Goal: Task Accomplishment & Management: Manage account settings

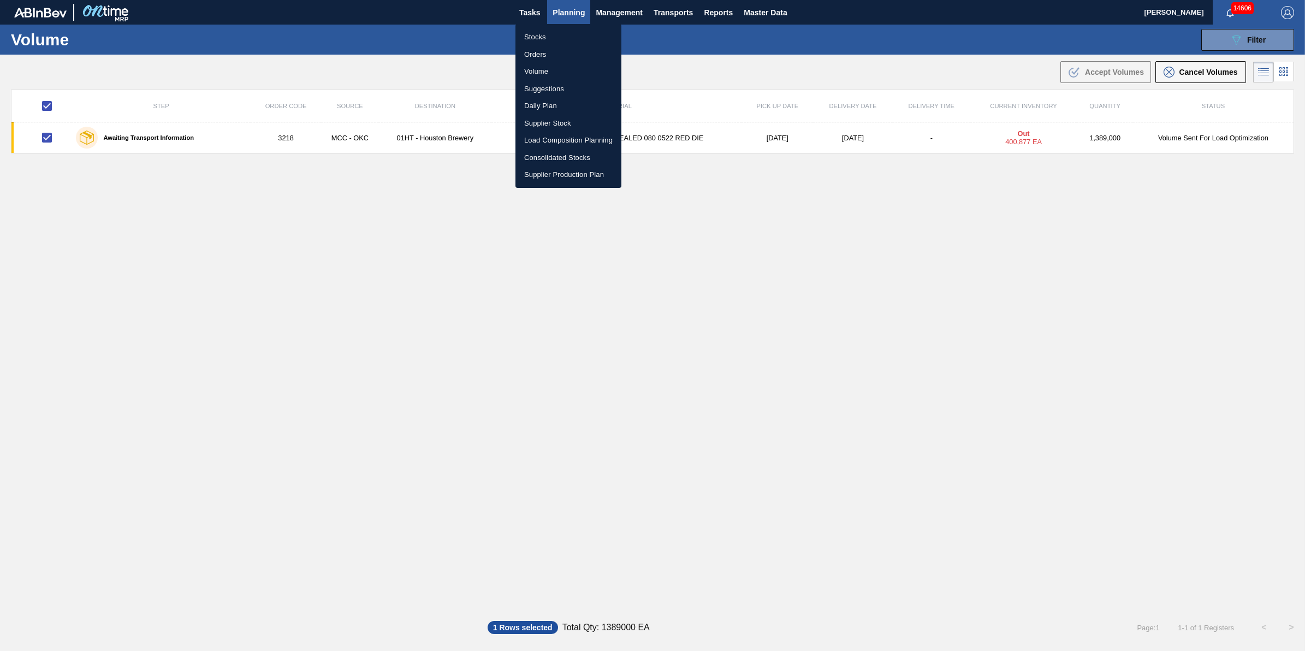
click at [560, 34] on li "Stocks" at bounding box center [568, 36] width 106 height 17
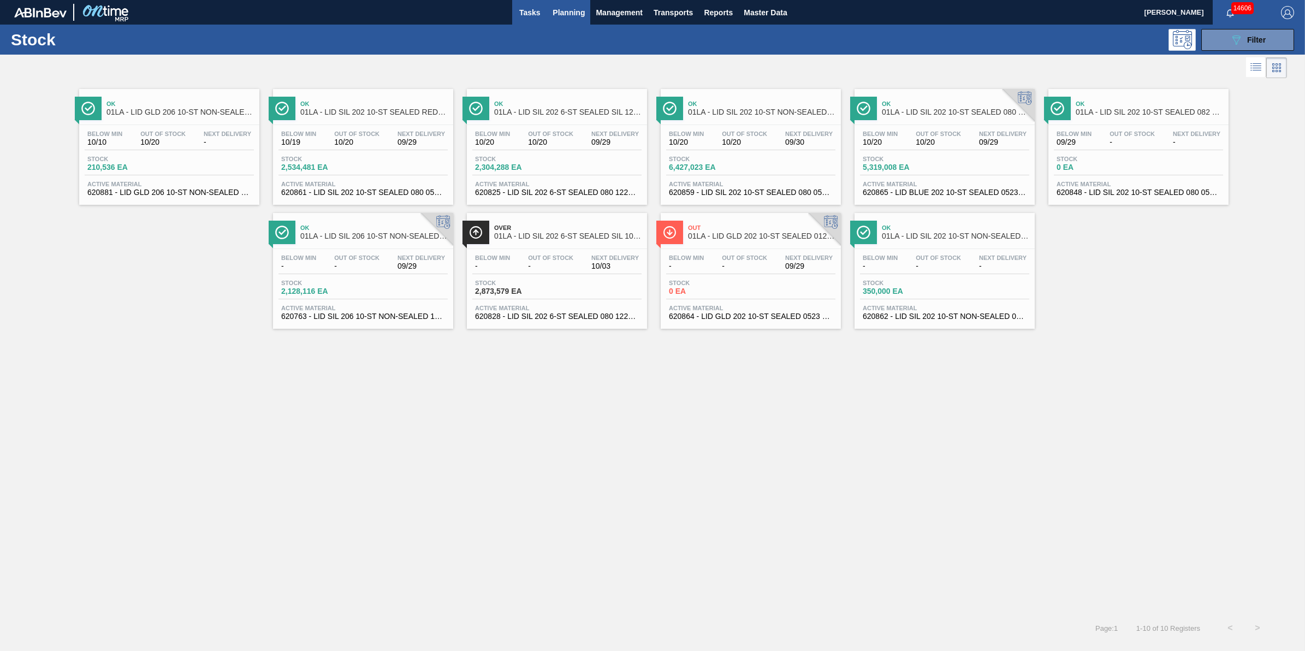
click at [530, 23] on button "Tasks" at bounding box center [529, 12] width 35 height 25
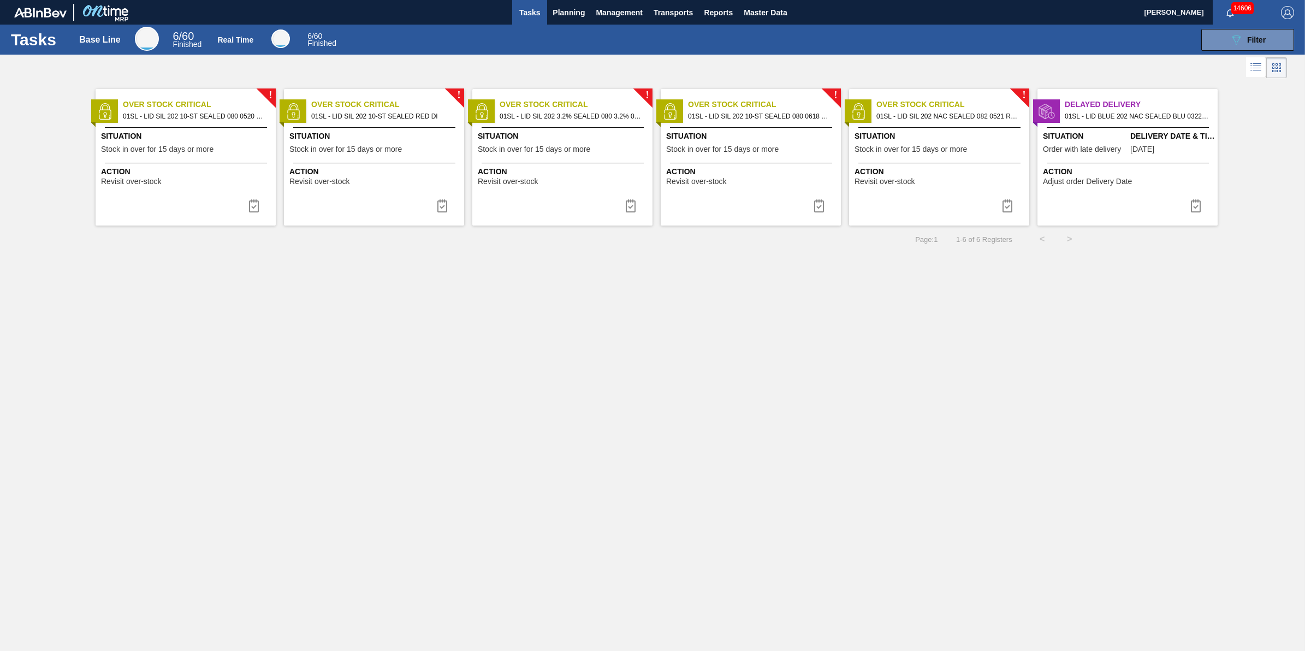
click at [523, 11] on span "Tasks" at bounding box center [529, 12] width 24 height 13
click at [555, 13] on span "Planning" at bounding box center [568, 12] width 32 height 13
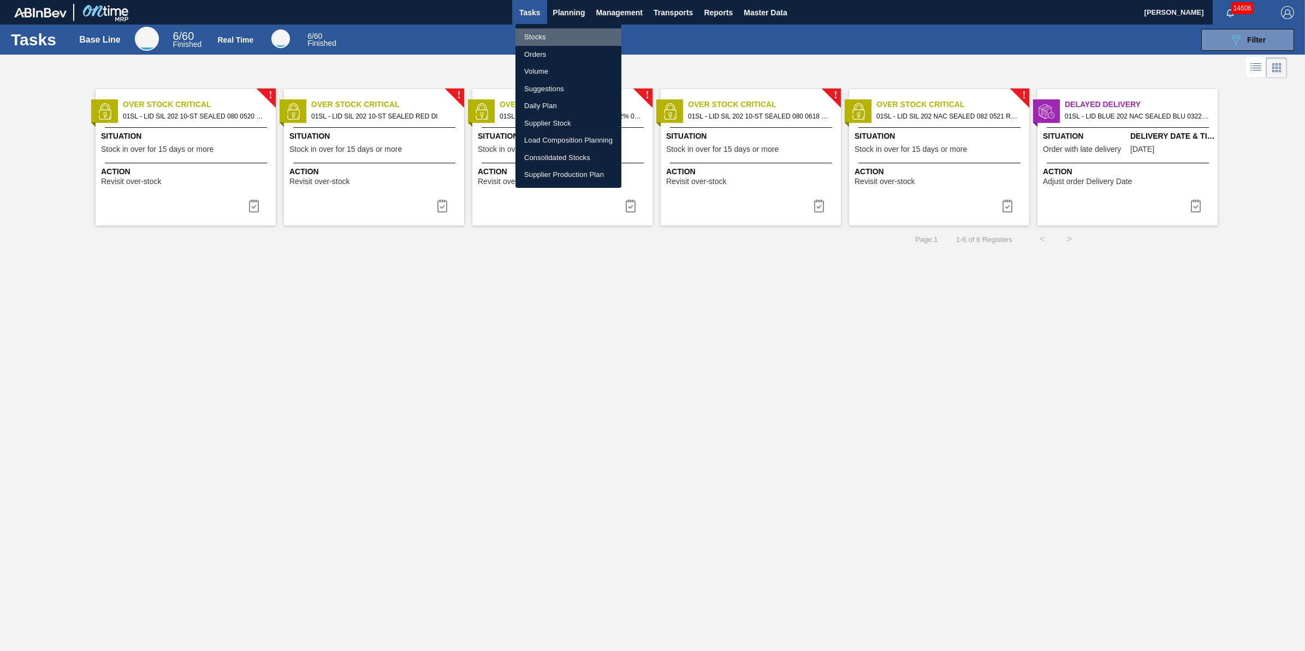
click at [539, 34] on li "Stocks" at bounding box center [568, 36] width 106 height 17
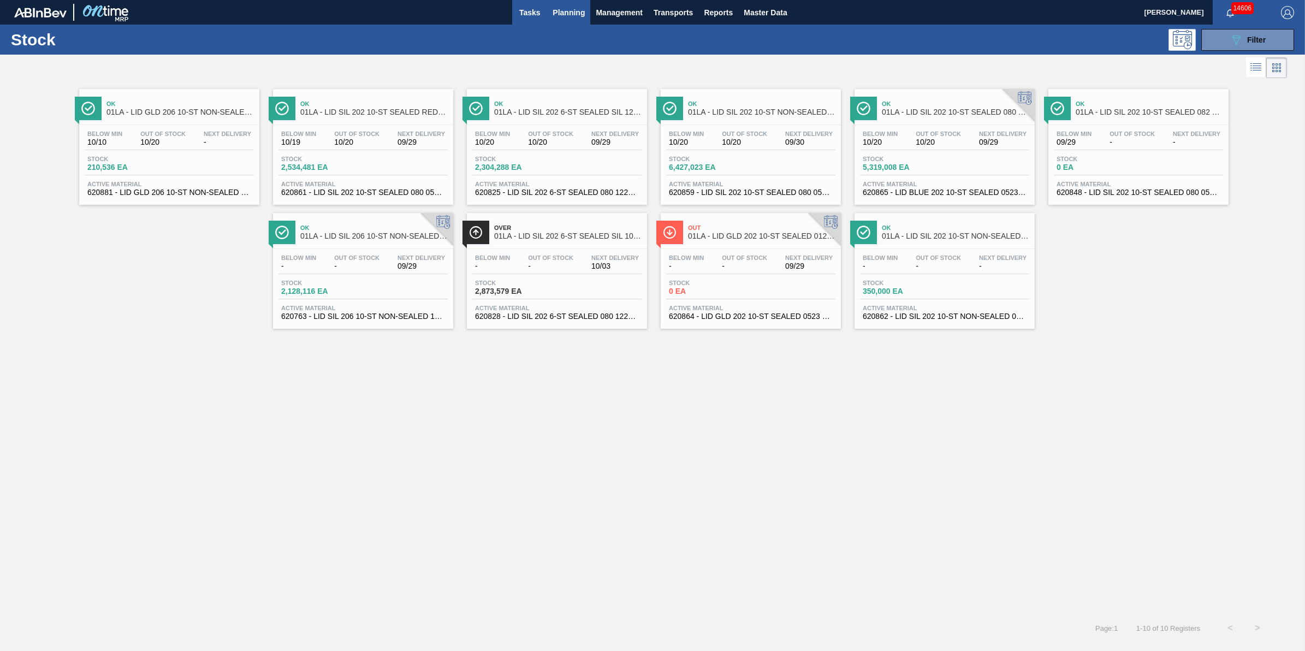
click at [535, 9] on span "Tasks" at bounding box center [529, 12] width 24 height 13
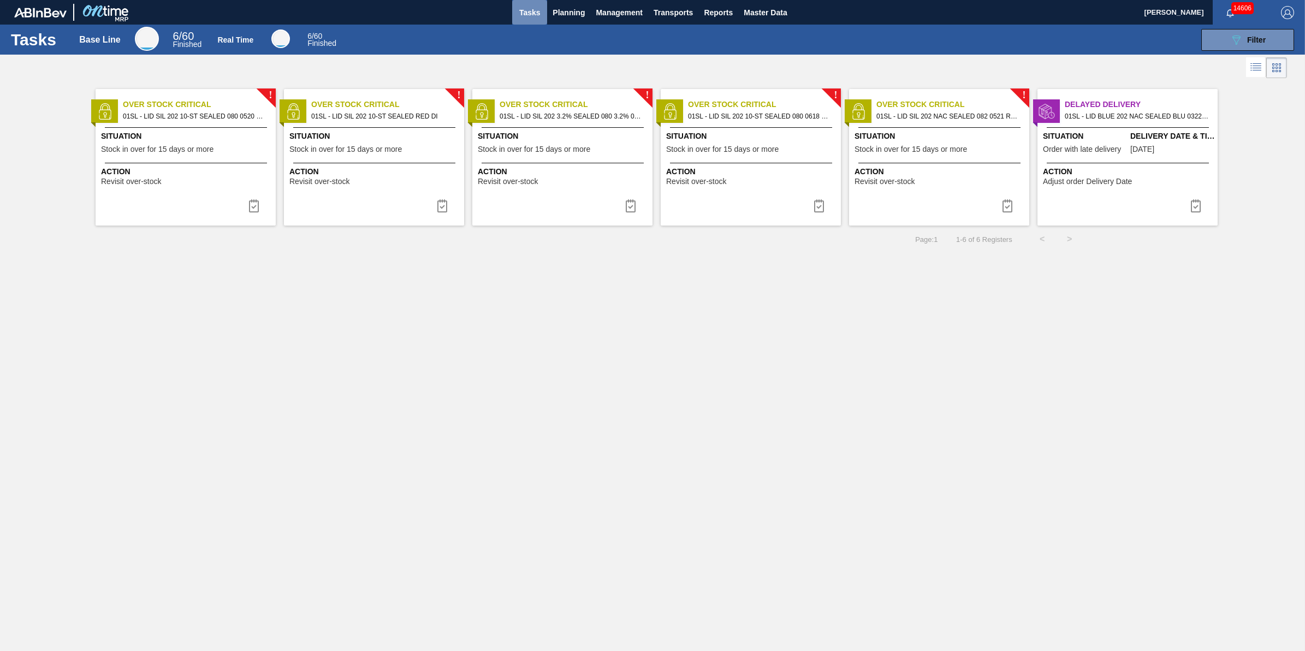
click at [522, 19] on button "Tasks" at bounding box center [529, 12] width 35 height 25
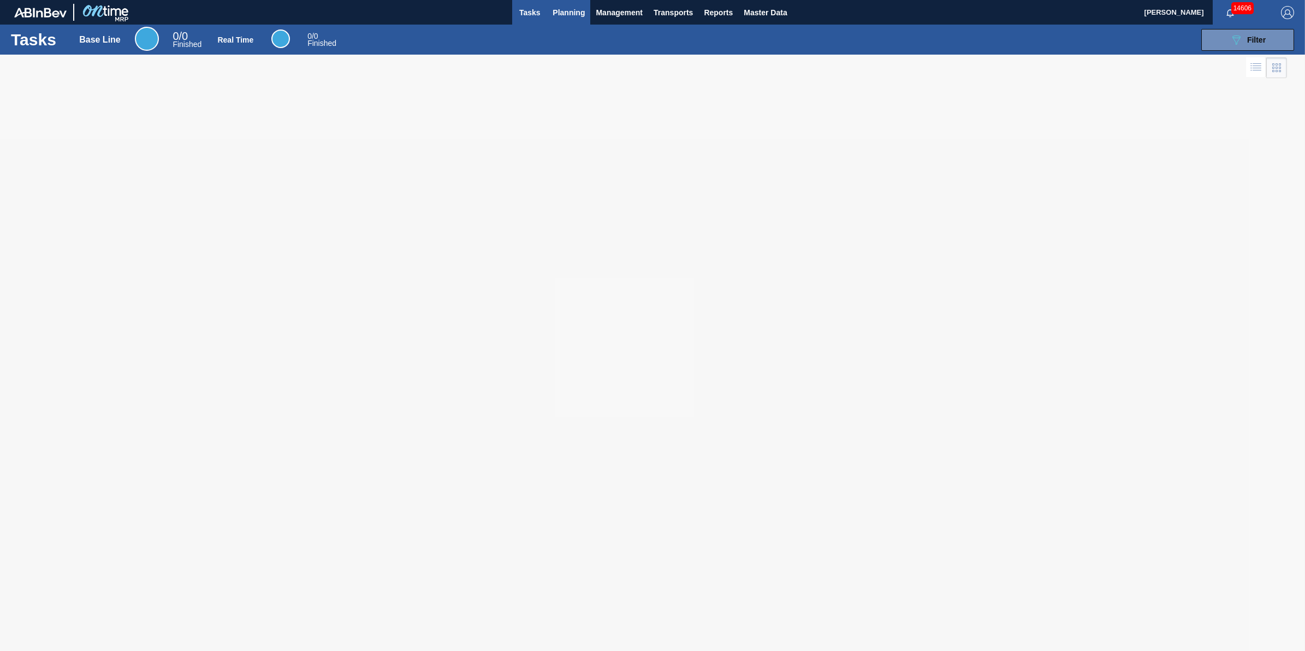
click at [557, 22] on button "Planning" at bounding box center [568, 12] width 43 height 25
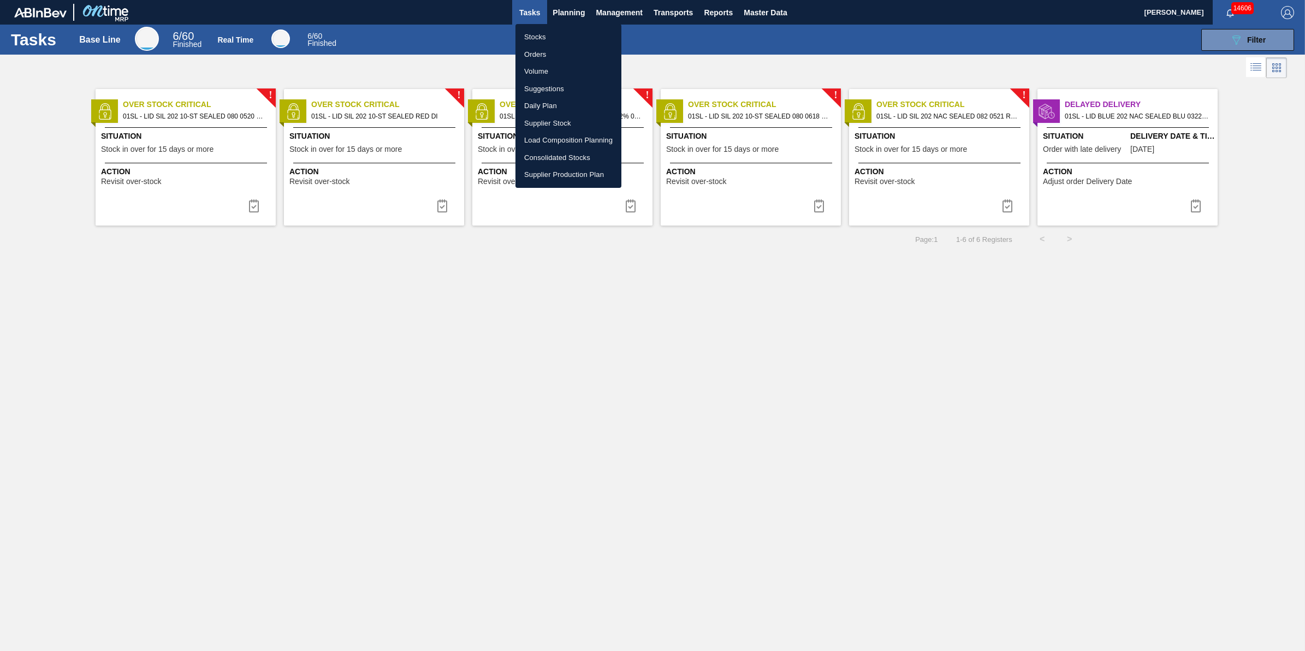
click at [550, 34] on li "Stocks" at bounding box center [568, 36] width 106 height 17
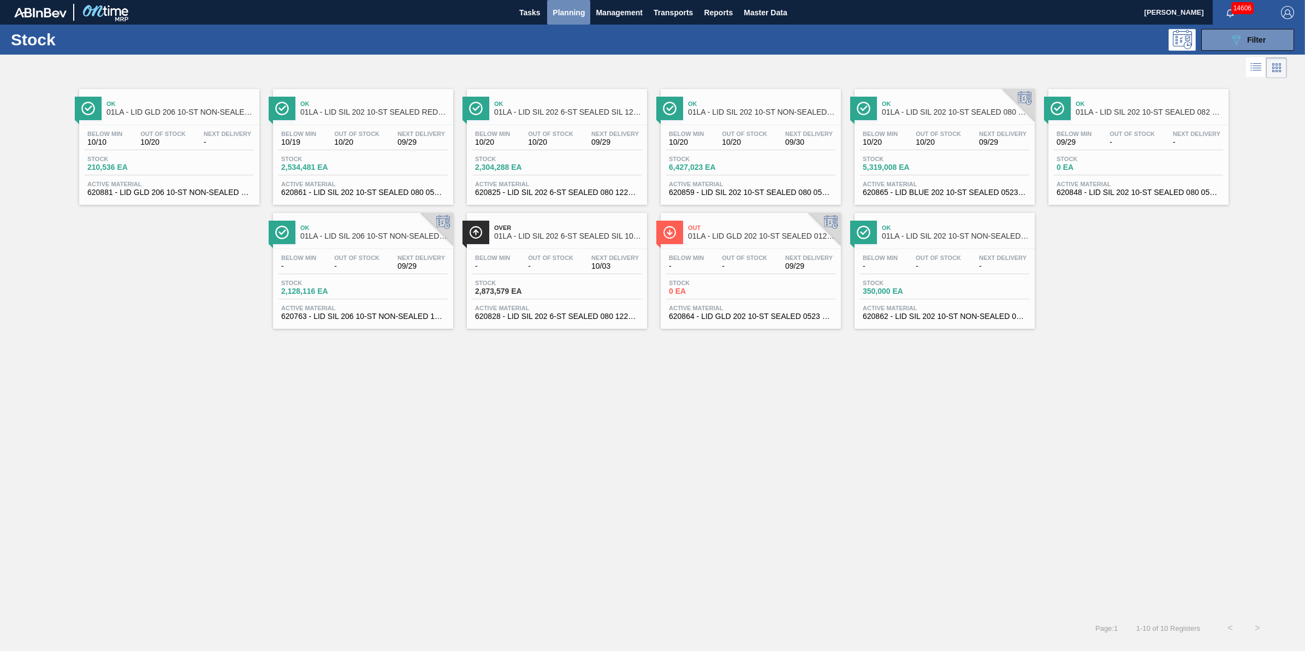
click at [558, 17] on span "Planning" at bounding box center [568, 12] width 32 height 13
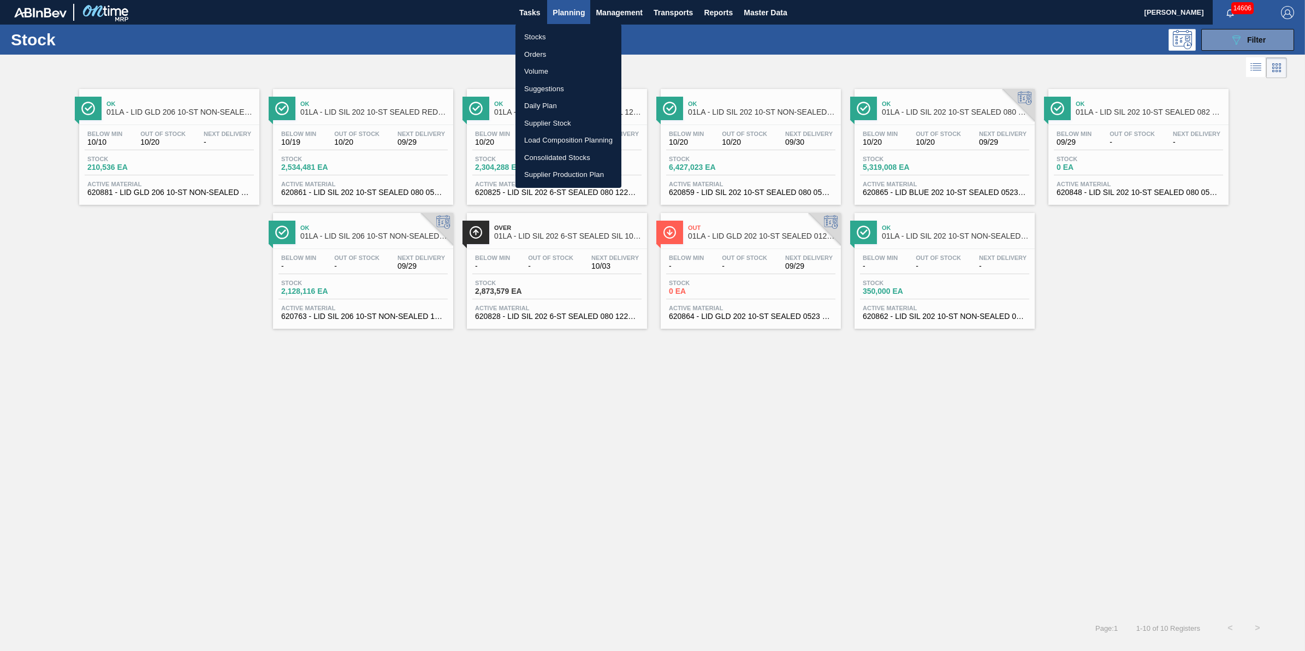
click at [563, 34] on li "Stocks" at bounding box center [568, 36] width 106 height 17
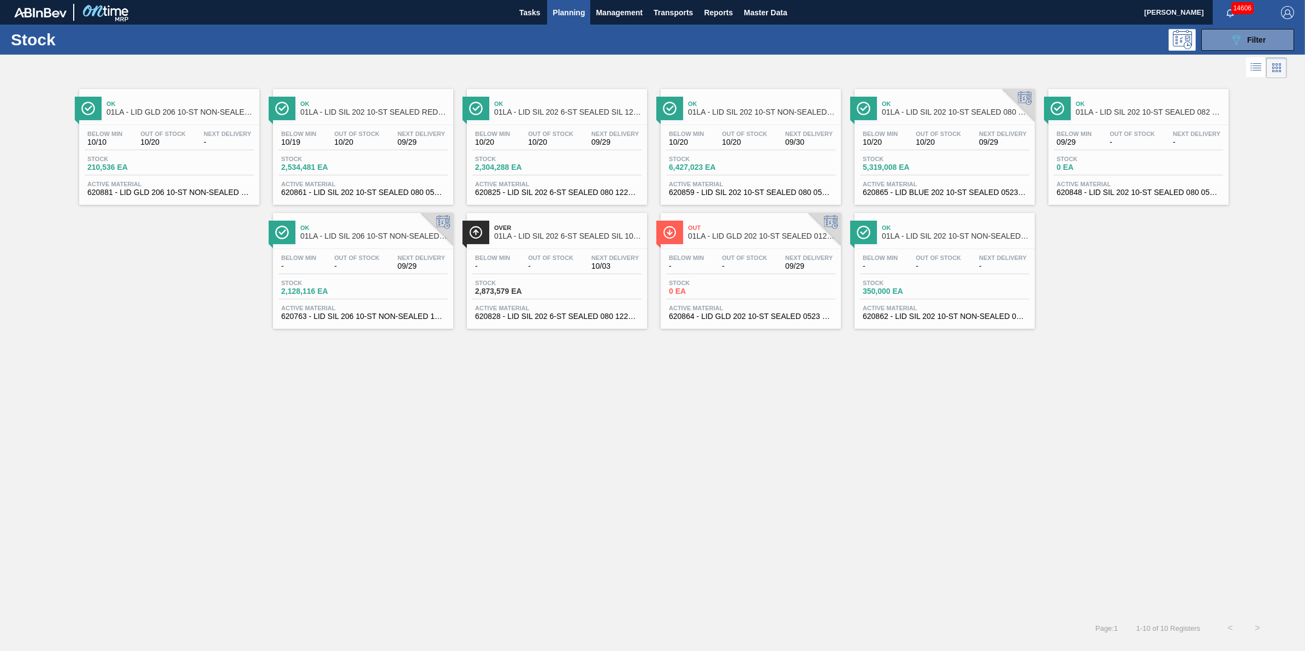
click at [561, 16] on span "Planning" at bounding box center [568, 12] width 32 height 13
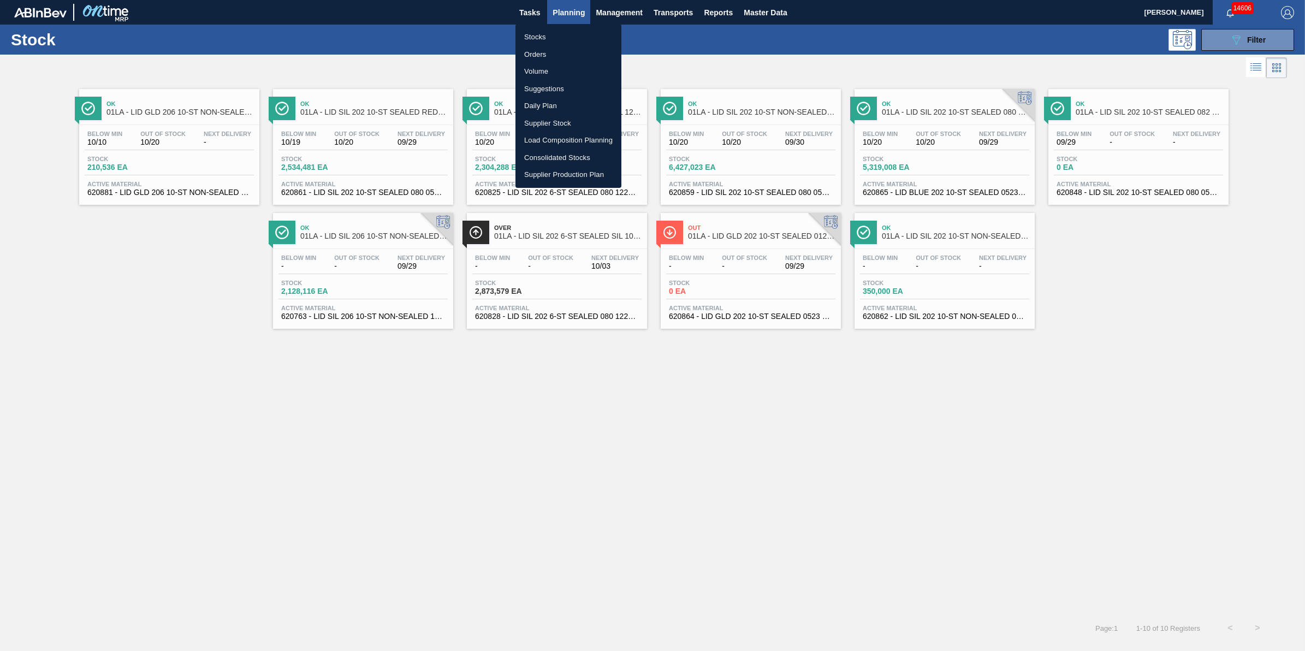
click at [562, 31] on li "Stocks" at bounding box center [568, 36] width 106 height 17
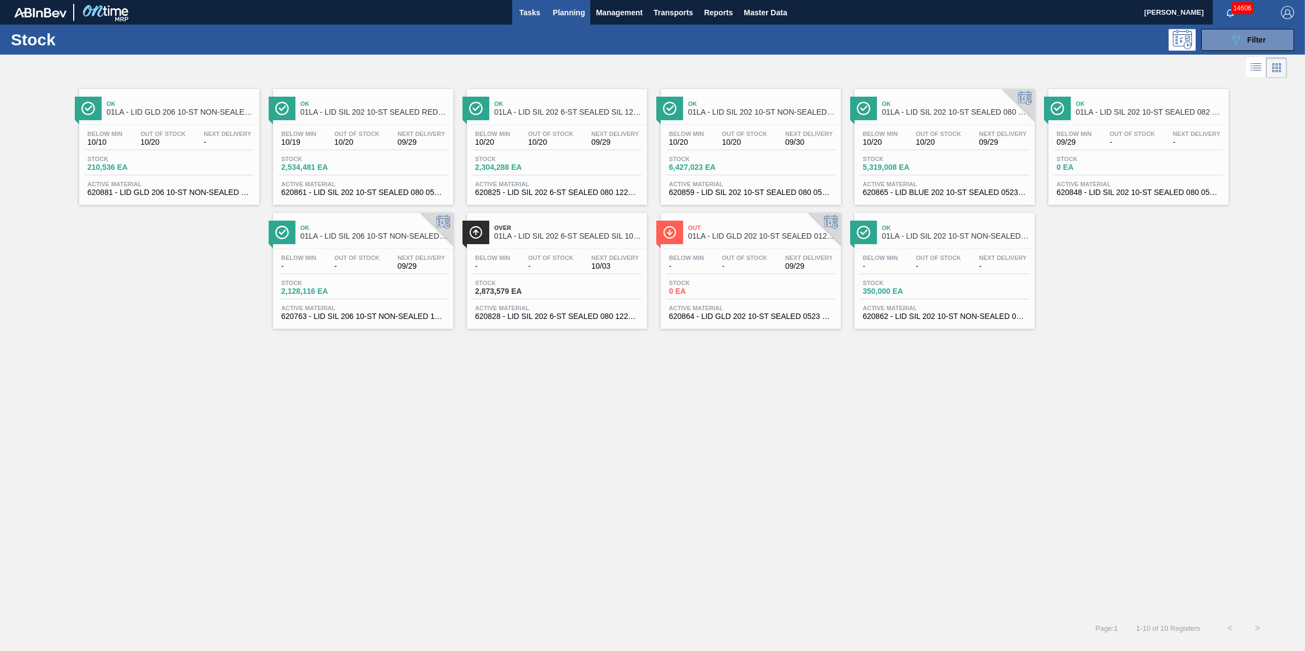
click at [541, 19] on button "Tasks" at bounding box center [529, 12] width 35 height 25
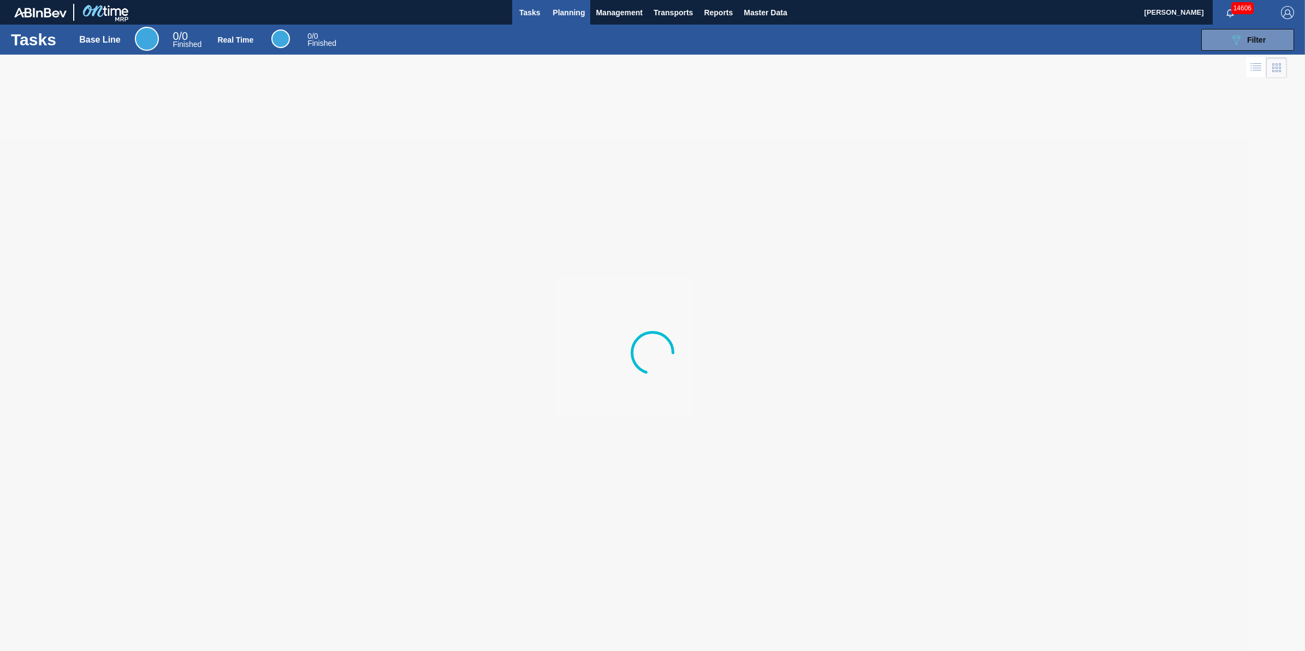
click at [571, 21] on button "Planning" at bounding box center [568, 12] width 43 height 25
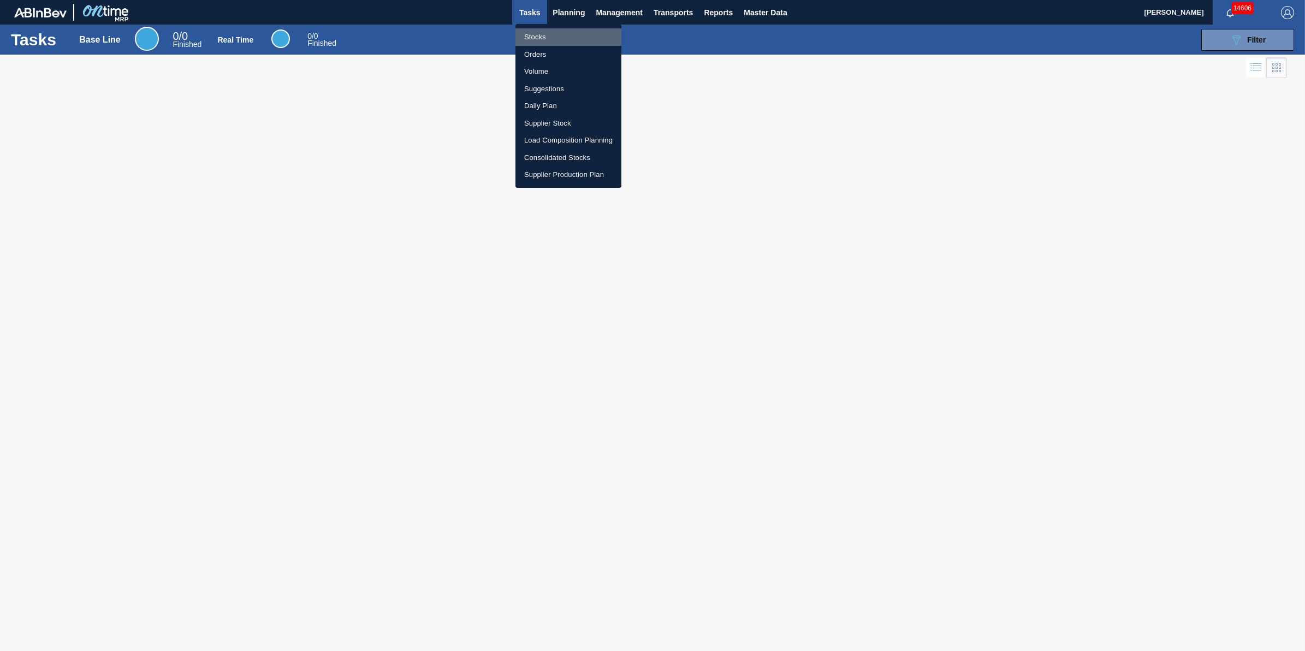
click at [568, 33] on li "Stocks" at bounding box center [568, 36] width 106 height 17
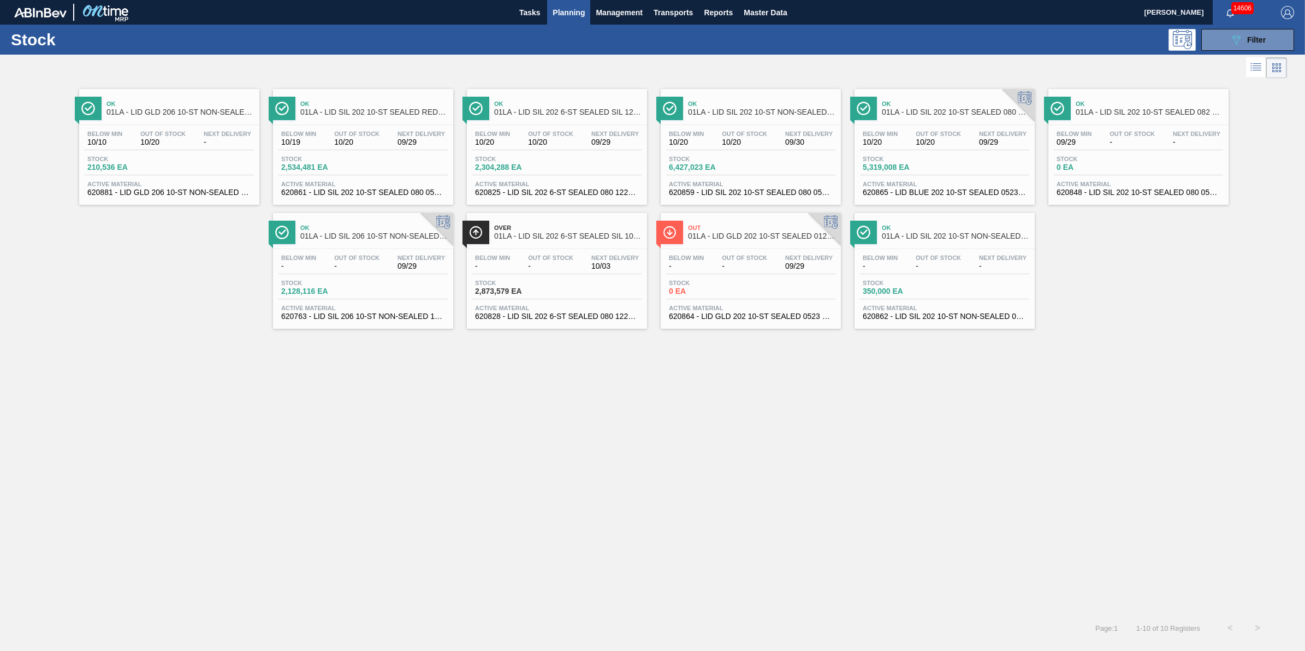
click at [569, 23] on button "Planning" at bounding box center [568, 12] width 43 height 25
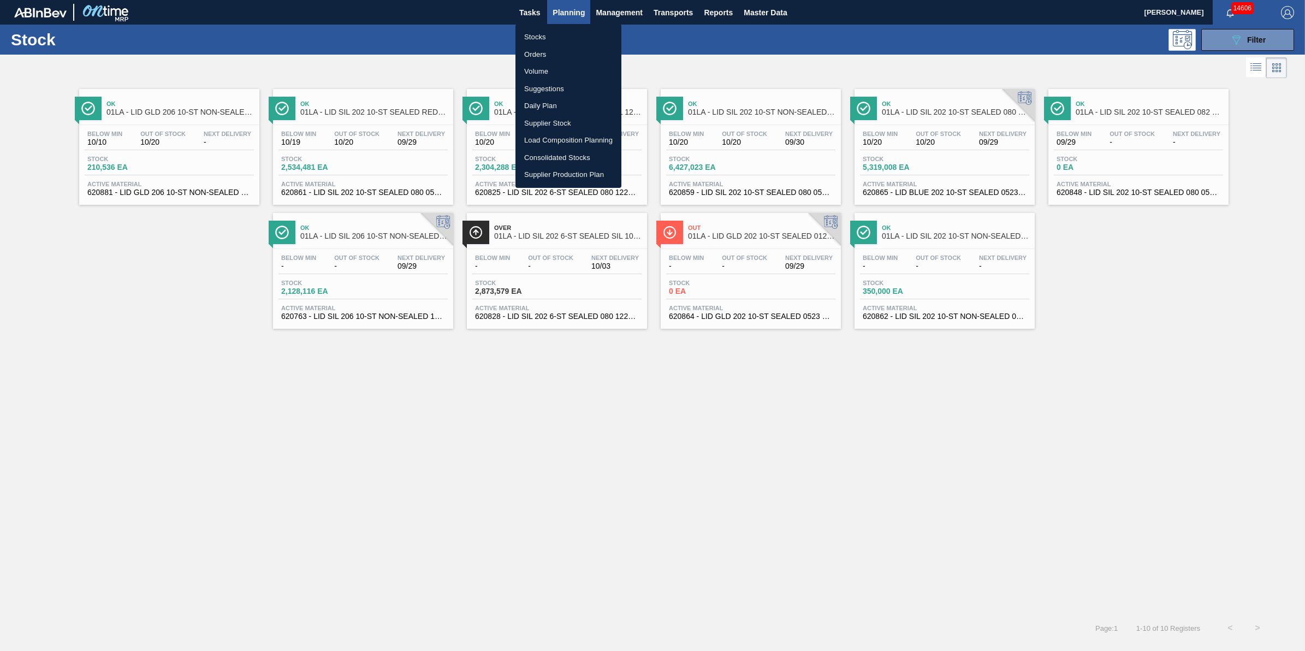
click at [565, 38] on li "Stocks" at bounding box center [568, 36] width 106 height 17
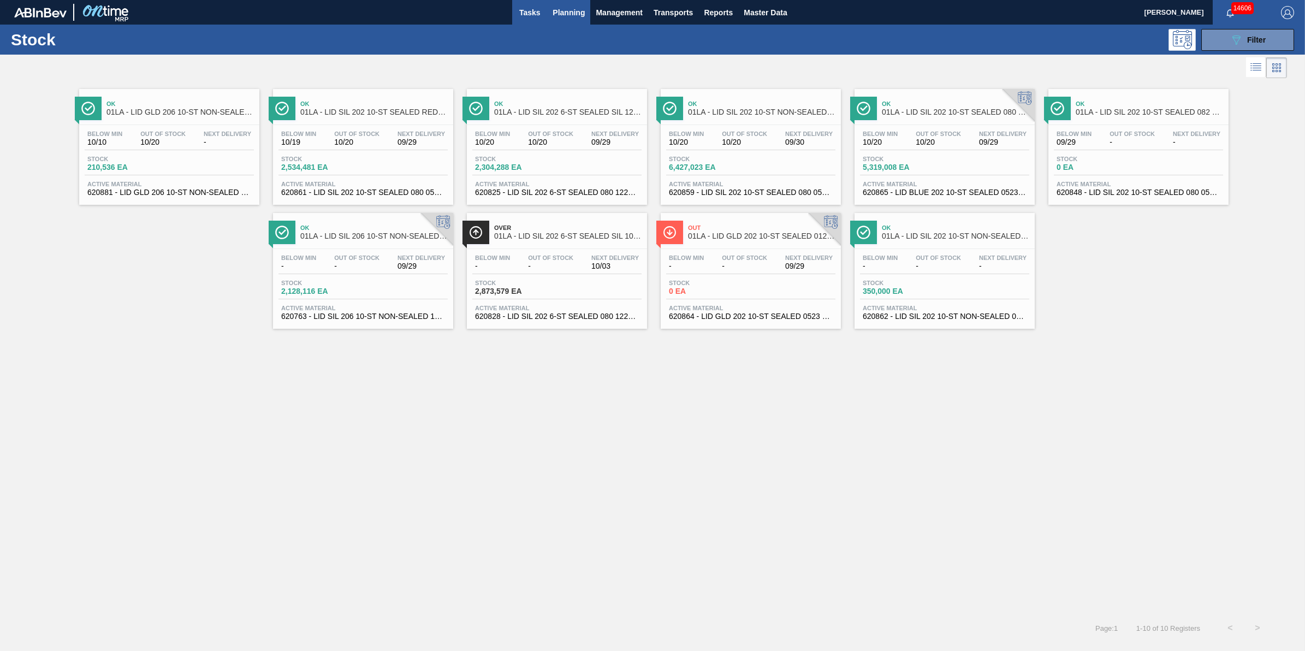
click at [516, 14] on button "Tasks" at bounding box center [529, 12] width 35 height 25
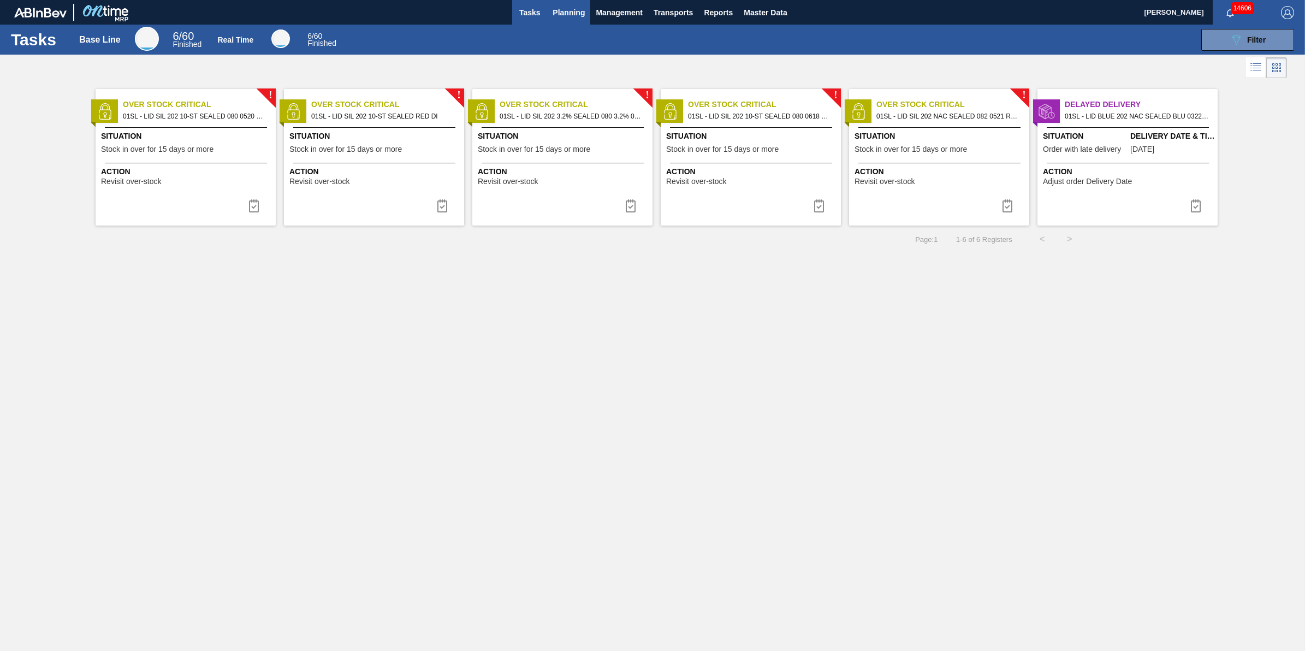
click at [568, 4] on button "Planning" at bounding box center [568, 12] width 43 height 25
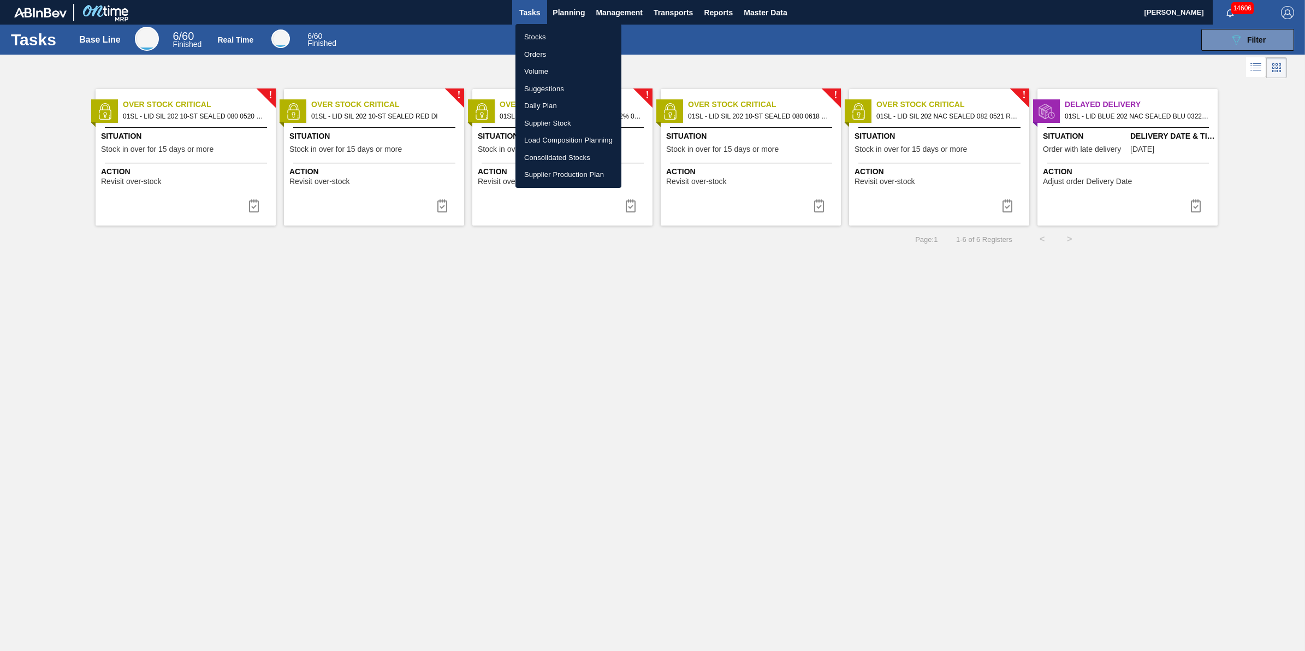
click at [565, 26] on ul "Stocks Orders Volume Suggestions Daily Plan Supplier Stock Load Composition Pla…" at bounding box center [568, 106] width 106 height 164
click at [557, 37] on li "Stocks" at bounding box center [568, 36] width 106 height 17
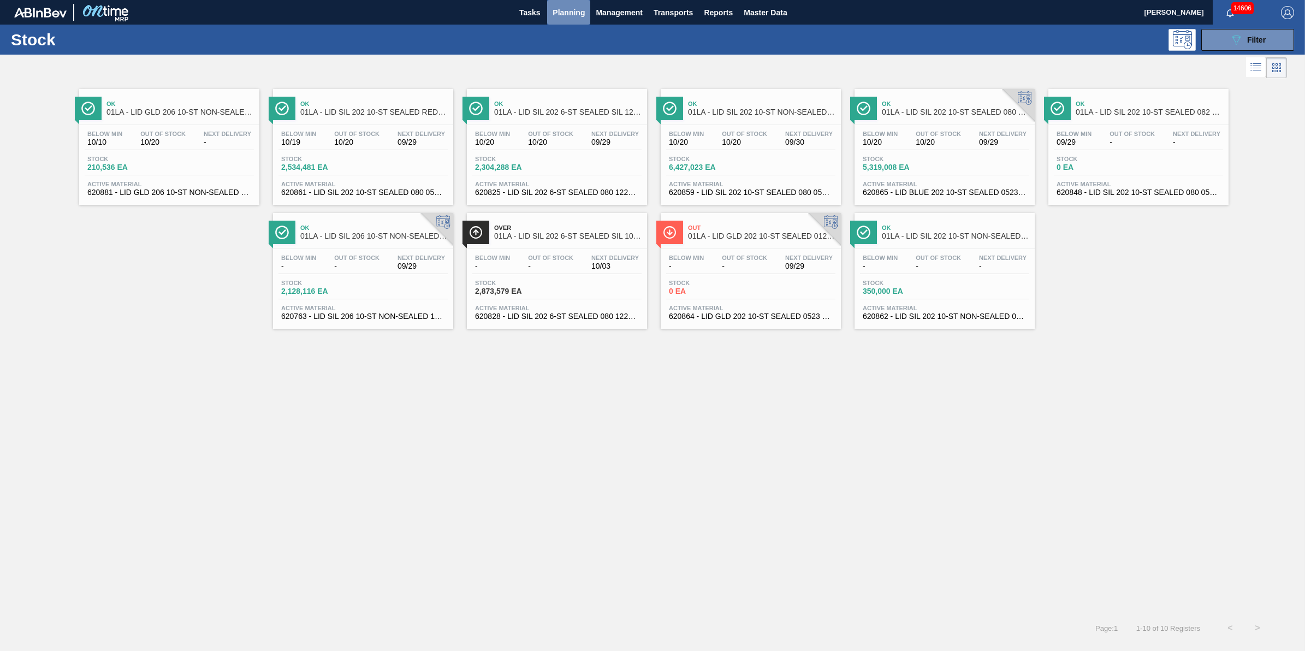
click at [558, 13] on span "Planning" at bounding box center [568, 12] width 32 height 13
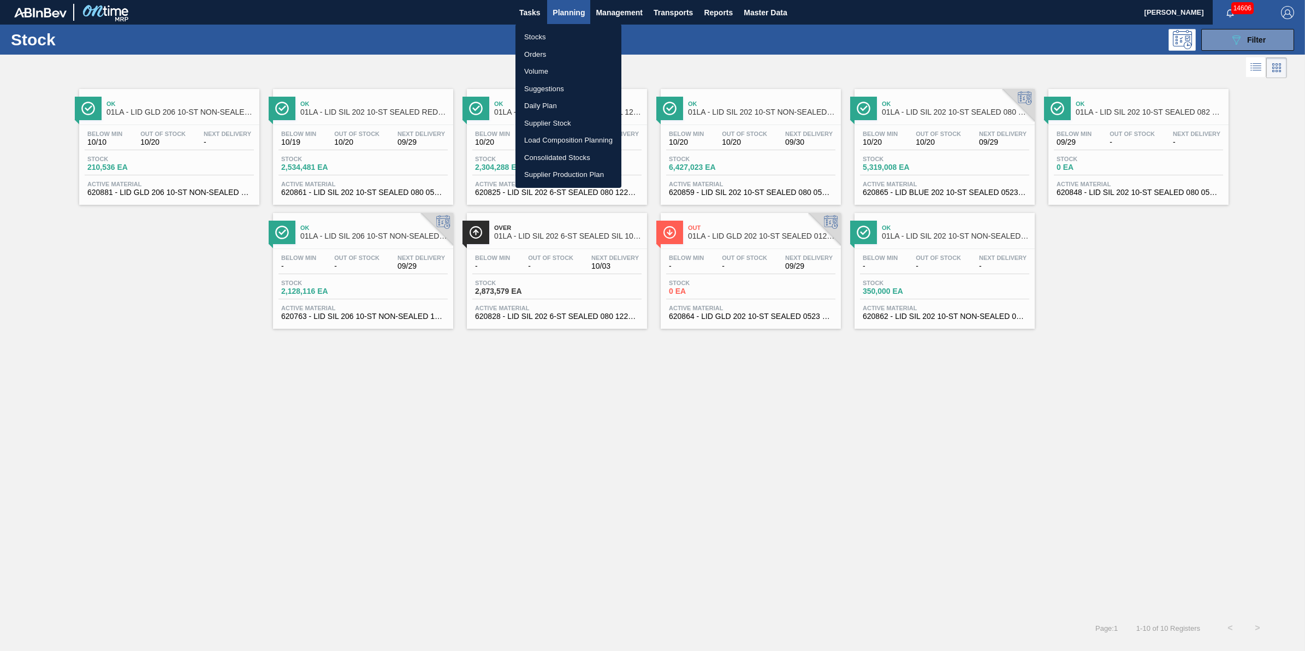
click at [559, 29] on li "Stocks" at bounding box center [568, 36] width 106 height 17
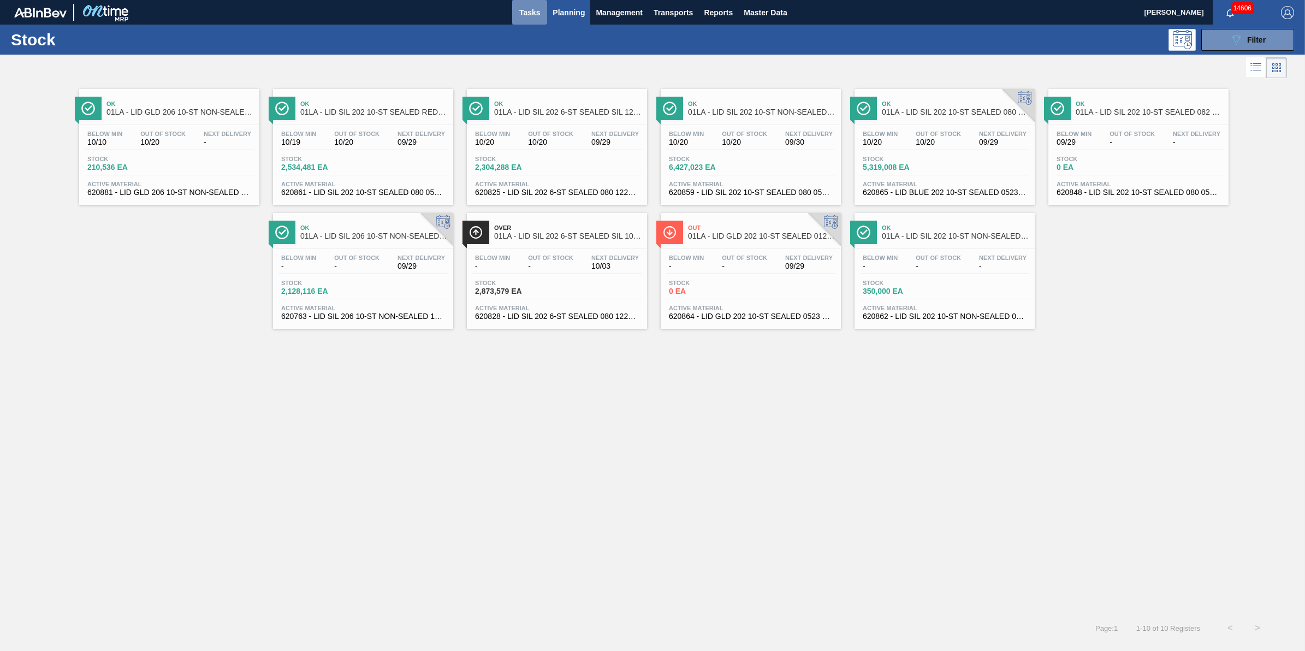
click at [543, 14] on button "Tasks" at bounding box center [529, 12] width 35 height 25
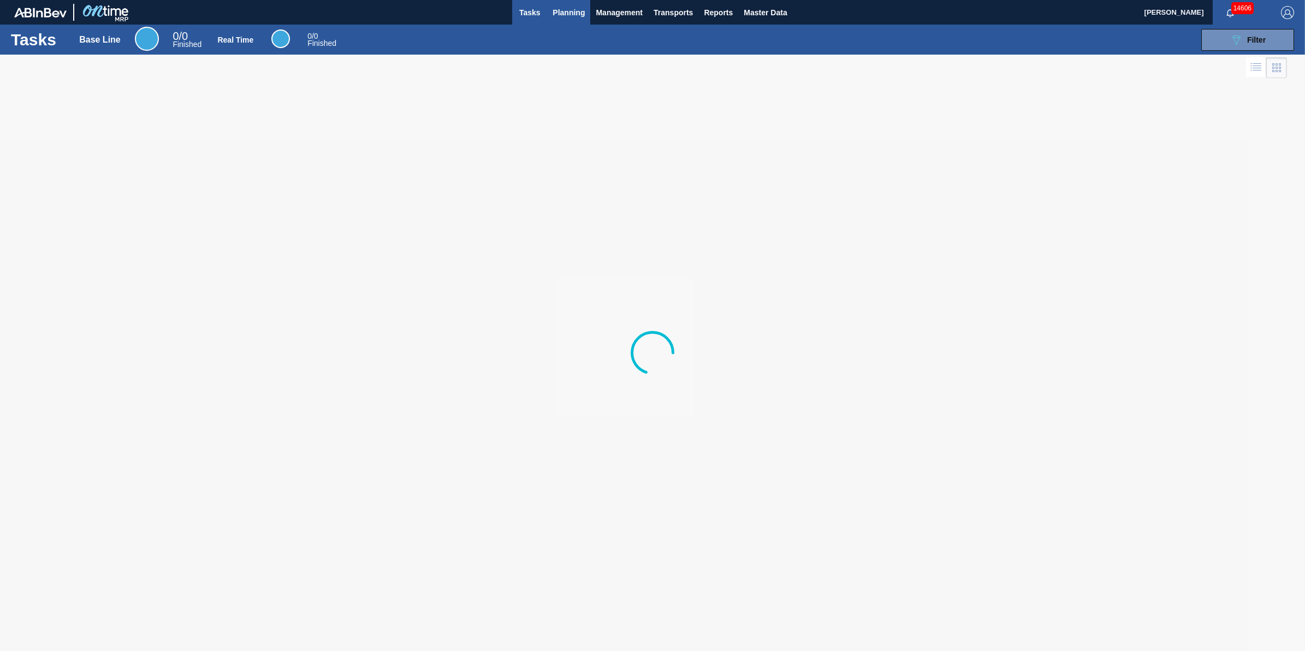
click at [565, 14] on span "Planning" at bounding box center [568, 12] width 32 height 13
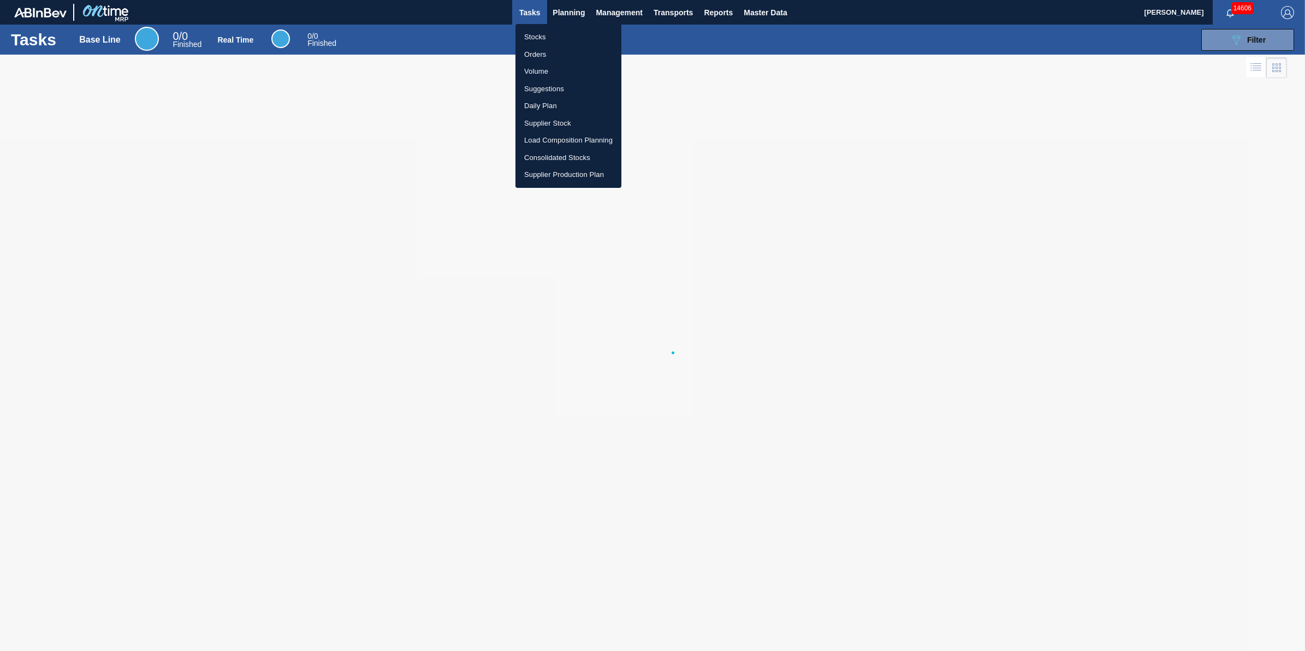
click at [565, 26] on ul "Stocks Orders Volume Suggestions Daily Plan Supplier Stock Load Composition Pla…" at bounding box center [568, 106] width 106 height 164
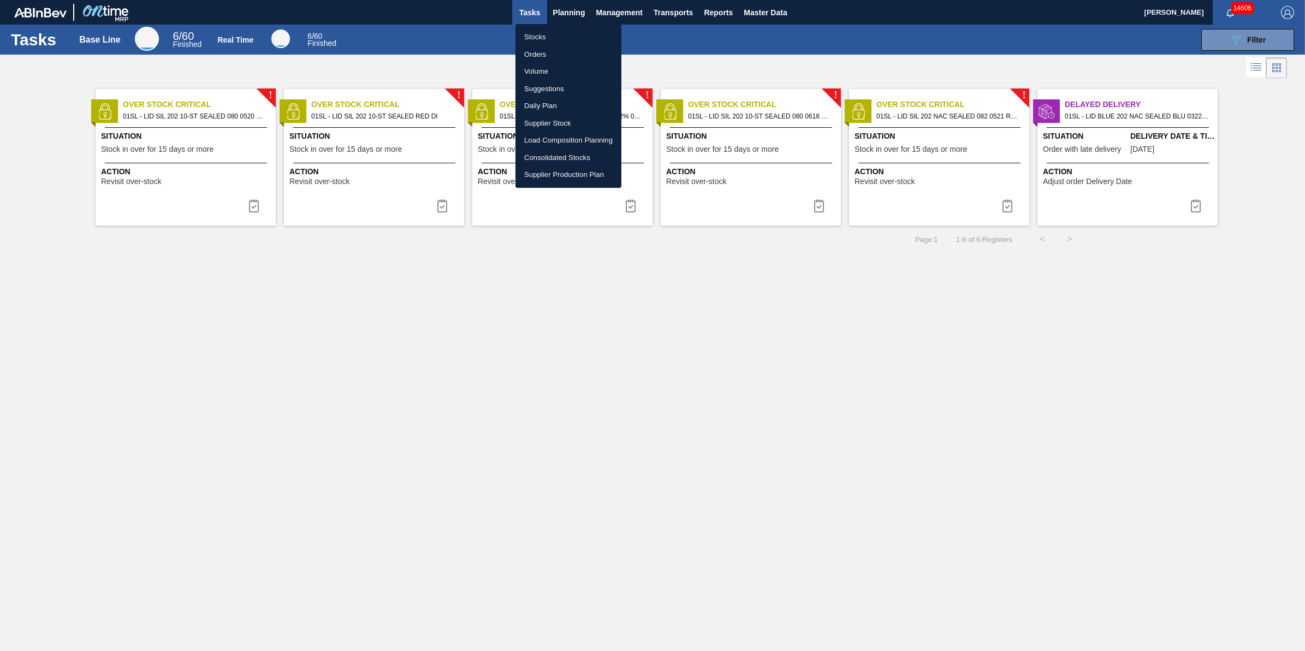
click at [565, 31] on li "Stocks" at bounding box center [568, 36] width 106 height 17
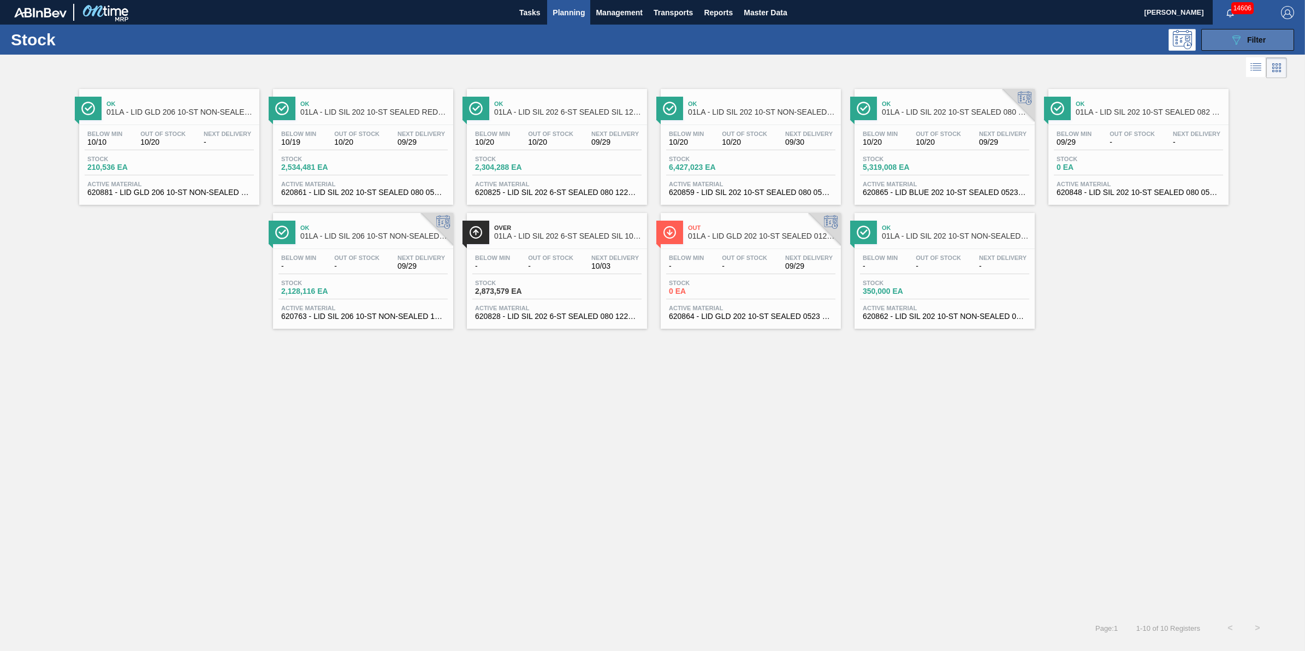
click at [1236, 41] on icon "089F7B8B-B2A5-4AFE-B5C0-19BA573D28AC" at bounding box center [1235, 39] width 13 height 13
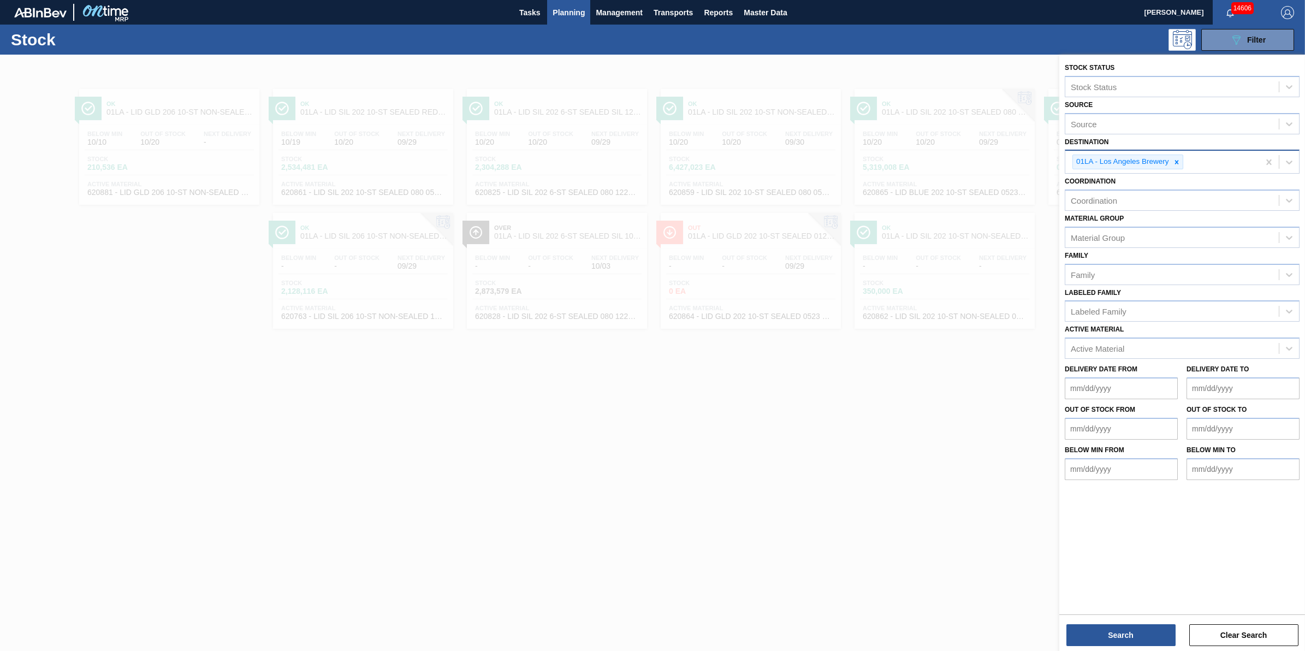
drag, startPoint x: 1187, startPoint y: 157, endPoint x: 1156, endPoint y: 163, distance: 32.1
click at [1187, 159] on div "01LA - Los Angeles Brewery" at bounding box center [1162, 162] width 194 height 22
click at [1156, 163] on div "01LA - Los Angeles Brewery" at bounding box center [1122, 162] width 98 height 14
click at [1172, 164] on icon at bounding box center [1176, 162] width 8 height 8
click at [1174, 163] on div "Destination" at bounding box center [1171, 161] width 213 height 16
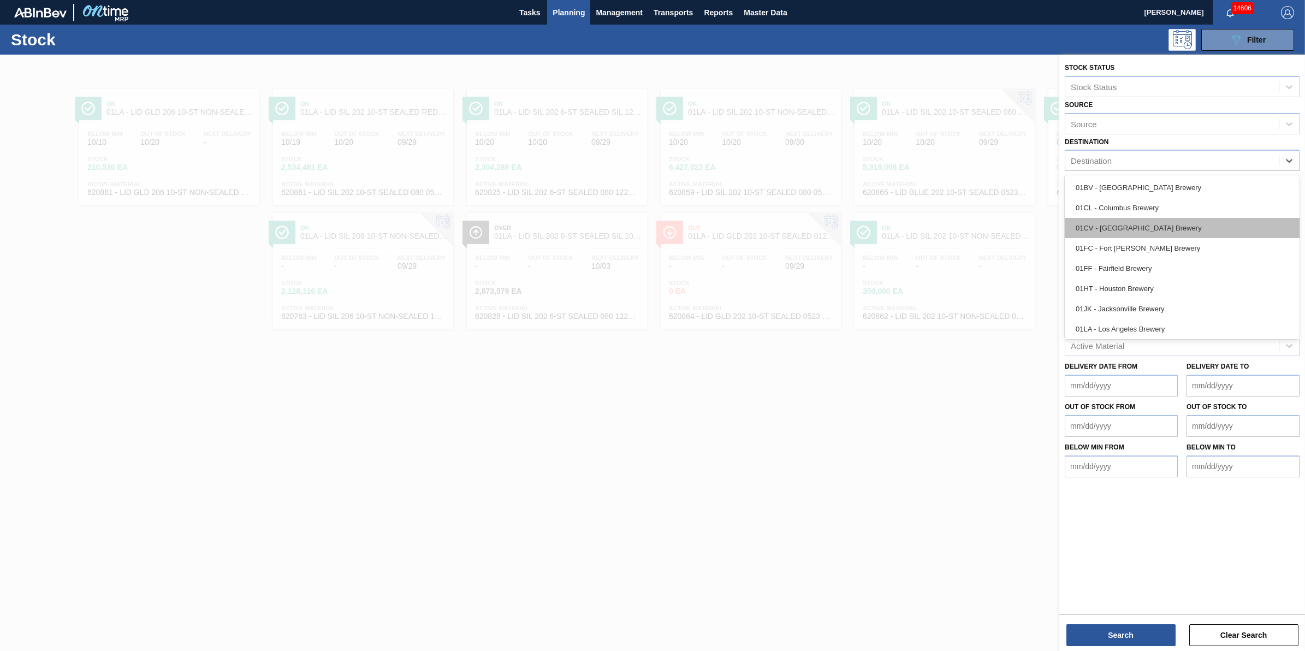
click at [1161, 233] on div "01CV - [GEOGRAPHIC_DATA] Brewery" at bounding box center [1181, 228] width 235 height 20
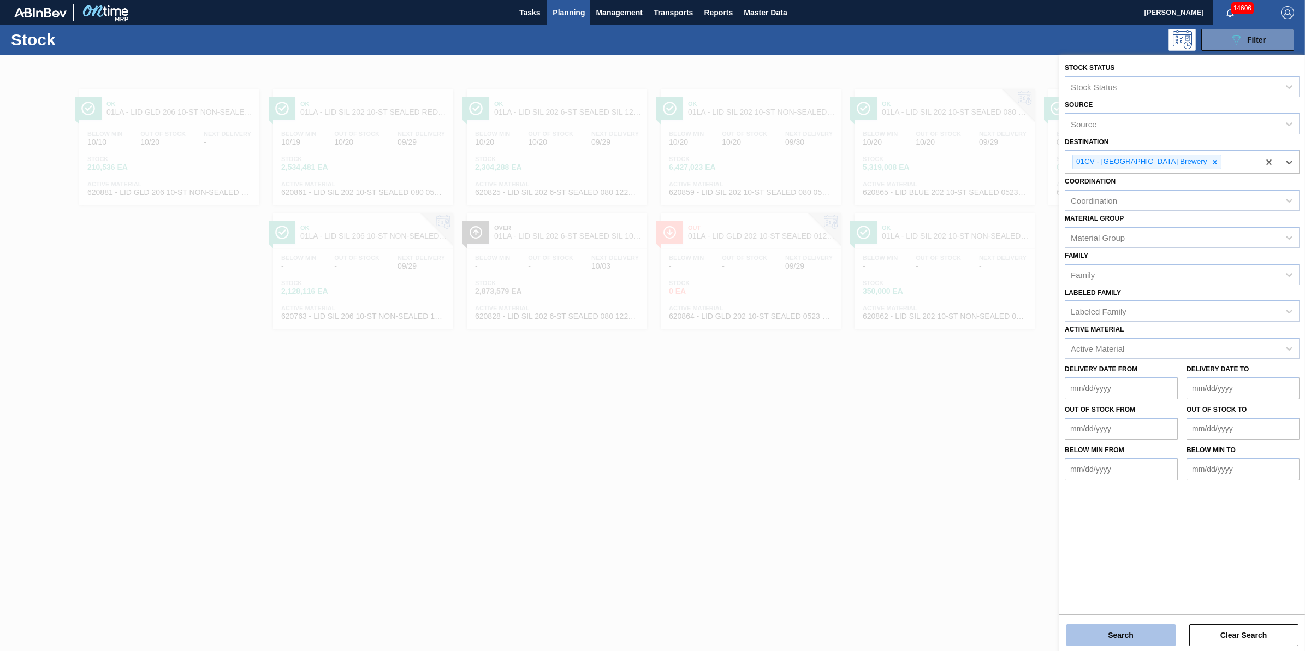
click at [1096, 640] on button "Search" at bounding box center [1120, 635] width 109 height 22
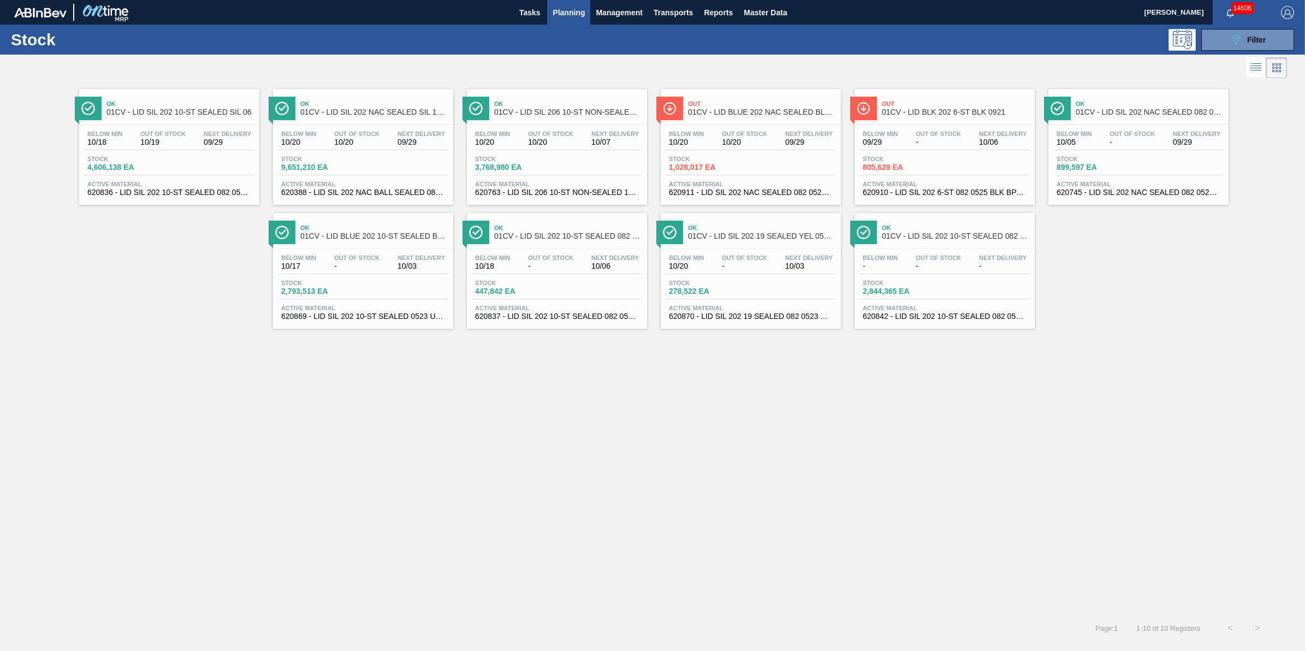
click at [1117, 160] on span "Stock" at bounding box center [1094, 159] width 76 height 7
click at [143, 161] on span "Stock" at bounding box center [125, 159] width 76 height 7
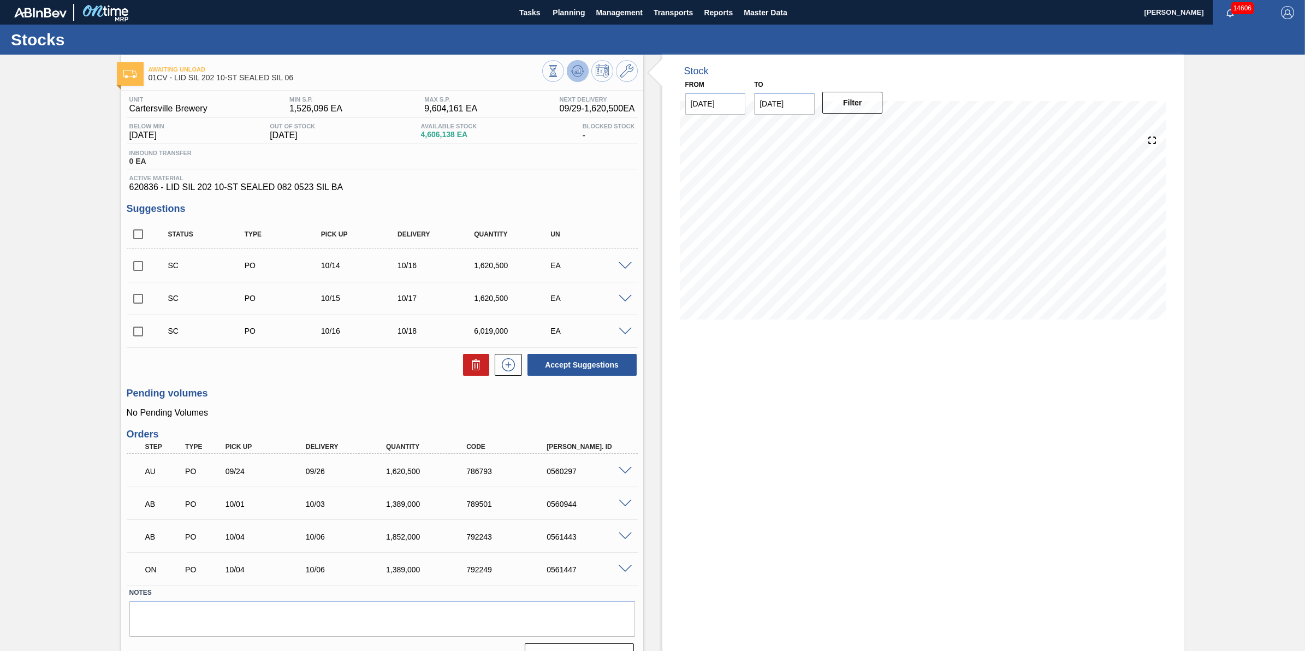
click at [573, 77] on icon at bounding box center [577, 70] width 13 height 13
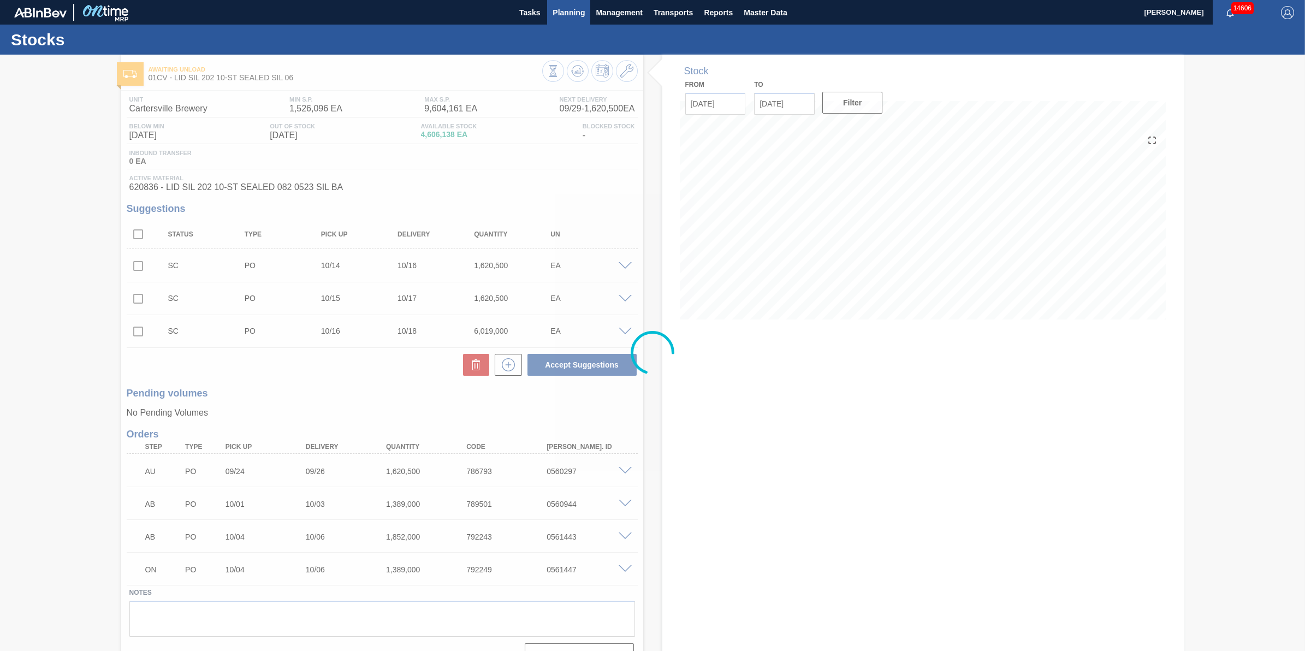
click at [567, 11] on span "Planning" at bounding box center [568, 12] width 32 height 13
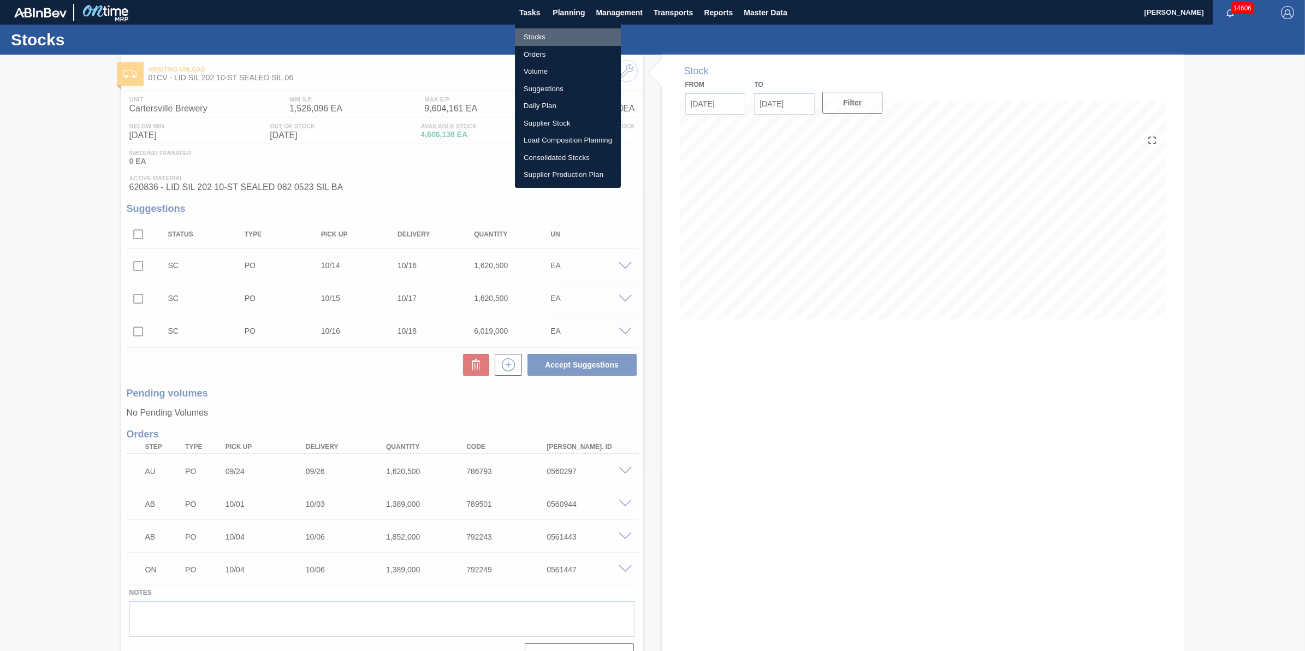
click at [566, 35] on li "Stocks" at bounding box center [568, 36] width 106 height 17
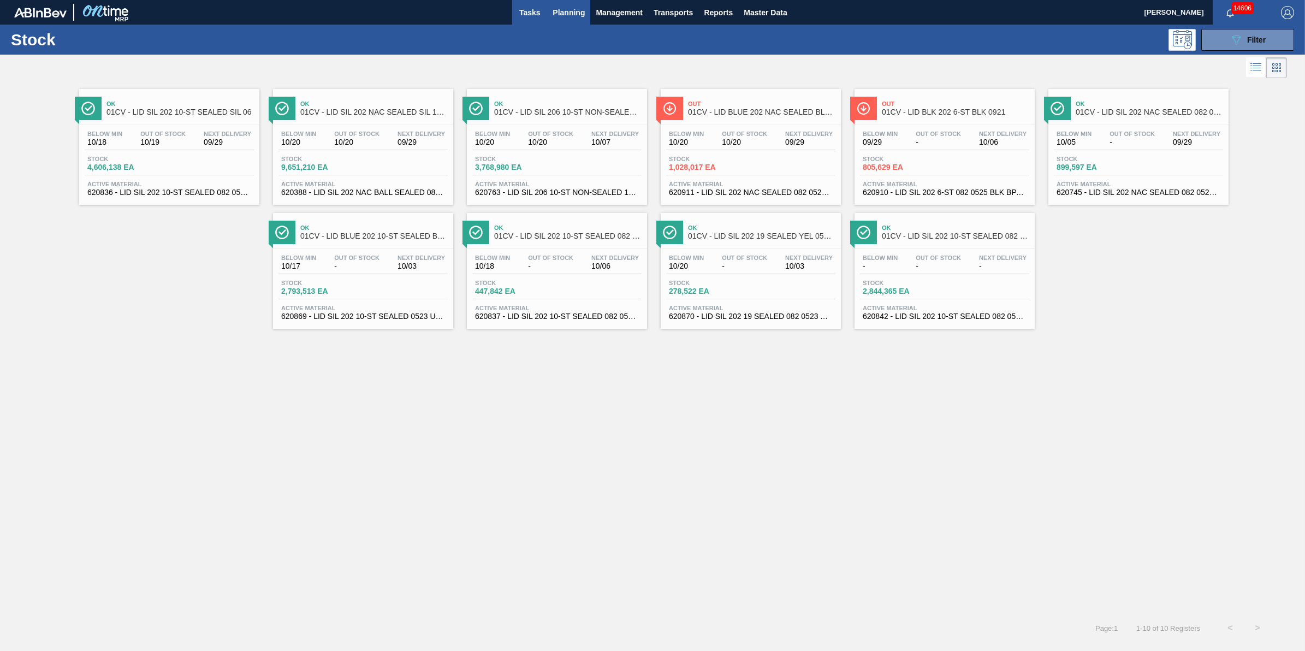
click at [527, 21] on button "Tasks" at bounding box center [529, 12] width 35 height 25
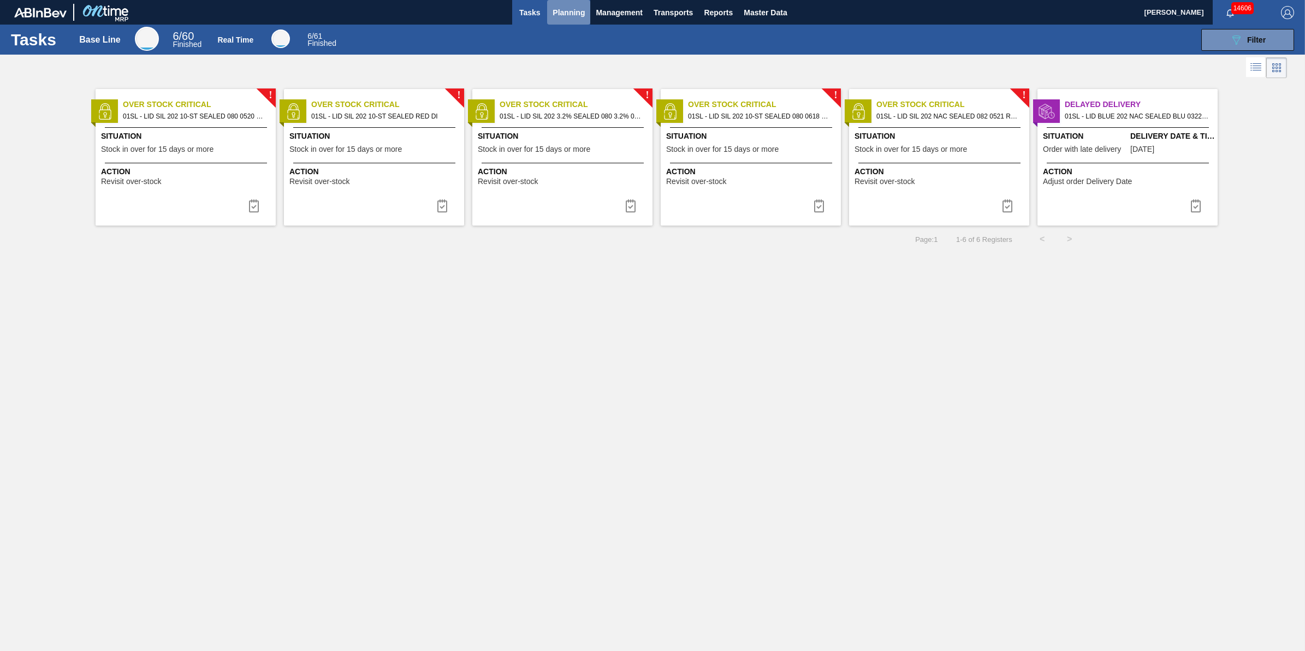
click at [561, 14] on span "Planning" at bounding box center [568, 12] width 32 height 13
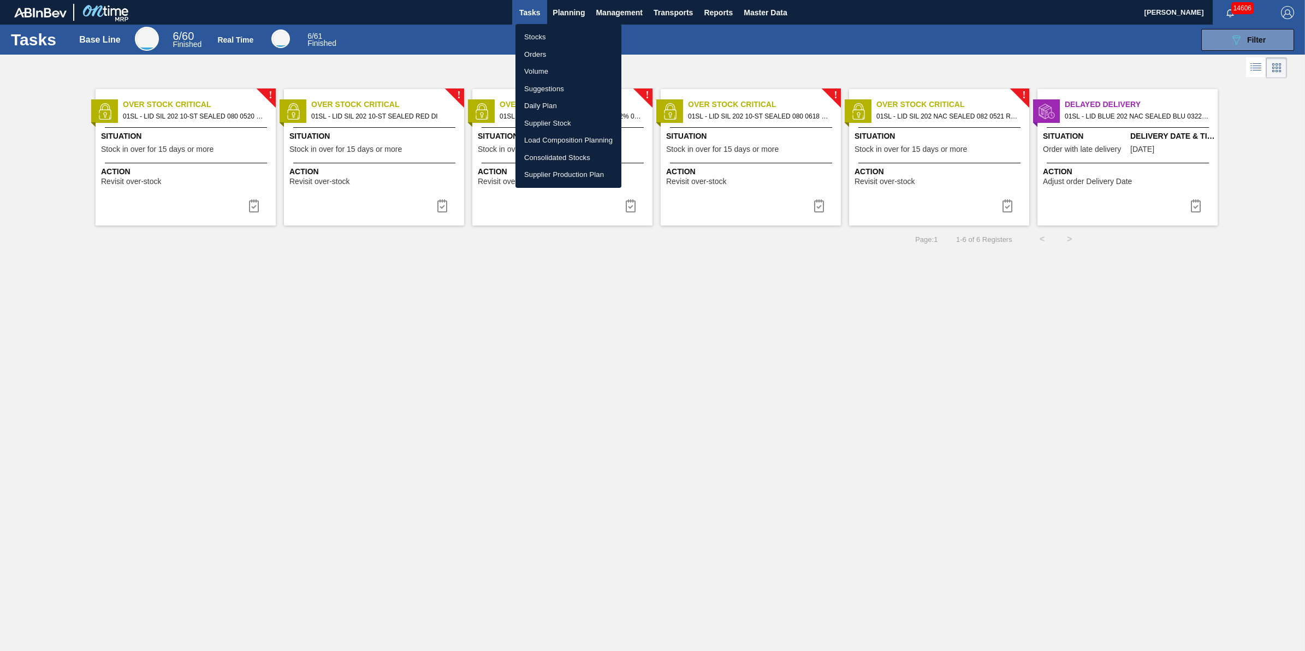
click at [555, 32] on li "Stocks" at bounding box center [568, 36] width 106 height 17
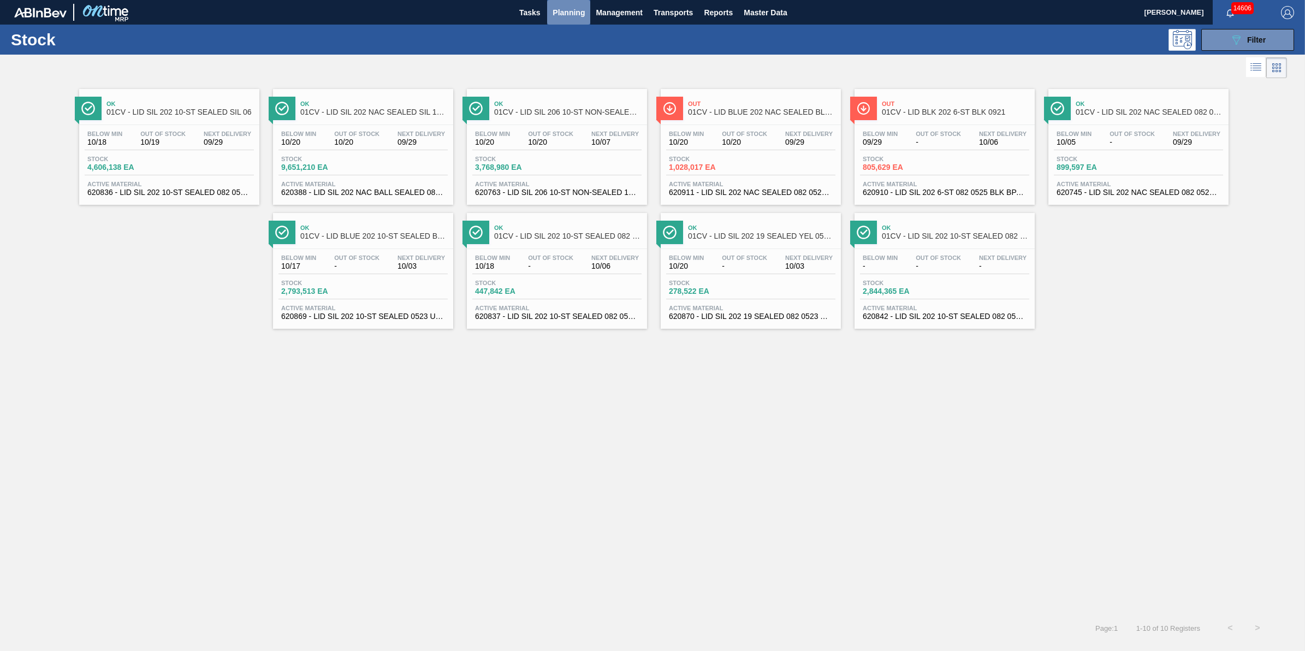
click at [571, 1] on button "Planning" at bounding box center [568, 12] width 43 height 25
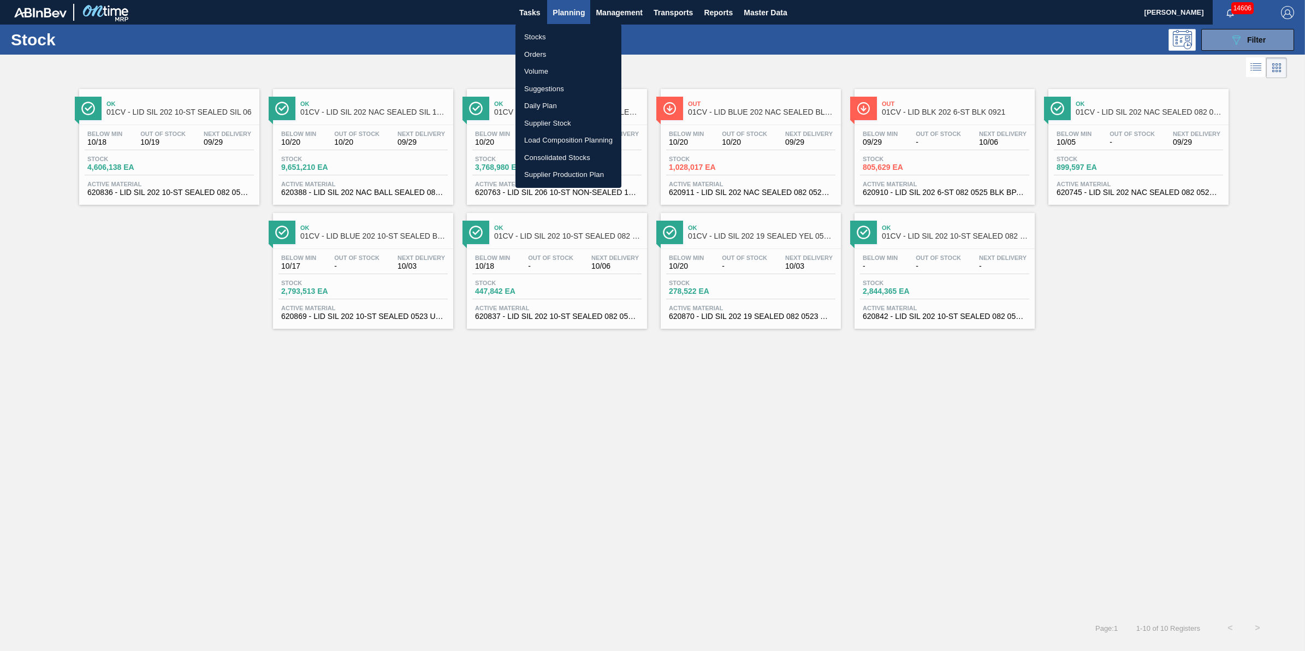
click at [570, 13] on div at bounding box center [652, 325] width 1305 height 651
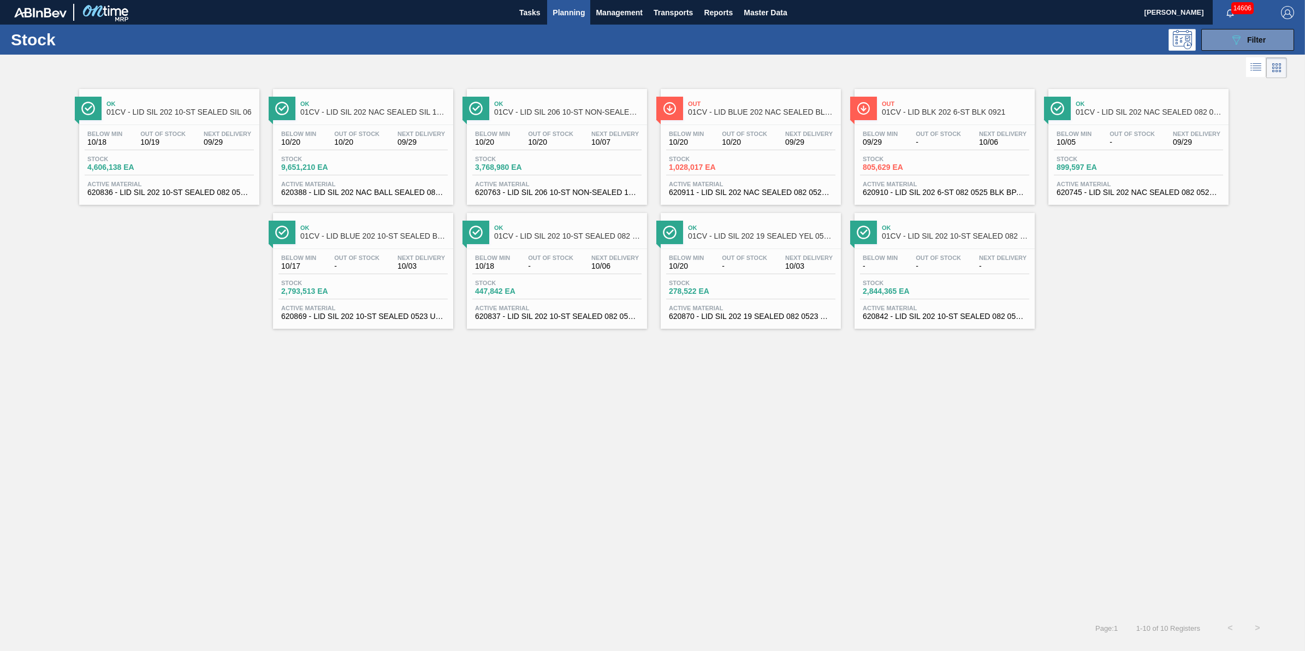
click at [565, 23] on div "Stocks Orders Volume Suggestions Daily Plan Supplier Stock Load Composition Pla…" at bounding box center [652, 325] width 1305 height 651
click at [569, 15] on span "Planning" at bounding box center [568, 12] width 32 height 13
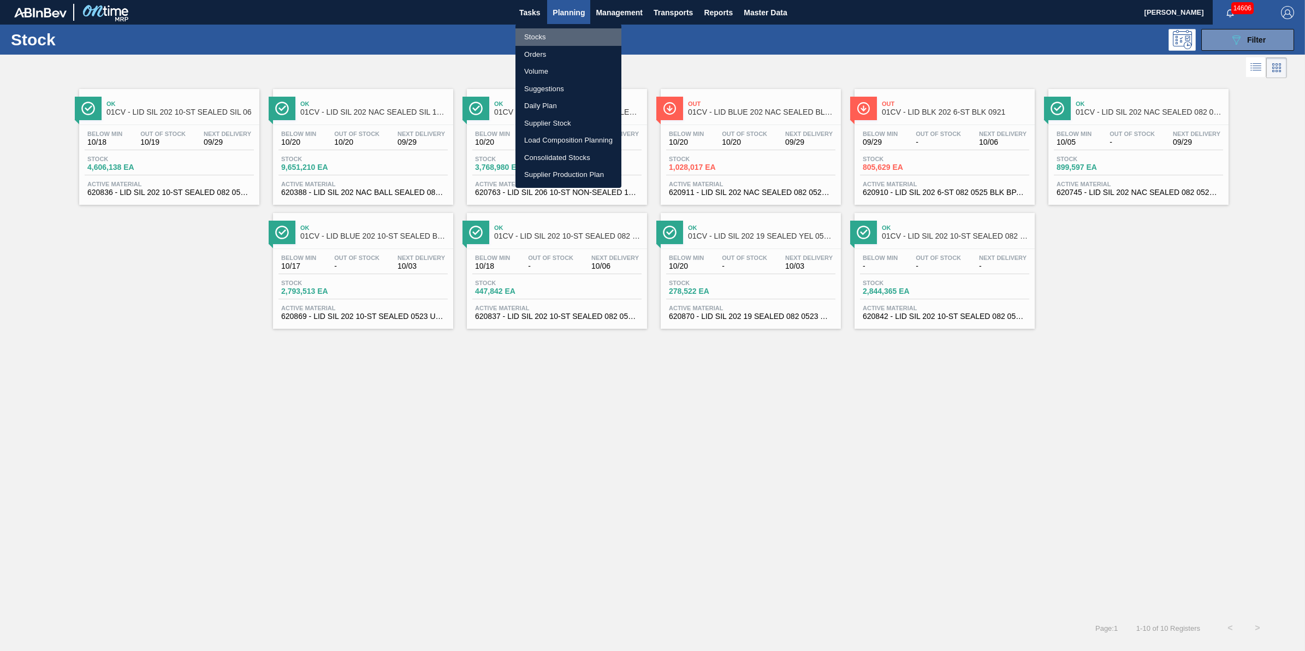
click at [557, 32] on li "Stocks" at bounding box center [568, 36] width 106 height 17
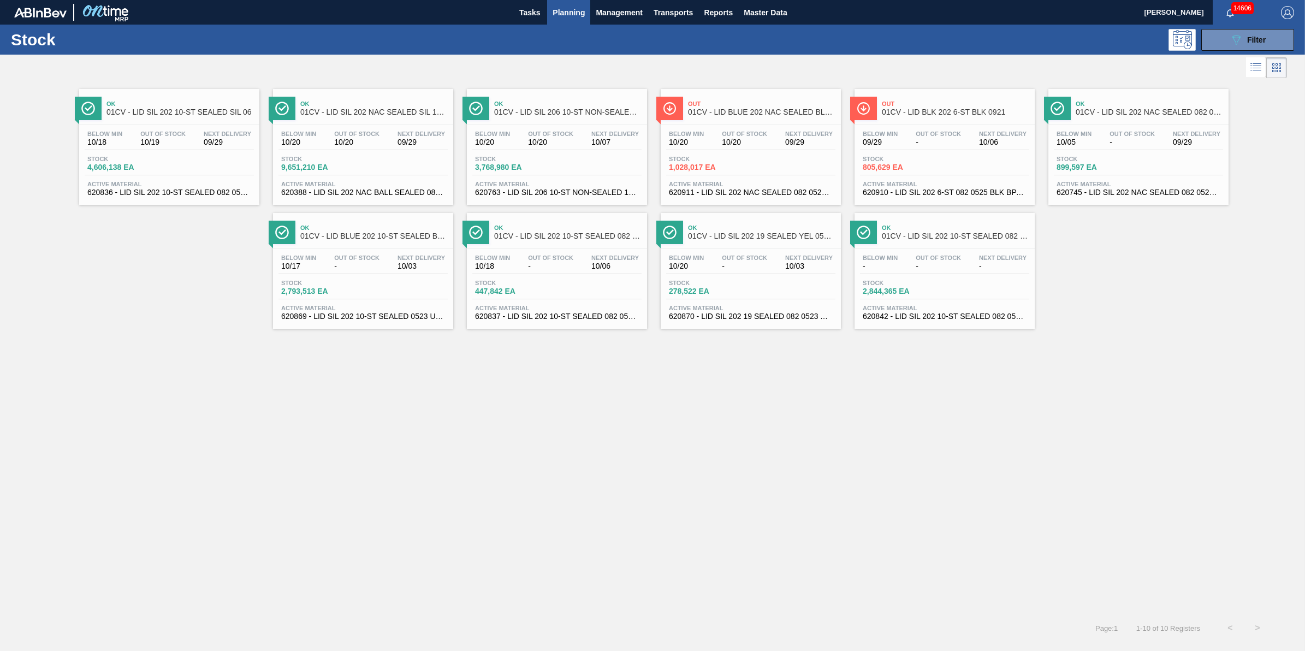
click at [531, 28] on div "Stock 089F7B8B-B2A5-4AFE-B5C0-19BA573D28AC Filter" at bounding box center [652, 40] width 1305 height 30
click at [533, 15] on span "Tasks" at bounding box center [529, 12] width 24 height 13
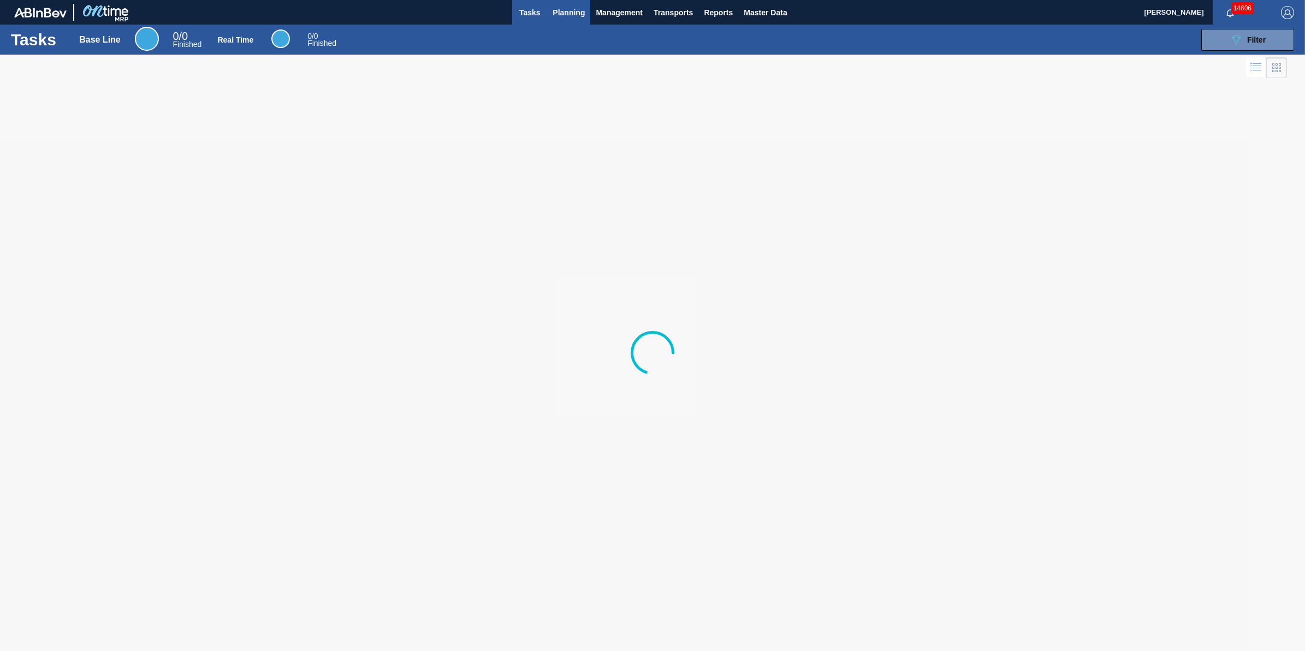
click at [567, 17] on span "Planning" at bounding box center [568, 12] width 32 height 13
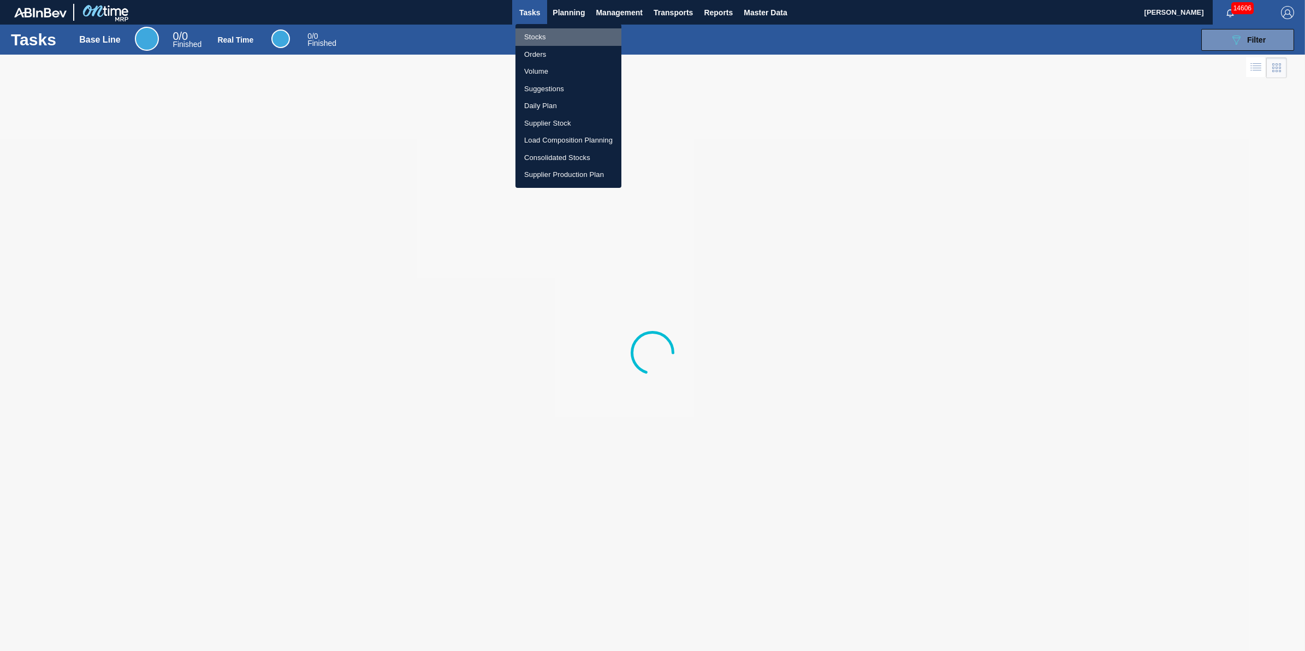
click at [572, 38] on li "Stocks" at bounding box center [568, 36] width 106 height 17
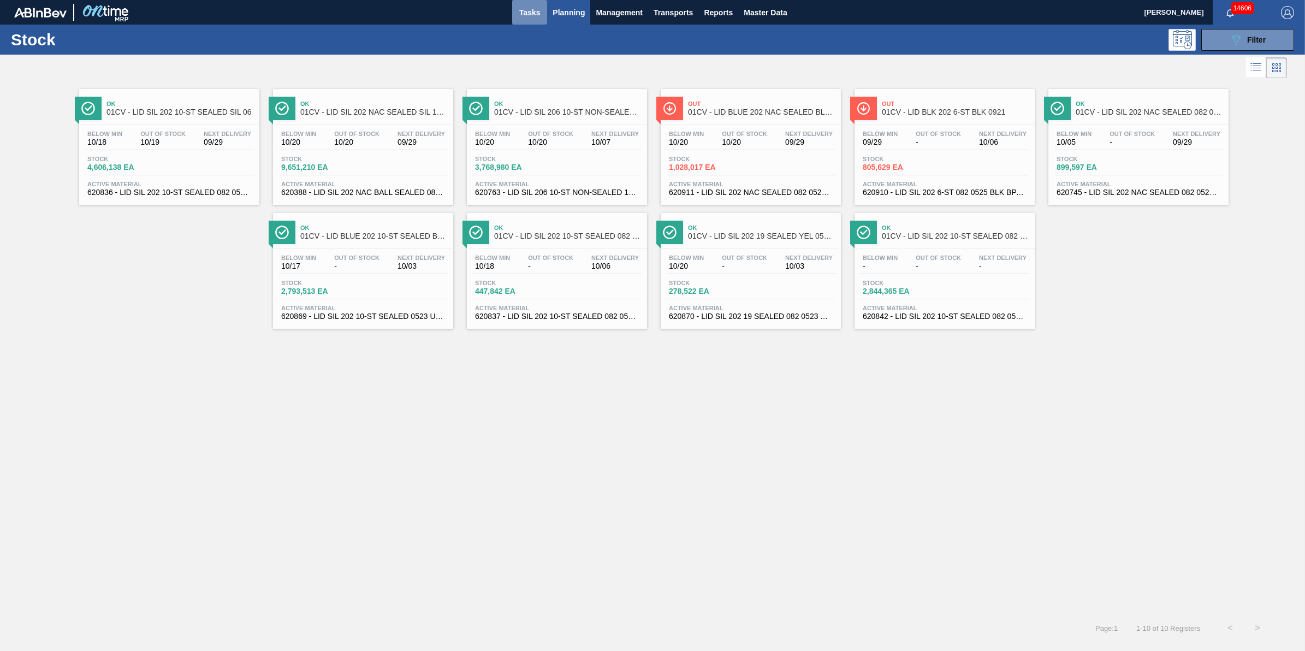
click at [522, 15] on span "Tasks" at bounding box center [529, 12] width 24 height 13
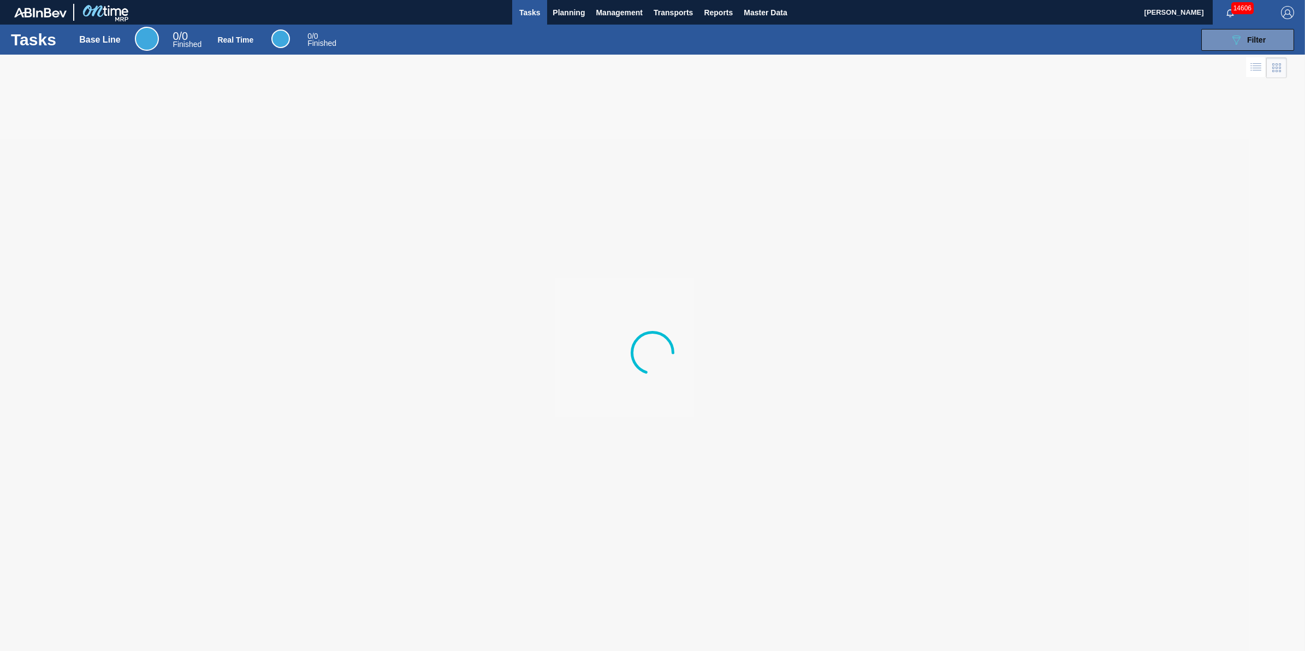
click at [544, 17] on button "Tasks" at bounding box center [529, 12] width 35 height 25
click at [558, 22] on button "Planning" at bounding box center [568, 12] width 43 height 25
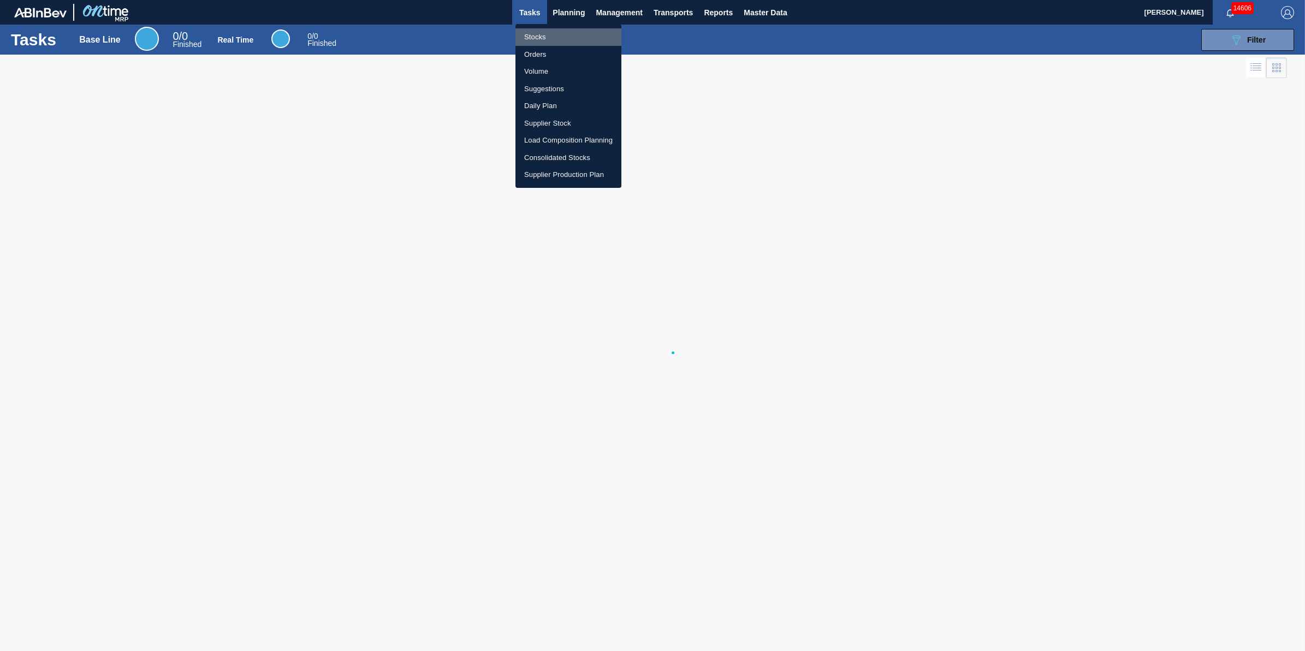
click at [554, 34] on li "Stocks" at bounding box center [568, 36] width 106 height 17
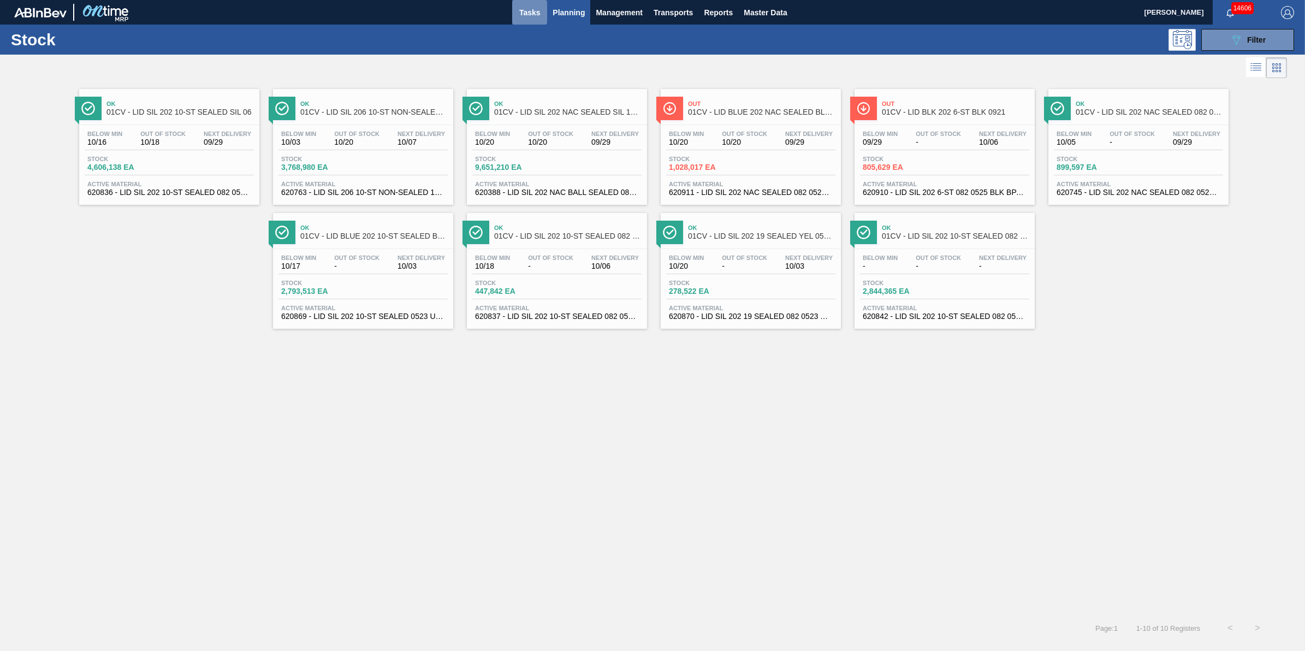
click at [520, 12] on span "Tasks" at bounding box center [529, 12] width 24 height 13
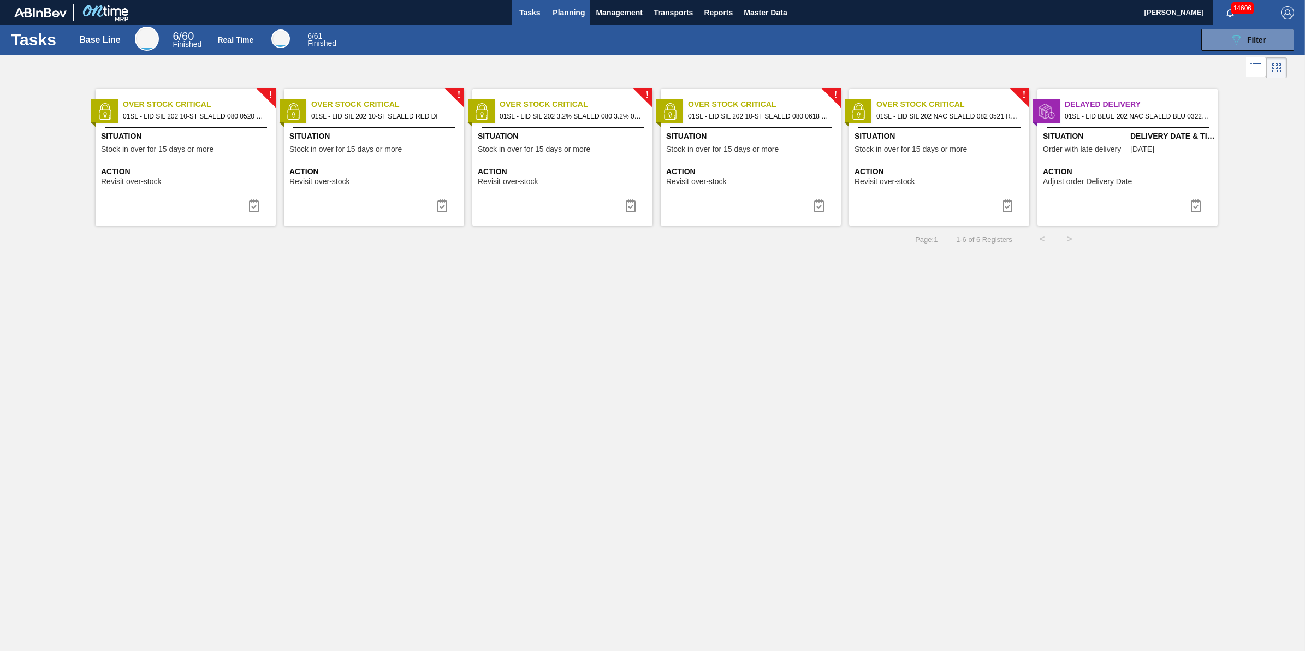
click at [569, 14] on span "Planning" at bounding box center [568, 12] width 32 height 13
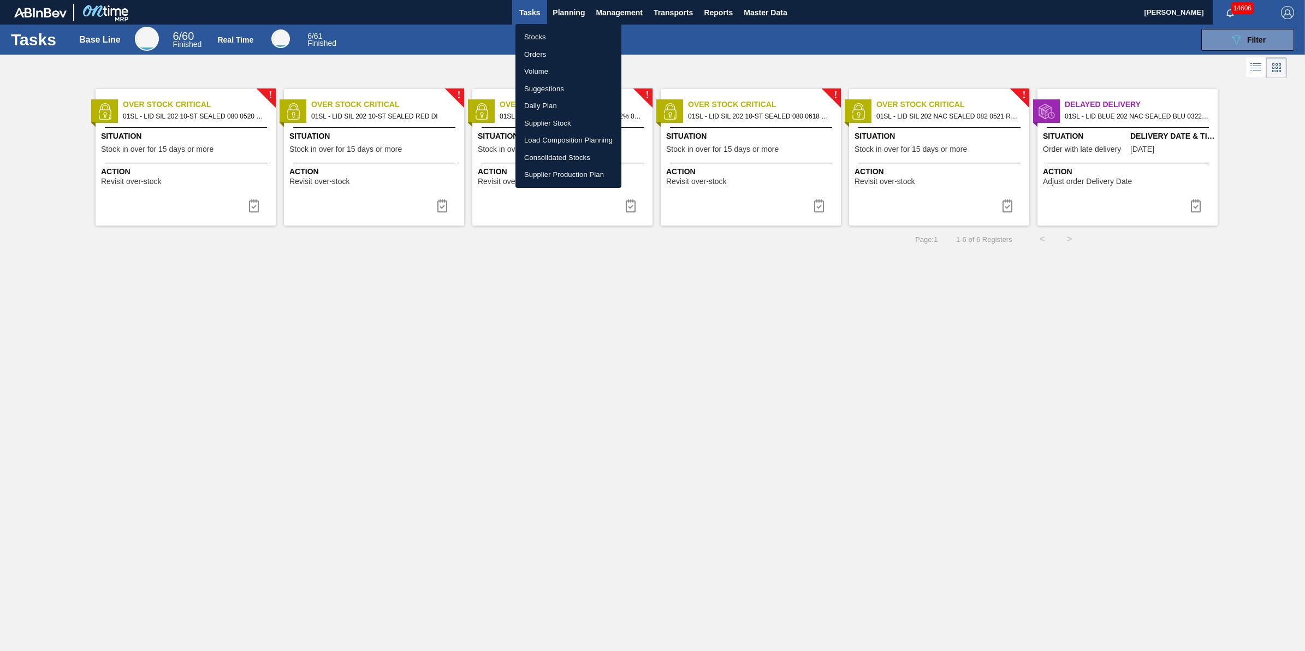
click at [571, 31] on li "Stocks" at bounding box center [568, 36] width 106 height 17
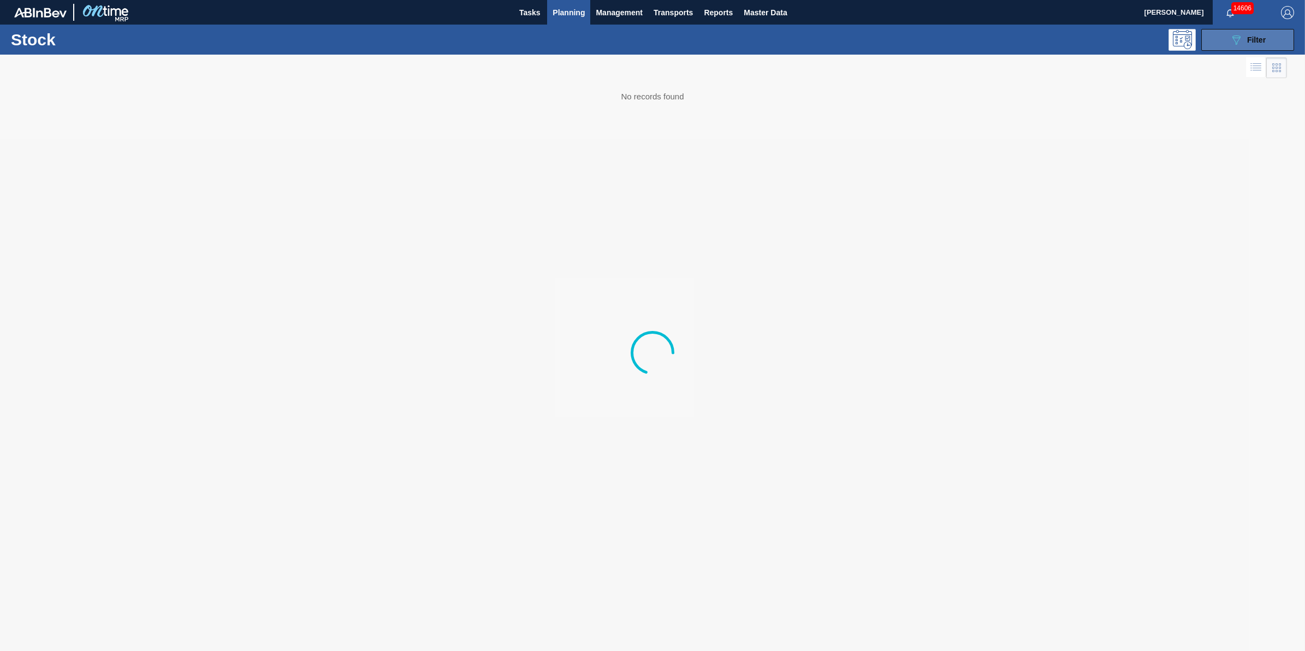
click at [1263, 50] on button "089F7B8B-B2A5-4AFE-B5C0-19BA573D28AC Filter" at bounding box center [1247, 40] width 93 height 22
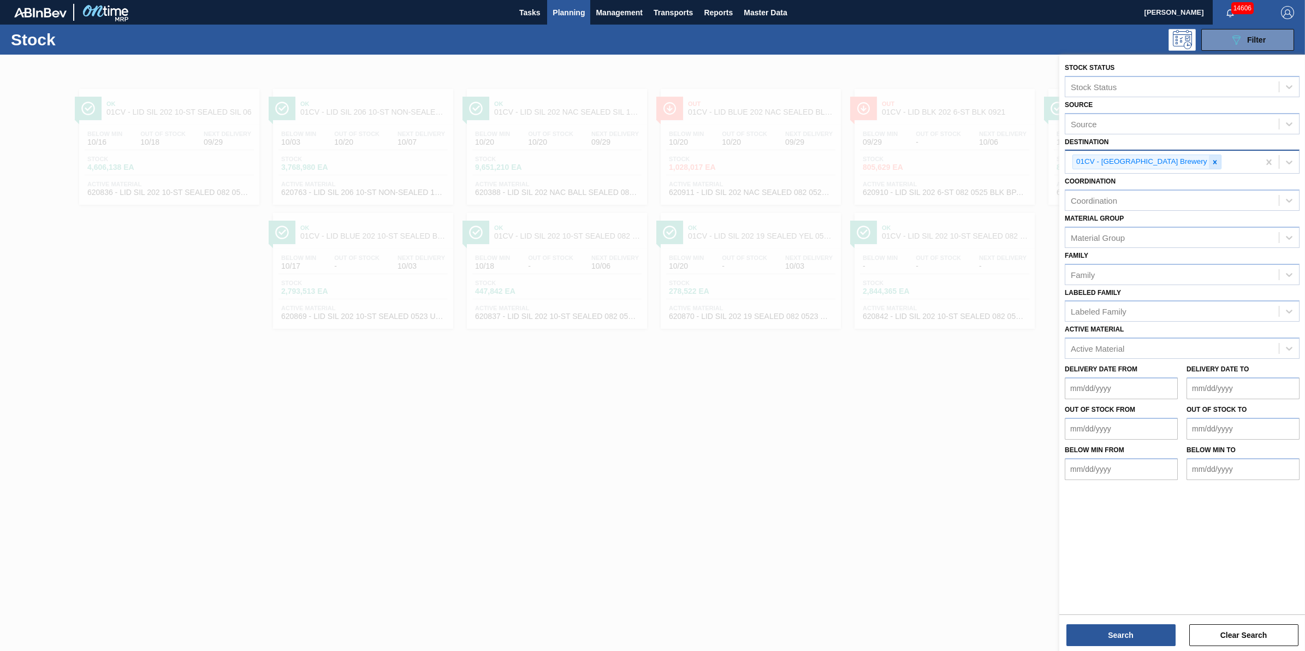
click at [1211, 162] on icon at bounding box center [1215, 162] width 8 height 8
click at [1172, 162] on div "Destination" at bounding box center [1171, 161] width 213 height 16
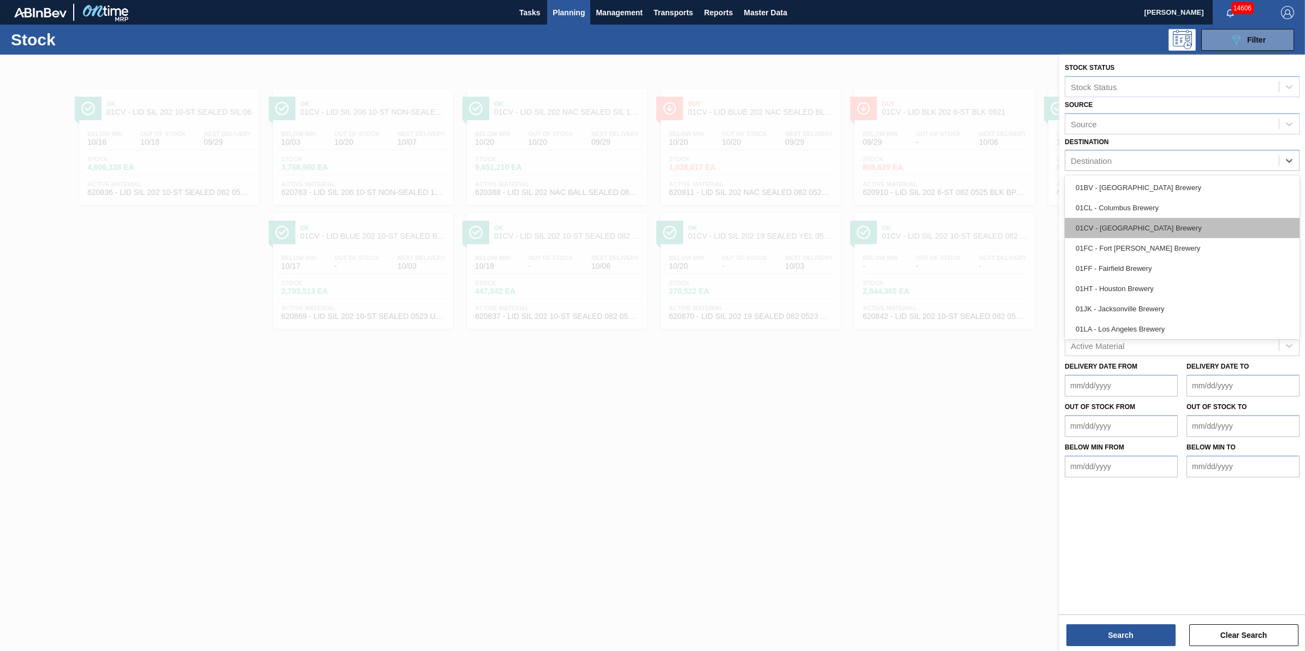
click at [1160, 233] on div "01CV - Cartersville Brewery" at bounding box center [1181, 228] width 235 height 20
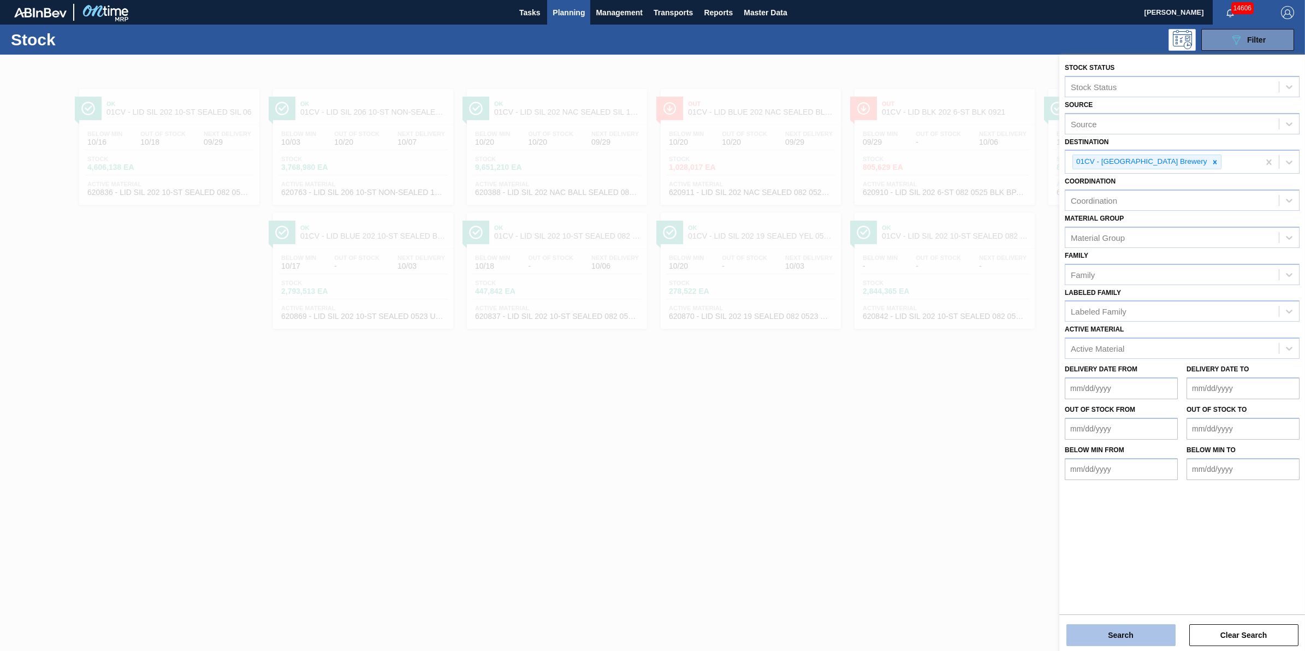
click at [1077, 629] on button "Search" at bounding box center [1120, 635] width 109 height 22
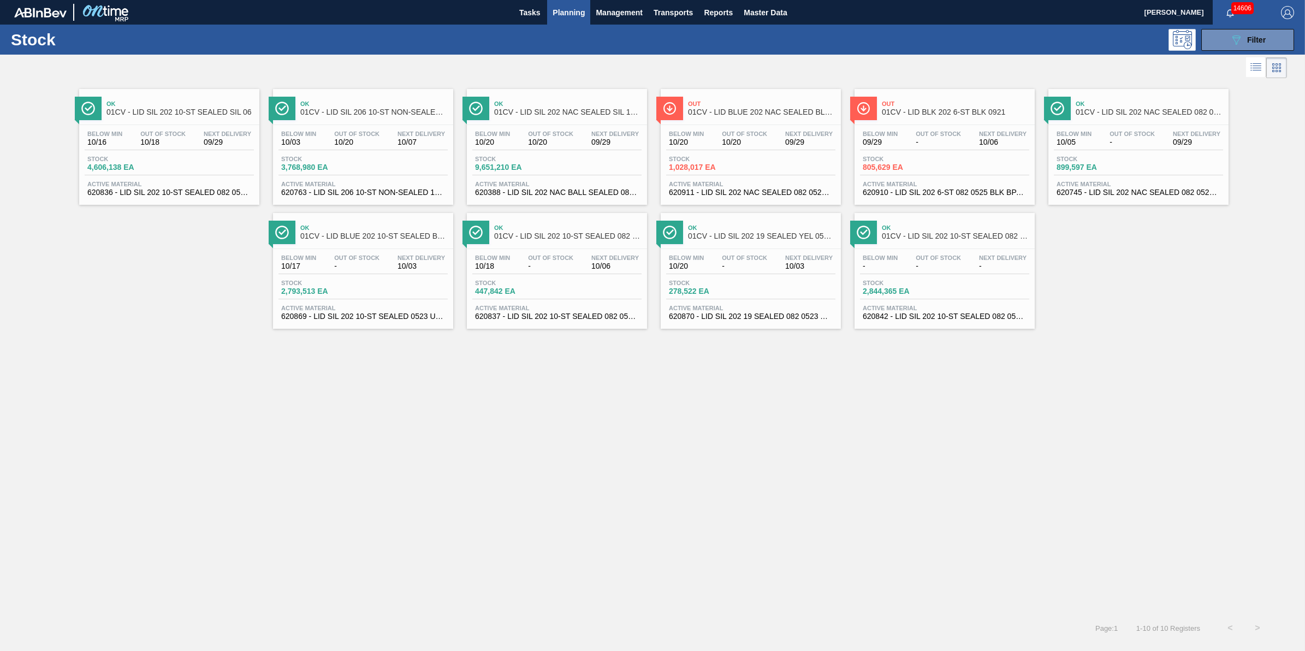
click at [759, 141] on span "10/20" at bounding box center [744, 142] width 45 height 8
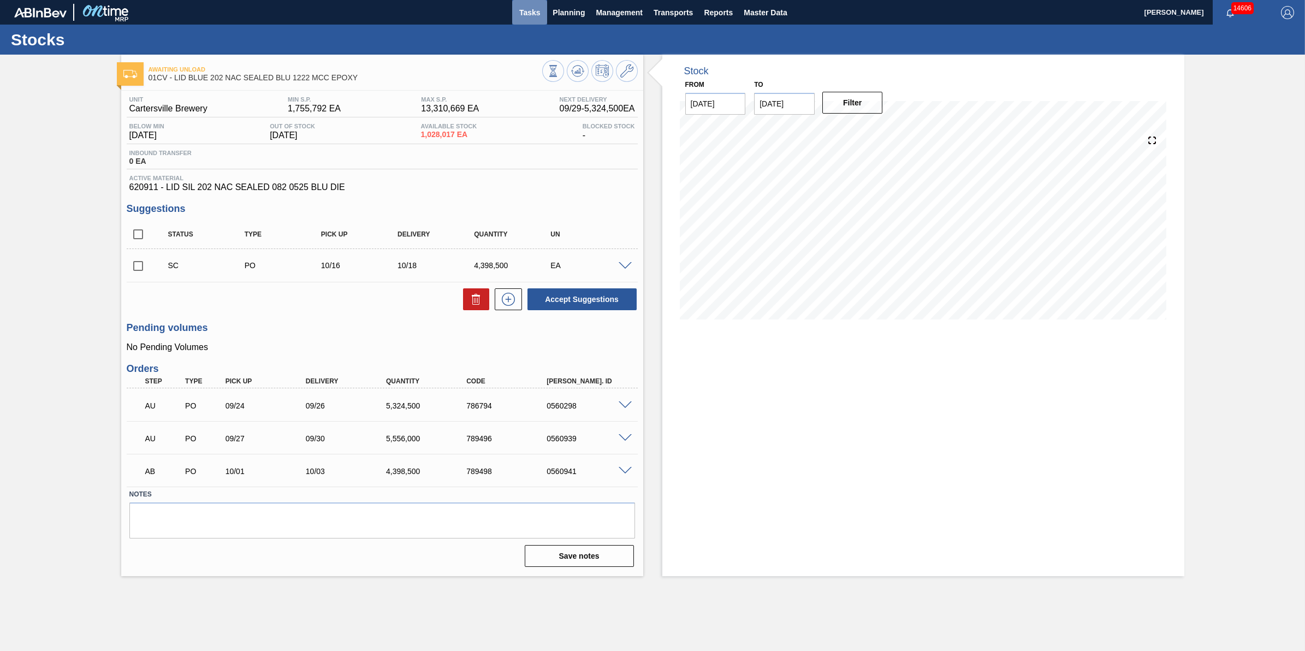
click at [528, 2] on button "Tasks" at bounding box center [529, 12] width 35 height 25
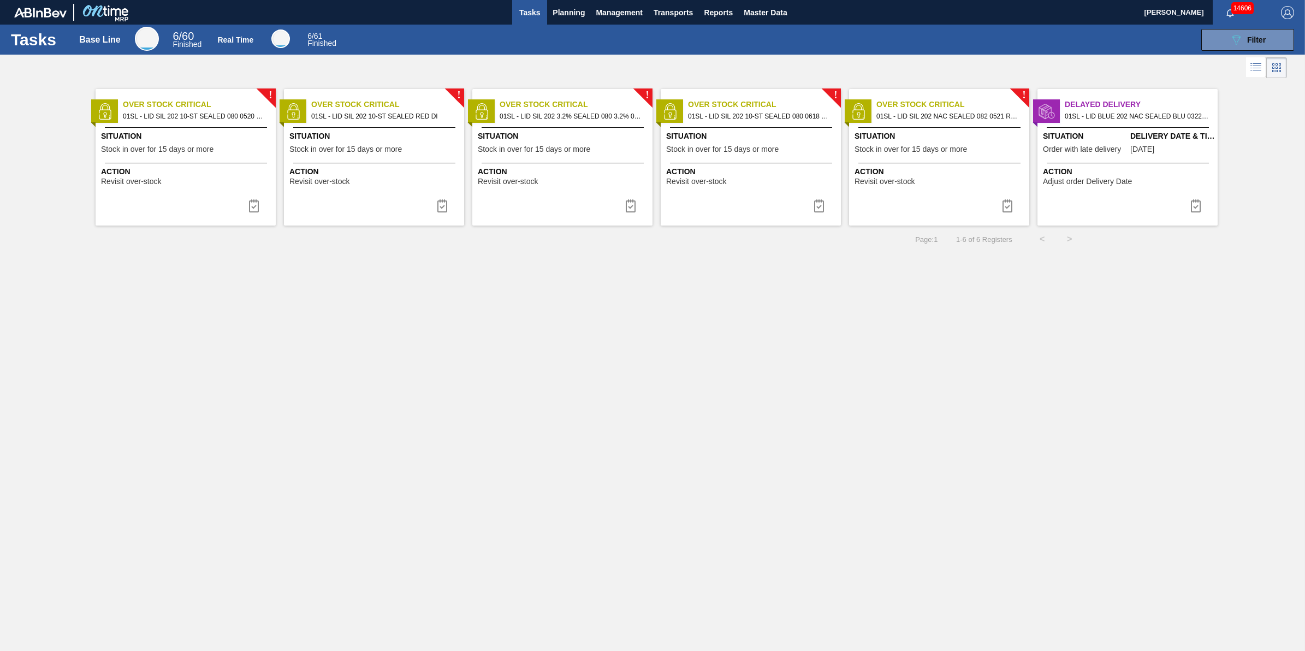
click at [188, 177] on span "Action" at bounding box center [187, 171] width 172 height 11
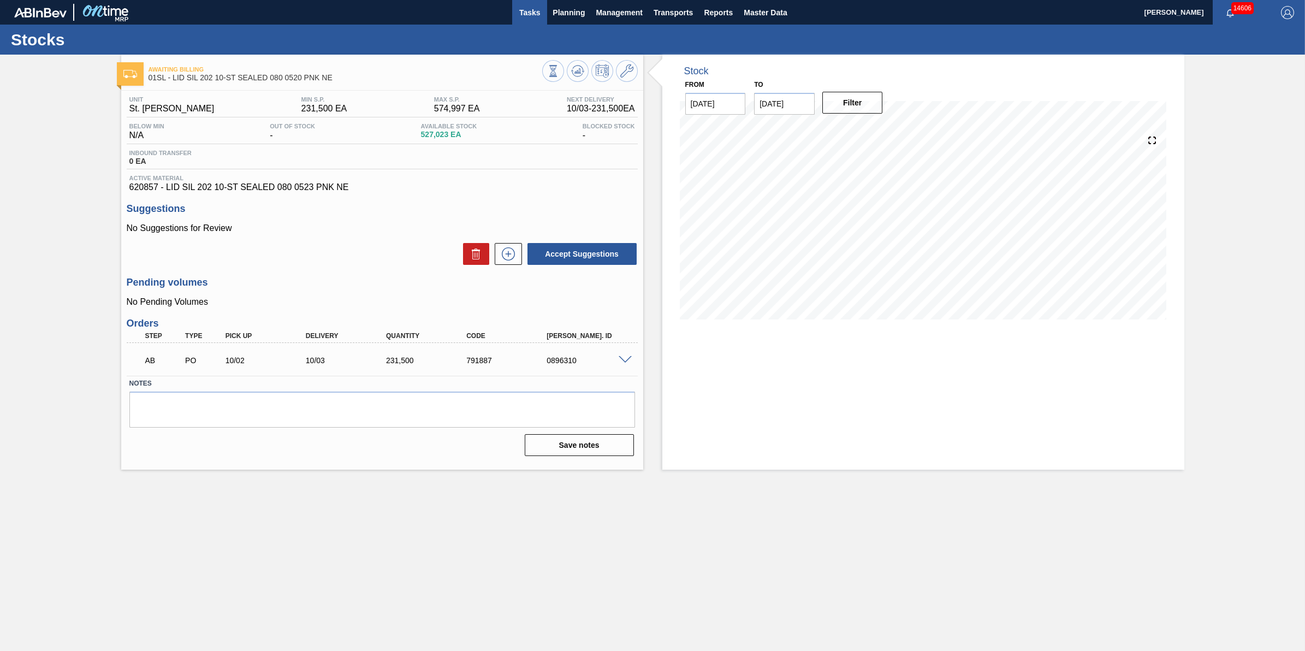
click at [529, 11] on span "Tasks" at bounding box center [529, 12] width 24 height 13
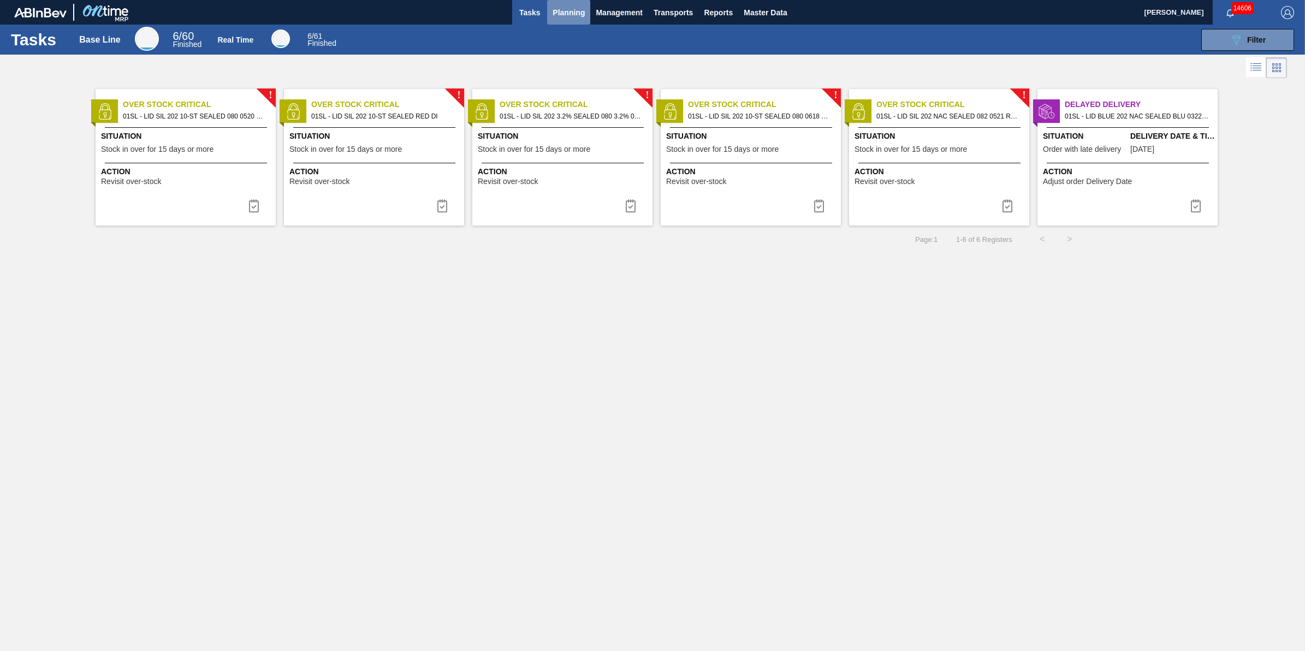
click at [565, 6] on span "Planning" at bounding box center [568, 12] width 32 height 13
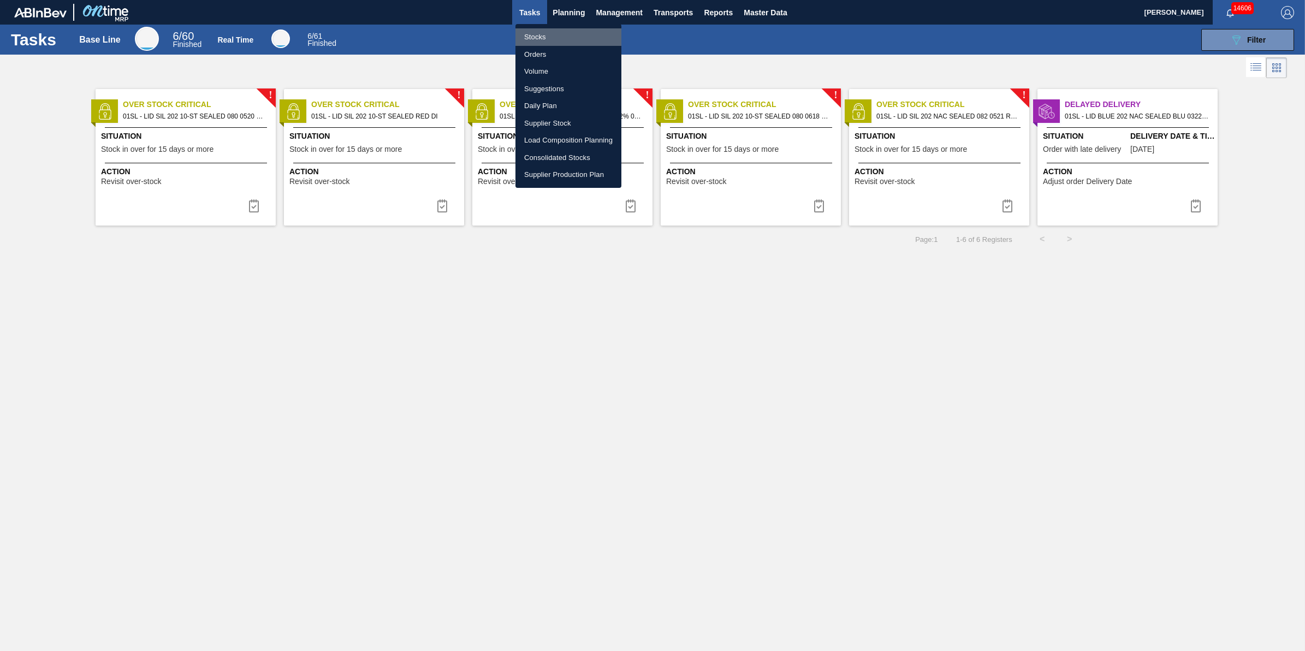
click at [564, 37] on li "Stocks" at bounding box center [568, 36] width 106 height 17
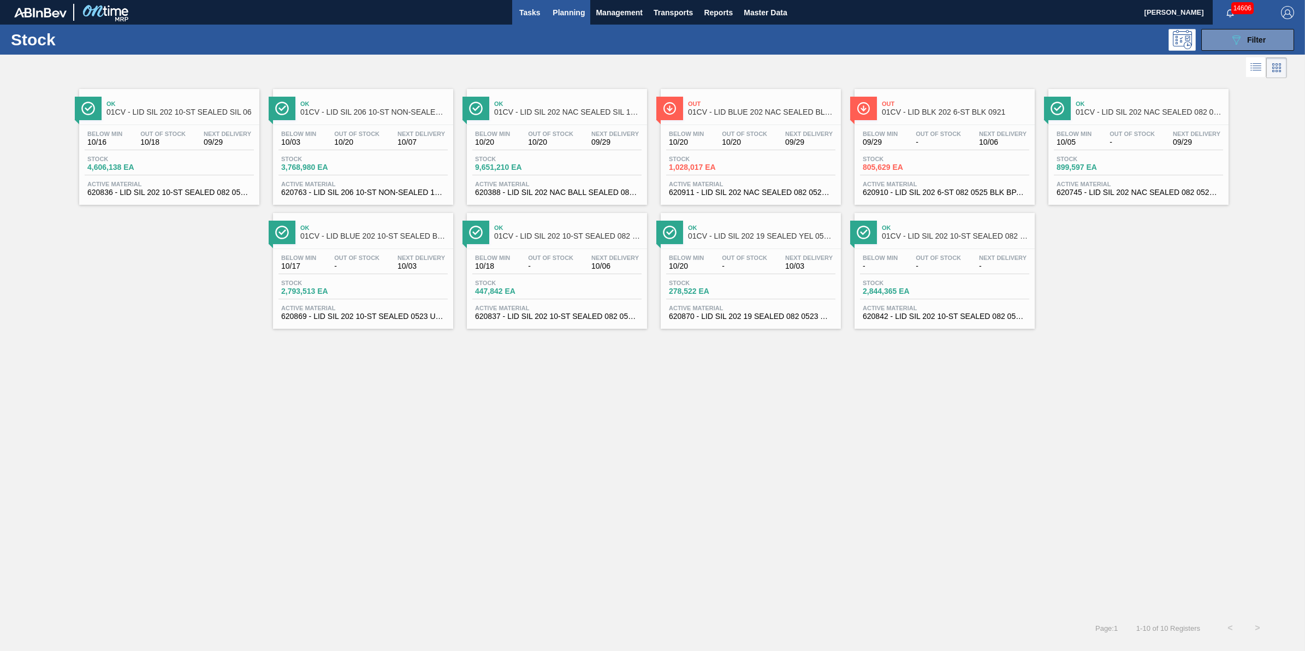
click at [541, 22] on button "Tasks" at bounding box center [529, 12] width 35 height 25
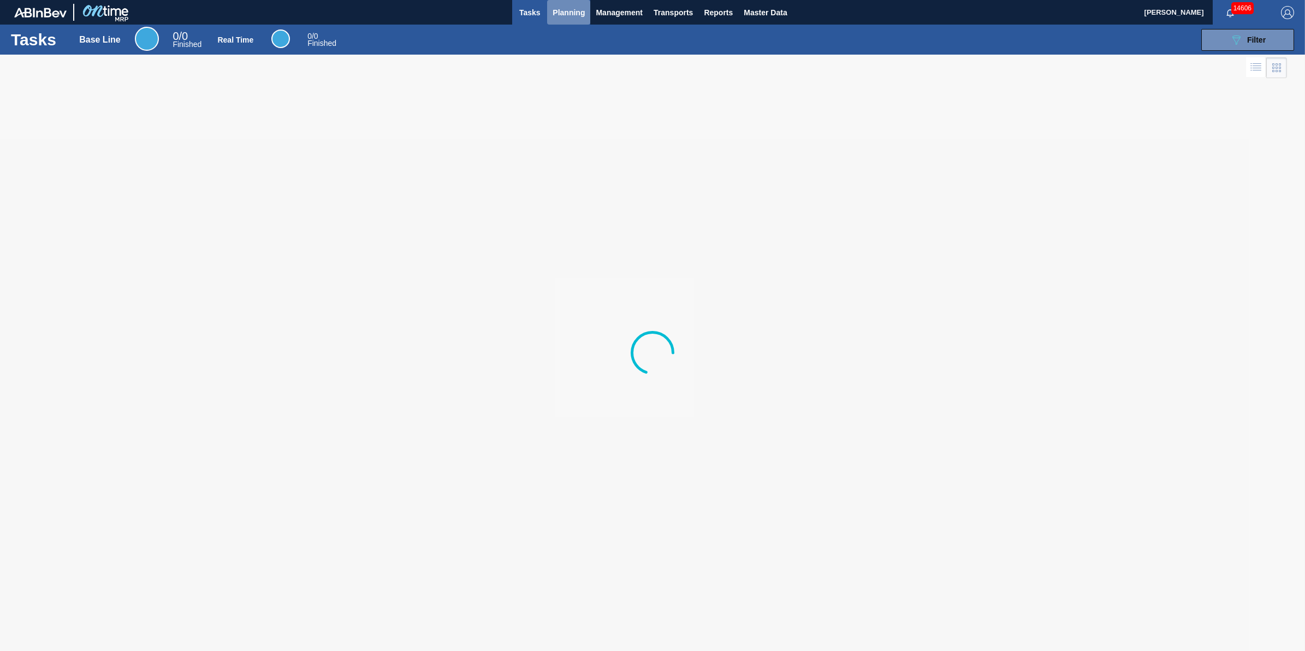
click at [565, 20] on button "Planning" at bounding box center [568, 12] width 43 height 25
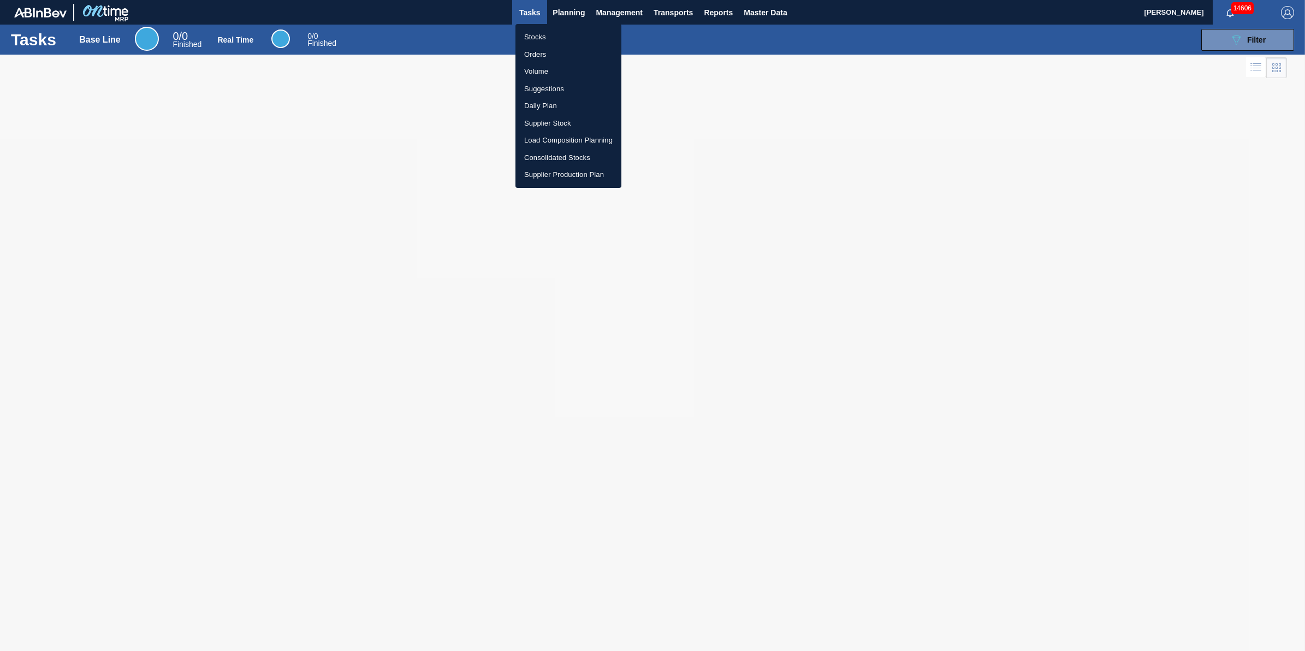
click at [560, 42] on li "Stocks" at bounding box center [568, 36] width 106 height 17
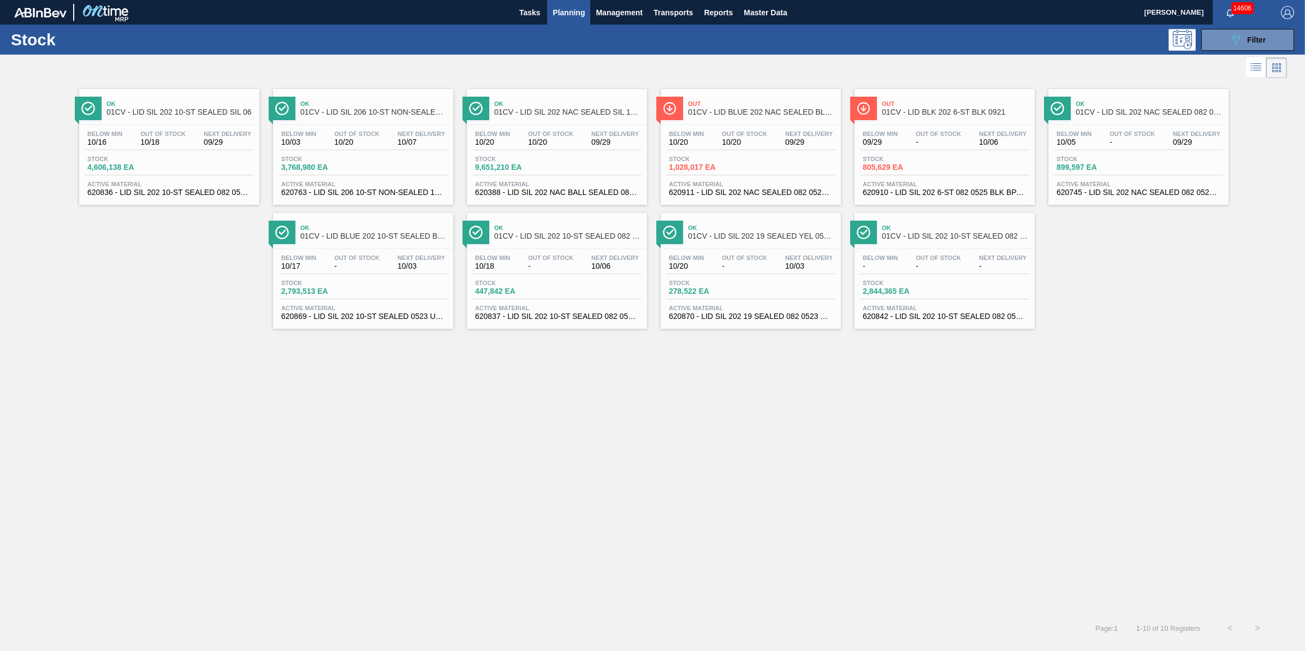
click at [562, 13] on span "Planning" at bounding box center [568, 12] width 32 height 13
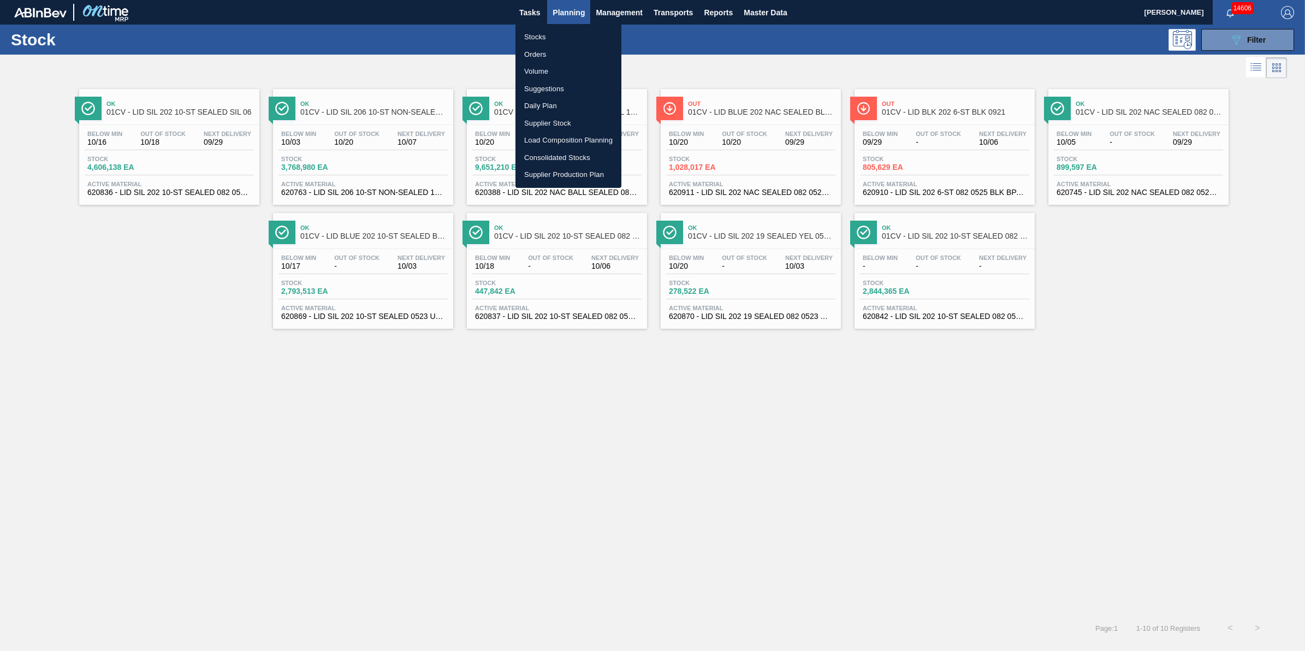
click at [556, 27] on ul "Stocks Orders Volume Suggestions Daily Plan Supplier Stock Load Composition Pla…" at bounding box center [568, 106] width 106 height 164
click at [557, 32] on li "Stocks" at bounding box center [568, 36] width 106 height 17
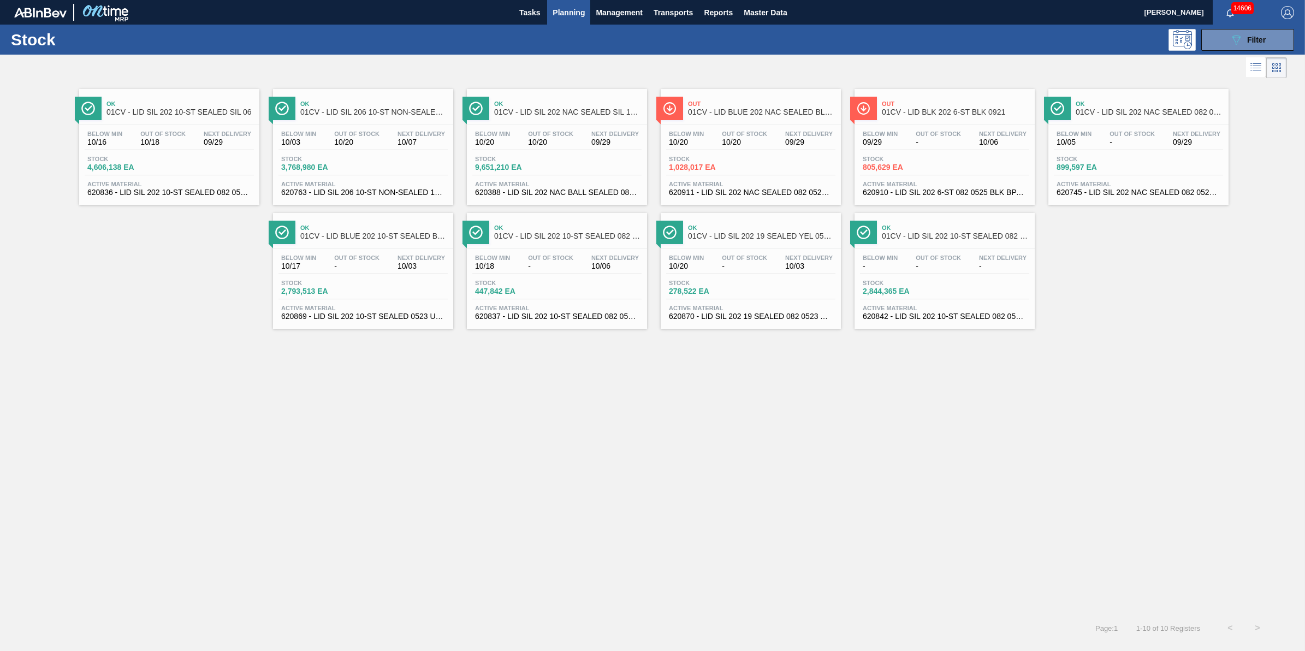
click at [568, 11] on span "Planning" at bounding box center [568, 12] width 32 height 13
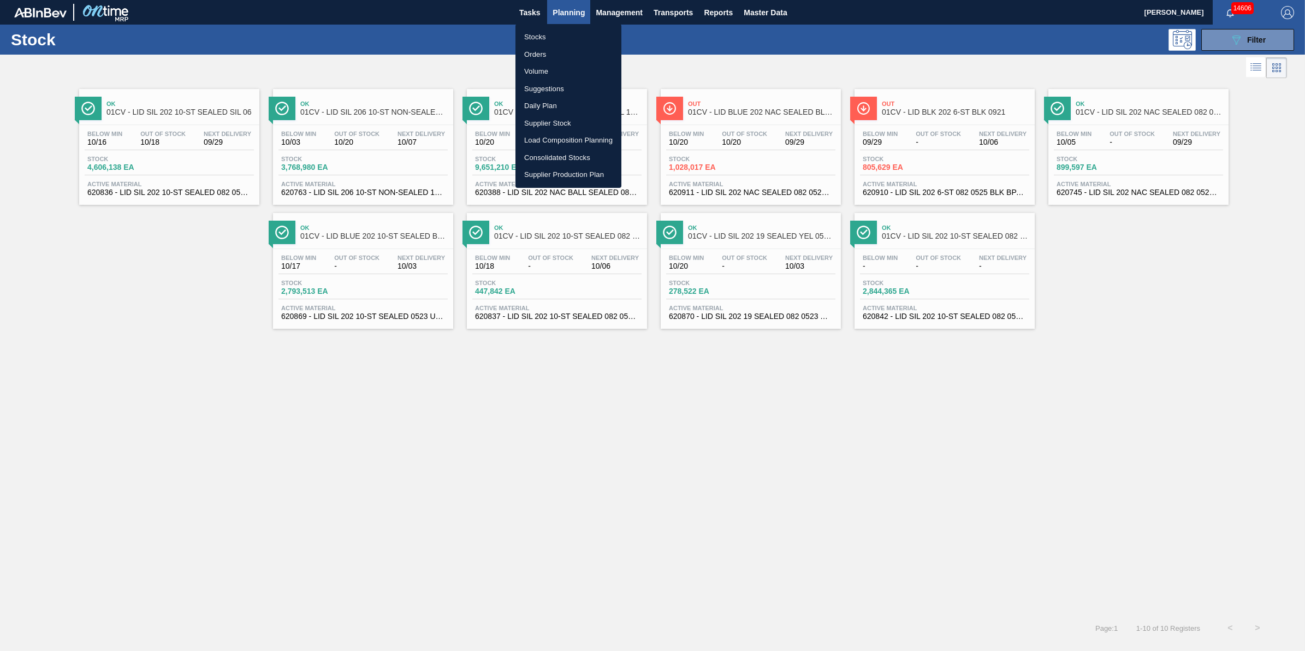
click at [568, 25] on ul "Stocks Orders Volume Suggestions Daily Plan Supplier Stock Load Composition Pla…" at bounding box center [568, 106] width 106 height 164
click at [567, 33] on li "Stocks" at bounding box center [568, 36] width 106 height 17
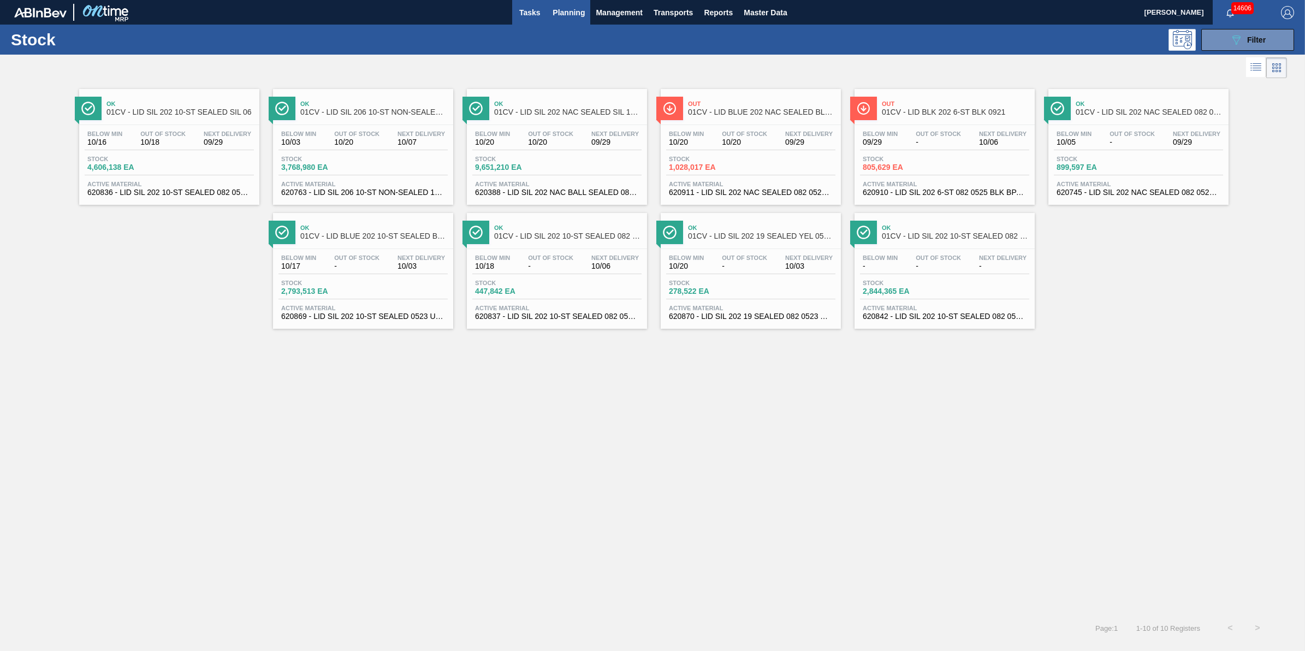
click at [538, 3] on button "Tasks" at bounding box center [529, 12] width 35 height 25
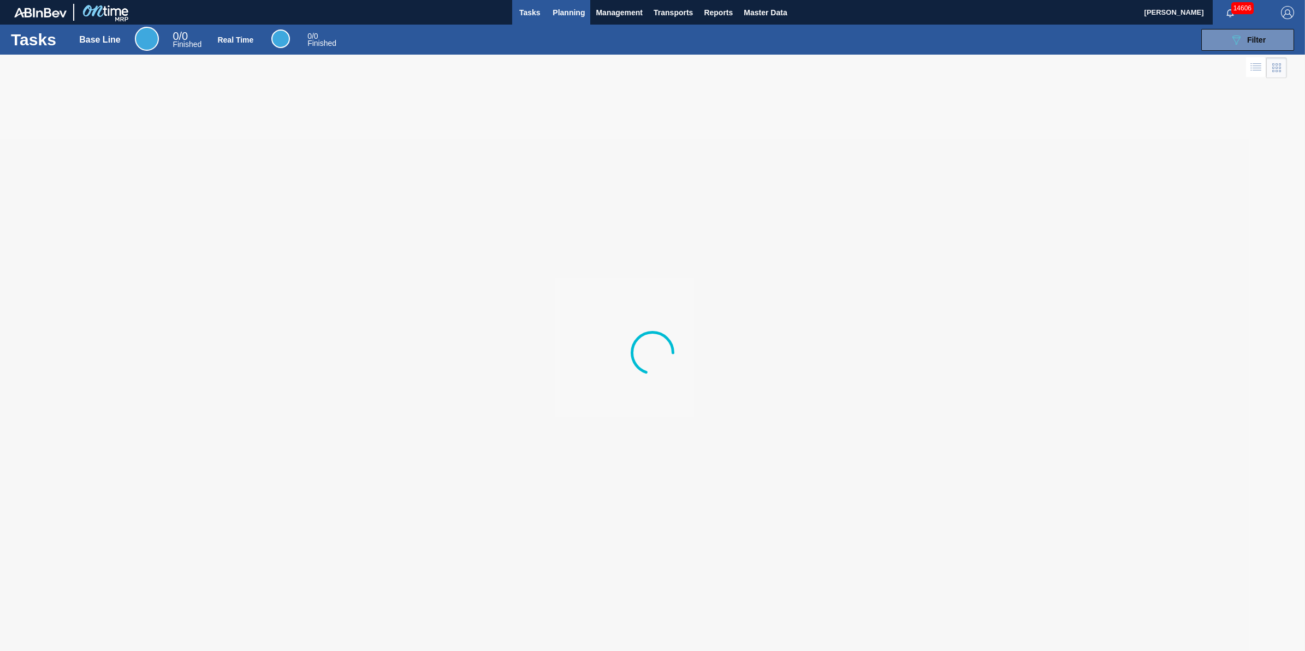
click at [558, 20] on button "Planning" at bounding box center [568, 12] width 43 height 25
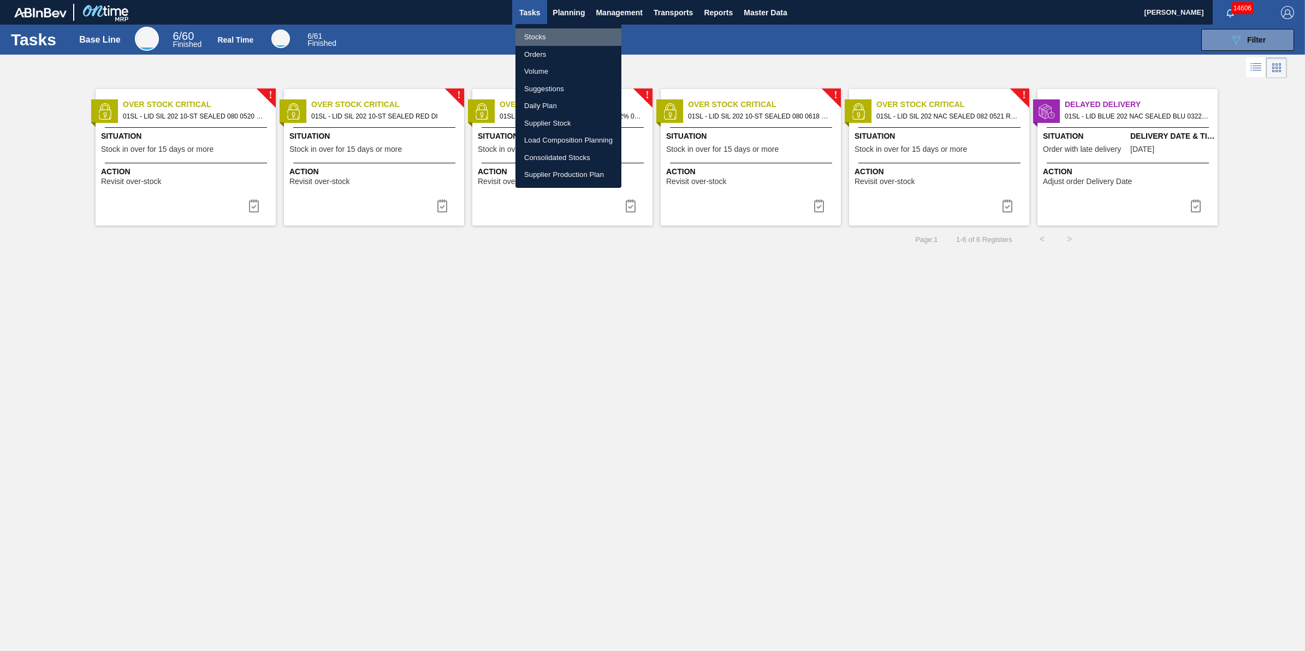
click at [552, 28] on li "Stocks" at bounding box center [568, 36] width 106 height 17
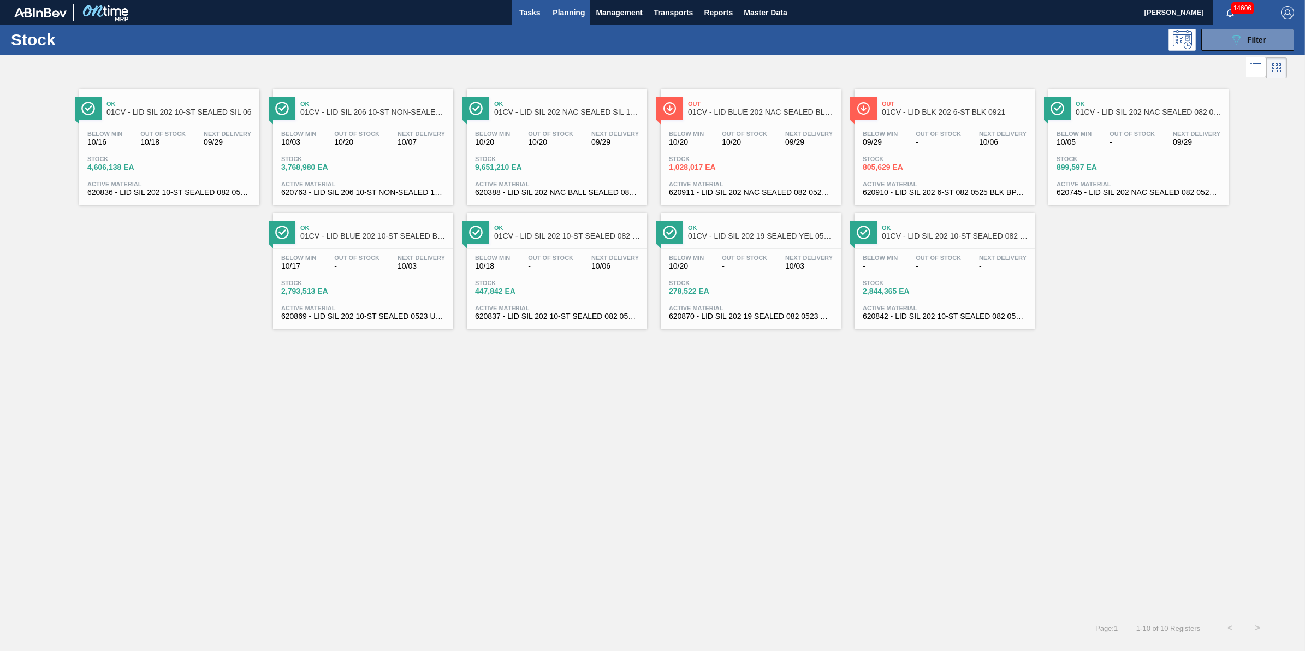
click at [513, 20] on button "Tasks" at bounding box center [529, 12] width 35 height 25
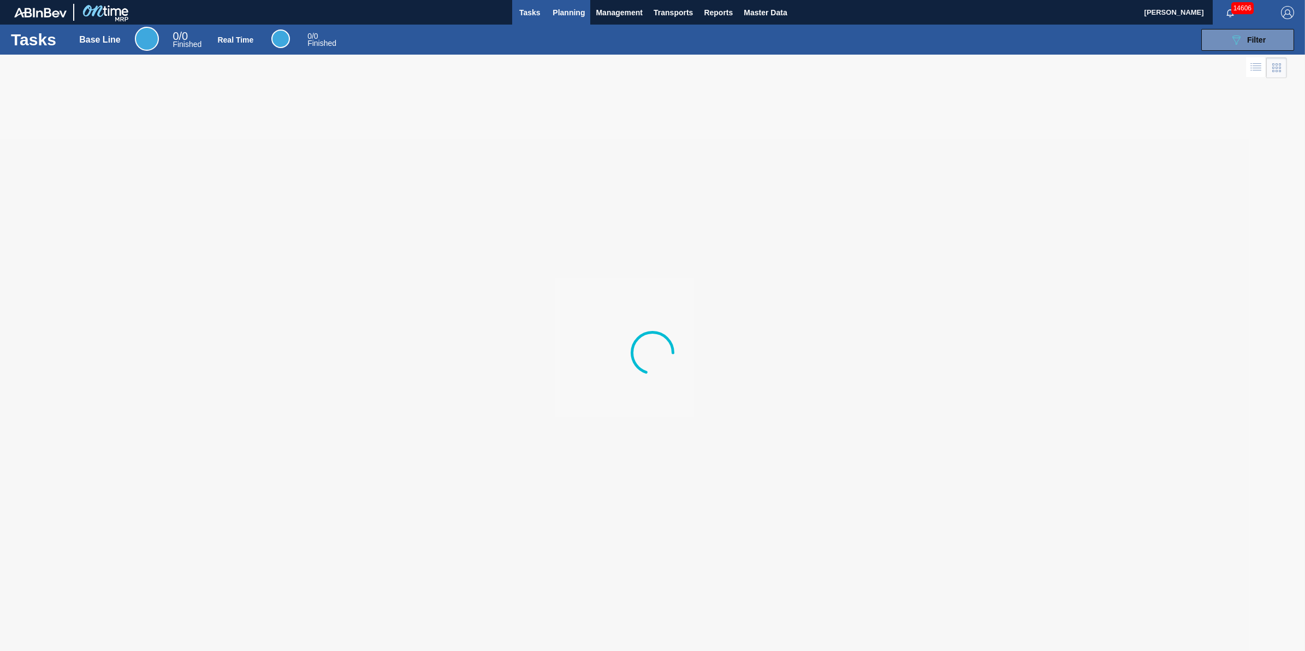
click at [575, 15] on span "Planning" at bounding box center [568, 12] width 32 height 13
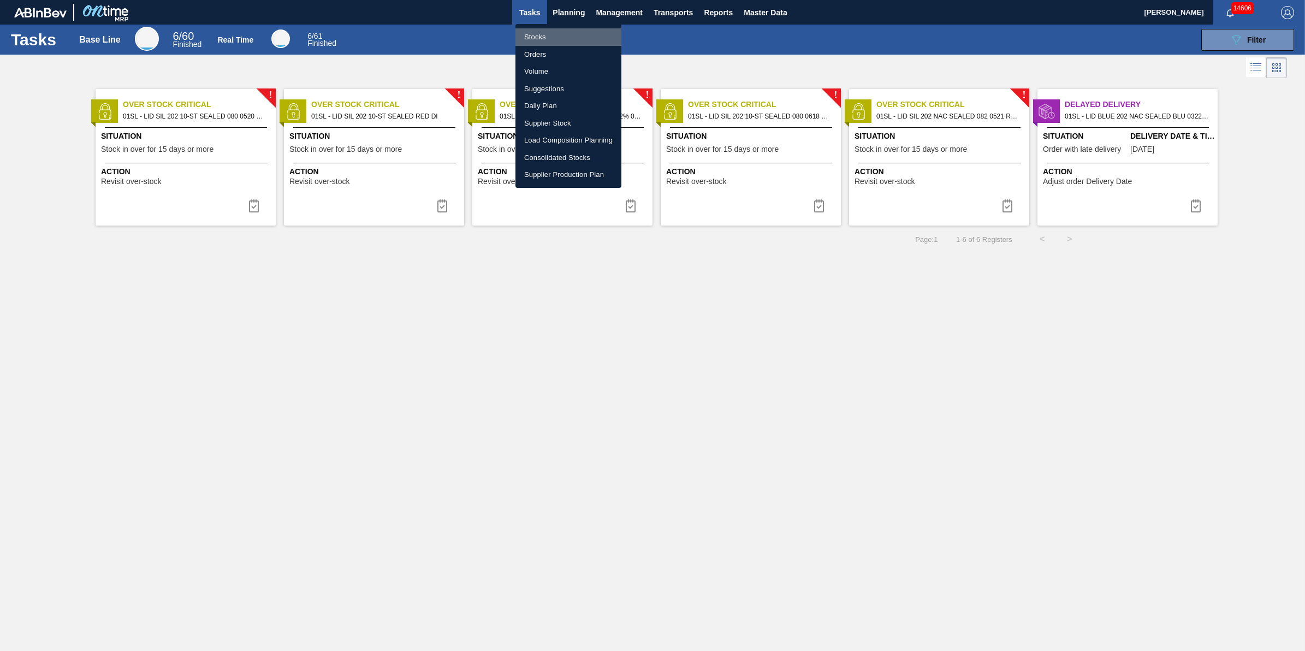
click at [575, 35] on li "Stocks" at bounding box center [568, 36] width 106 height 17
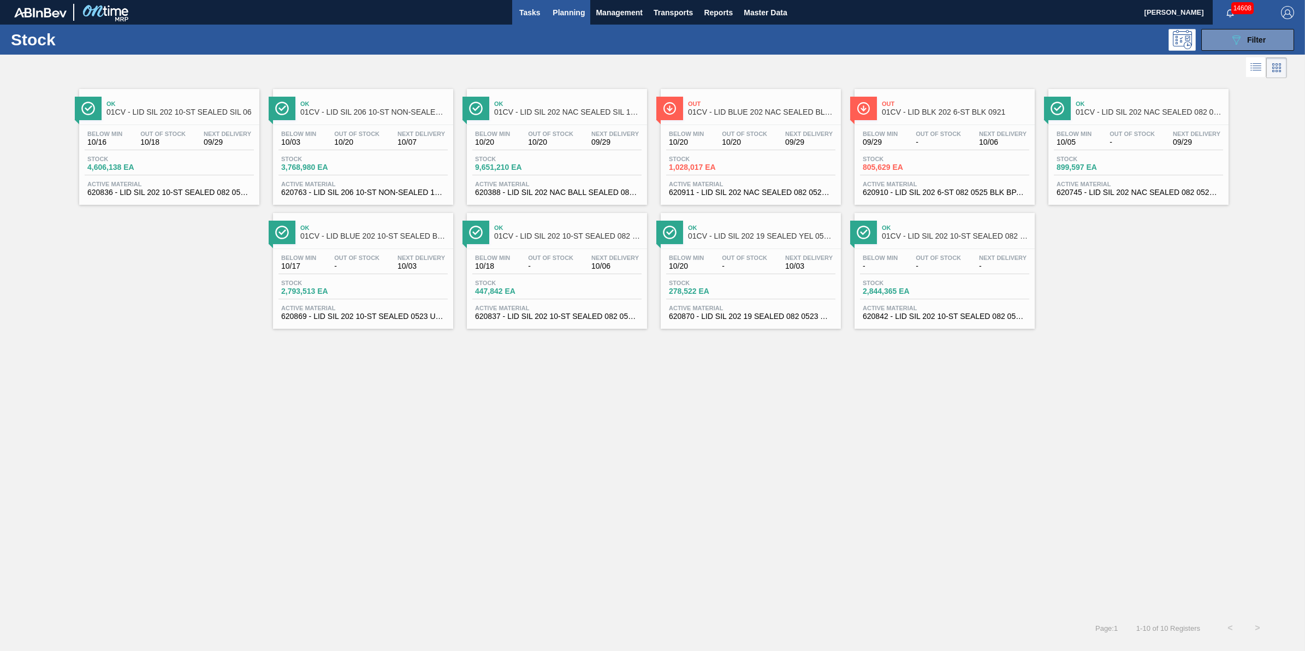
click at [522, 13] on span "Tasks" at bounding box center [529, 12] width 24 height 13
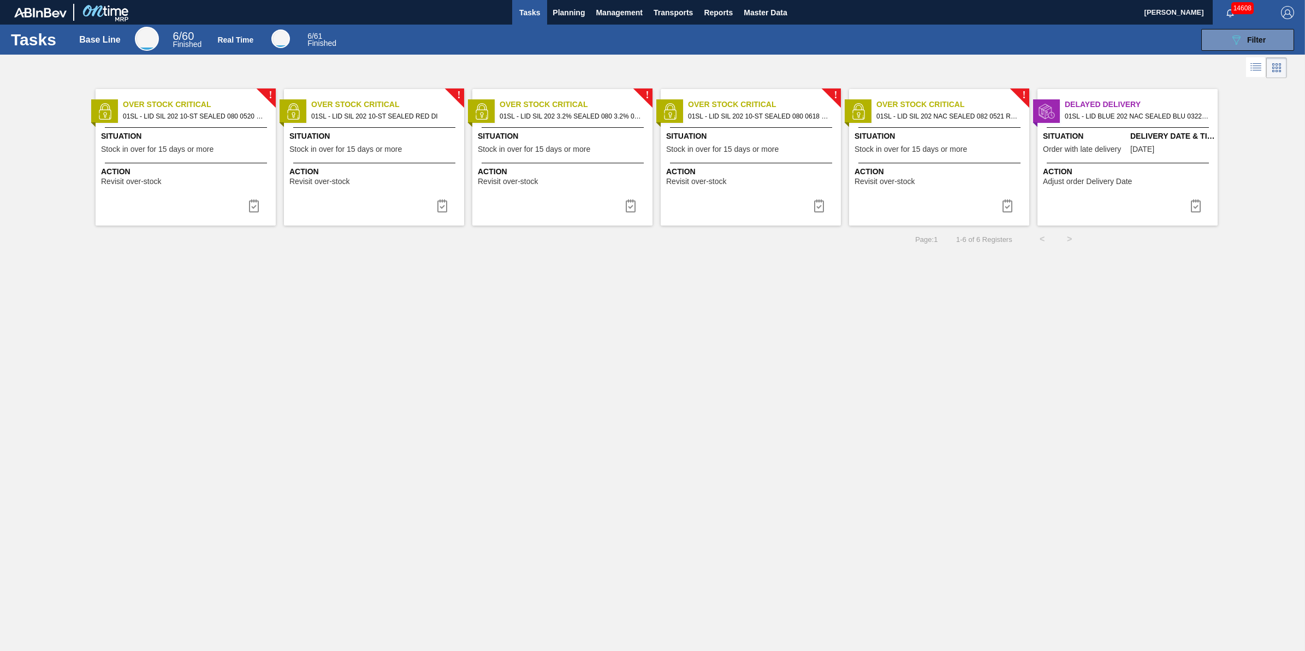
click at [545, 9] on button "Tasks" at bounding box center [529, 12] width 35 height 25
click at [558, 14] on span "Planning" at bounding box center [568, 12] width 32 height 13
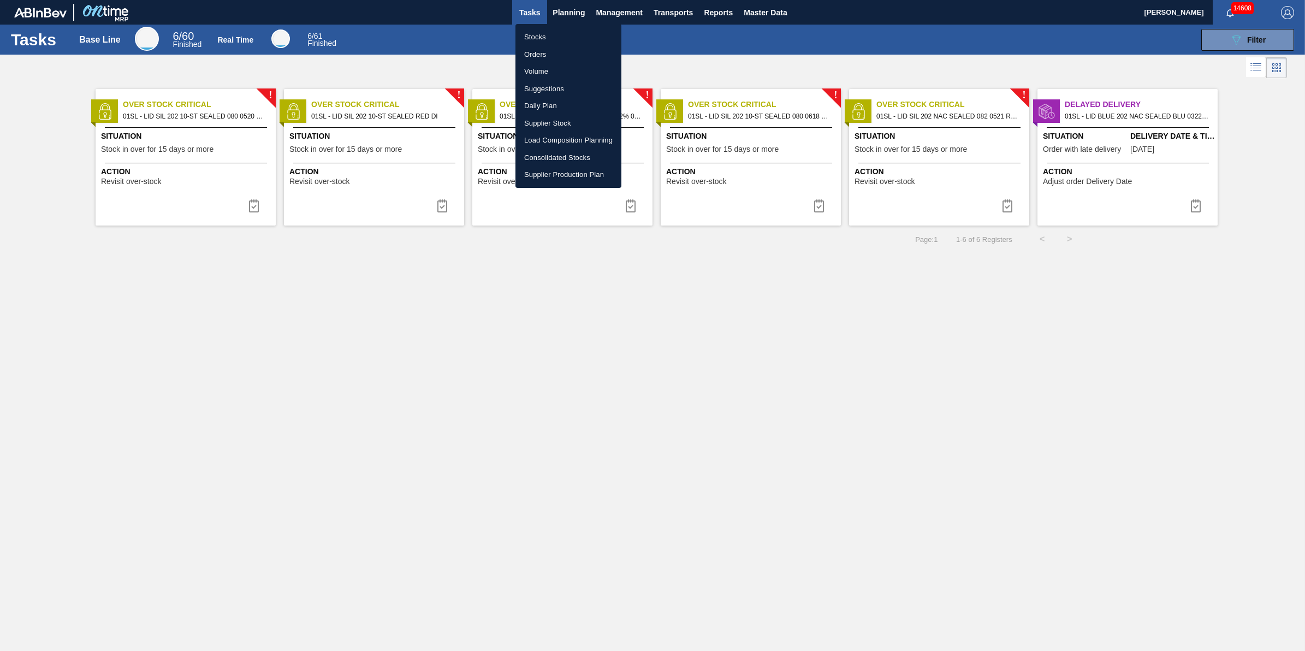
click at [550, 35] on li "Stocks" at bounding box center [568, 36] width 106 height 17
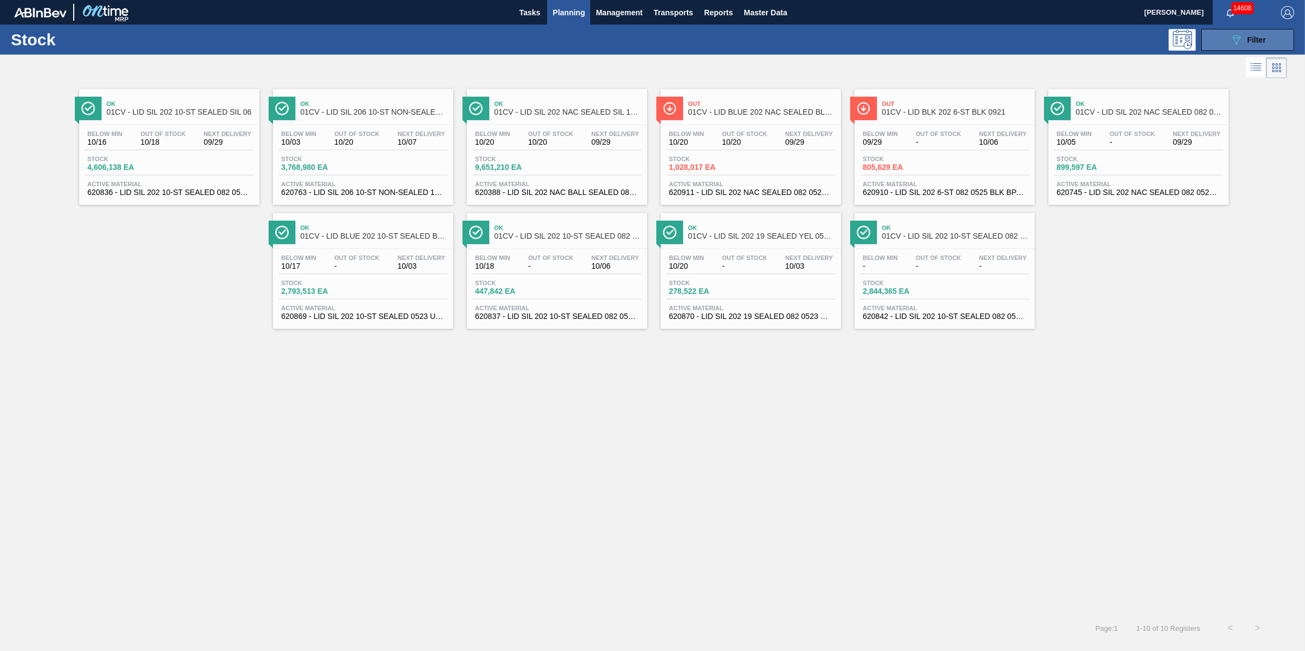
click at [1246, 31] on button "089F7B8B-B2A5-4AFE-B5C0-19BA573D28AC Filter" at bounding box center [1247, 40] width 93 height 22
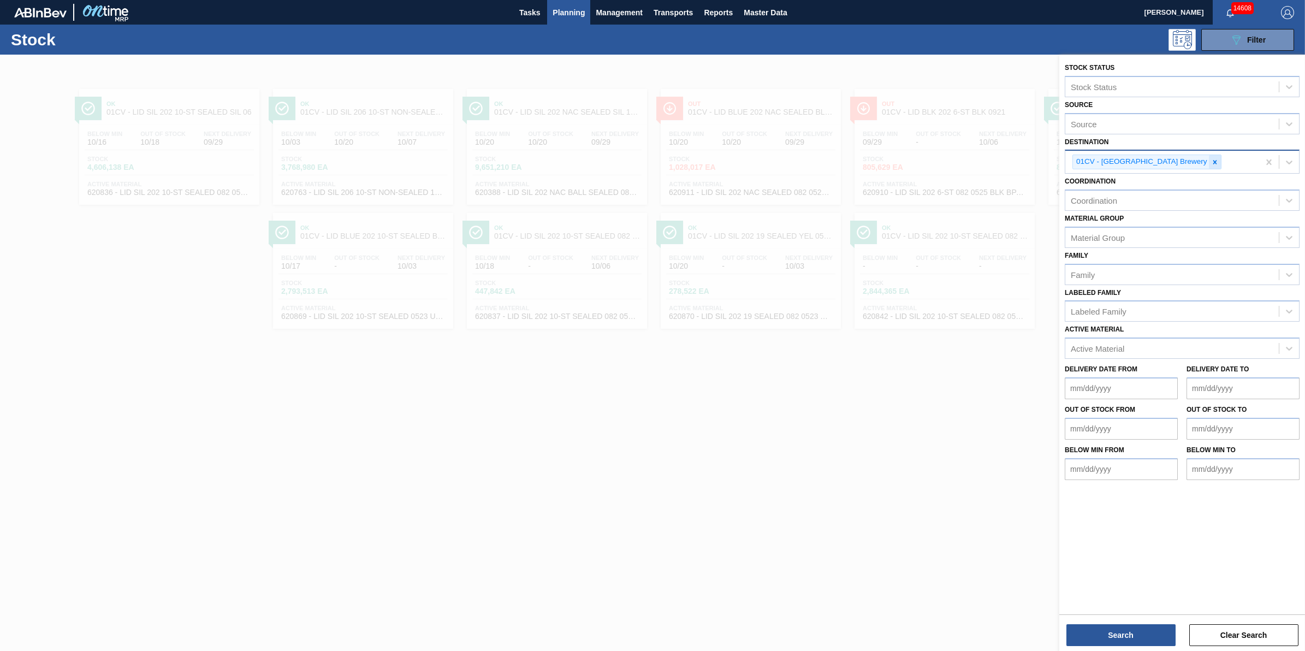
click at [1209, 165] on div at bounding box center [1215, 162] width 12 height 14
click at [1174, 164] on div "Destination" at bounding box center [1171, 161] width 213 height 16
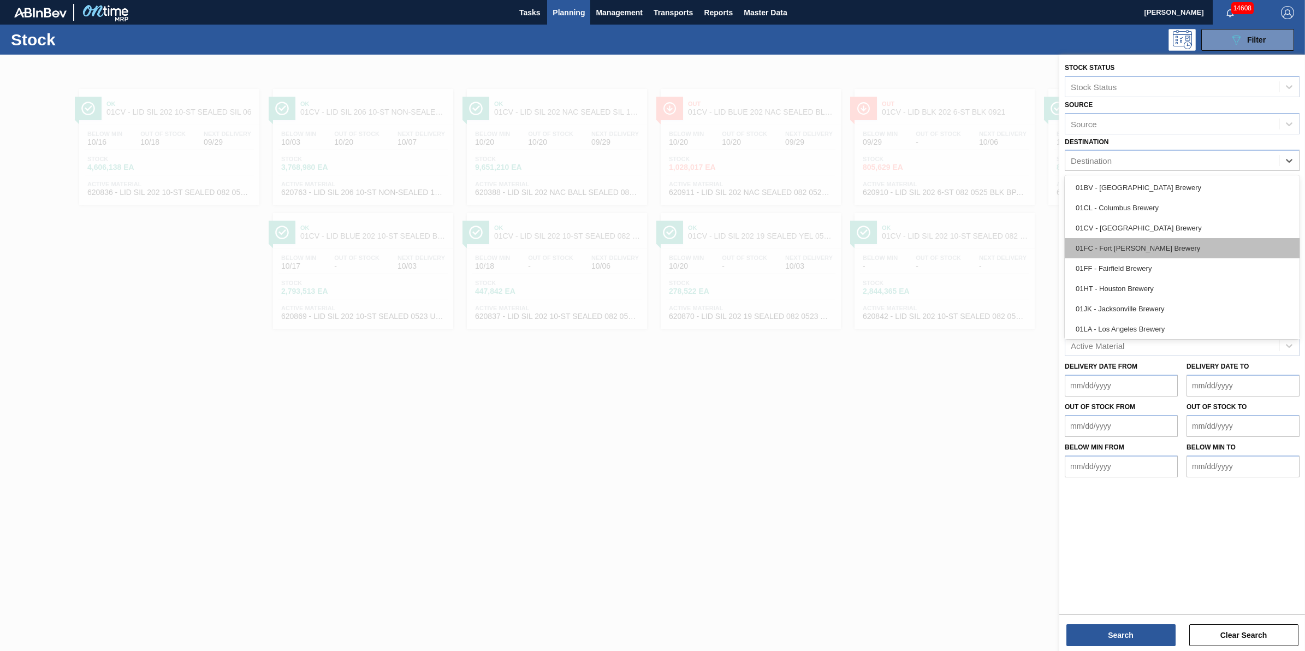
click at [1169, 257] on div "01FC - Fort Collins Brewery" at bounding box center [1181, 248] width 235 height 20
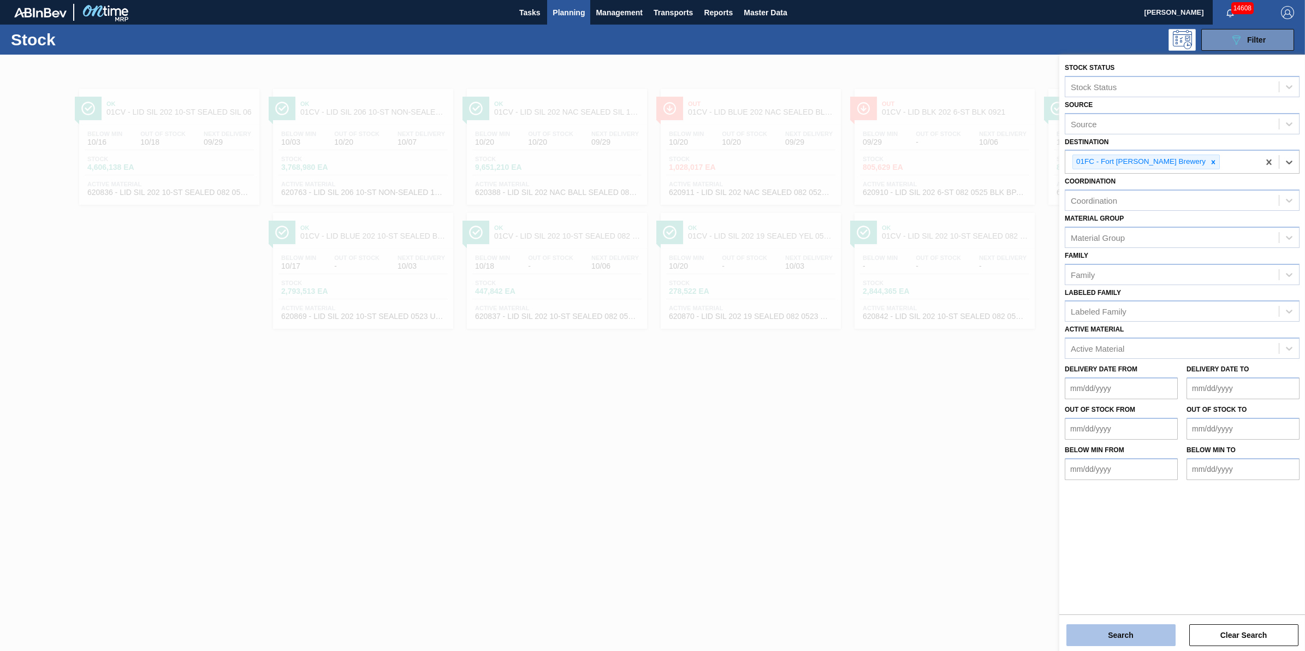
click at [1079, 640] on button "Search" at bounding box center [1120, 635] width 109 height 22
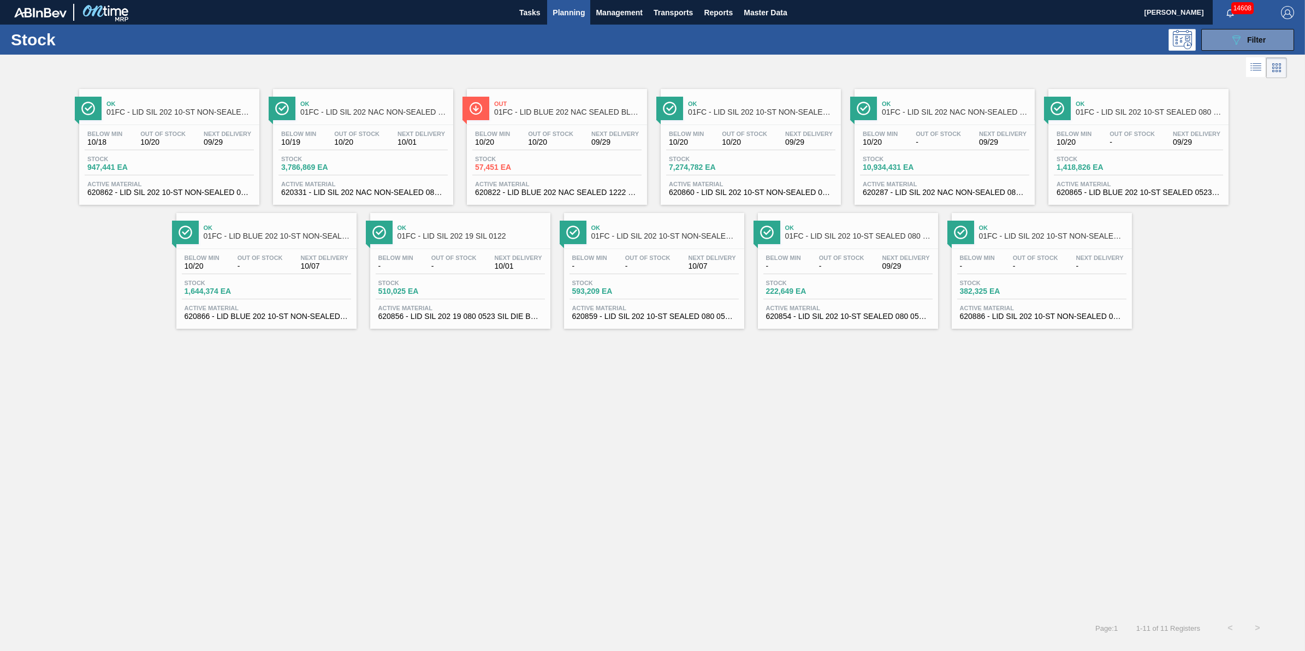
click at [576, 175] on div "Stock 57,451 EA" at bounding box center [556, 166] width 169 height 20
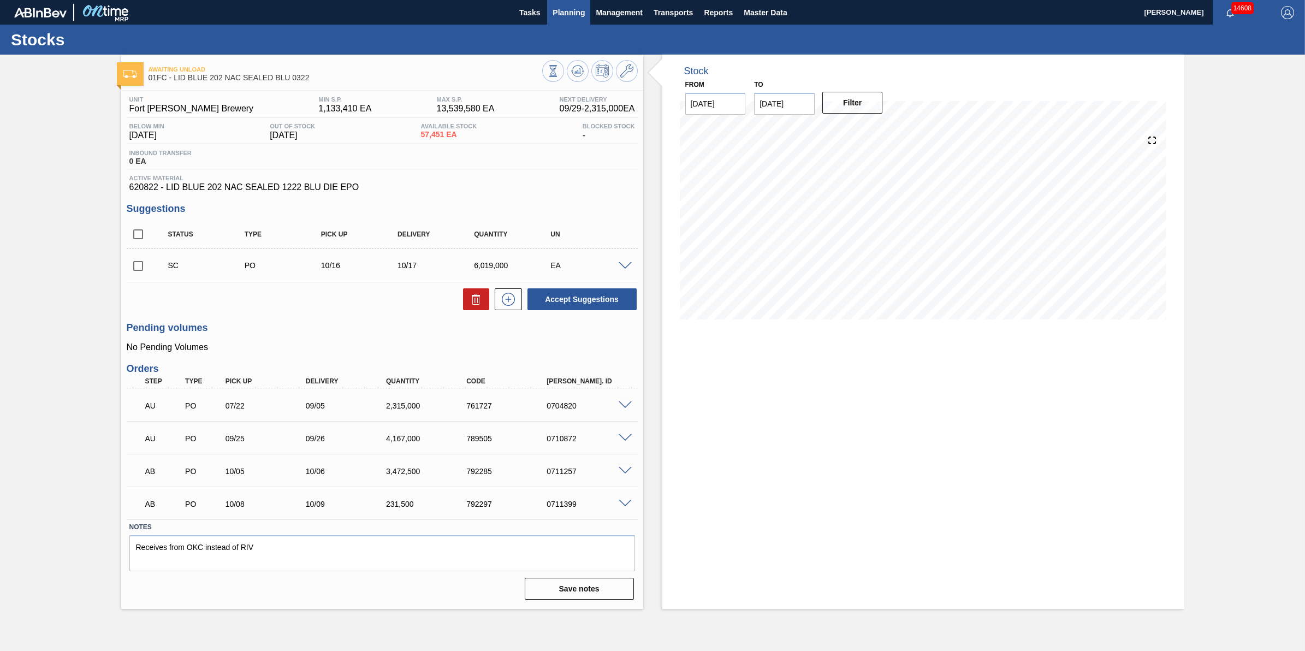
click at [552, 20] on button "Planning" at bounding box center [568, 12] width 43 height 25
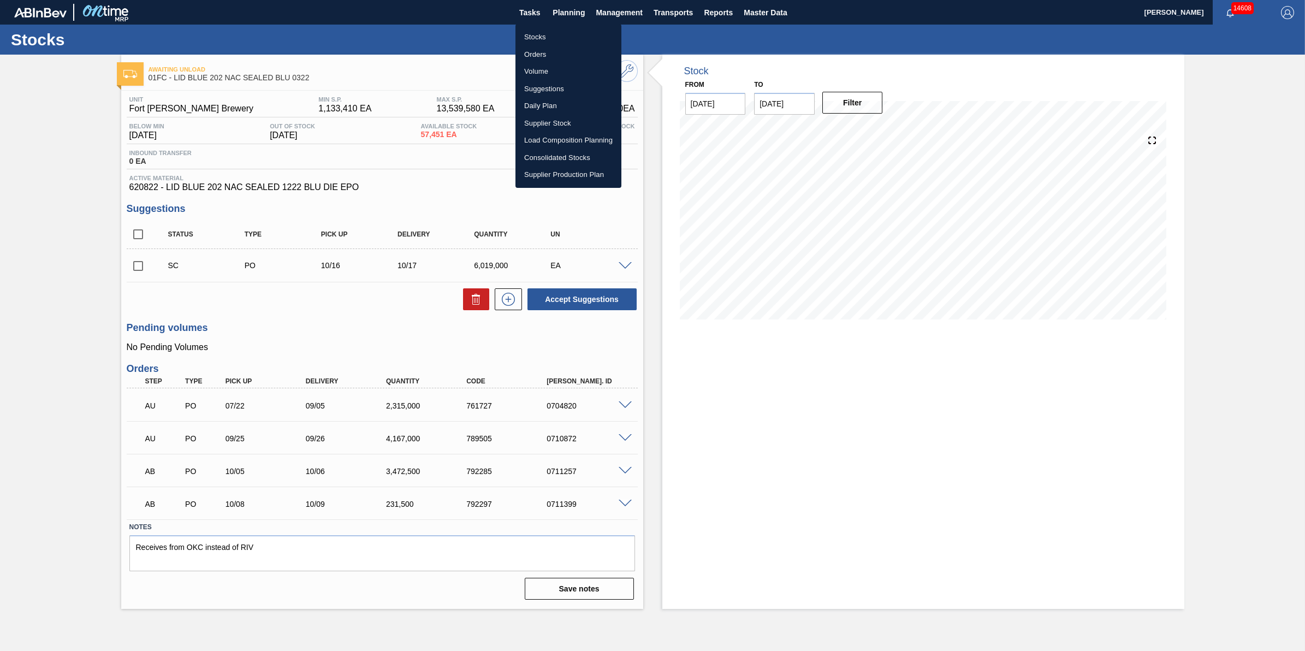
click at [554, 44] on li "Stocks" at bounding box center [568, 36] width 106 height 17
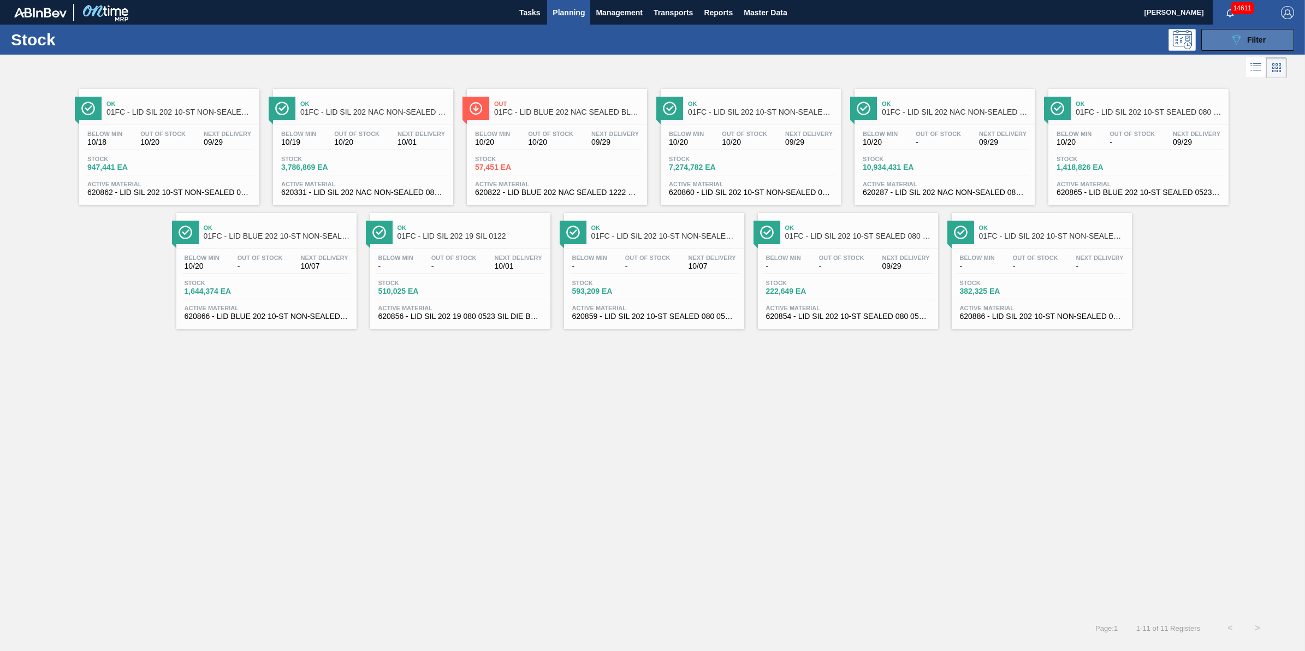
click at [1218, 45] on button "089F7B8B-B2A5-4AFE-B5C0-19BA573D28AC Filter" at bounding box center [1247, 40] width 93 height 22
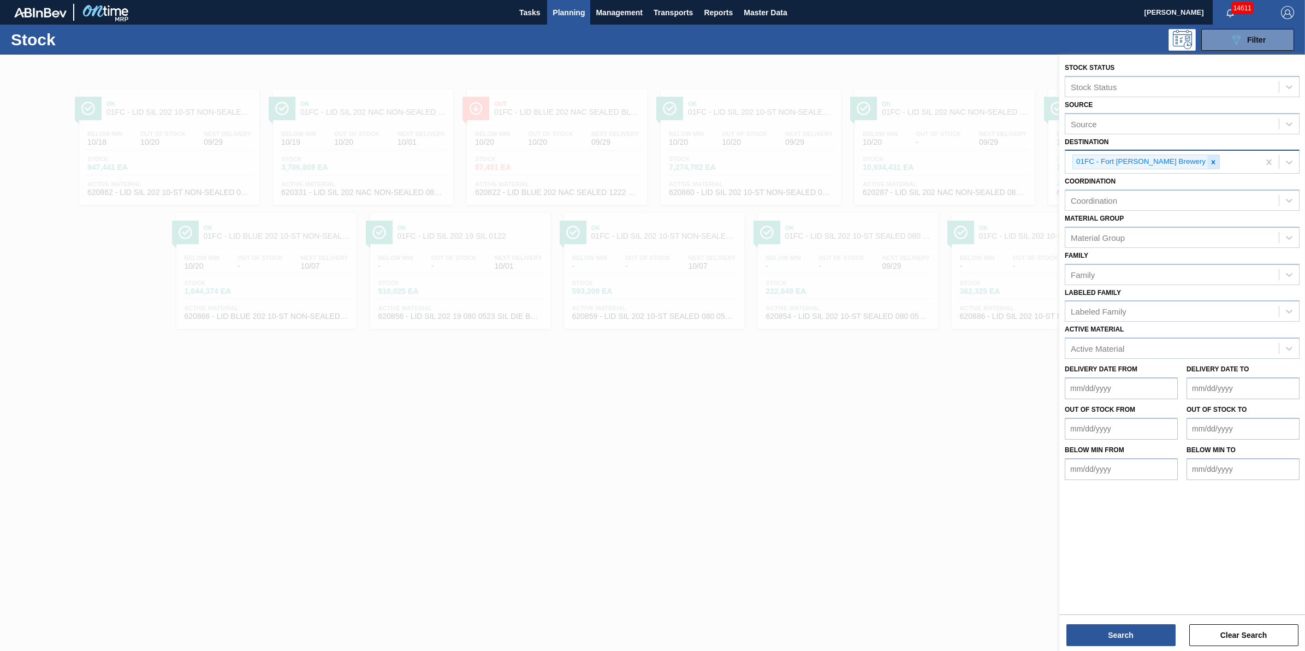
click at [1207, 162] on div at bounding box center [1213, 162] width 12 height 14
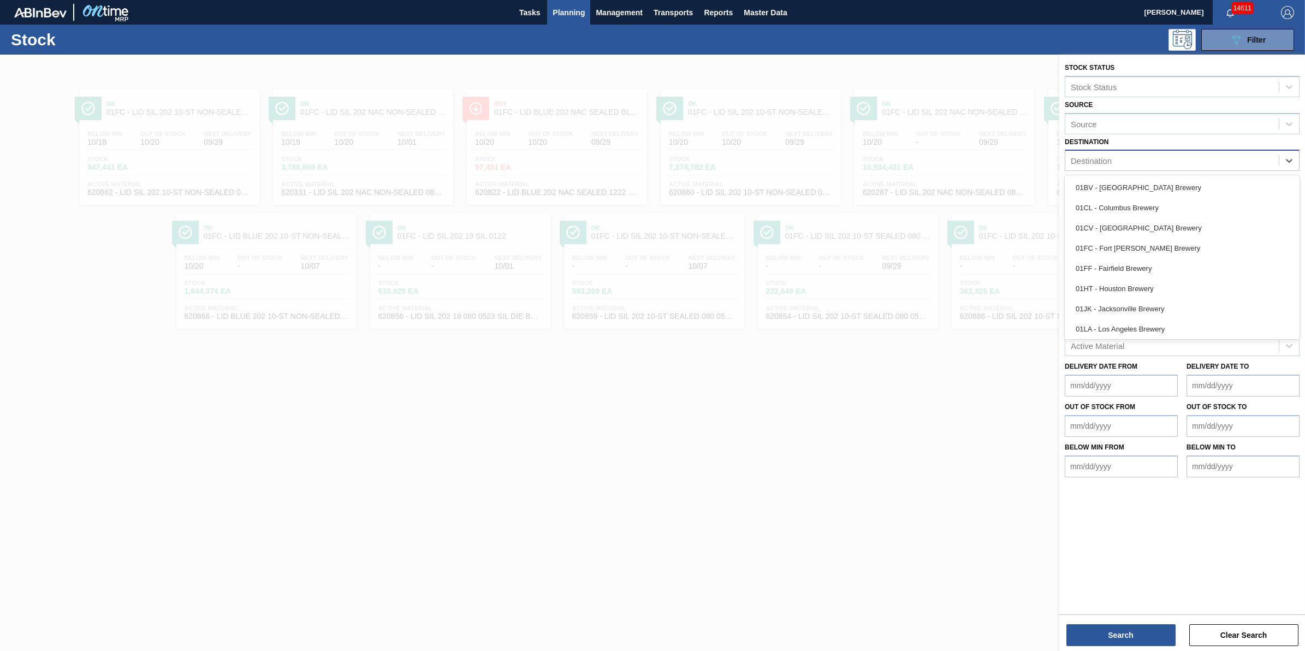
click at [1169, 162] on div "Destination" at bounding box center [1171, 161] width 213 height 16
drag, startPoint x: 1161, startPoint y: 211, endPoint x: 1145, endPoint y: 202, distance: 18.8
click at [1161, 213] on div "01CL - Columbus Brewery" at bounding box center [1181, 208] width 235 height 20
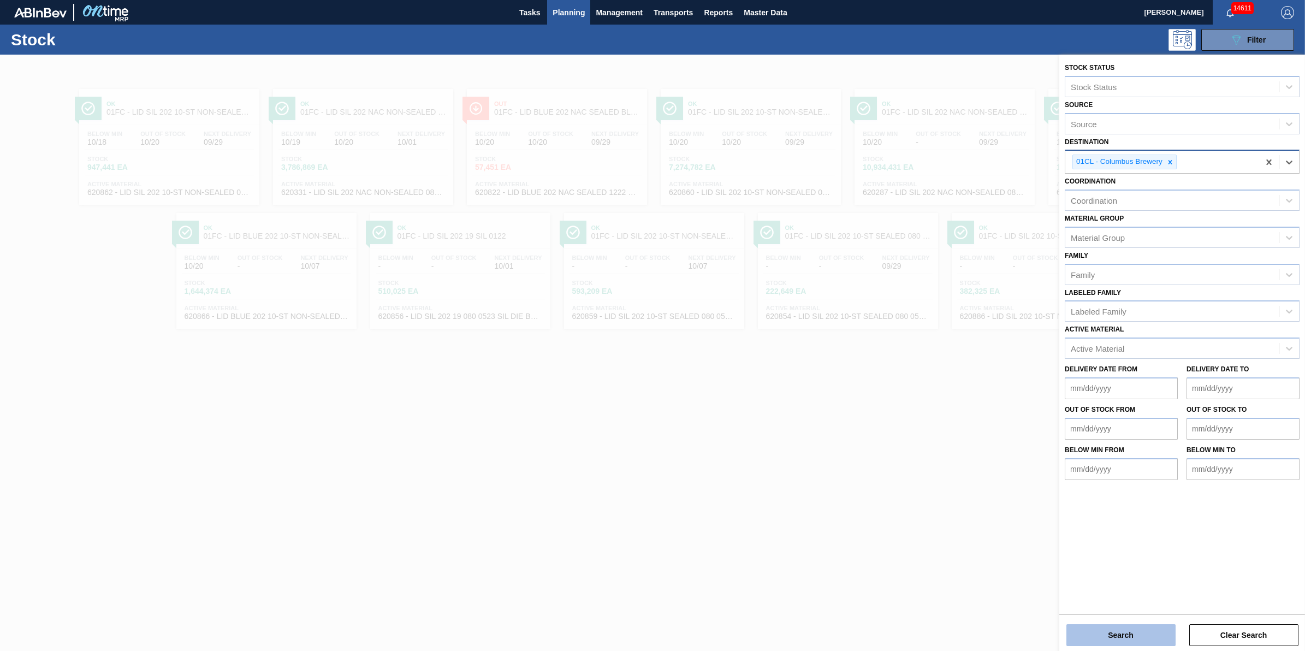
click at [1141, 639] on button "Search" at bounding box center [1120, 635] width 109 height 22
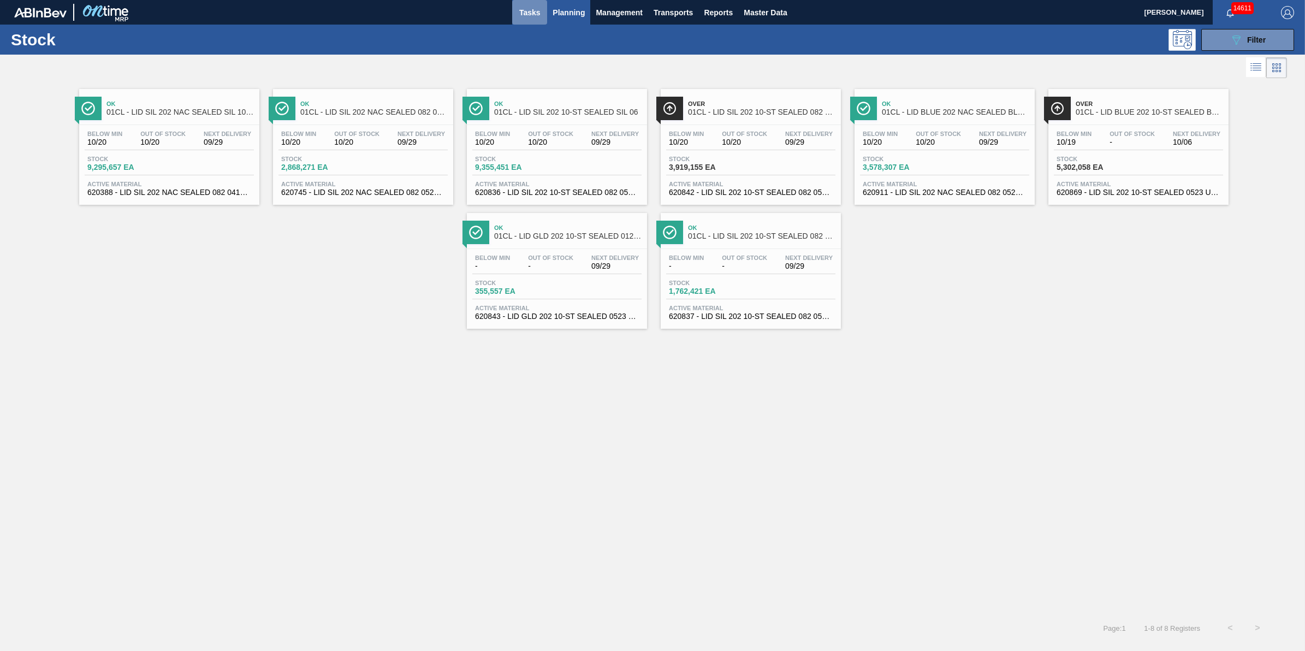
click at [527, 20] on button "Tasks" at bounding box center [529, 12] width 35 height 25
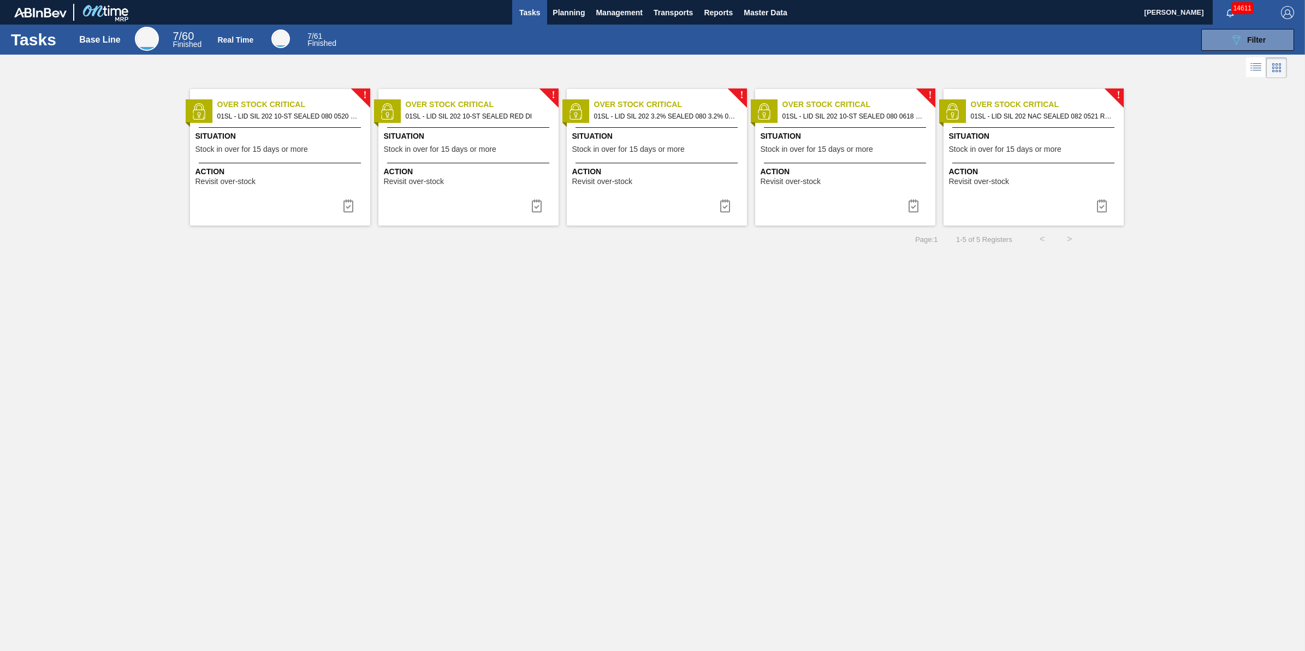
click at [321, 138] on span "Situation" at bounding box center [281, 135] width 172 height 11
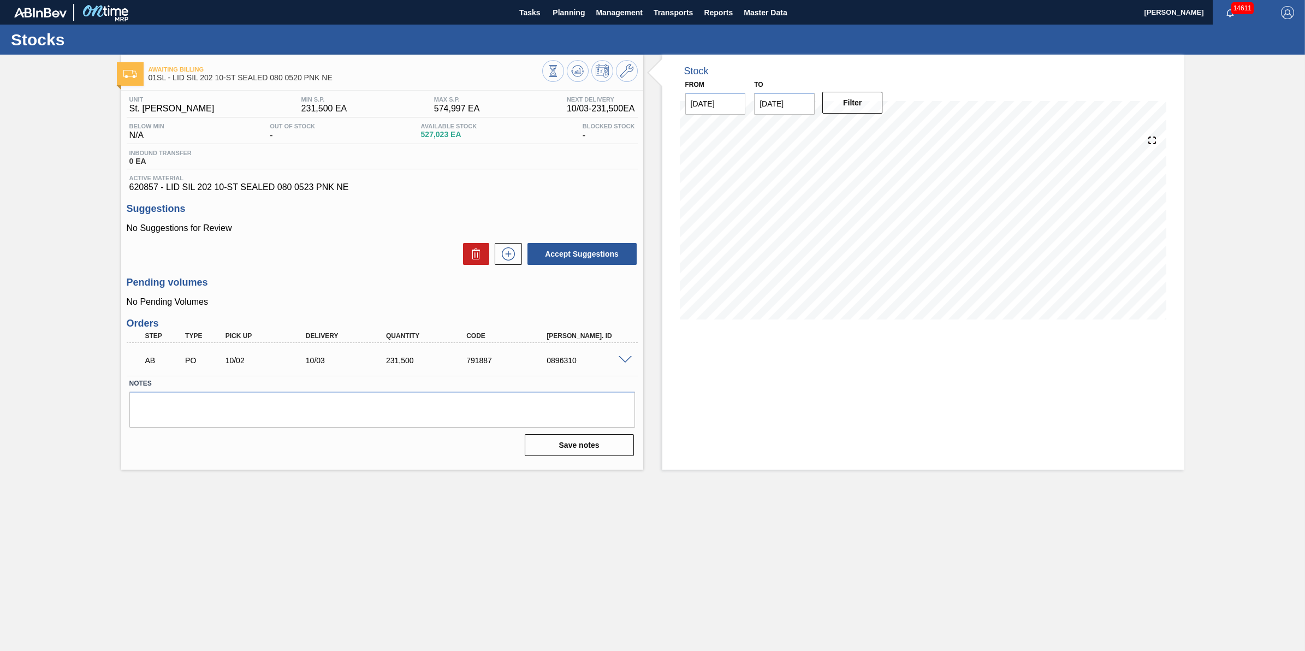
click at [538, 26] on div "Stocks" at bounding box center [652, 40] width 1305 height 30
click at [537, 21] on button "Tasks" at bounding box center [529, 12] width 35 height 25
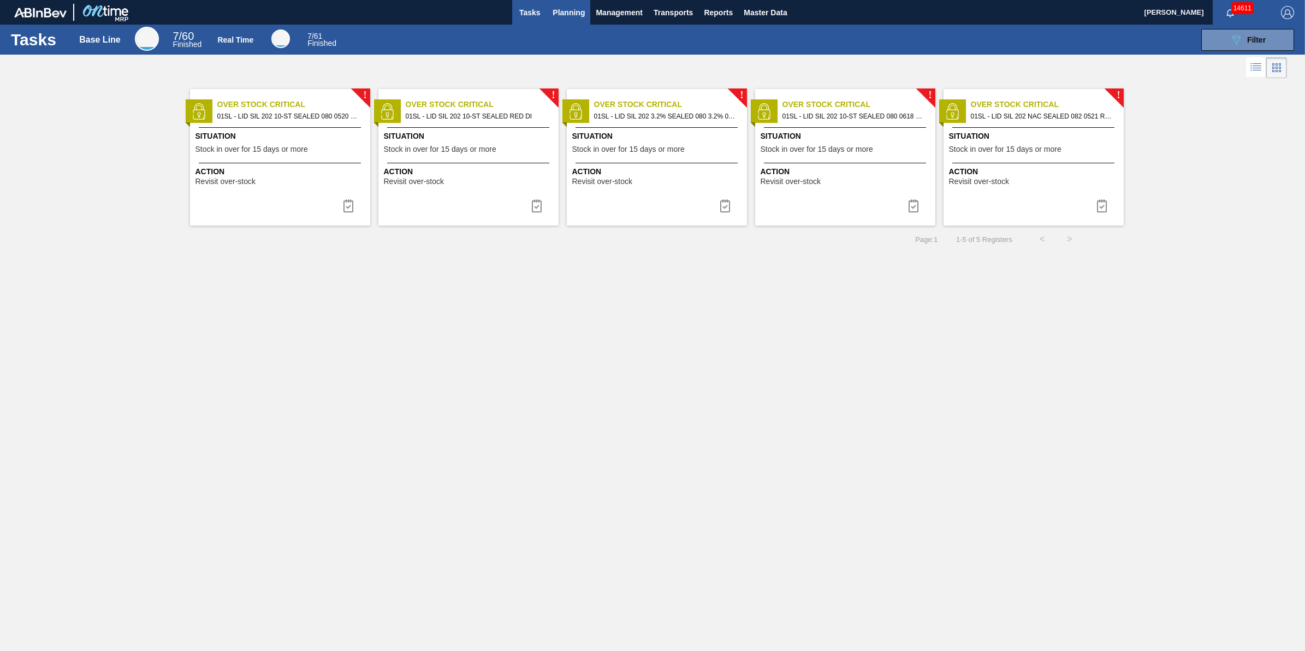
click at [566, 2] on button "Planning" at bounding box center [568, 12] width 43 height 25
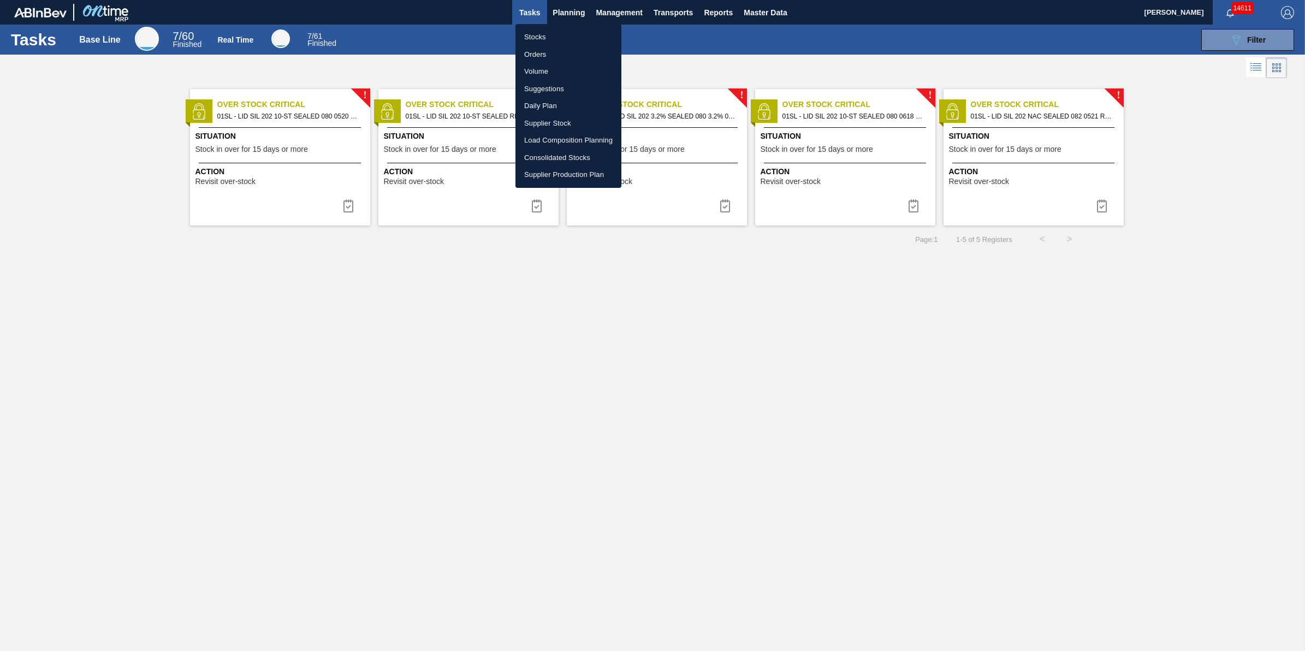
click at [557, 27] on ul "Stocks Orders Volume Suggestions Daily Plan Supplier Stock Load Composition Pla…" at bounding box center [568, 106] width 106 height 164
click at [556, 35] on li "Stocks" at bounding box center [568, 36] width 106 height 17
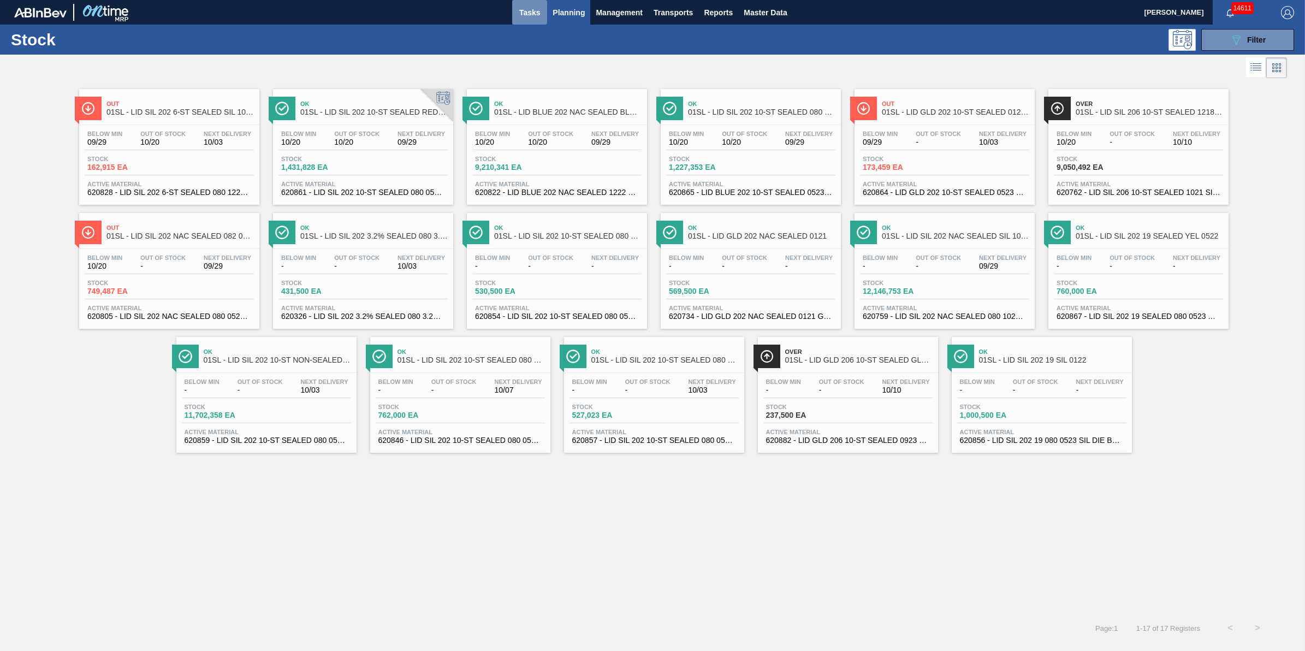
click at [528, 17] on span "Tasks" at bounding box center [529, 12] width 24 height 13
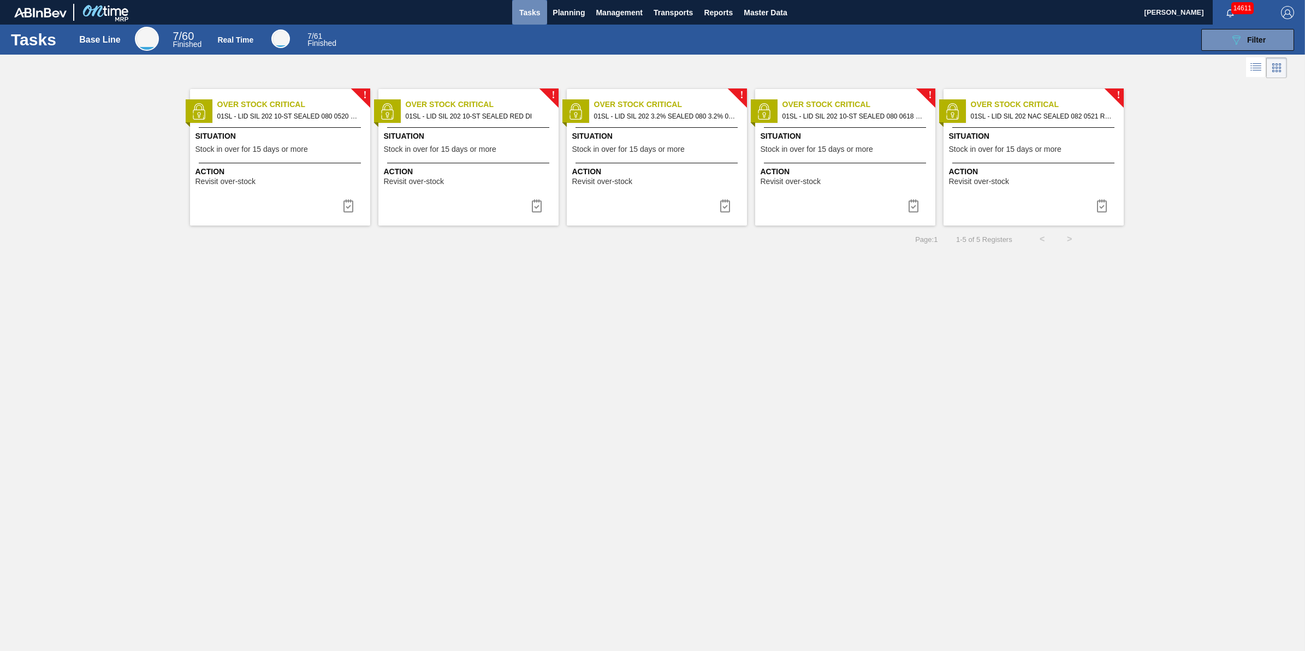
click at [517, 12] on span "Tasks" at bounding box center [529, 12] width 24 height 13
click at [549, 15] on button "Planning" at bounding box center [568, 12] width 43 height 25
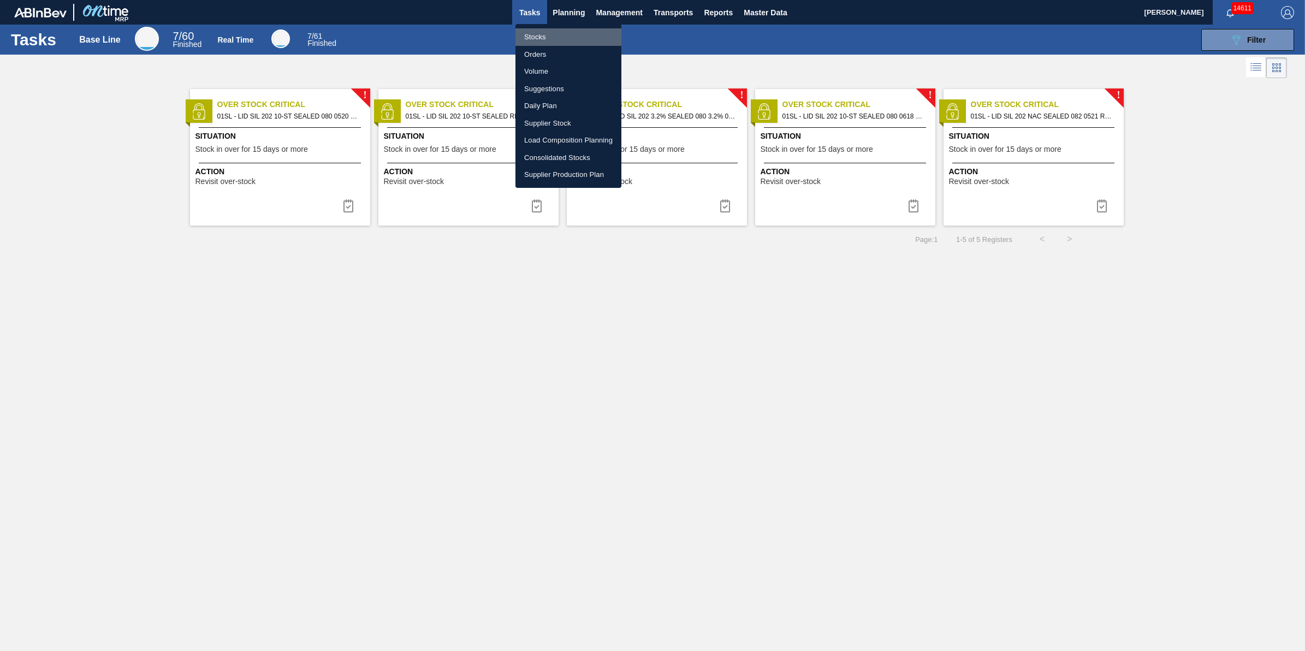
click at [556, 31] on li "Stocks" at bounding box center [568, 36] width 106 height 17
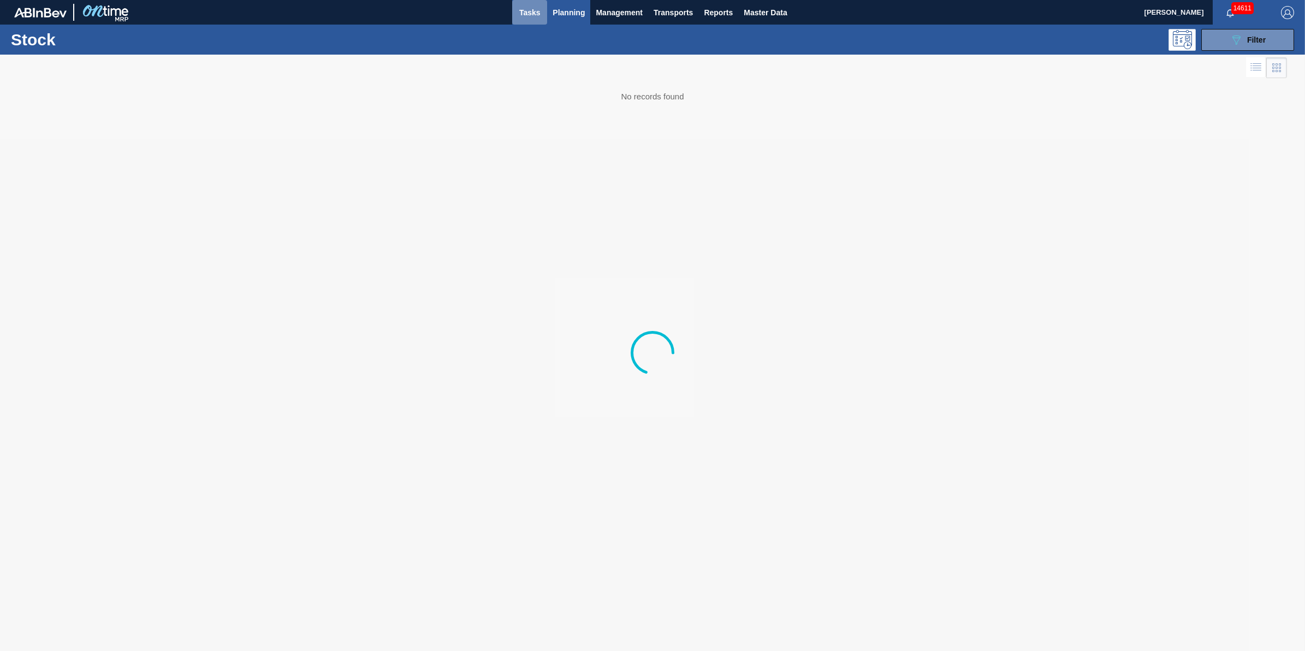
click at [531, 11] on span "Tasks" at bounding box center [529, 12] width 24 height 13
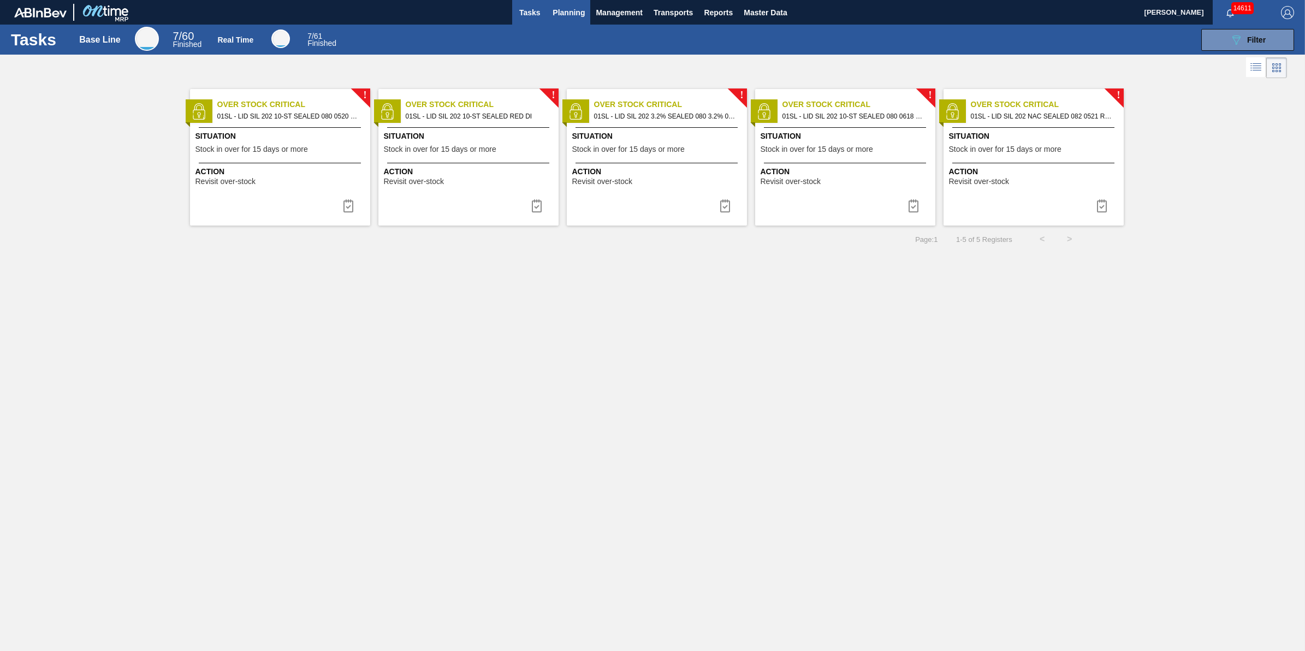
click at [572, 11] on span "Planning" at bounding box center [568, 12] width 32 height 13
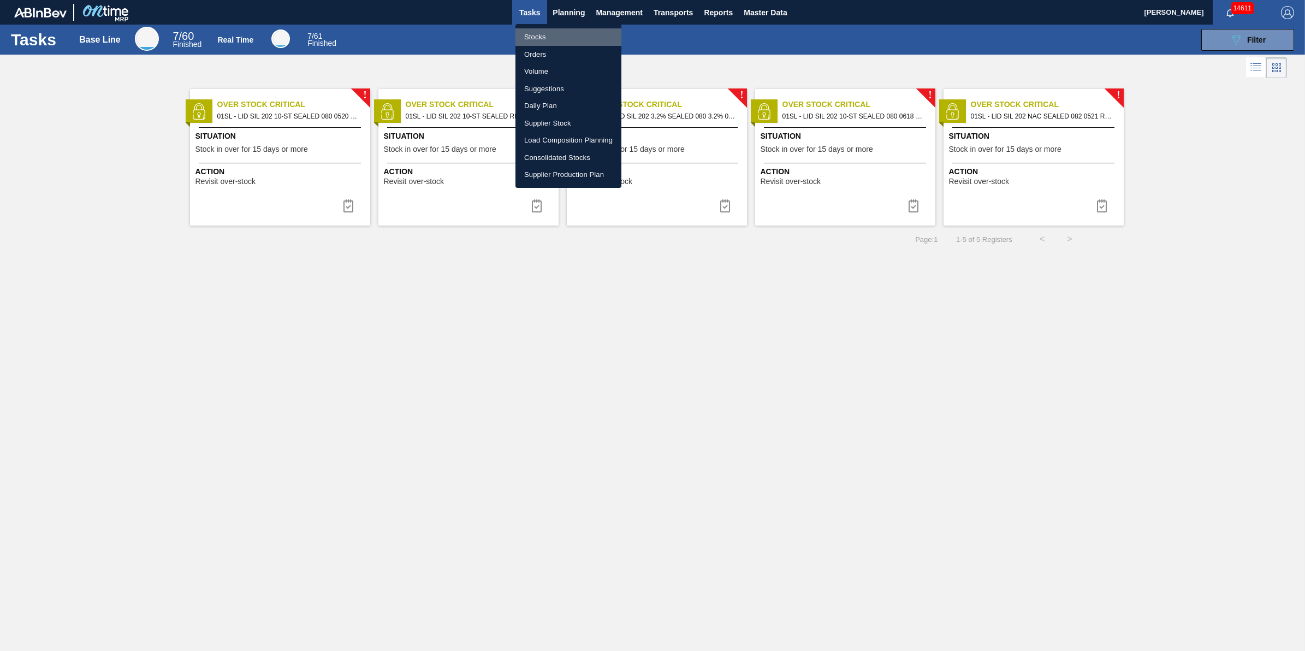
click at [568, 33] on li "Stocks" at bounding box center [568, 36] width 106 height 17
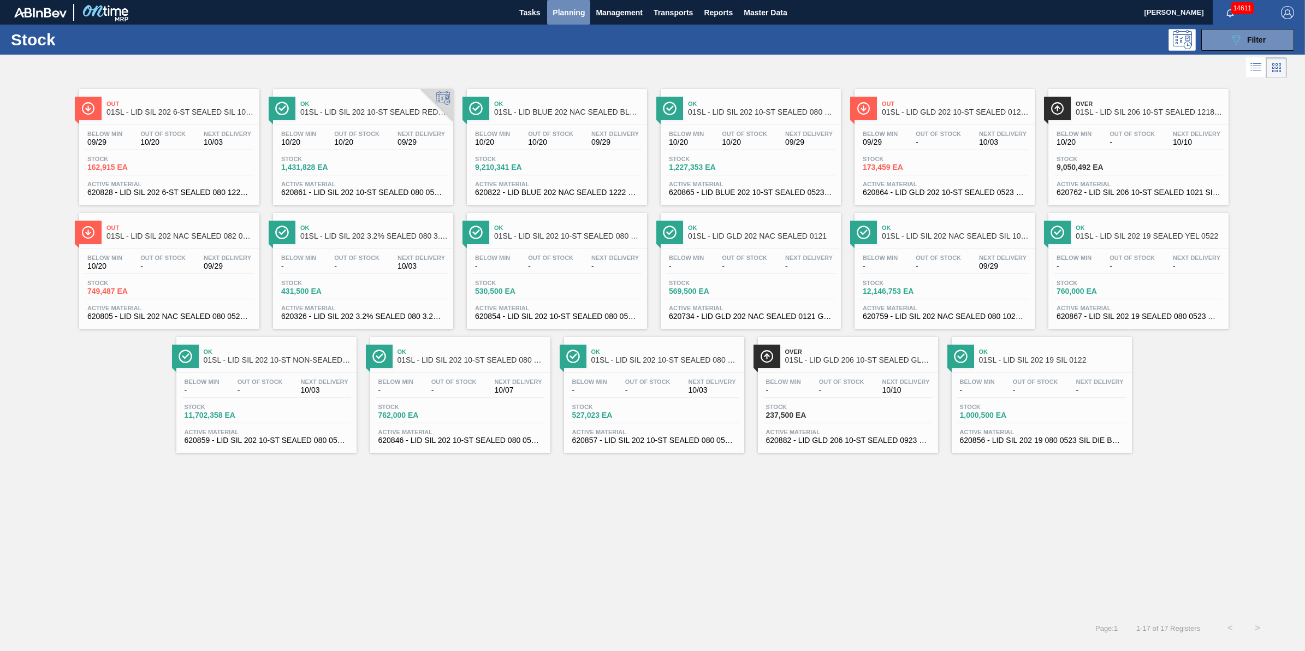
click at [573, 18] on span "Planning" at bounding box center [568, 12] width 32 height 13
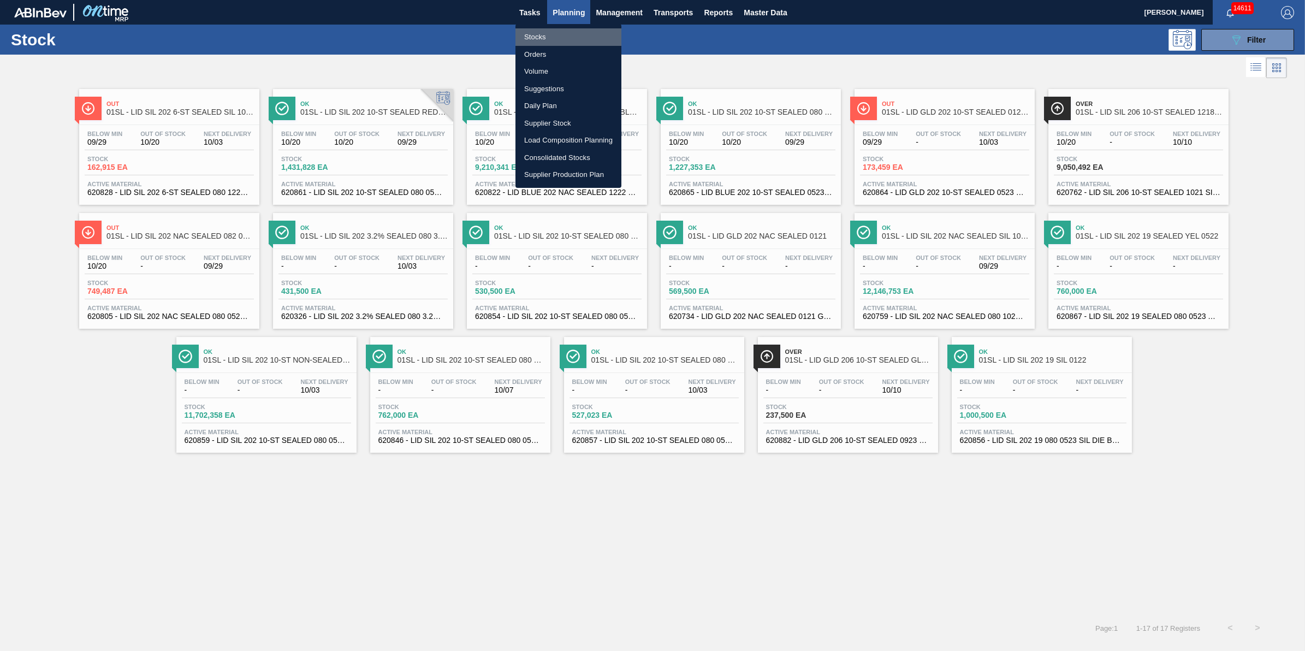
click at [573, 38] on li "Stocks" at bounding box center [568, 36] width 106 height 17
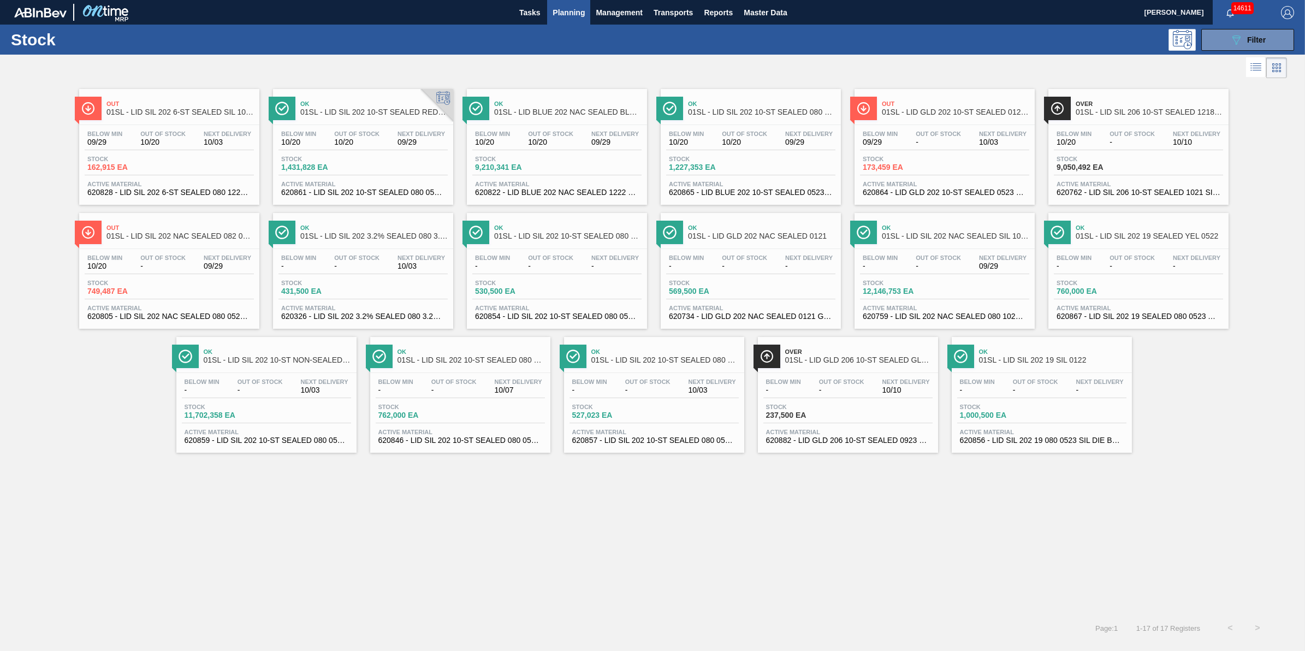
click at [569, 4] on button "Planning" at bounding box center [568, 12] width 43 height 25
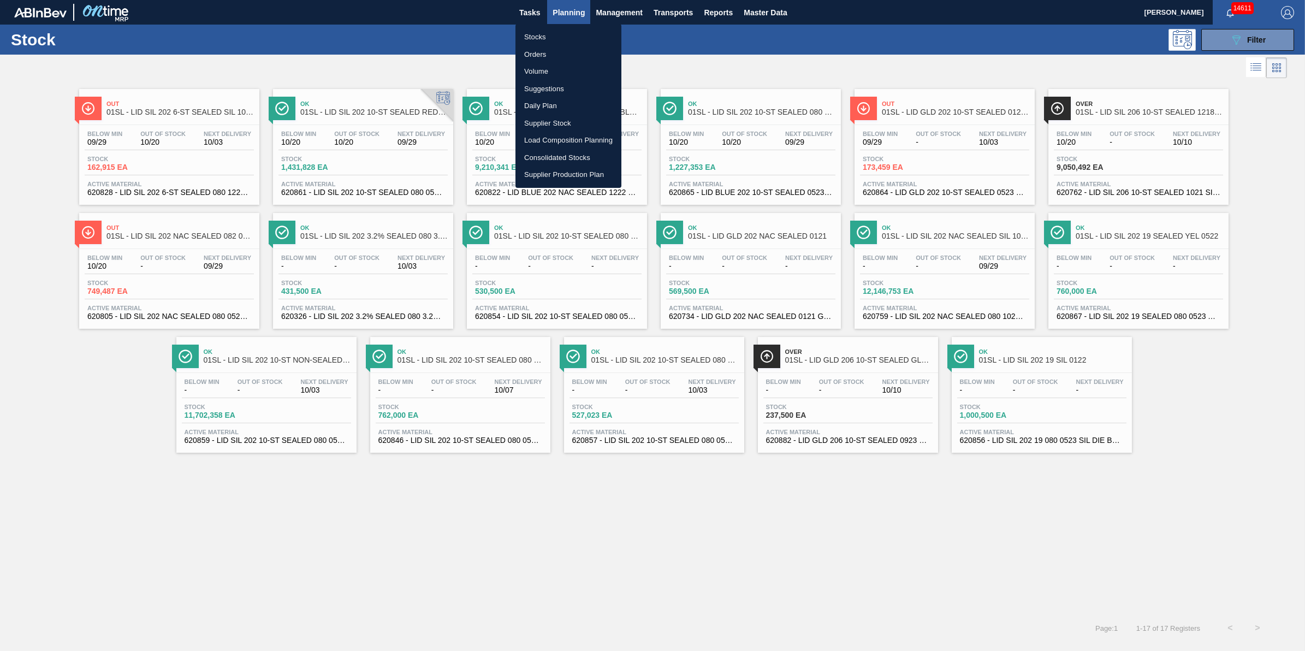
click at [569, 33] on li "Stocks" at bounding box center [568, 36] width 106 height 17
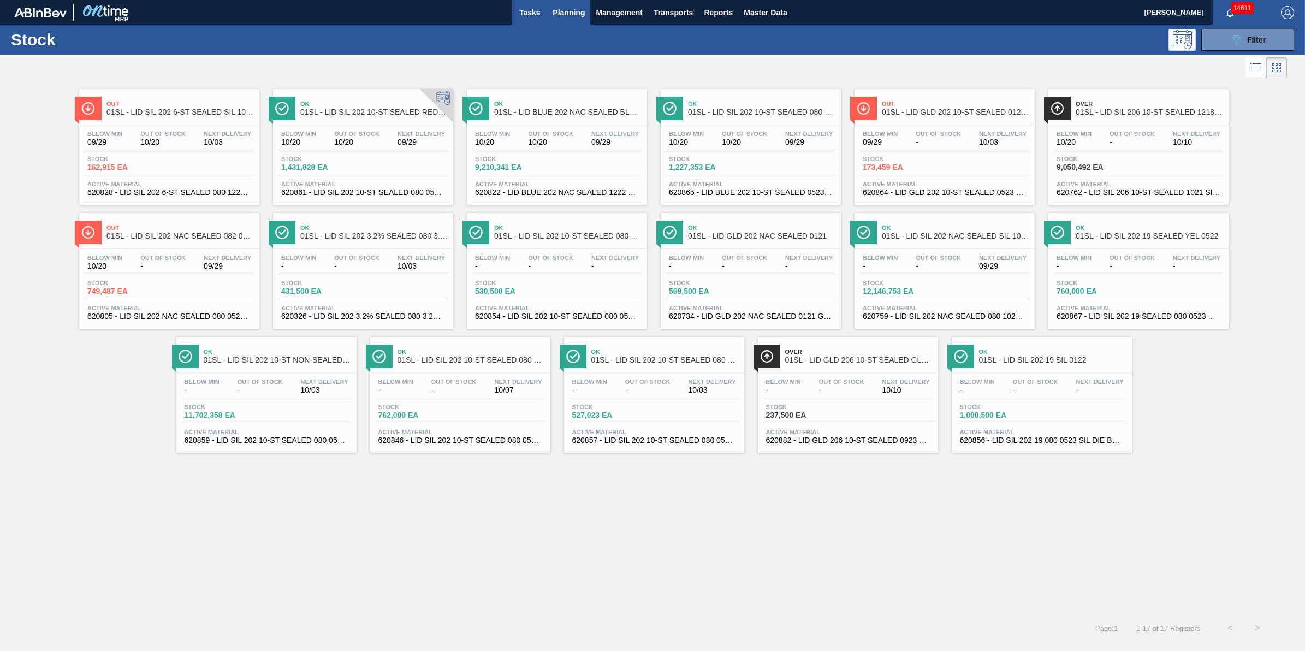
click at [545, 16] on button "Tasks" at bounding box center [529, 12] width 35 height 25
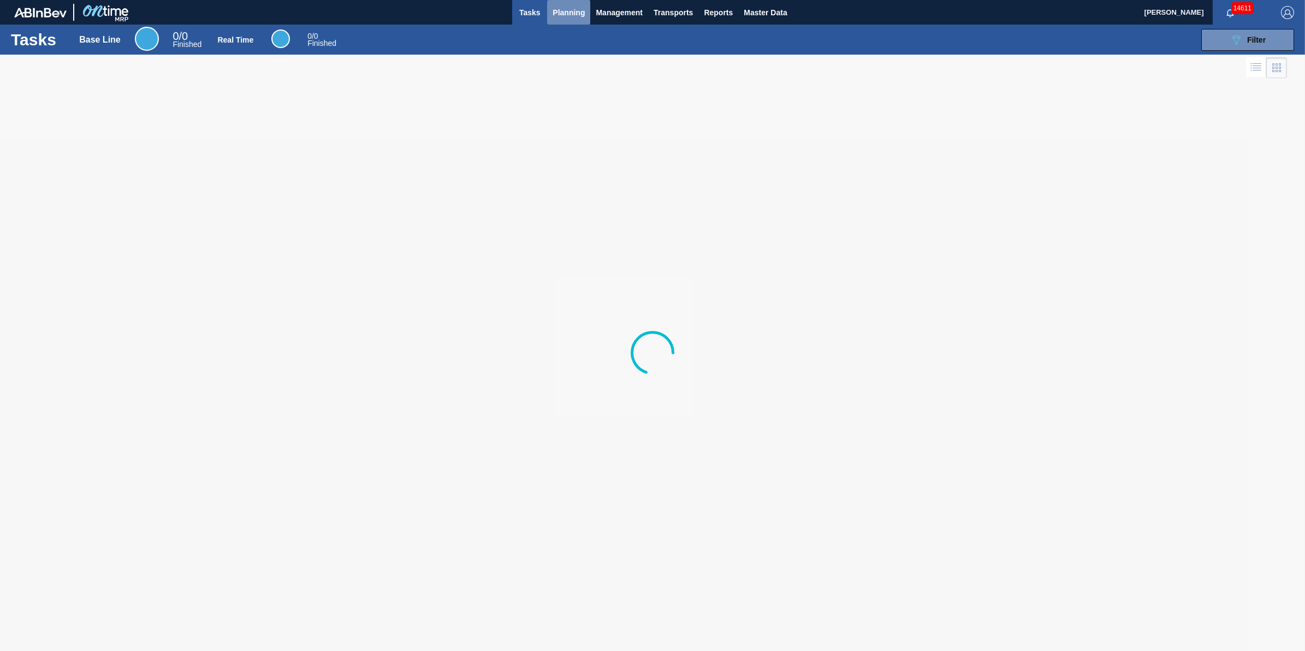
click at [554, 15] on span "Planning" at bounding box center [568, 12] width 32 height 13
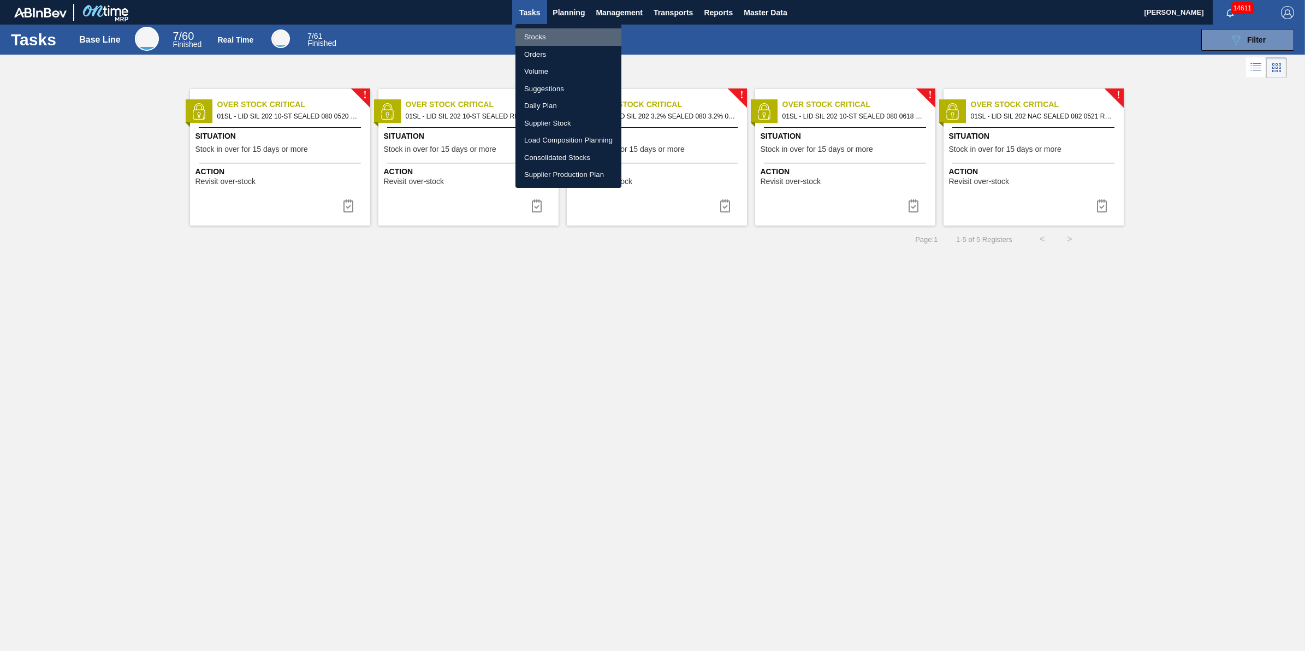
click at [549, 35] on li "Stocks" at bounding box center [568, 36] width 106 height 17
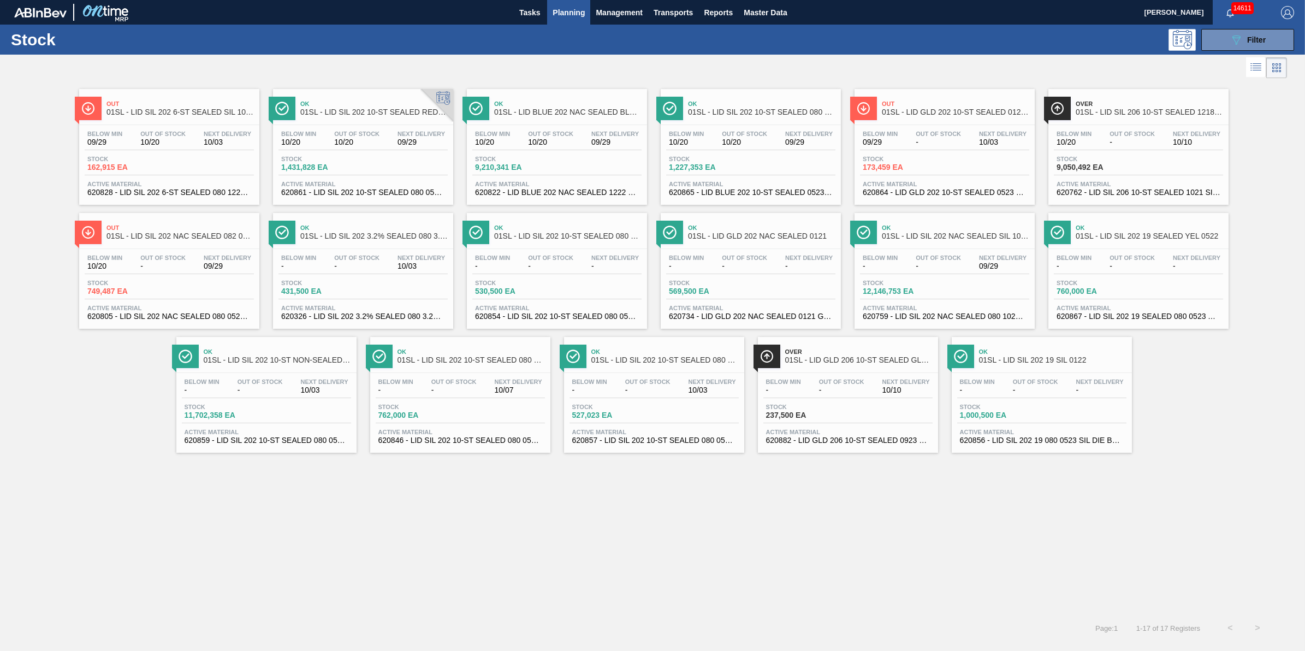
click at [566, 20] on button "Planning" at bounding box center [568, 12] width 43 height 25
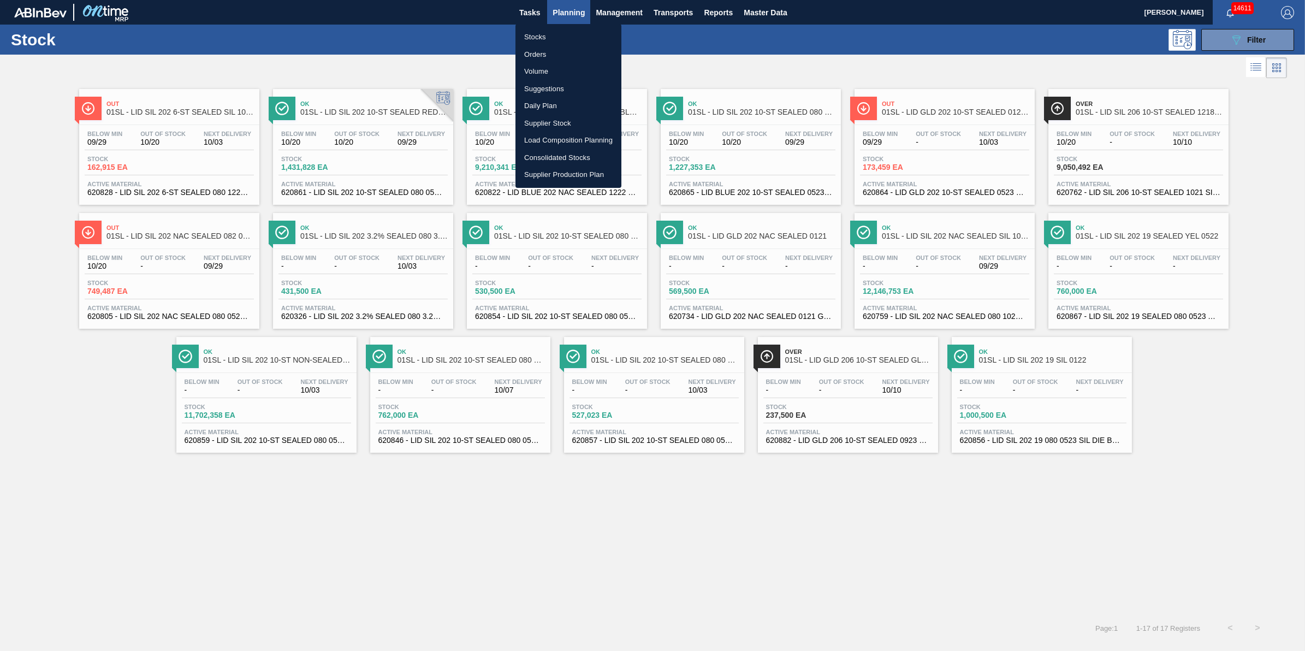
click at [568, 31] on li "Stocks" at bounding box center [568, 36] width 106 height 17
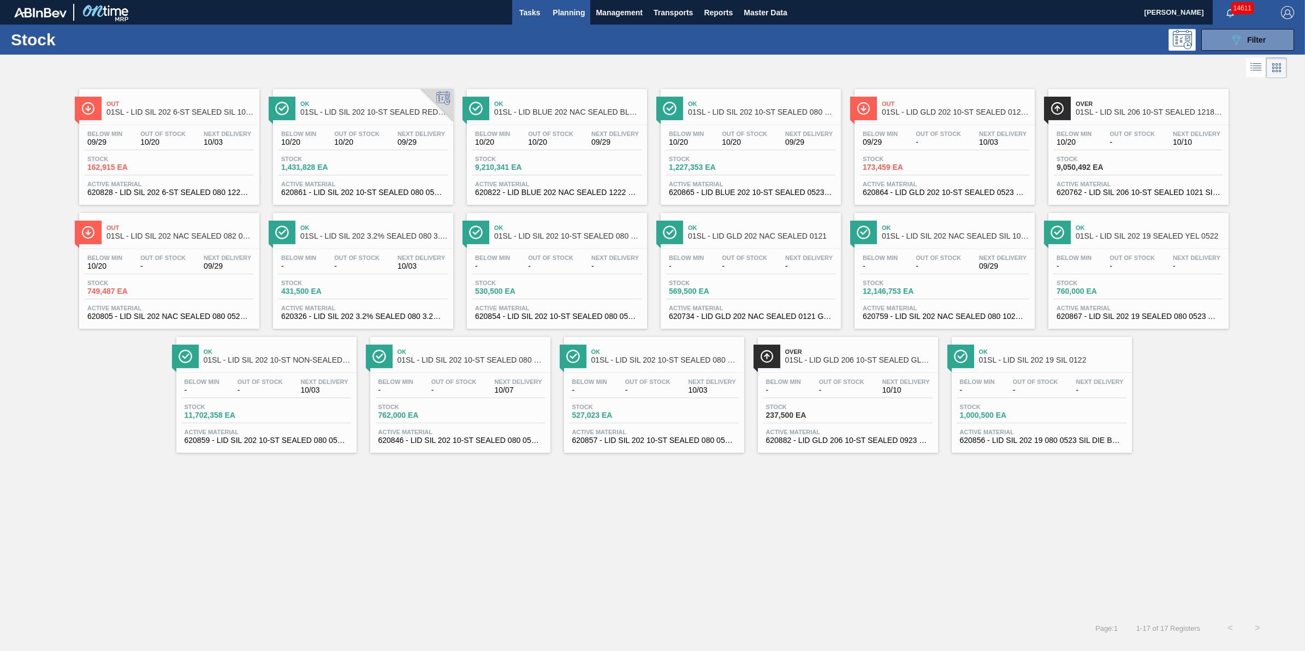
click at [527, 3] on button "Tasks" at bounding box center [529, 12] width 35 height 25
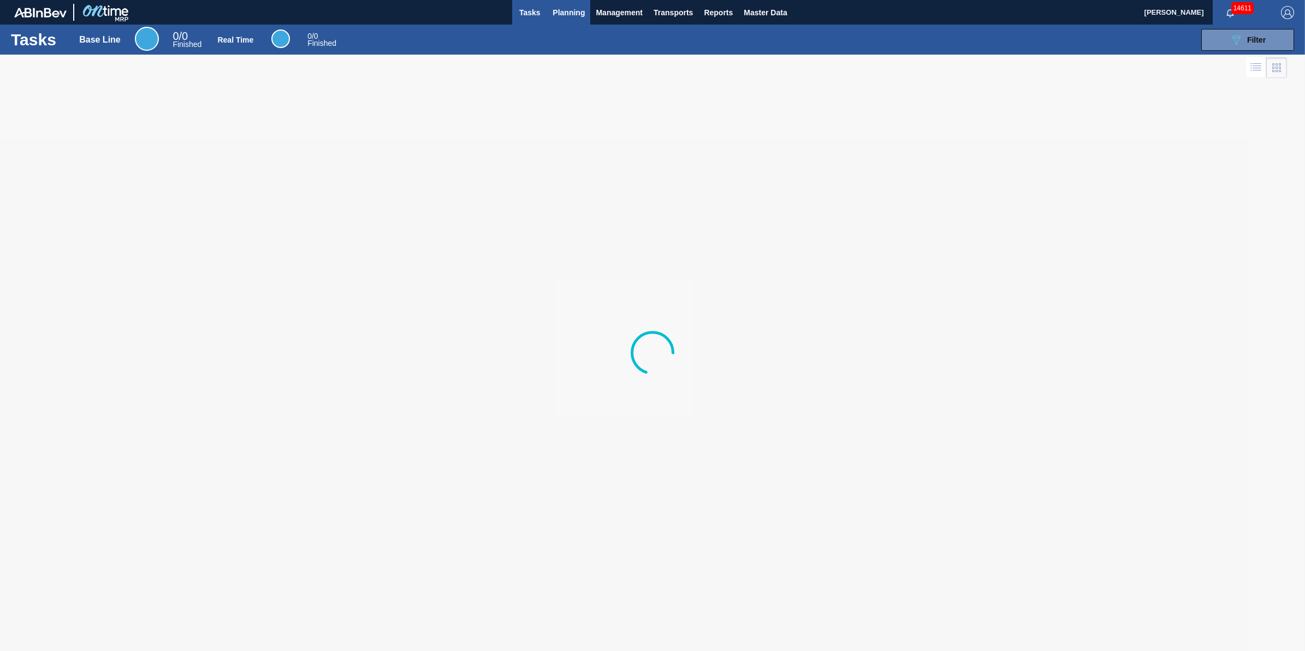
click at [558, 6] on span "Planning" at bounding box center [568, 12] width 32 height 13
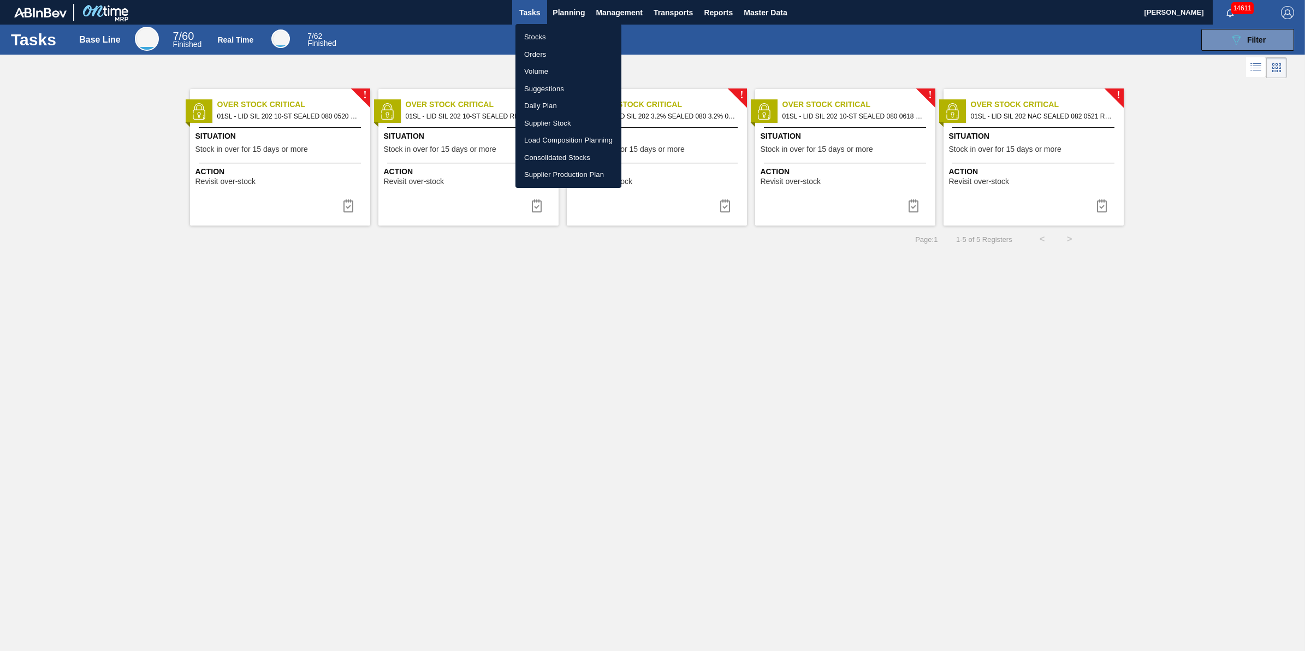
click at [558, 26] on ul "Stocks Orders Volume Suggestions Daily Plan Supplier Stock Load Composition Pla…" at bounding box center [568, 106] width 106 height 164
click at [558, 28] on li "Stocks" at bounding box center [568, 36] width 106 height 17
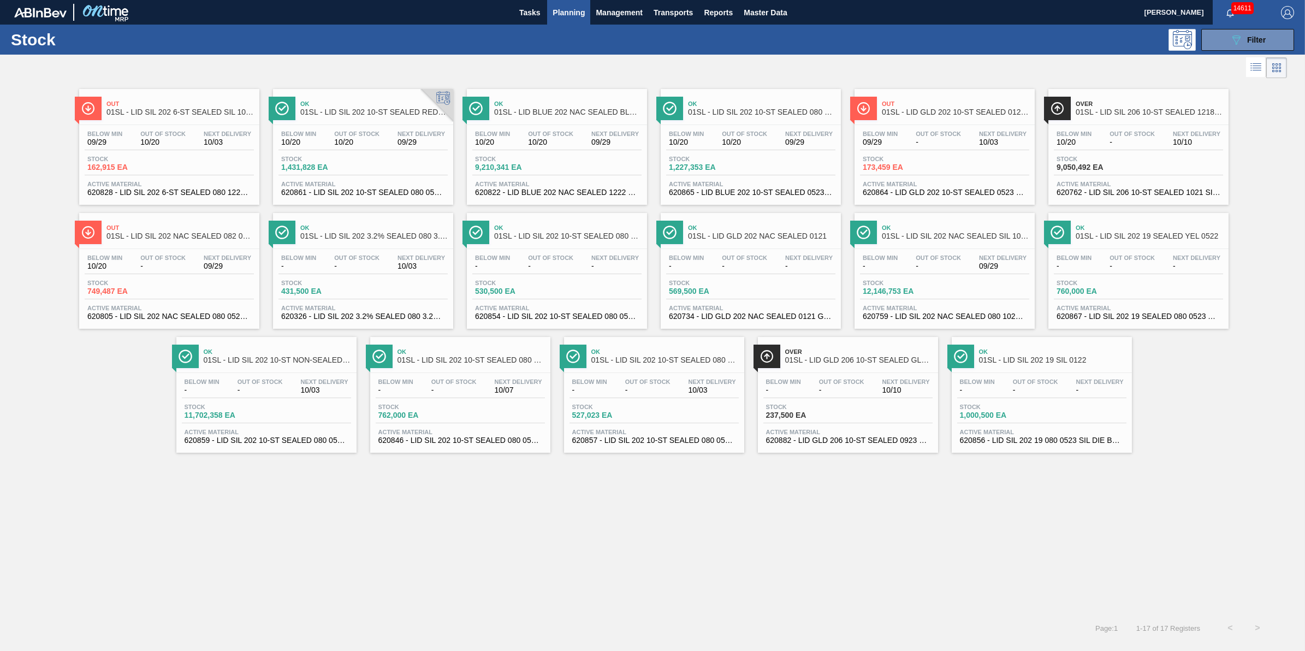
click at [538, 7] on span "Tasks" at bounding box center [529, 12] width 24 height 13
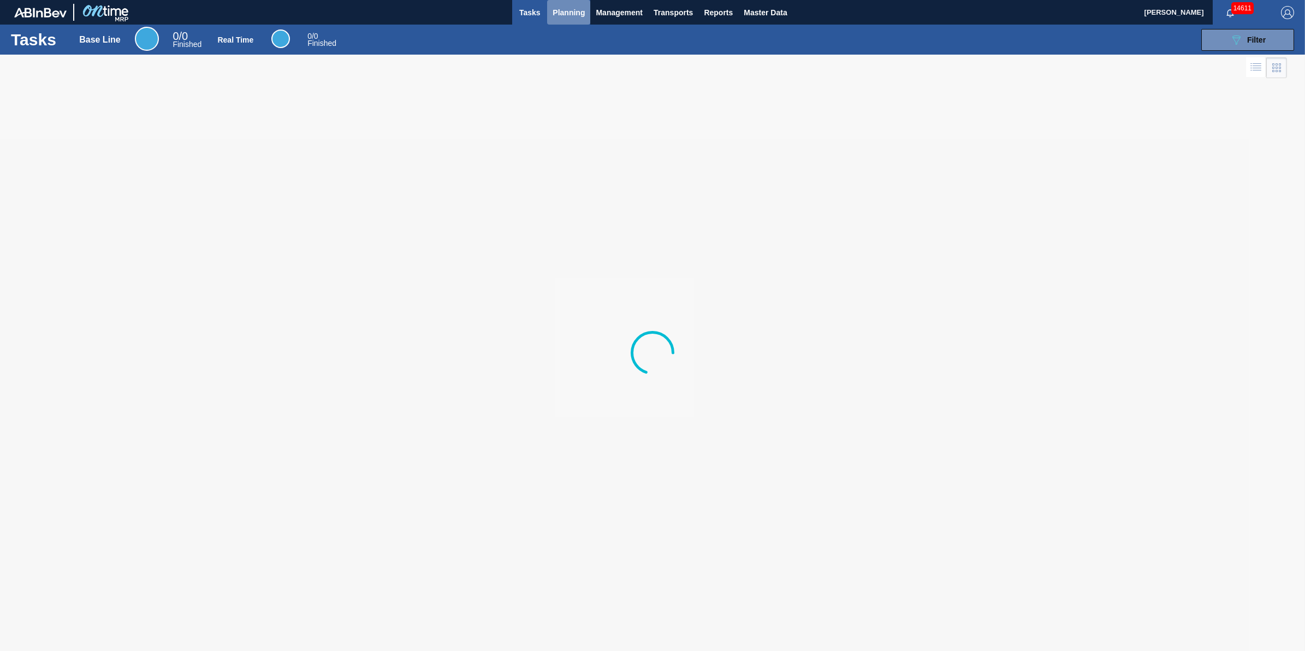
click at [561, 17] on span "Planning" at bounding box center [568, 12] width 32 height 13
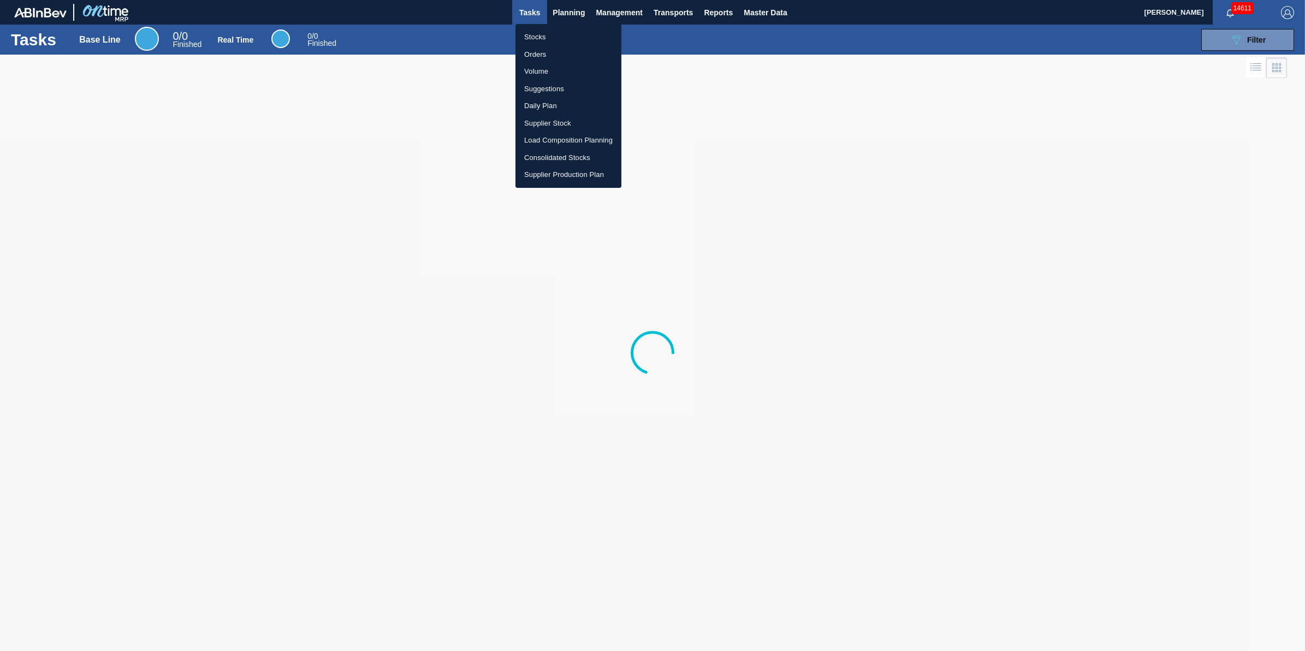
click at [567, 34] on li "Stocks" at bounding box center [568, 36] width 106 height 17
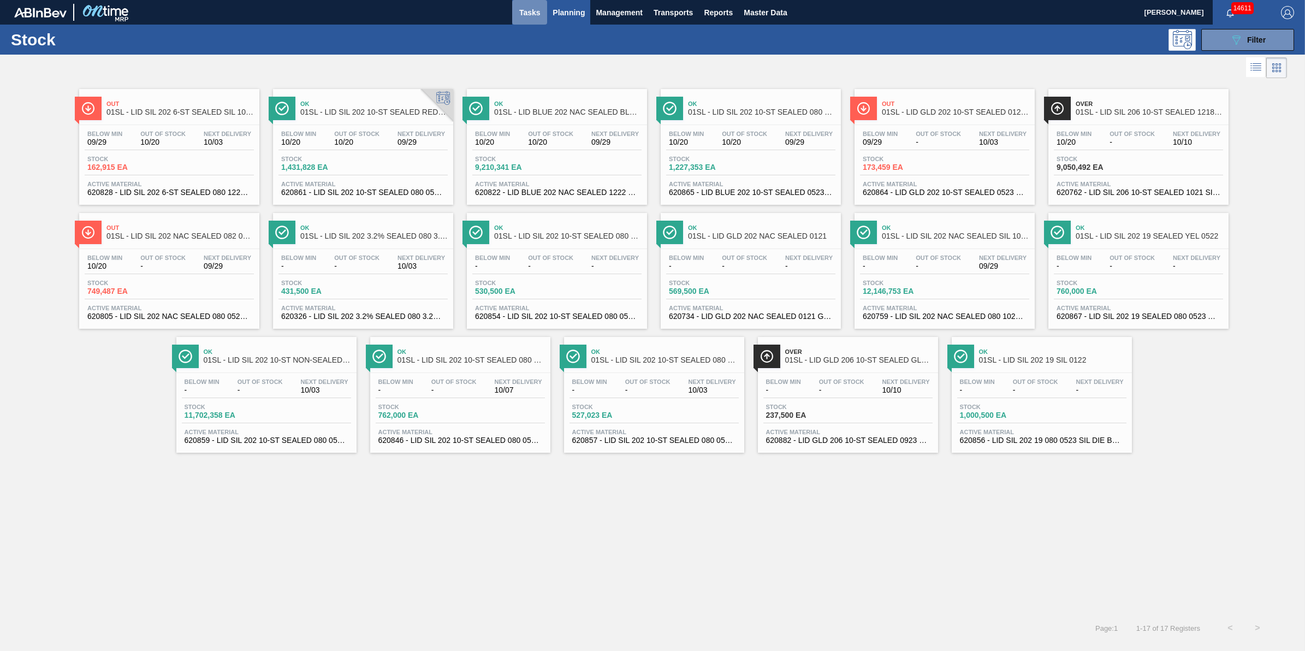
click at [533, 15] on span "Tasks" at bounding box center [529, 12] width 24 height 13
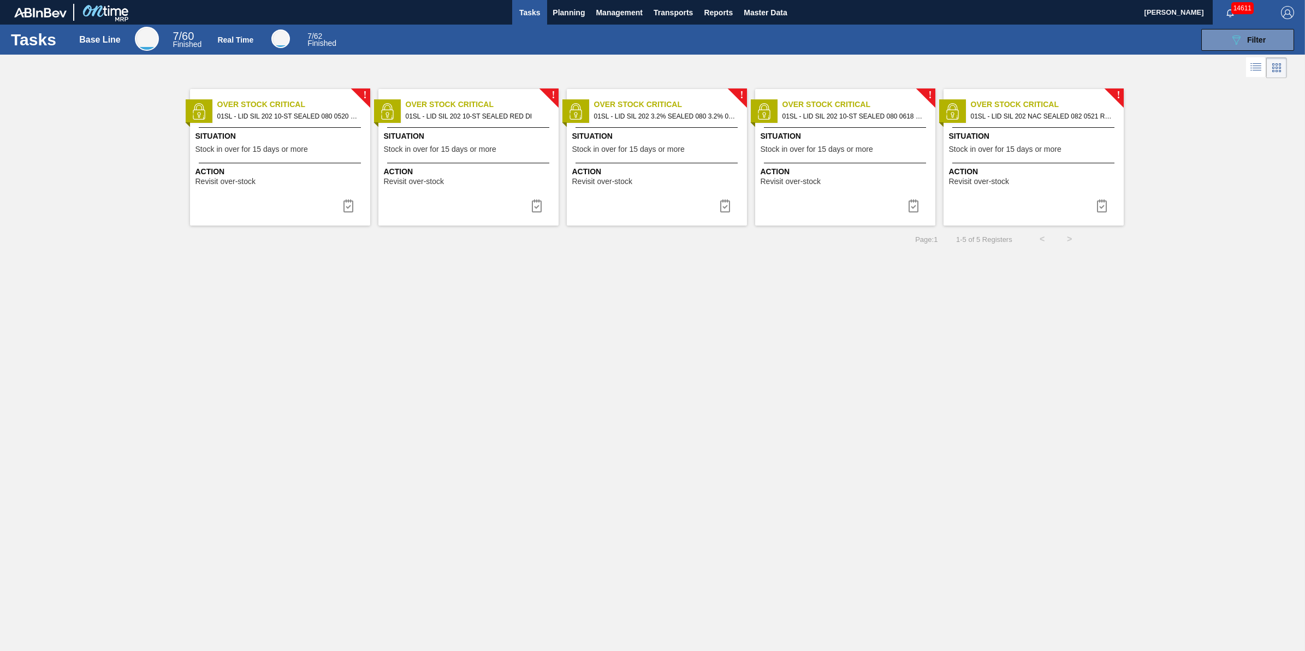
click at [580, 26] on div "Tasks Base Line 7 / 60 Finished Real Time 7 / 62 Finished 089F7B8B-B2A5-4AFE-B5…" at bounding box center [652, 40] width 1305 height 30
click at [565, 23] on button "Planning" at bounding box center [568, 12] width 43 height 25
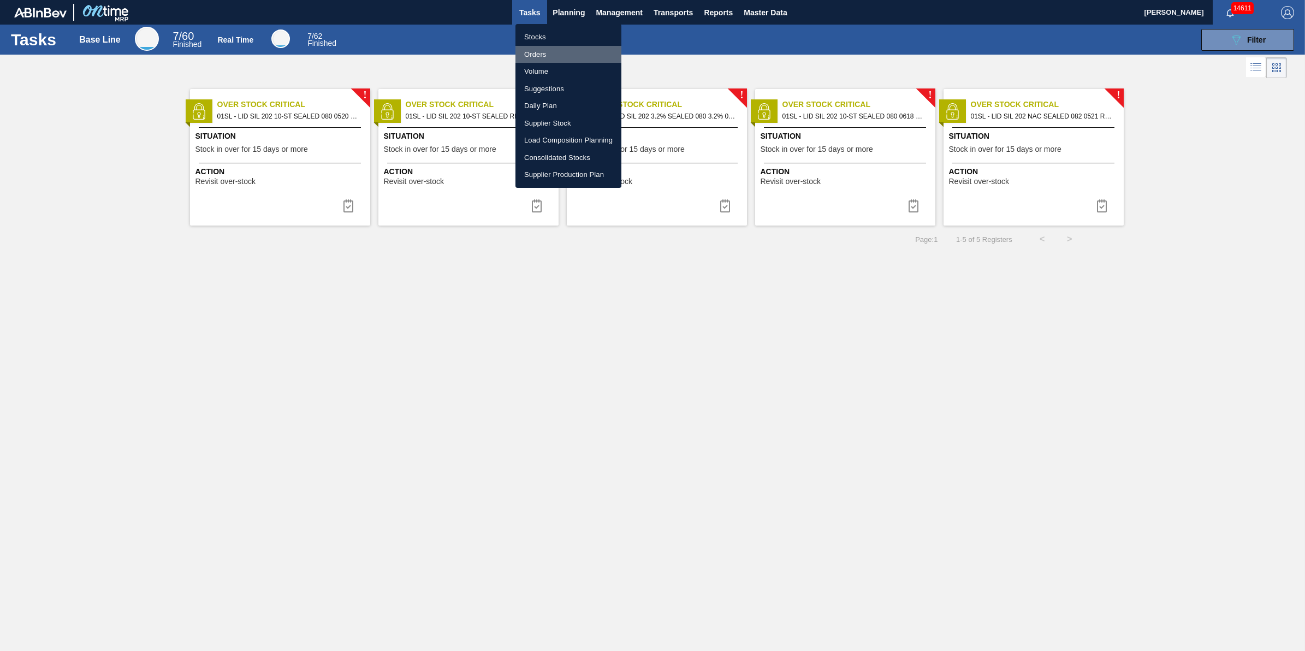
click at [555, 46] on li "Orders" at bounding box center [568, 54] width 106 height 17
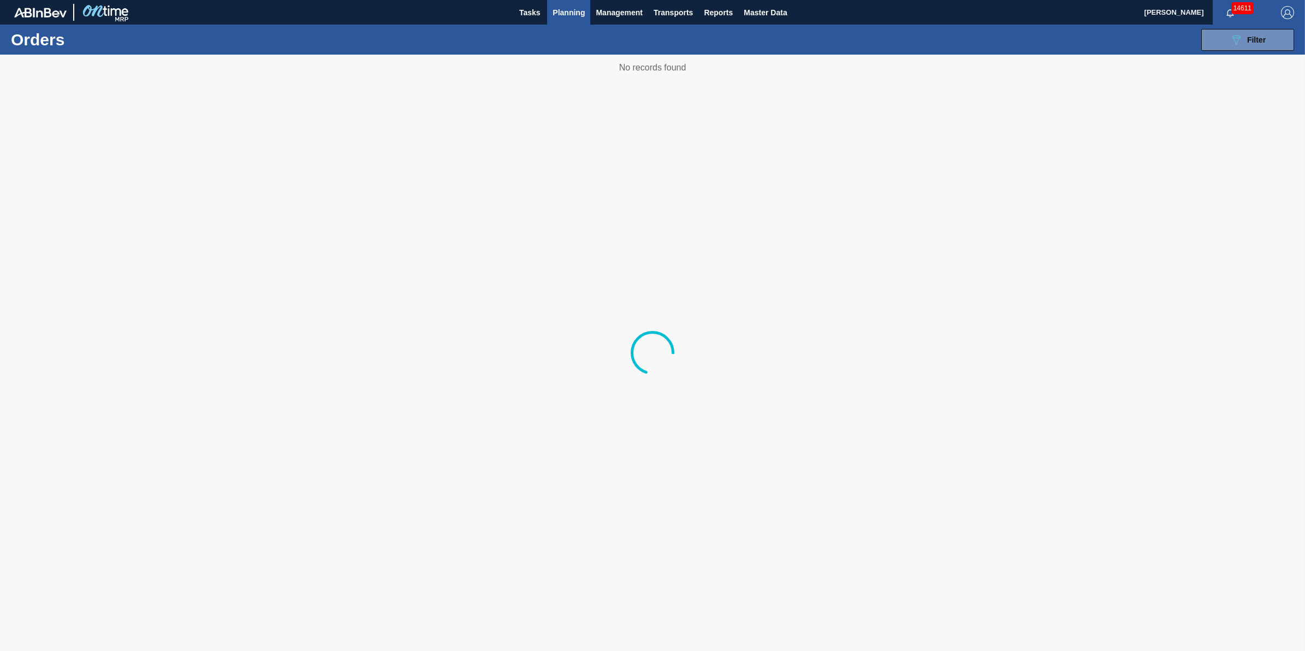
click at [571, 9] on span "Planning" at bounding box center [568, 12] width 32 height 13
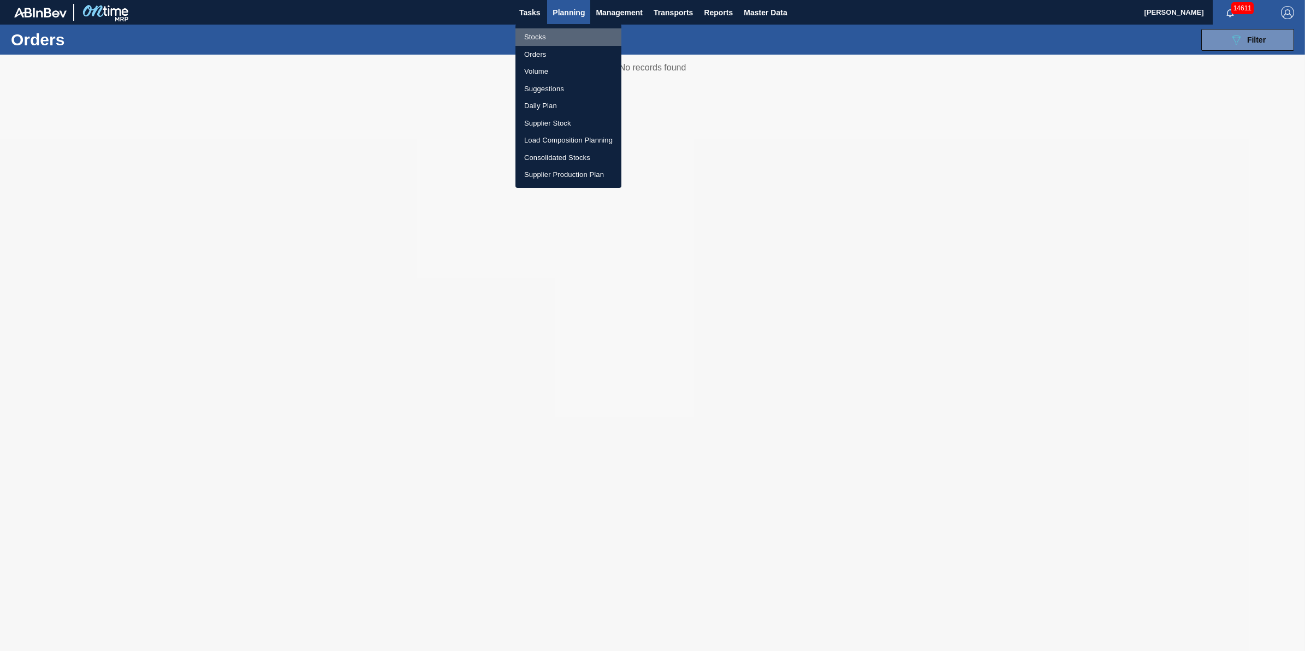
click at [565, 33] on li "Stocks" at bounding box center [568, 36] width 106 height 17
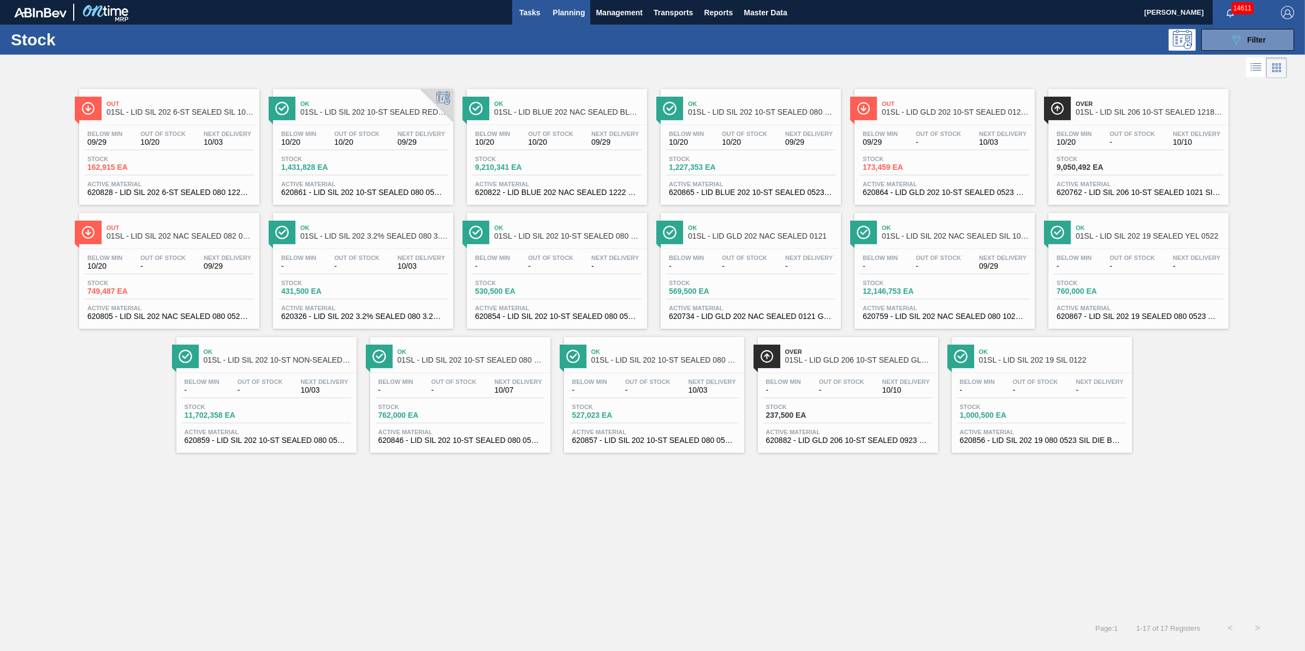
click at [519, 20] on button "Tasks" at bounding box center [529, 12] width 35 height 25
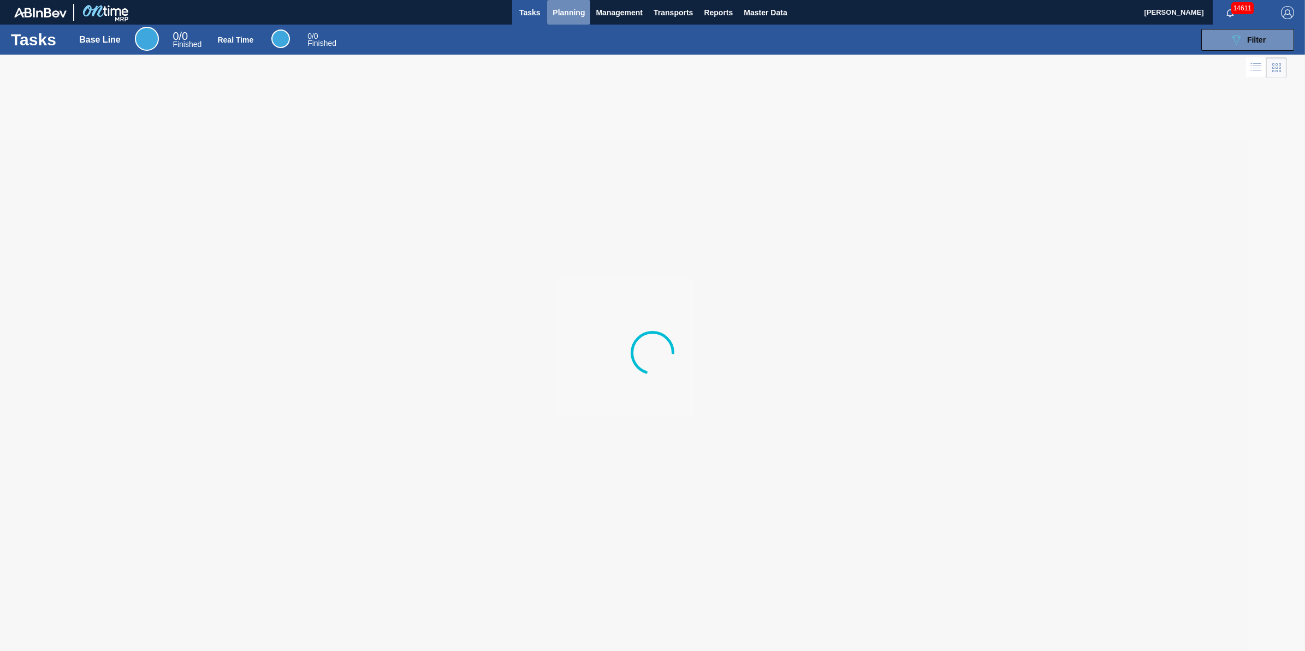
click at [547, 11] on button "Planning" at bounding box center [568, 12] width 43 height 25
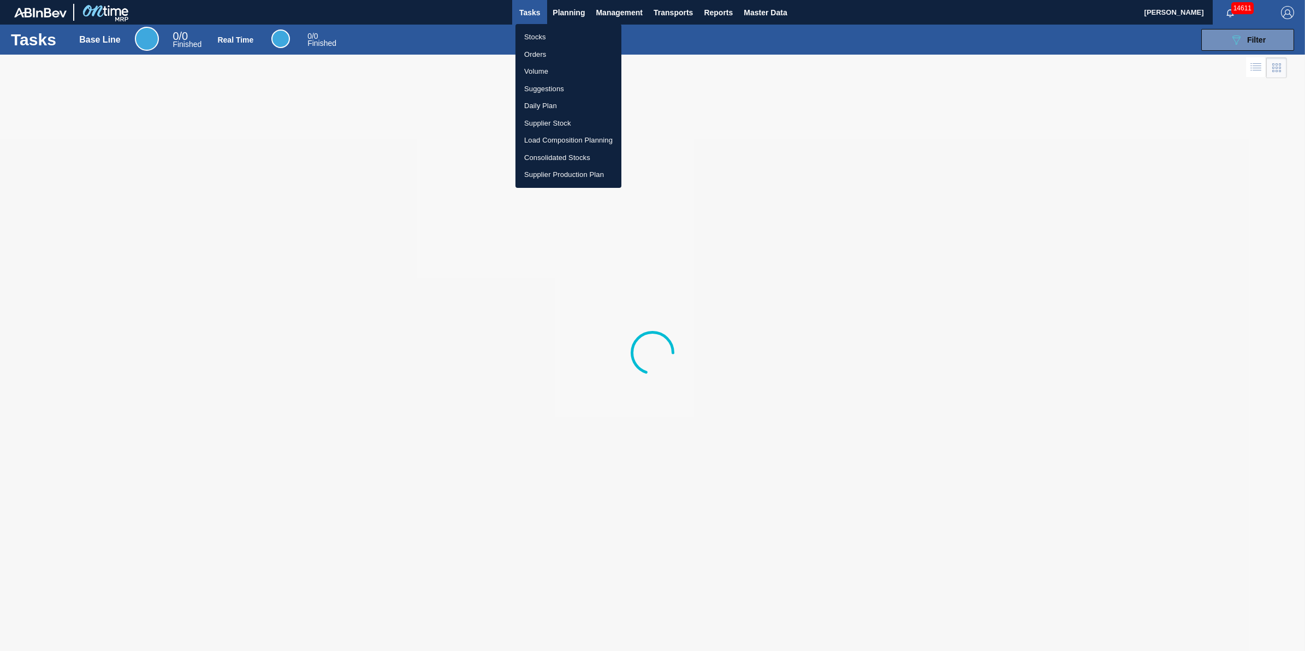
click at [550, 35] on li "Stocks" at bounding box center [568, 36] width 106 height 17
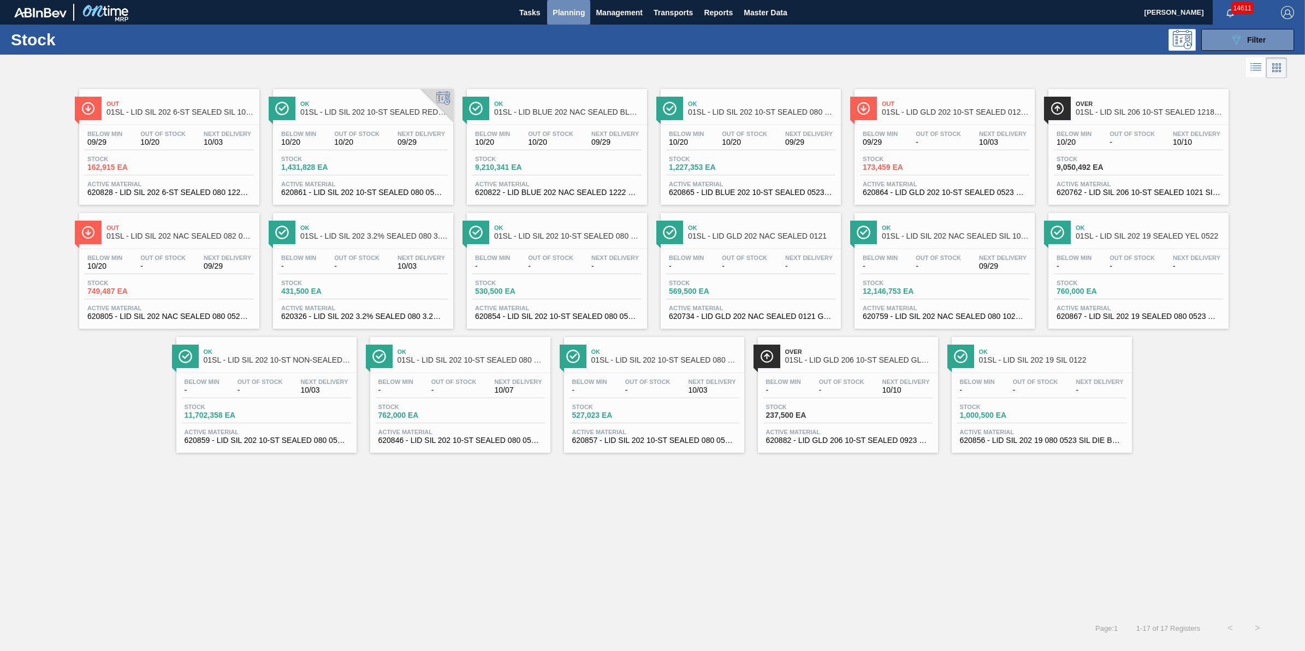
click at [582, 22] on button "Planning" at bounding box center [568, 12] width 43 height 25
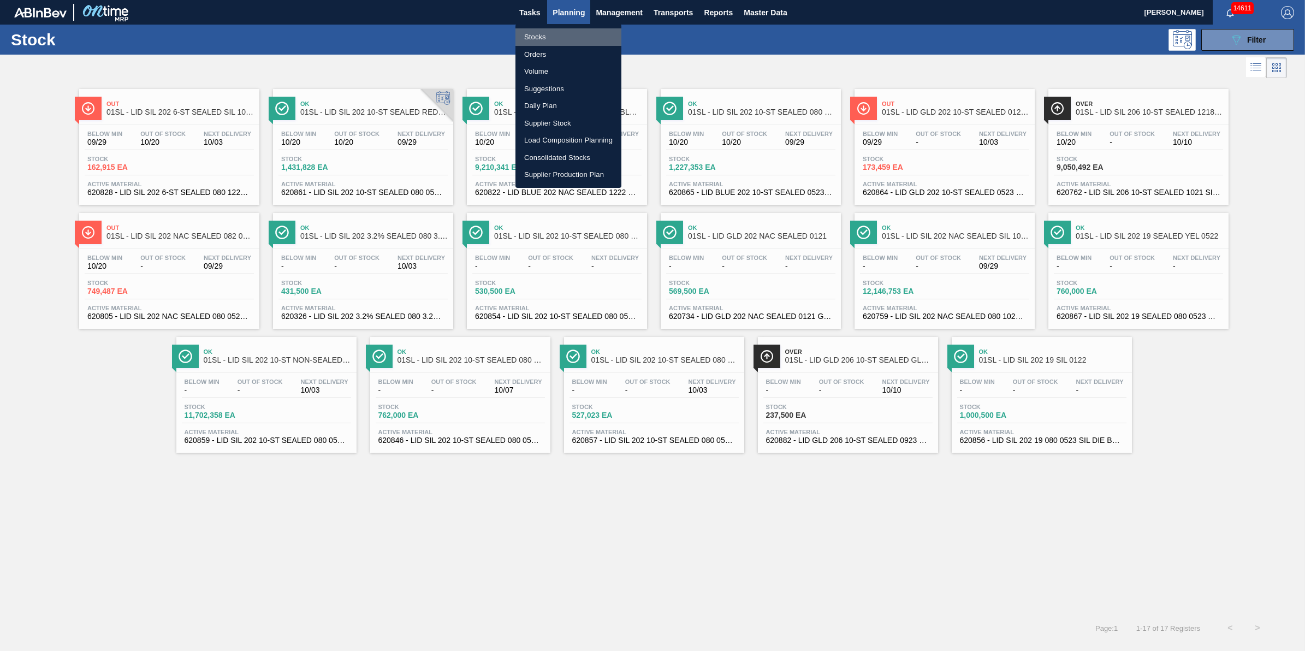
click at [578, 37] on li "Stocks" at bounding box center [568, 36] width 106 height 17
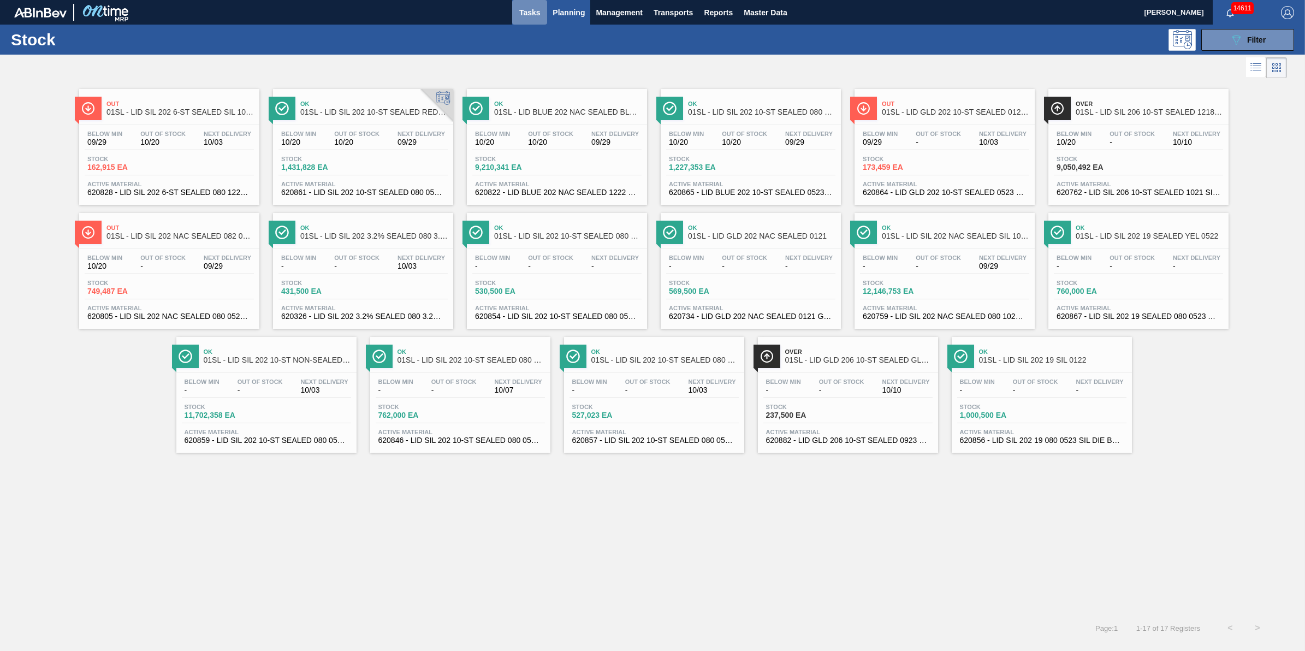
click at [528, 22] on button "Tasks" at bounding box center [529, 12] width 35 height 25
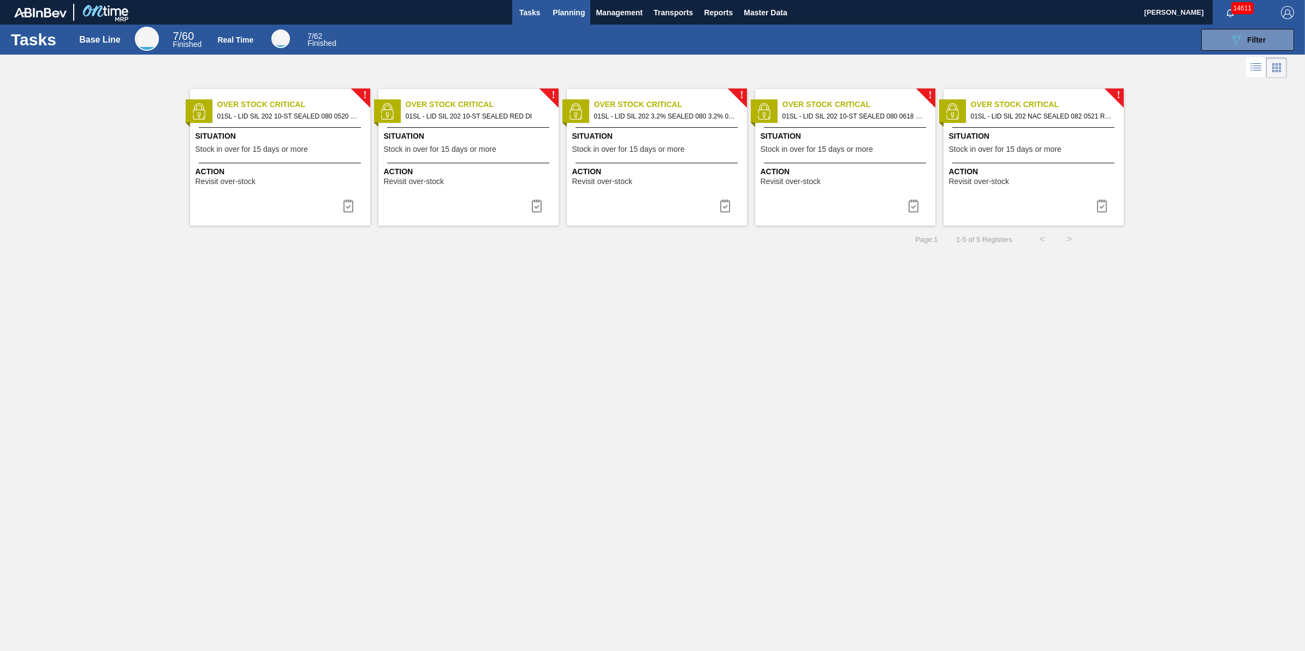
click at [563, 13] on span "Planning" at bounding box center [568, 12] width 32 height 13
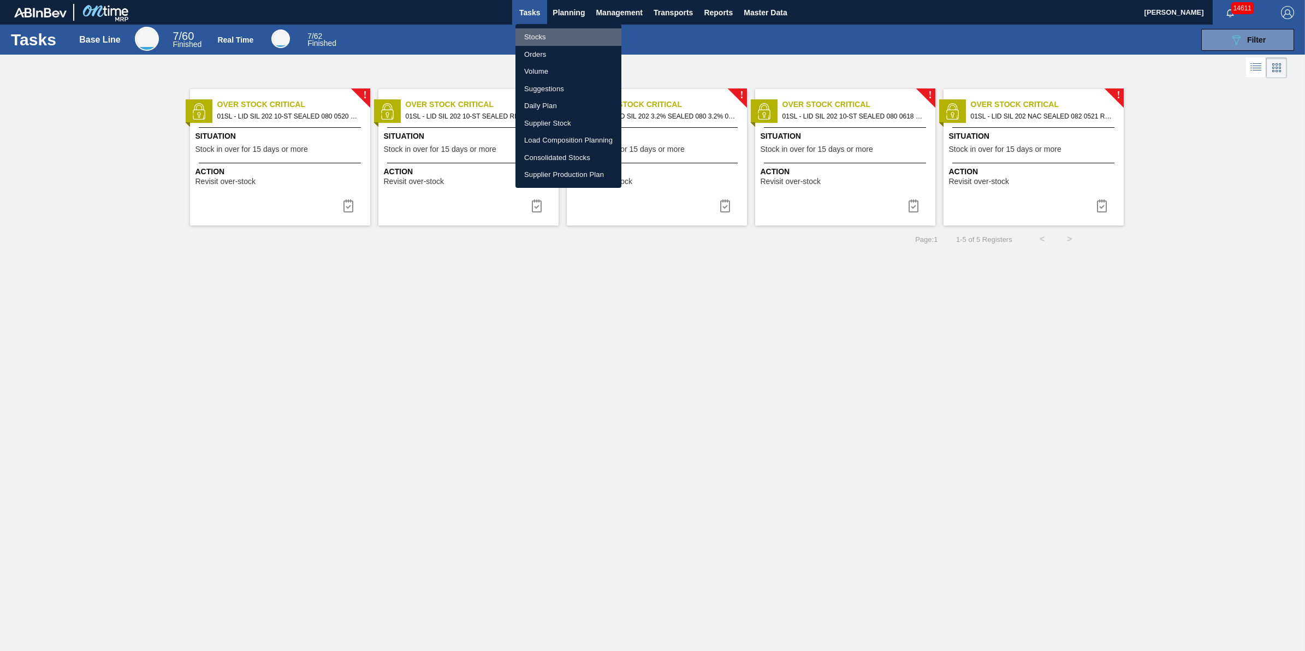
click at [558, 34] on li "Stocks" at bounding box center [568, 36] width 106 height 17
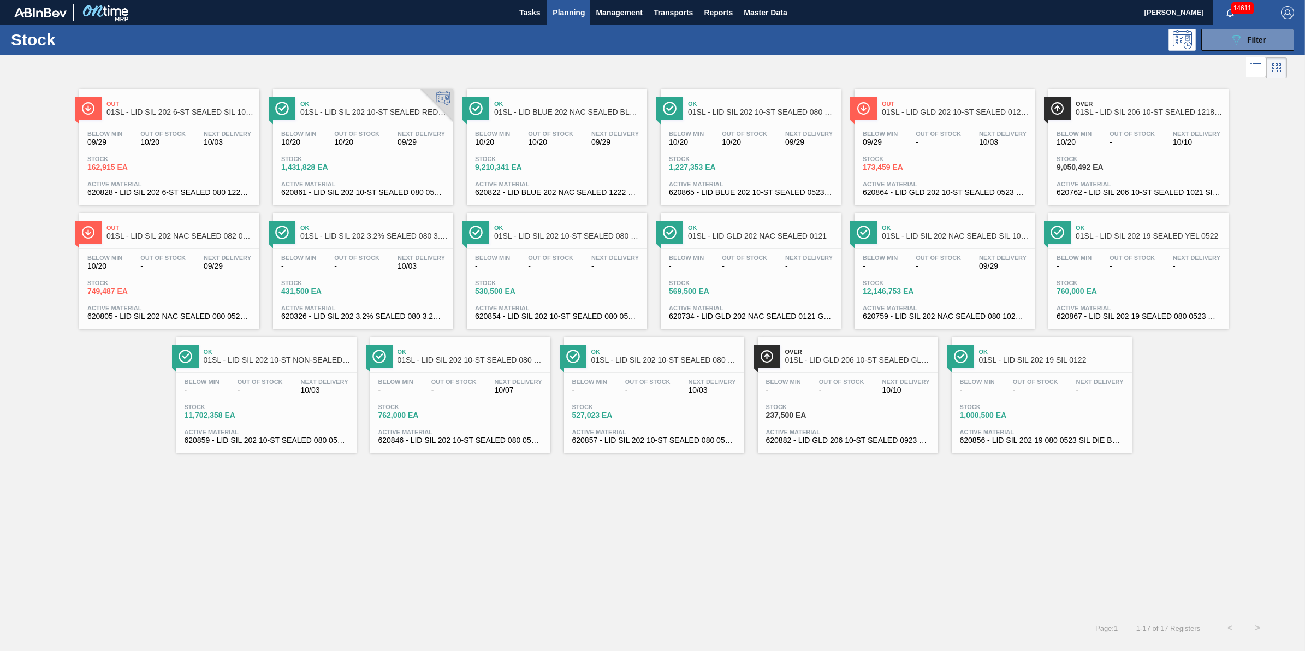
click at [570, 15] on span "Planning" at bounding box center [568, 12] width 32 height 13
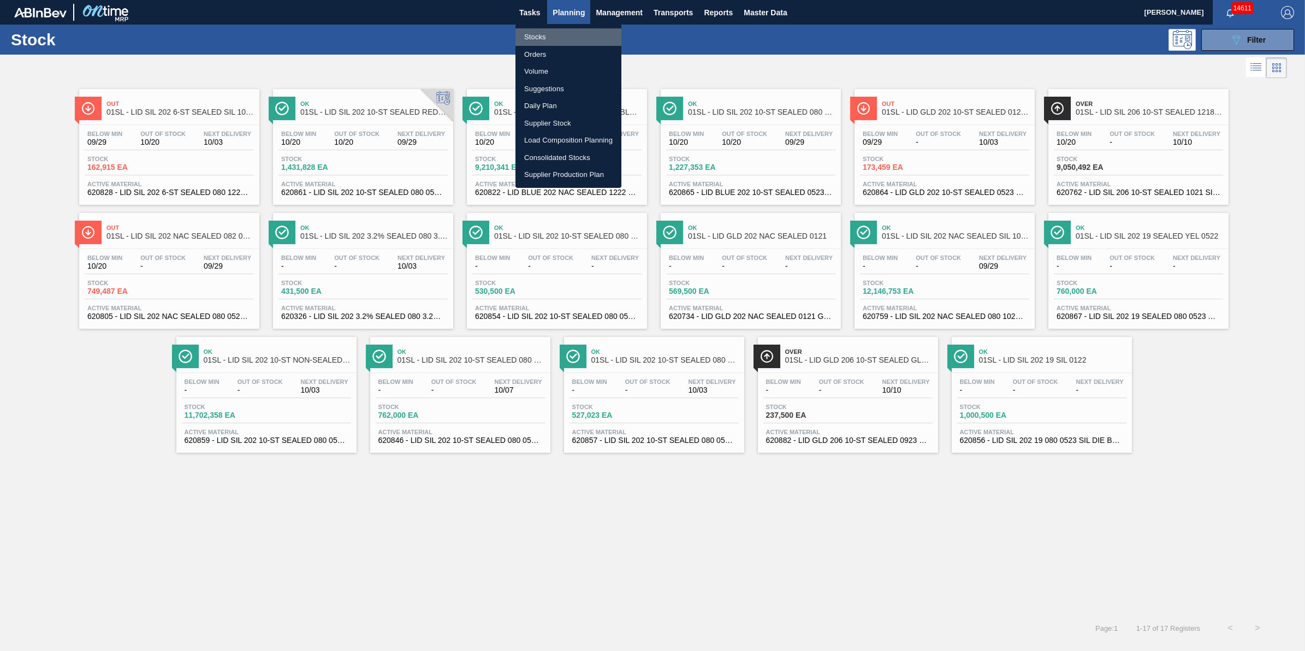
click at [566, 33] on li "Stocks" at bounding box center [568, 36] width 106 height 17
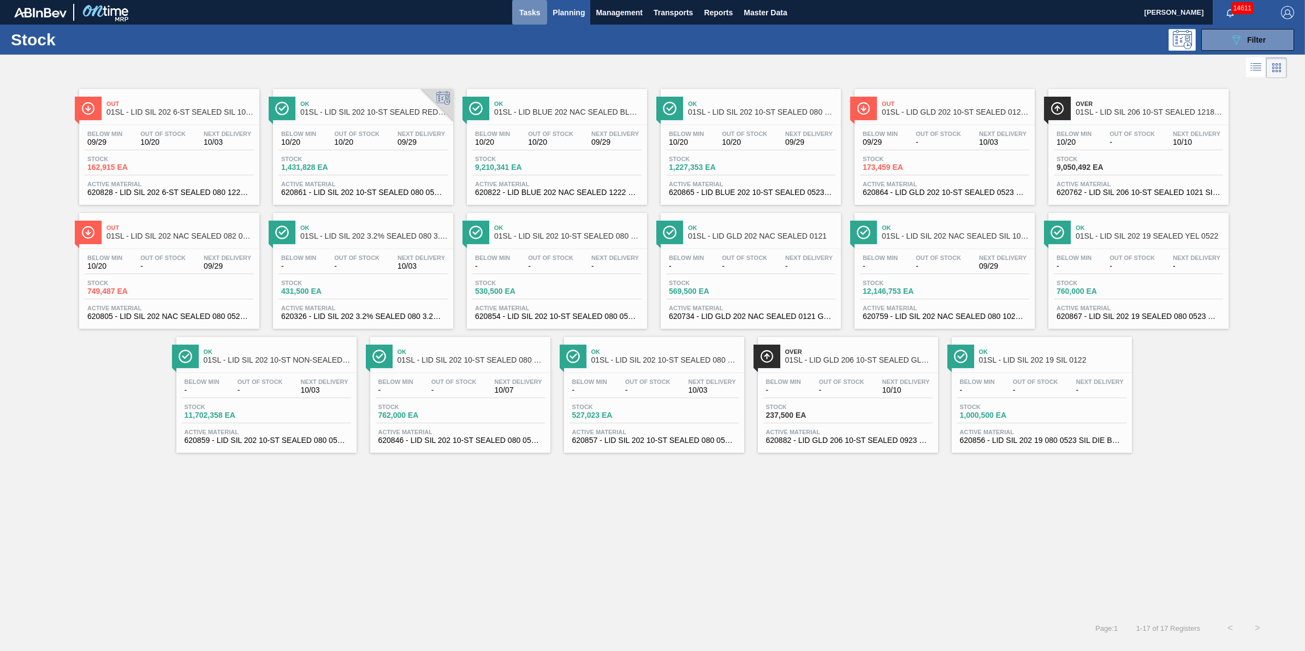
click at [531, 7] on span "Tasks" at bounding box center [529, 12] width 24 height 13
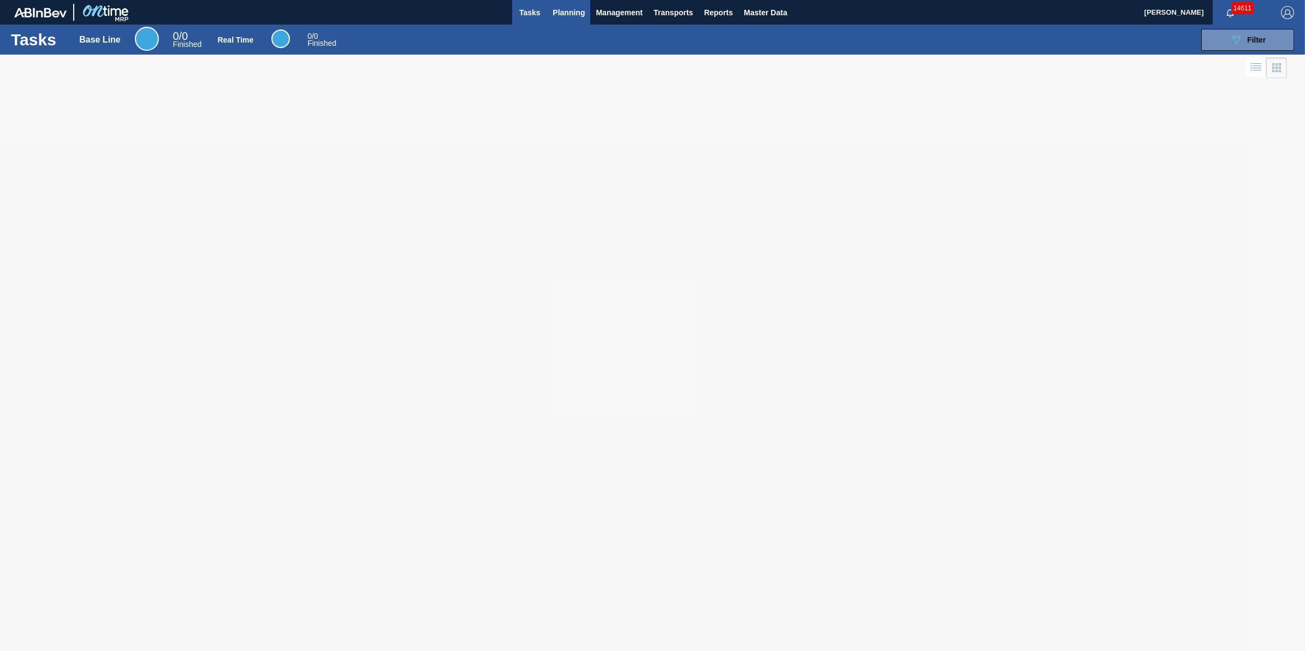
click at [552, 13] on span "Planning" at bounding box center [568, 12] width 32 height 13
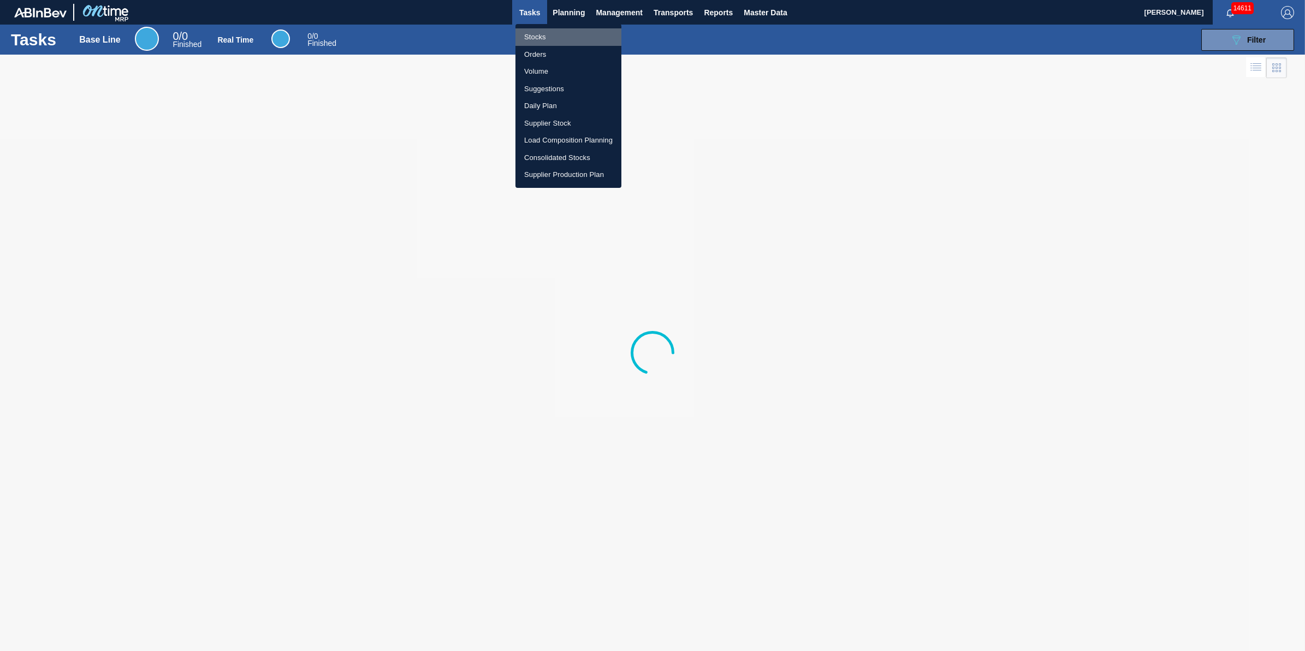
click at [552, 32] on li "Stocks" at bounding box center [568, 36] width 106 height 17
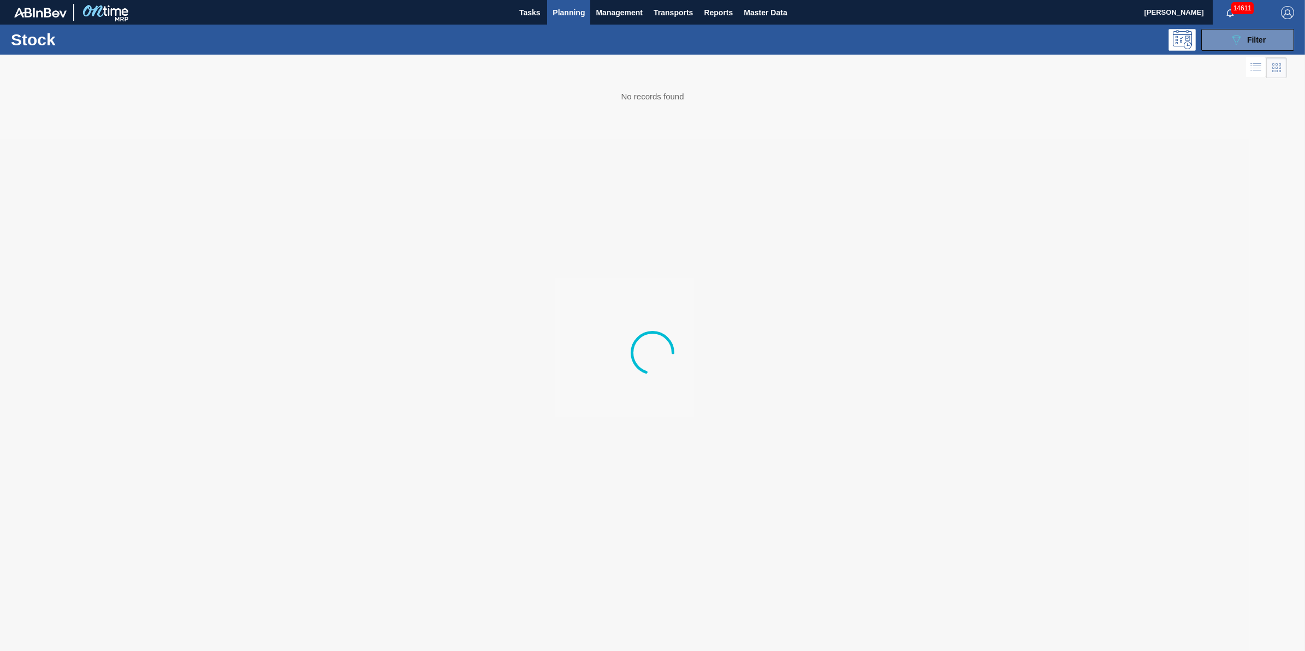
click at [569, 26] on div "Stock 089F7B8B-B2A5-4AFE-B5C0-19BA573D28AC Filter" at bounding box center [652, 40] width 1305 height 30
click at [570, 22] on button "Planning" at bounding box center [568, 12] width 43 height 25
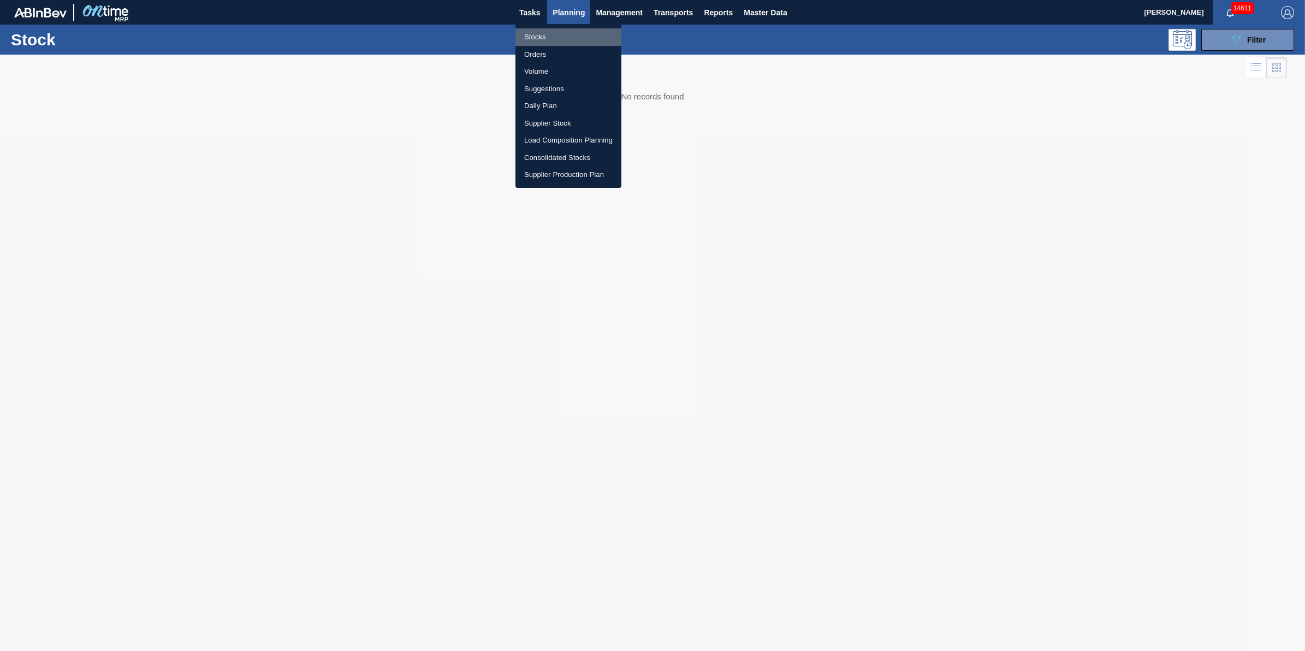
click at [563, 28] on li "Stocks" at bounding box center [568, 36] width 106 height 17
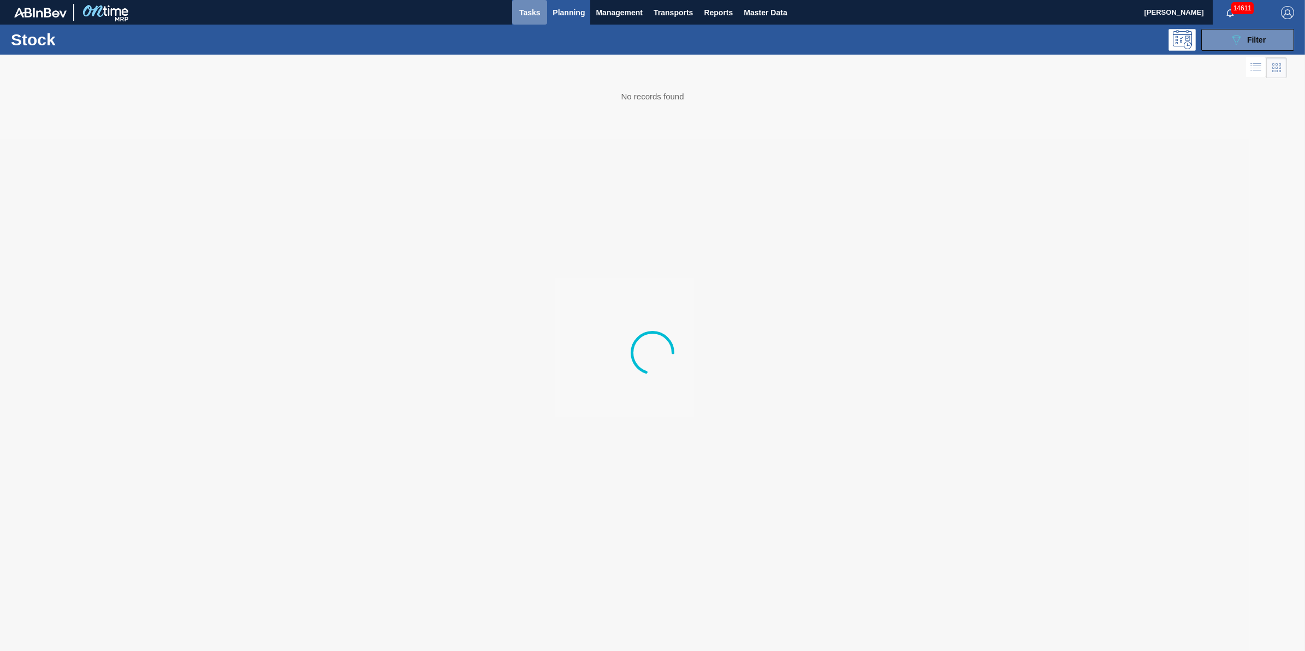
click at [512, 15] on button "Tasks" at bounding box center [529, 12] width 35 height 25
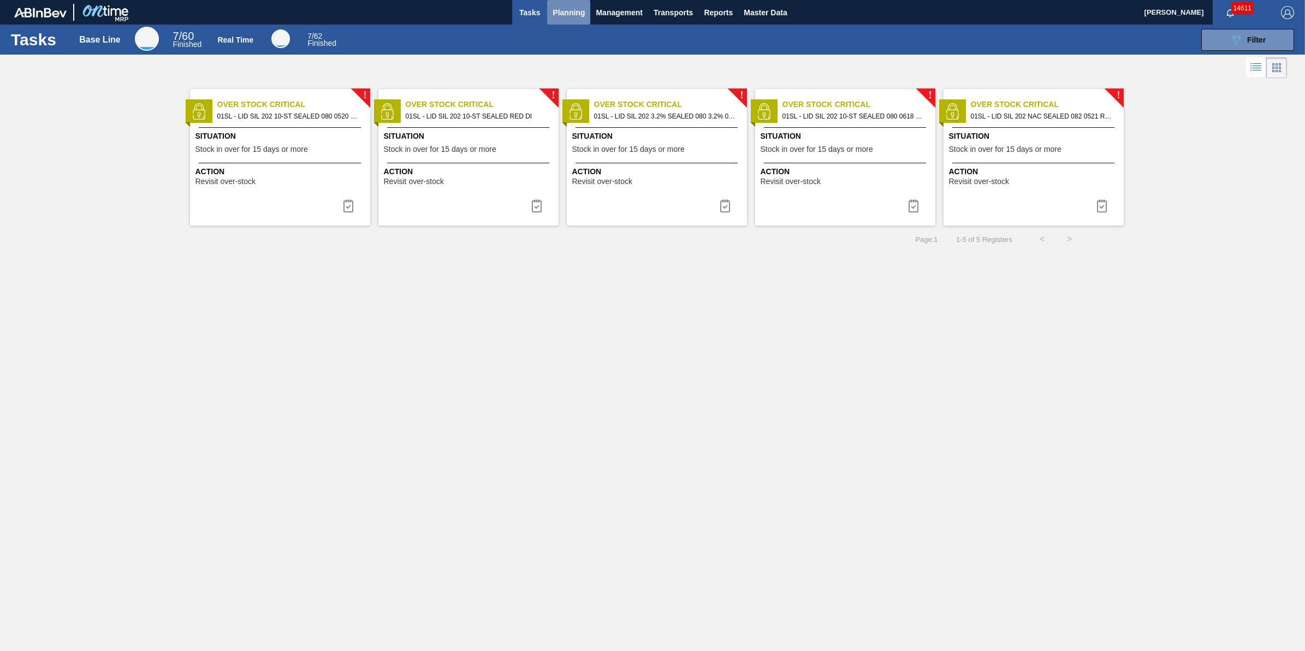
click at [563, 15] on span "Planning" at bounding box center [568, 12] width 32 height 13
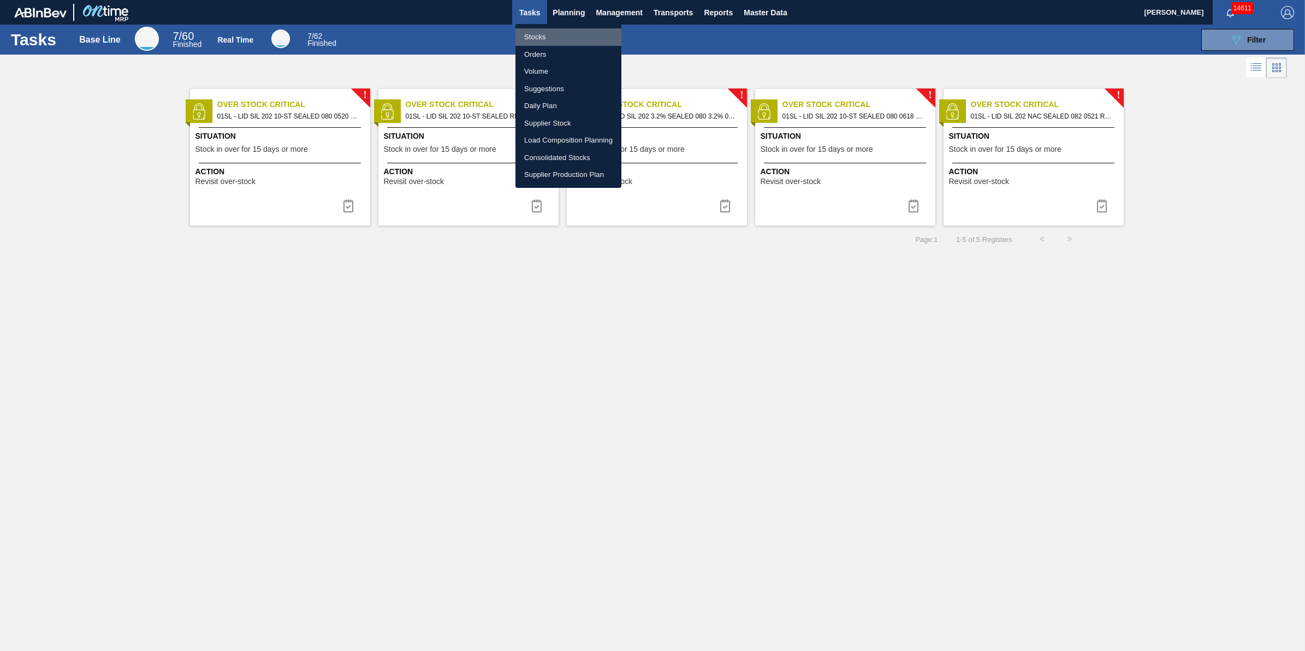
click at [560, 28] on li "Stocks" at bounding box center [568, 36] width 106 height 17
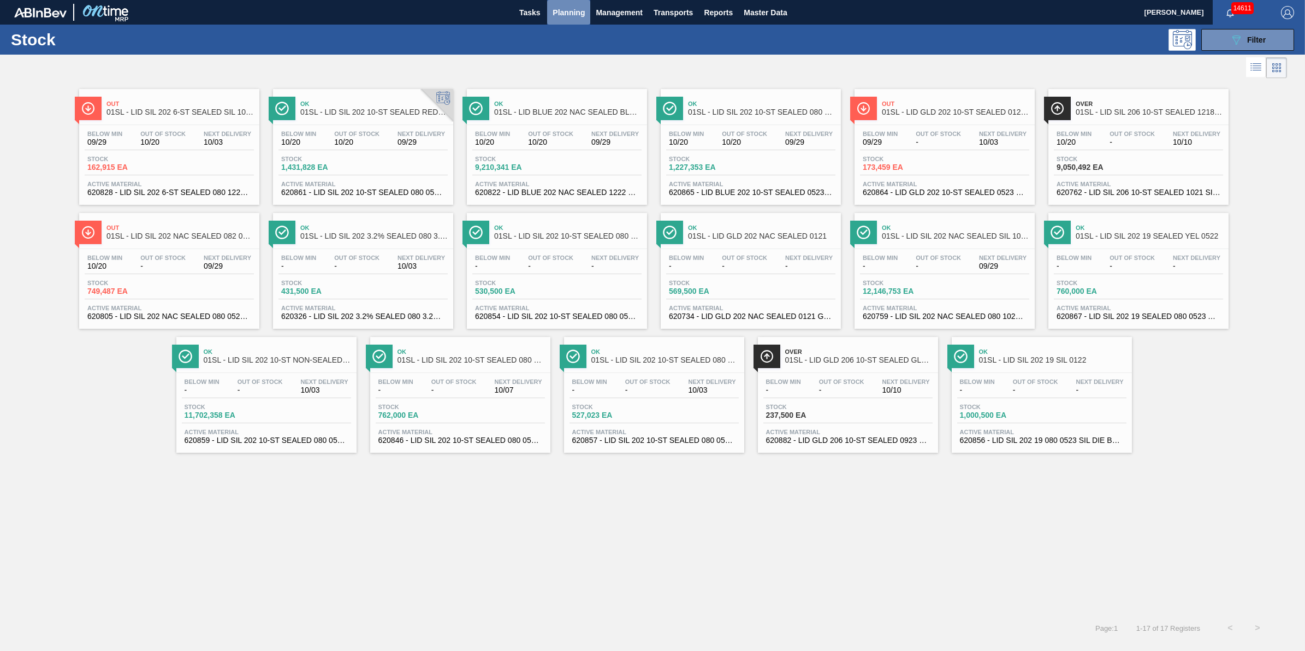
click at [571, 23] on button "Planning" at bounding box center [568, 12] width 43 height 25
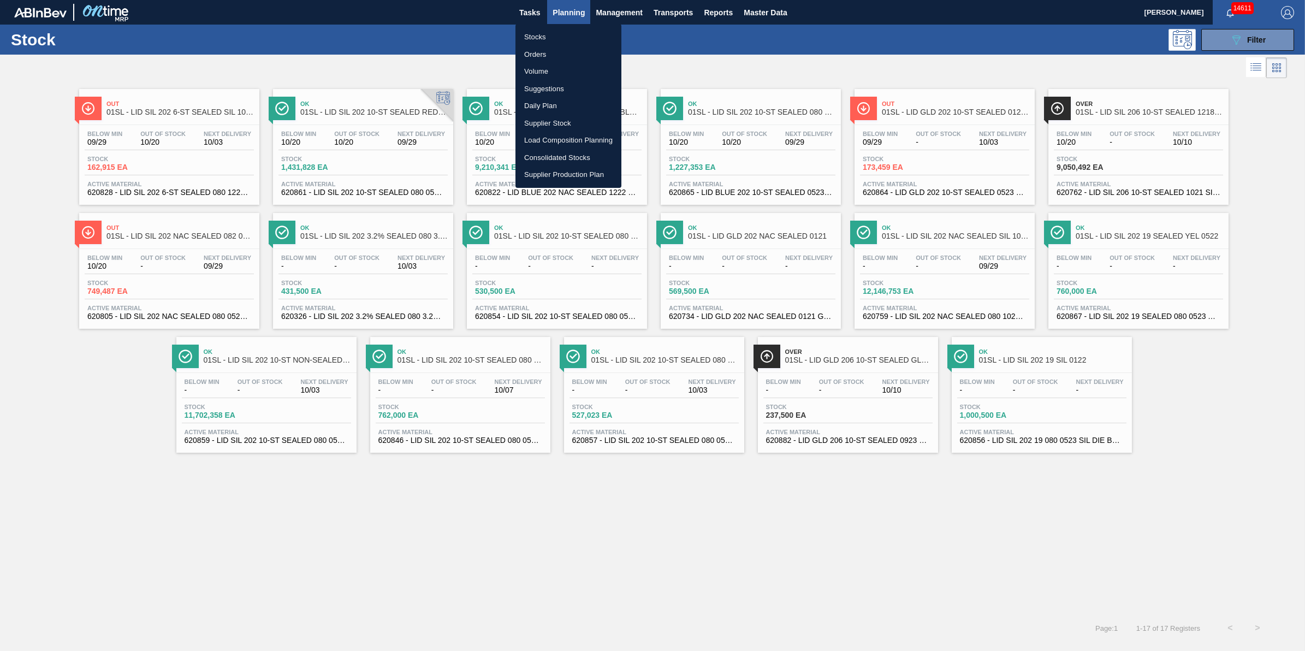
click at [572, 28] on li "Stocks" at bounding box center [568, 36] width 106 height 17
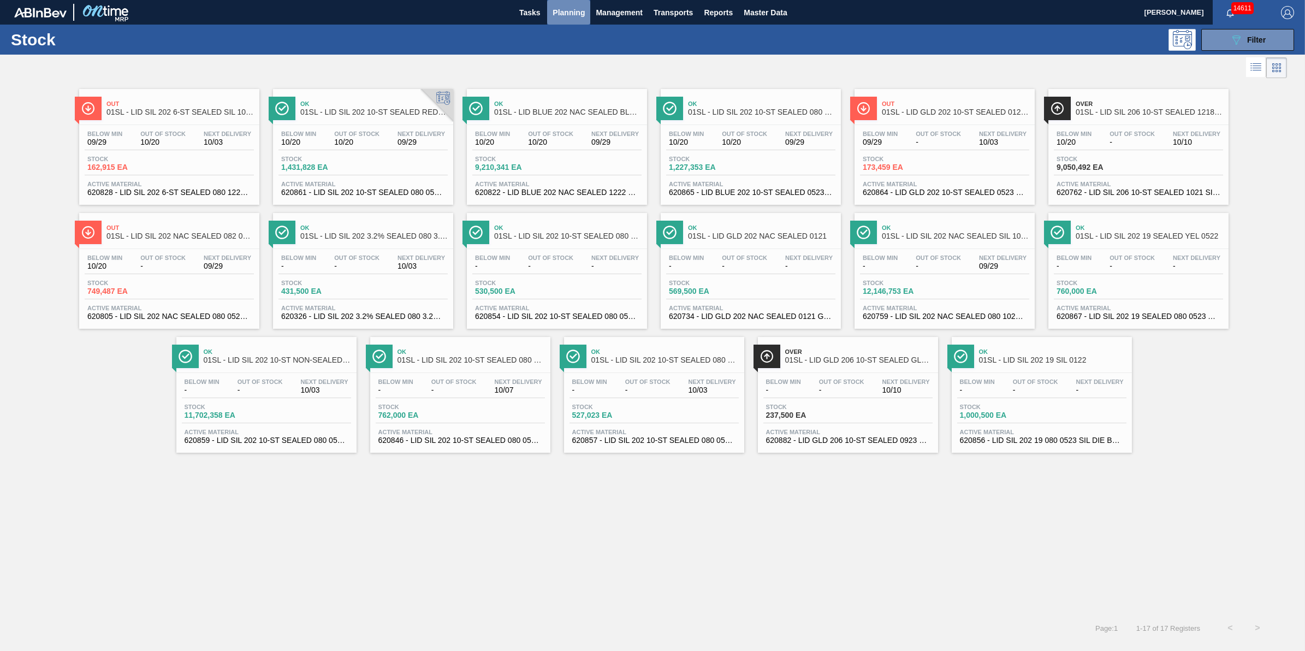
click at [574, 20] on button "Planning" at bounding box center [568, 12] width 43 height 25
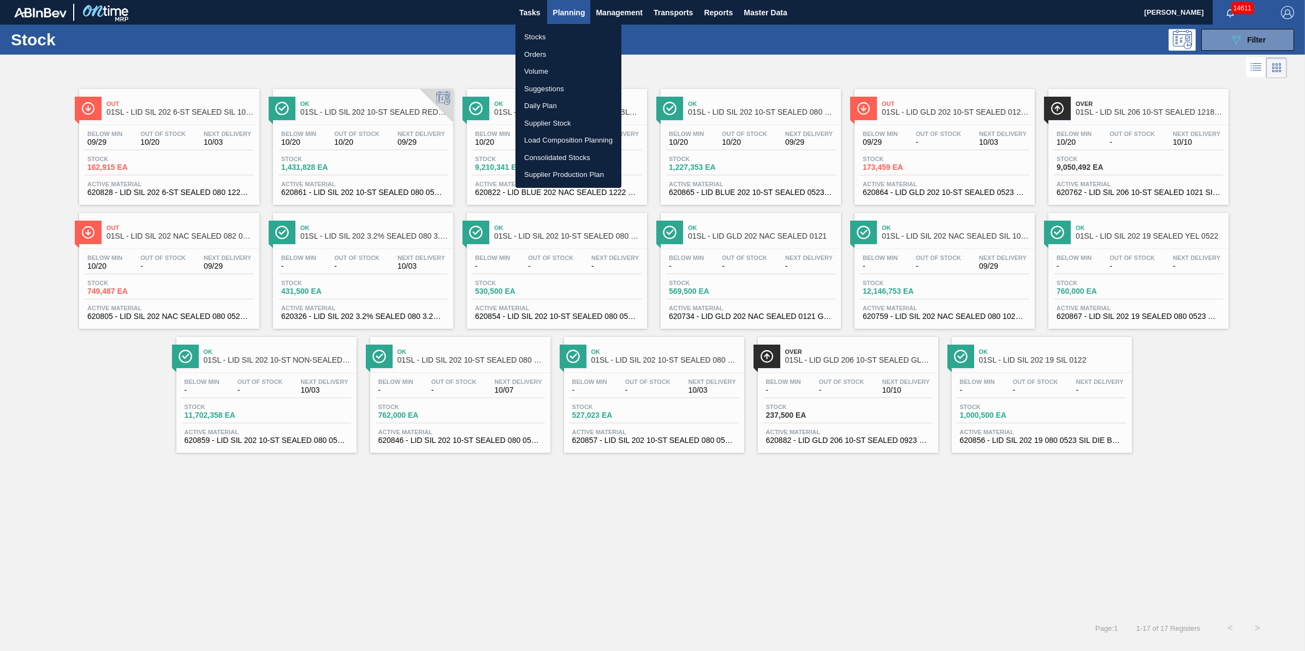
click at [563, 37] on li "Stocks" at bounding box center [568, 36] width 106 height 17
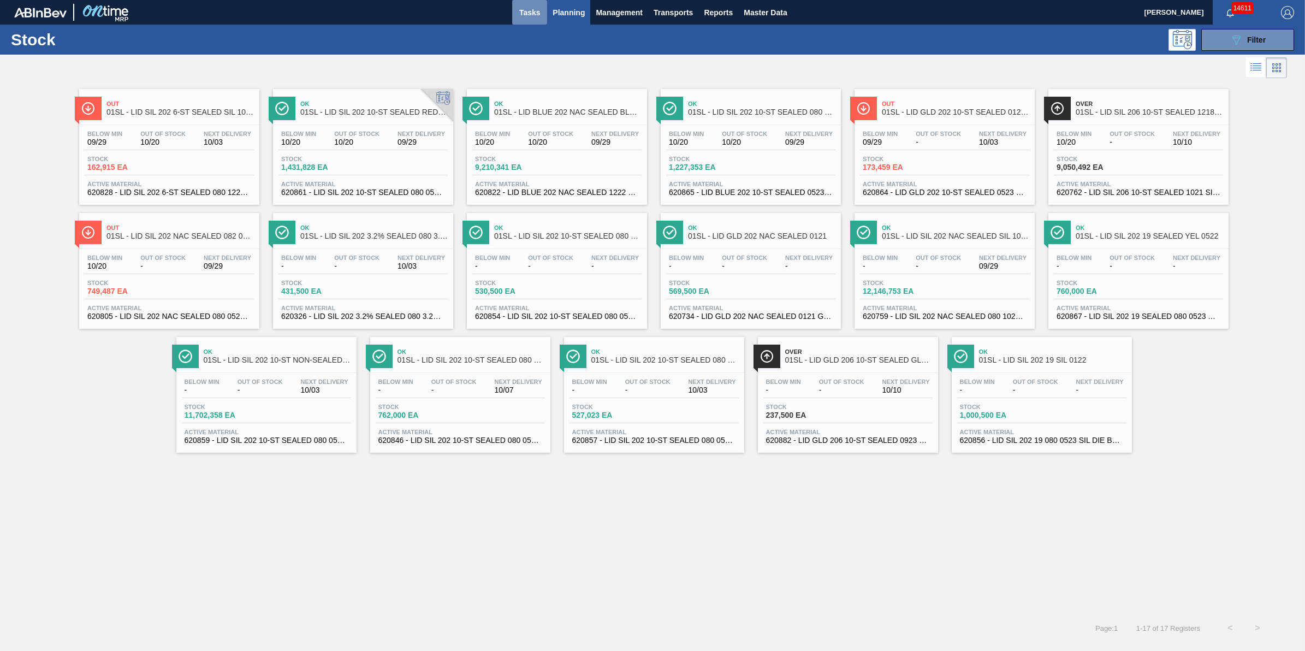
click at [528, 18] on span "Tasks" at bounding box center [529, 12] width 24 height 13
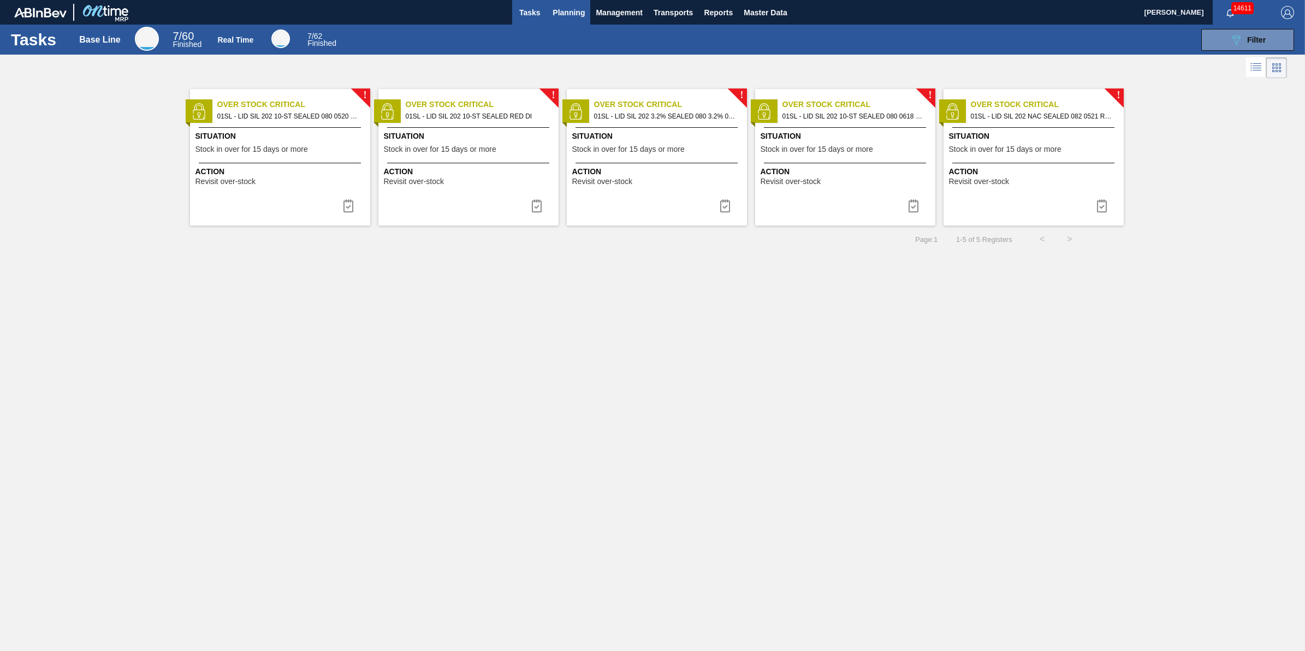
click at [553, 7] on span "Planning" at bounding box center [568, 12] width 32 height 13
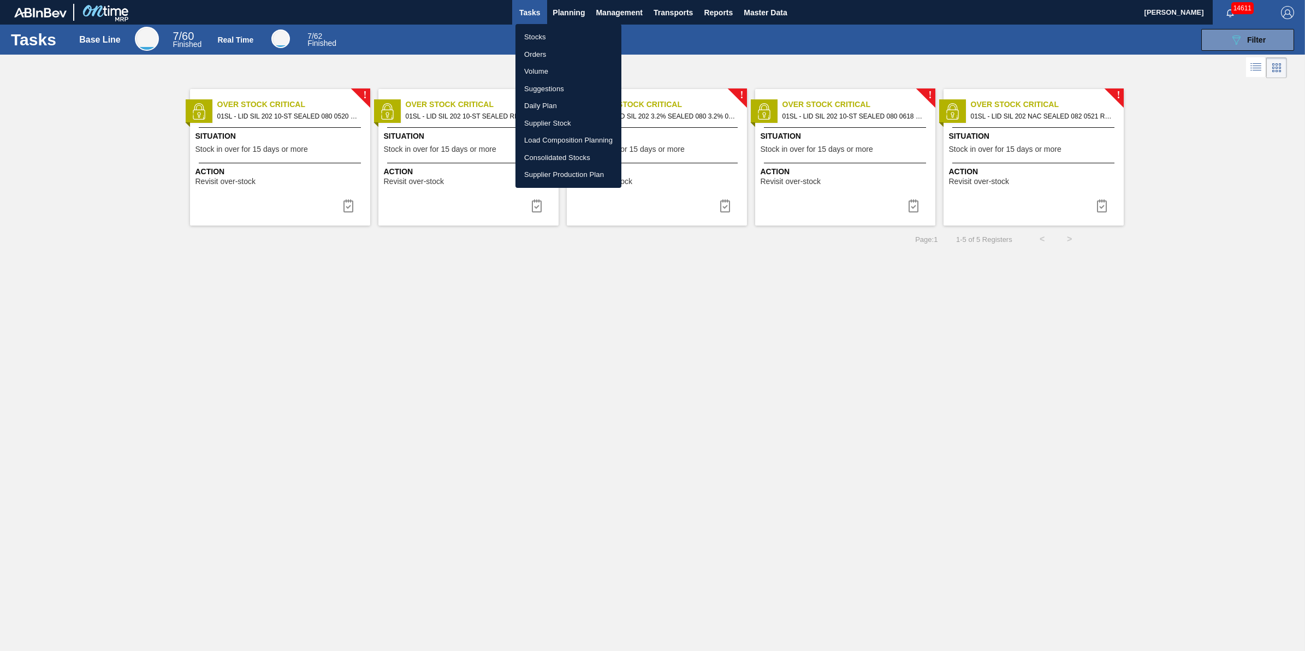
click at [564, 31] on li "Stocks" at bounding box center [568, 36] width 106 height 17
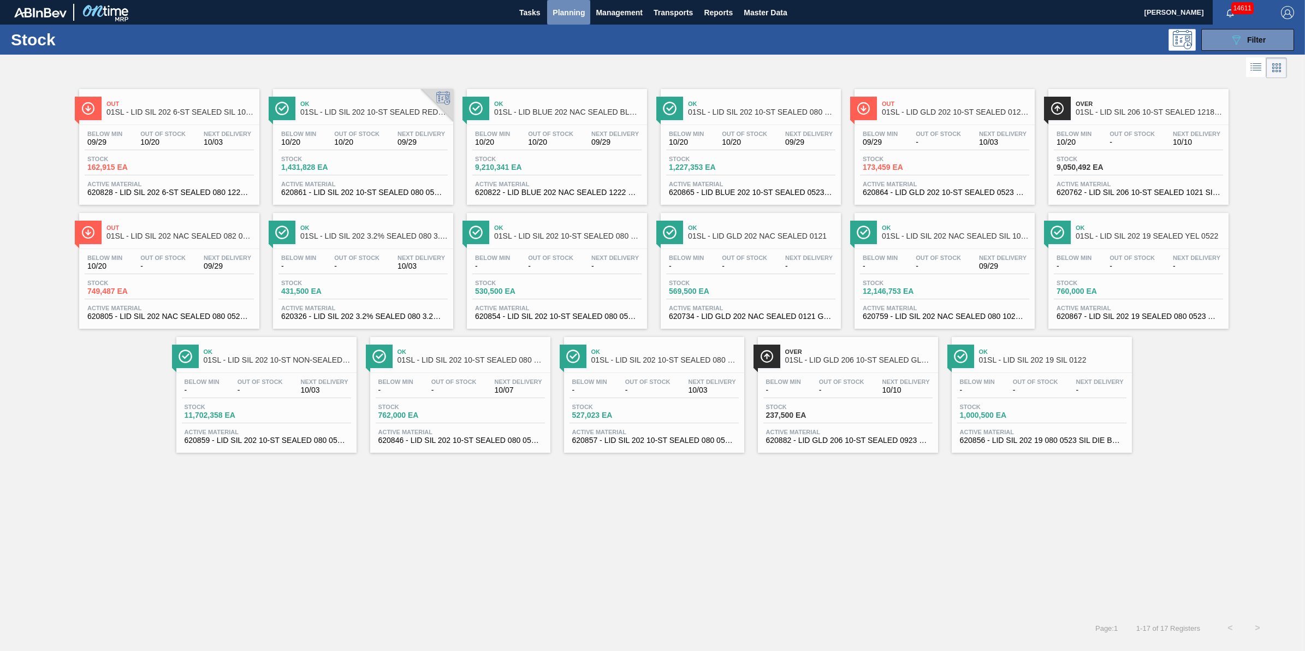
click at [552, 14] on span "Planning" at bounding box center [568, 12] width 32 height 13
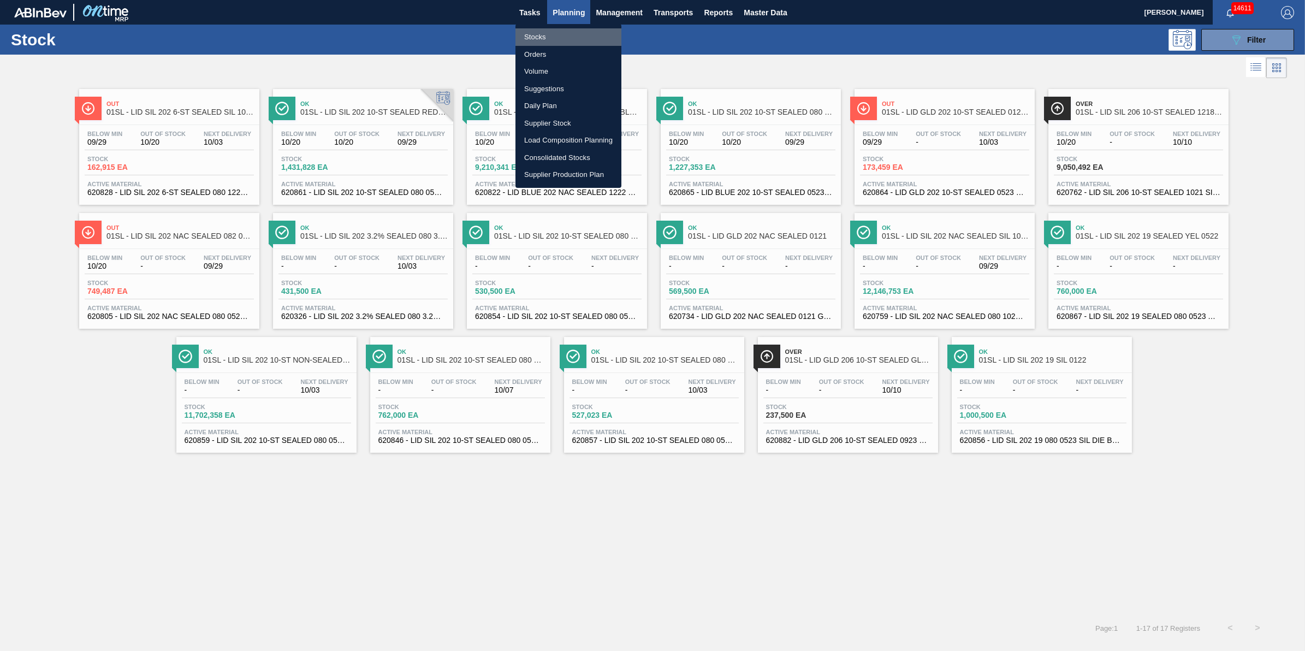
click at [558, 28] on li "Stocks" at bounding box center [568, 36] width 106 height 17
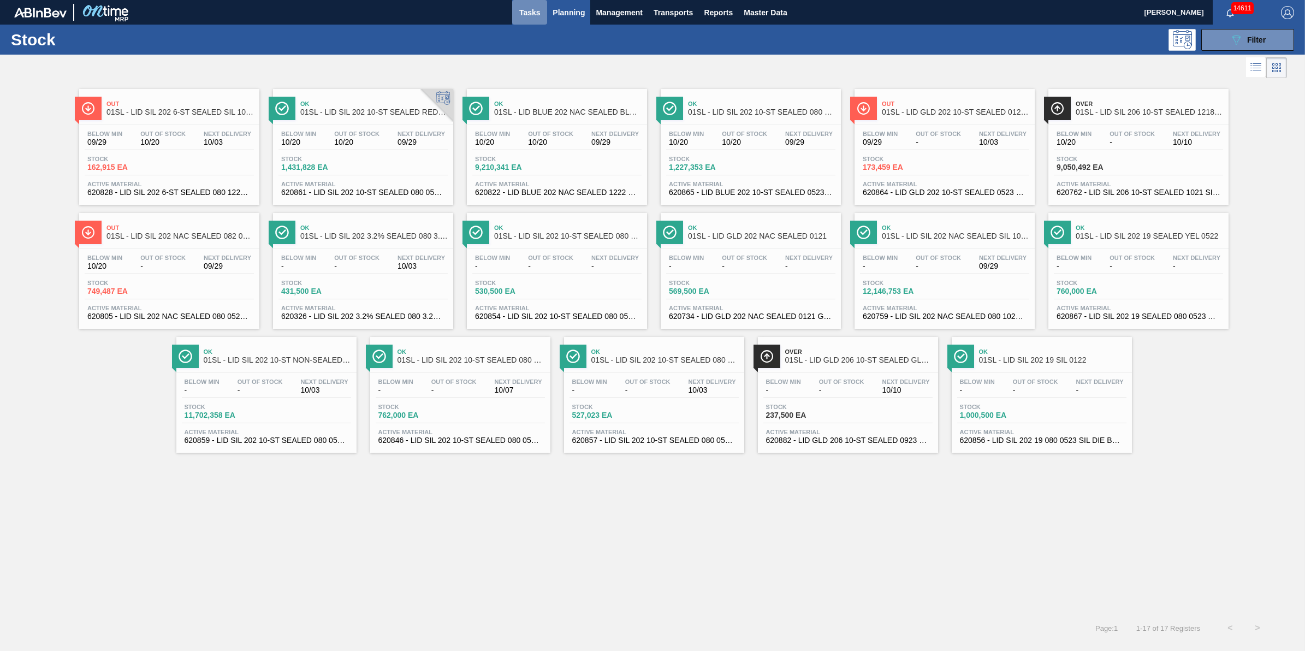
click at [530, 13] on span "Tasks" at bounding box center [529, 12] width 24 height 13
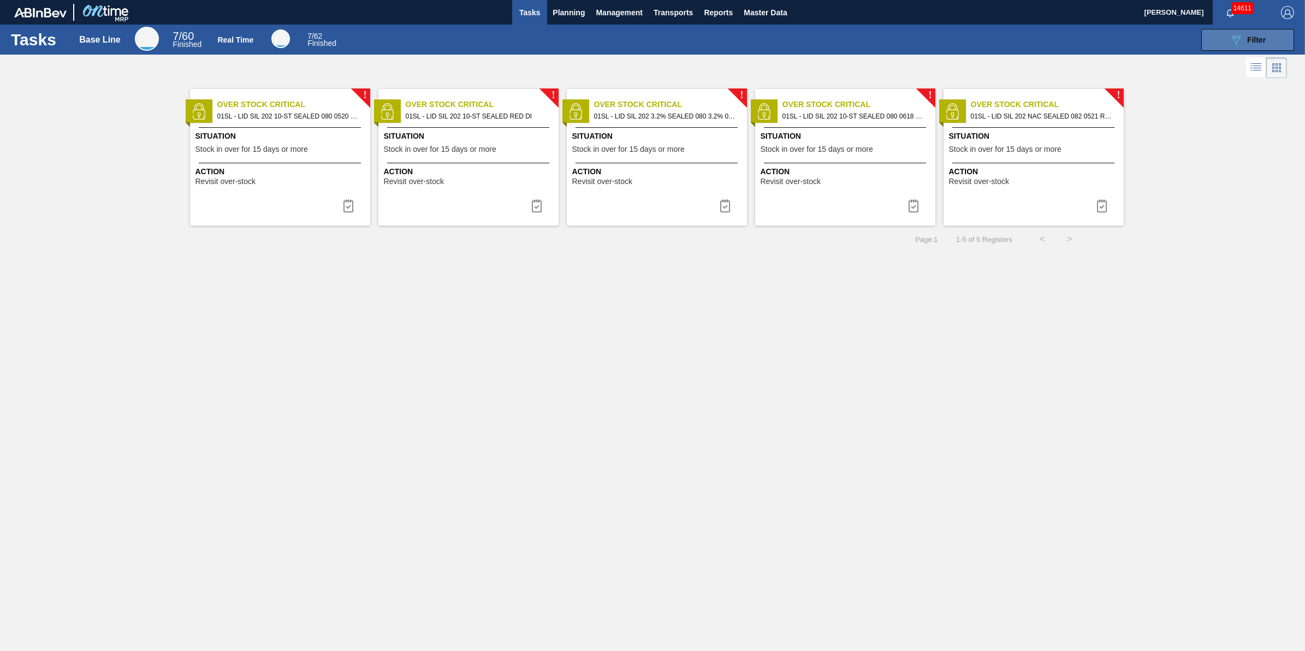
click at [1254, 33] on button "089F7B8B-B2A5-4AFE-B5C0-19BA573D28AC Filter" at bounding box center [1247, 40] width 93 height 22
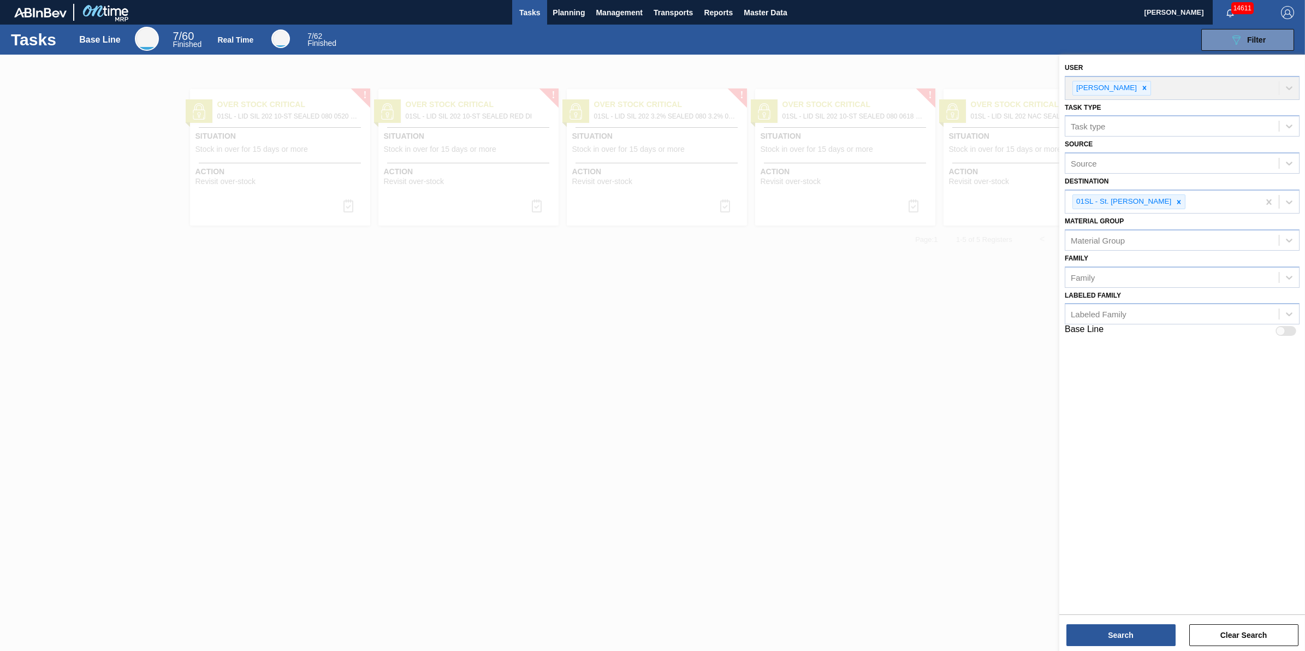
click at [748, 404] on div at bounding box center [652, 380] width 1305 height 651
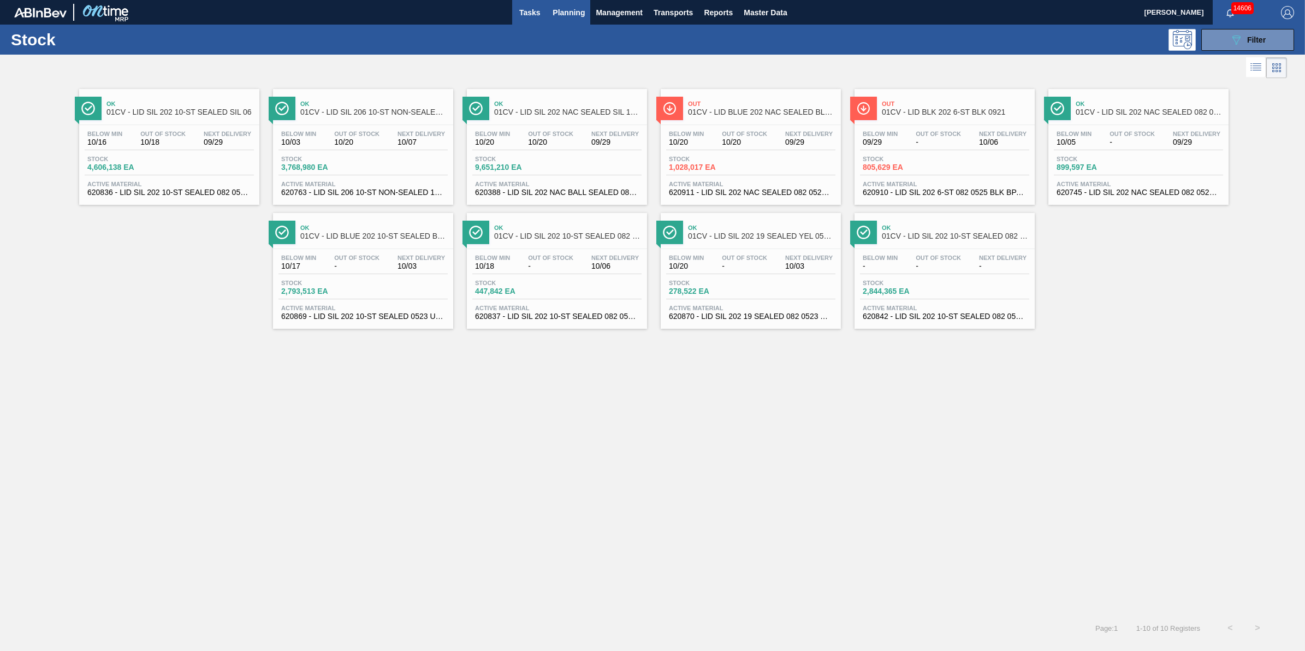
click at [528, 16] on span "Tasks" at bounding box center [529, 12] width 24 height 13
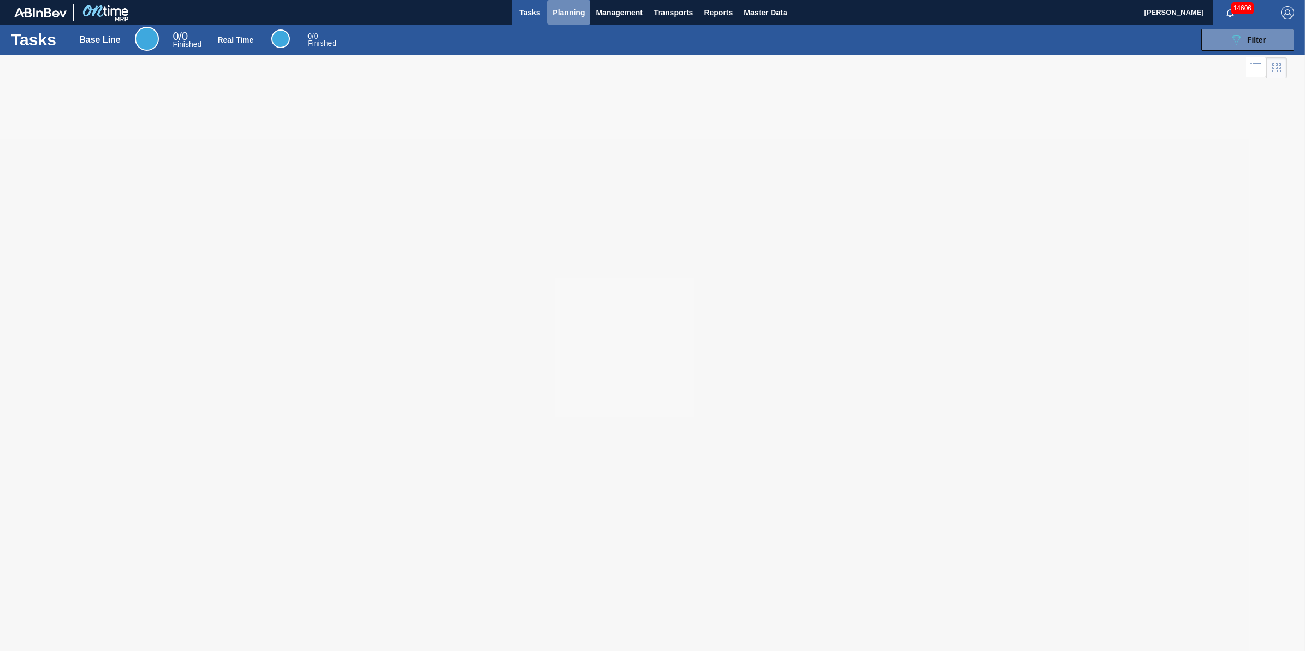
click at [559, 9] on span "Planning" at bounding box center [568, 12] width 32 height 13
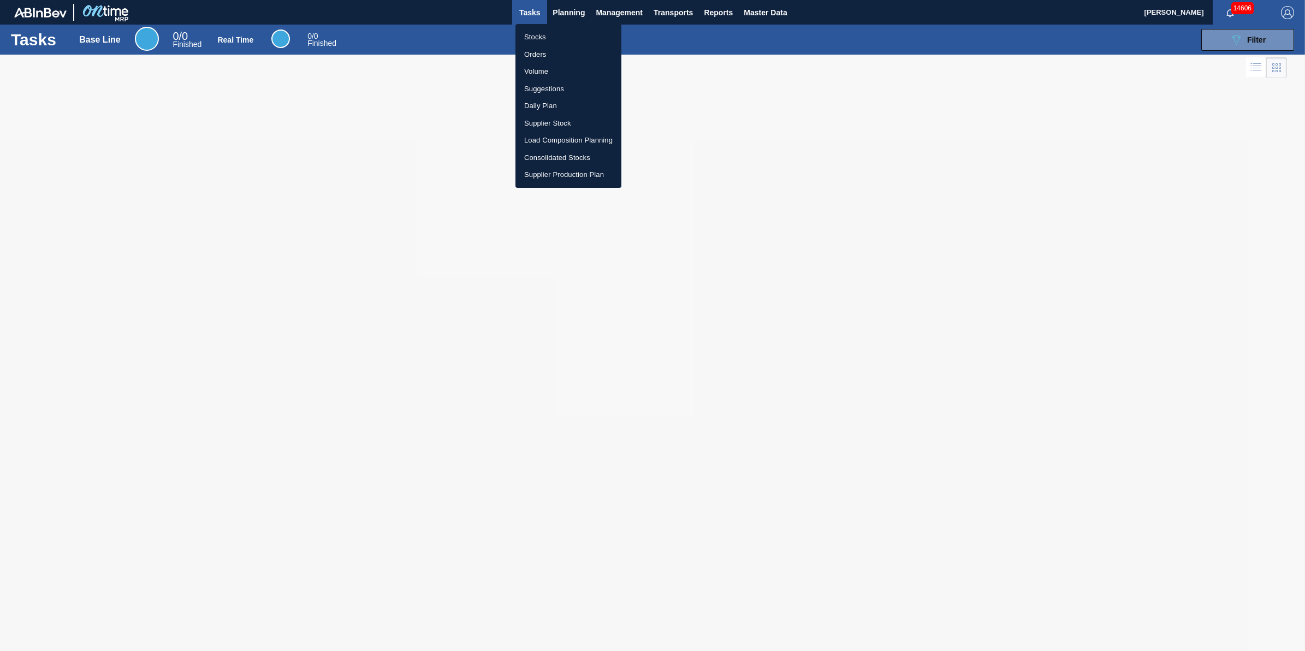
click at [563, 38] on li "Stocks" at bounding box center [568, 36] width 106 height 17
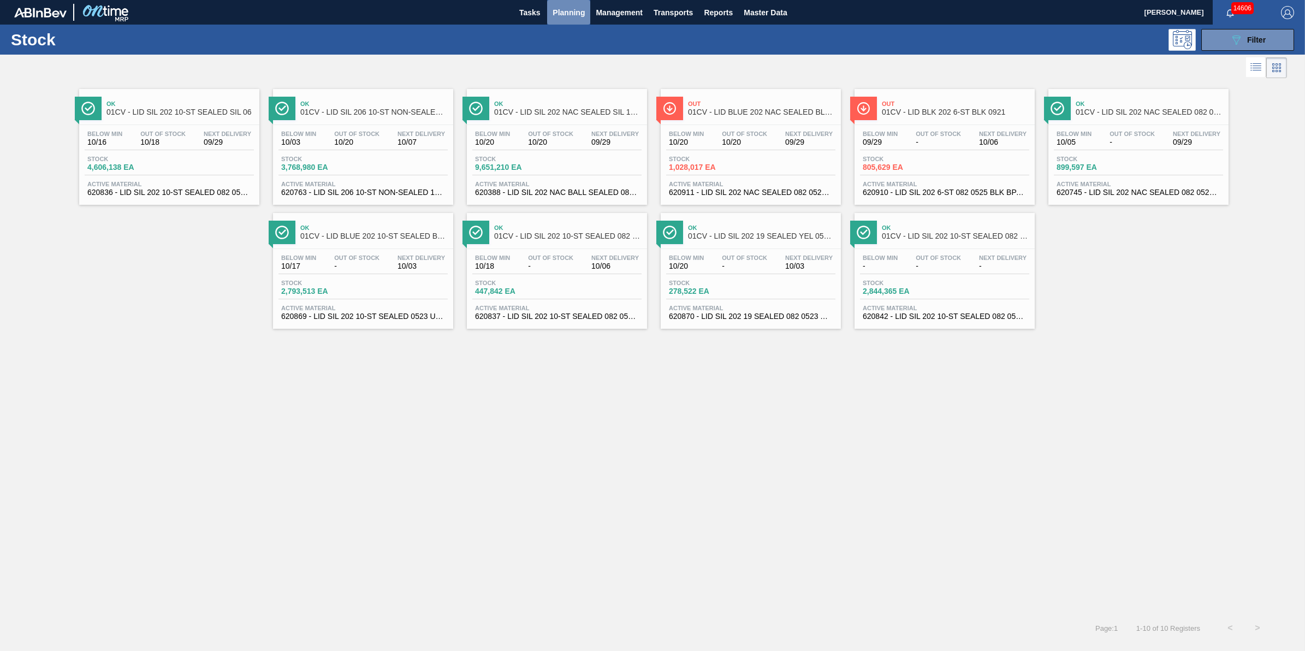
click at [556, 15] on span "Planning" at bounding box center [568, 12] width 32 height 13
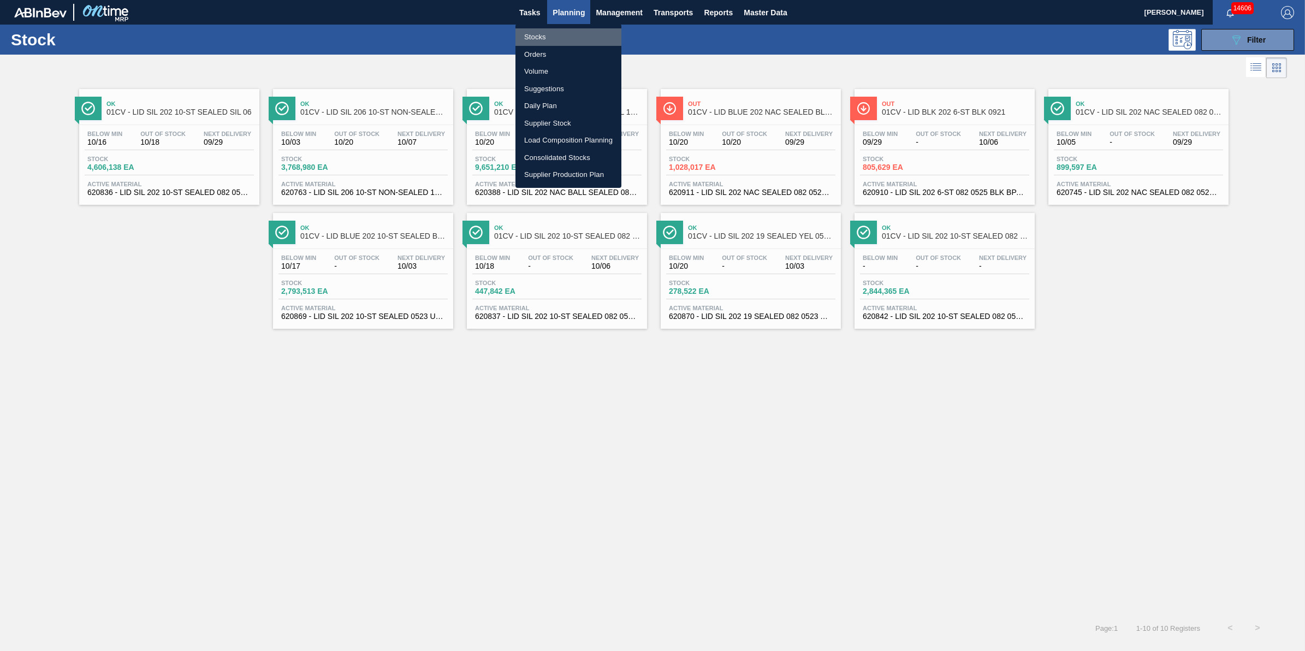
click at [557, 31] on li "Stocks" at bounding box center [568, 36] width 106 height 17
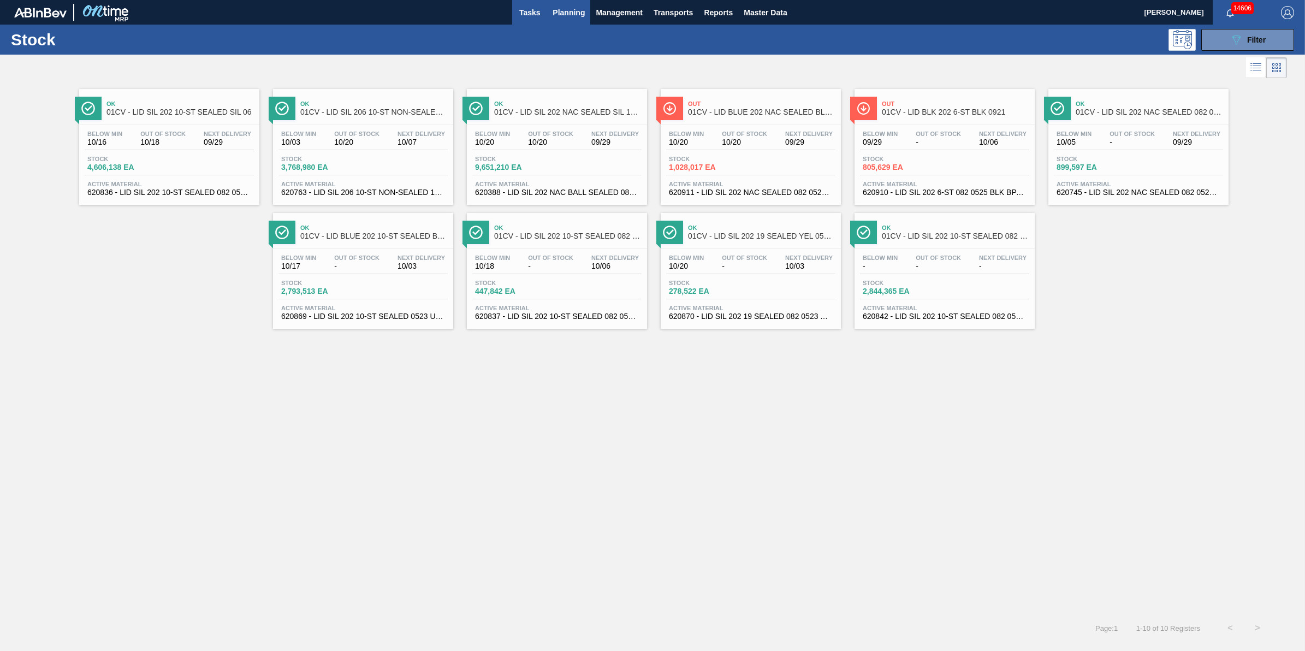
click at [527, 18] on span "Tasks" at bounding box center [529, 12] width 24 height 13
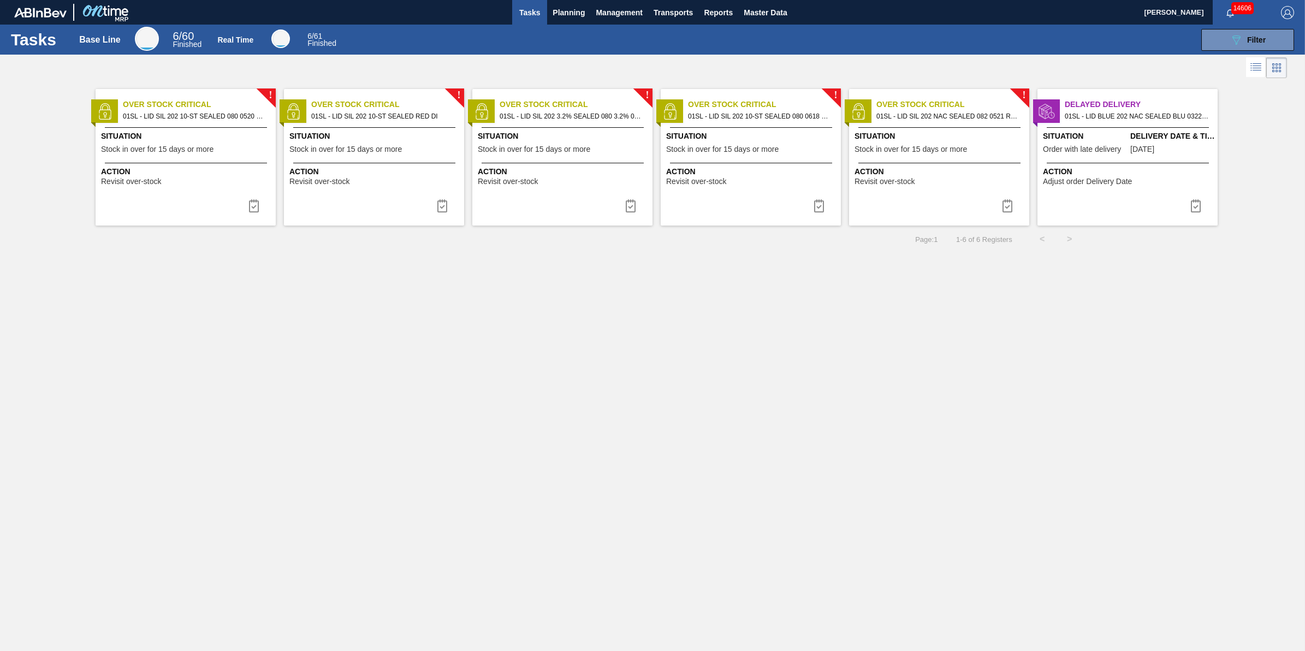
click at [537, 18] on span "Tasks" at bounding box center [529, 12] width 24 height 13
click at [558, 21] on button "Planning" at bounding box center [568, 12] width 43 height 25
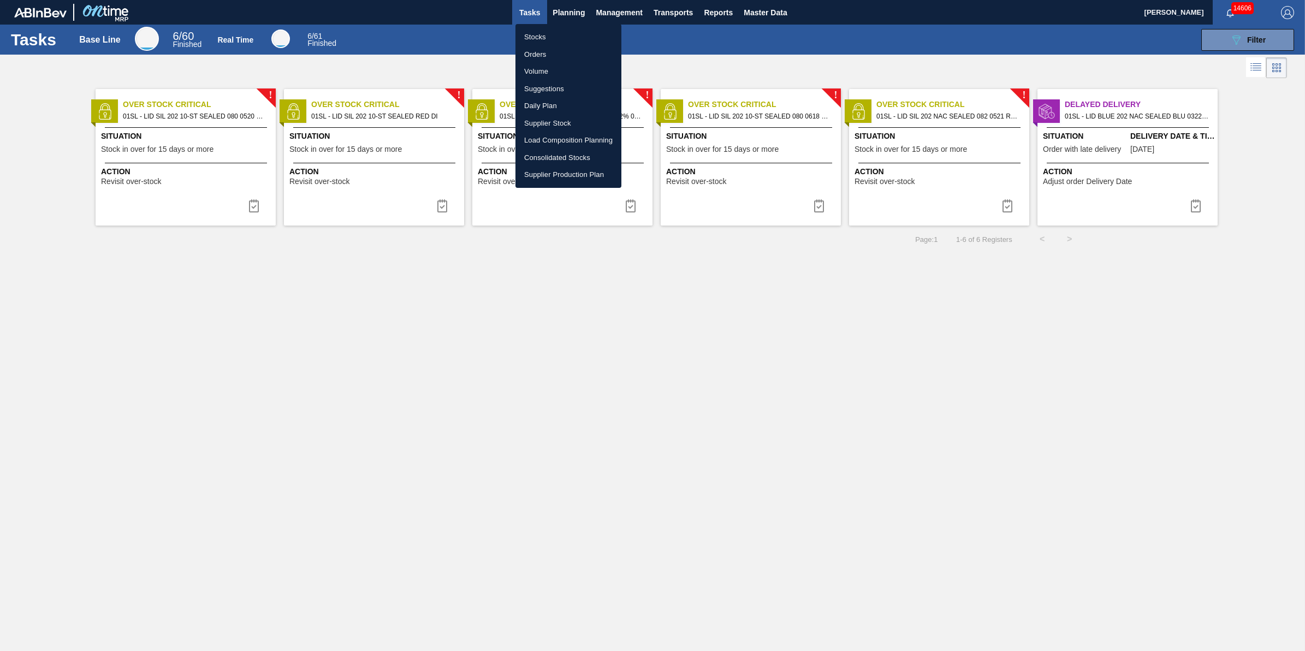
click at [557, 36] on li "Stocks" at bounding box center [568, 36] width 106 height 17
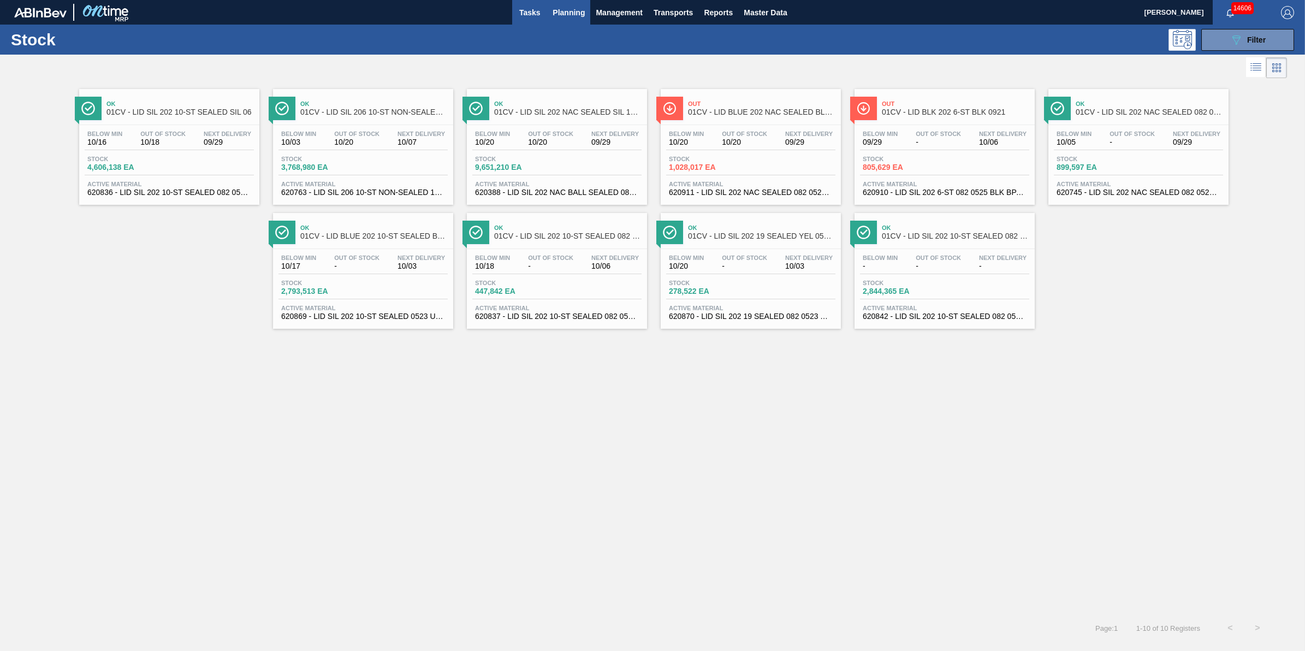
click at [526, 17] on span "Tasks" at bounding box center [529, 12] width 24 height 13
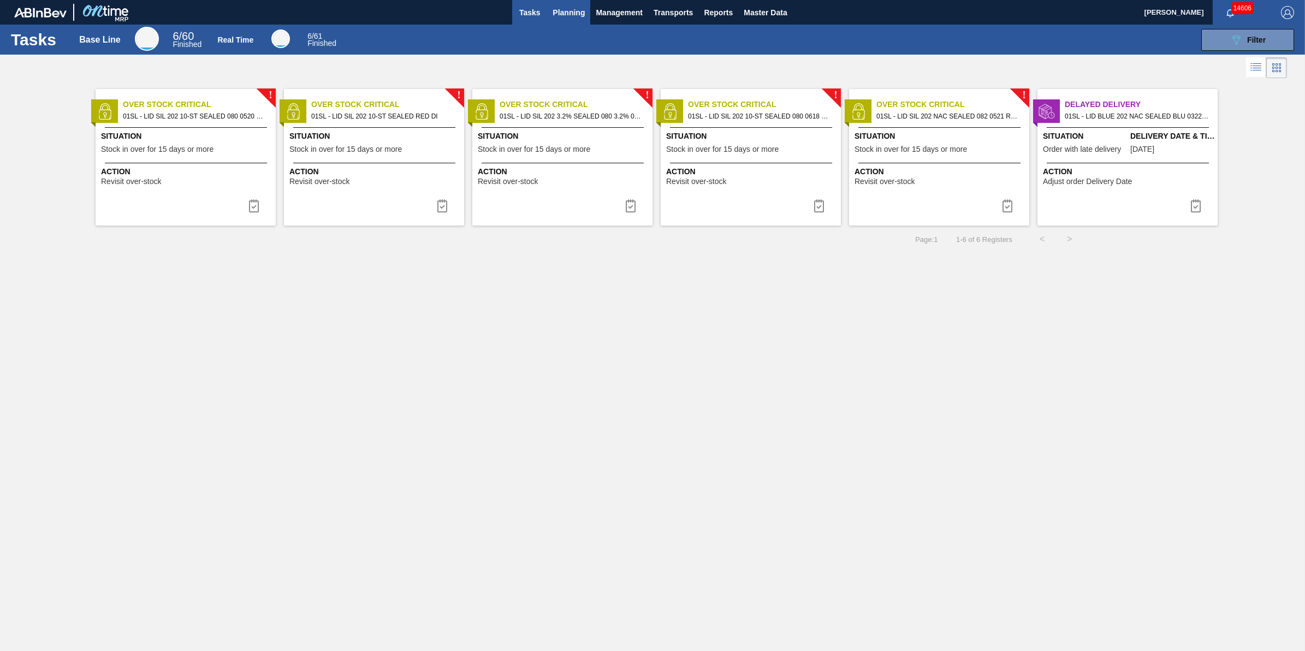
click at [556, 17] on span "Planning" at bounding box center [568, 12] width 32 height 13
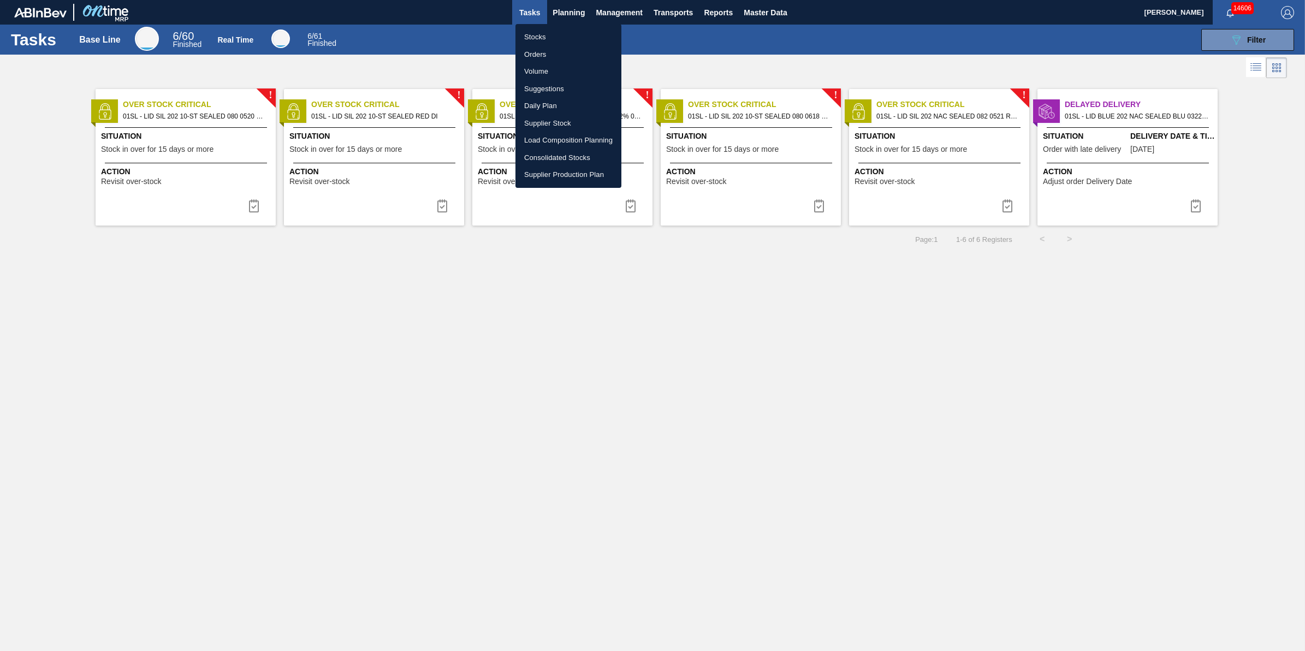
click at [556, 36] on li "Stocks" at bounding box center [568, 36] width 106 height 17
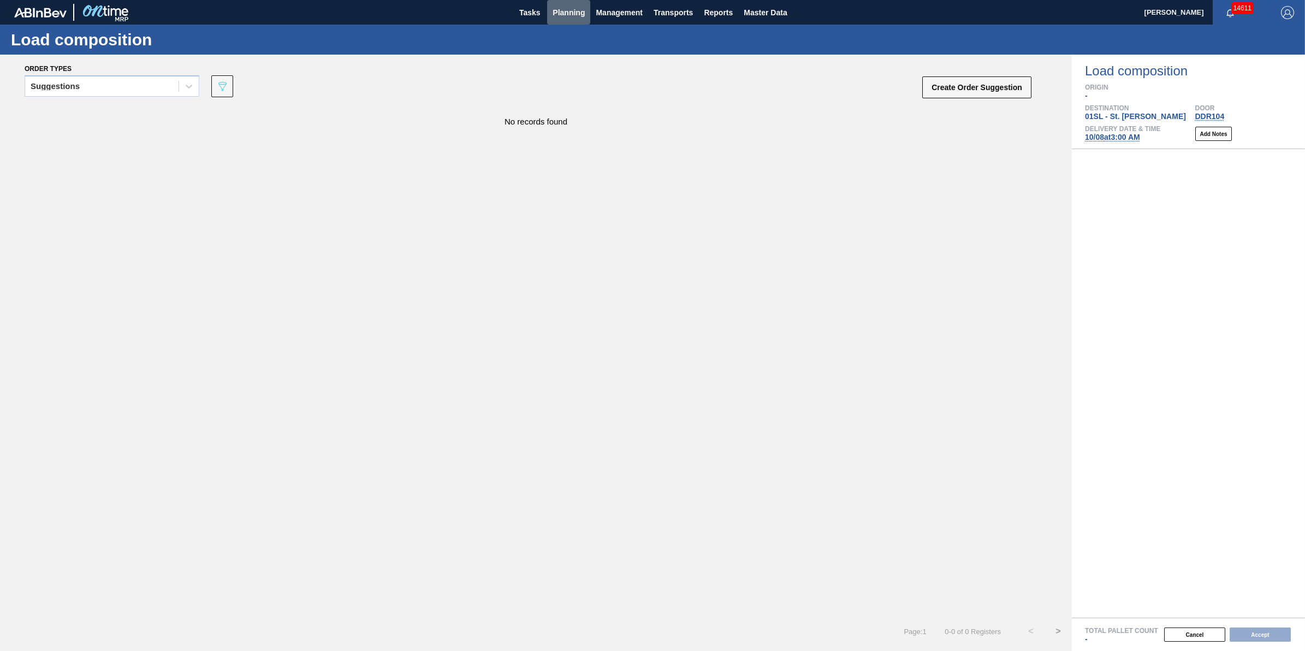
click at [560, 20] on button "Planning" at bounding box center [568, 12] width 43 height 25
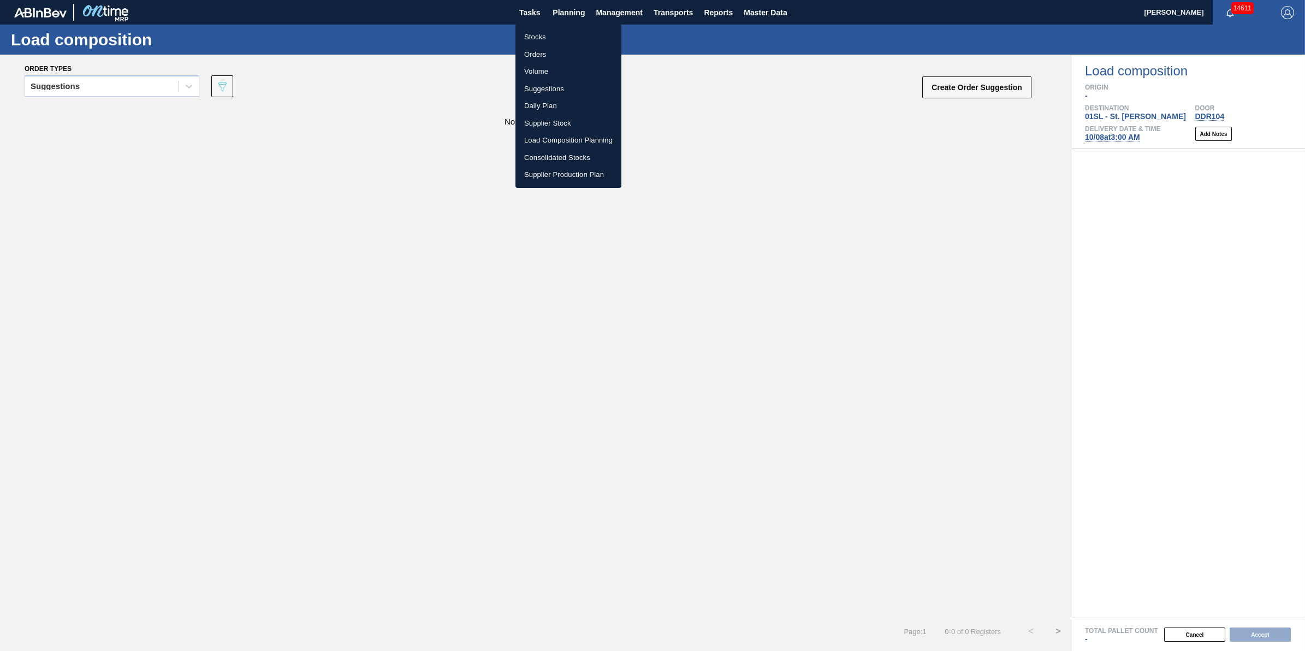
drag, startPoint x: 590, startPoint y: 136, endPoint x: 587, endPoint y: 128, distance: 8.5
click at [590, 136] on li "Load Composition Planning" at bounding box center [568, 140] width 106 height 17
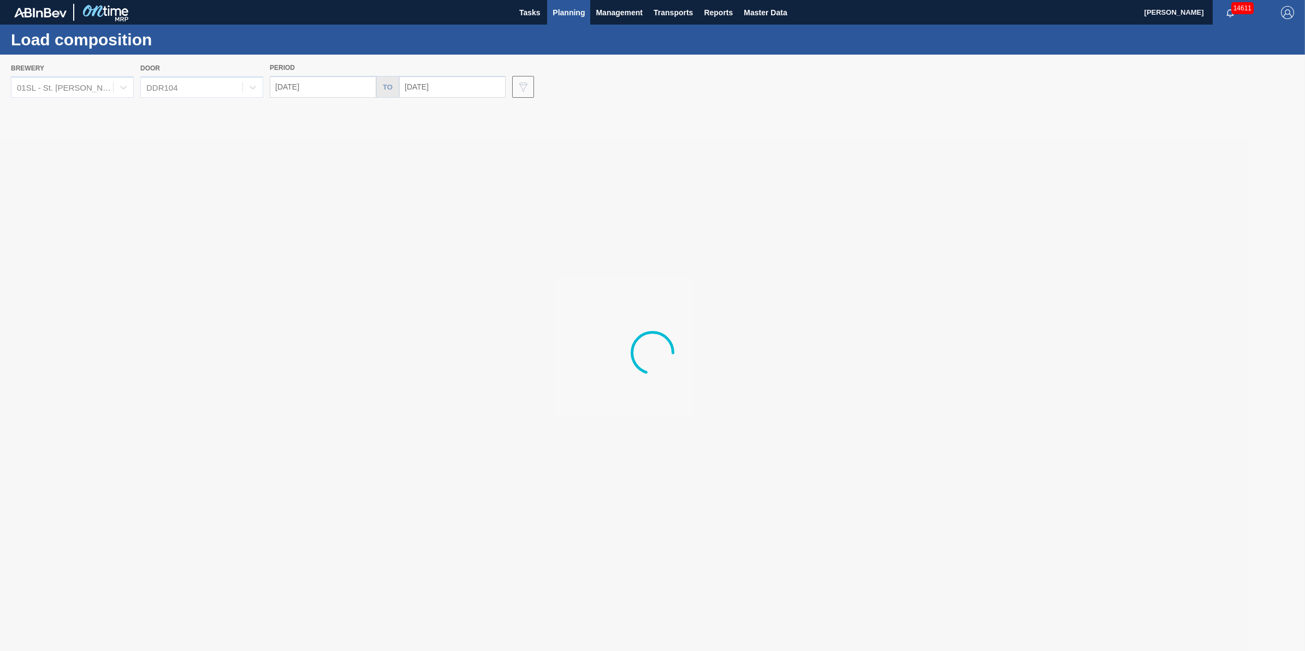
click at [120, 85] on div at bounding box center [652, 353] width 1305 height 596
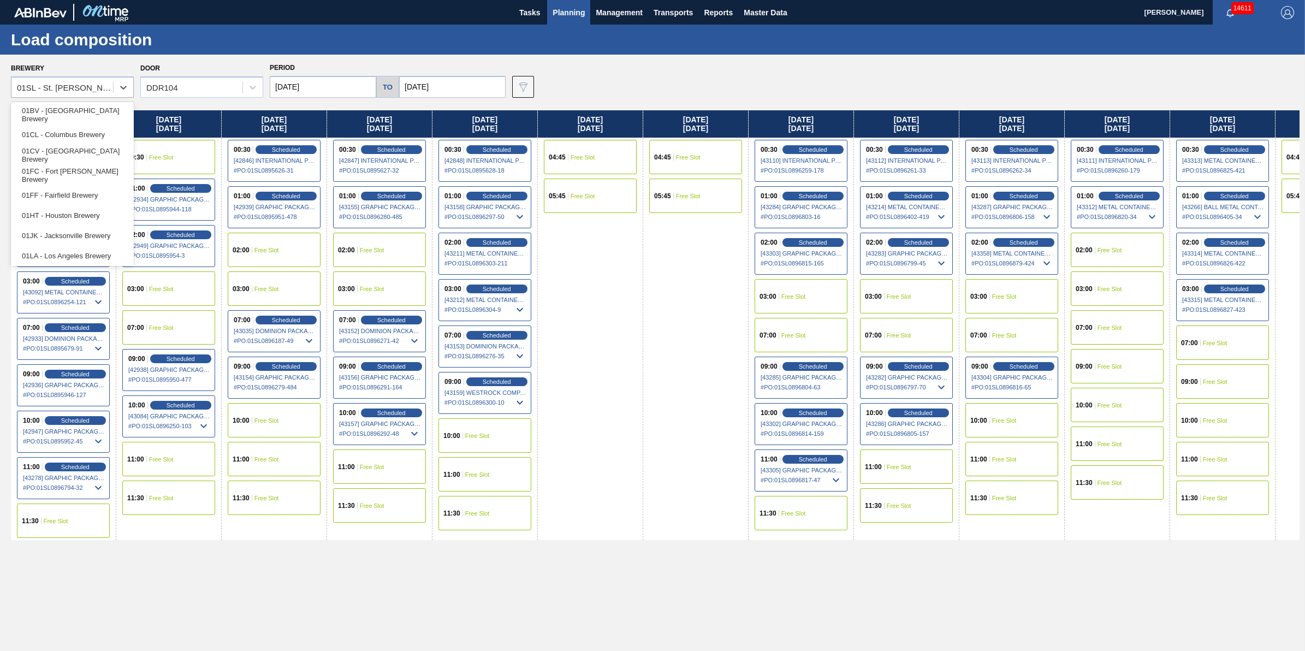
click at [120, 91] on icon at bounding box center [123, 87] width 11 height 11
click at [105, 143] on div "01CL - Columbus Brewery" at bounding box center [72, 134] width 123 height 20
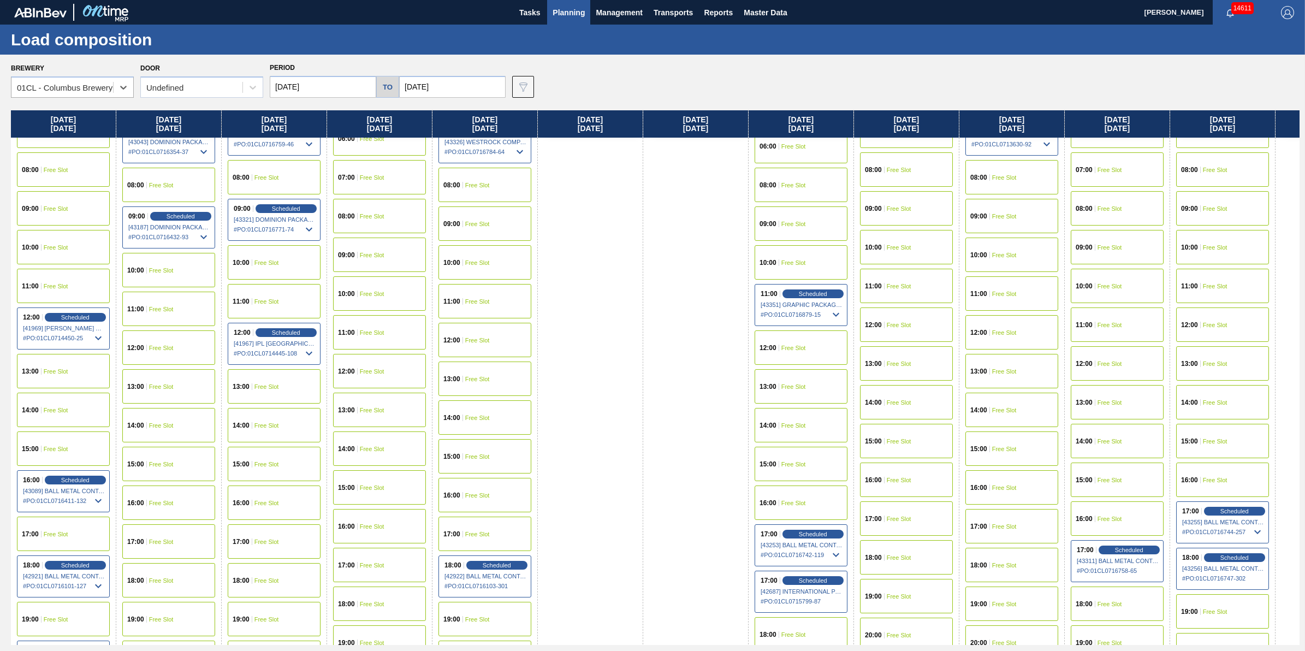
scroll to position [341, 0]
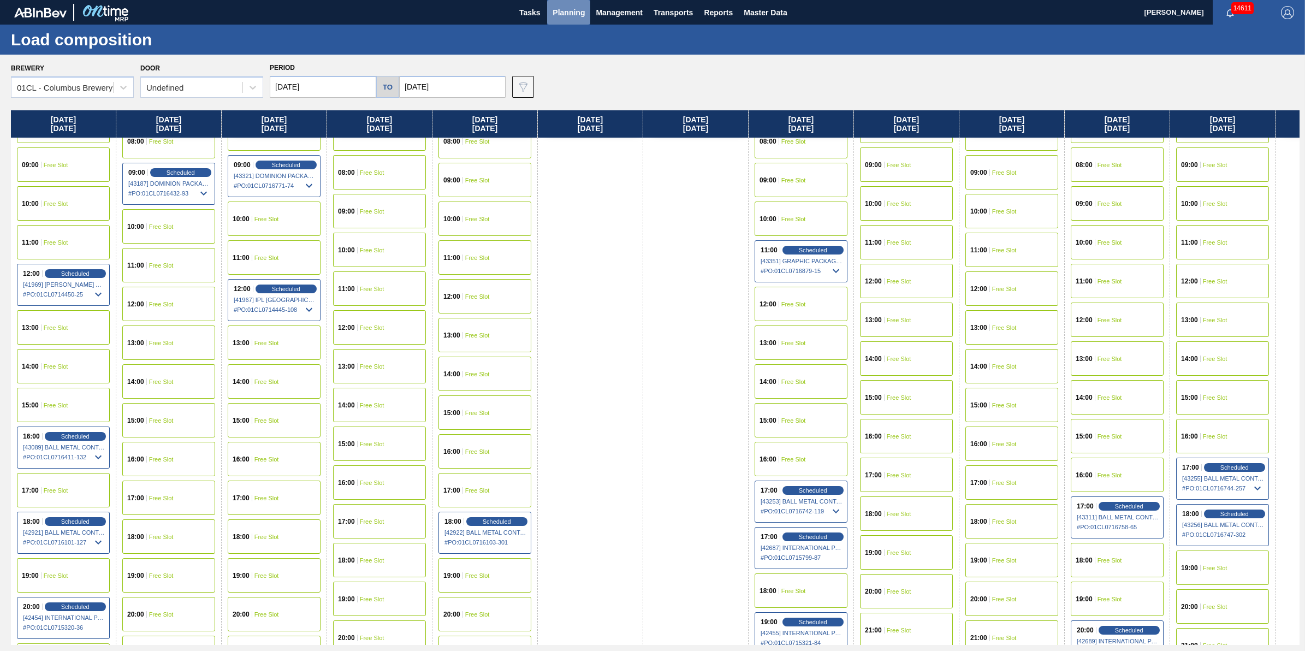
click at [575, 15] on span "Planning" at bounding box center [568, 12] width 32 height 13
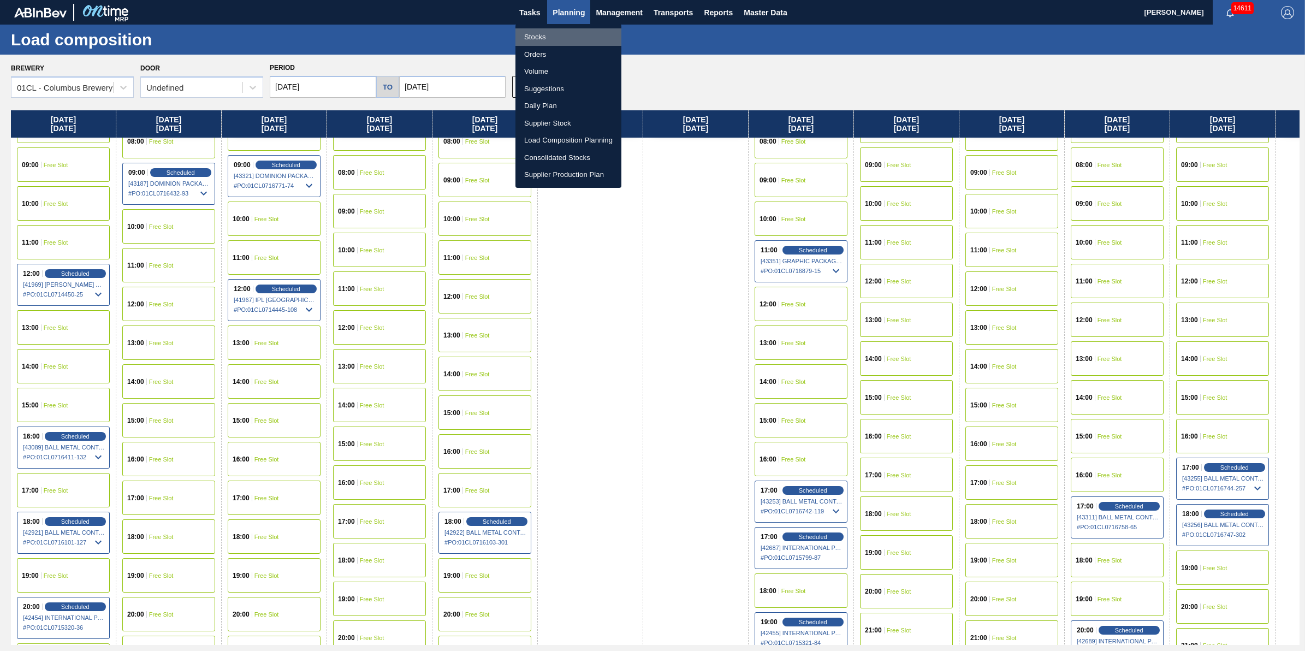
click at [565, 32] on li "Stocks" at bounding box center [568, 36] width 106 height 17
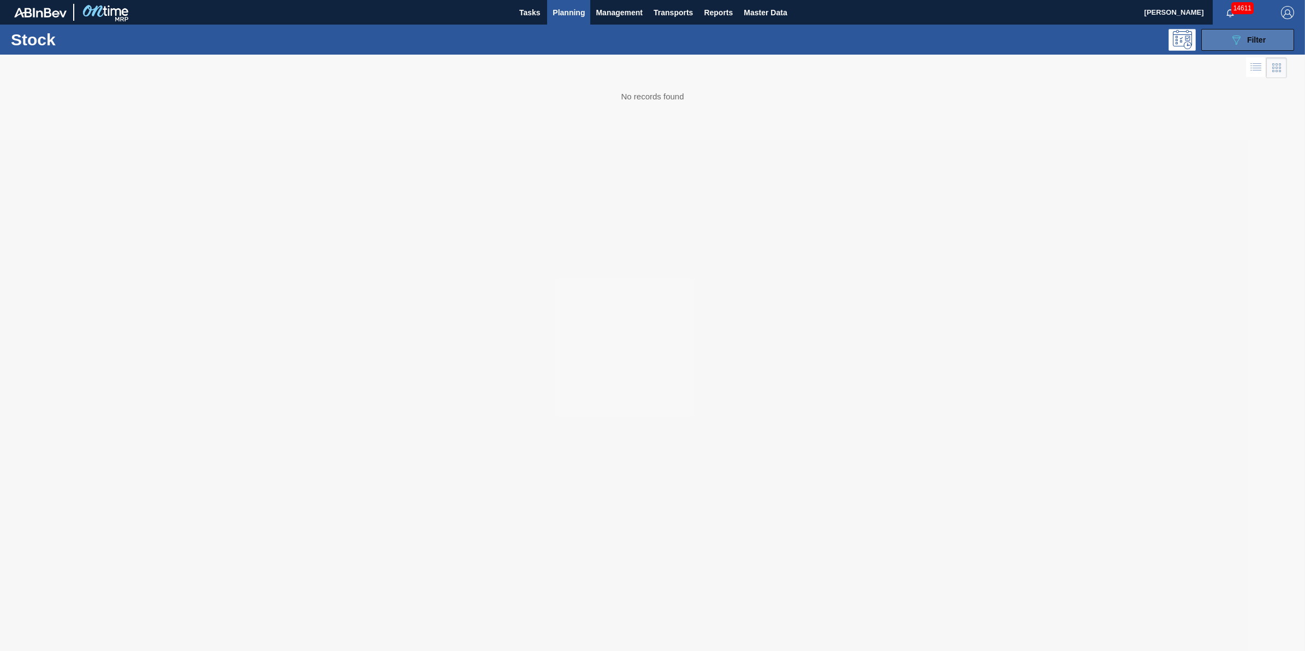
click at [1223, 43] on button "089F7B8B-B2A5-4AFE-B5C0-19BA573D28AC Filter" at bounding box center [1247, 40] width 93 height 22
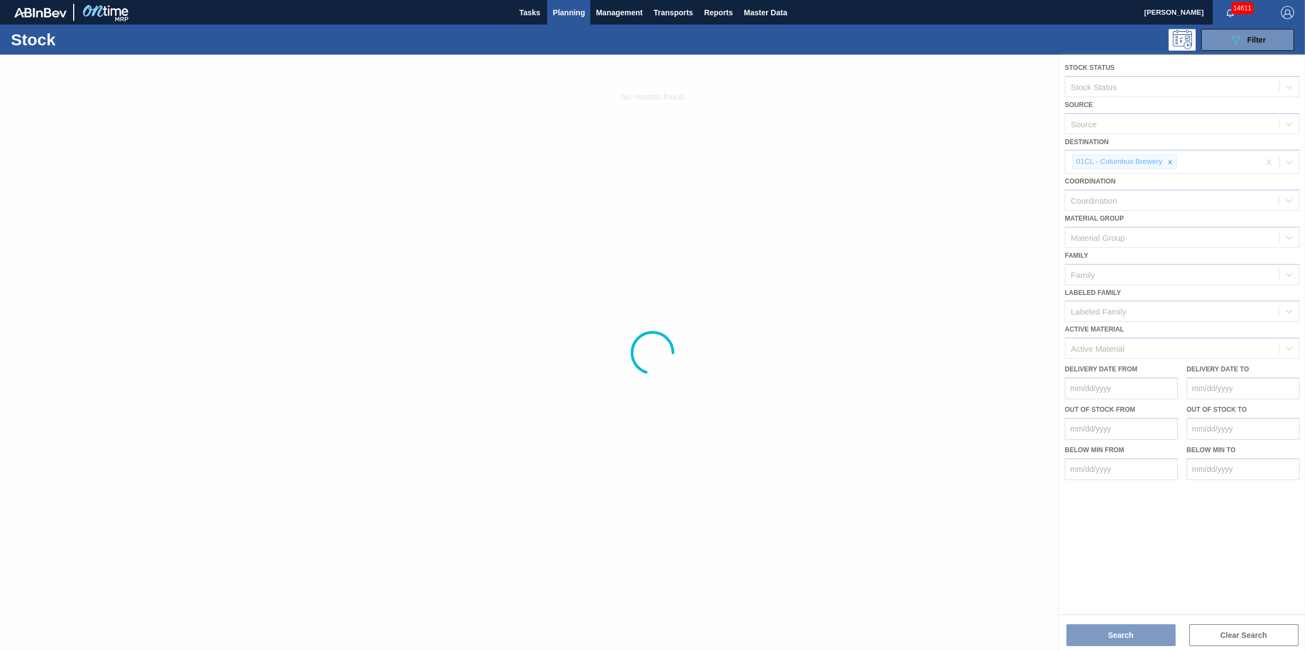
click at [1172, 159] on div at bounding box center [652, 353] width 1305 height 596
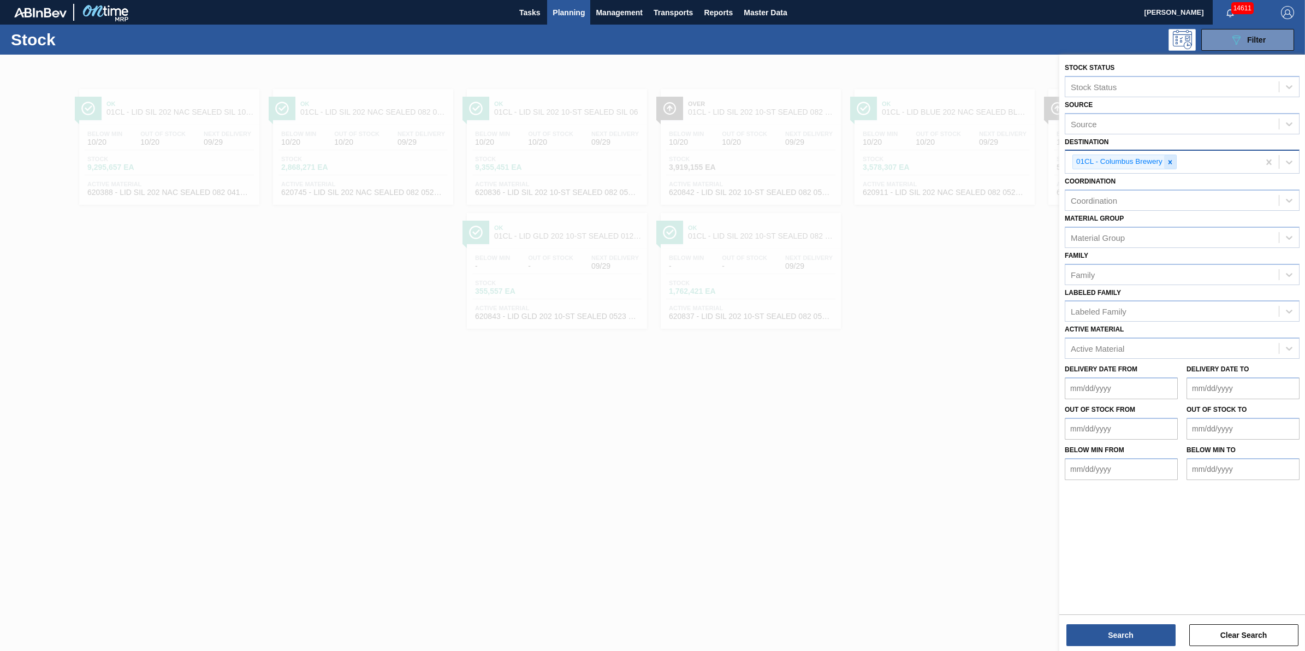
click at [1172, 158] on icon at bounding box center [1170, 162] width 8 height 8
click at [1174, 163] on div "Destination" at bounding box center [1171, 161] width 213 height 16
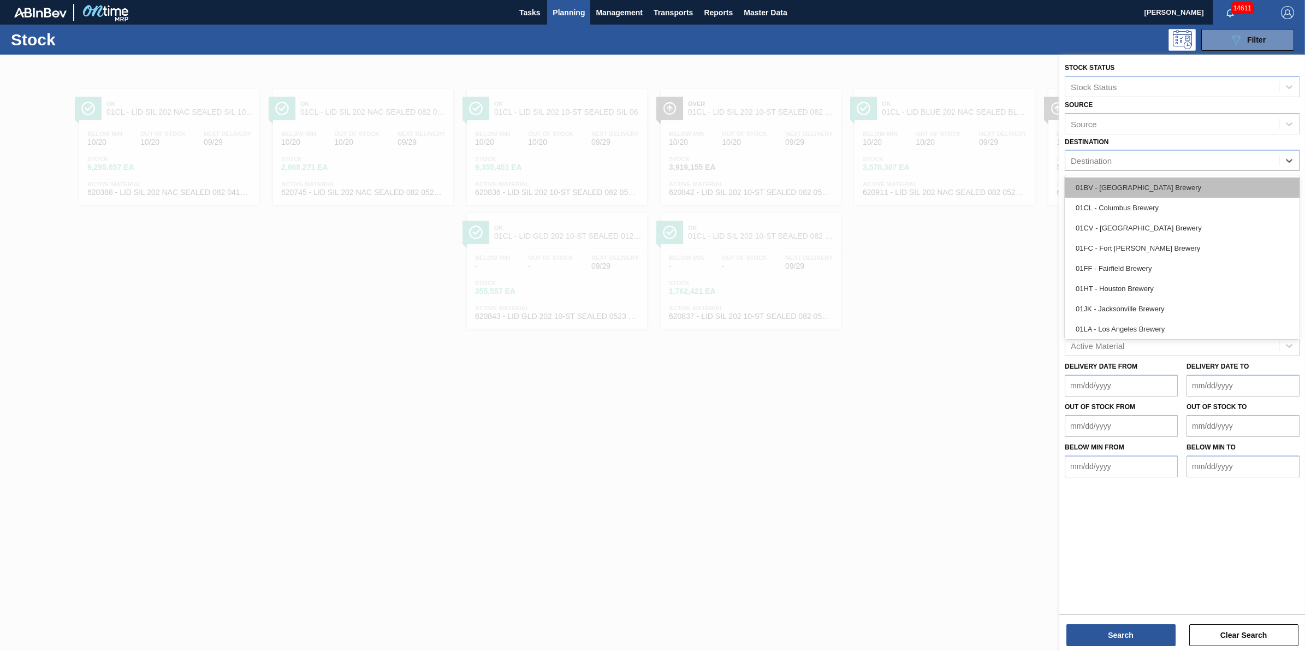
click at [1176, 192] on div "01BV - [GEOGRAPHIC_DATA] Brewery" at bounding box center [1181, 187] width 235 height 20
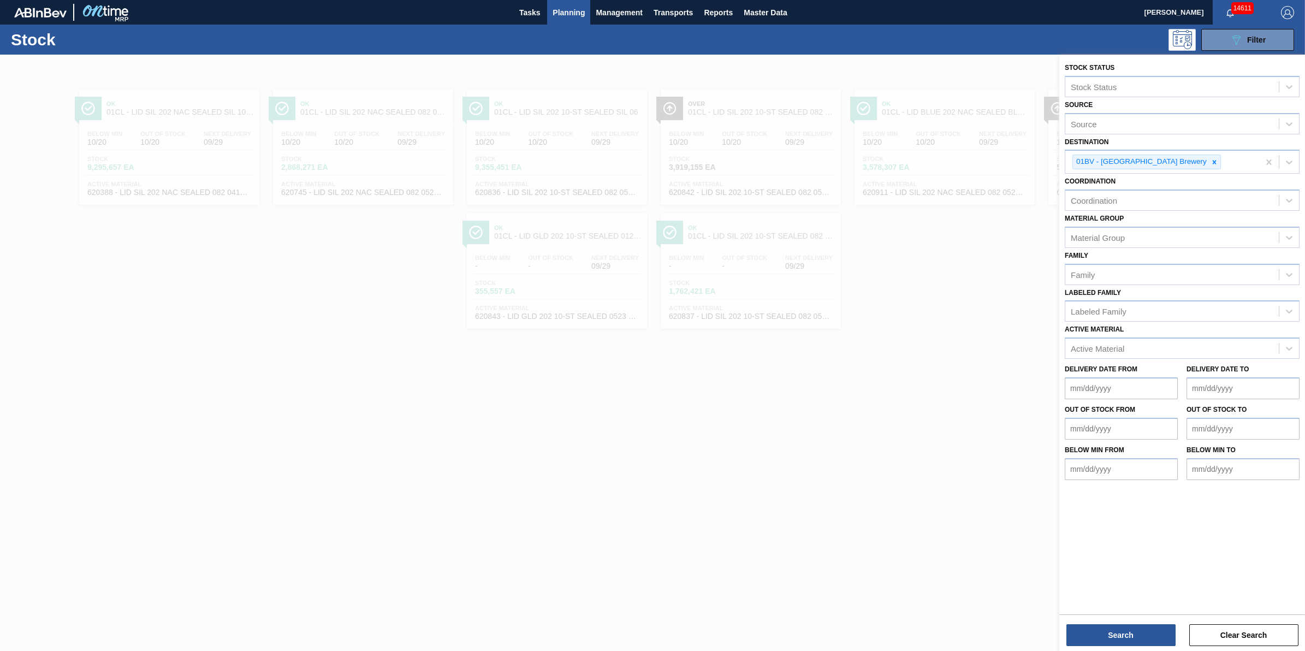
click at [1141, 648] on div "Stock Status Stock Status Source Source Destination 01BV - Baldwinsville Brewer…" at bounding box center [1182, 354] width 246 height 598
click at [1146, 637] on button "Search" at bounding box center [1120, 635] width 109 height 22
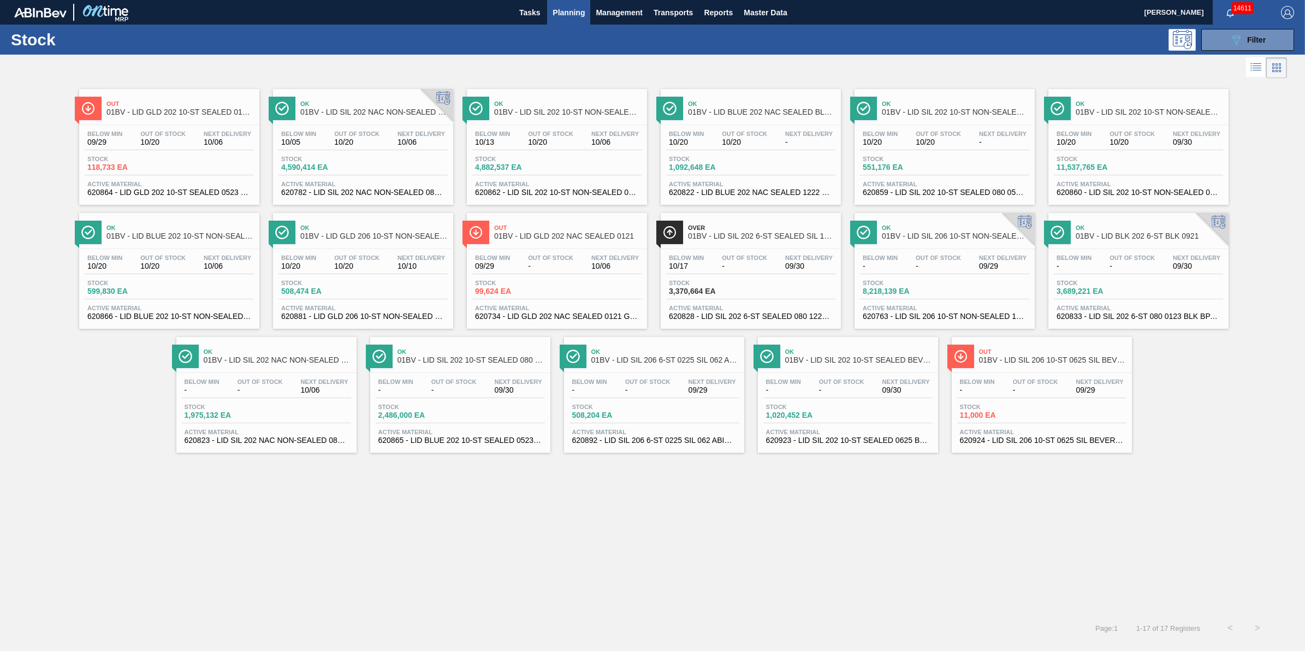
click at [140, 146] on span "10/20" at bounding box center [162, 142] width 45 height 8
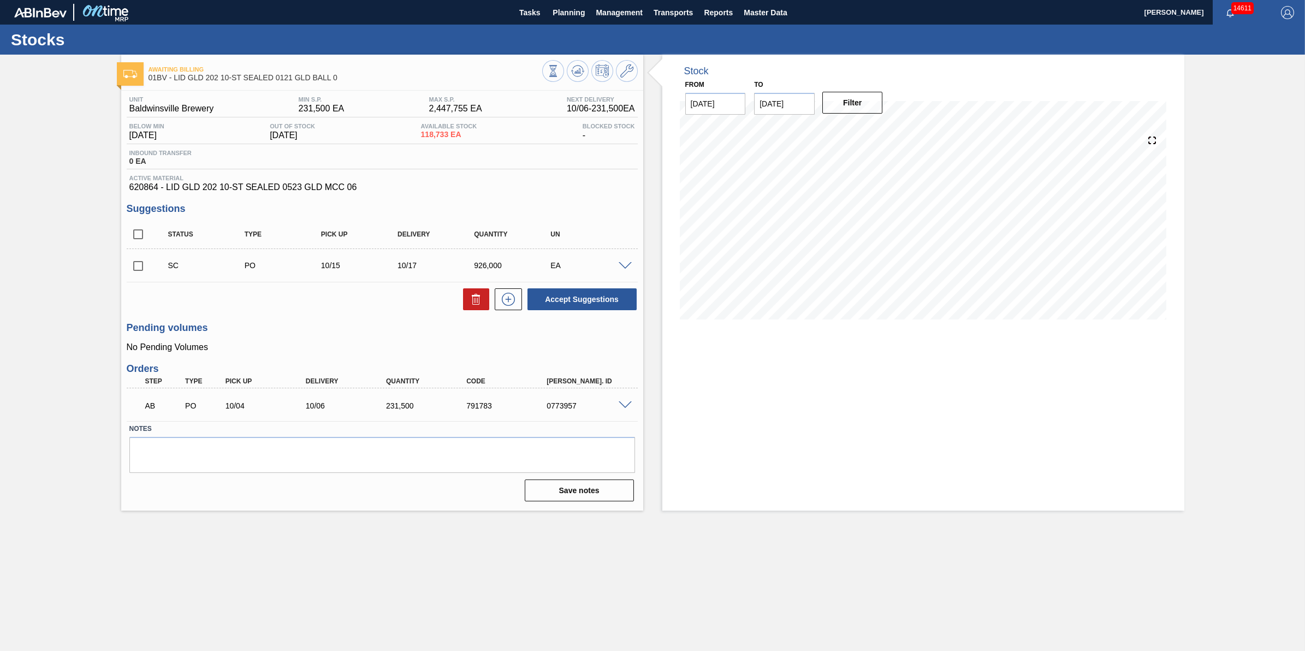
drag, startPoint x: 572, startPoint y: 4, endPoint x: 568, endPoint y: 31, distance: 27.6
click at [572, 4] on button "Planning" at bounding box center [568, 12] width 43 height 25
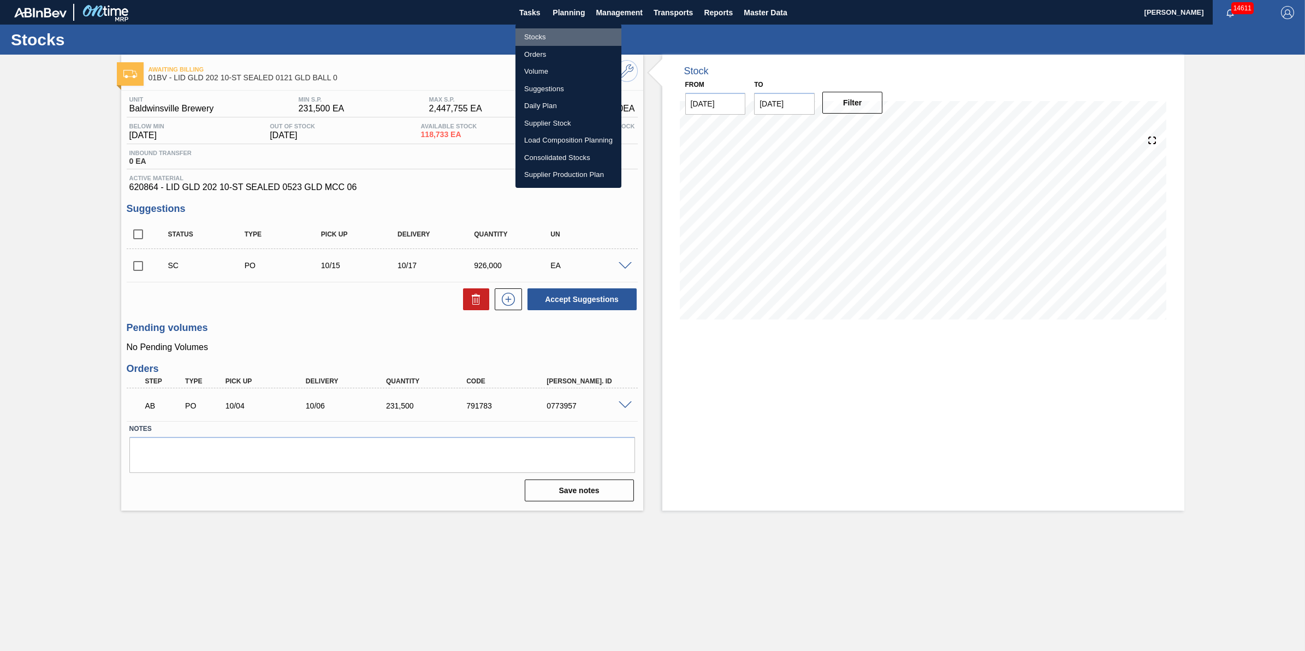
click at [570, 32] on li "Stocks" at bounding box center [568, 36] width 106 height 17
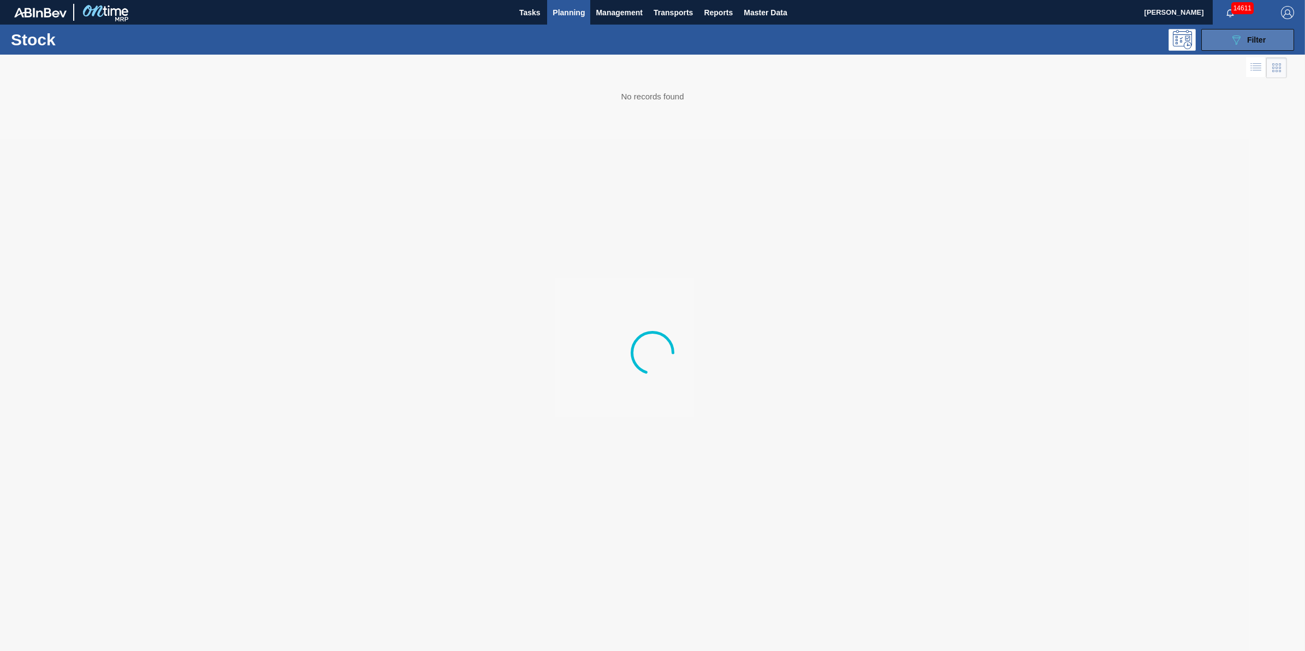
click at [1245, 41] on div "089F7B8B-B2A5-4AFE-B5C0-19BA573D28AC Filter" at bounding box center [1247, 39] width 36 height 13
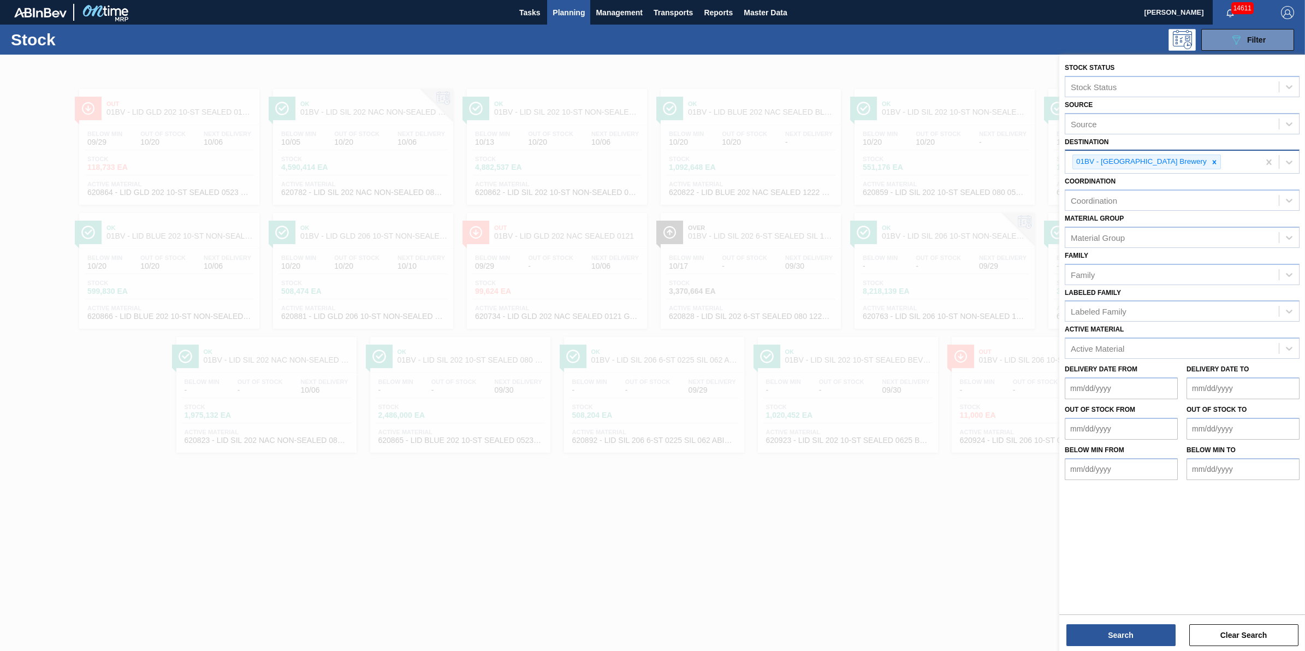
click at [1171, 159] on div "01BV - [GEOGRAPHIC_DATA] Brewery" at bounding box center [1140, 162] width 135 height 14
click at [1186, 160] on div "01BV - [GEOGRAPHIC_DATA] Brewery" at bounding box center [1162, 162] width 194 height 22
click at [1172, 159] on div "01BV - [GEOGRAPHIC_DATA] Brewery" at bounding box center [1140, 162] width 135 height 14
click at [1210, 158] on icon at bounding box center [1214, 162] width 8 height 8
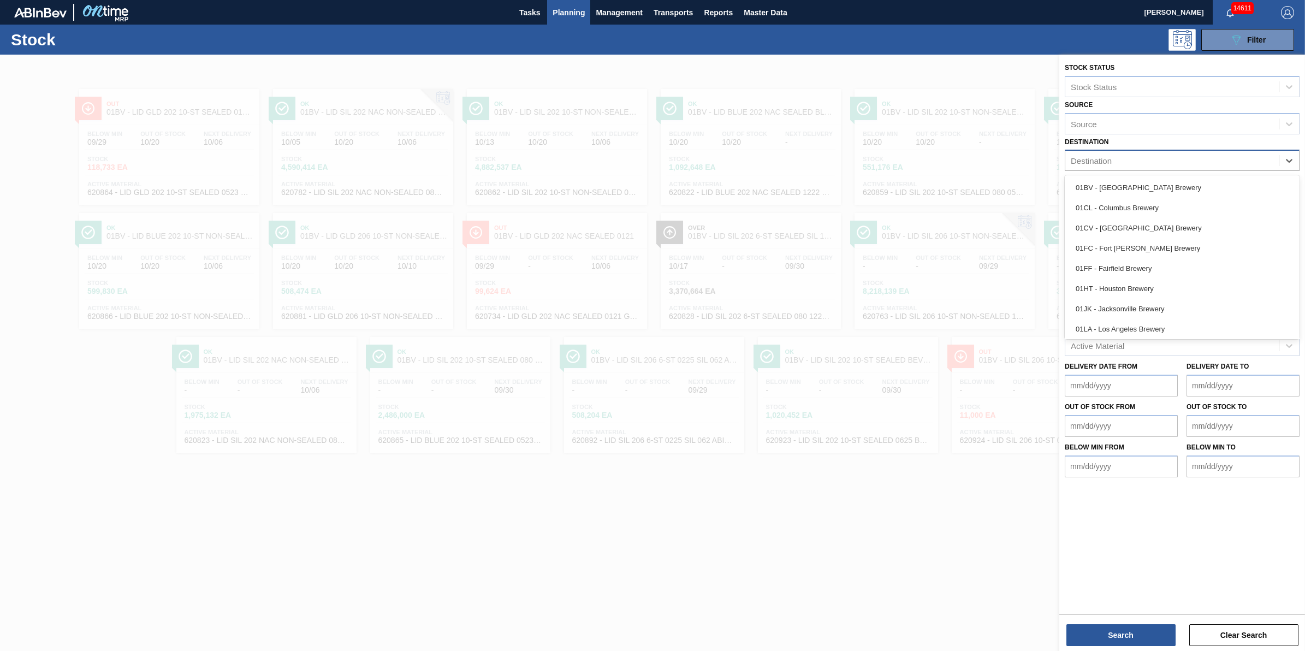
click at [1177, 158] on div "Destination" at bounding box center [1171, 161] width 213 height 16
drag, startPoint x: 1142, startPoint y: 307, endPoint x: 1102, endPoint y: 493, distance: 190.0
click at [1142, 308] on div "01JK - Jacksonville Brewery" at bounding box center [1181, 309] width 235 height 20
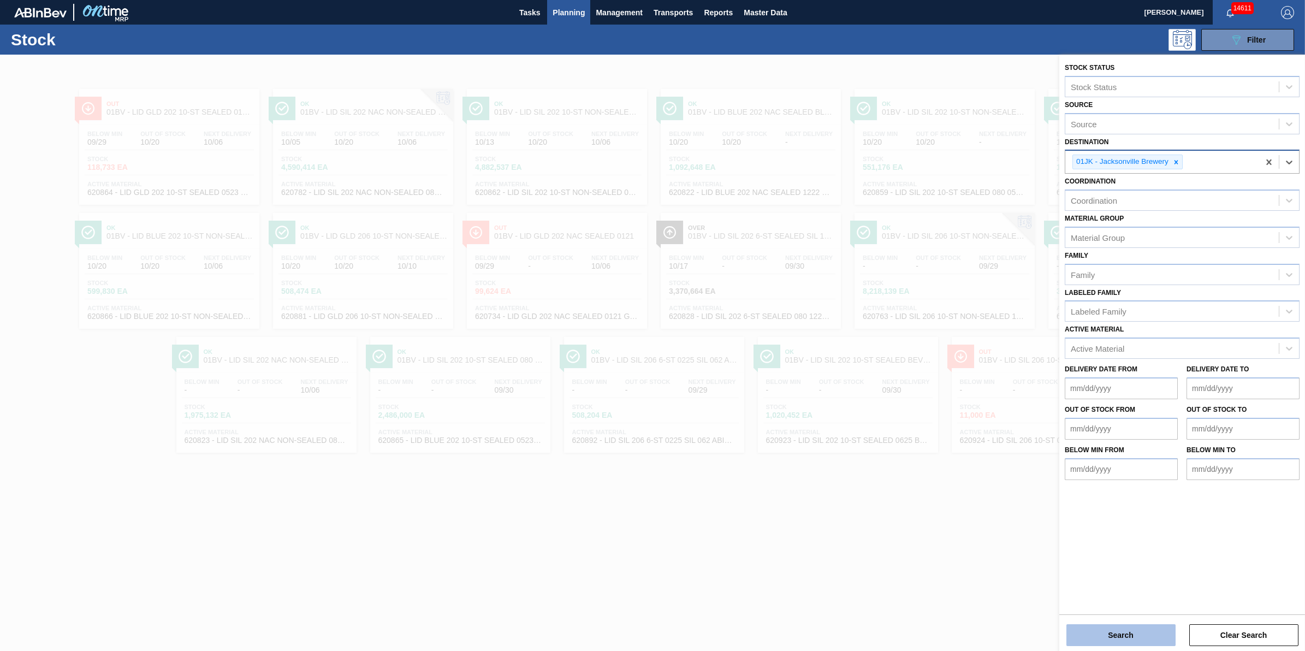
click at [1123, 642] on button "Search" at bounding box center [1120, 635] width 109 height 22
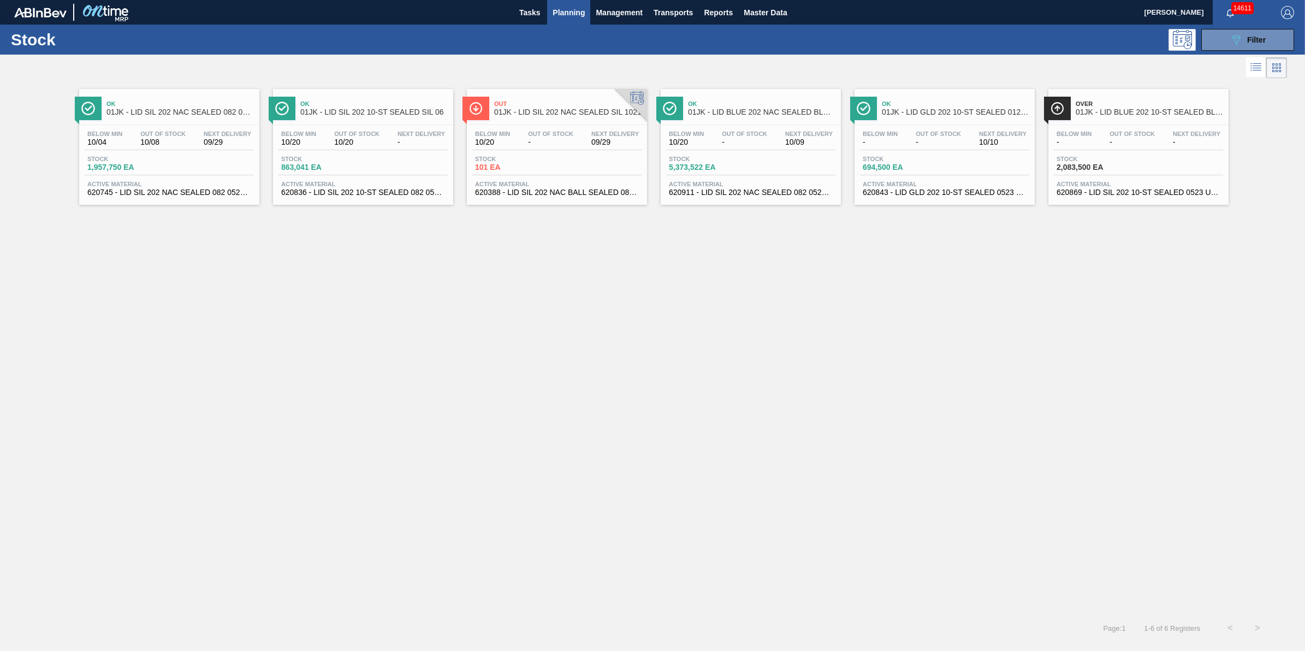
click at [593, 159] on div "Stock 101 EA" at bounding box center [556, 166] width 169 height 20
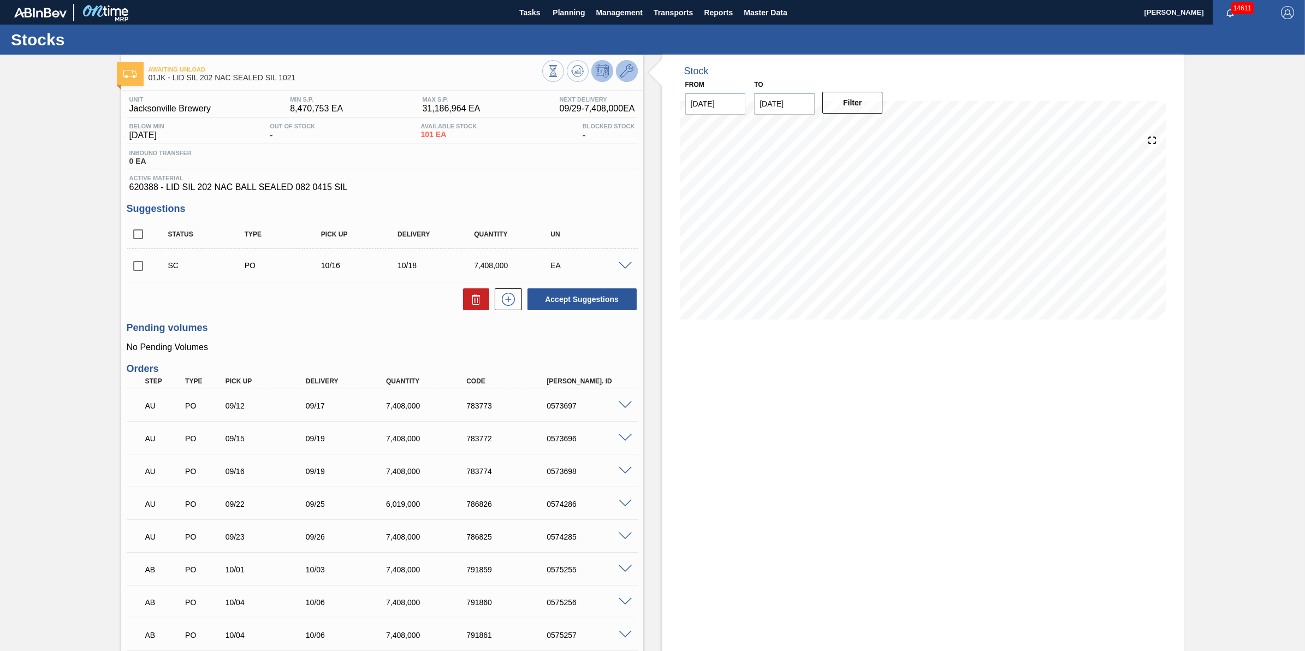
click at [616, 68] on button at bounding box center [627, 71] width 22 height 22
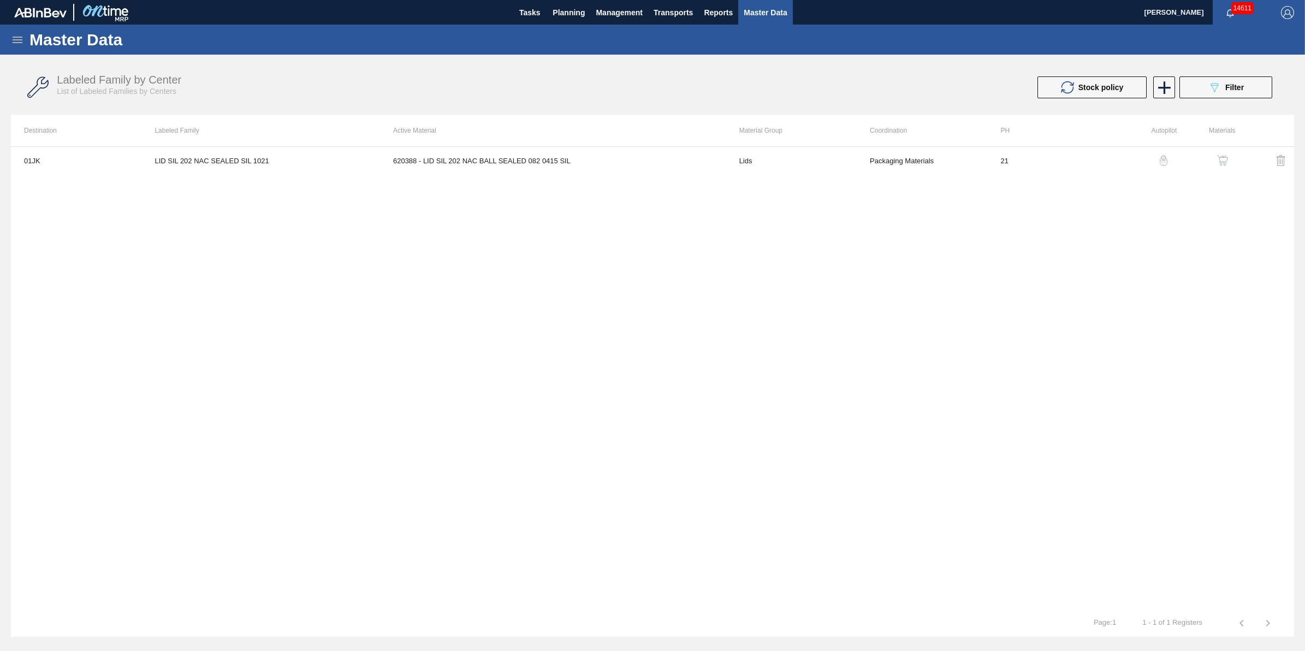
click at [1224, 163] on img "button" at bounding box center [1222, 160] width 11 height 11
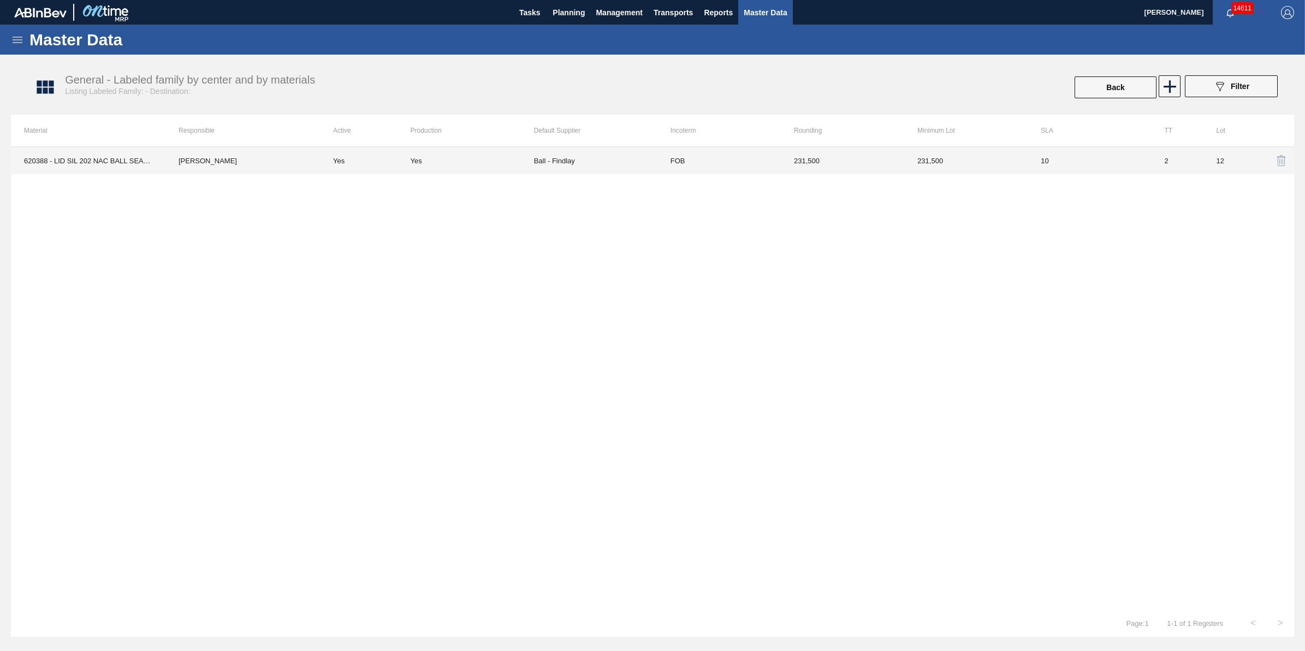
click at [447, 166] on td "Yes" at bounding box center [471, 160] width 123 height 27
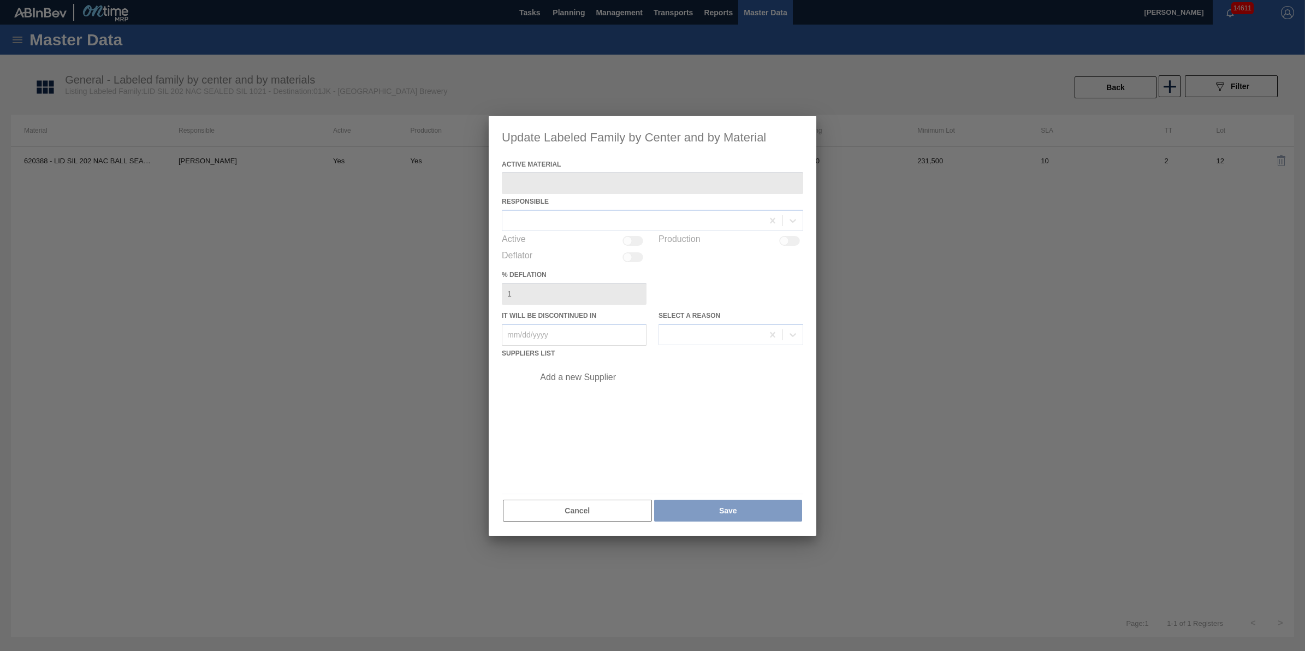
click at [583, 516] on div at bounding box center [653, 326] width 328 height 420
type Material "620388 - LID SIL 202 NAC BALL SEALED 082 0415 SIL"
checkbox input "true"
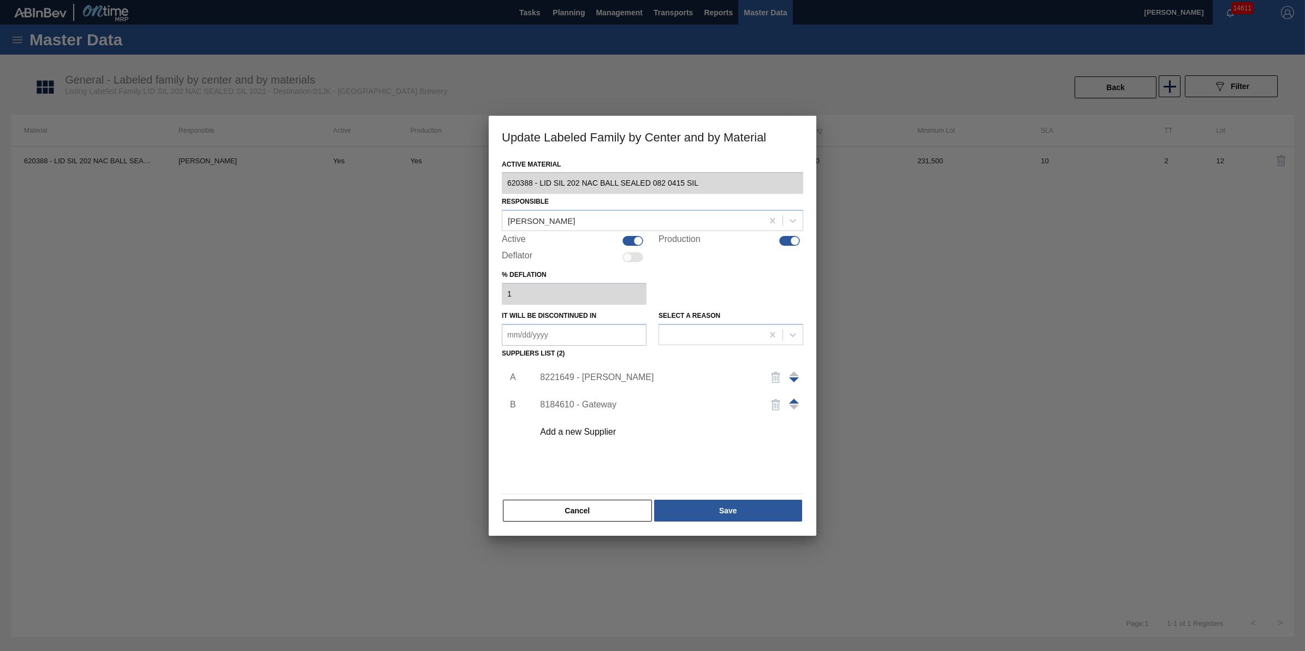
drag, startPoint x: 572, startPoint y: 517, endPoint x: 717, endPoint y: 401, distance: 186.0
click at [572, 517] on button "Cancel" at bounding box center [577, 510] width 149 height 22
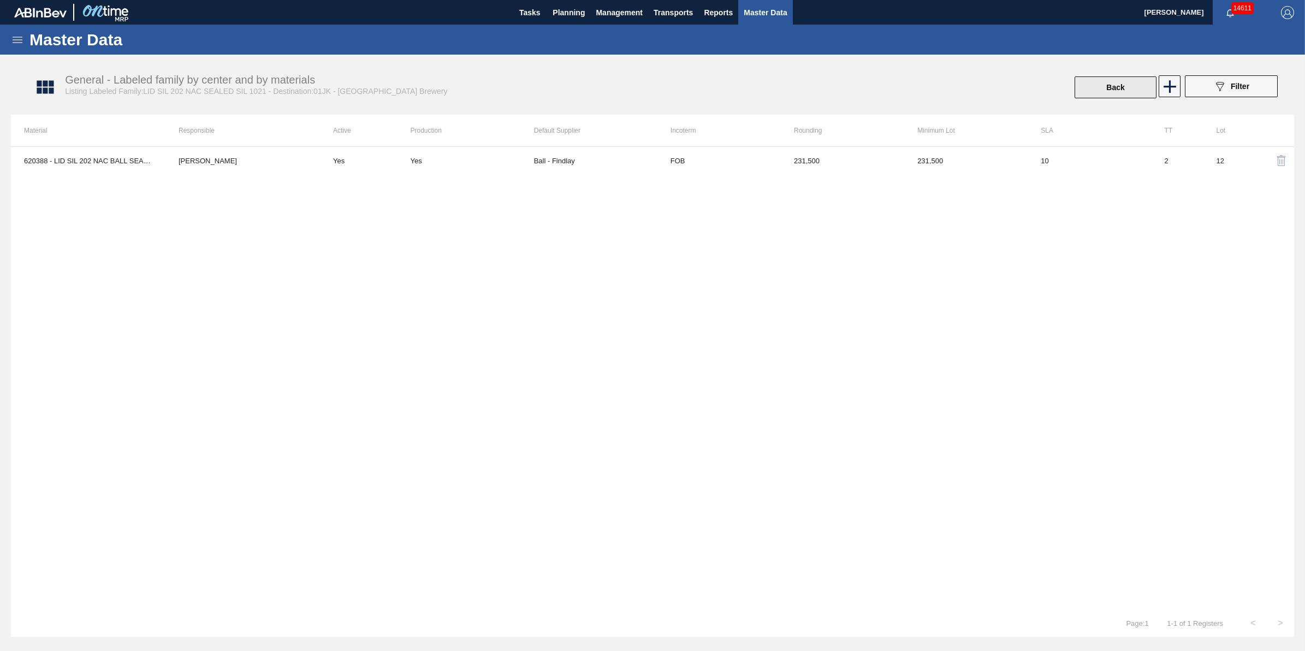
click at [1120, 80] on button "Back" at bounding box center [1115, 87] width 82 height 22
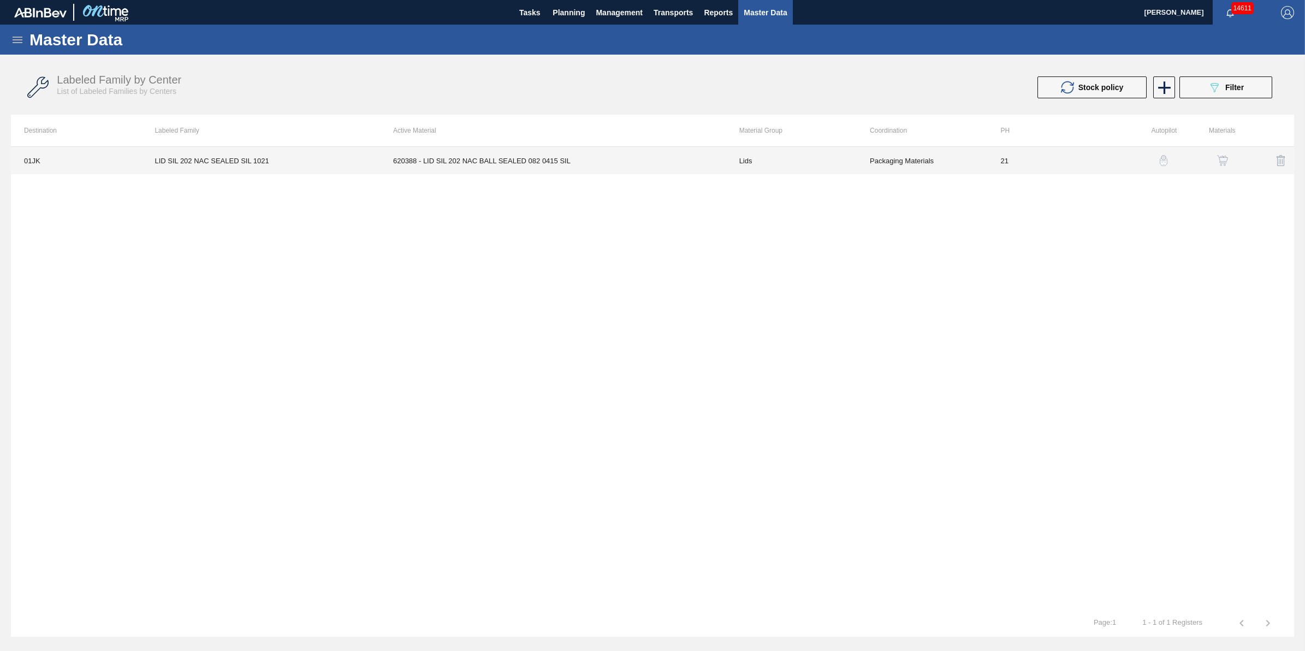
click at [46, 157] on td "01JK" at bounding box center [76, 160] width 130 height 27
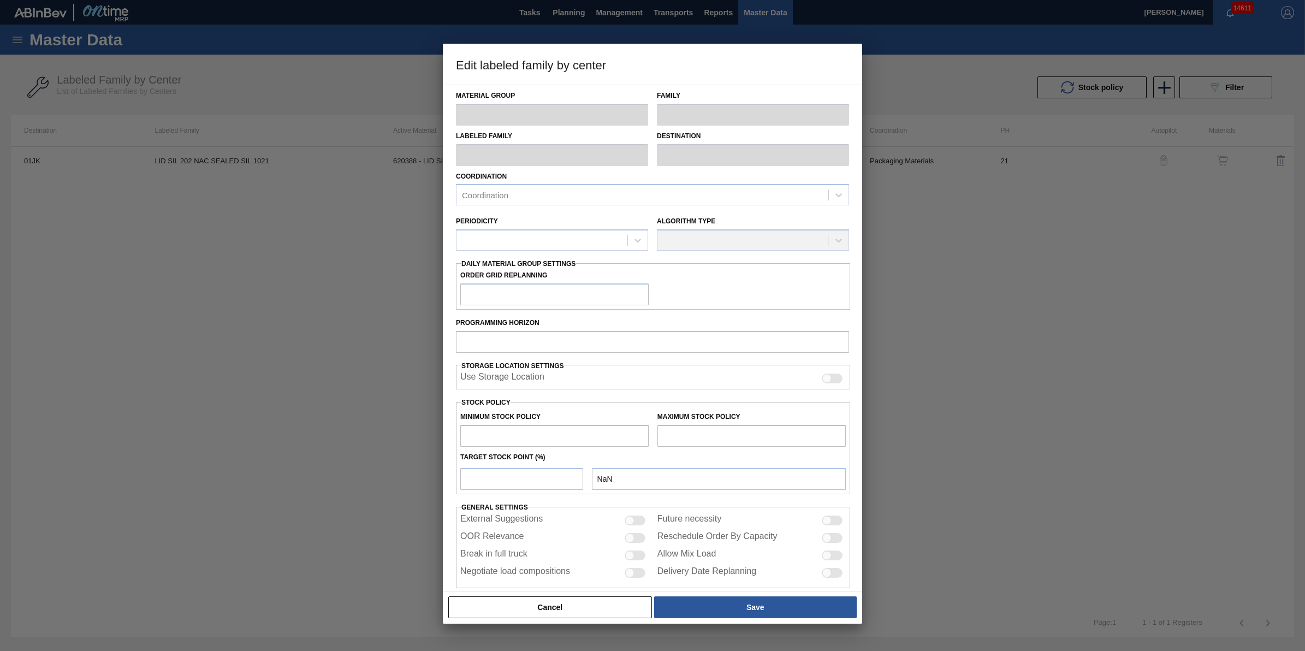
scroll to position [16, 0]
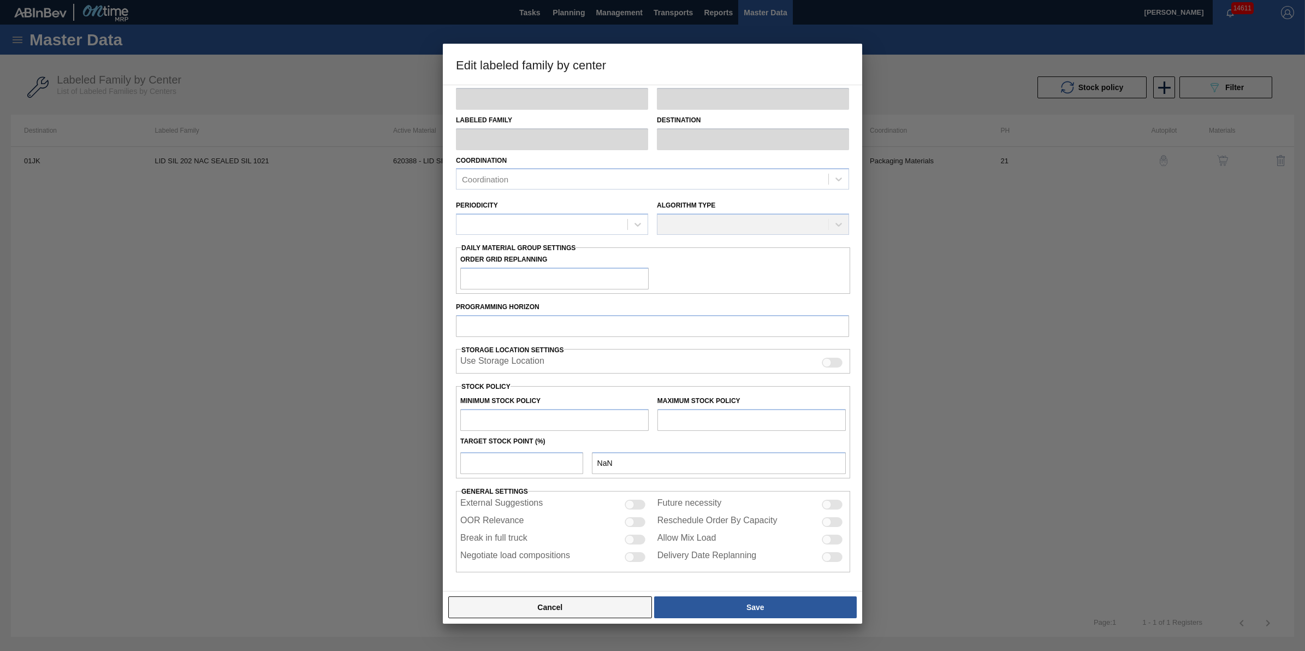
type input "Lids"
type input "Generic 202 Lid"
type input "LID SIL 202 NAC SEALED SIL 1021"
type input "01JK - Jacksonville Brewery"
type input "0"
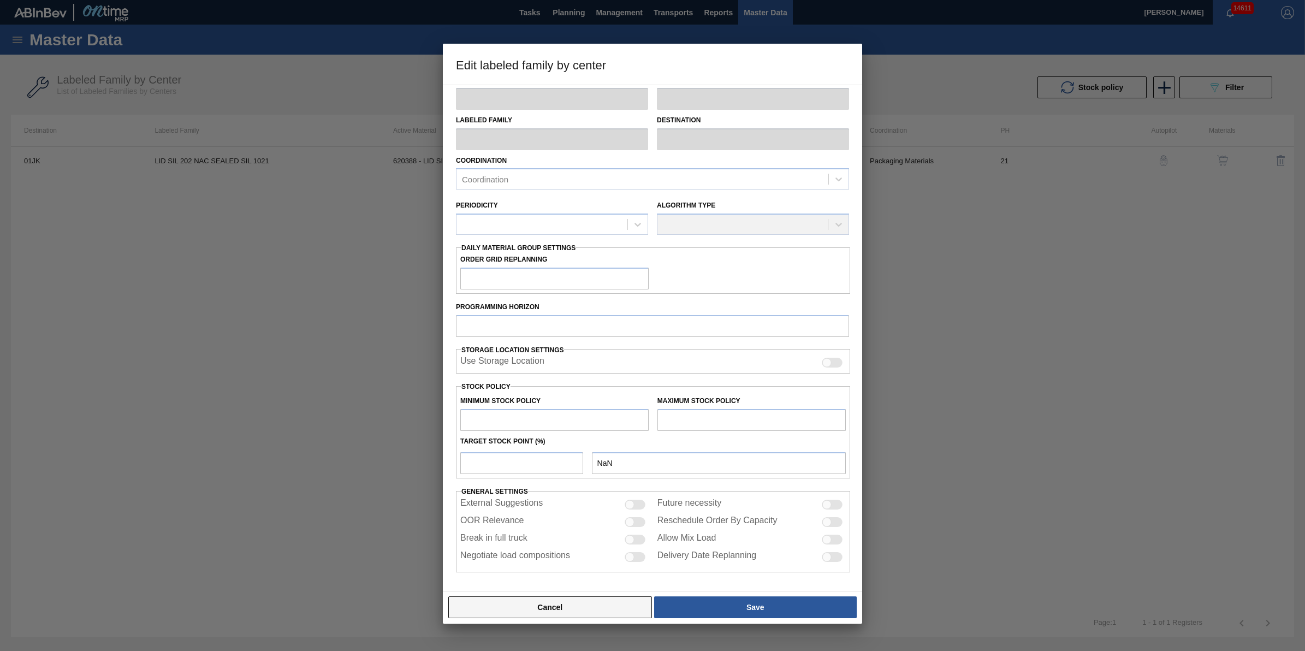
type input "21"
type input "8,470,753"
type input "31,186,964"
type input "10"
type input "10,742,374"
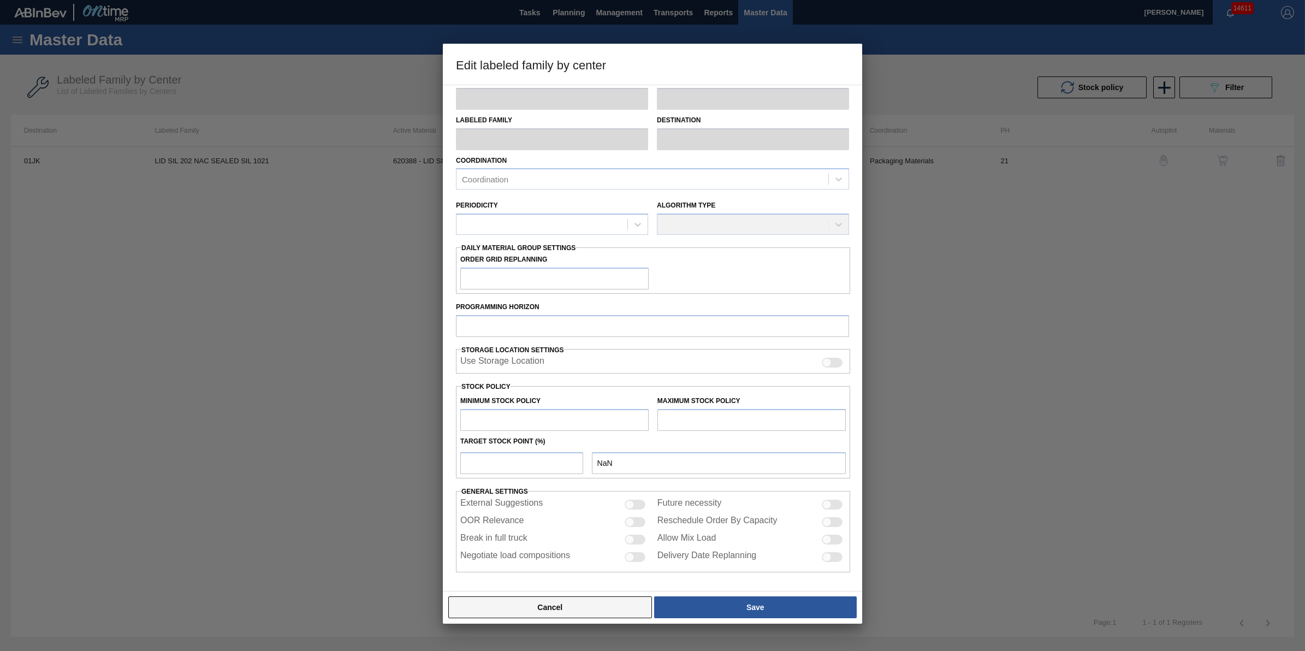
checkbox input "true"
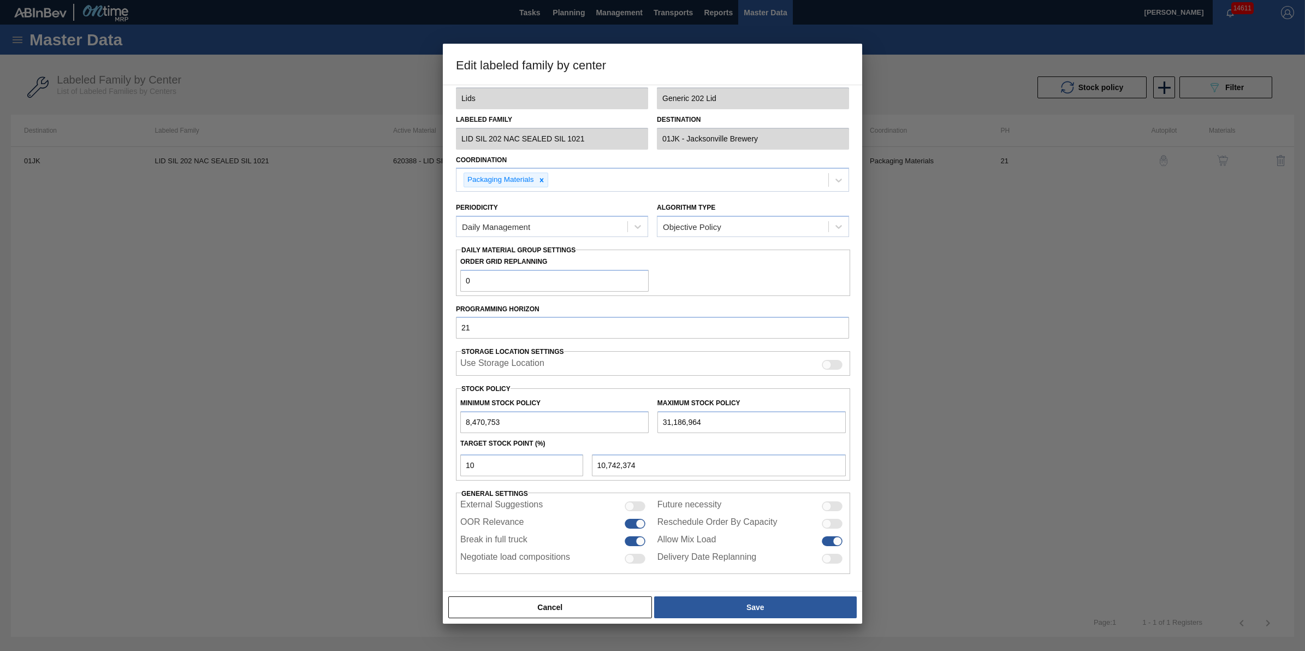
click at [636, 528] on div at bounding box center [639, 523] width 9 height 9
checkbox input "false"
click at [695, 607] on button "Save" at bounding box center [755, 607] width 203 height 22
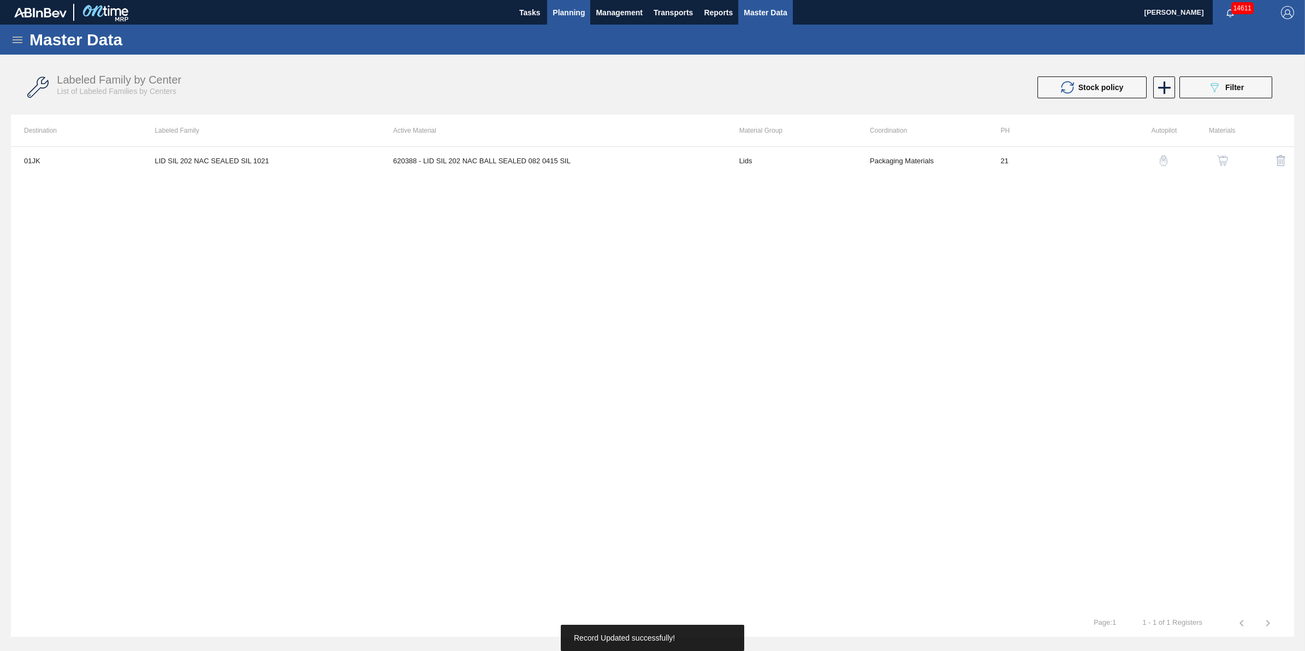
click at [571, 7] on span "Planning" at bounding box center [568, 12] width 32 height 13
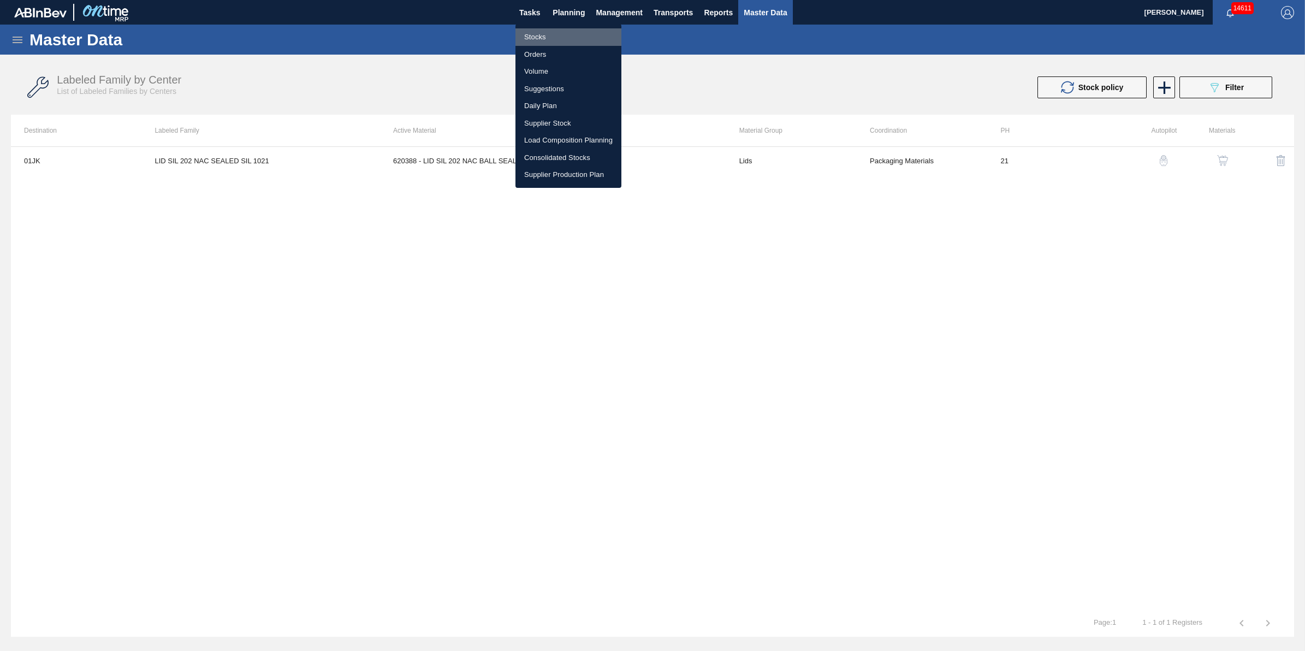
click at [574, 33] on li "Stocks" at bounding box center [568, 36] width 106 height 17
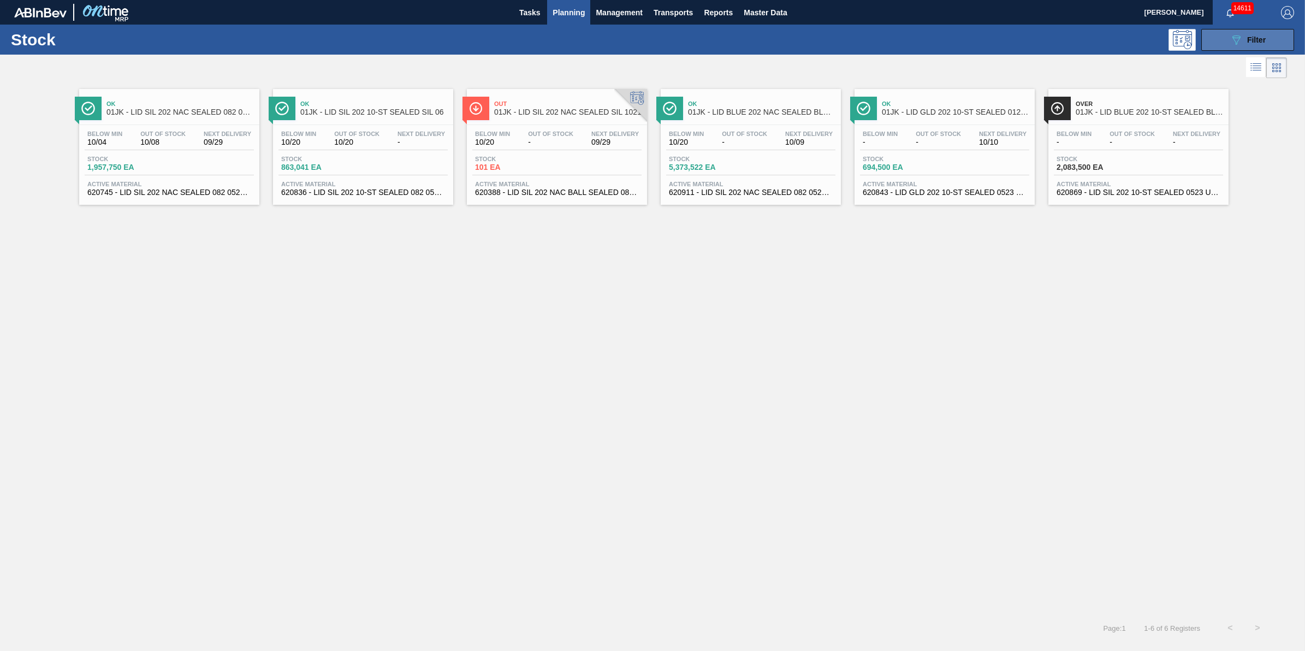
click at [1234, 36] on icon "089F7B8B-B2A5-4AFE-B5C0-19BA573D28AC" at bounding box center [1235, 39] width 13 height 13
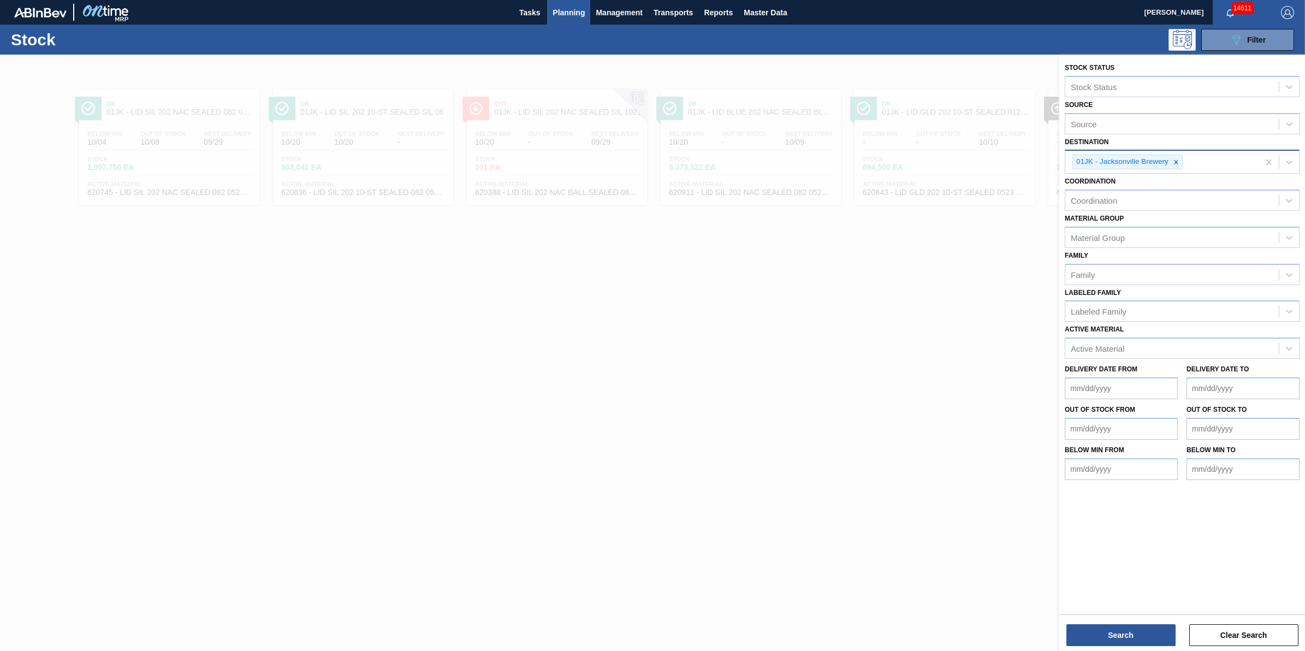
click at [1166, 162] on div "01JK - Jacksonville Brewery" at bounding box center [1121, 162] width 97 height 14
click at [1176, 160] on icon at bounding box center [1176, 162] width 4 height 4
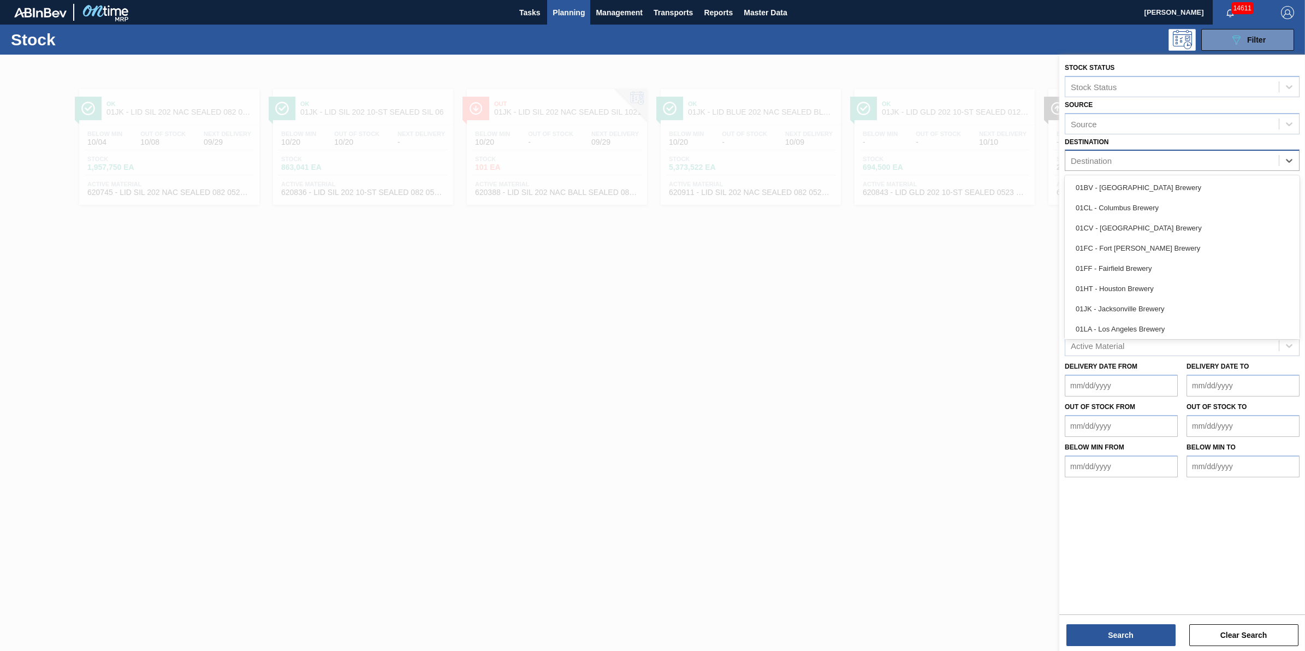
click at [1177, 159] on div "Destination" at bounding box center [1171, 161] width 213 height 16
click at [1199, 246] on div "01LA - Los Angeles Brewery" at bounding box center [1181, 246] width 235 height 20
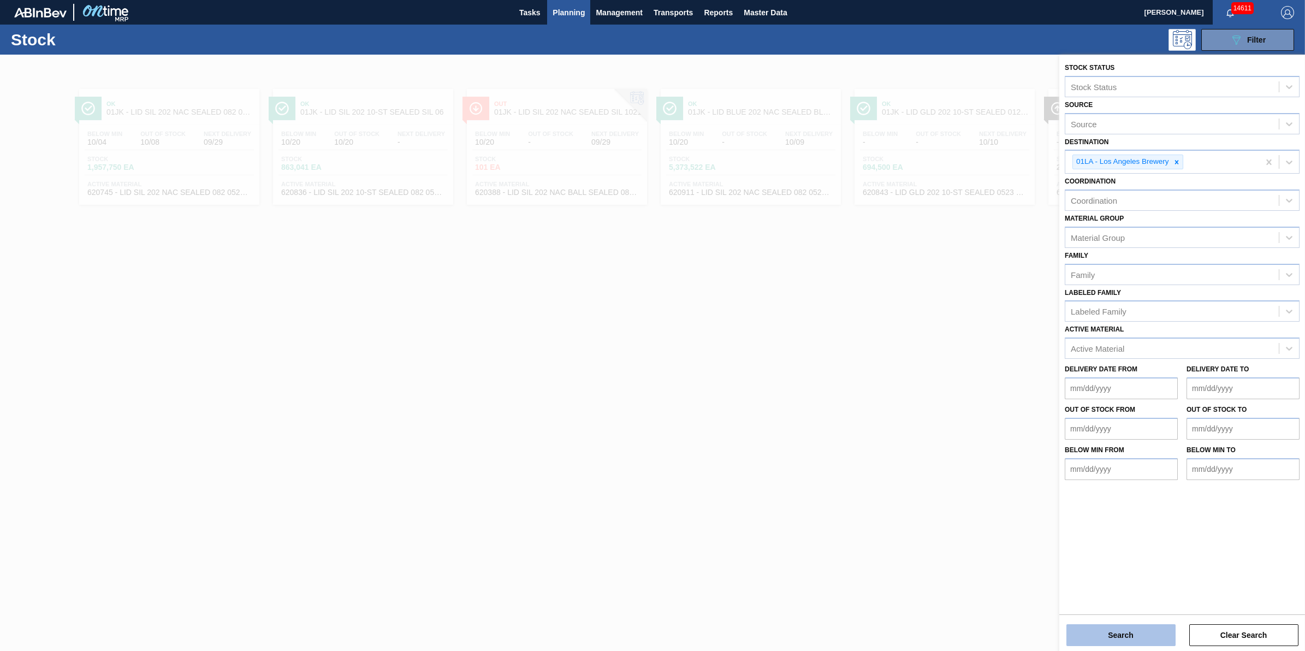
click at [1122, 637] on button "Search" at bounding box center [1120, 635] width 109 height 22
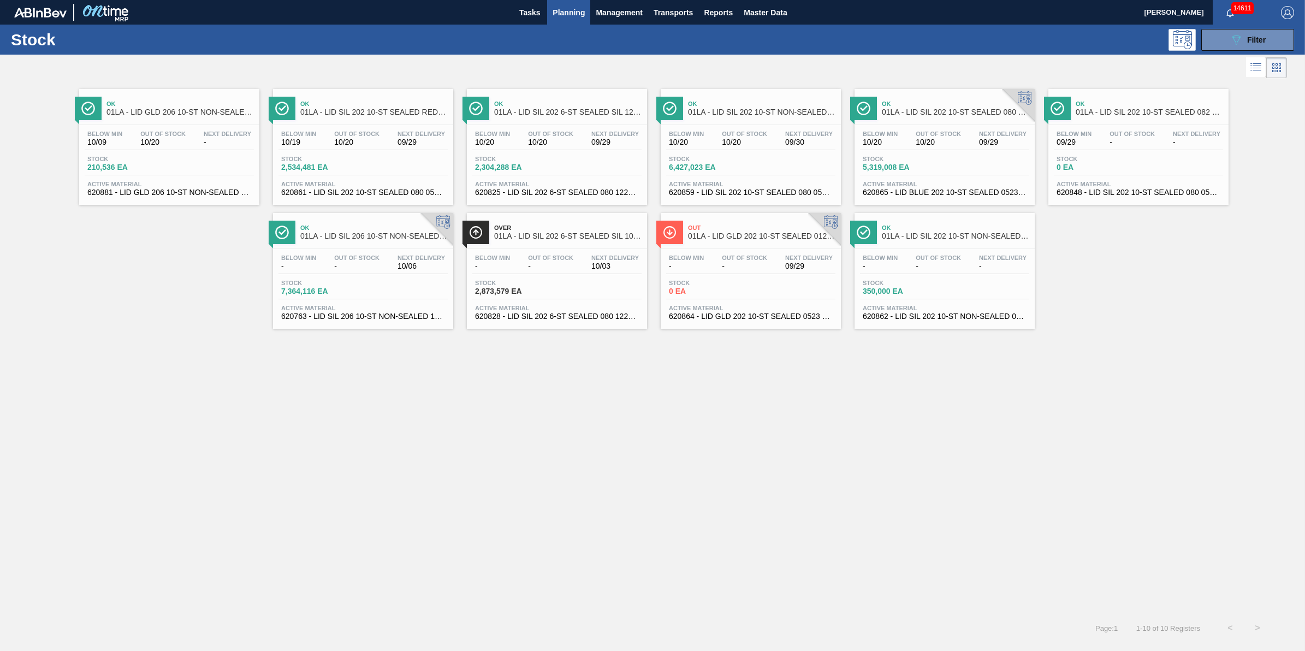
click at [767, 279] on div "Below Min - Out Of Stock - Next Delivery 09/29 Stock 0 EA Active Material 62086…" at bounding box center [750, 286] width 180 height 74
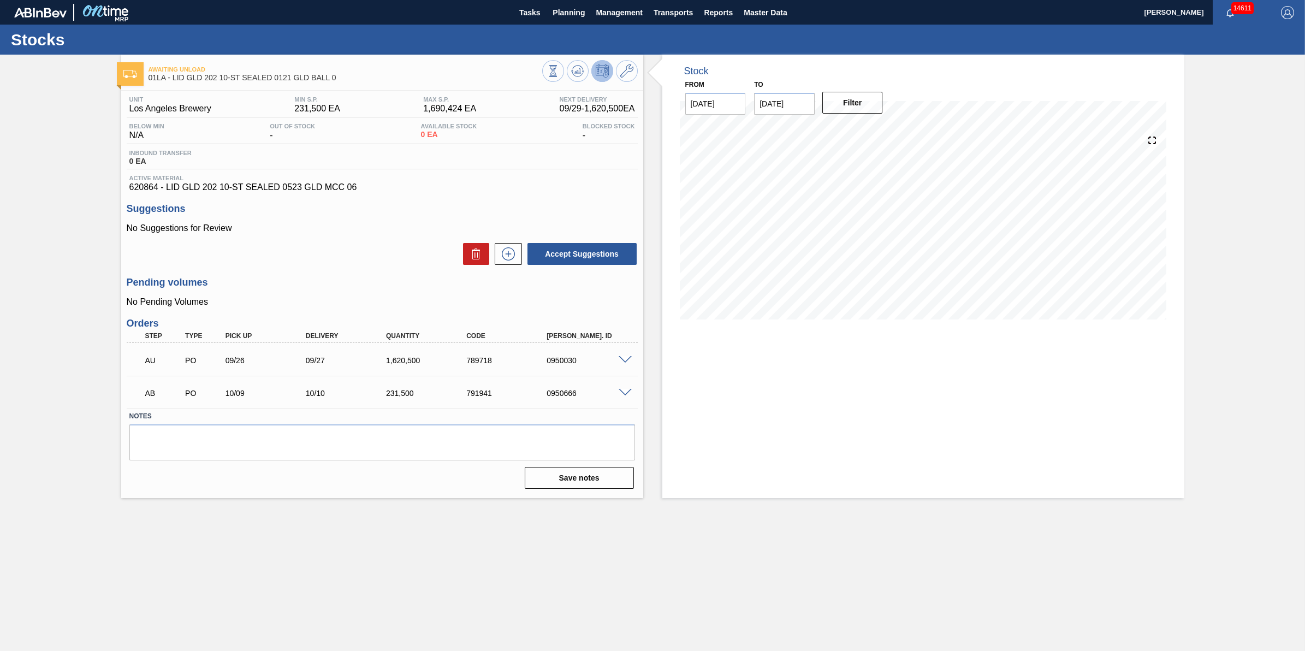
drag, startPoint x: 574, startPoint y: 14, endPoint x: 570, endPoint y: 26, distance: 12.6
click at [574, 15] on span "Planning" at bounding box center [568, 12] width 32 height 13
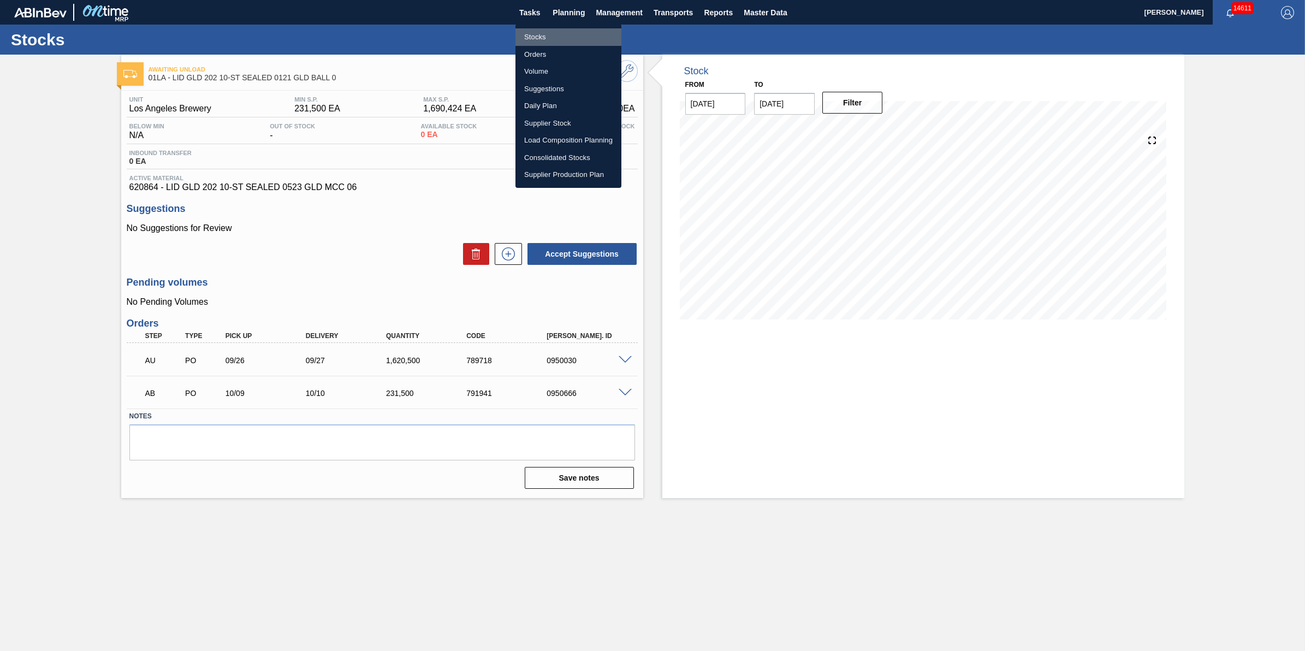
click at [568, 34] on li "Stocks" at bounding box center [568, 36] width 106 height 17
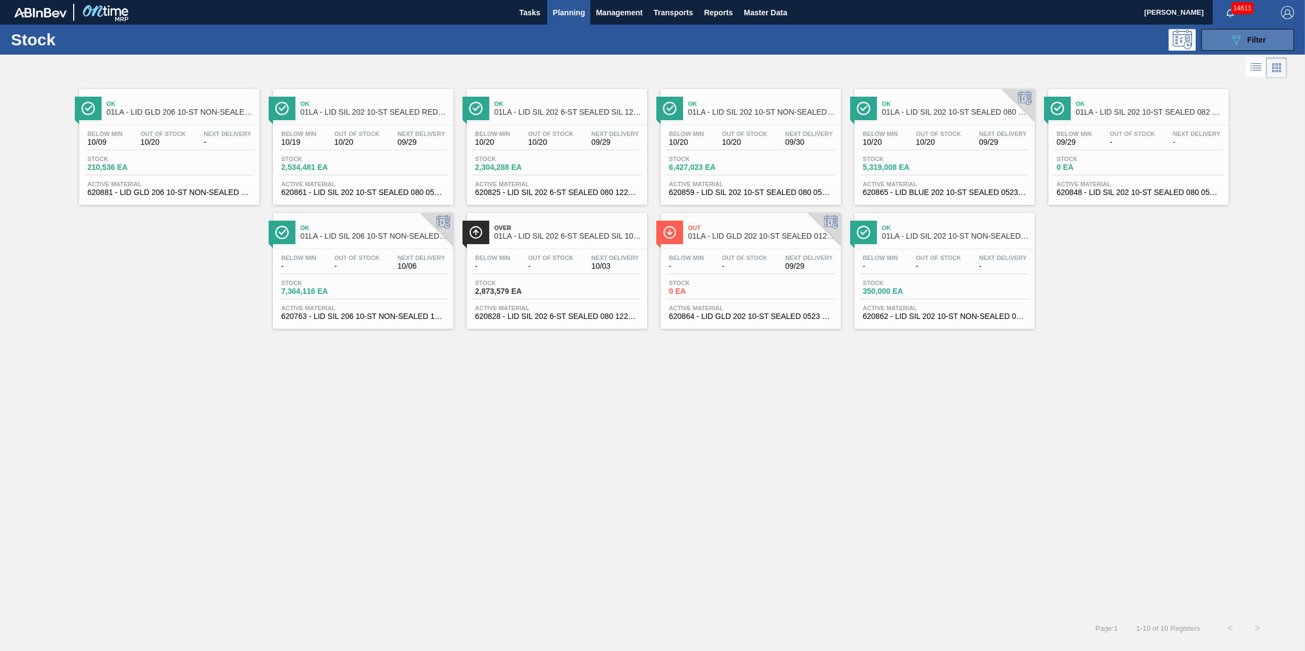
click at [1248, 47] on button "089F7B8B-B2A5-4AFE-B5C0-19BA573D28AC Filter" at bounding box center [1247, 40] width 93 height 22
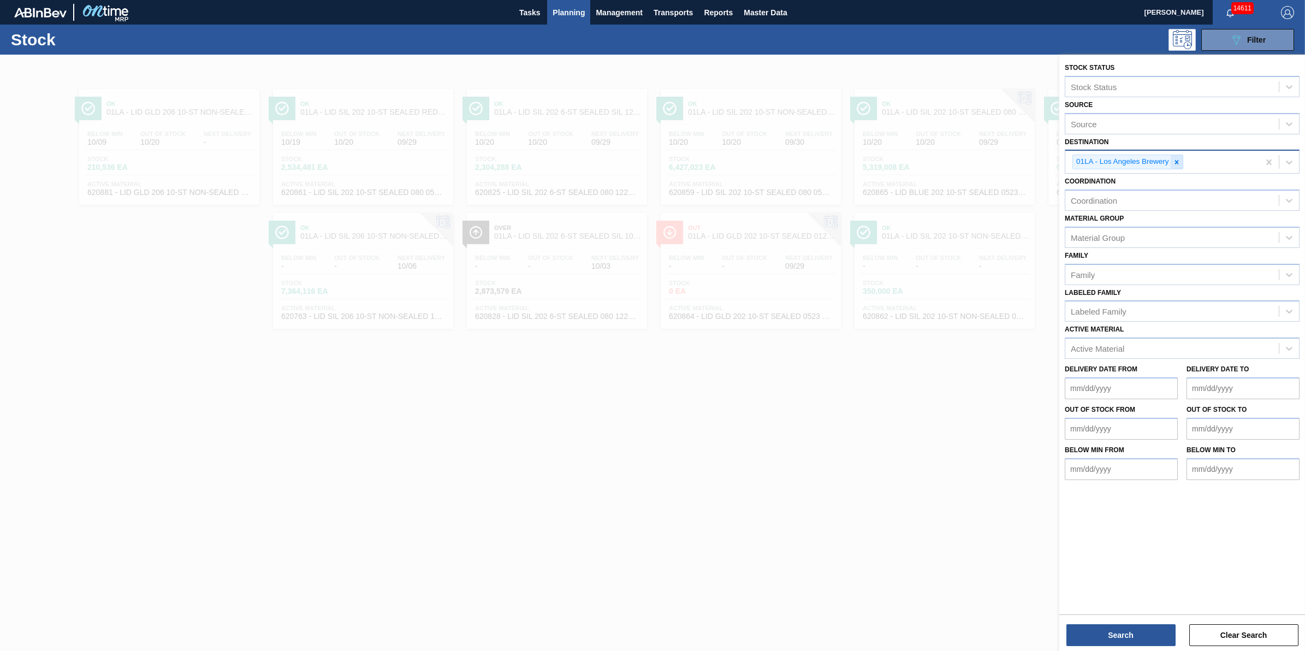
click at [1174, 158] on icon at bounding box center [1176, 162] width 8 height 8
click at [1174, 159] on div "Destination" at bounding box center [1171, 161] width 213 height 16
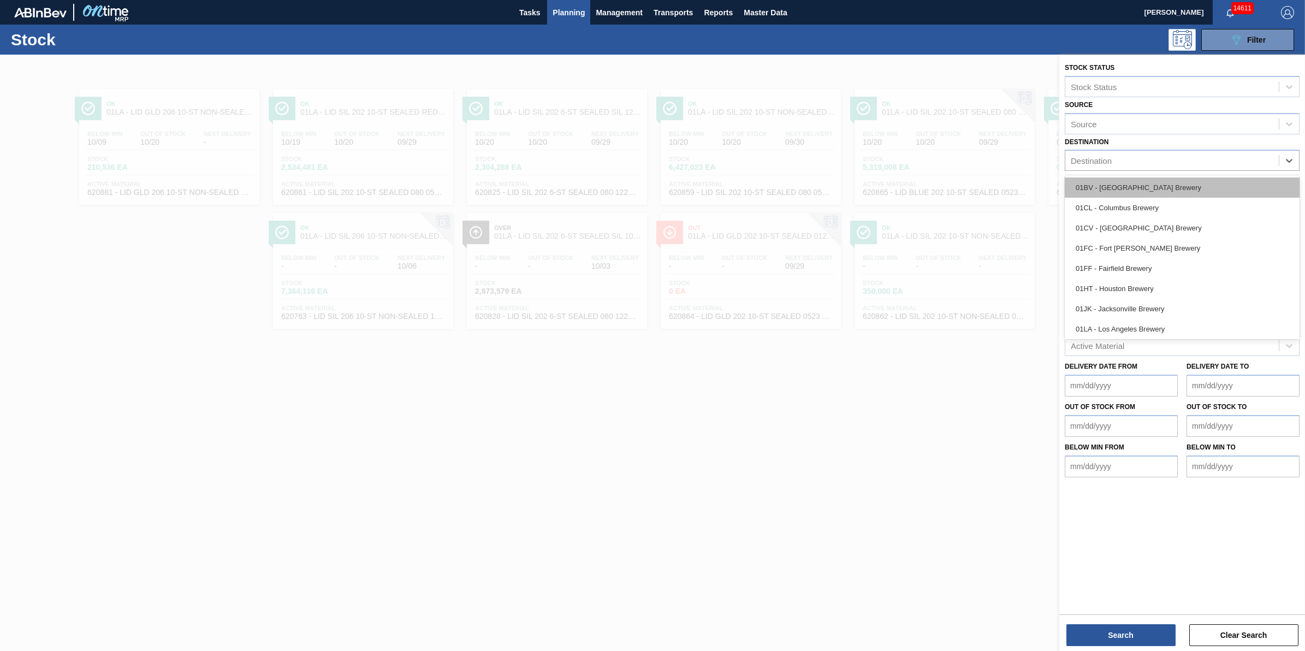
click at [1169, 187] on div "01BV - [GEOGRAPHIC_DATA] Brewery" at bounding box center [1181, 187] width 235 height 20
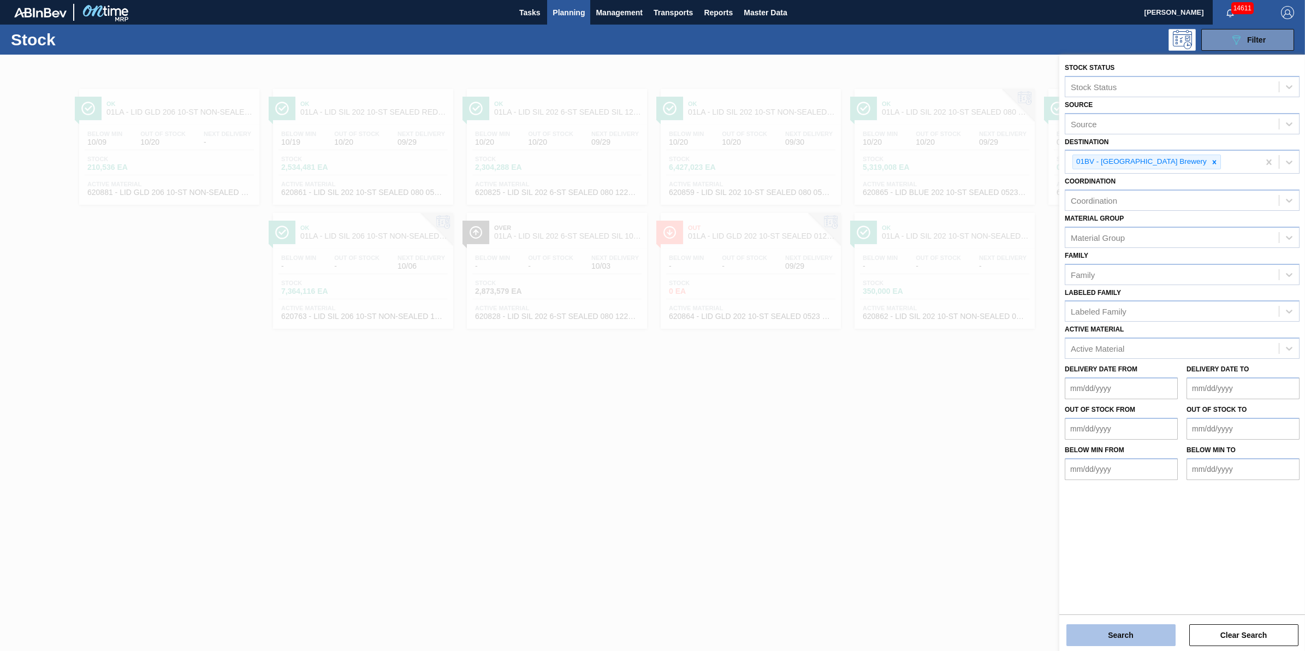
click at [1126, 629] on button "Search" at bounding box center [1120, 635] width 109 height 22
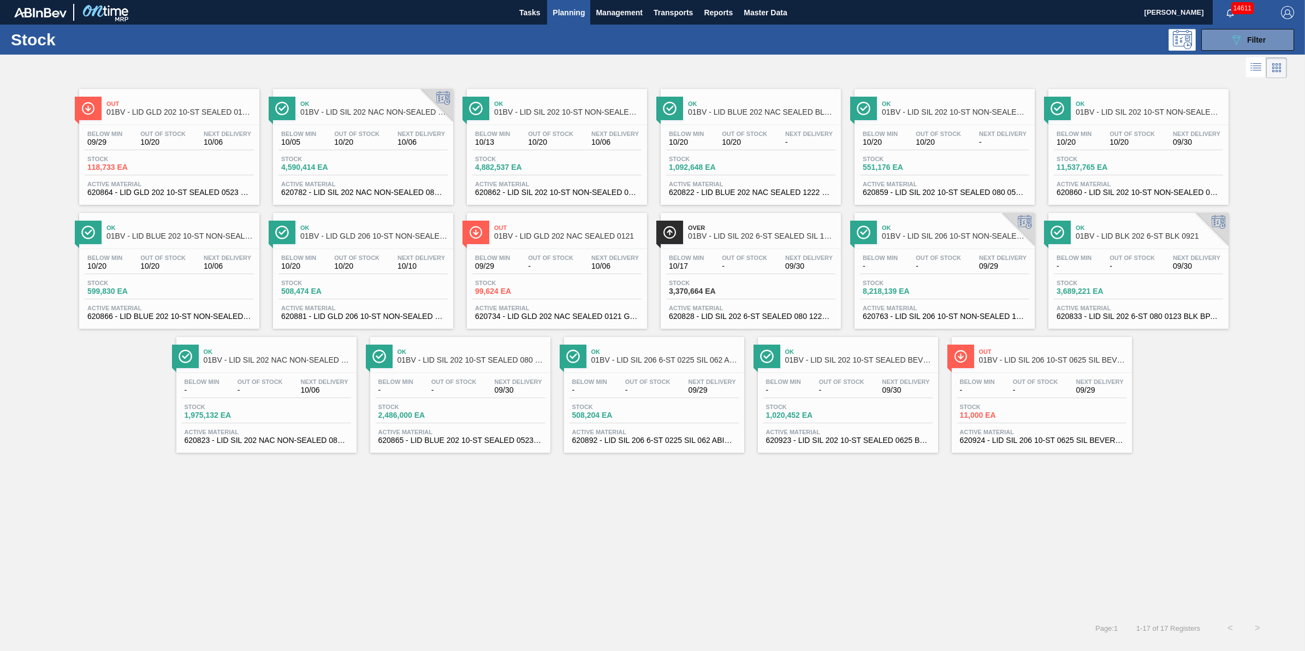
click at [562, 265] on span "-" at bounding box center [550, 266] width 45 height 8
click at [1048, 364] on span "01BV - LID SIL 206 10-ST 0625 SIL BEVERAGE W 06" at bounding box center [1052, 360] width 147 height 8
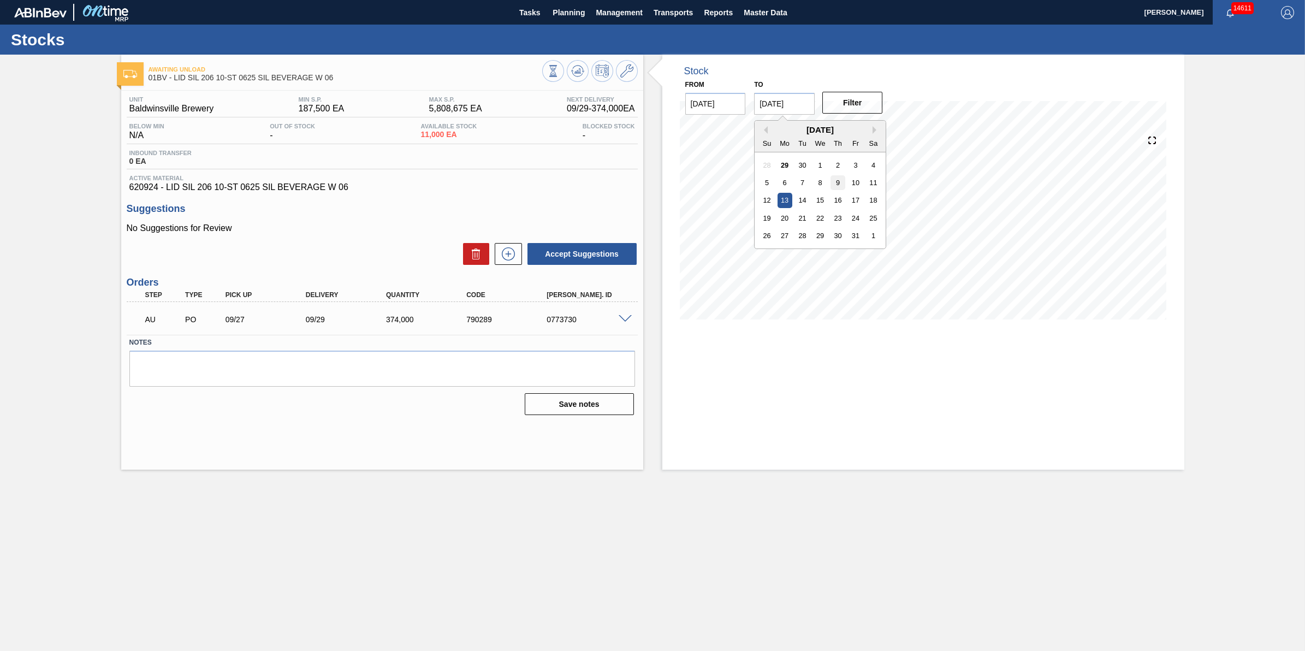
drag, startPoint x: 797, startPoint y: 105, endPoint x: 844, endPoint y: 176, distance: 85.1
click at [797, 105] on input "[DATE]" at bounding box center [784, 104] width 61 height 22
click at [879, 235] on div "1" at bounding box center [873, 235] width 15 height 15
type input "[DATE]"
click at [842, 108] on button "Filter" at bounding box center [852, 103] width 61 height 22
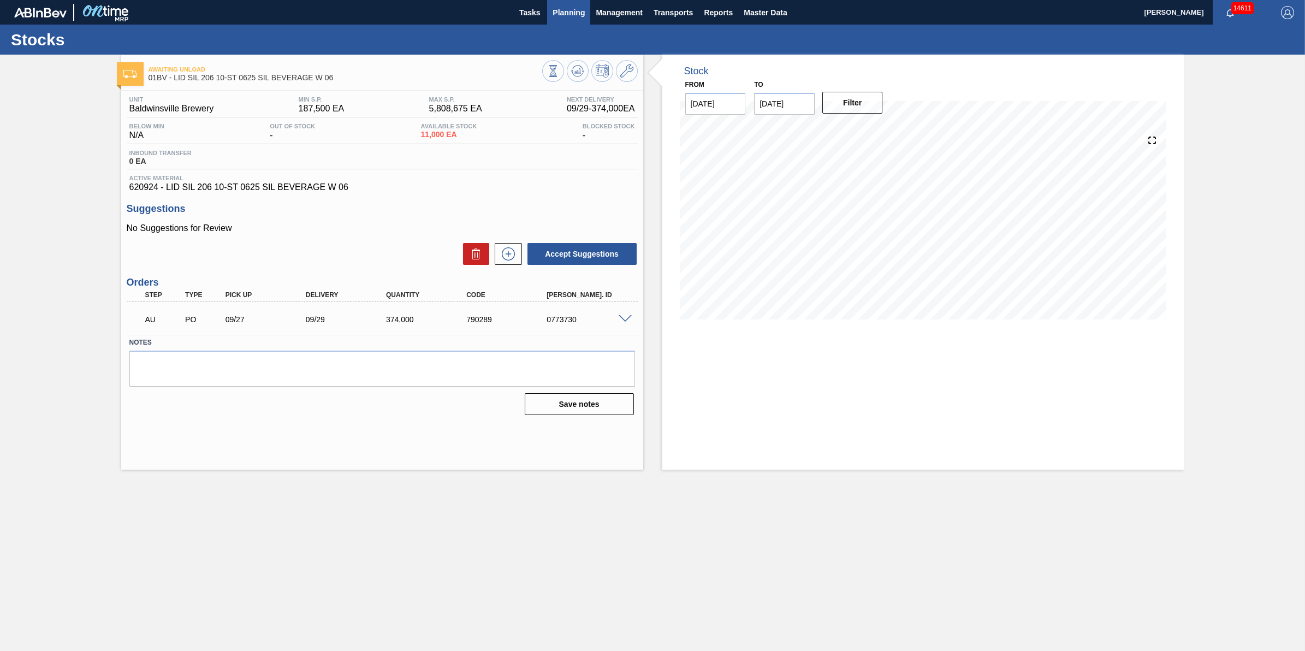
click at [559, 9] on span "Planning" at bounding box center [568, 12] width 32 height 13
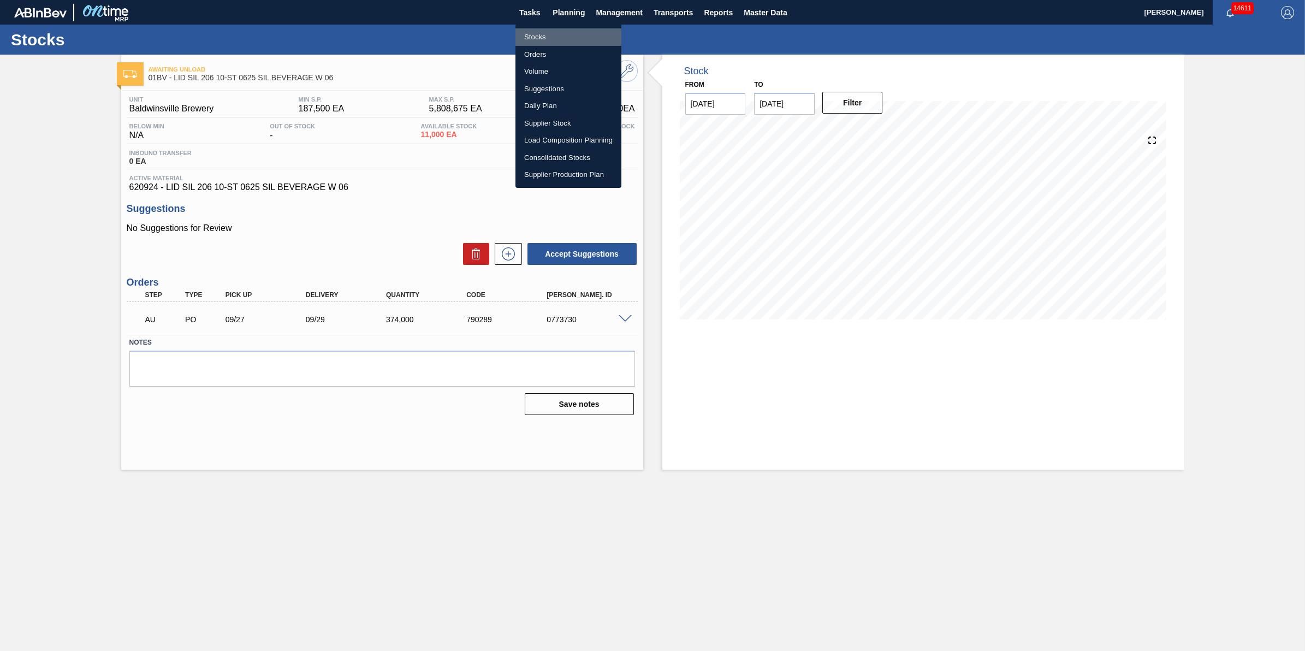
click at [569, 33] on li "Stocks" at bounding box center [568, 36] width 106 height 17
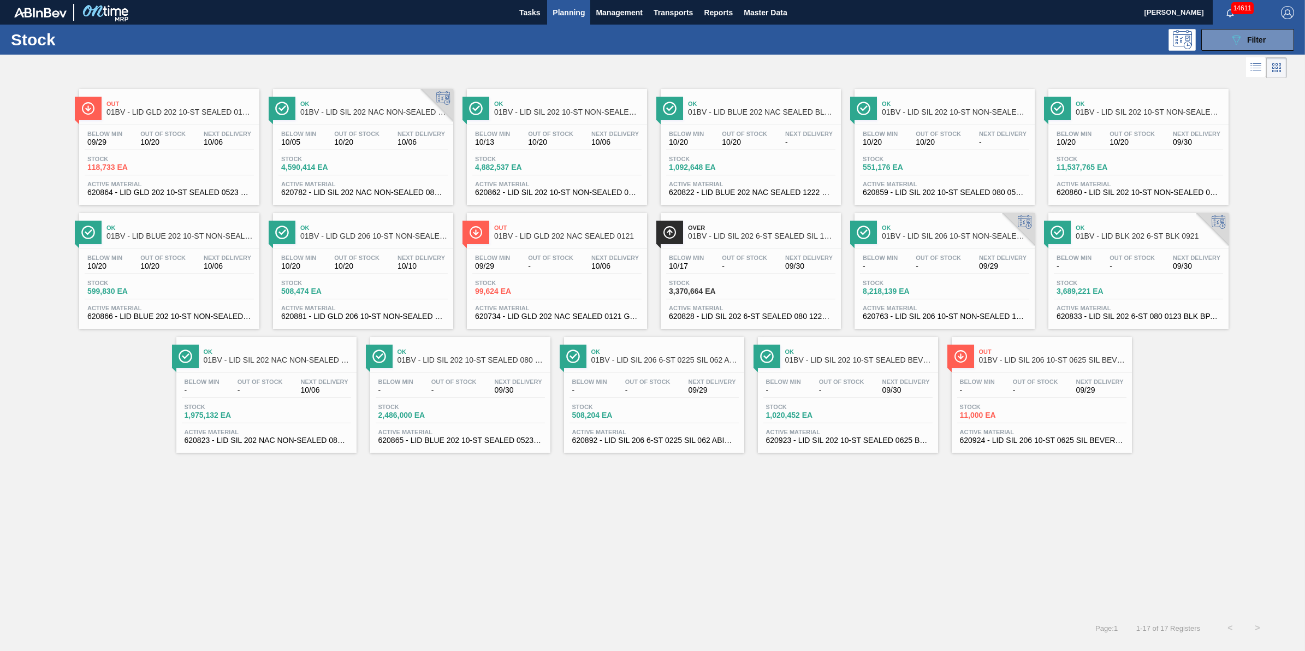
drag, startPoint x: 1229, startPoint y: 41, endPoint x: 1231, endPoint y: 56, distance: 14.4
click at [1229, 47] on button "089F7B8B-B2A5-4AFE-B5C0-19BA573D28AC Filter" at bounding box center [1247, 40] width 93 height 22
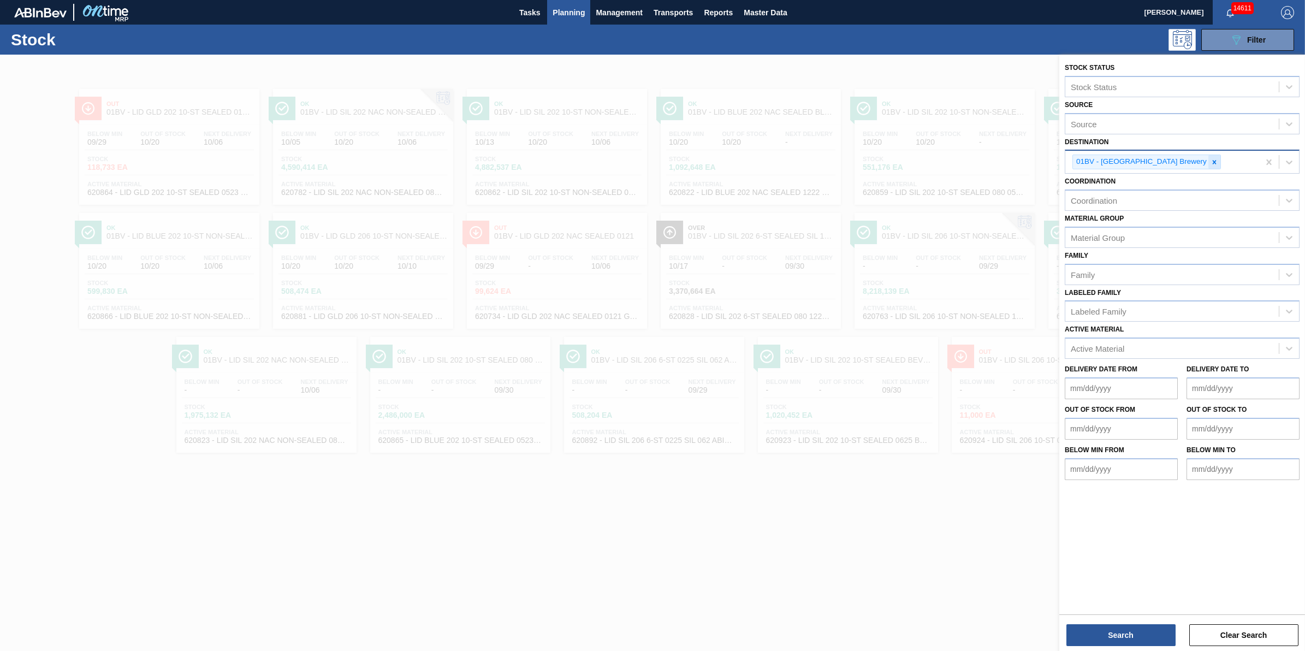
click at [1210, 164] on icon at bounding box center [1214, 162] width 8 height 8
click at [1179, 164] on div "Destination" at bounding box center [1171, 161] width 213 height 16
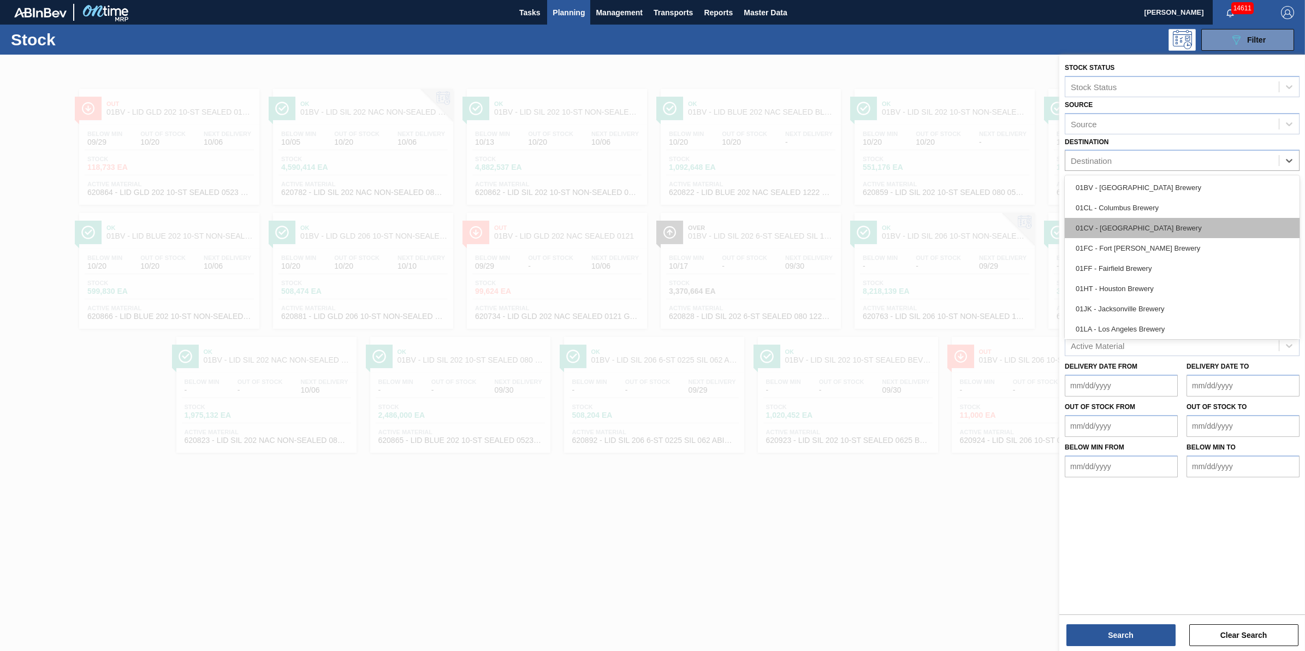
click at [1142, 222] on div "01CV - [GEOGRAPHIC_DATA] Brewery" at bounding box center [1181, 228] width 235 height 20
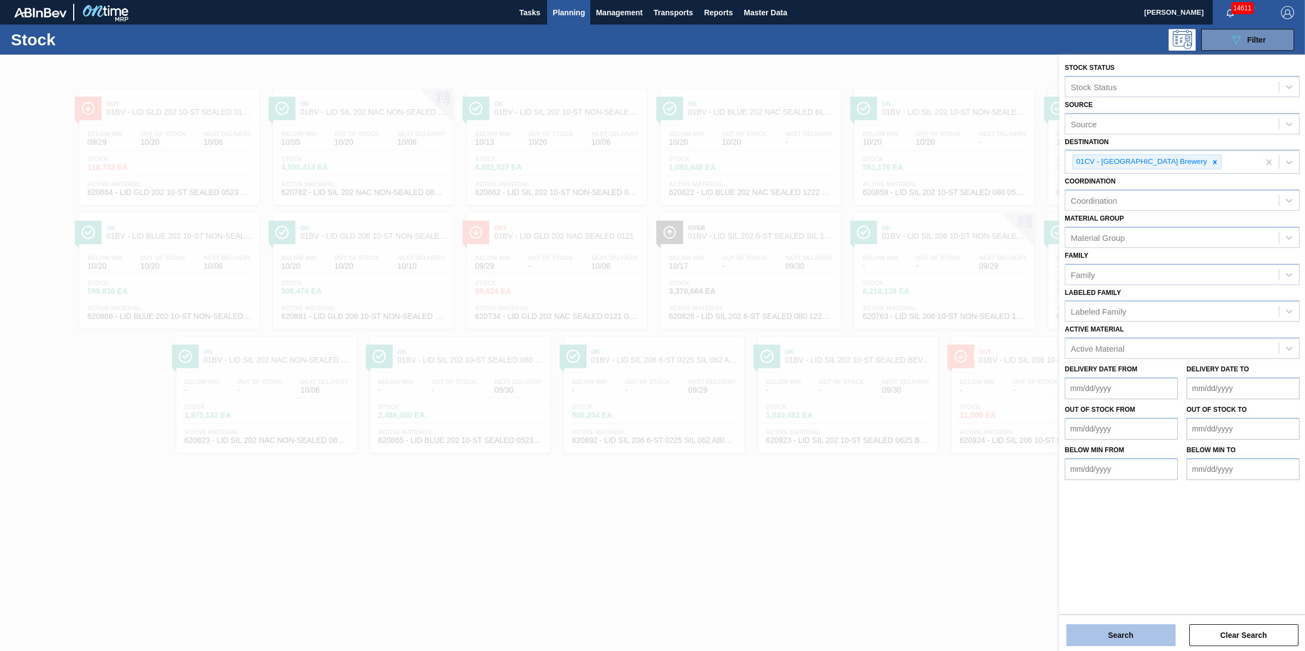
click at [1134, 630] on button "Search" at bounding box center [1120, 635] width 109 height 22
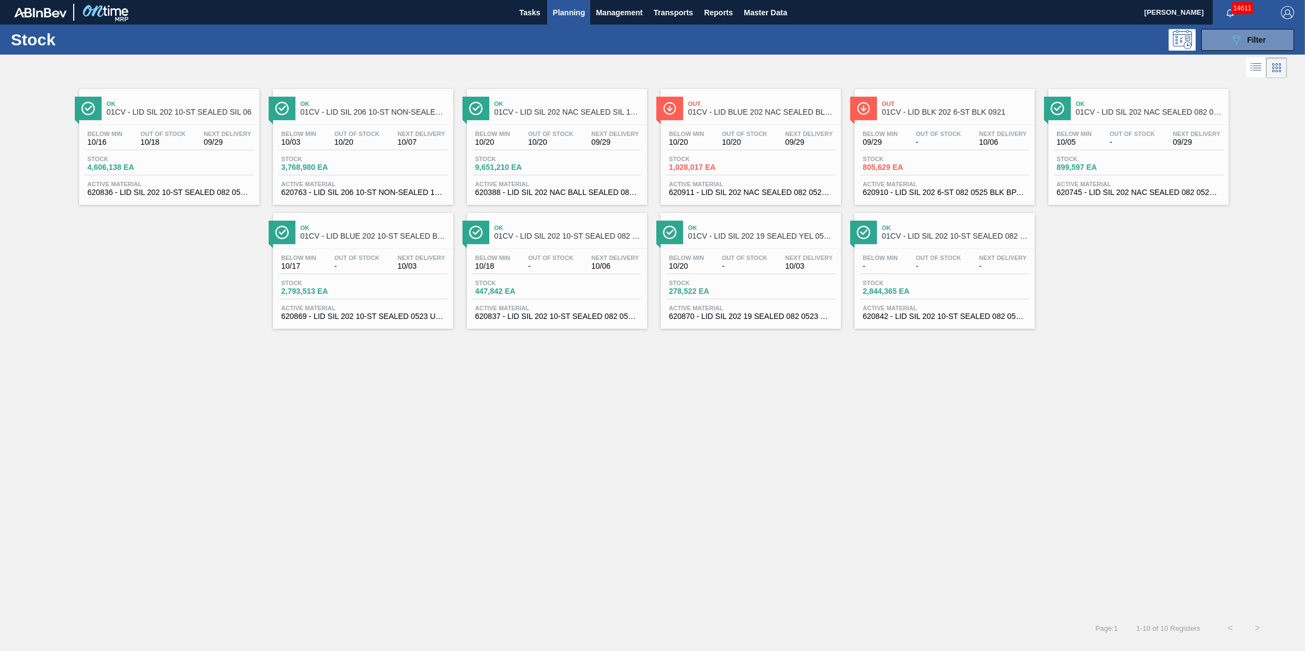
click at [915, 148] on div "Below Min 09/29 Out Of Stock - Next Delivery 10/06" at bounding box center [944, 140] width 169 height 20
click at [1232, 46] on button "089F7B8B-B2A5-4AFE-B5C0-19BA573D28AC Filter" at bounding box center [1247, 40] width 93 height 22
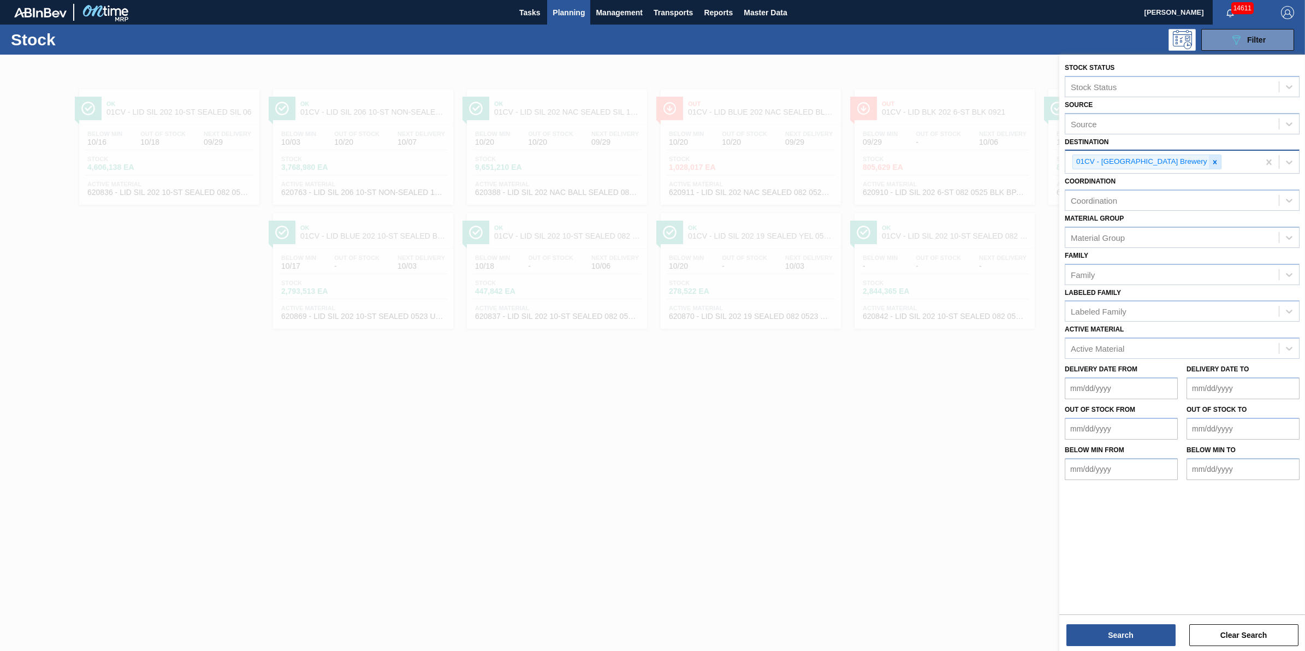
click at [1211, 163] on icon at bounding box center [1215, 162] width 8 height 8
click at [1176, 163] on div "01CV - [GEOGRAPHIC_DATA] Brewery" at bounding box center [1162, 162] width 194 height 22
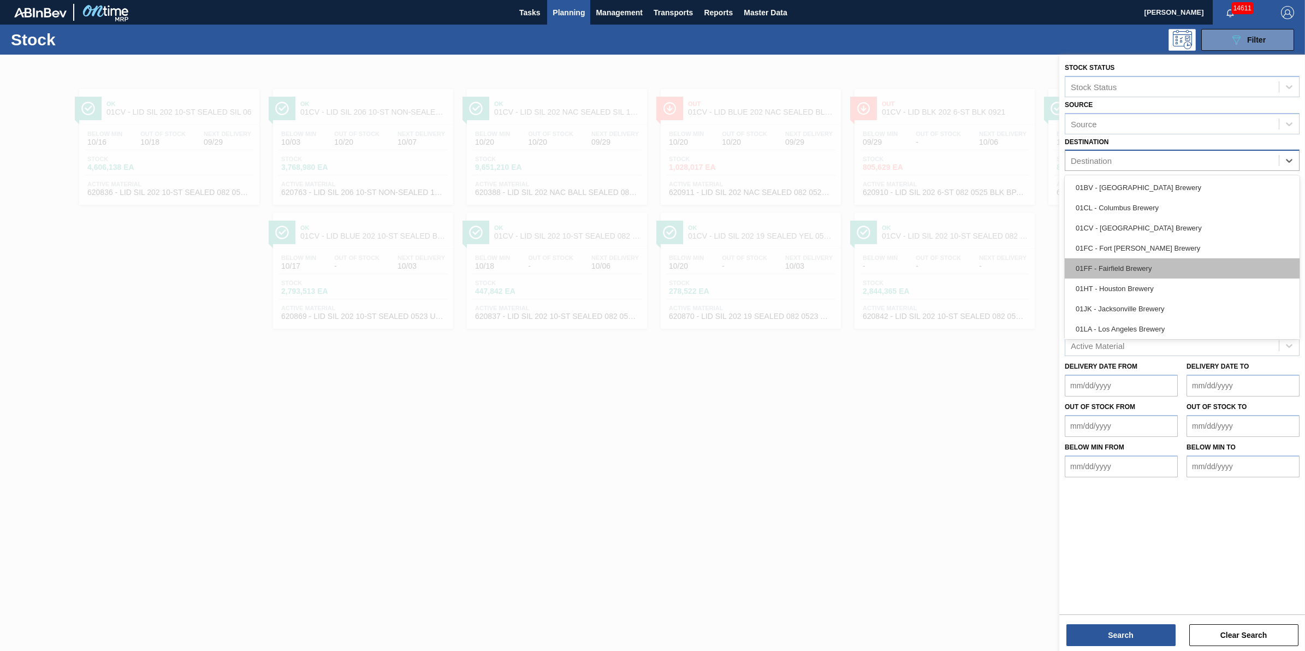
click at [1177, 259] on div "01FF - Fairfield Brewery" at bounding box center [1181, 268] width 235 height 20
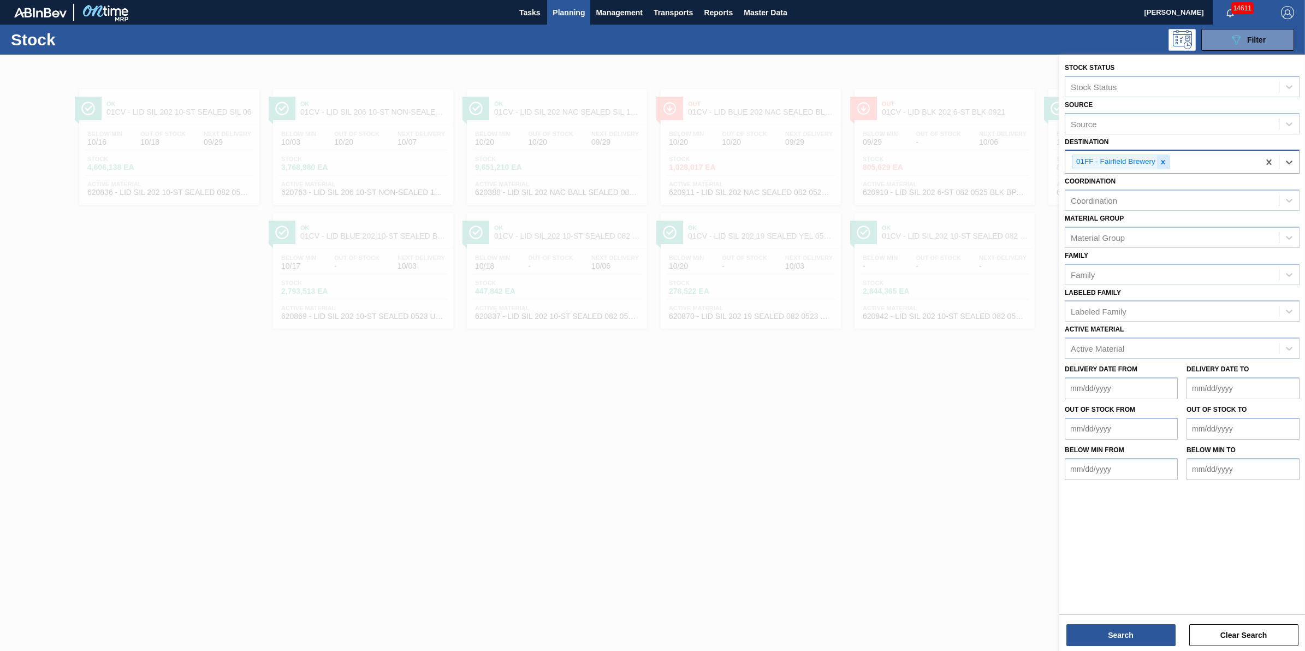
click at [1163, 163] on icon at bounding box center [1163, 162] width 8 height 8
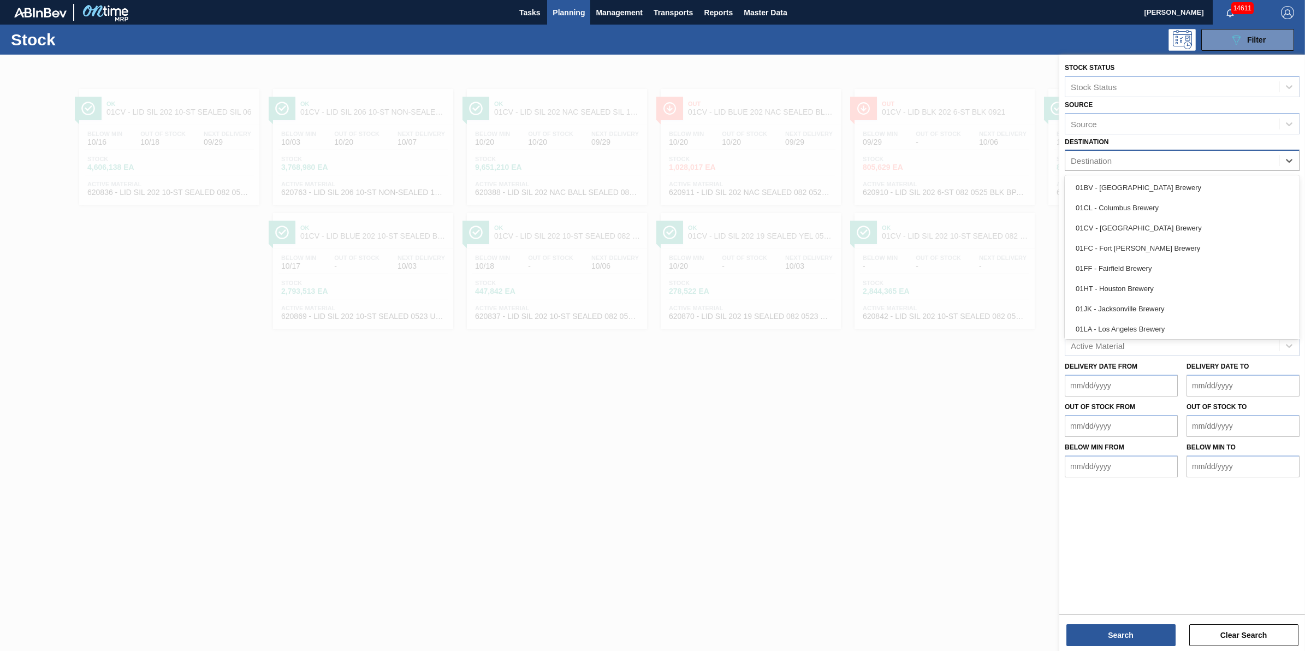
click at [1163, 163] on div "Destination" at bounding box center [1171, 161] width 213 height 16
click at [1166, 246] on div "01FC - Fort [PERSON_NAME] Brewery" at bounding box center [1181, 248] width 235 height 20
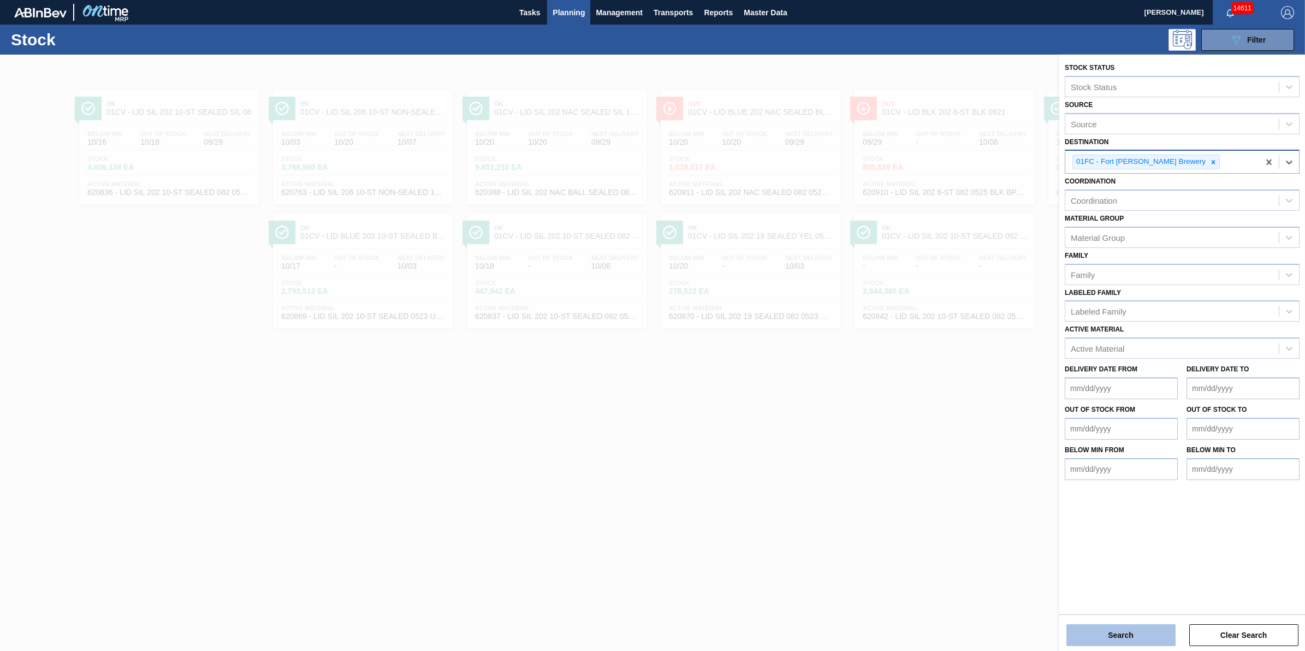
click at [1098, 625] on button "Search" at bounding box center [1120, 635] width 109 height 22
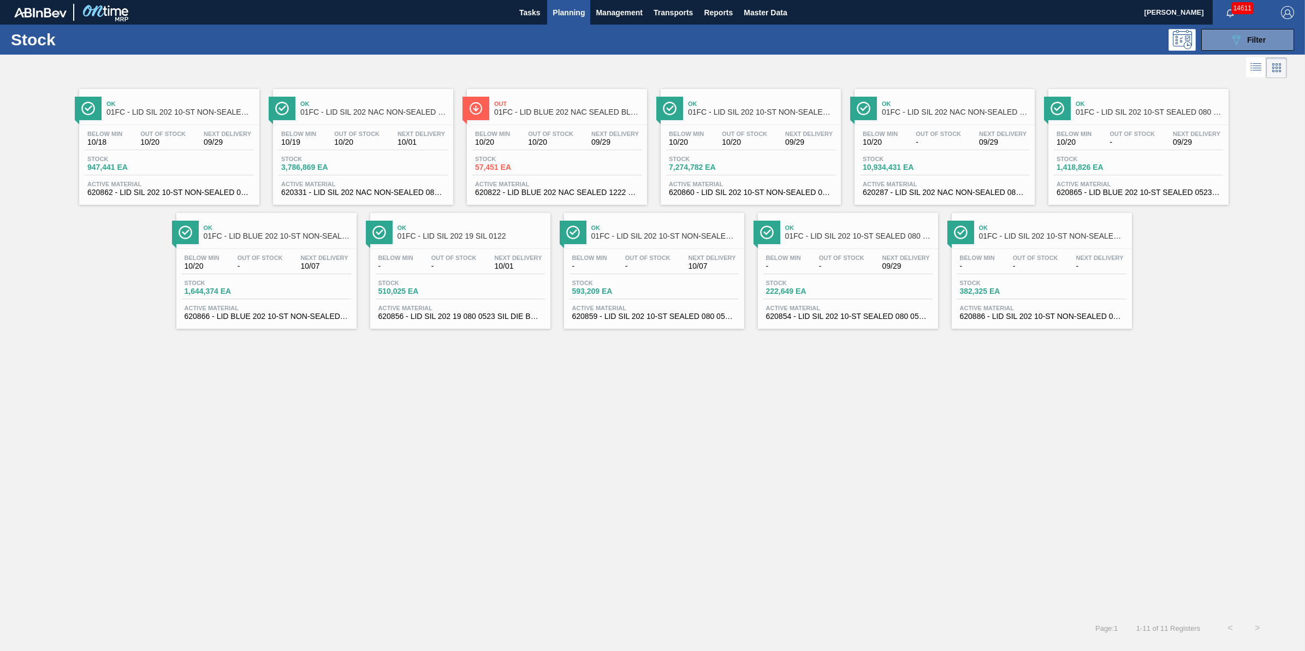
click at [536, 102] on span "Out" at bounding box center [567, 103] width 147 height 7
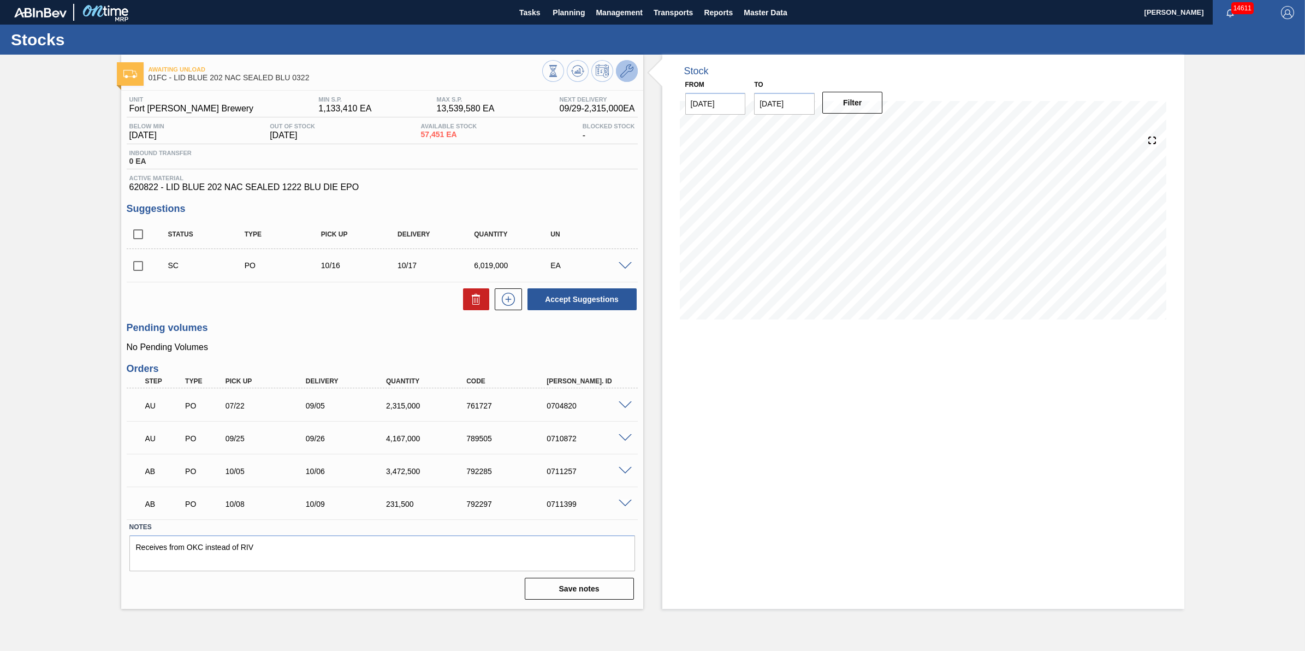
click at [626, 78] on span at bounding box center [626, 70] width 13 height 13
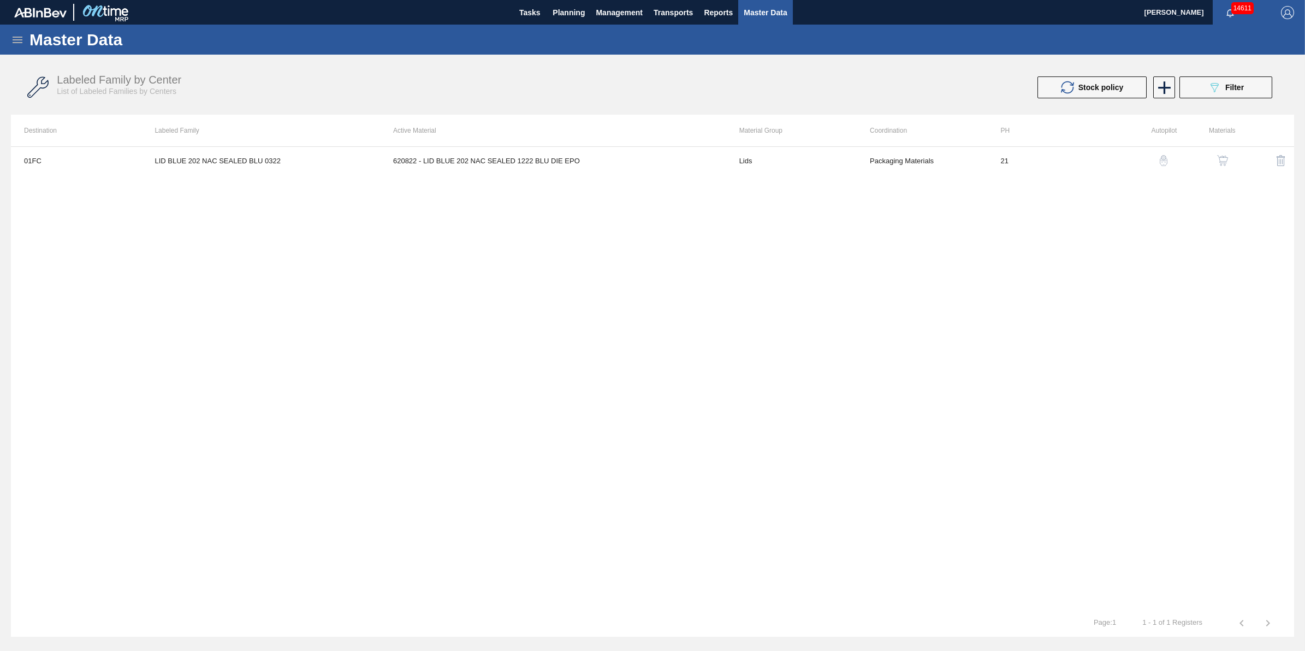
click at [1223, 157] on img "button" at bounding box center [1222, 160] width 11 height 11
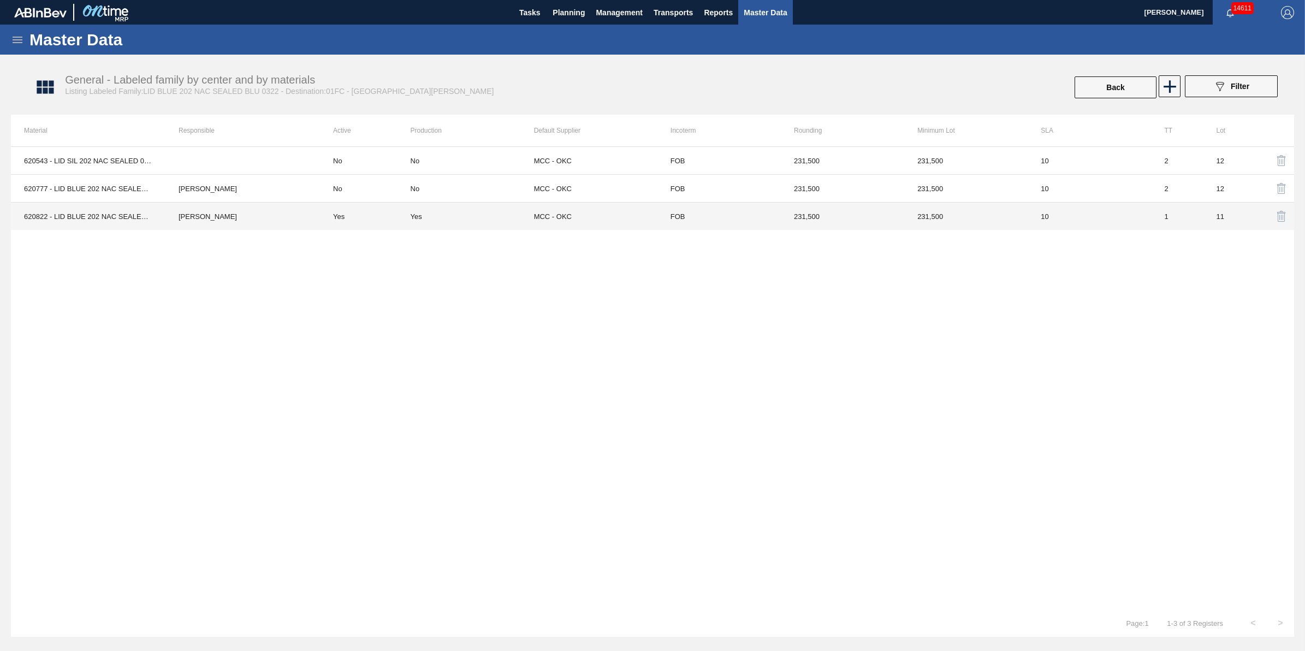
click at [290, 219] on td "[PERSON_NAME]" at bounding box center [242, 217] width 154 height 28
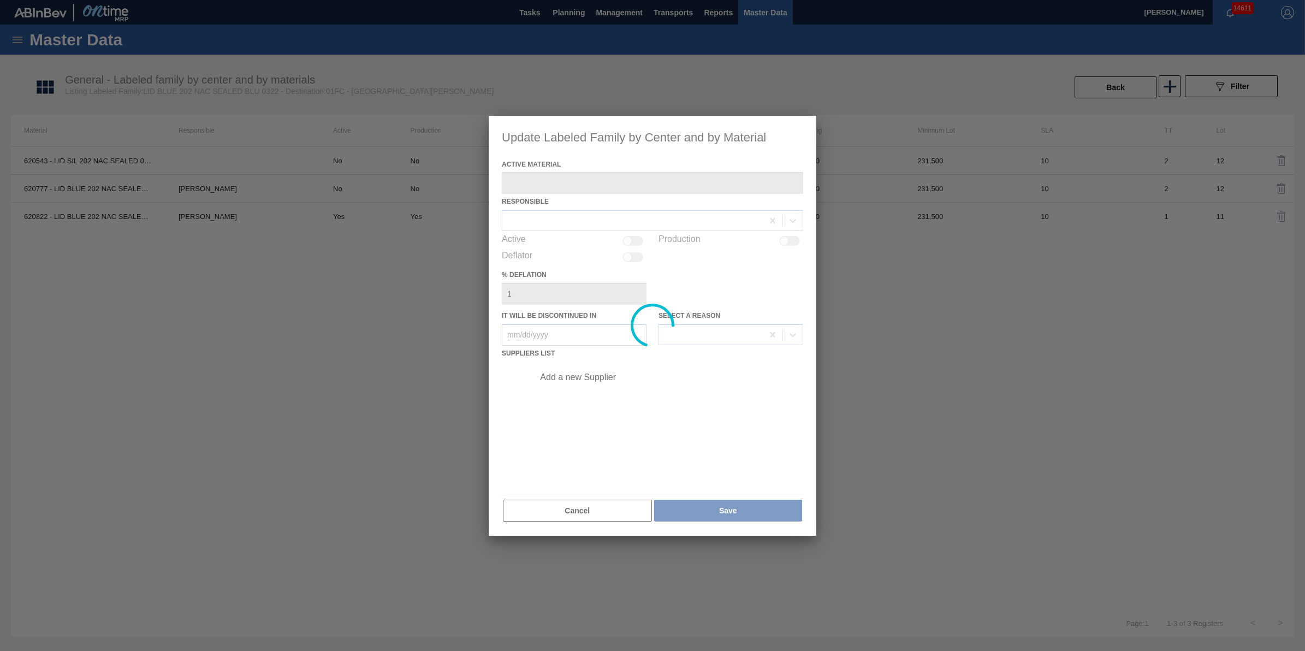
type Material "620822 - LID BLUE 202 NAC SEALED 1222 BLU DIE EPO"
checkbox input "true"
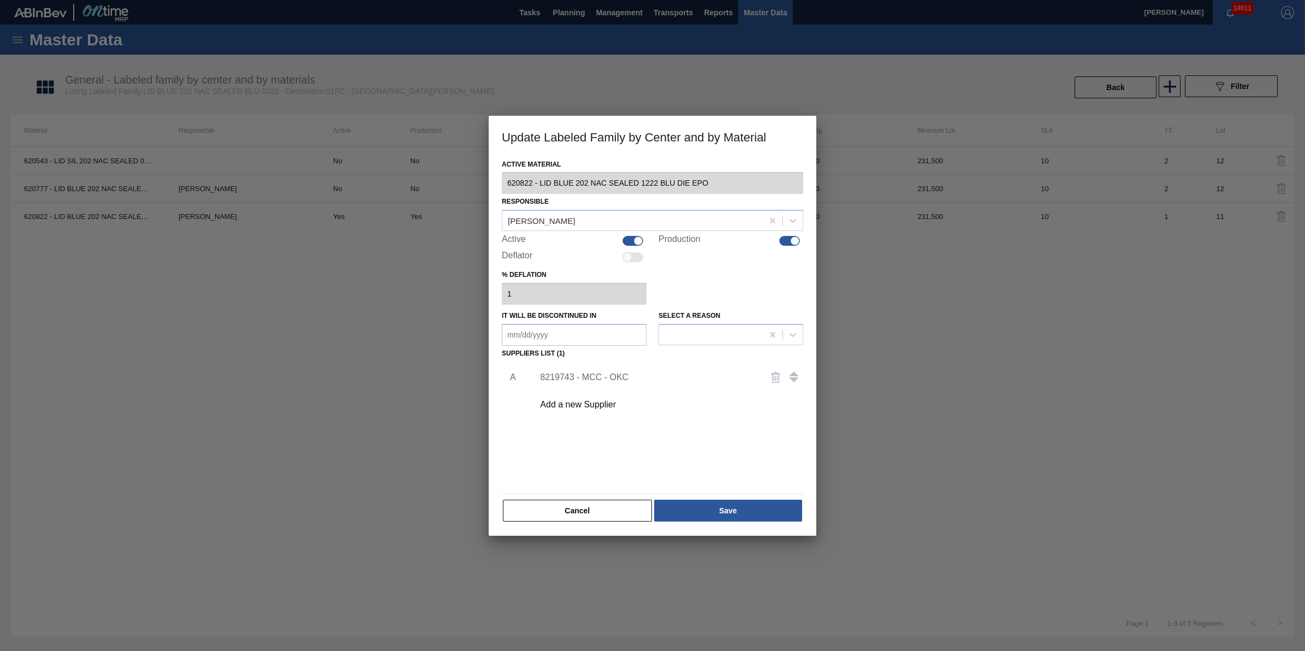
drag, startPoint x: 578, startPoint y: 507, endPoint x: 757, endPoint y: 443, distance: 189.9
click at [578, 508] on button "Cancel" at bounding box center [577, 510] width 149 height 22
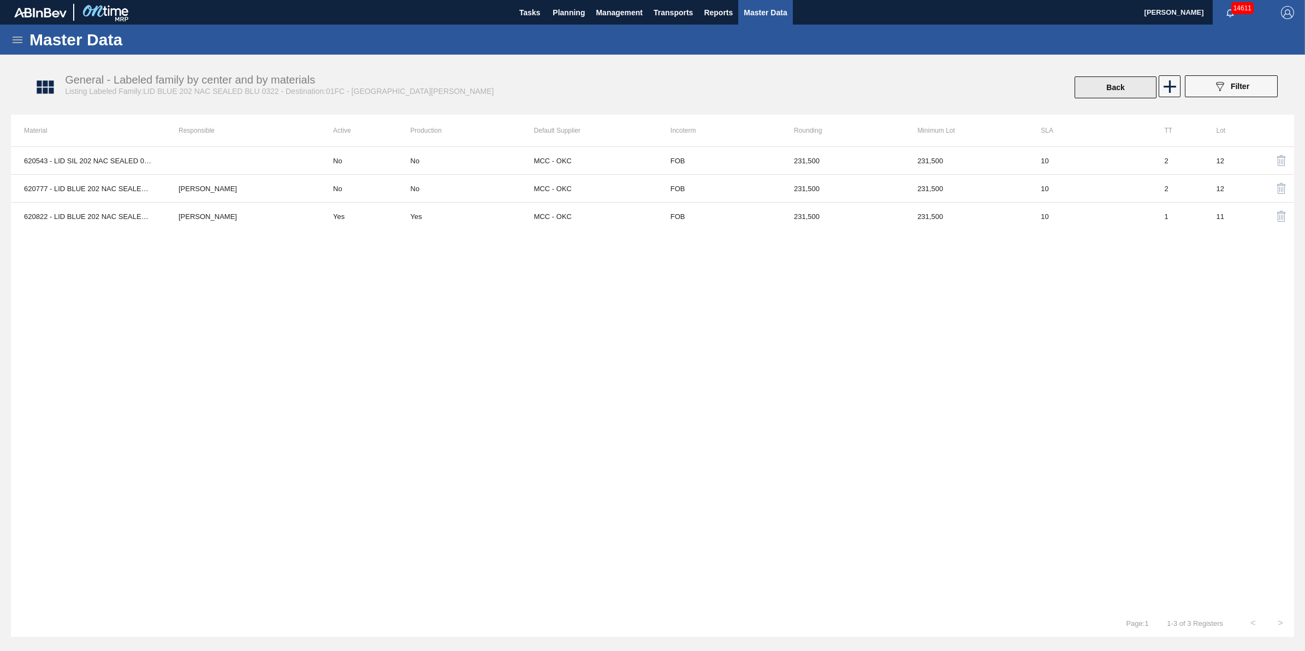
click at [1098, 79] on button "Back" at bounding box center [1115, 87] width 82 height 22
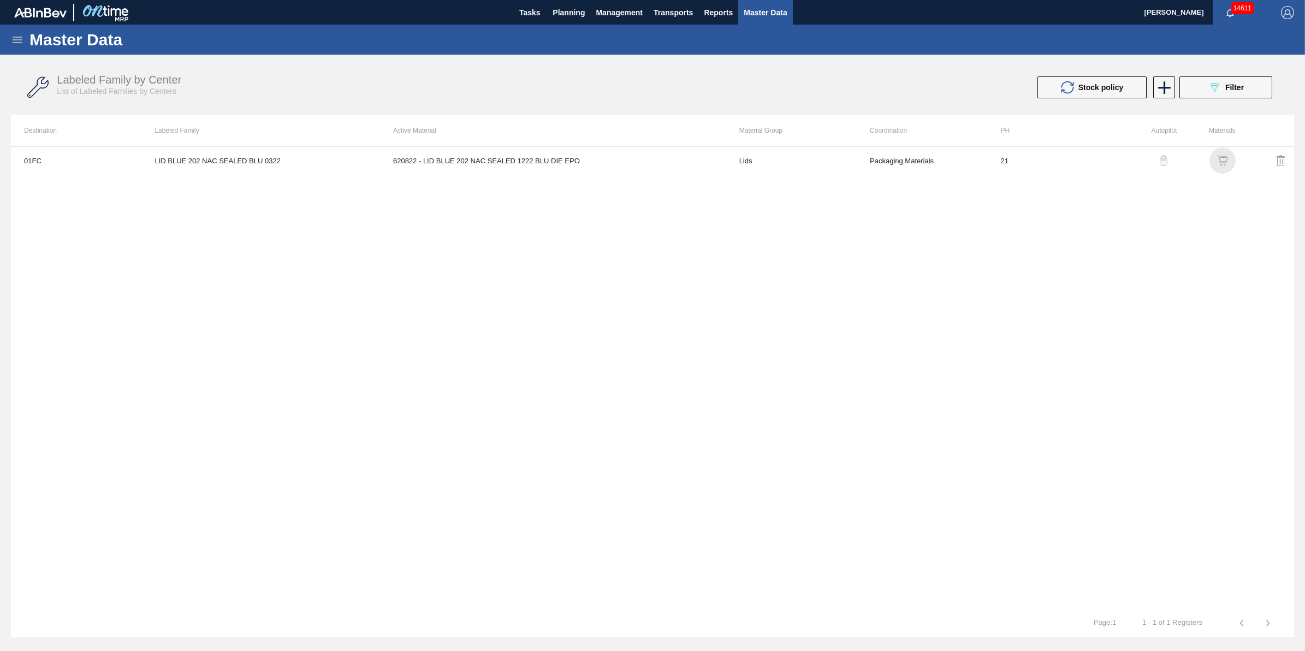
click at [1216, 157] on div "button" at bounding box center [1222, 160] width 13 height 11
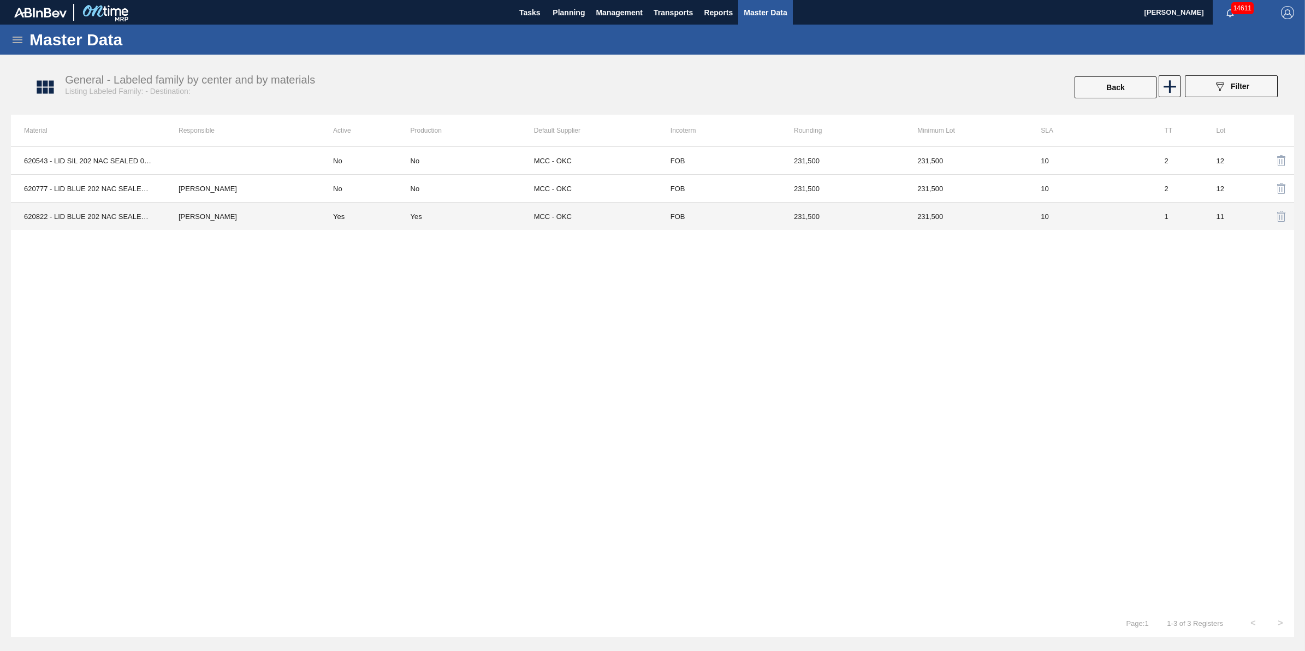
click at [197, 222] on td "[PERSON_NAME]" at bounding box center [242, 217] width 154 height 28
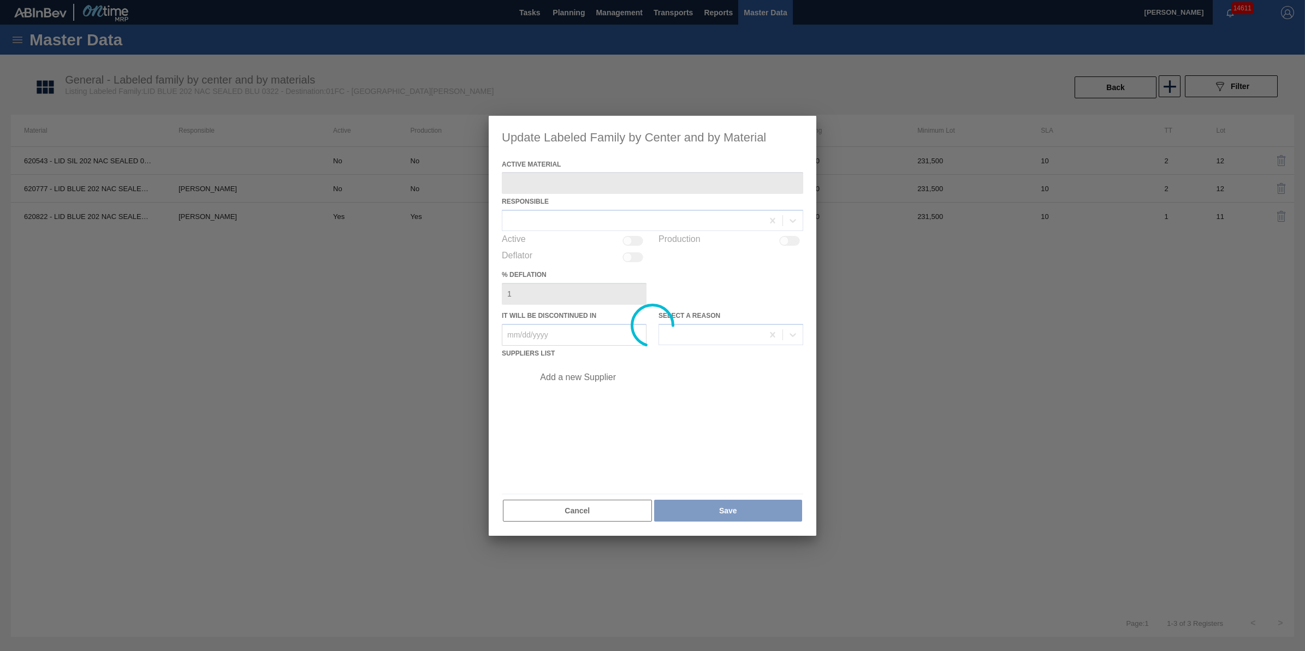
type Material "620822 - LID BLUE 202 NAC SEALED 1222 BLU DIE EPO"
checkbox input "true"
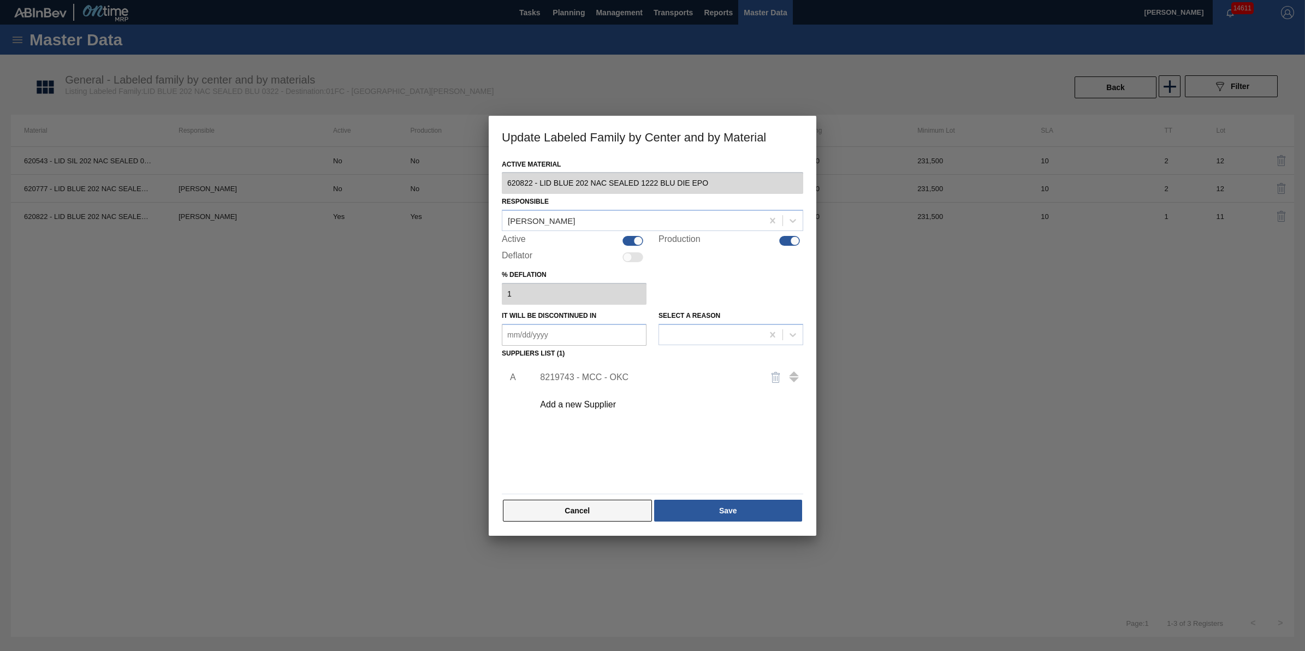
click at [590, 514] on button "Cancel" at bounding box center [577, 510] width 149 height 22
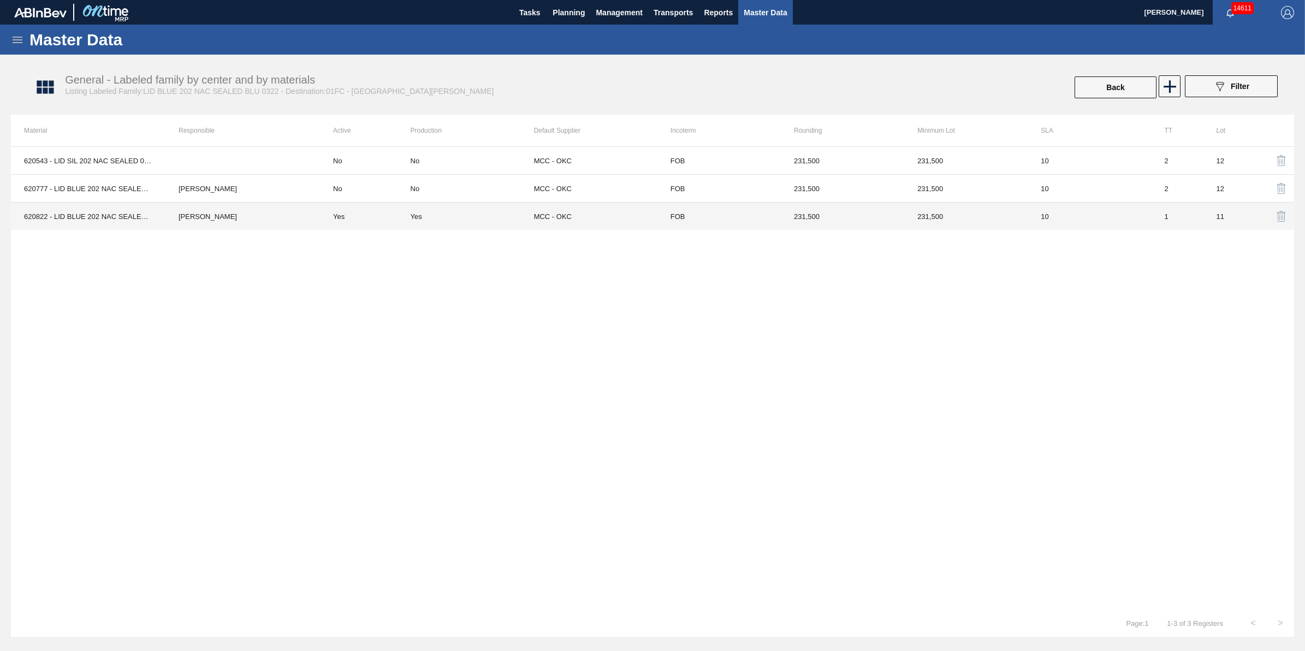
click at [60, 221] on td "620822 - LID BLUE 202 NAC SEALED 1222 BLU DIE EPO" at bounding box center [88, 217] width 154 height 28
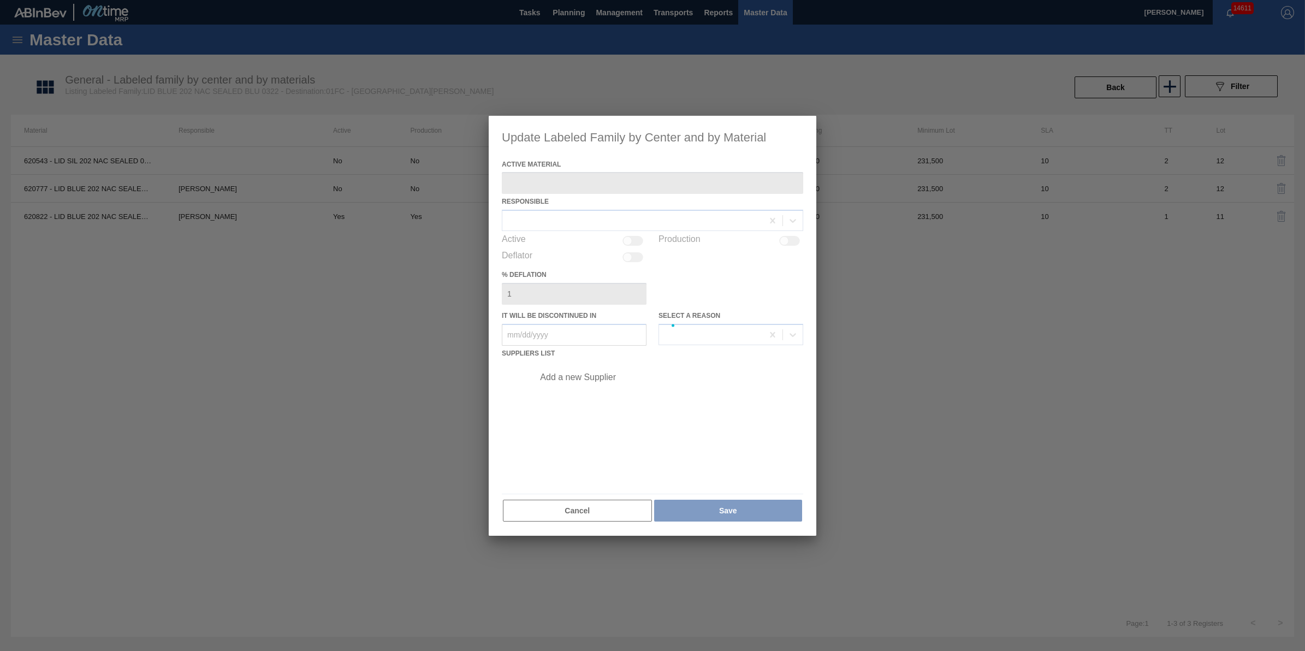
type Material "620822 - LID BLUE 202 NAC SEALED 1222 BLU DIE EPO"
checkbox input "true"
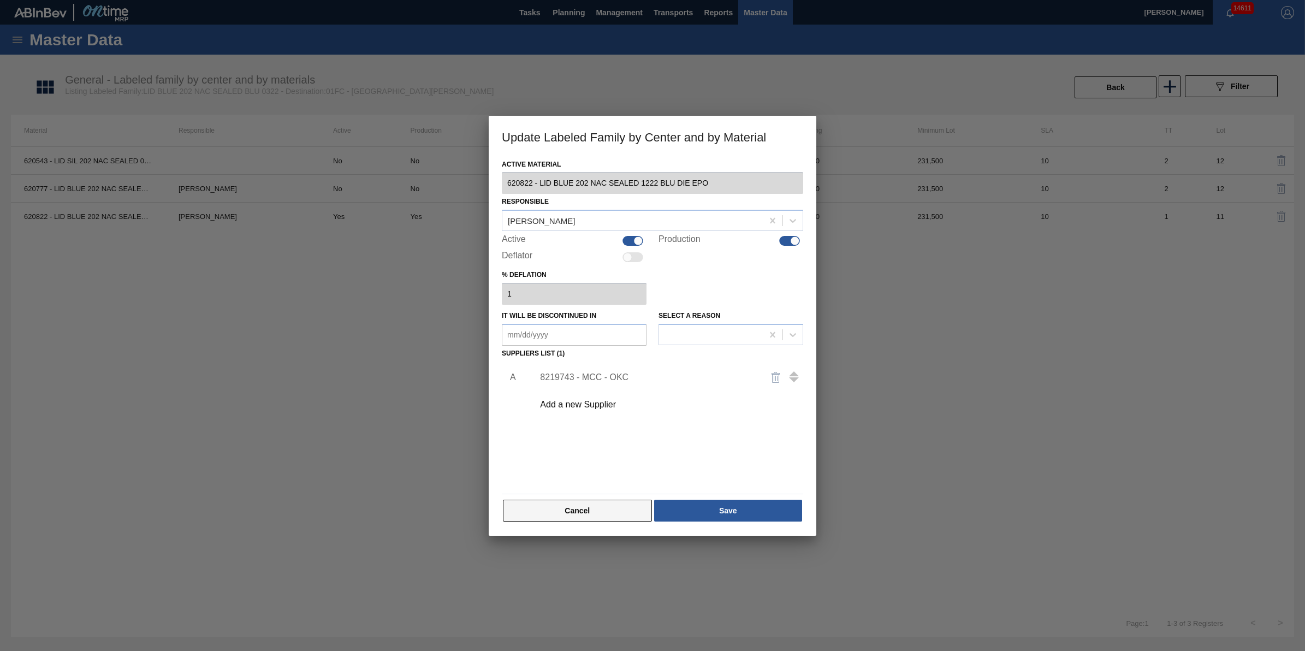
click at [609, 516] on button "Cancel" at bounding box center [577, 510] width 149 height 22
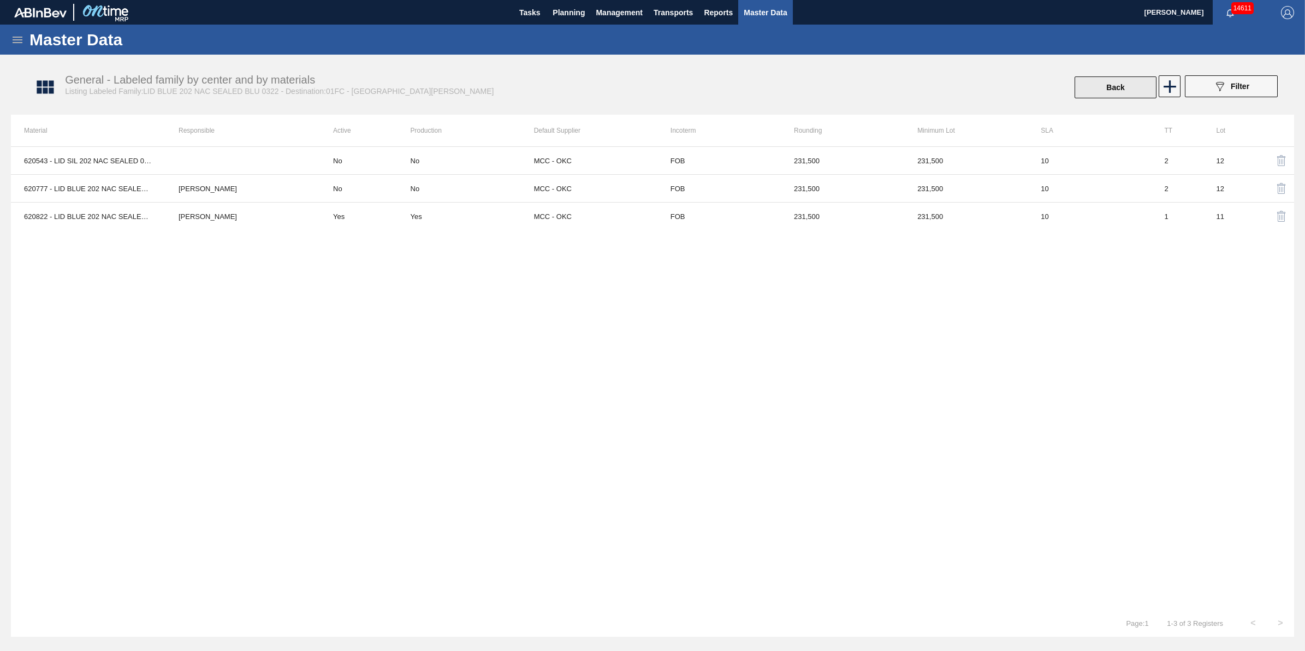
click at [1121, 93] on button "Back" at bounding box center [1115, 87] width 82 height 22
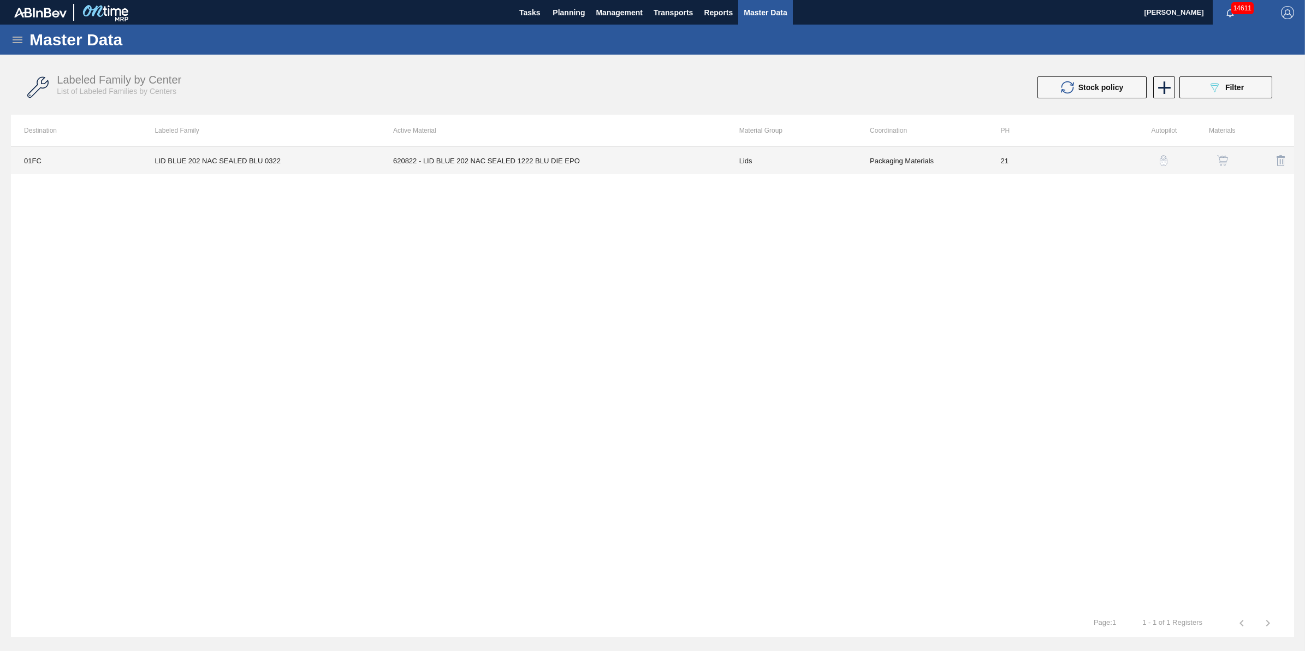
click at [189, 163] on td "LID BLUE 202 NAC SEALED BLU 0322" at bounding box center [260, 160] width 239 height 27
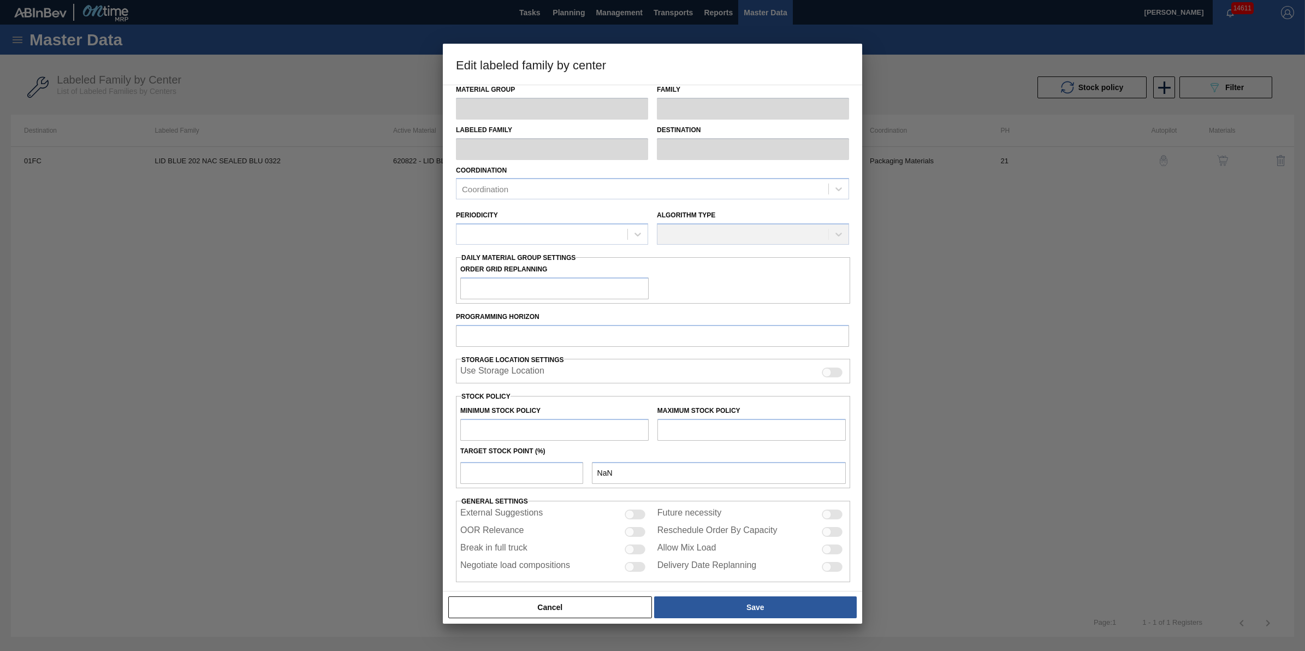
scroll to position [16, 0]
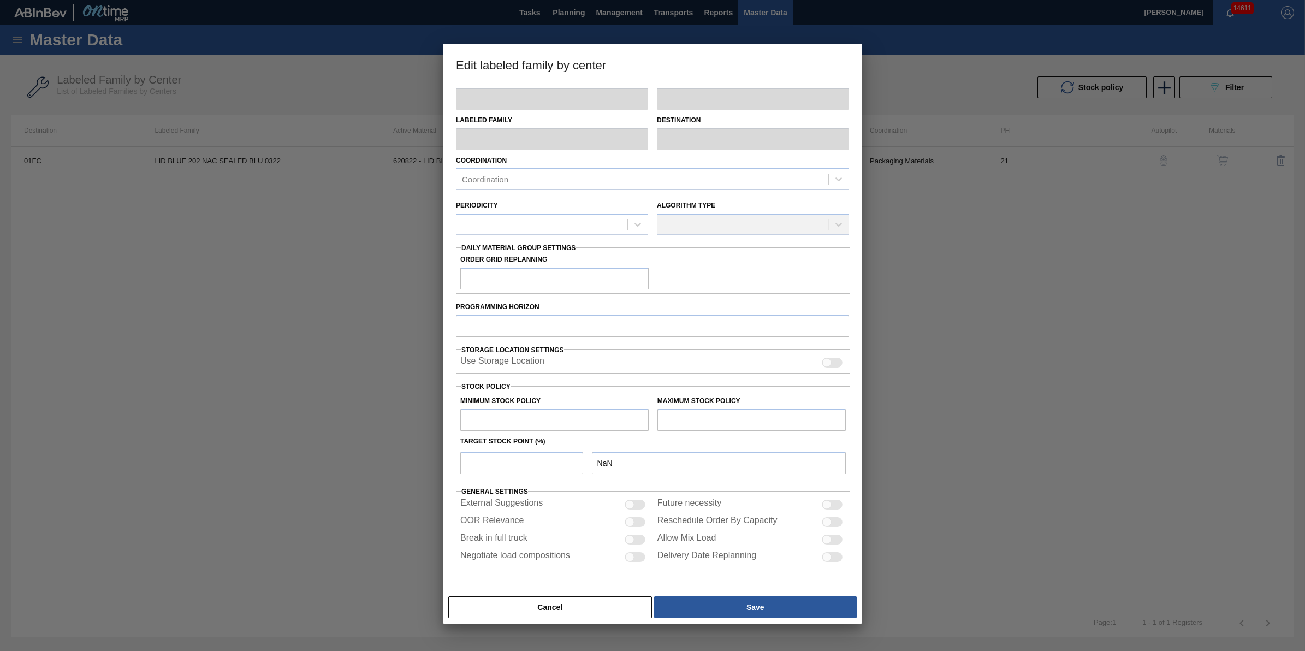
type input "Lids"
type input "Generic 202 Lid"
type input "LID BLUE 202 NAC SEALED BLU 0322"
type input "01FC - Fort [PERSON_NAME] Brewery"
type input "0"
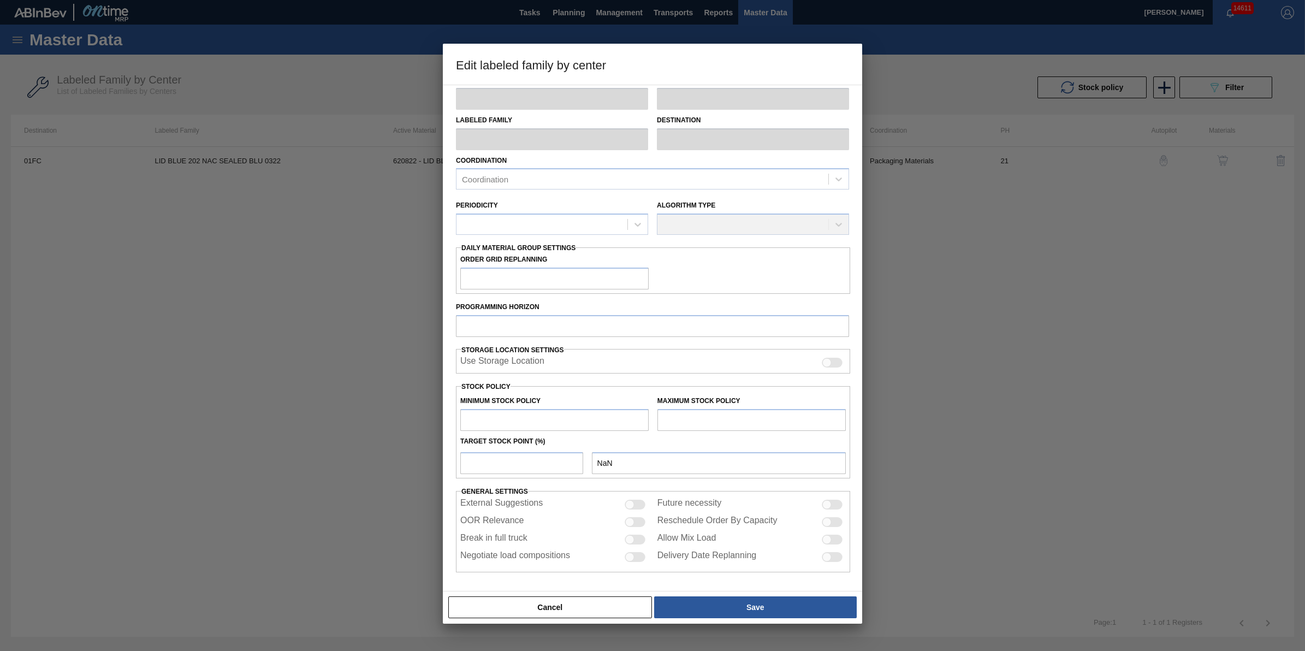
type input "21"
type input "1,133,410"
type input "13,539,580"
type input "27"
type input "4,483,076"
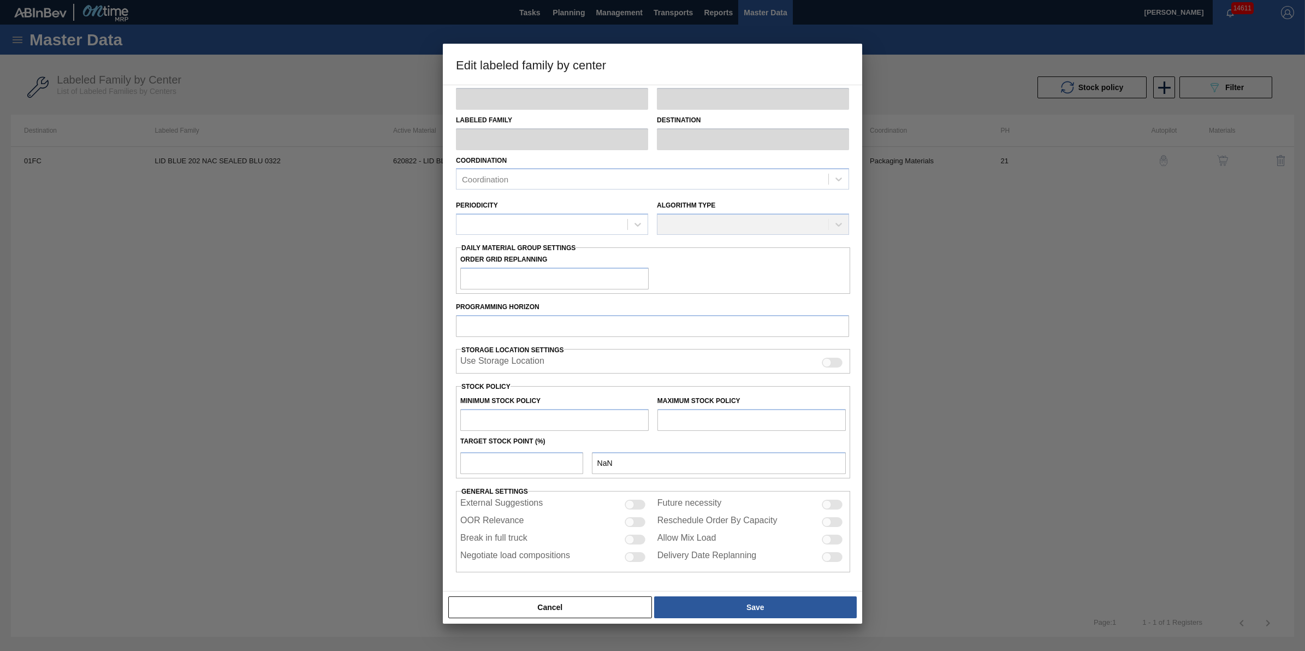
checkbox input "true"
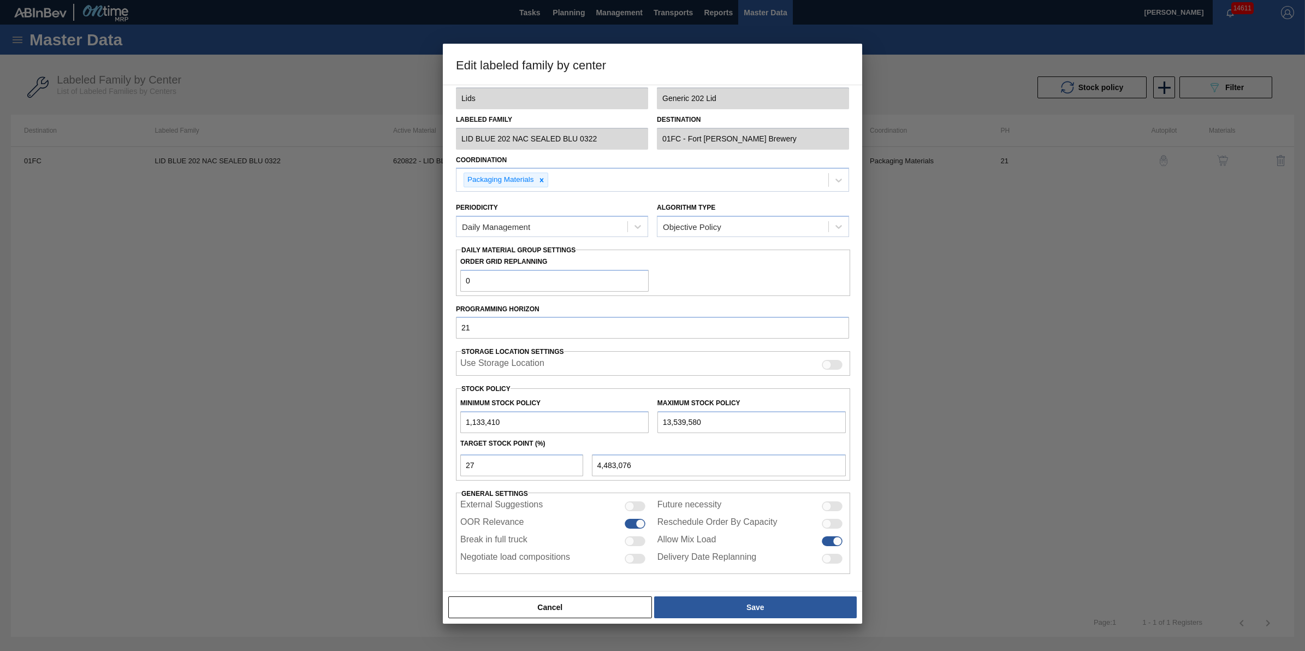
click at [639, 524] on div at bounding box center [639, 523] width 9 height 9
checkbox input "false"
click at [746, 605] on button "Save" at bounding box center [755, 607] width 203 height 22
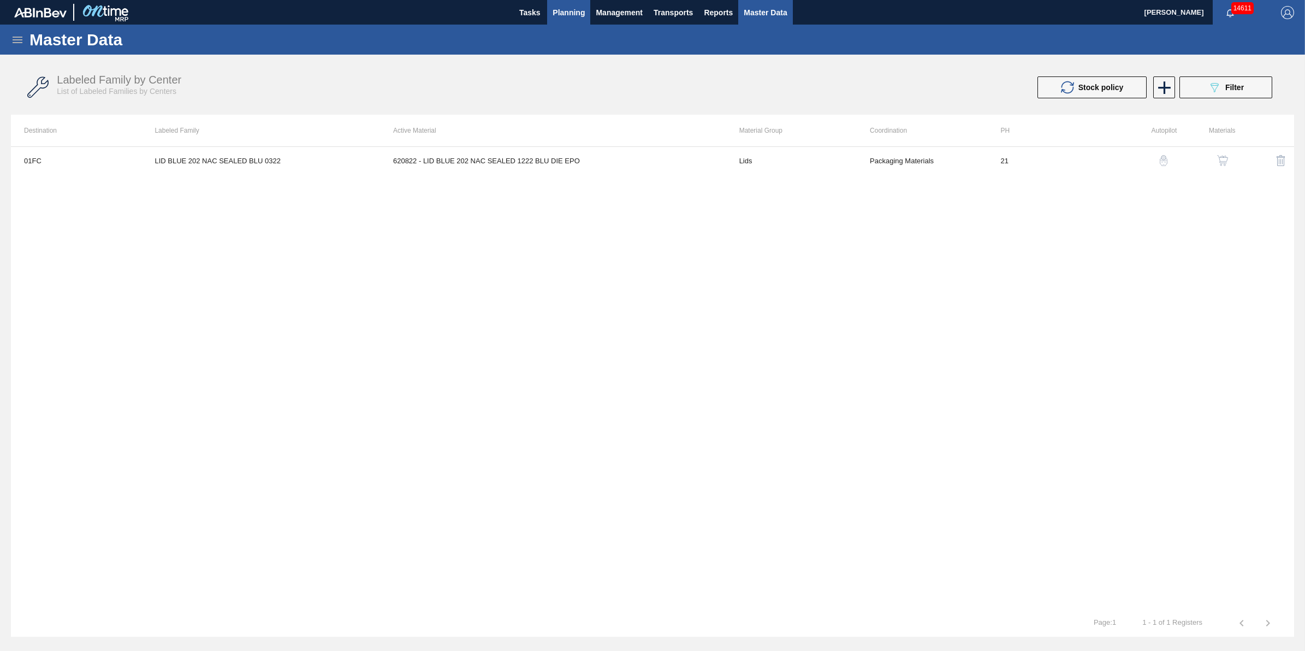
click at [577, 12] on span "Planning" at bounding box center [568, 12] width 32 height 13
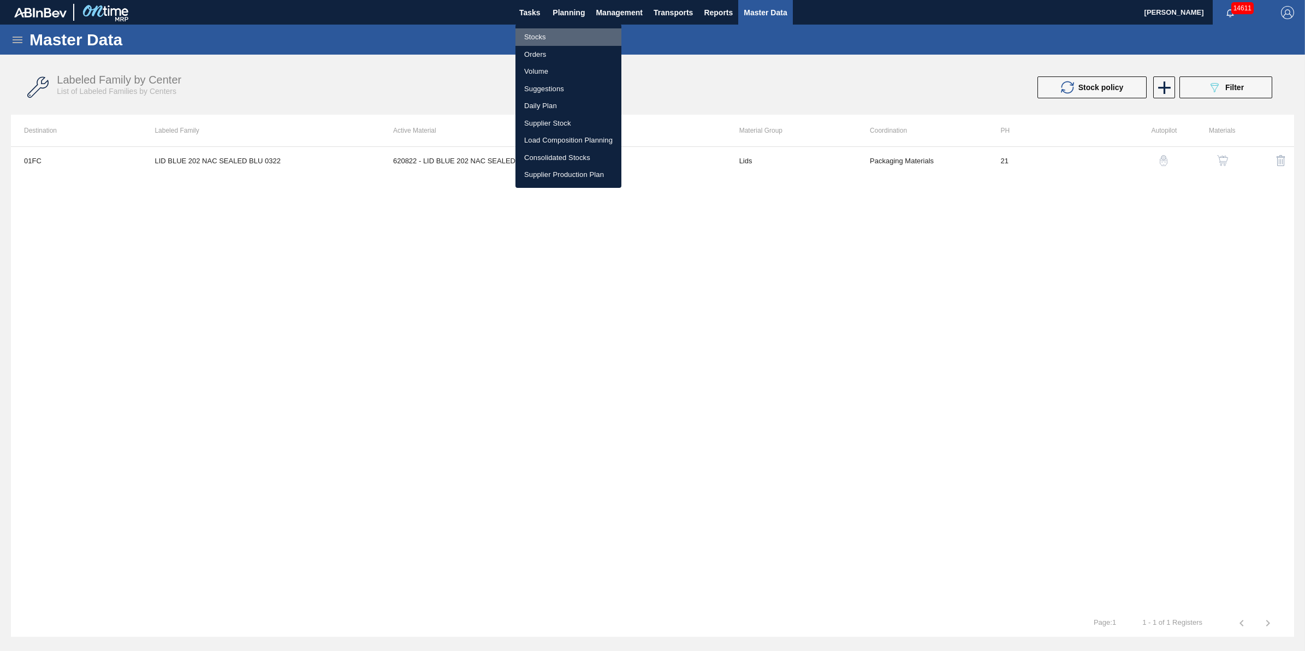
drag, startPoint x: 578, startPoint y: 31, endPoint x: 585, endPoint y: 34, distance: 7.6
click at [578, 33] on li "Stocks" at bounding box center [568, 36] width 106 height 17
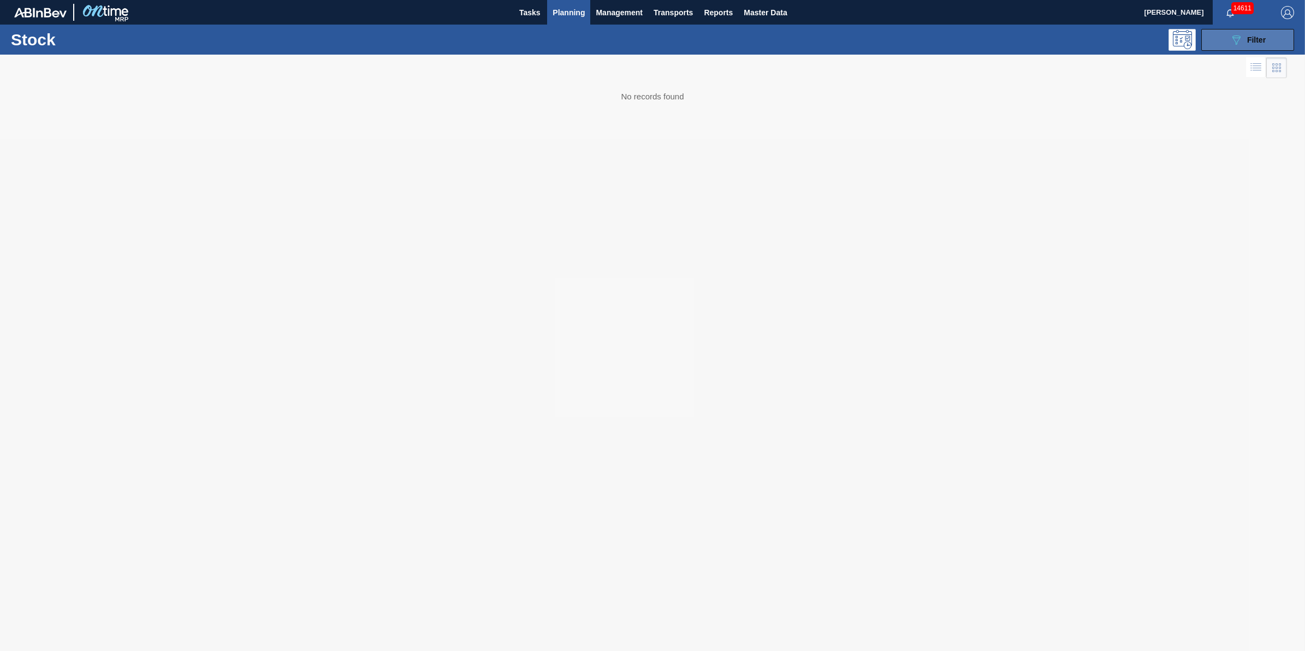
click at [1233, 35] on icon "089F7B8B-B2A5-4AFE-B5C0-19BA573D28AC" at bounding box center [1235, 39] width 13 height 13
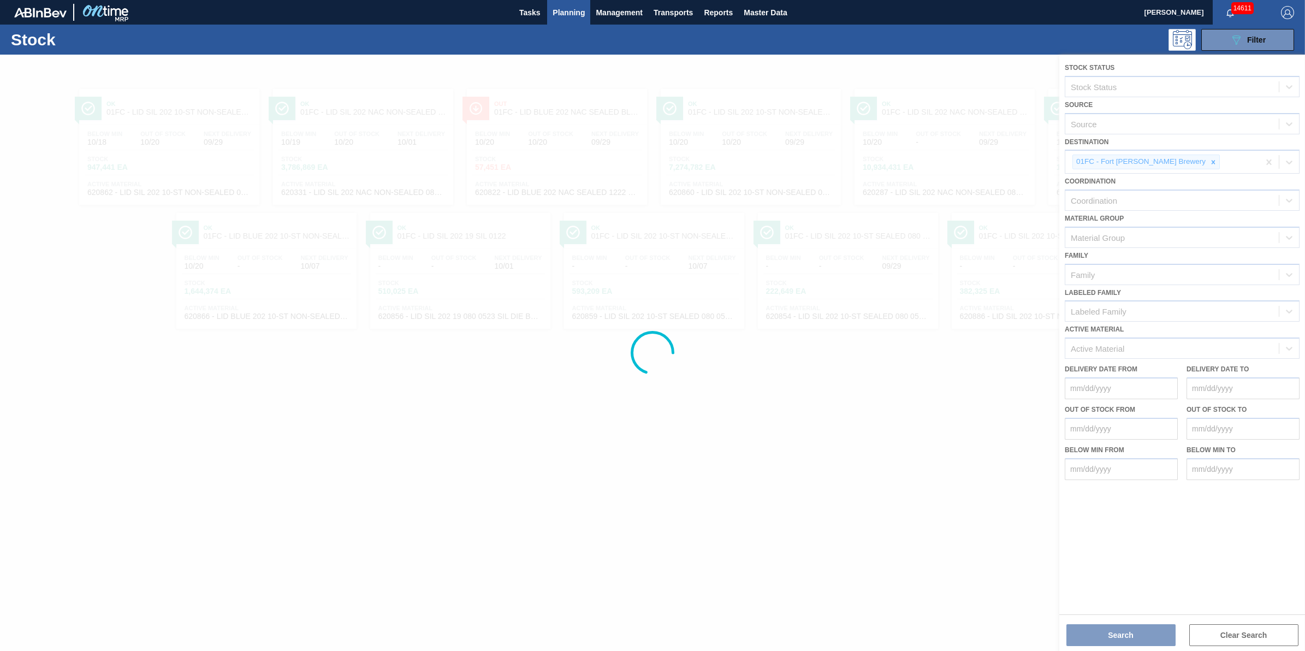
click at [1175, 161] on div at bounding box center [652, 353] width 1305 height 596
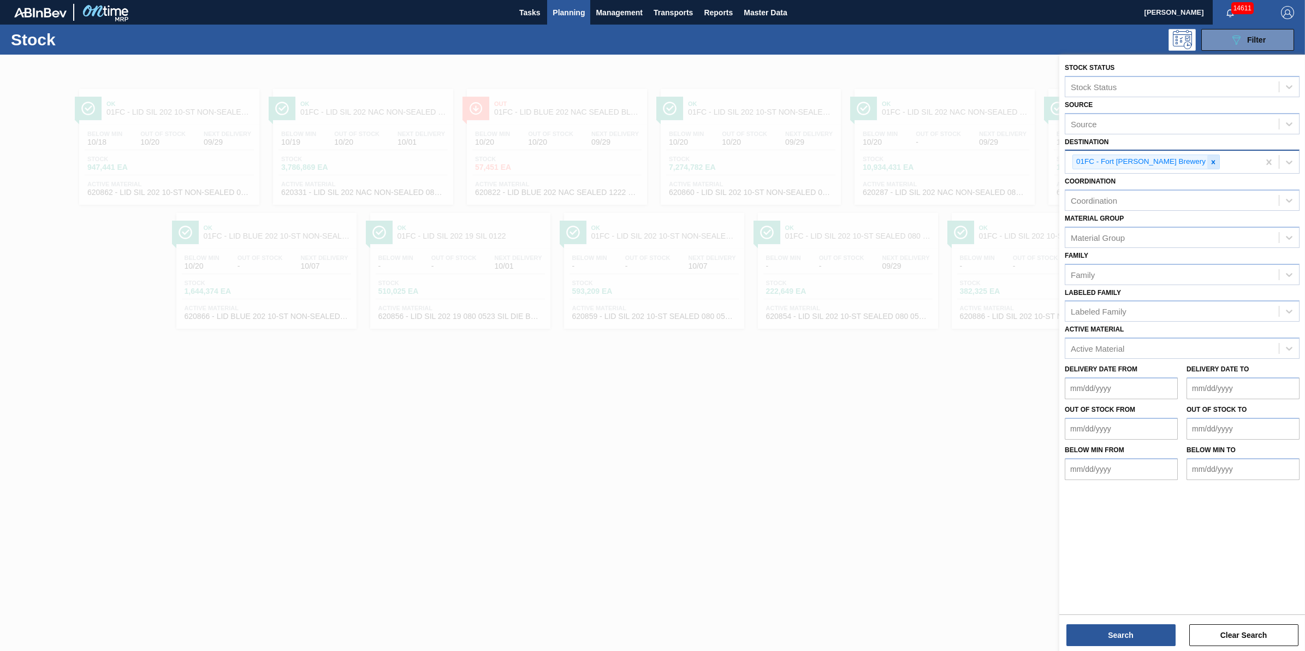
click at [1211, 161] on icon at bounding box center [1213, 162] width 4 height 4
click at [1174, 161] on div "Destination" at bounding box center [1171, 161] width 213 height 16
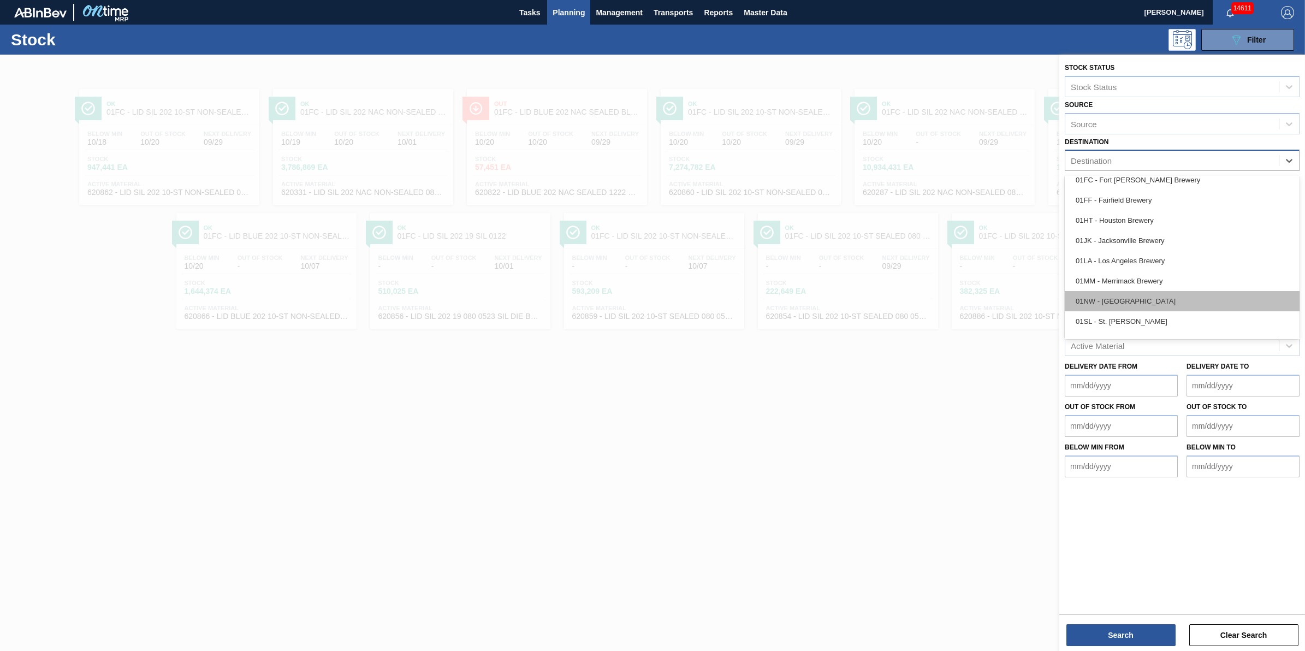
scroll to position [83, 0]
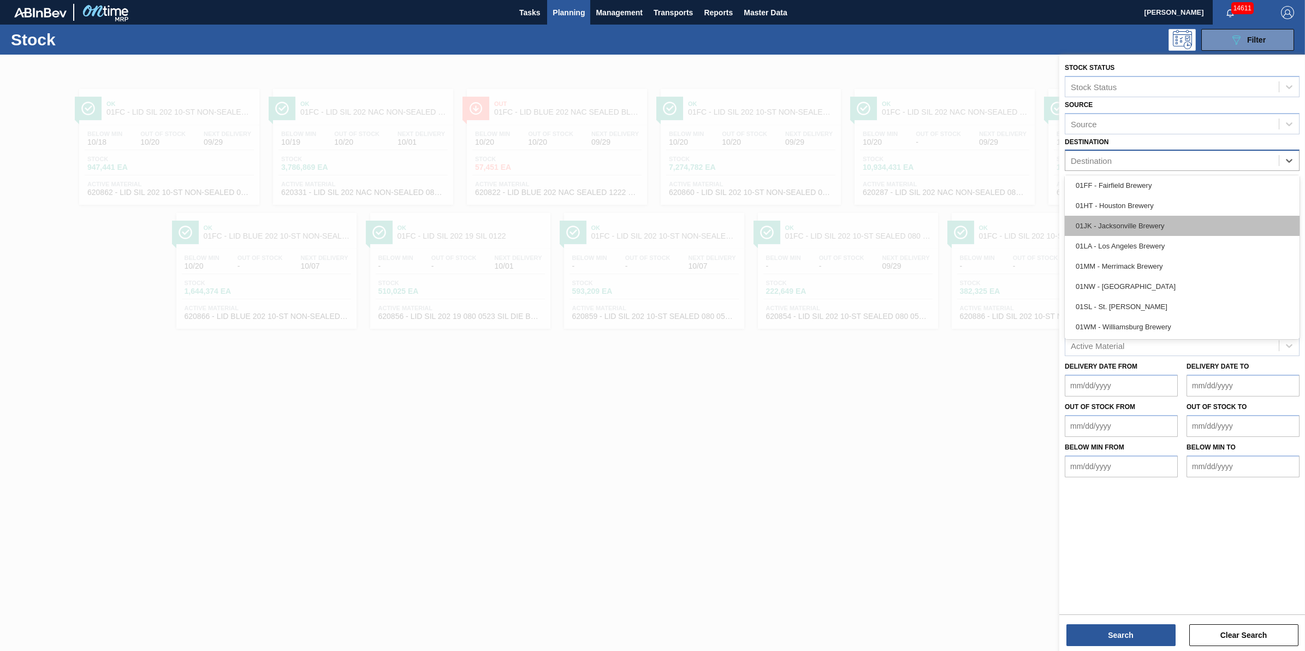
click at [1155, 222] on div "01JK - Jacksonville Brewery" at bounding box center [1181, 226] width 235 height 20
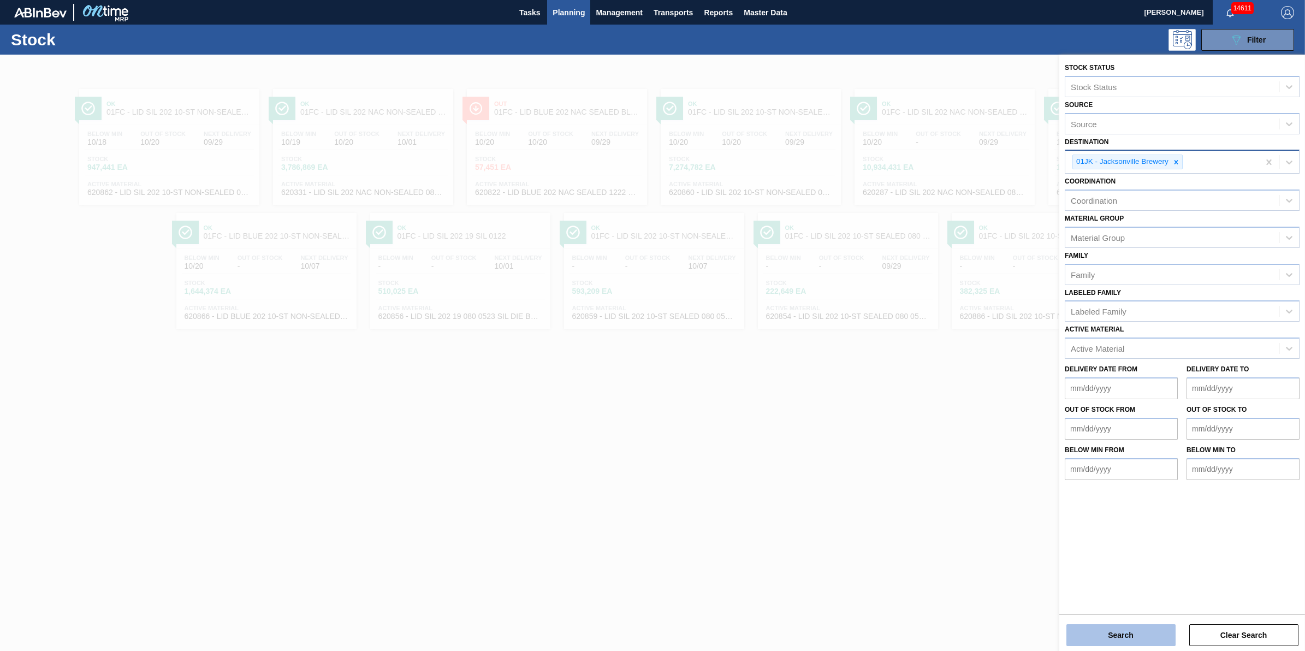
click at [1127, 624] on div "Search Clear Search" at bounding box center [1182, 629] width 246 height 31
drag, startPoint x: 1127, startPoint y: 624, endPoint x: 1134, endPoint y: 636, distance: 13.7
click at [1134, 636] on button "Search" at bounding box center [1120, 635] width 109 height 22
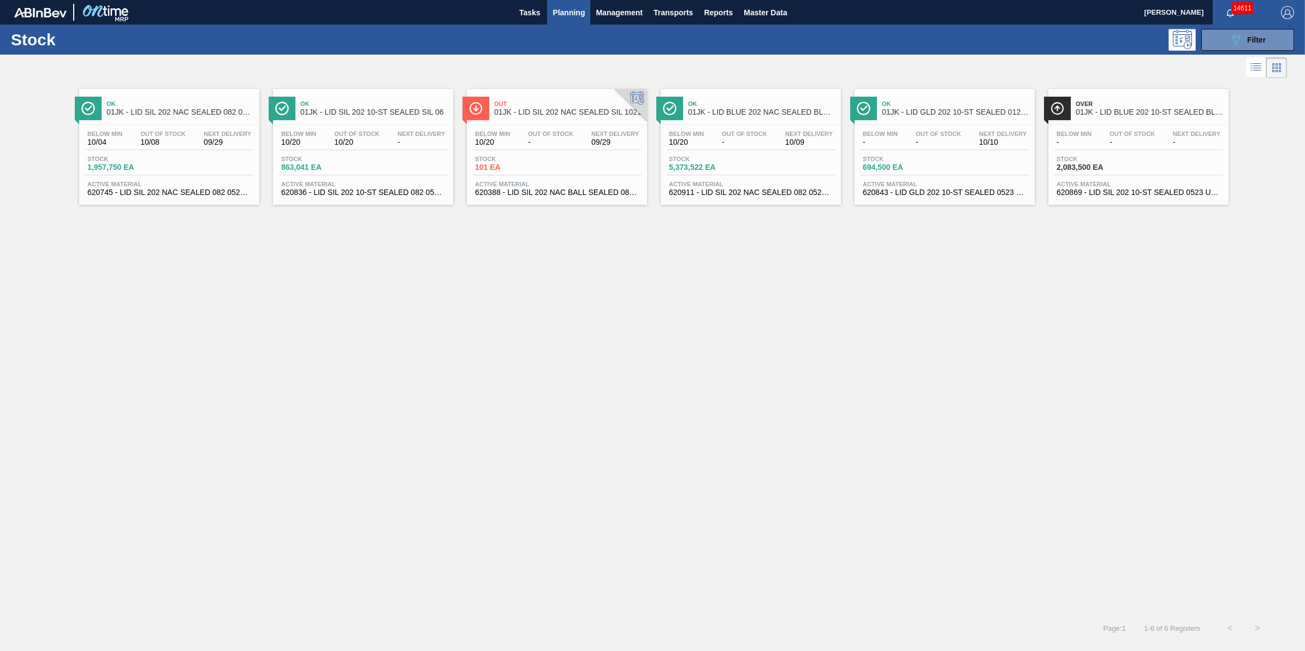
click at [746, 140] on span "-" at bounding box center [744, 142] width 45 height 8
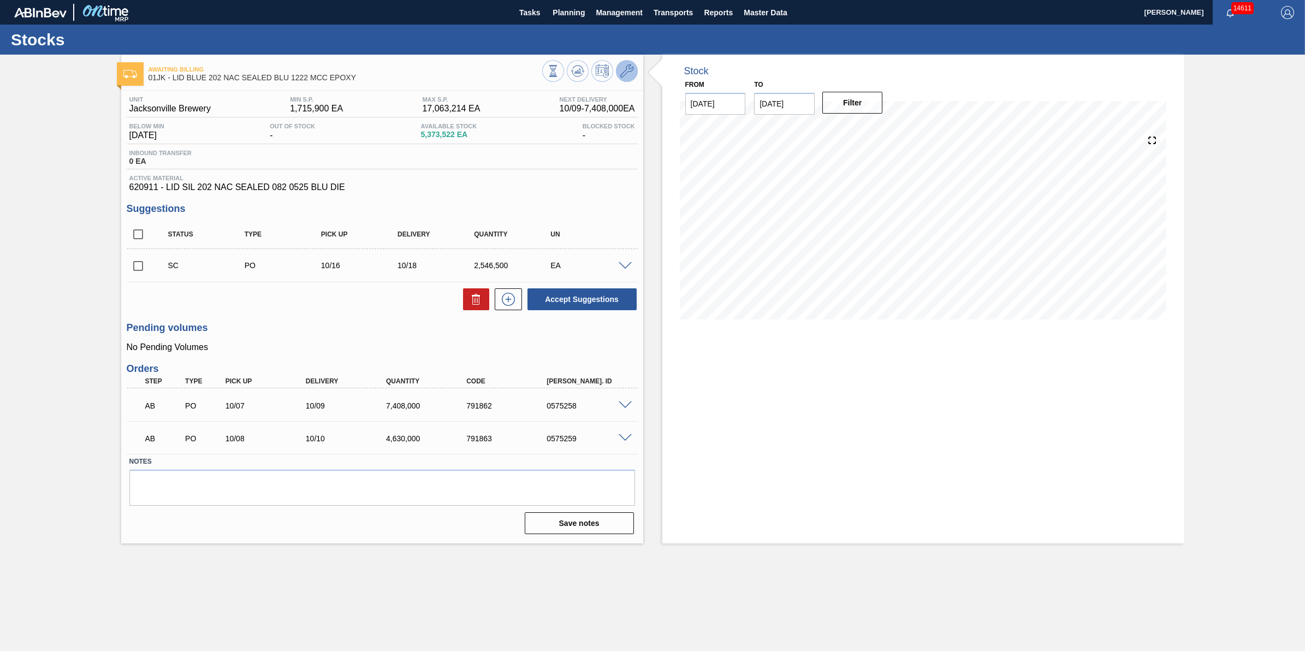
click at [627, 69] on icon at bounding box center [626, 70] width 13 height 13
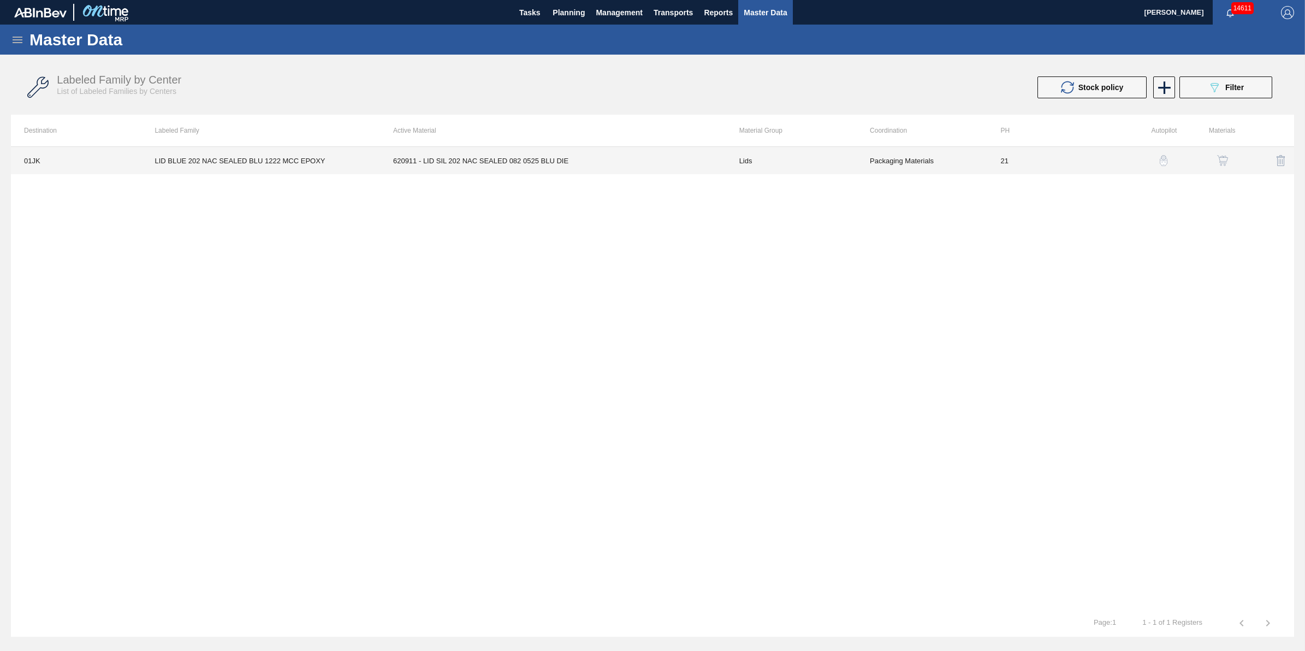
click at [154, 164] on td "LID BLUE 202 NAC SEALED BLU 1222 MCC EPOXY" at bounding box center [260, 160] width 239 height 27
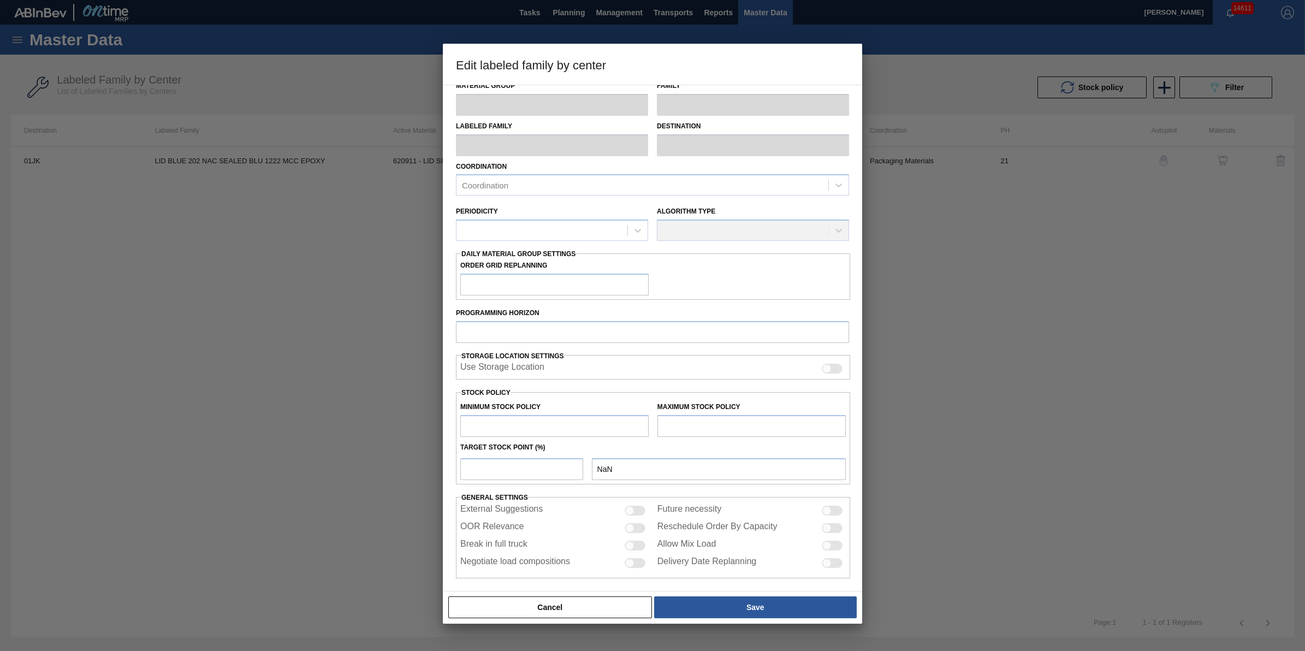
scroll to position [16, 0]
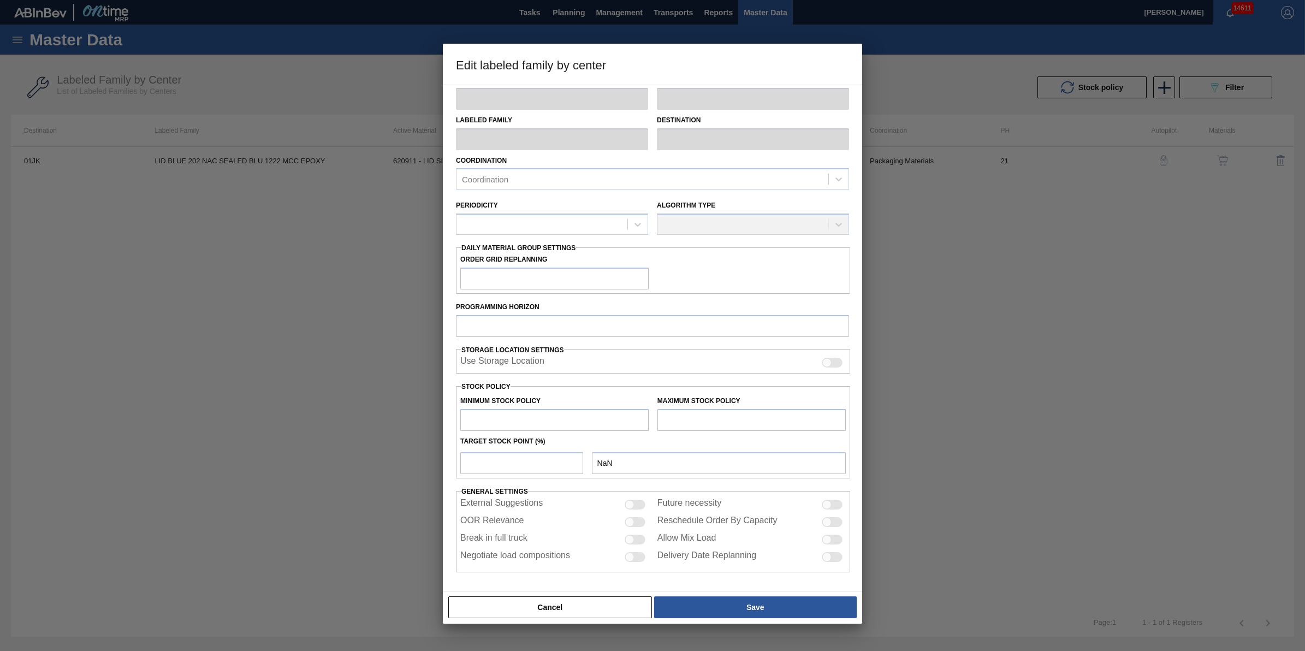
type input "Lids"
type input "Generic 202 Lid"
type input "LID BLUE 202 NAC SEALED BLU 1222 MCC EPOXY"
type input "01JK - Jacksonville Brewery"
type input "0"
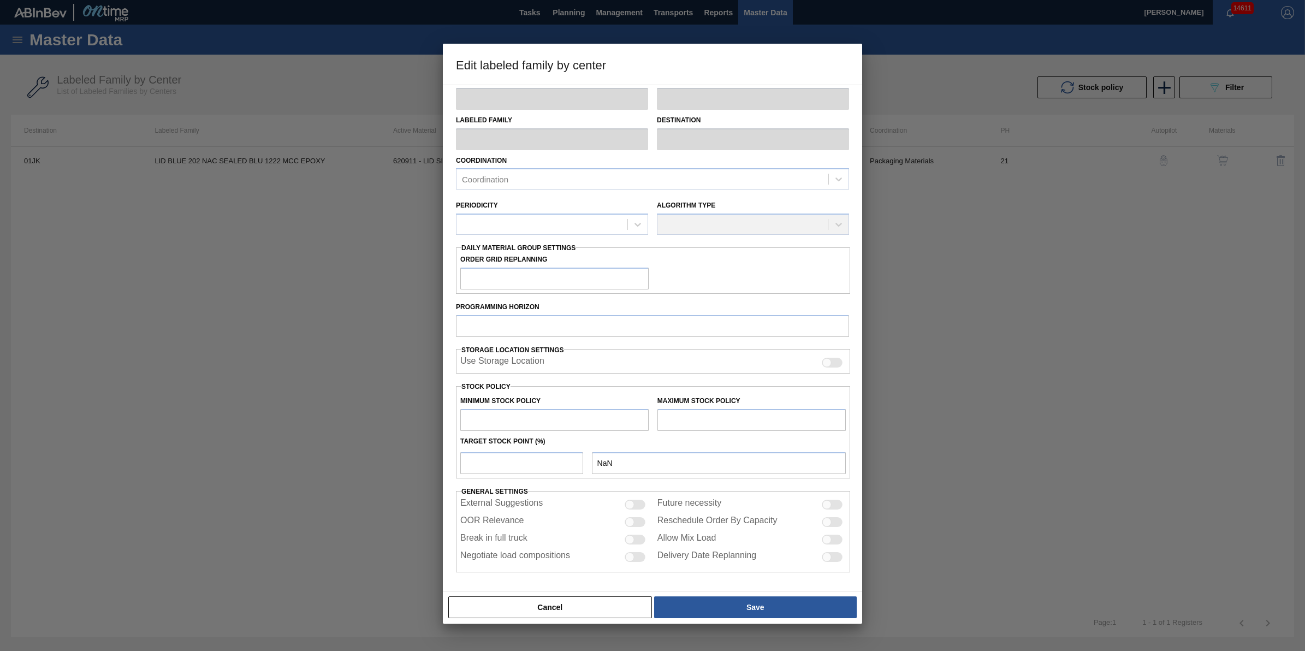
type input "21"
type input "1,715,900"
type input "17,063,214"
type input "10"
type input "3,250,631"
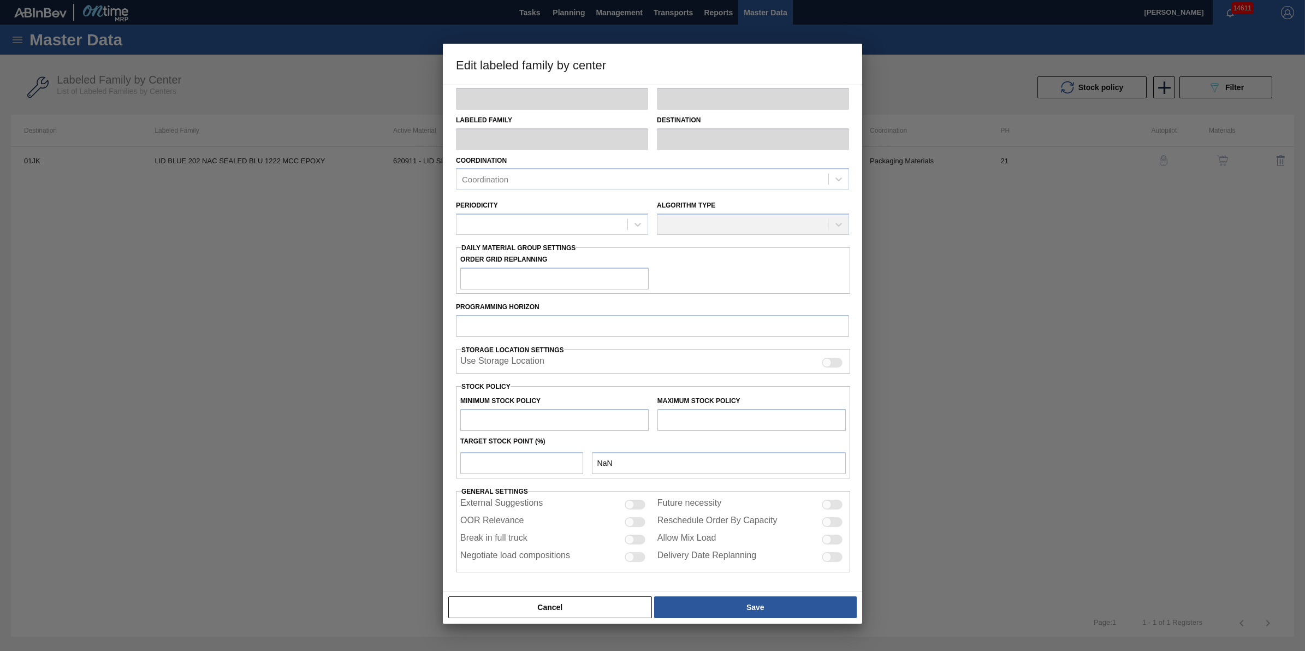
checkbox input "true"
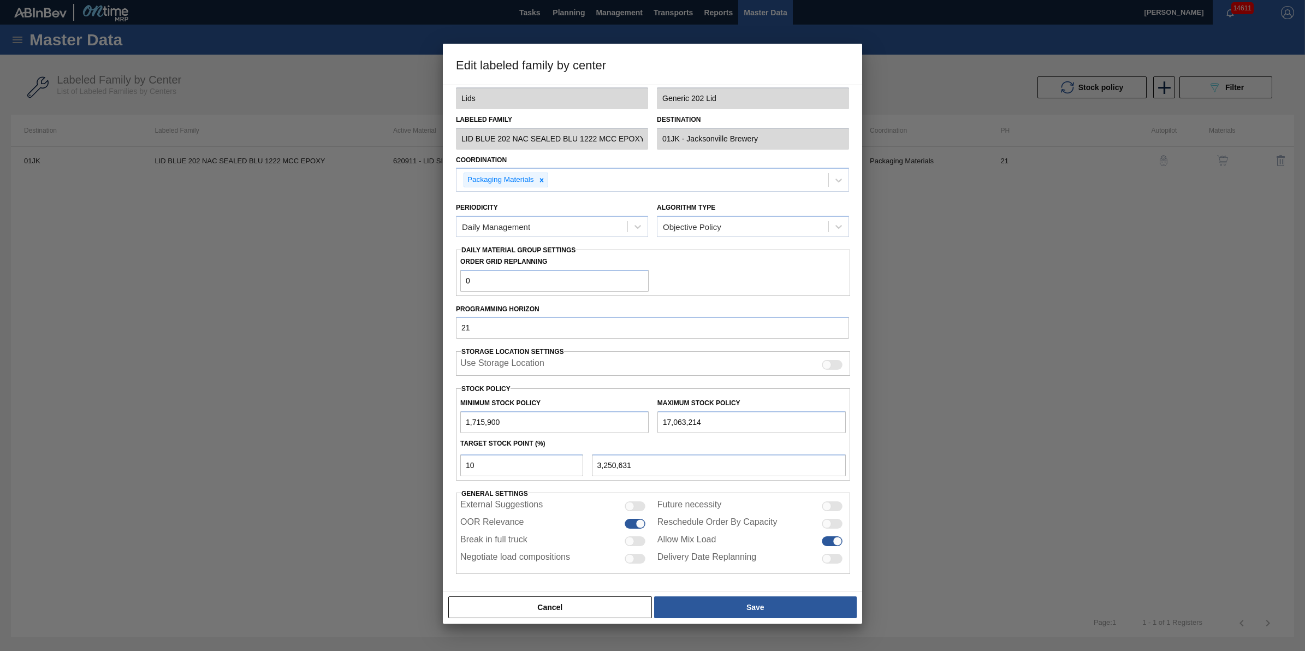
click at [638, 525] on div at bounding box center [639, 523] width 9 height 9
checkbox input "false"
click at [740, 603] on button "Save" at bounding box center [755, 607] width 203 height 22
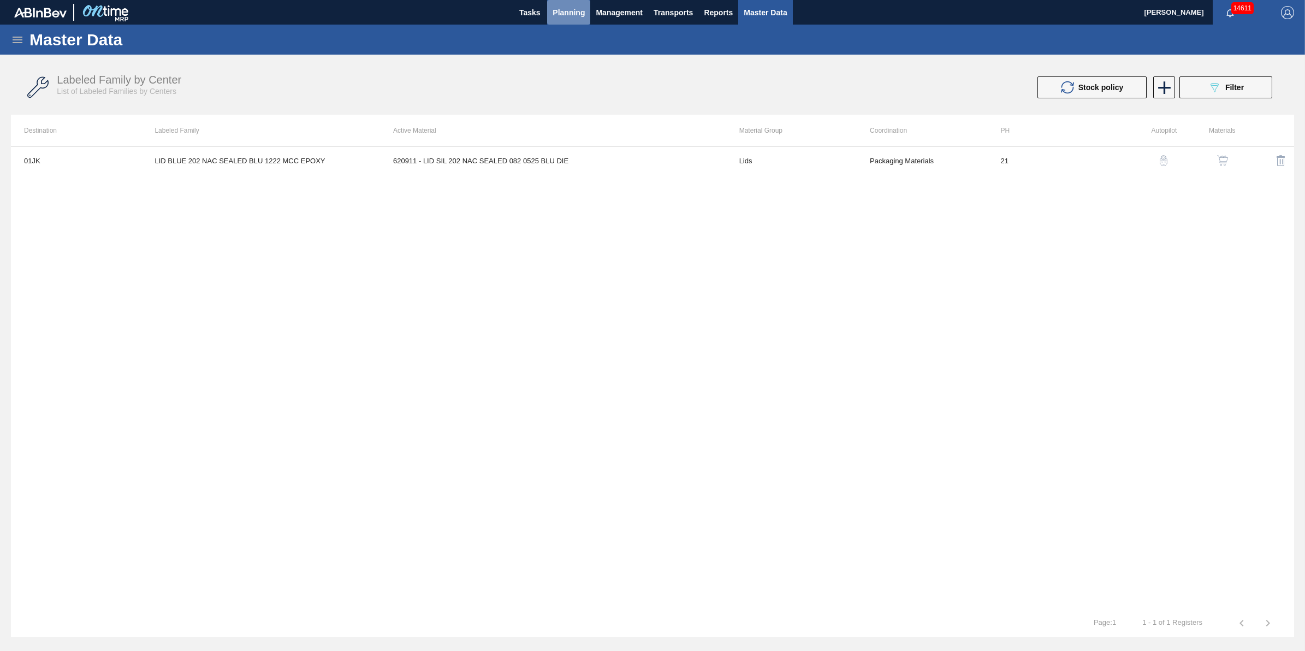
click at [568, 9] on span "Planning" at bounding box center [568, 12] width 32 height 13
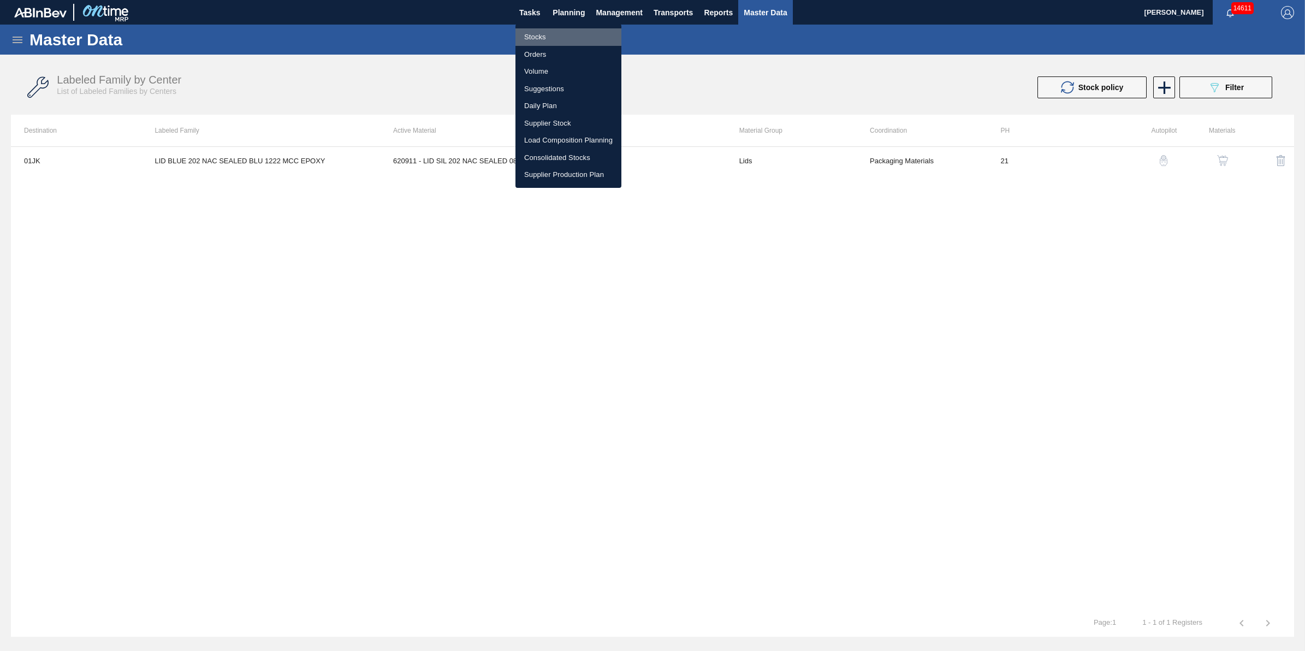
click at [560, 31] on li "Stocks" at bounding box center [568, 36] width 106 height 17
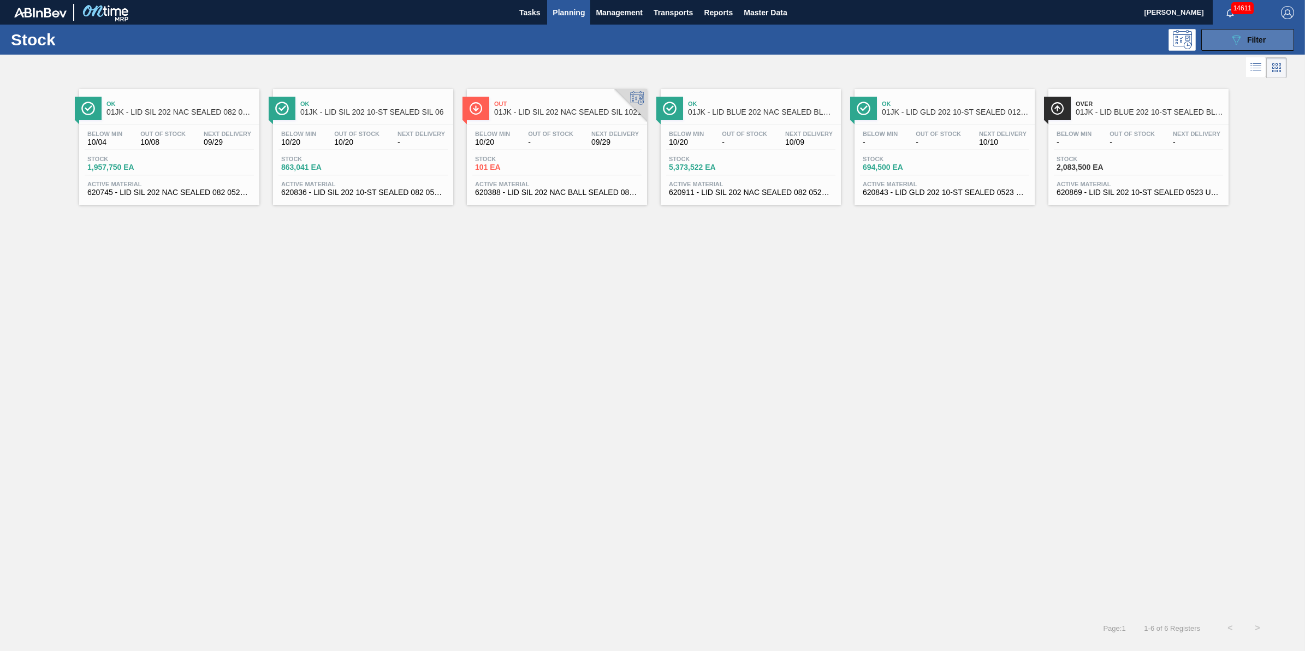
click at [1265, 46] on button "089F7B8B-B2A5-4AFE-B5C0-19BA573D28AC Filter" at bounding box center [1247, 40] width 93 height 22
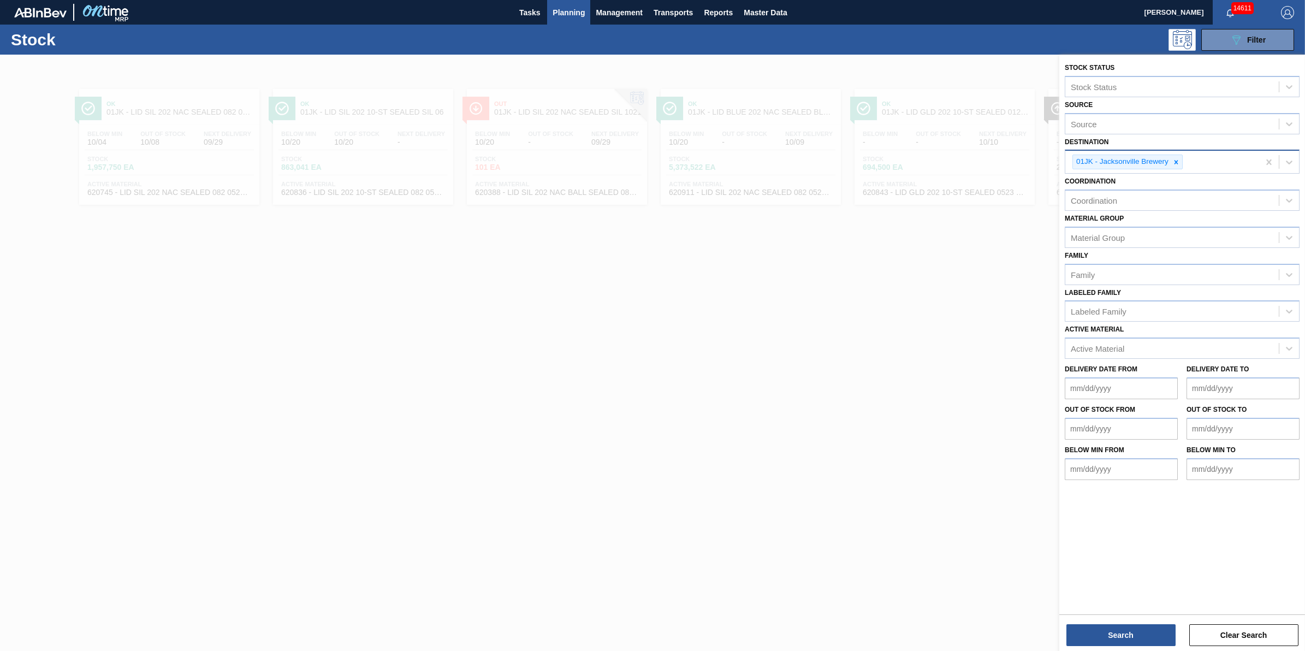
click at [1170, 162] on div at bounding box center [1176, 162] width 12 height 14
click at [1170, 162] on div "Destination" at bounding box center [1171, 161] width 213 height 16
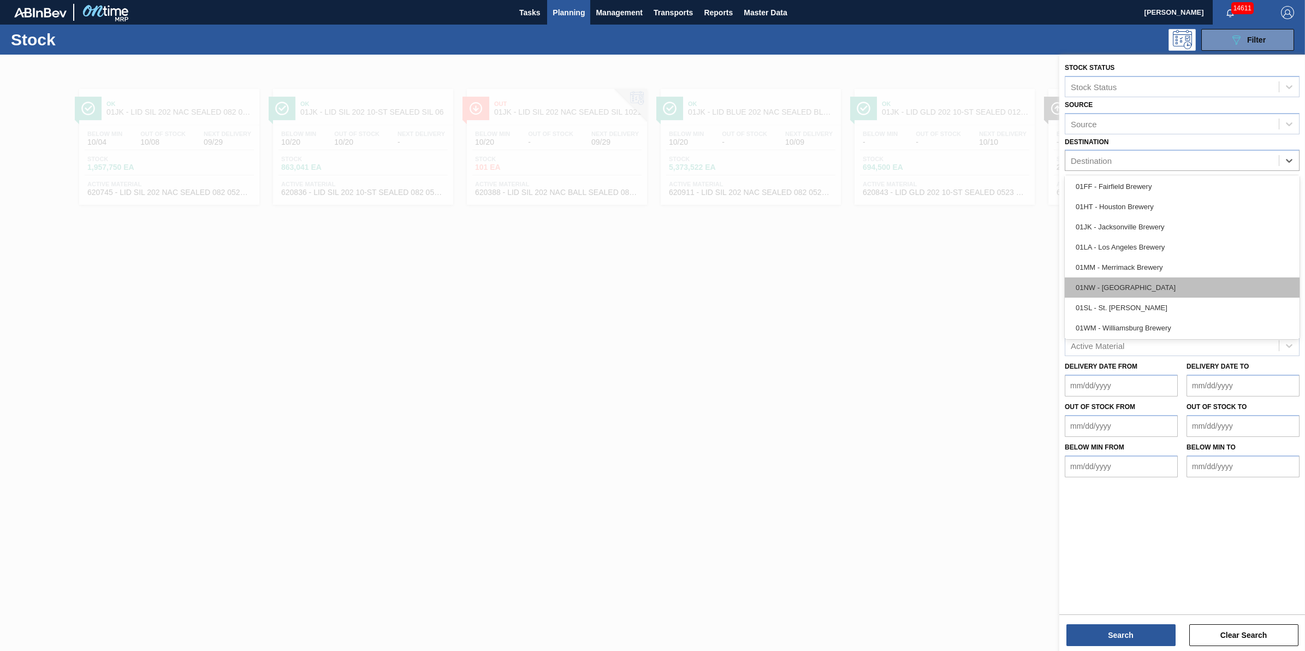
scroll to position [82, 0]
click at [1159, 284] on div "01NW - [GEOGRAPHIC_DATA]" at bounding box center [1181, 287] width 235 height 20
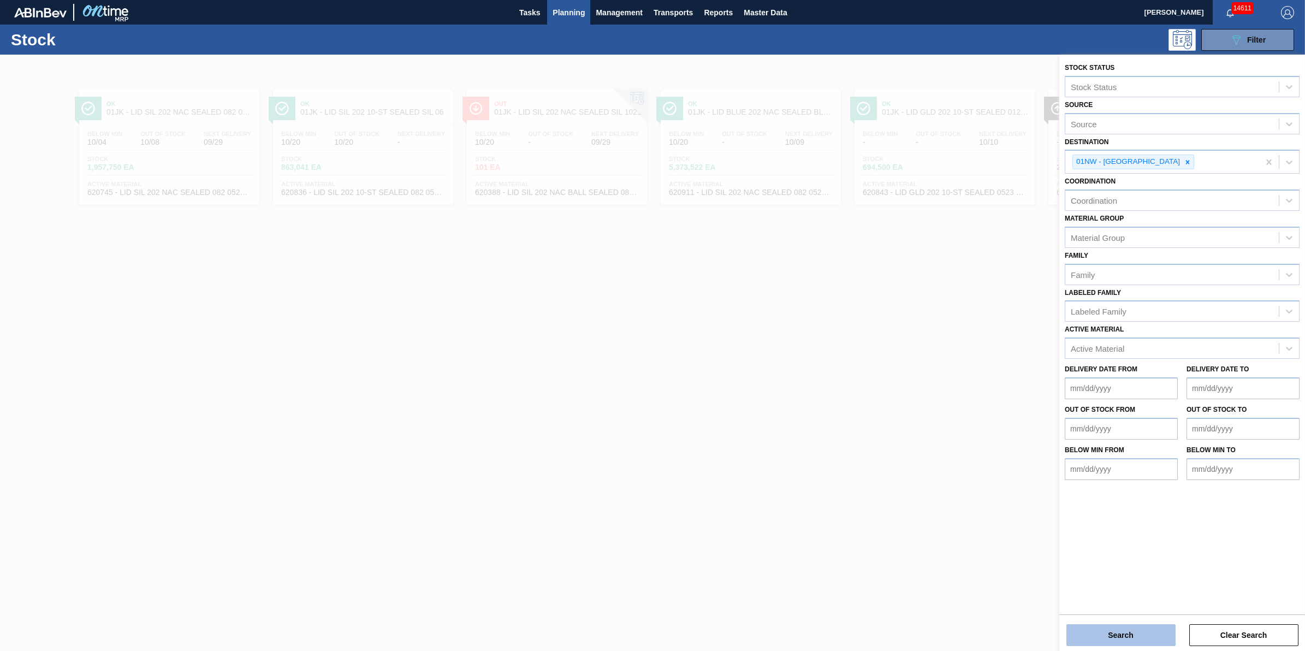
click at [1109, 630] on button "Search" at bounding box center [1120, 635] width 109 height 22
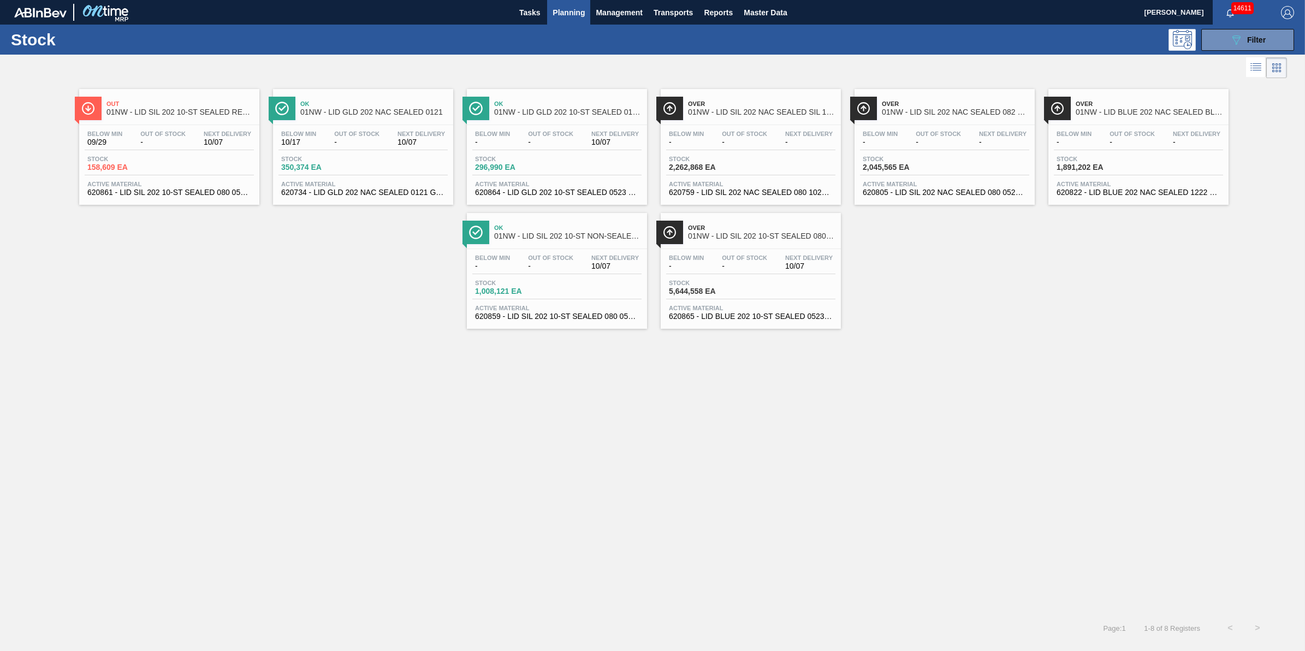
click at [53, 161] on div "Out 01NW - LID SIL 202 10-ST SEALED RED DI Below Min 09/29 Out Of Stock - Next …" at bounding box center [652, 205] width 1305 height 248
click at [178, 159] on div "Stock 158,609 EA" at bounding box center [169, 166] width 169 height 20
click at [1243, 36] on div "089F7B8B-B2A5-4AFE-B5C0-19BA573D28AC Filter" at bounding box center [1247, 39] width 36 height 13
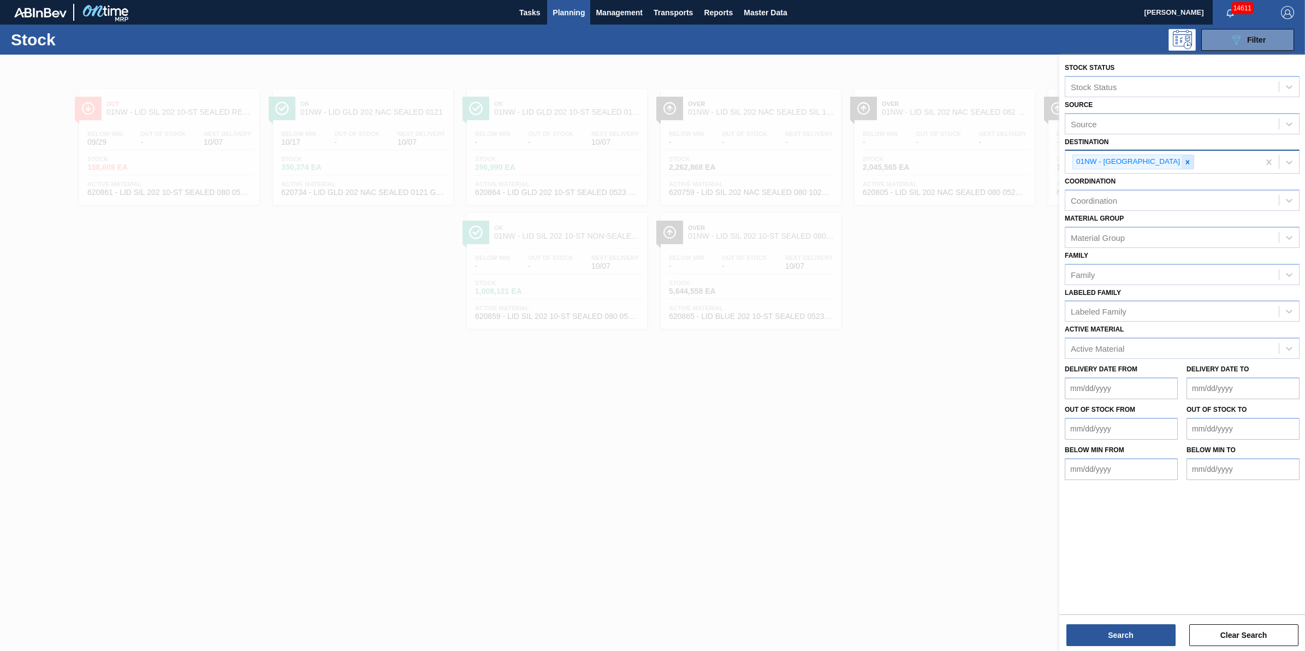
click at [1183, 163] on icon at bounding box center [1187, 162] width 8 height 8
click at [1160, 163] on div "Destination" at bounding box center [1171, 161] width 213 height 16
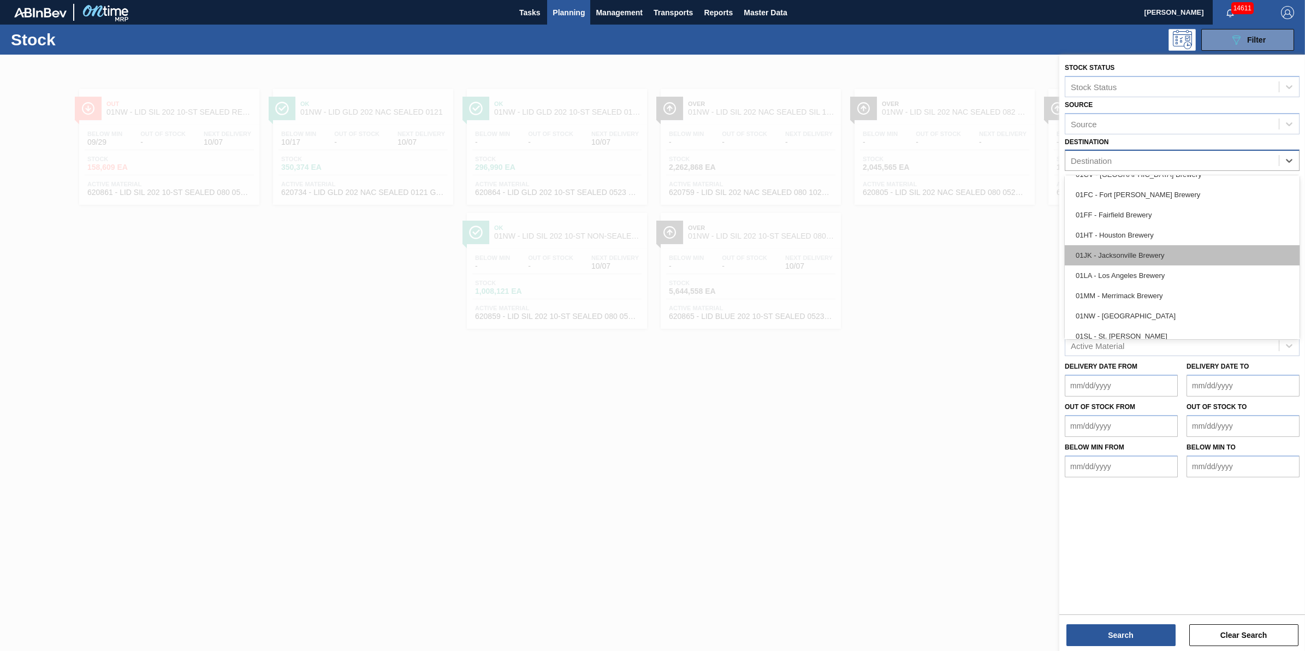
scroll to position [82, 0]
click at [1156, 297] on div "01SL - St. [PERSON_NAME]" at bounding box center [1181, 307] width 235 height 20
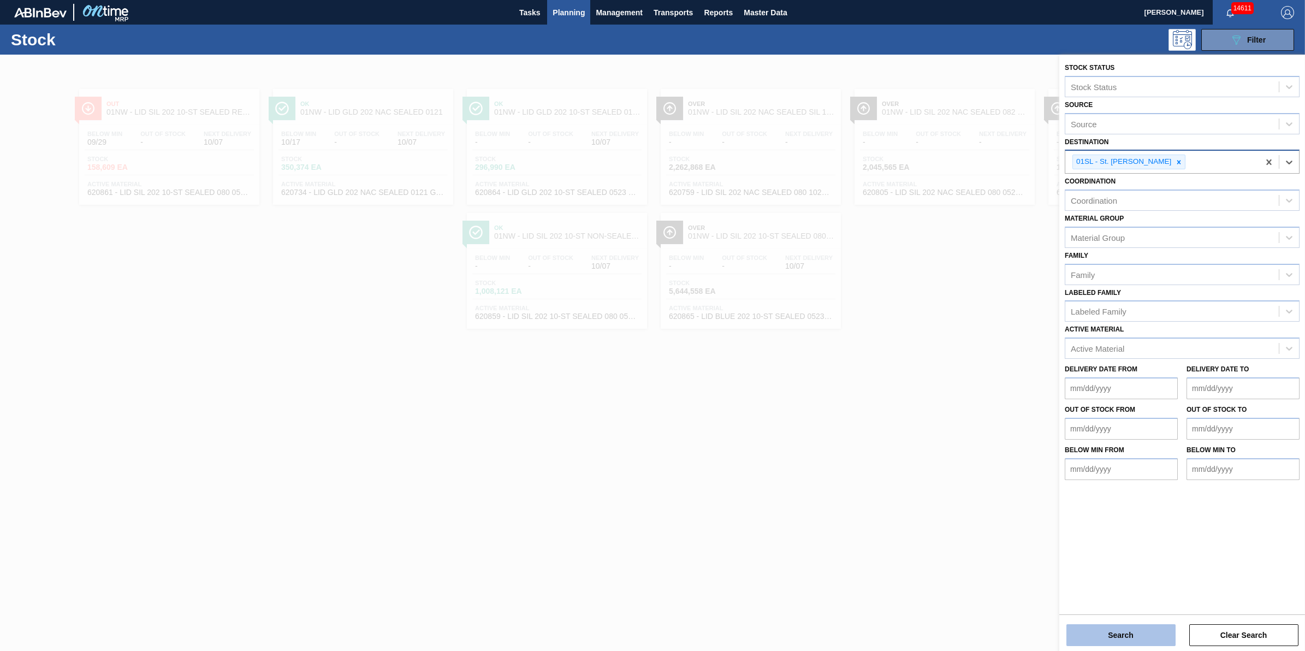
click at [1144, 628] on button "Search" at bounding box center [1120, 635] width 109 height 22
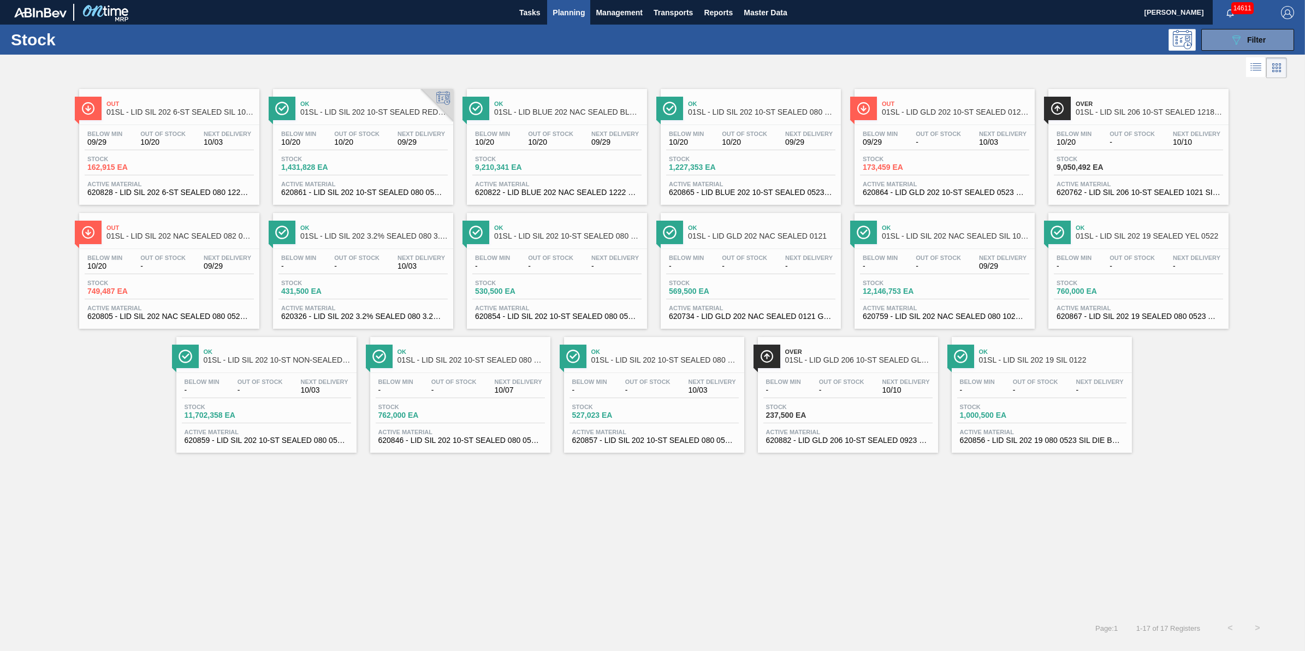
click at [942, 141] on span "-" at bounding box center [937, 142] width 45 height 8
click at [102, 157] on span "Stock" at bounding box center [125, 159] width 76 height 7
click at [898, 150] on div "Below Min 09/29 Out Of Stock - Next Delivery 10/03" at bounding box center [944, 140] width 169 height 20
click at [194, 135] on div "Below Min 09/29 Out Of Stock 10/20 Next Delivery 10/03" at bounding box center [169, 140] width 169 height 20
click at [186, 296] on div "Stock 749,487 EA" at bounding box center [169, 289] width 169 height 20
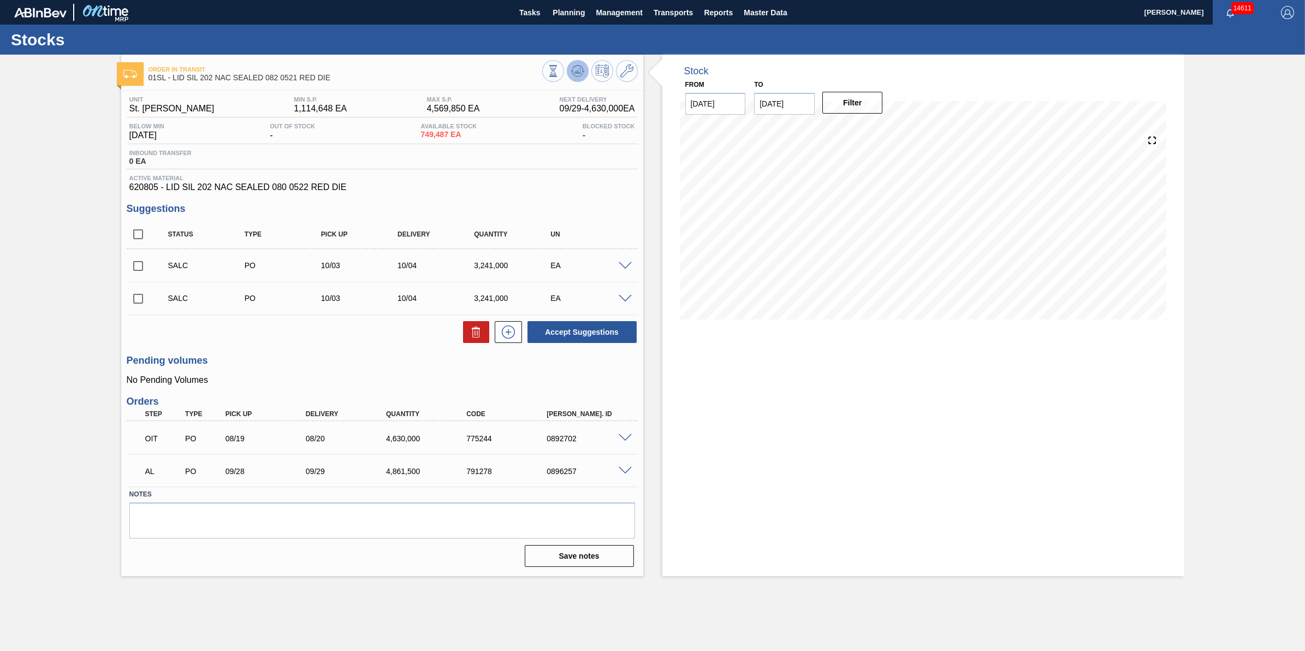
click at [581, 72] on icon at bounding box center [577, 70] width 13 height 13
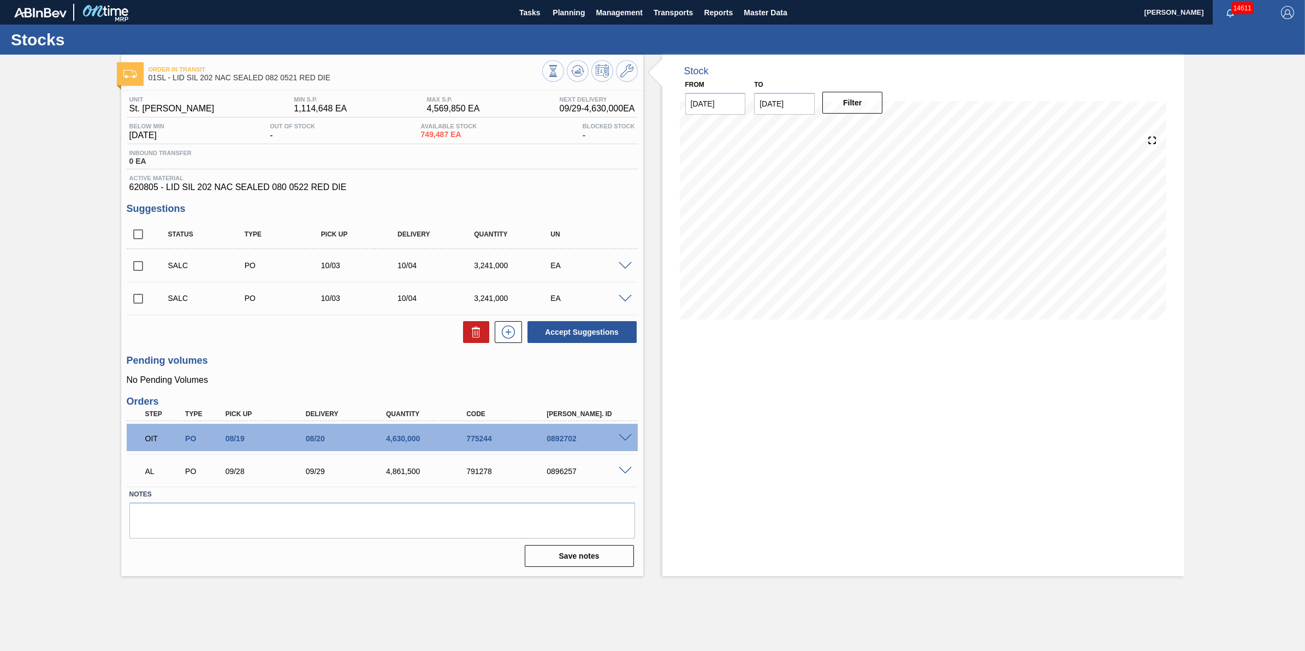
click at [626, 438] on span at bounding box center [624, 438] width 13 height 8
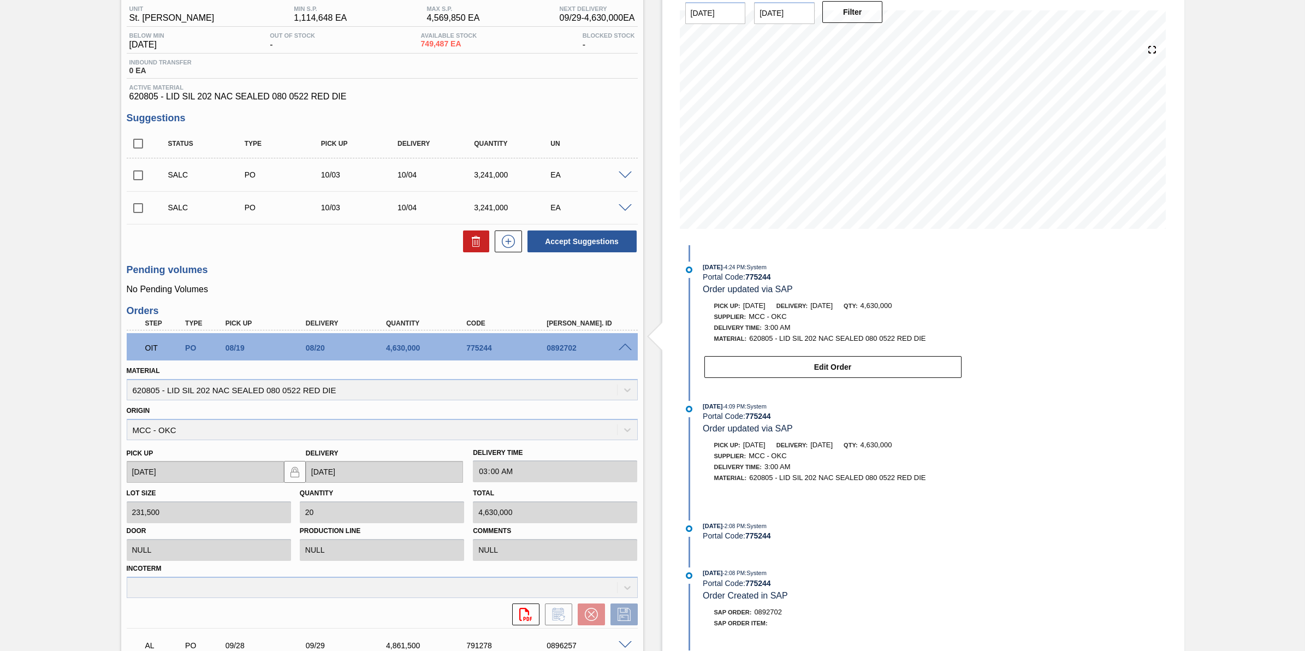
scroll to position [190, 0]
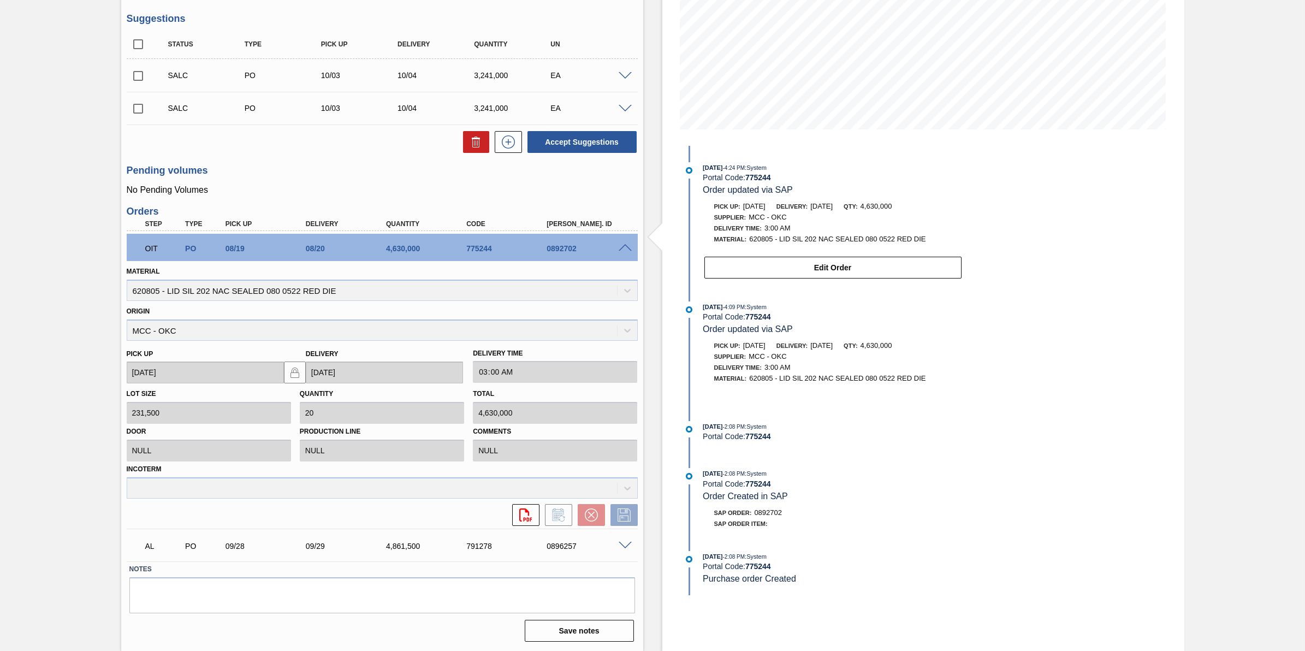
click at [622, 245] on span at bounding box center [624, 248] width 13 height 8
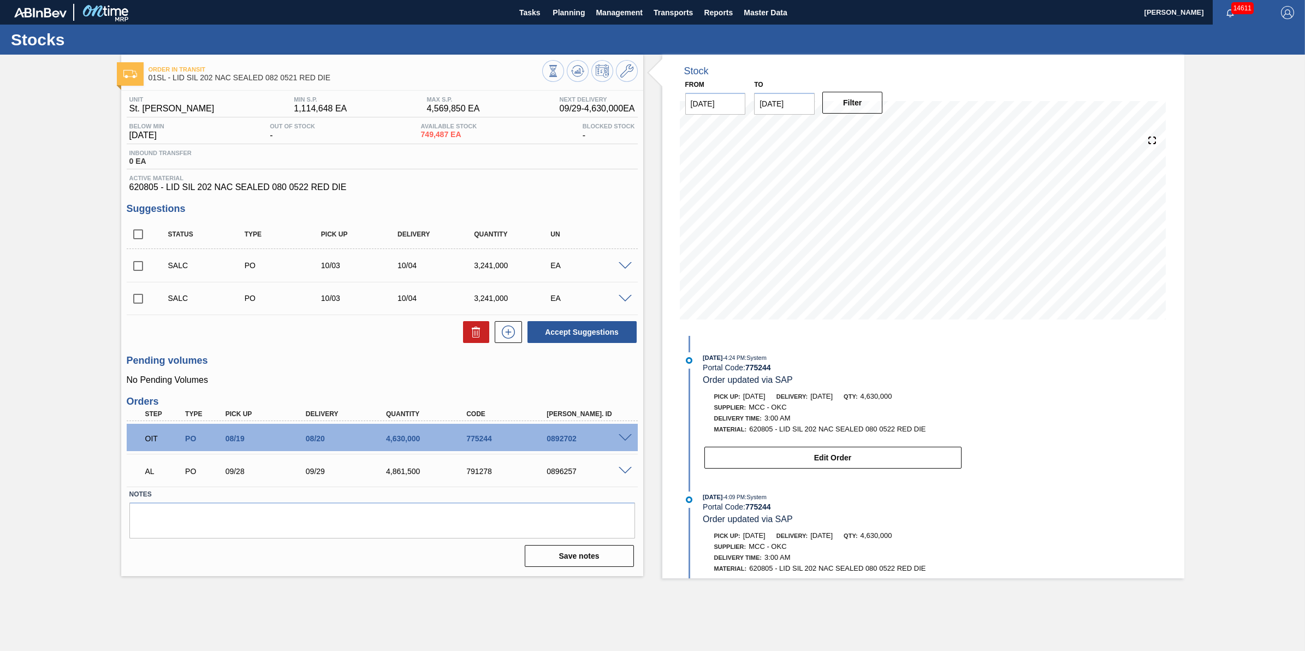
scroll to position [0, 0]
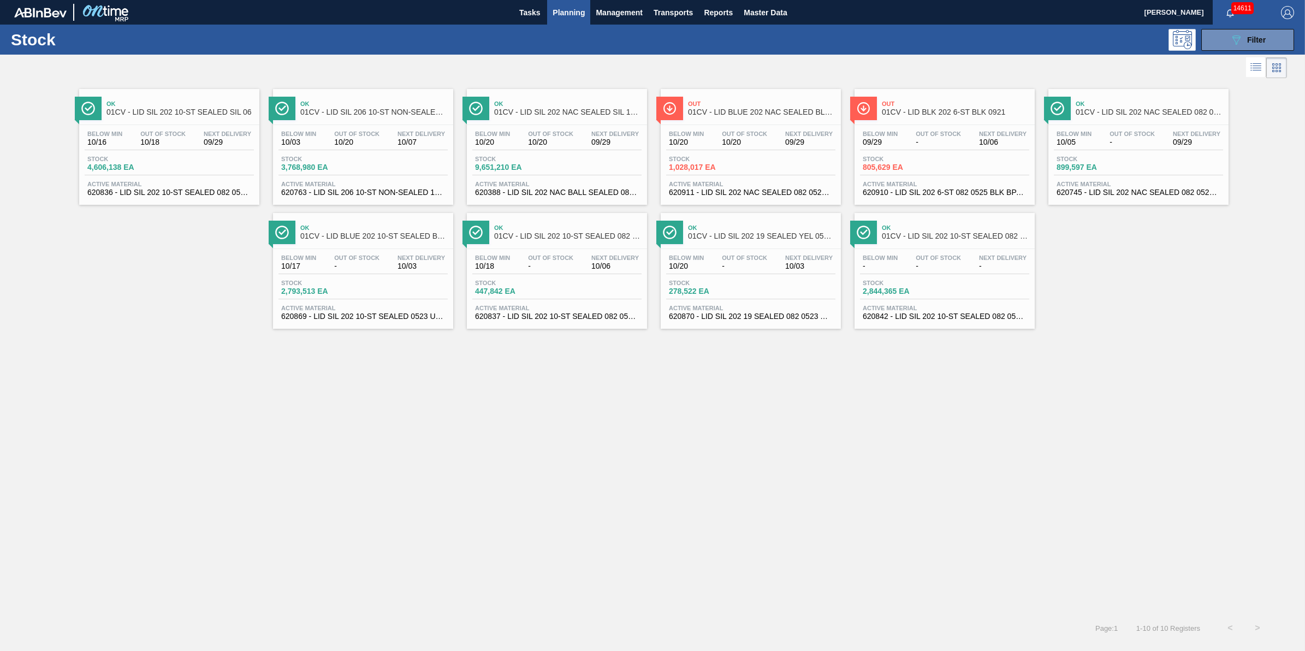
click at [576, 17] on span "Planning" at bounding box center [568, 12] width 32 height 13
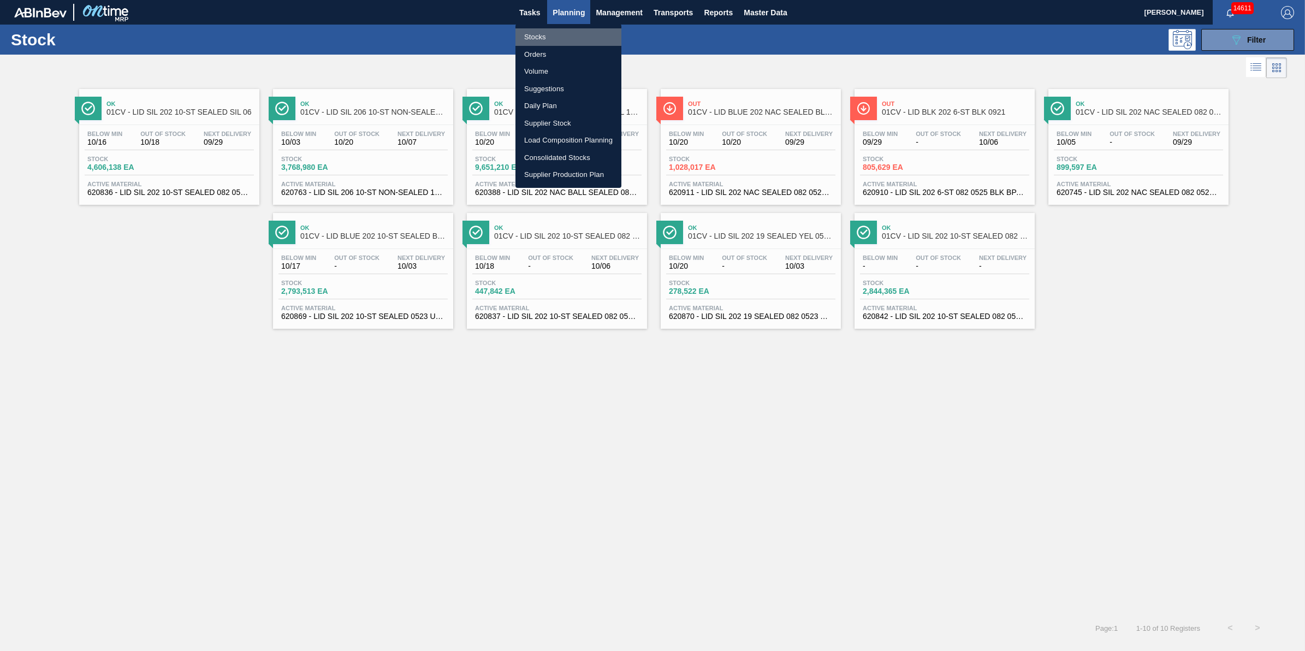
click at [572, 33] on li "Stocks" at bounding box center [568, 36] width 106 height 17
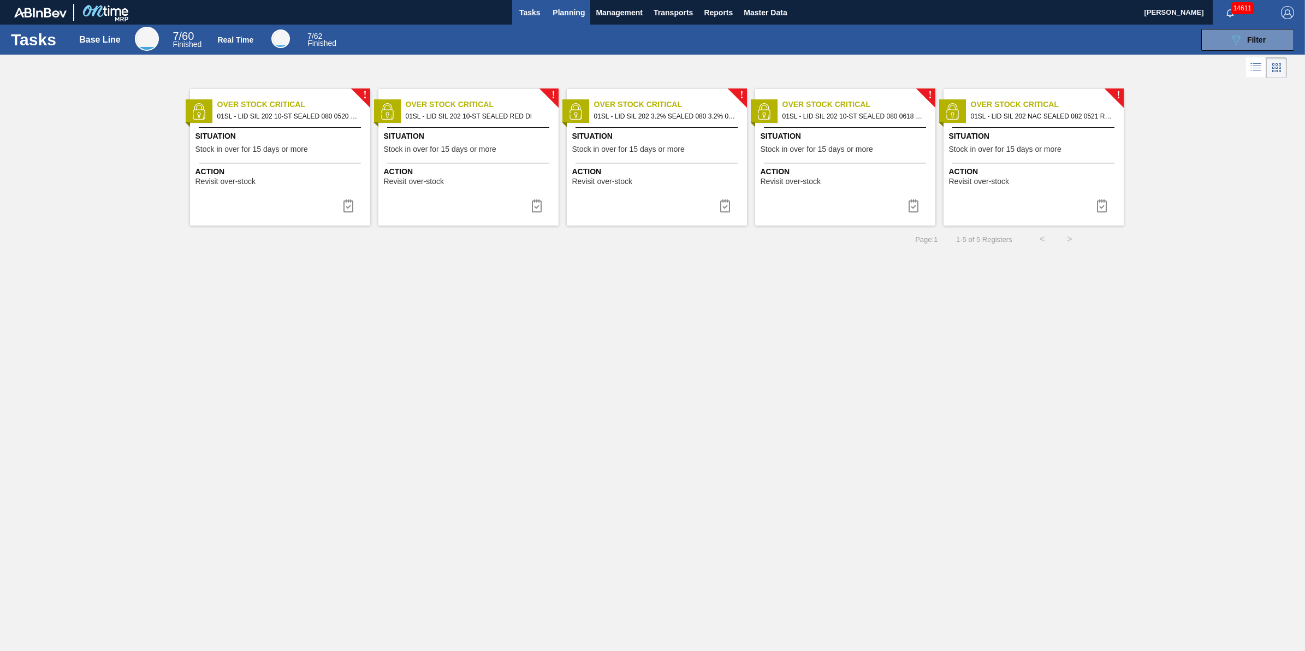
click at [561, 7] on span "Planning" at bounding box center [568, 12] width 32 height 13
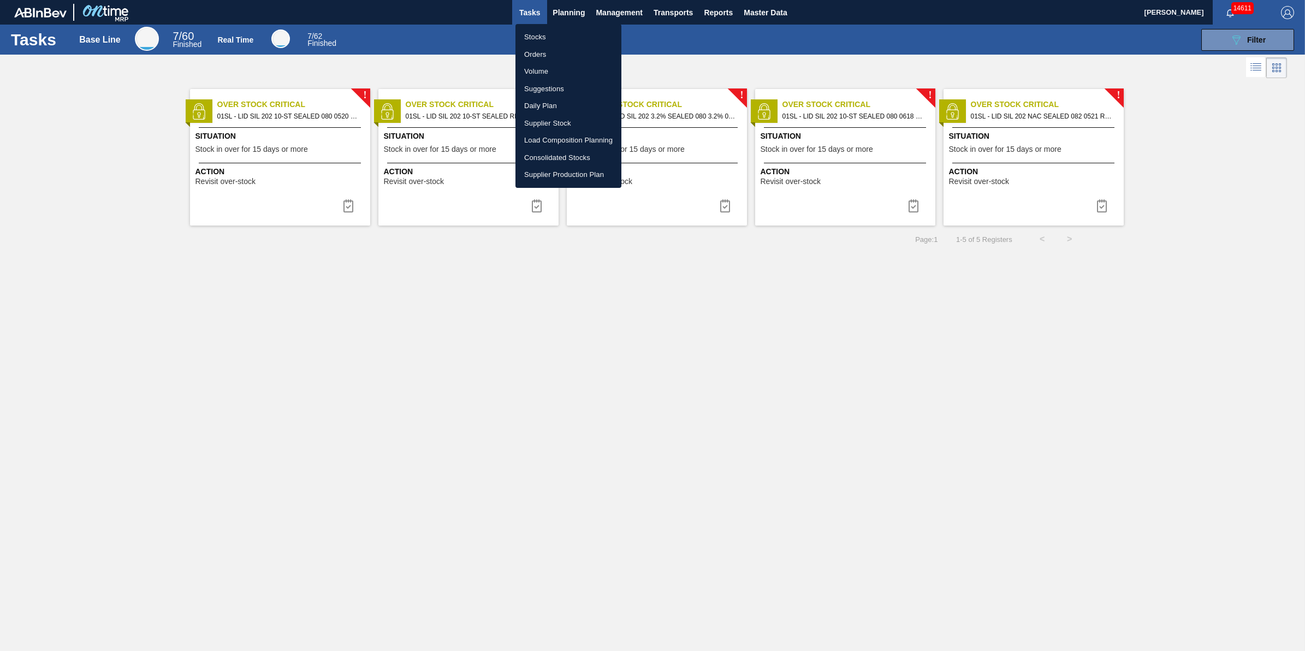
click at [560, 28] on li "Stocks" at bounding box center [568, 36] width 106 height 17
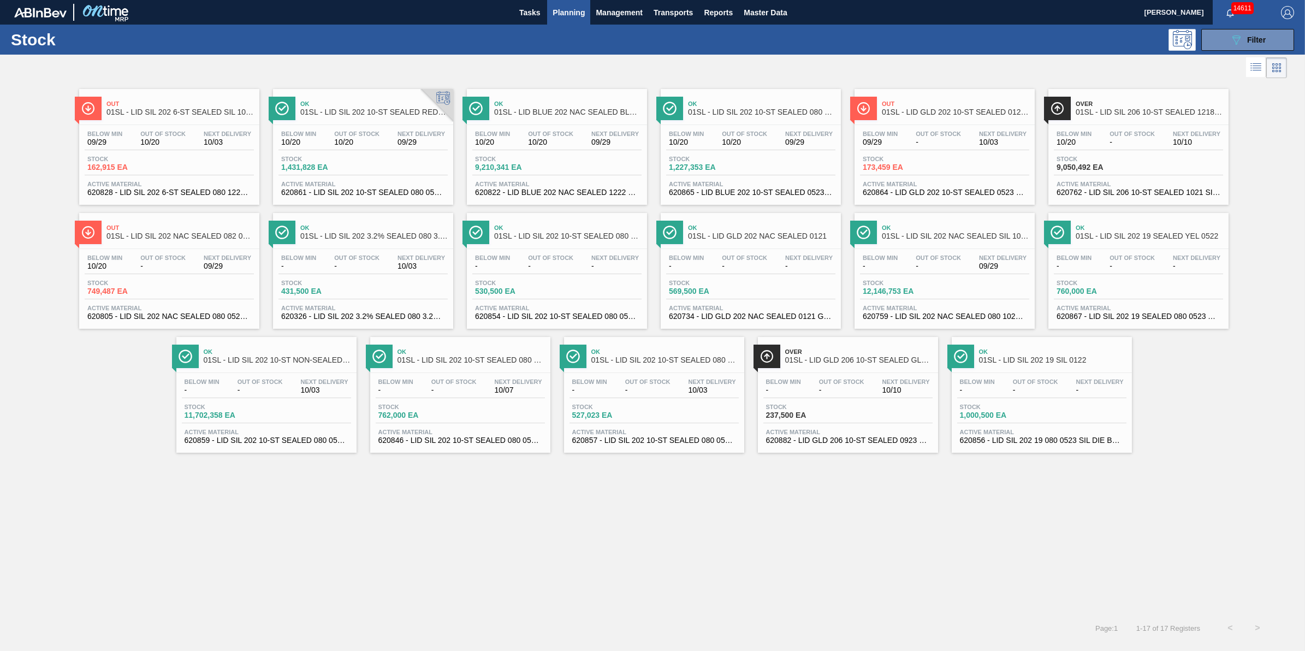
click at [575, 17] on span "Planning" at bounding box center [568, 12] width 32 height 13
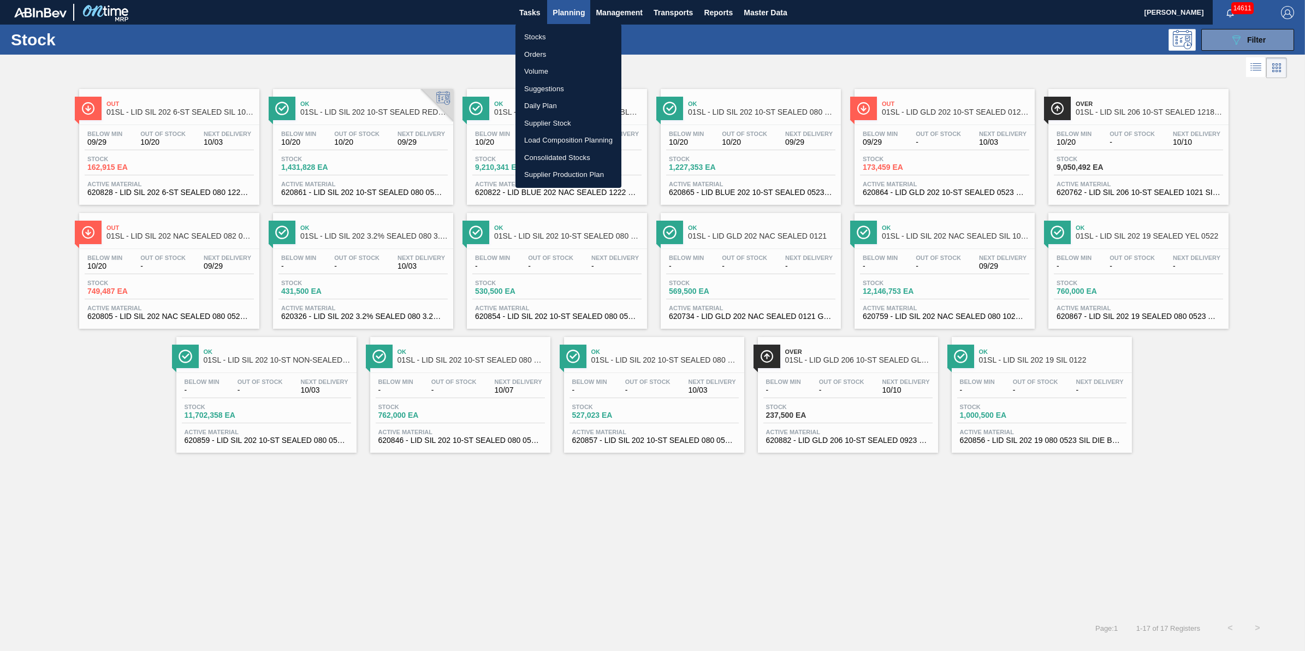
click at [554, 41] on li "Stocks" at bounding box center [568, 36] width 106 height 17
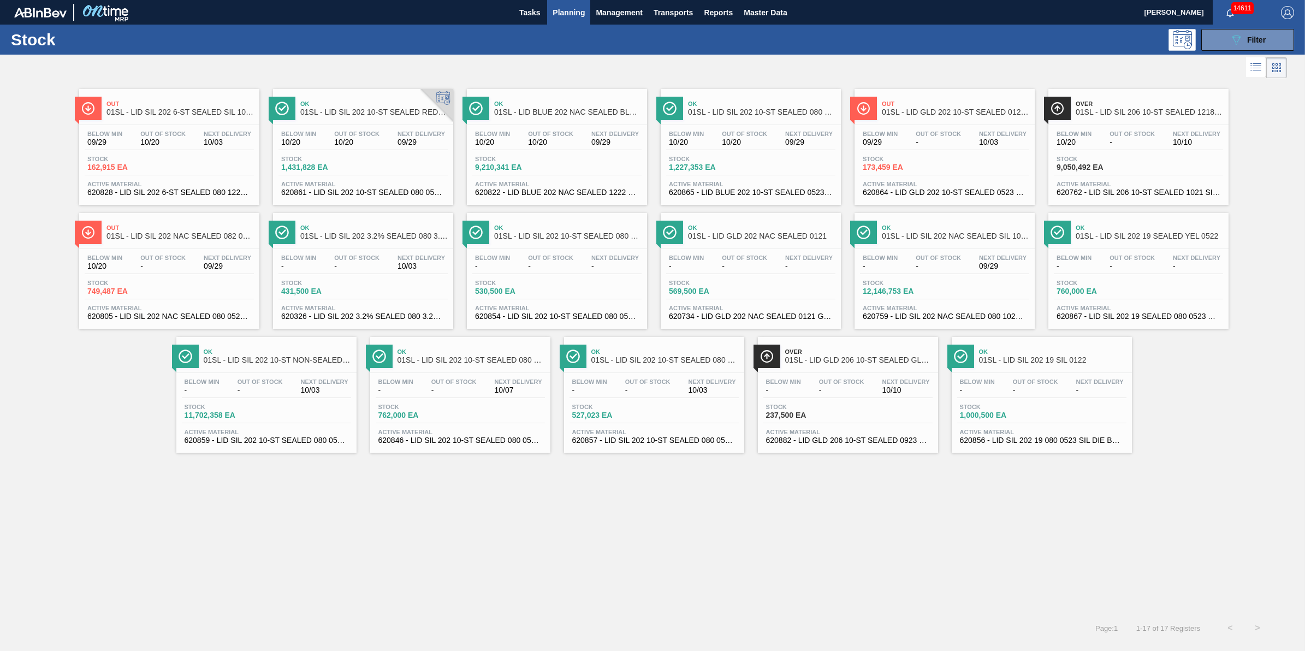
click at [582, 16] on span "Planning" at bounding box center [568, 12] width 32 height 13
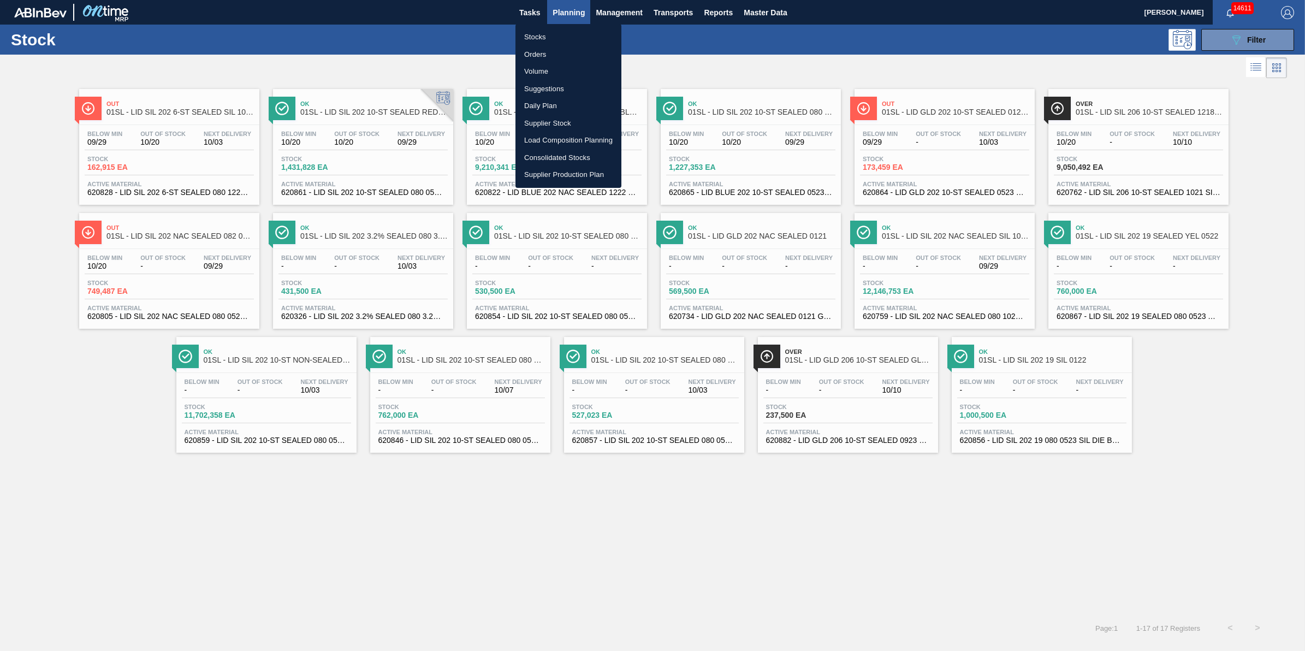
click at [580, 39] on li "Stocks" at bounding box center [568, 36] width 106 height 17
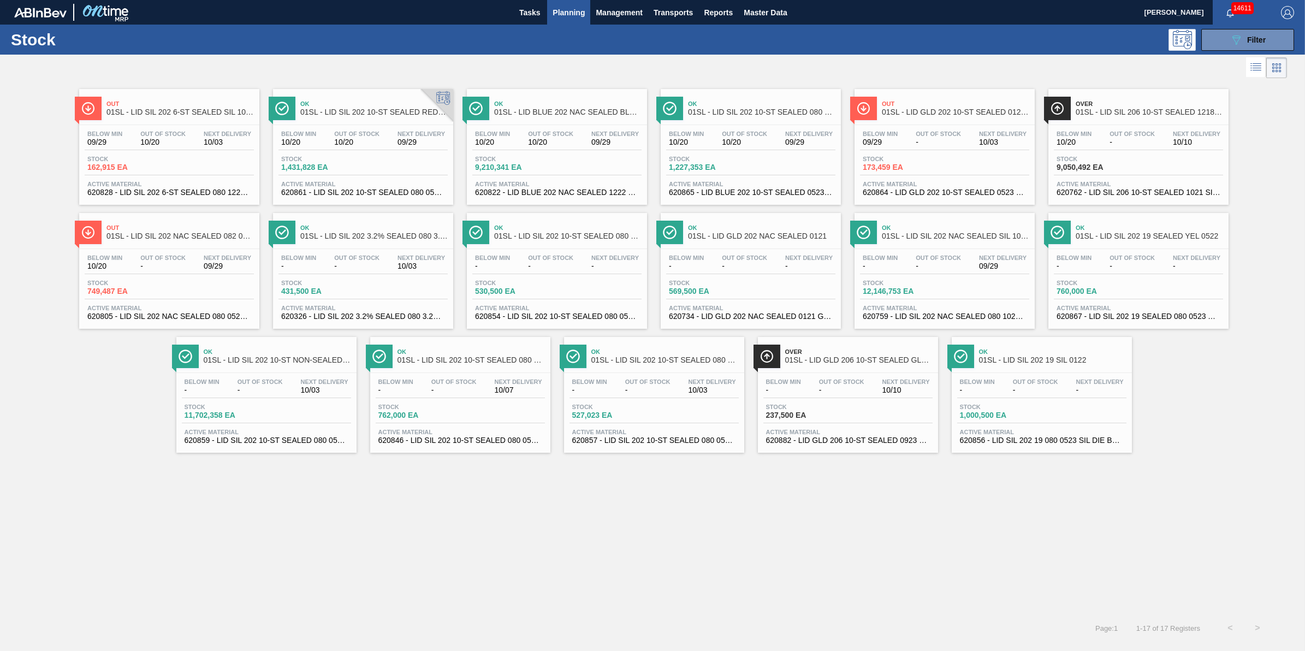
click at [565, 22] on button "Planning" at bounding box center [568, 12] width 43 height 25
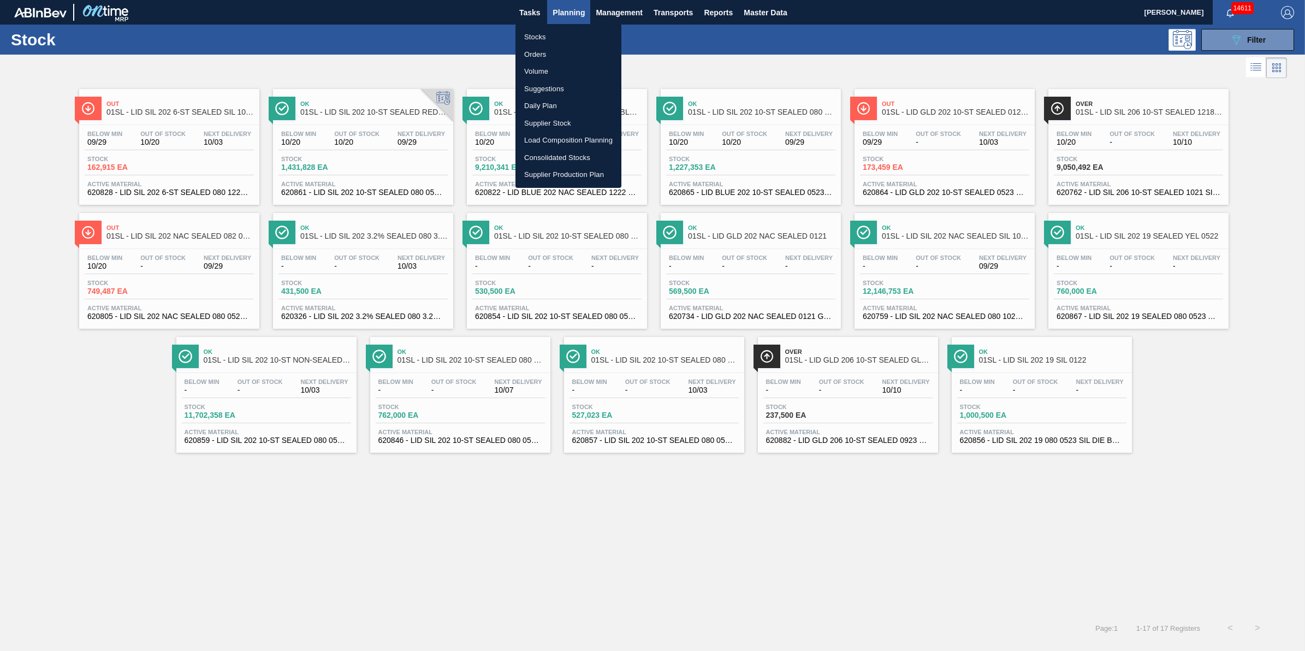
click at [489, 37] on div at bounding box center [652, 325] width 1305 height 651
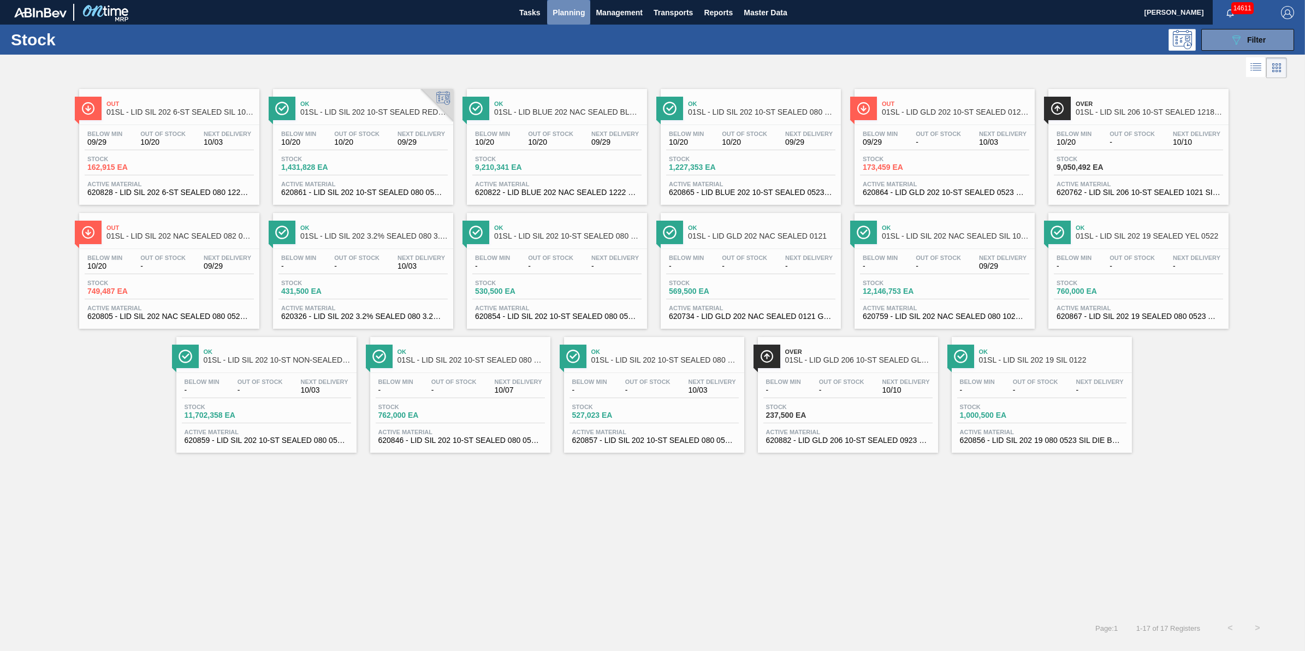
click at [557, 14] on span "Planning" at bounding box center [568, 12] width 32 height 13
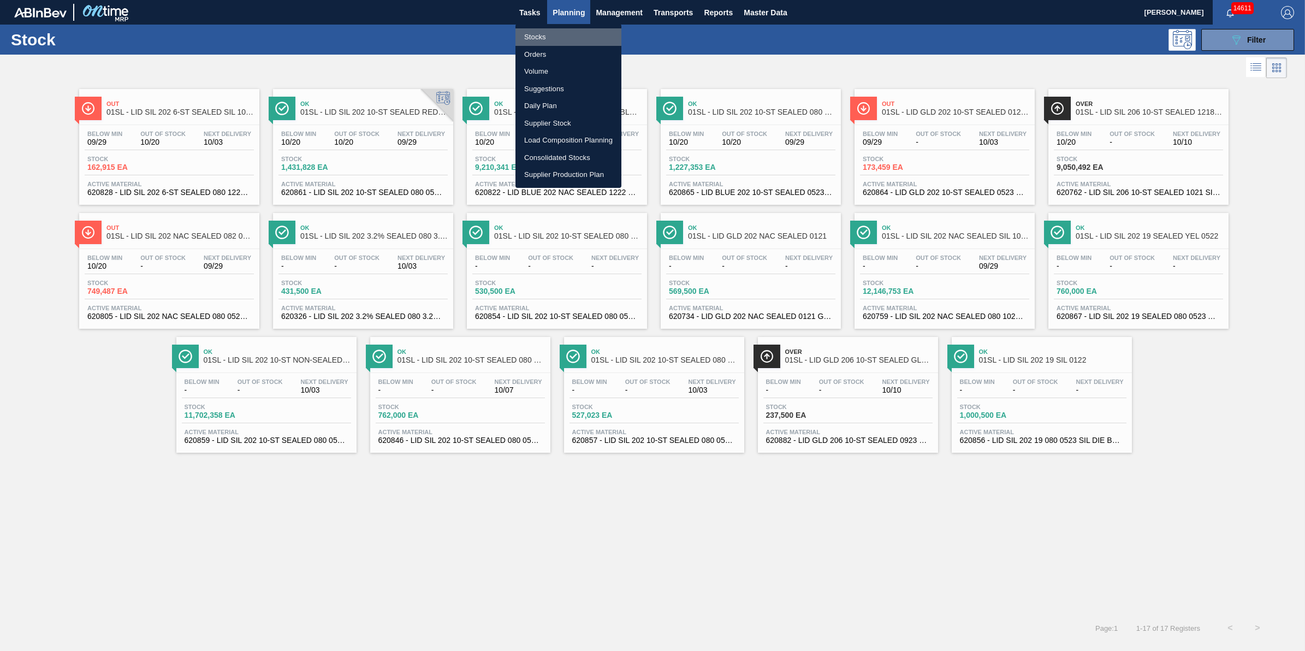
click at [560, 33] on li "Stocks" at bounding box center [568, 36] width 106 height 17
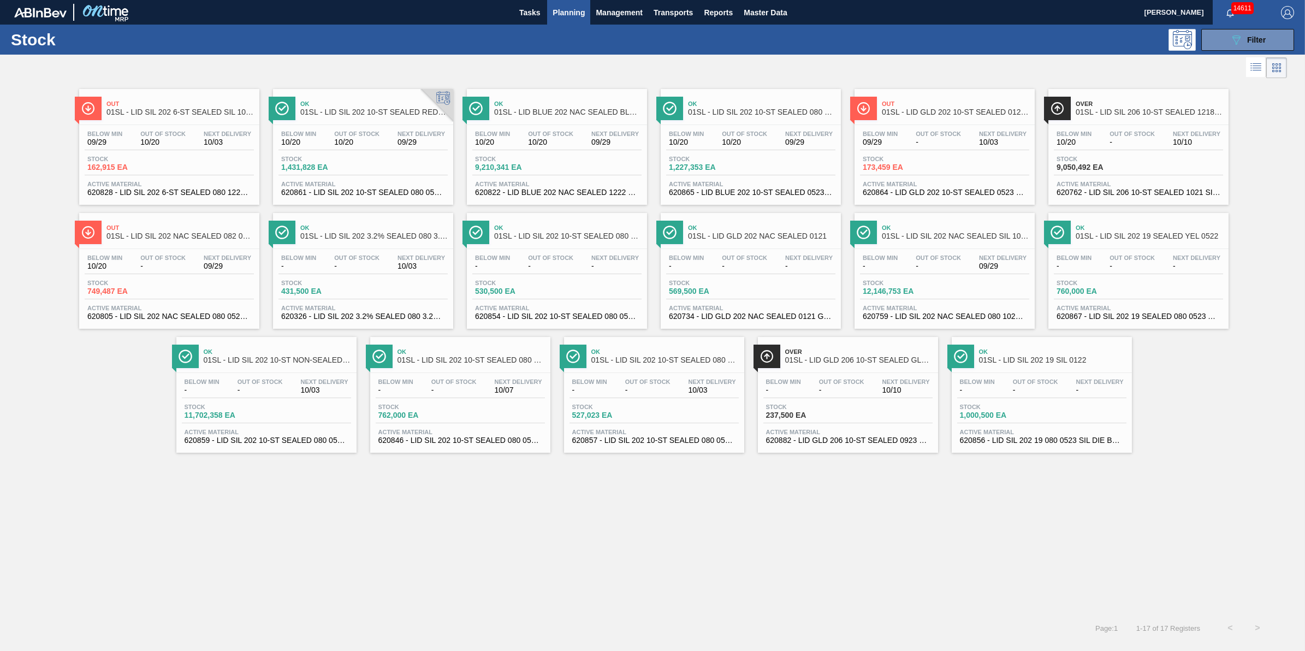
click at [581, 15] on span "Planning" at bounding box center [568, 12] width 32 height 13
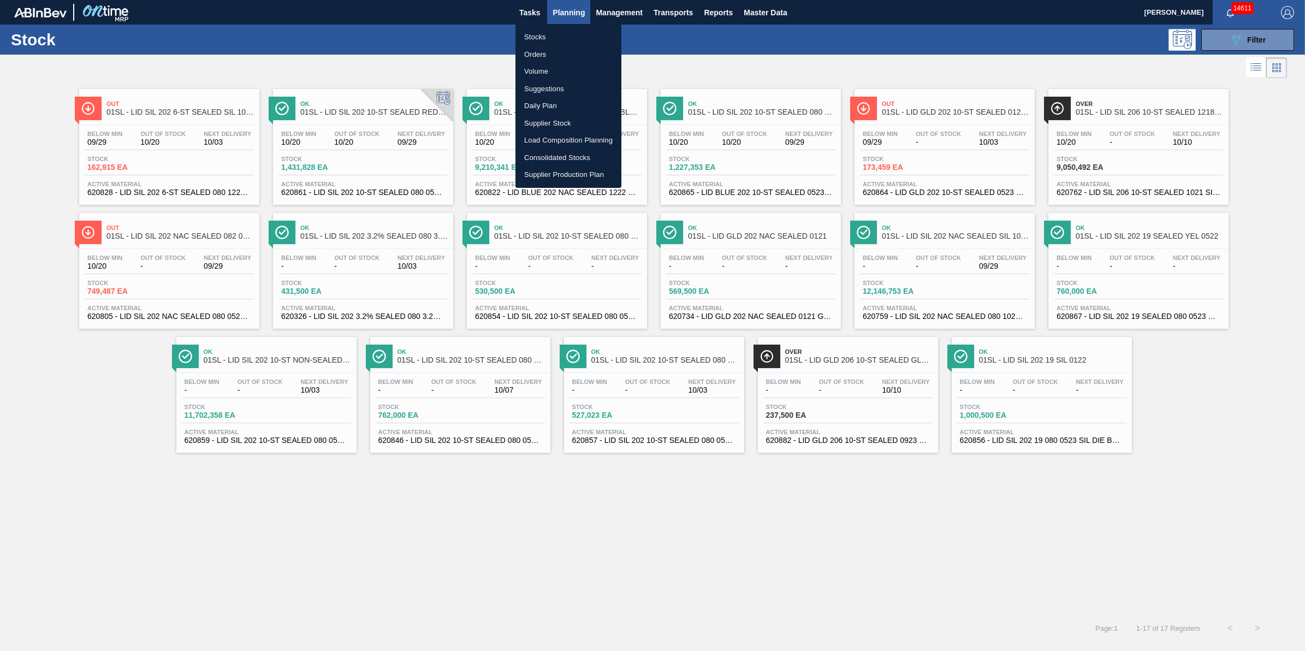
click at [582, 42] on li "Stocks" at bounding box center [568, 36] width 106 height 17
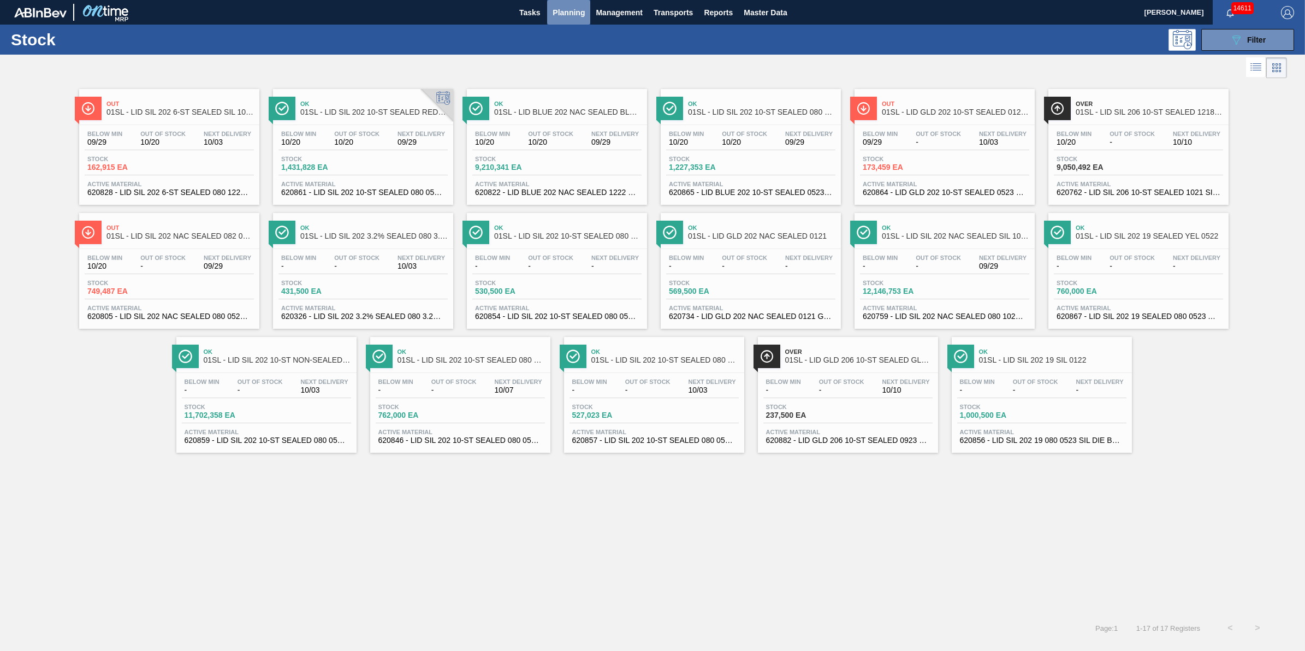
click at [580, 22] on button "Planning" at bounding box center [568, 12] width 43 height 25
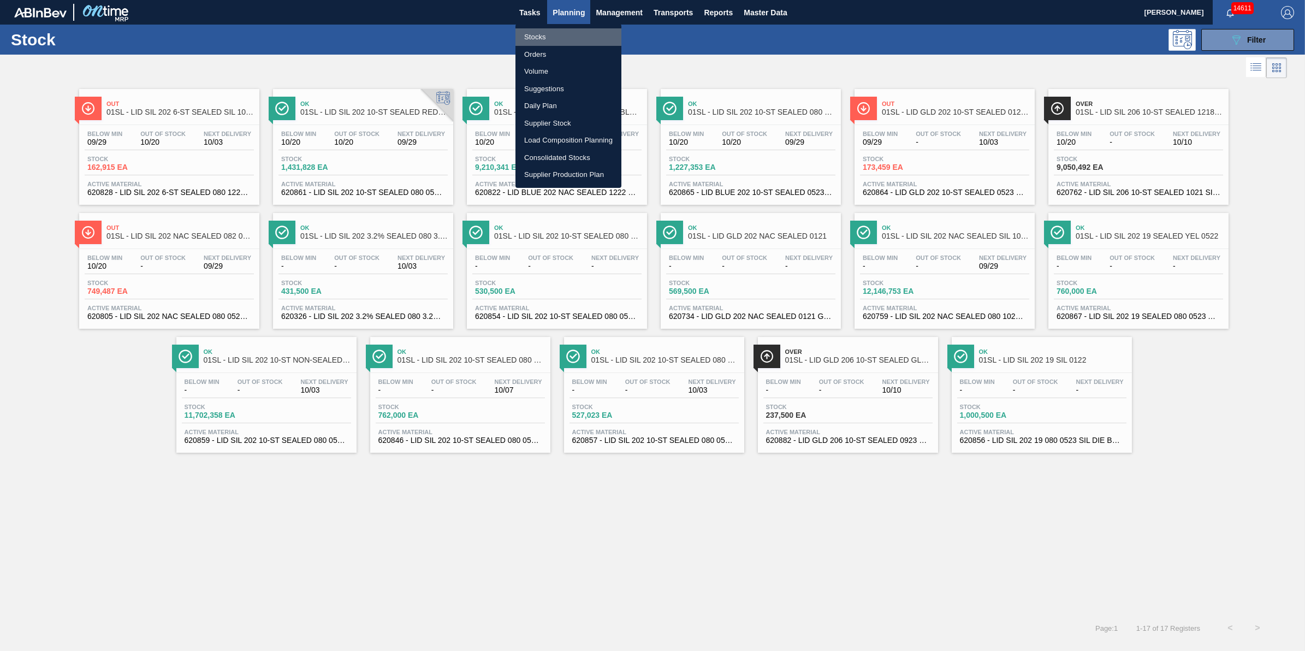
click at [576, 31] on li "Stocks" at bounding box center [568, 36] width 106 height 17
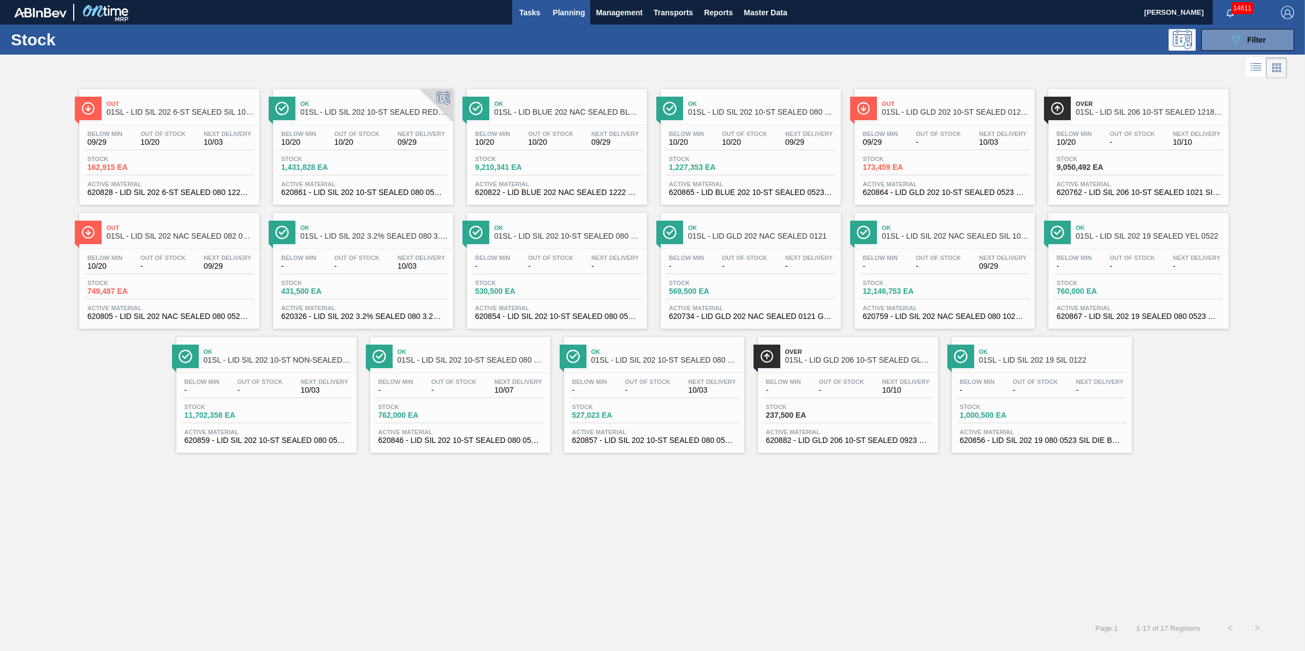
click at [537, 13] on span "Tasks" at bounding box center [529, 12] width 24 height 13
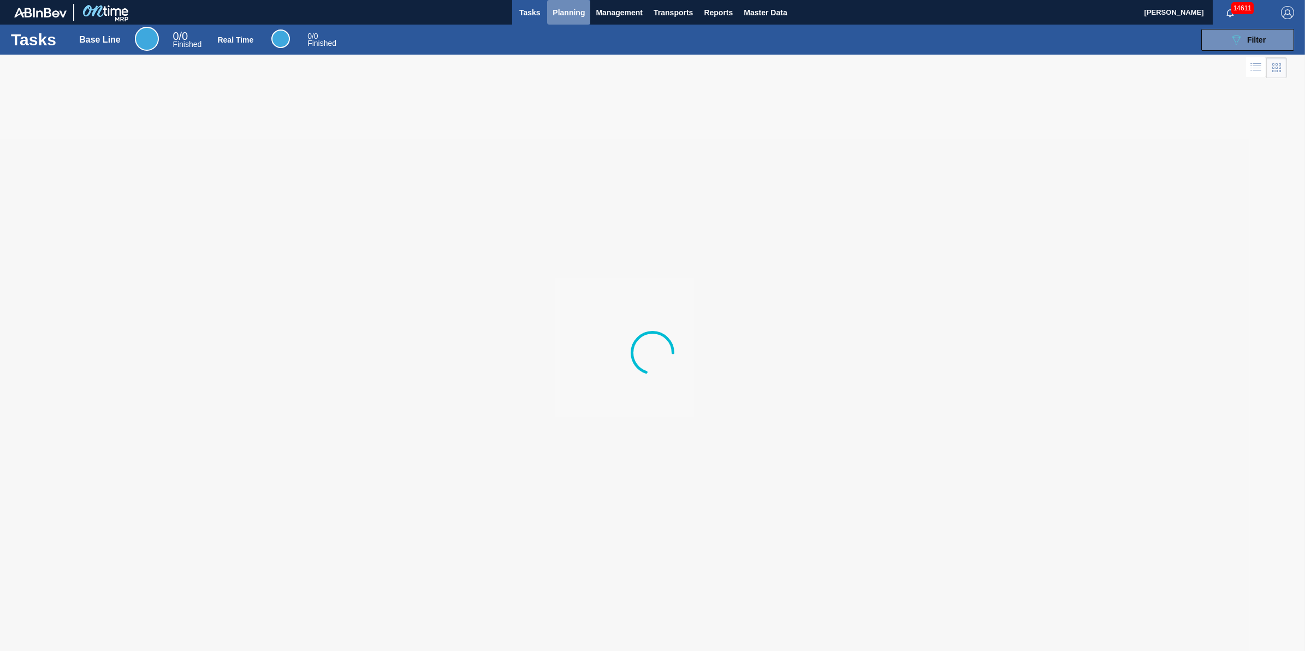
click at [565, 15] on span "Planning" at bounding box center [568, 12] width 32 height 13
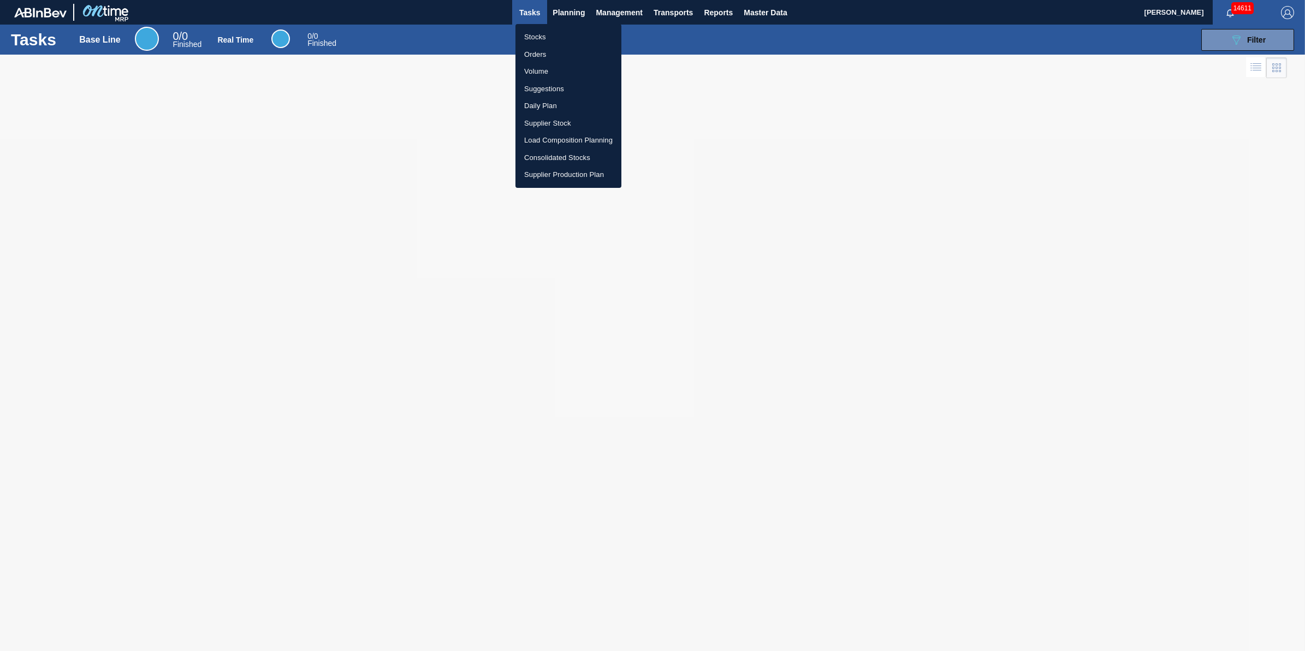
click at [566, 25] on ul "Stocks Orders Volume Suggestions Daily Plan Supplier Stock Load Composition Pla…" at bounding box center [568, 106] width 106 height 164
click at [569, 33] on li "Stocks" at bounding box center [568, 36] width 106 height 17
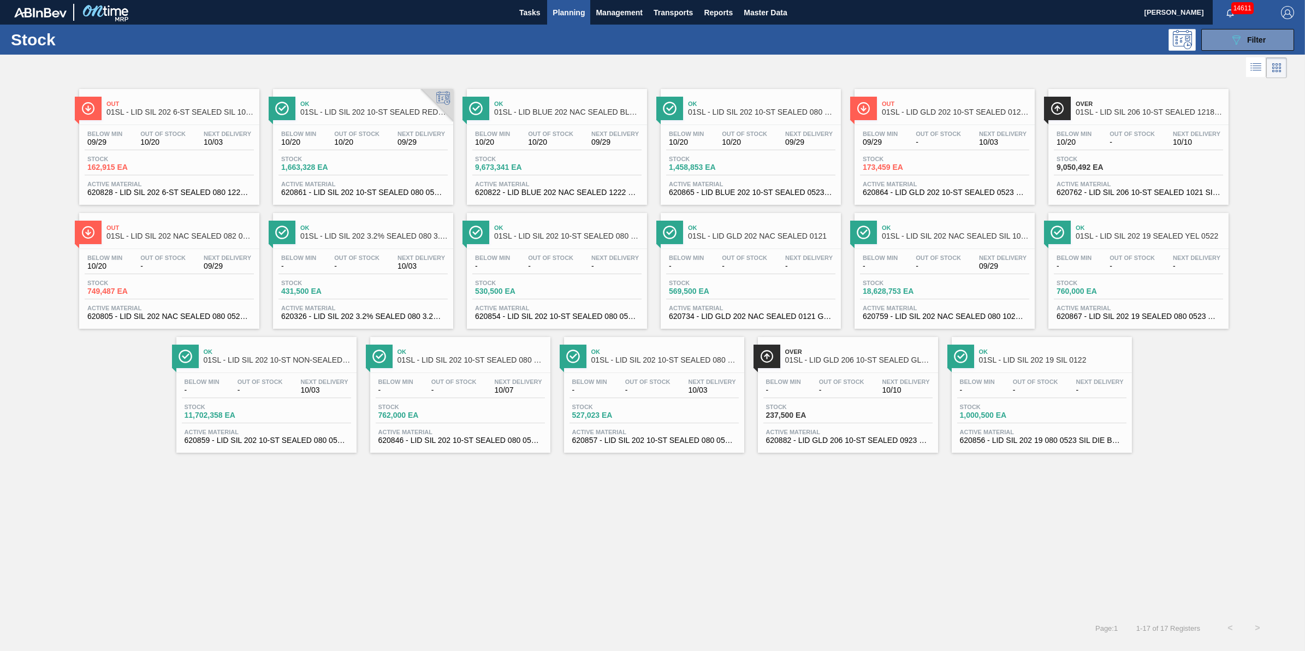
click at [574, 19] on button "Planning" at bounding box center [568, 12] width 43 height 25
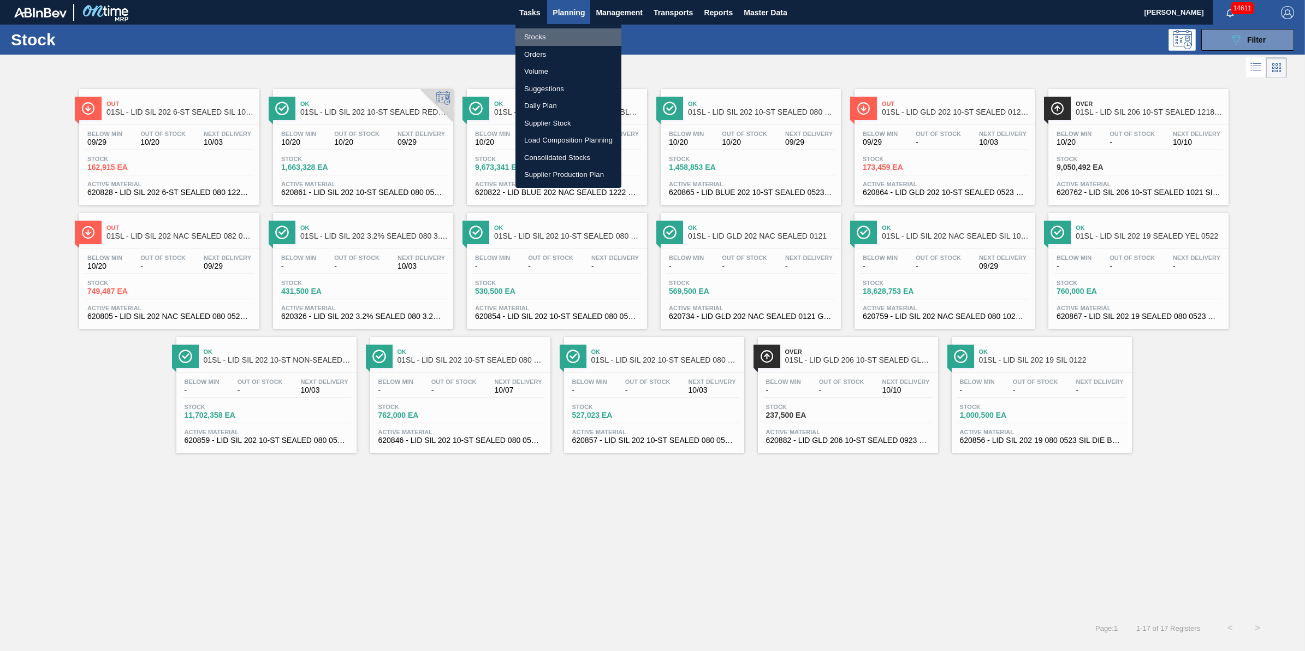
click at [569, 33] on li "Stocks" at bounding box center [568, 36] width 106 height 17
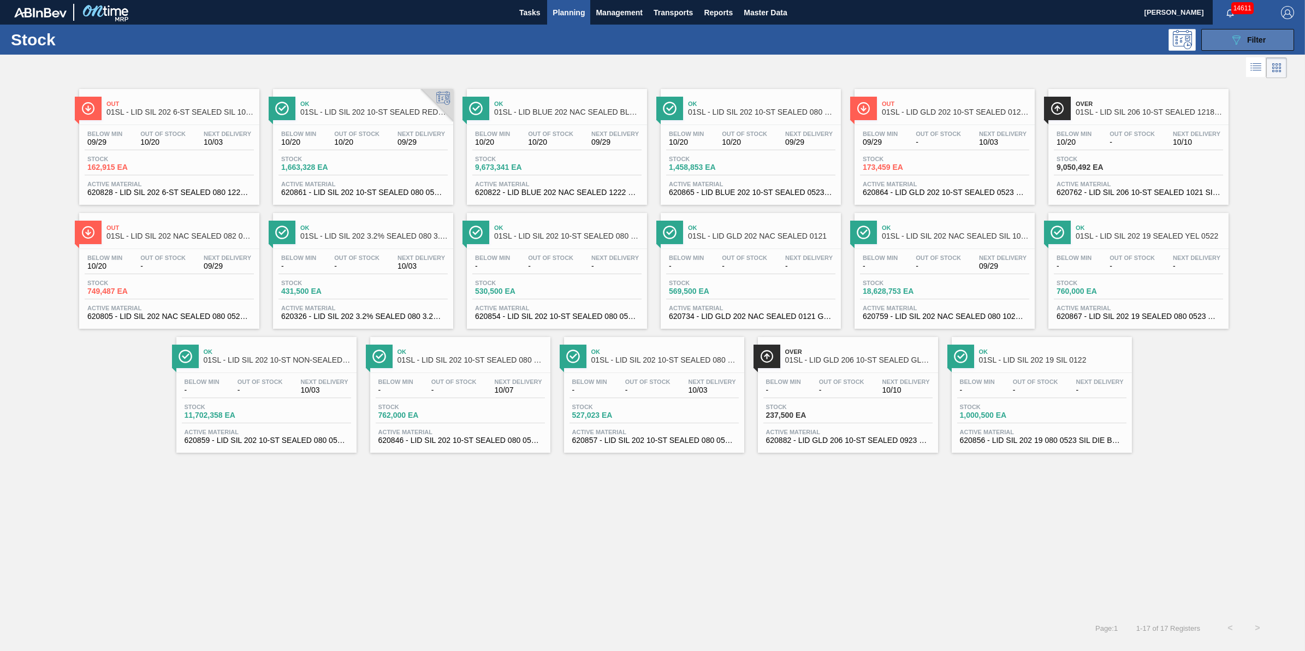
click at [1227, 47] on button "089F7B8B-B2A5-4AFE-B5C0-19BA573D28AC Filter" at bounding box center [1247, 40] width 93 height 22
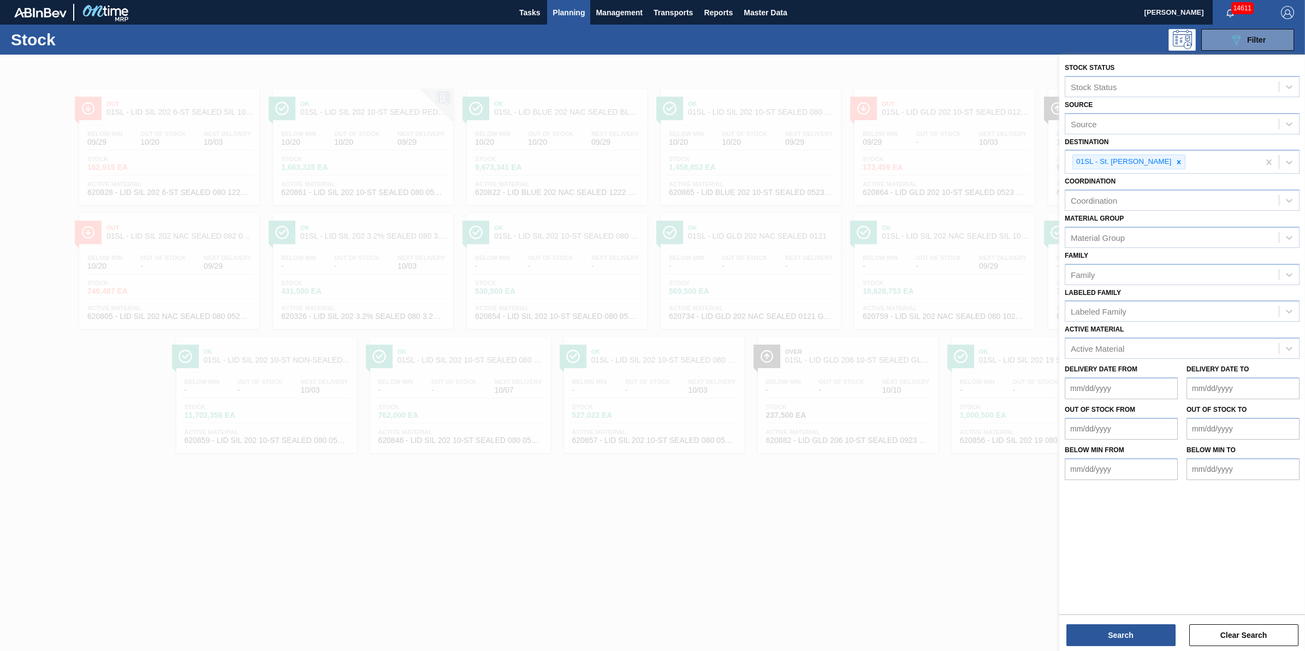
click at [790, 64] on div at bounding box center [652, 380] width 1305 height 651
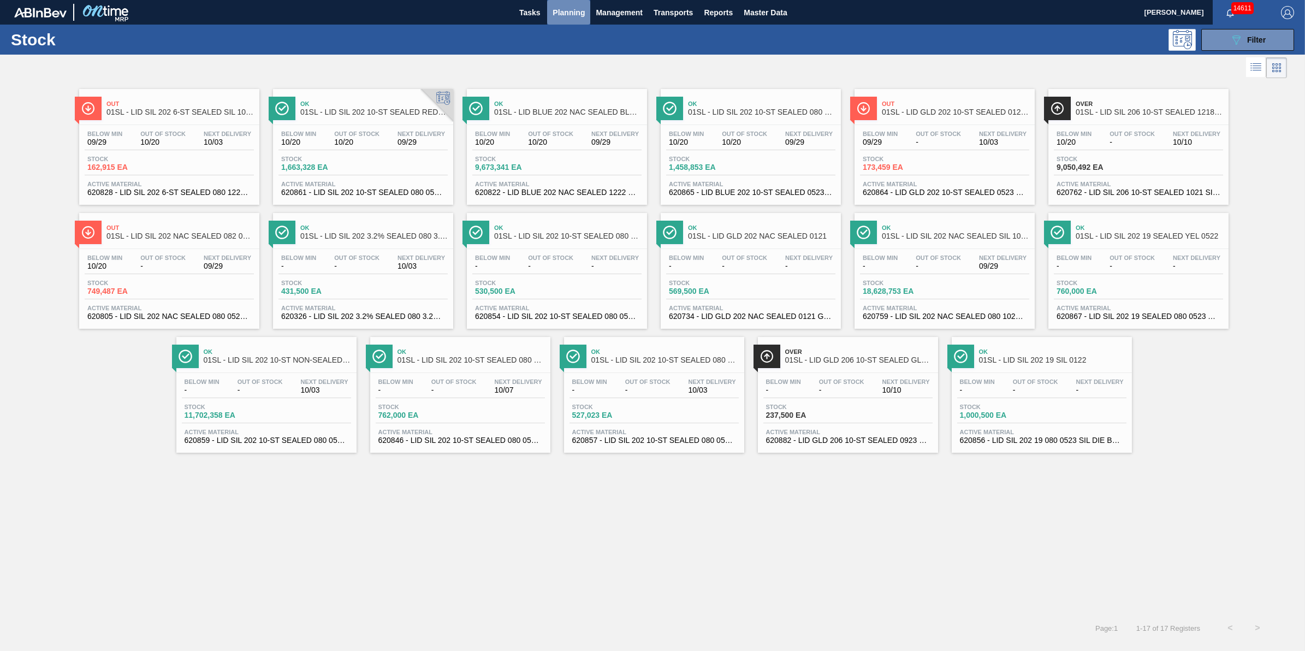
click at [568, 19] on button "Planning" at bounding box center [568, 12] width 43 height 25
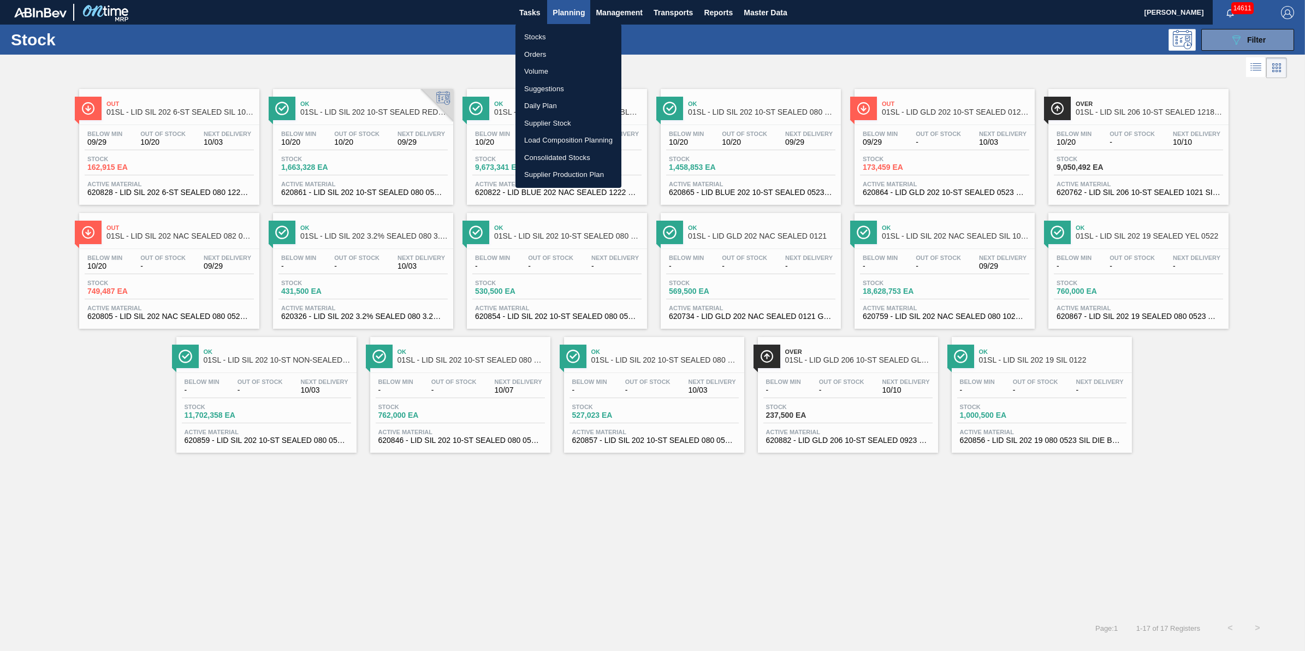
click at [565, 34] on li "Stocks" at bounding box center [568, 36] width 106 height 17
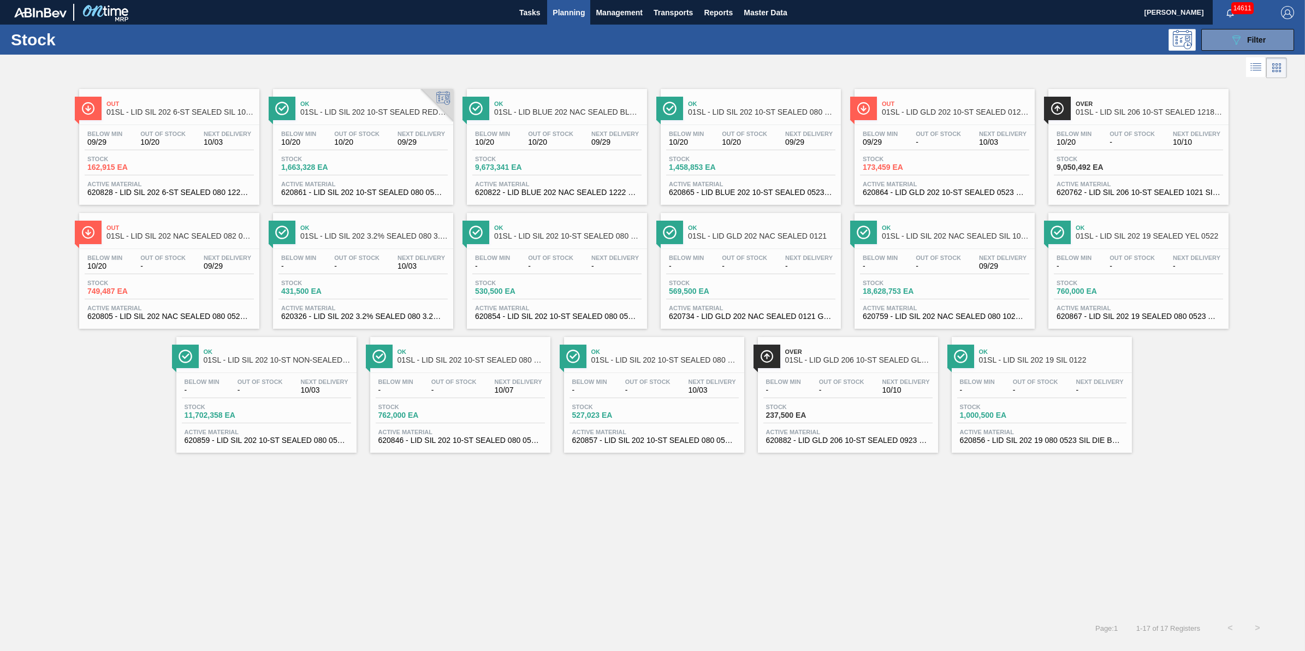
click at [390, 193] on span "620861 - LID SIL 202 10-ST SEALED 080 0523 RED DI" at bounding box center [363, 192] width 164 height 8
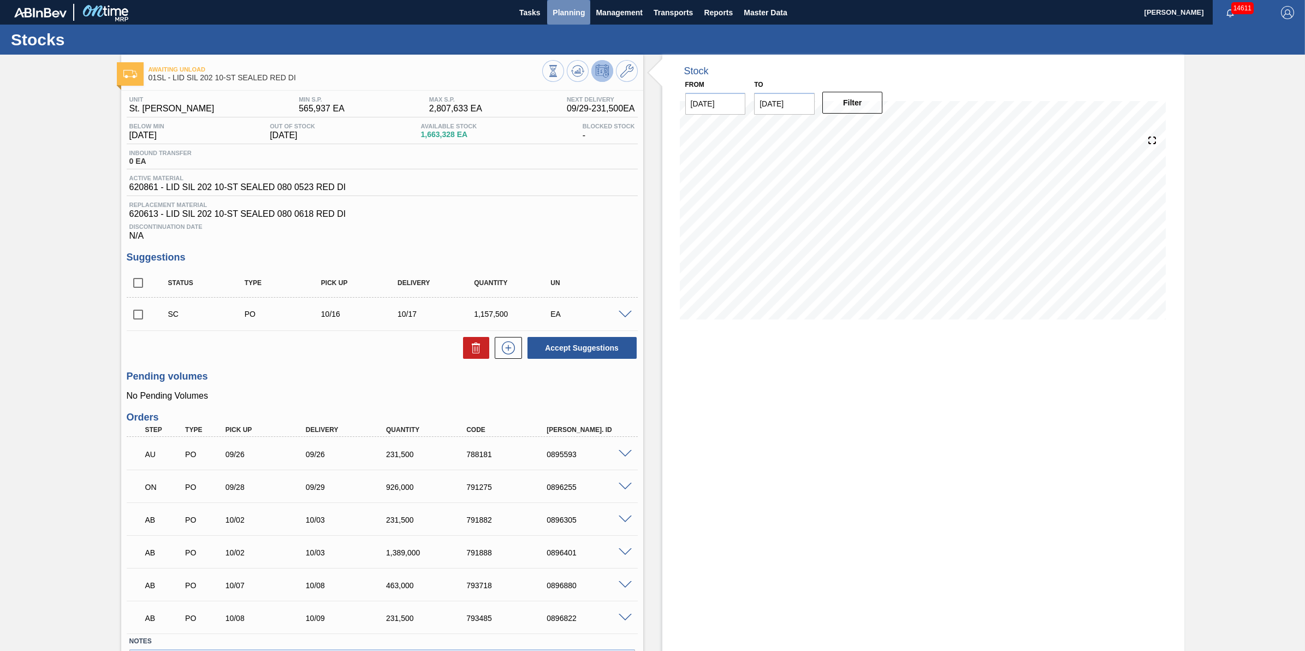
click at [565, 7] on span "Planning" at bounding box center [568, 12] width 32 height 13
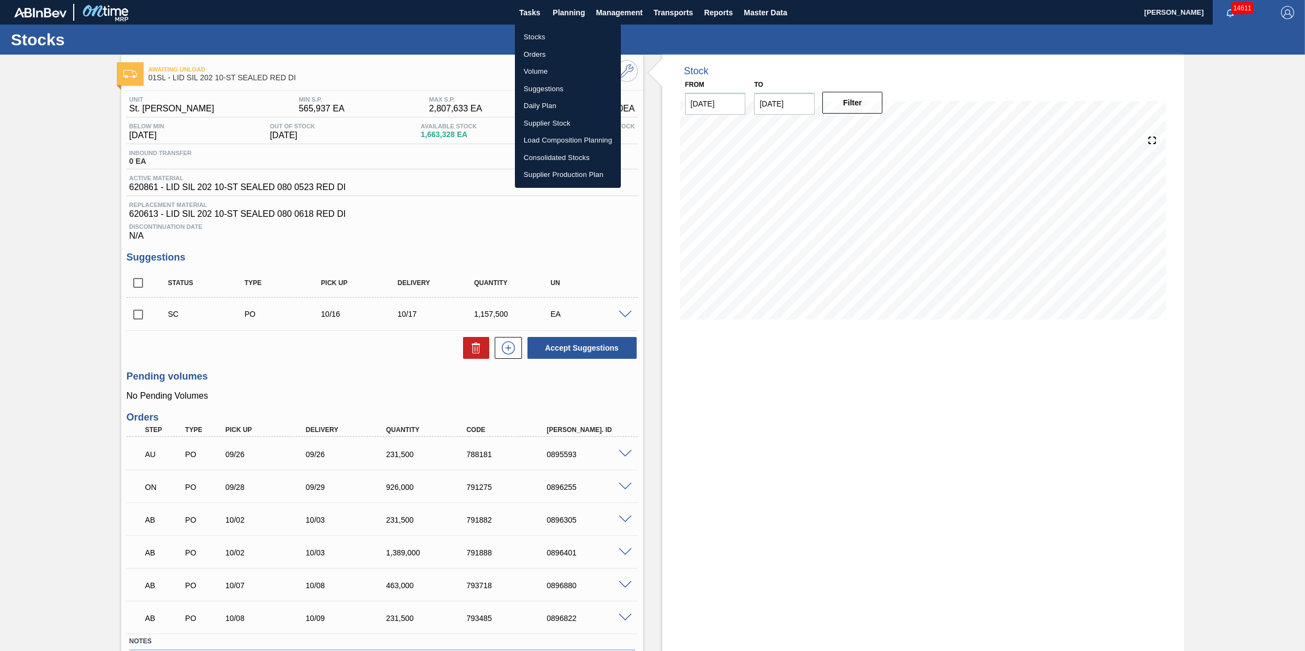
click at [563, 25] on ul "Stocks Orders Volume Suggestions Daily Plan Supplier Stock Load Composition Pla…" at bounding box center [568, 106] width 106 height 164
click at [563, 33] on li "Stocks" at bounding box center [568, 36] width 106 height 17
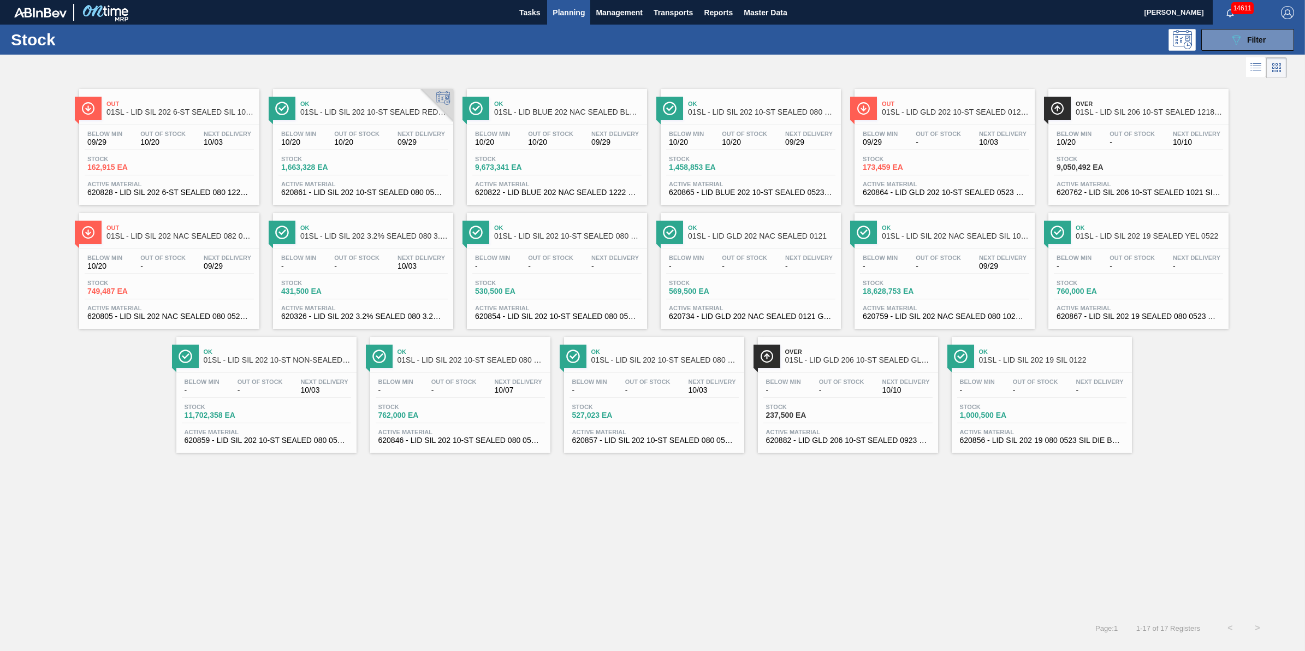
click at [710, 162] on span "Stock" at bounding box center [707, 159] width 76 height 7
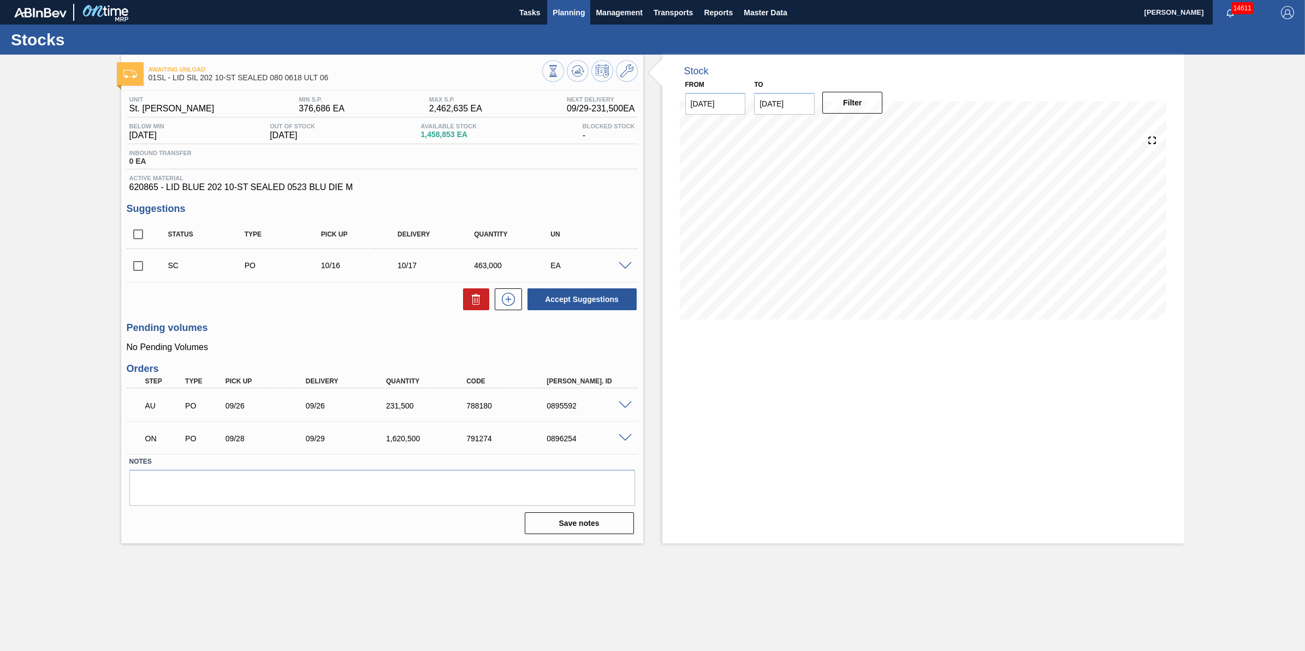
click at [557, 17] on span "Planning" at bounding box center [568, 12] width 32 height 13
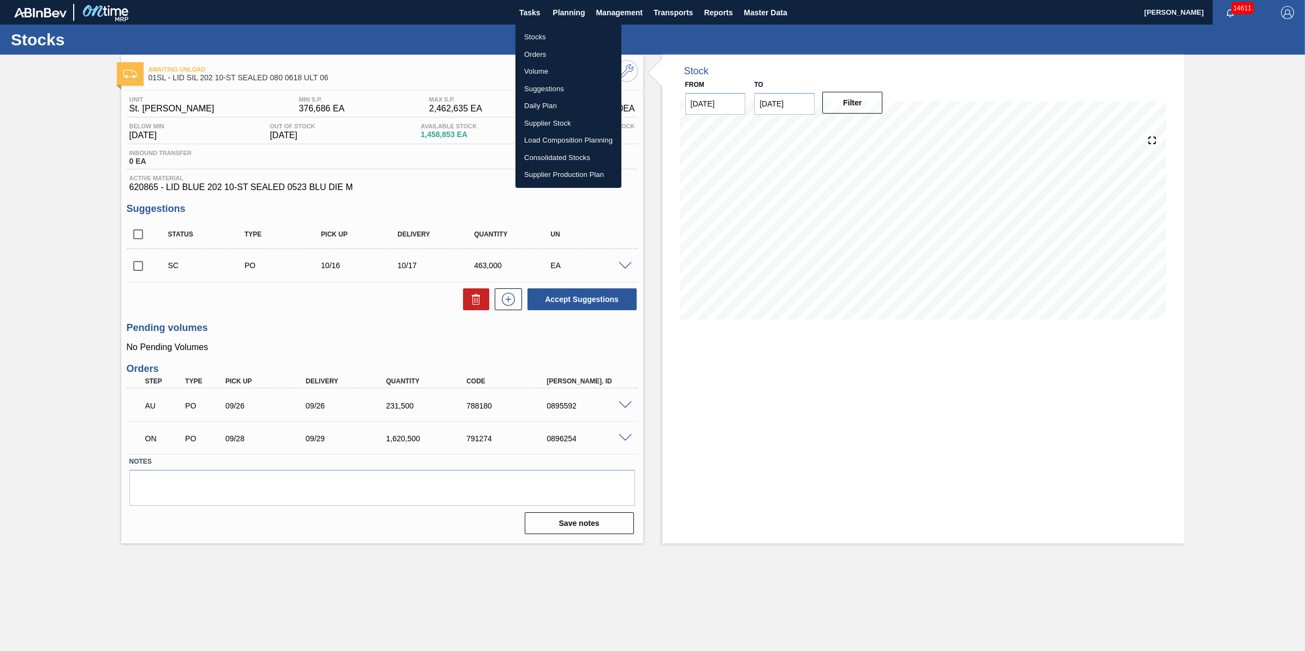
click at [547, 32] on li "Stocks" at bounding box center [568, 36] width 106 height 17
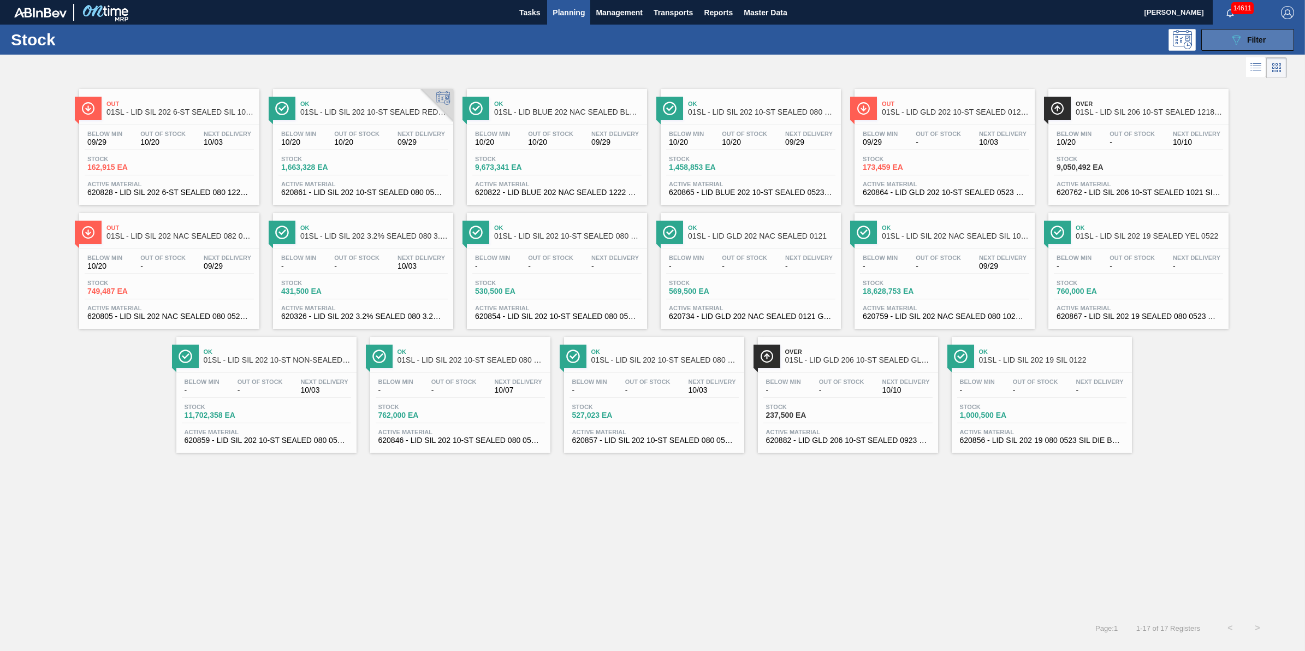
click at [1221, 33] on button "089F7B8B-B2A5-4AFE-B5C0-19BA573D28AC Filter" at bounding box center [1247, 40] width 93 height 22
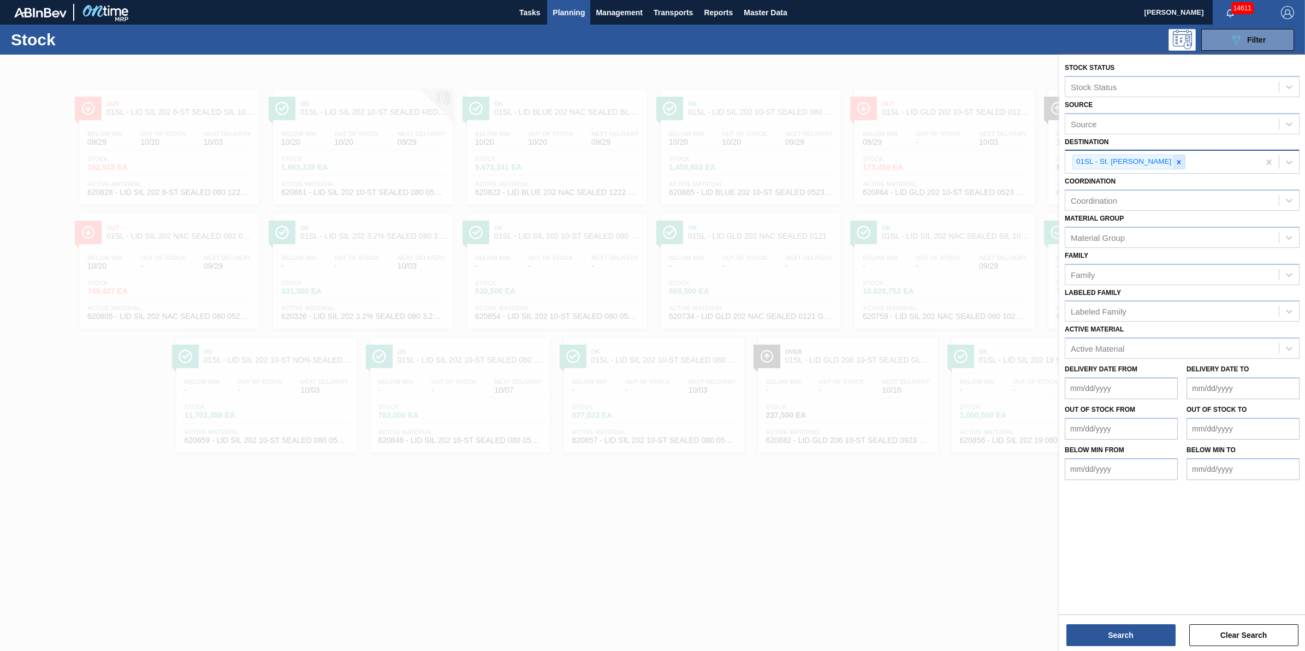
click at [1175, 163] on icon at bounding box center [1179, 162] width 8 height 8
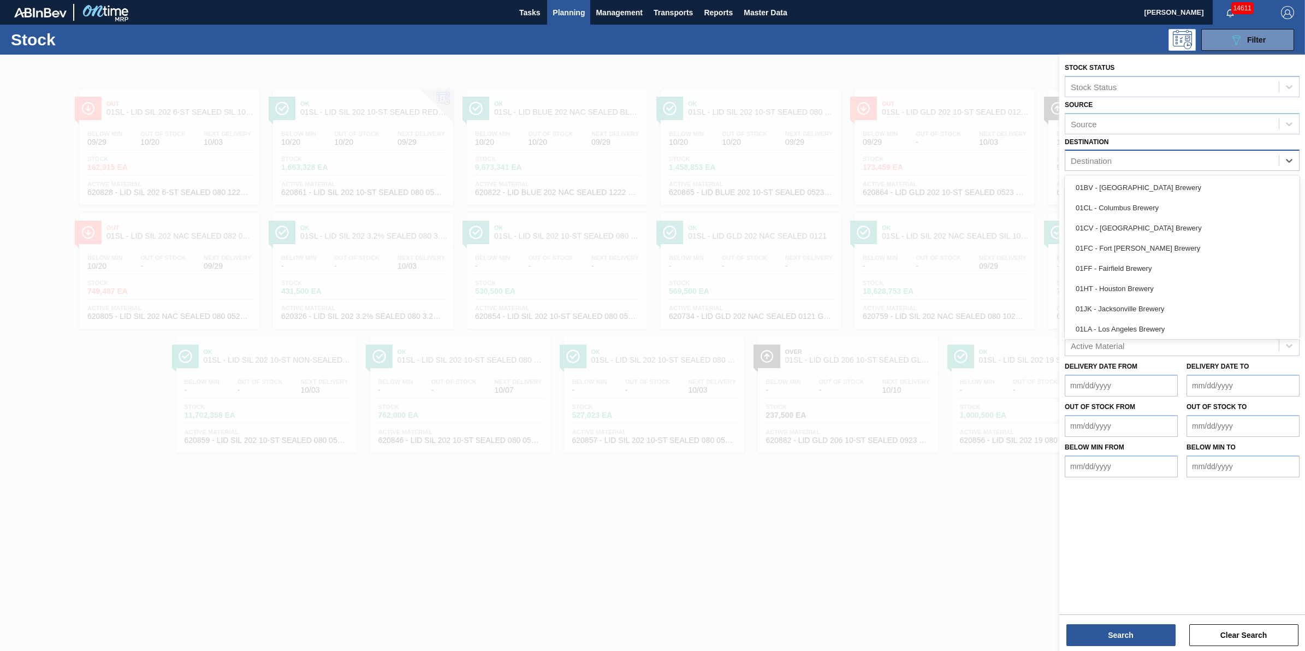
click at [1163, 163] on div "Destination" at bounding box center [1171, 161] width 213 height 16
click at [1155, 190] on div "01BV - [GEOGRAPHIC_DATA] Brewery" at bounding box center [1181, 187] width 235 height 20
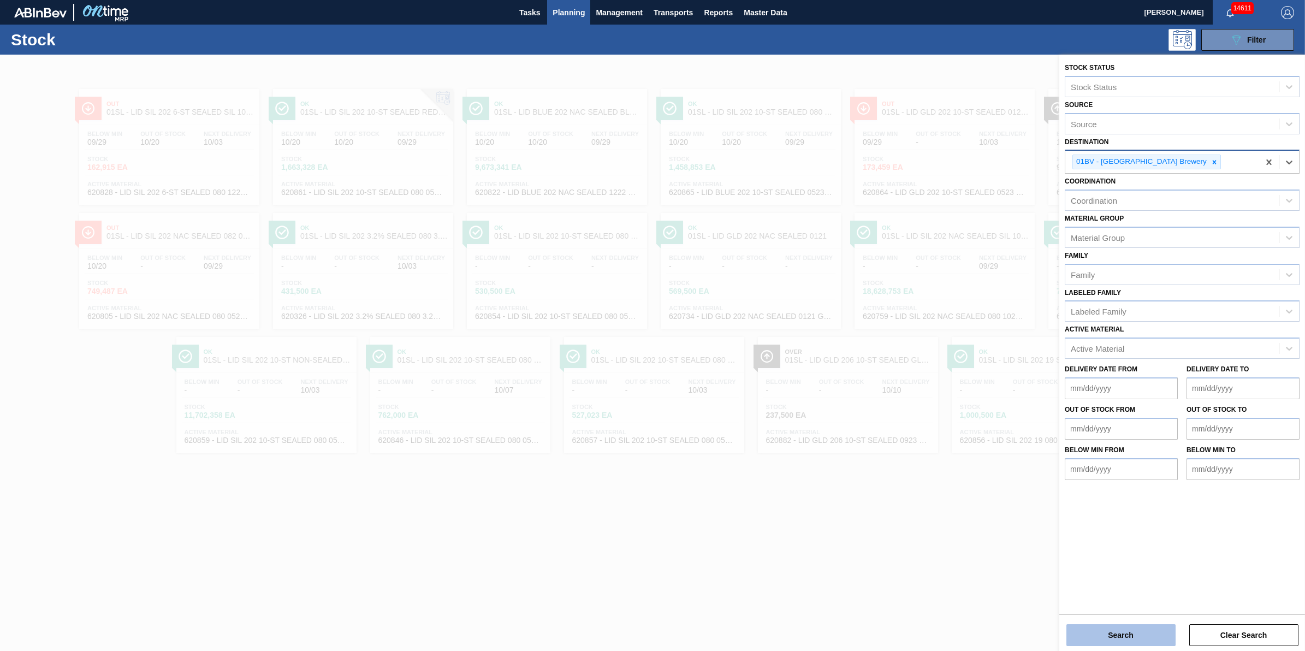
click at [1120, 634] on button "Search" at bounding box center [1120, 635] width 109 height 22
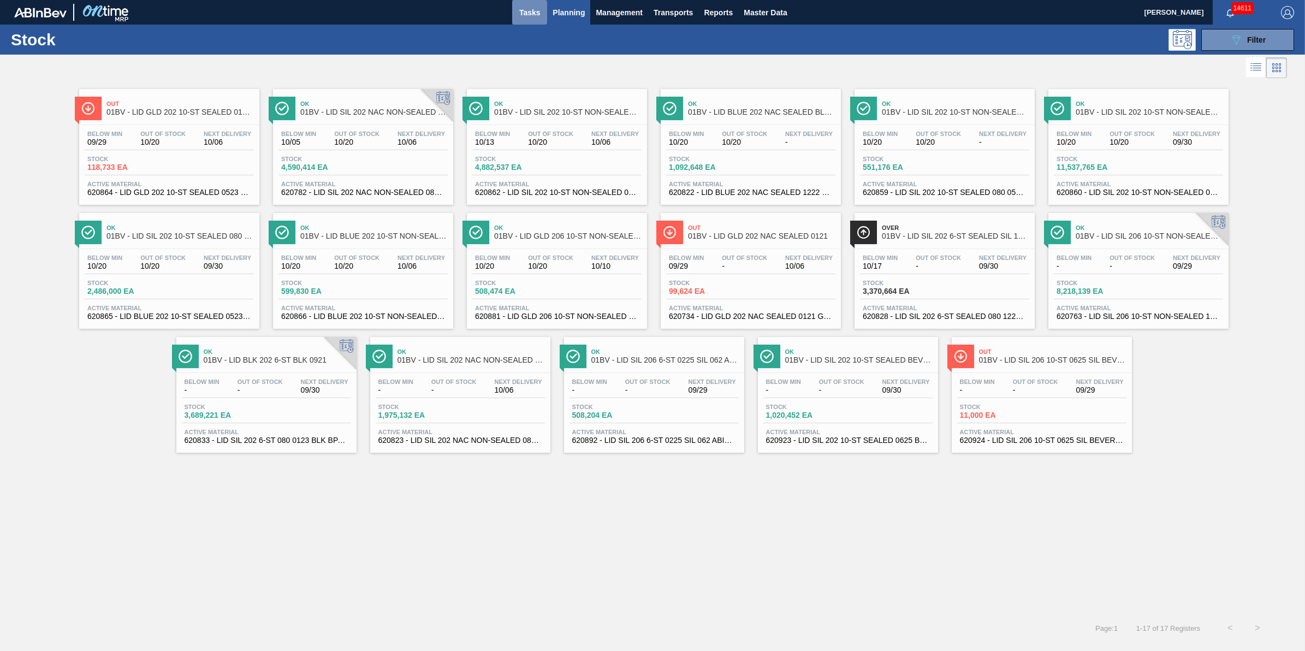
click at [541, 14] on span "Tasks" at bounding box center [529, 12] width 24 height 13
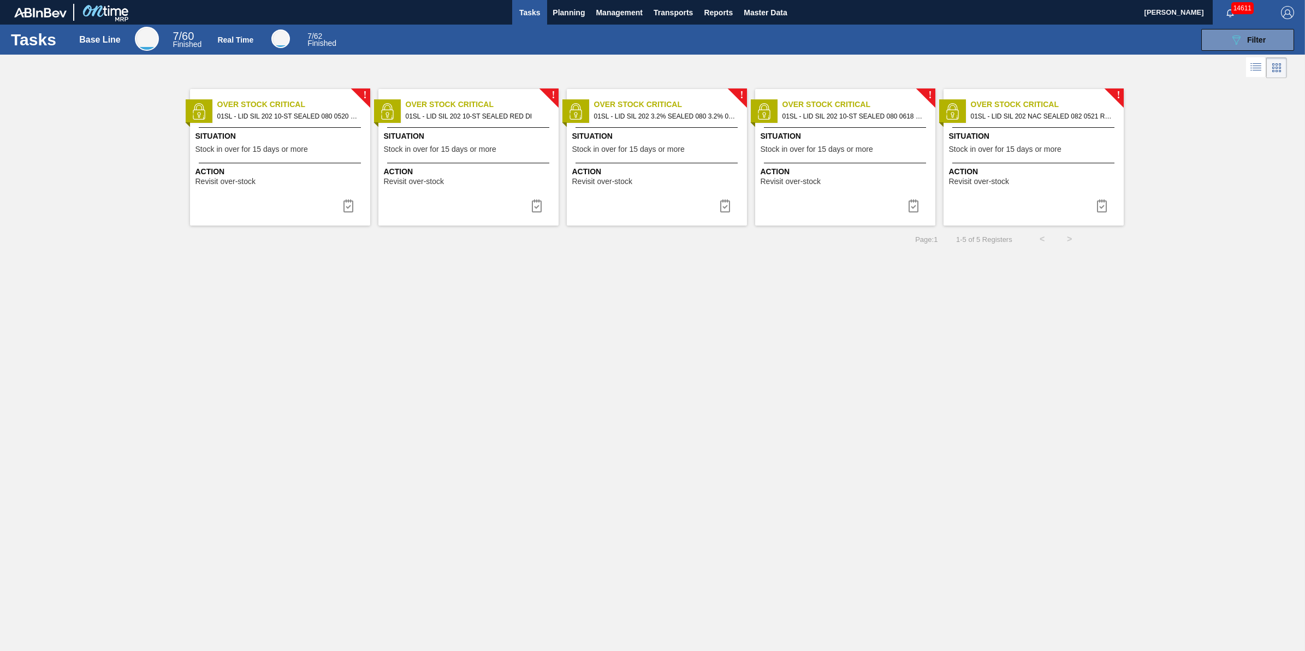
click at [569, 26] on div "Tasks Base Line 7 / 60 Finished Real Time 7 / 62 Finished 089F7B8B-B2A5-4AFE-B5…" at bounding box center [652, 40] width 1305 height 30
click at [576, 15] on span "Planning" at bounding box center [568, 12] width 32 height 13
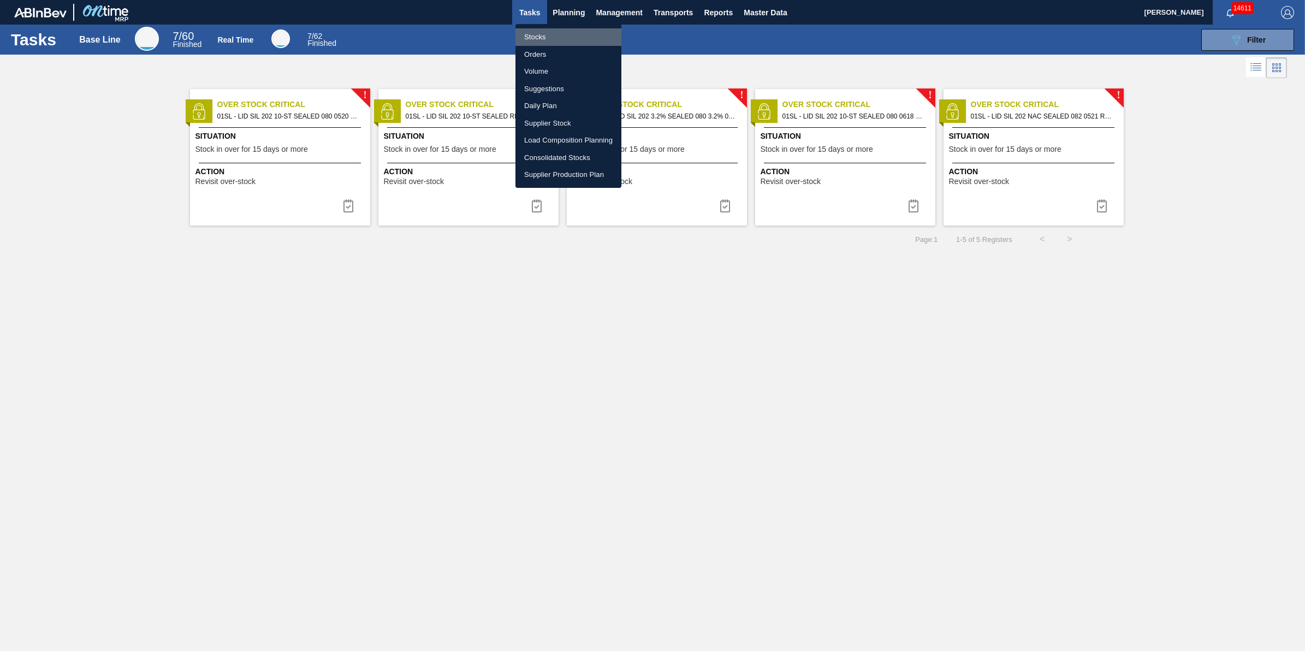
click at [567, 31] on li "Stocks" at bounding box center [568, 36] width 106 height 17
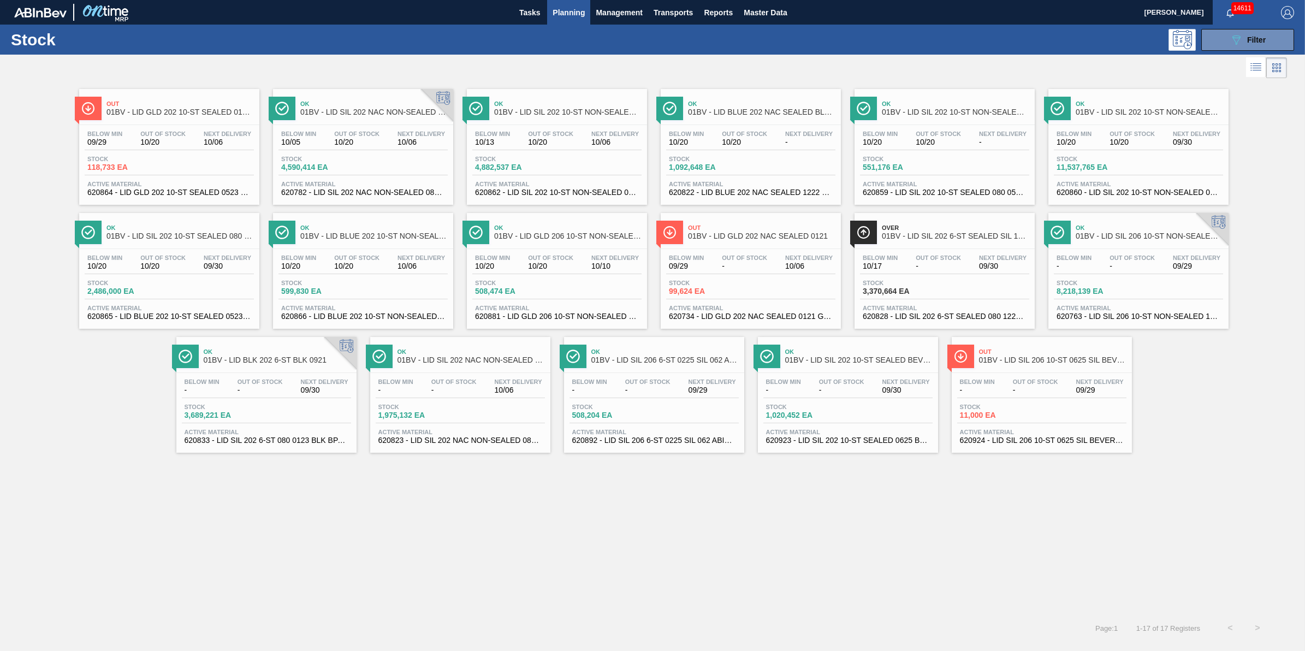
click at [1137, 157] on div "Stock 11,537,765 EA" at bounding box center [1137, 166] width 169 height 20
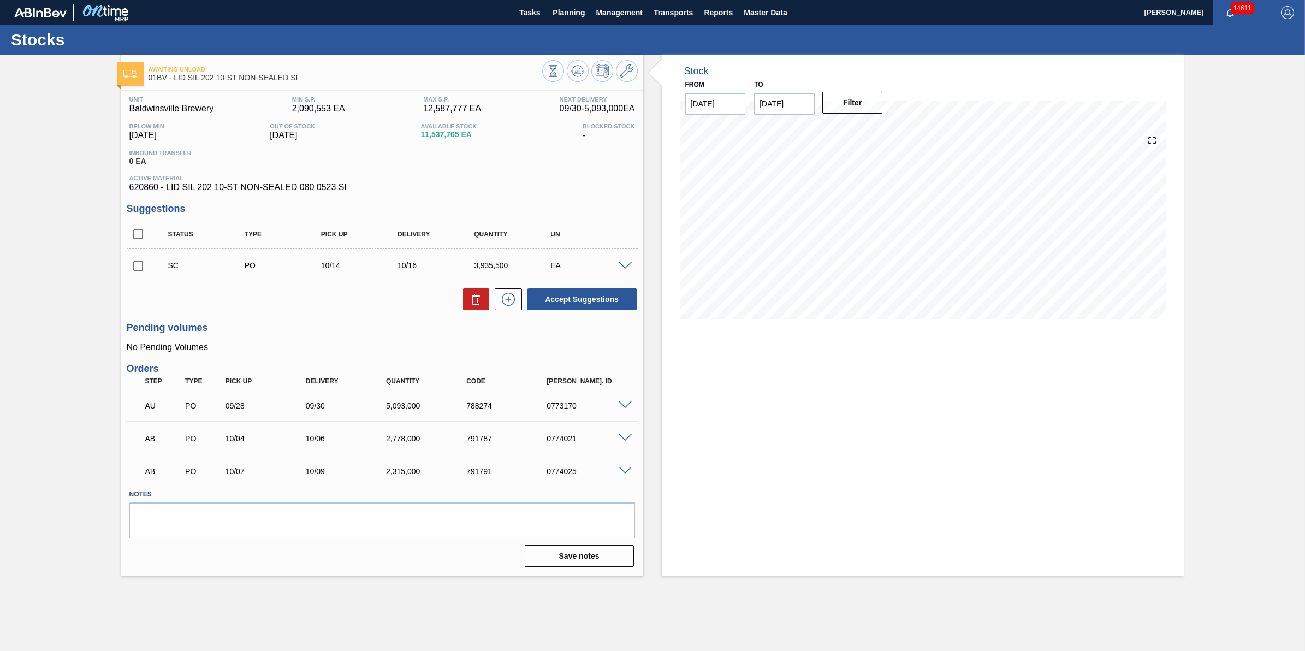
click at [628, 269] on span at bounding box center [624, 266] width 13 height 8
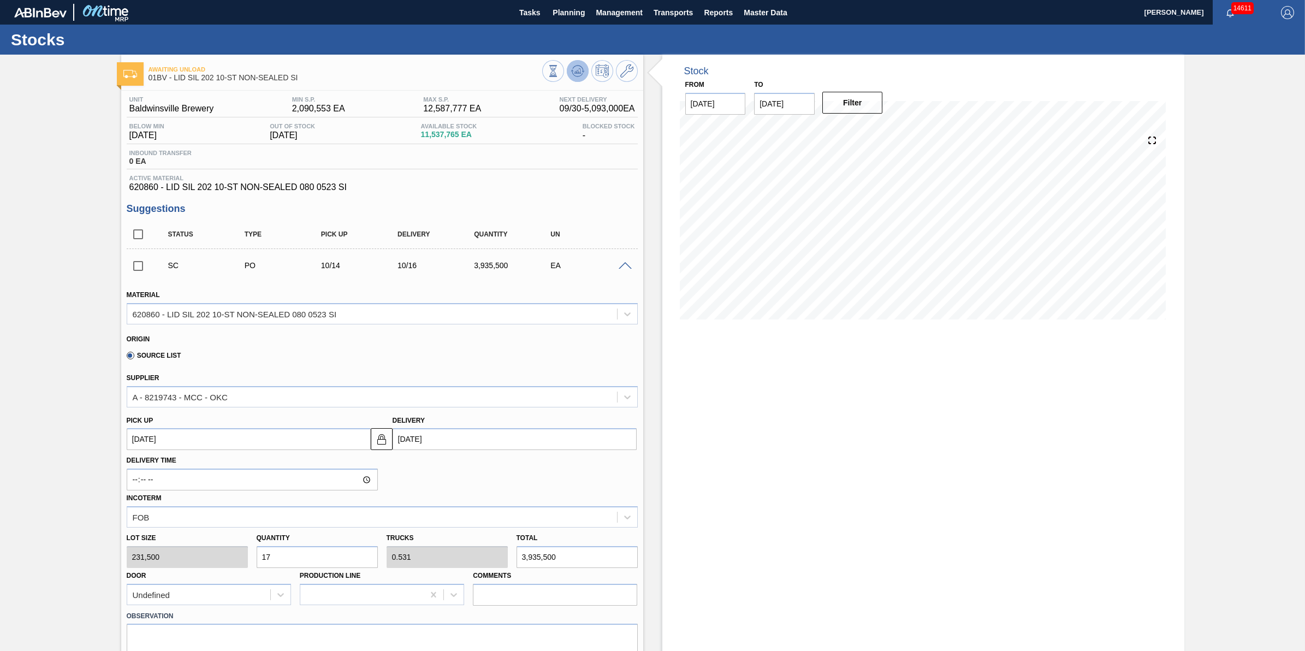
click at [585, 69] on button at bounding box center [578, 71] width 22 height 22
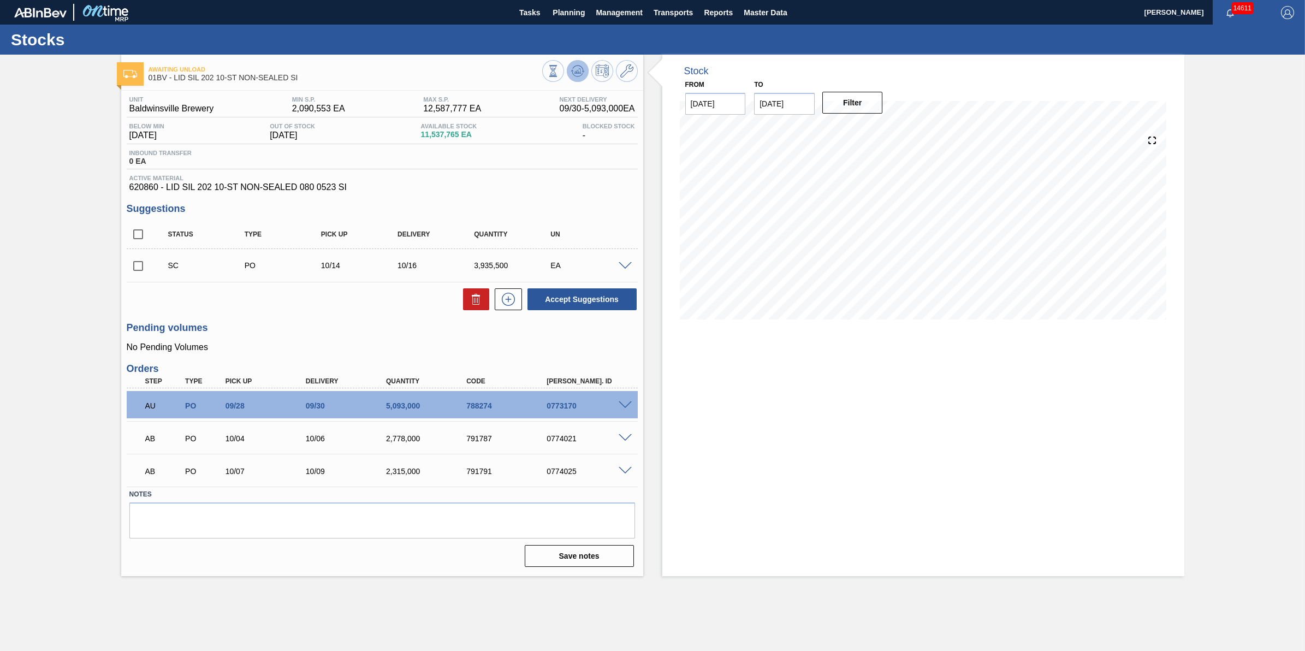
click at [578, 63] on button at bounding box center [578, 71] width 22 height 22
click at [572, 71] on icon at bounding box center [572, 71] width 2 height 2
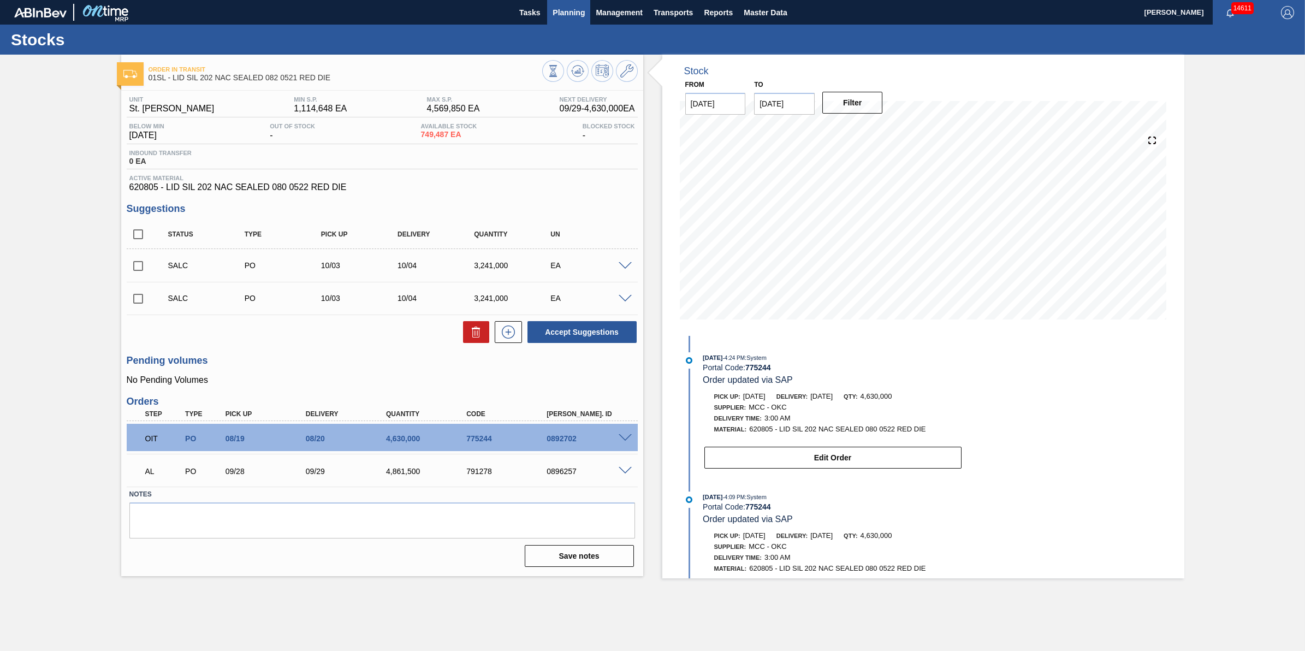
click at [559, 20] on button "Planning" at bounding box center [568, 12] width 43 height 25
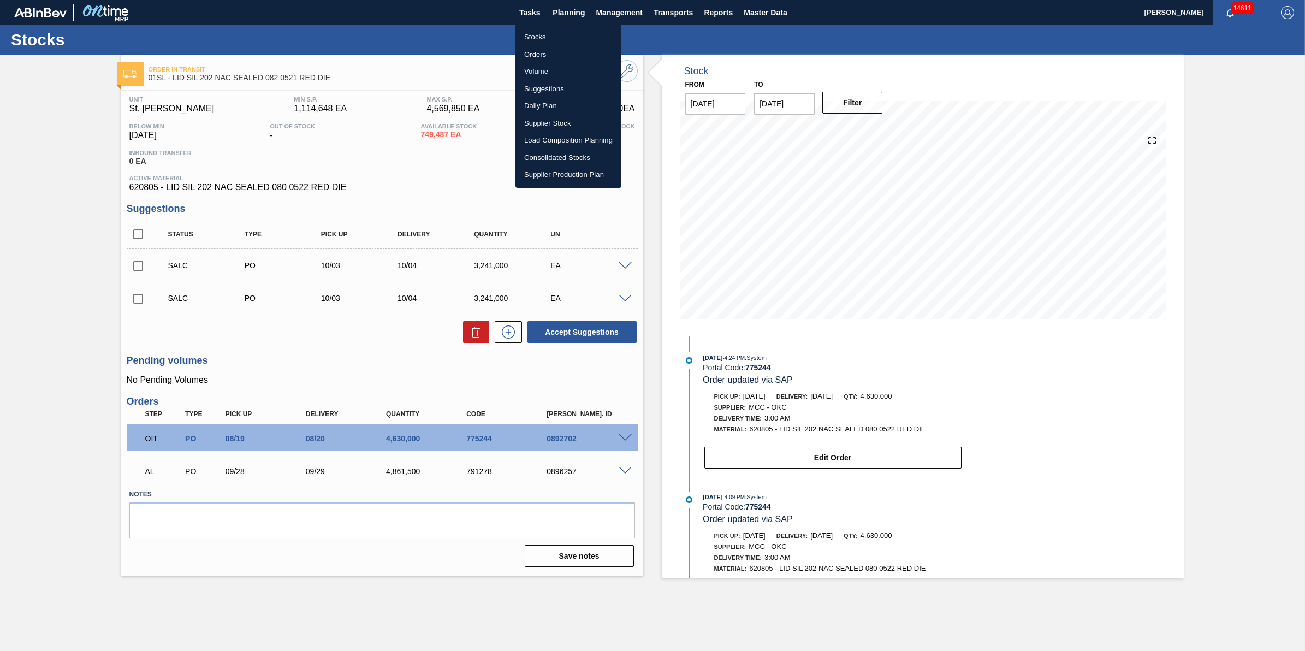
click at [563, 41] on li "Stocks" at bounding box center [568, 36] width 106 height 17
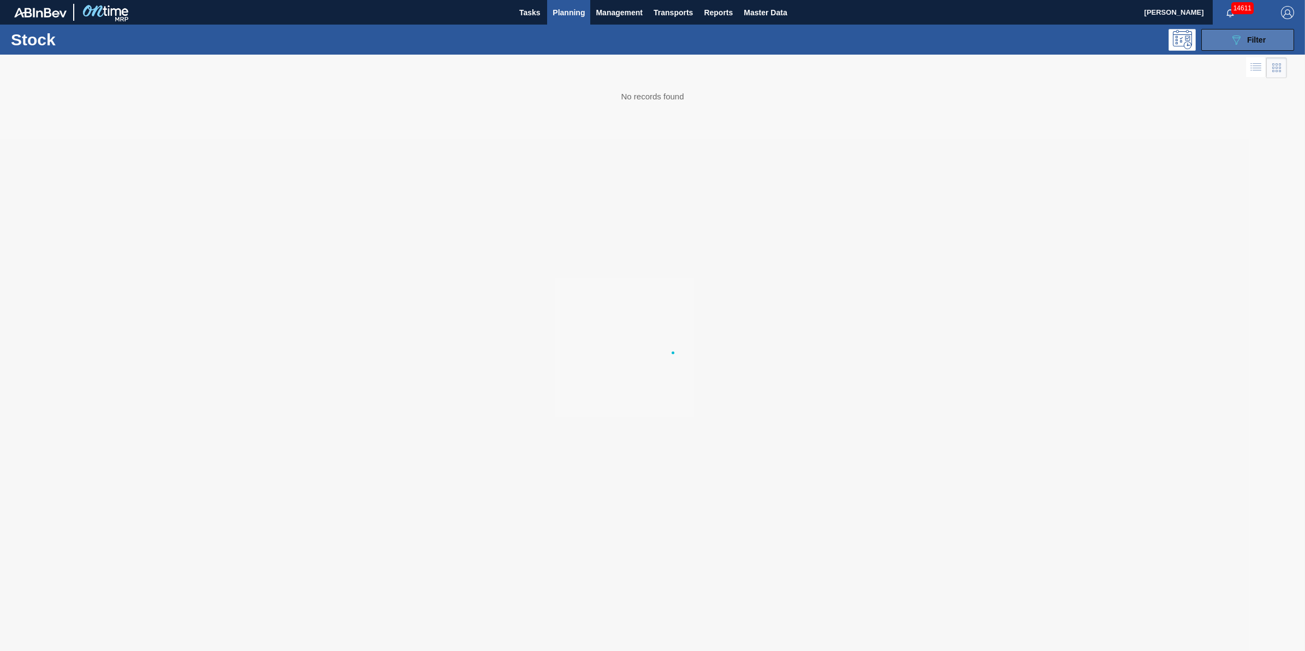
click at [1231, 49] on button "089F7B8B-B2A5-4AFE-B5C0-19BA573D28AC Filter" at bounding box center [1247, 40] width 93 height 22
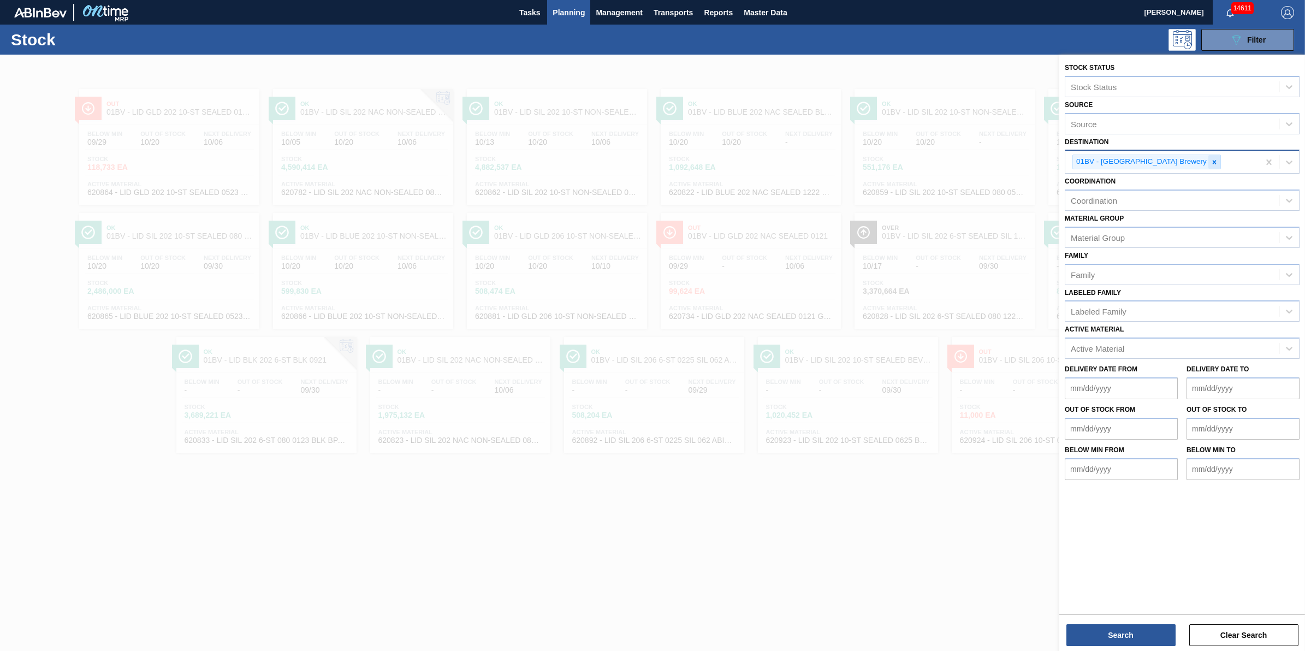
click at [1210, 161] on icon at bounding box center [1214, 162] width 8 height 8
click at [1182, 161] on div "01BV - [GEOGRAPHIC_DATA] Brewery" at bounding box center [1162, 162] width 194 height 22
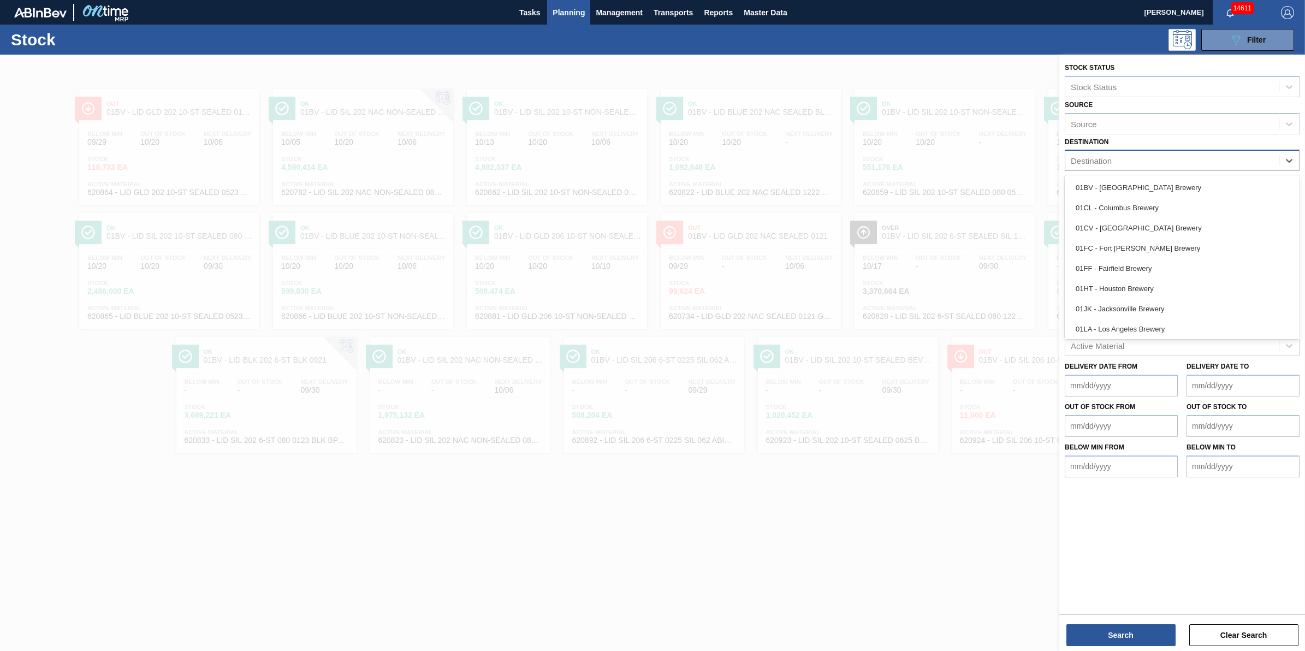
scroll to position [82, 0]
drag, startPoint x: 1156, startPoint y: 306, endPoint x: 1158, endPoint y: 295, distance: 11.1
click at [1156, 307] on div "01SL - St. [PERSON_NAME]" at bounding box center [1181, 307] width 235 height 20
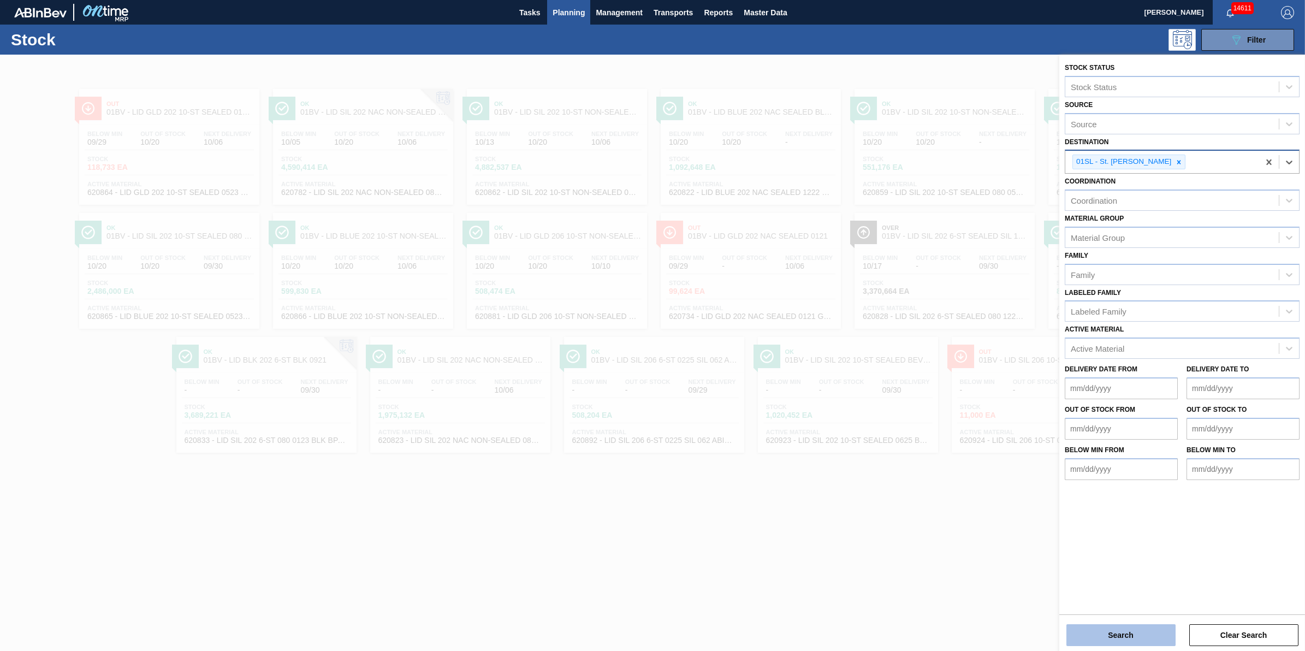
click at [1085, 629] on button "Search" at bounding box center [1120, 635] width 109 height 22
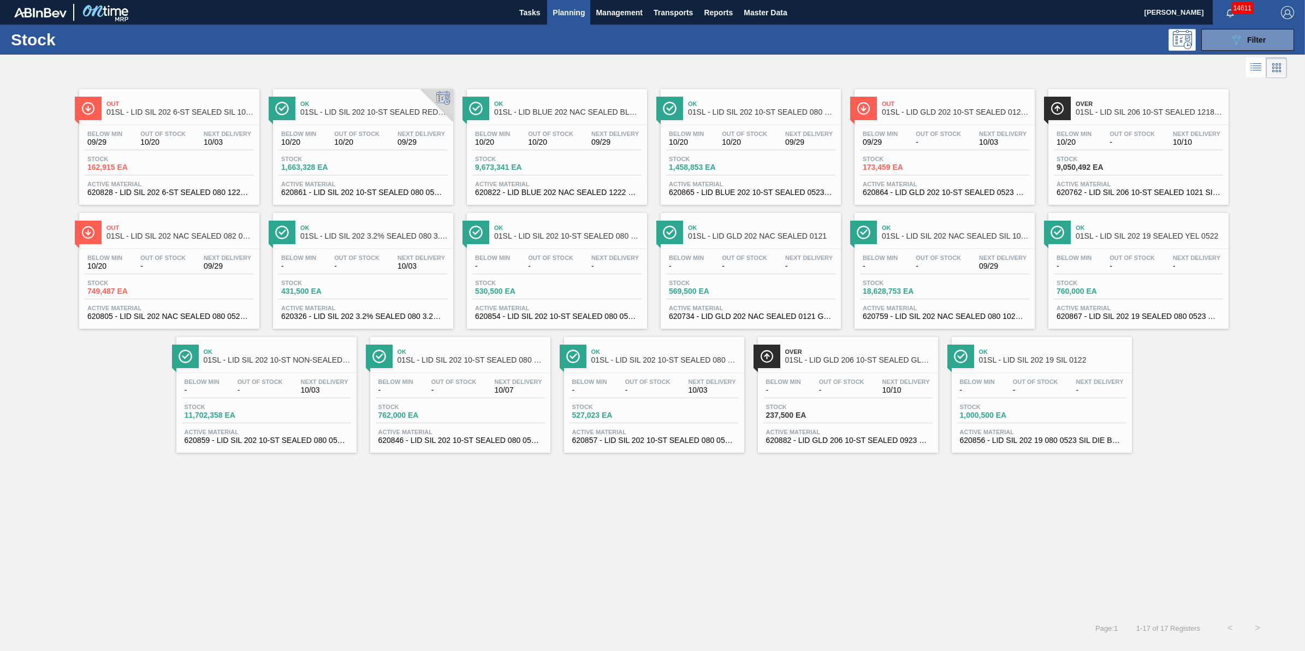
click at [910, 268] on div "Below Min - Out Of Stock - Next Delivery 09/29" at bounding box center [944, 264] width 169 height 20
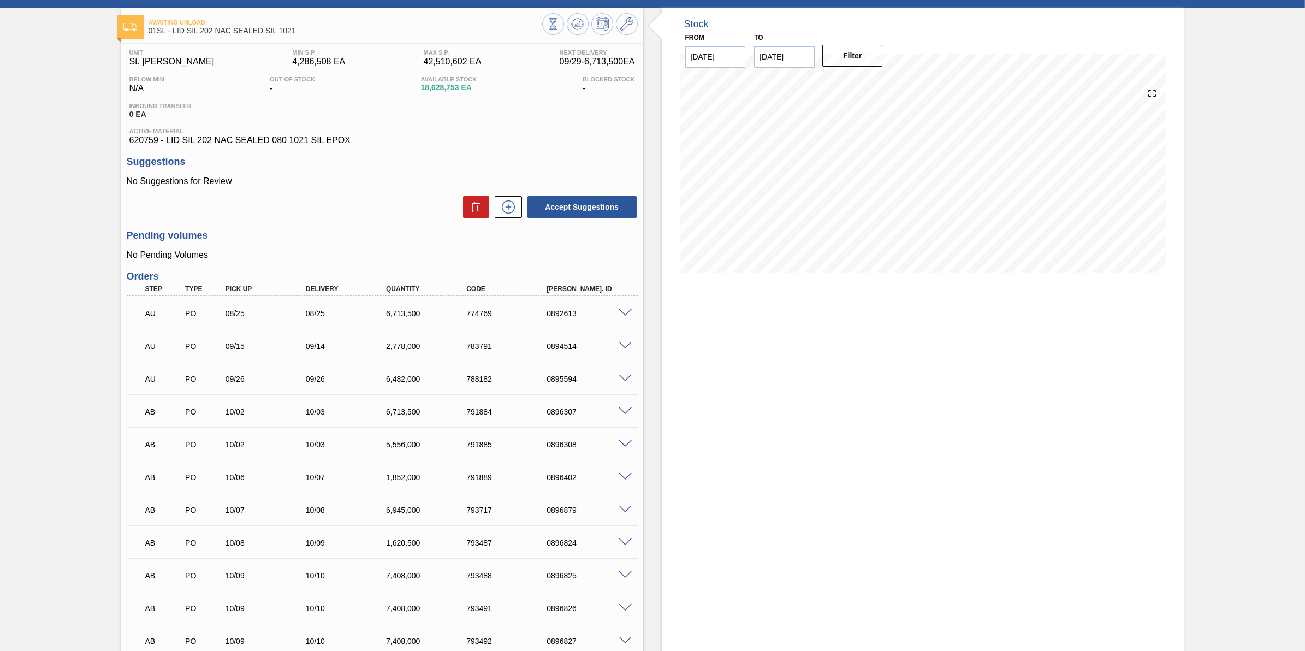
scroll to position [68, 0]
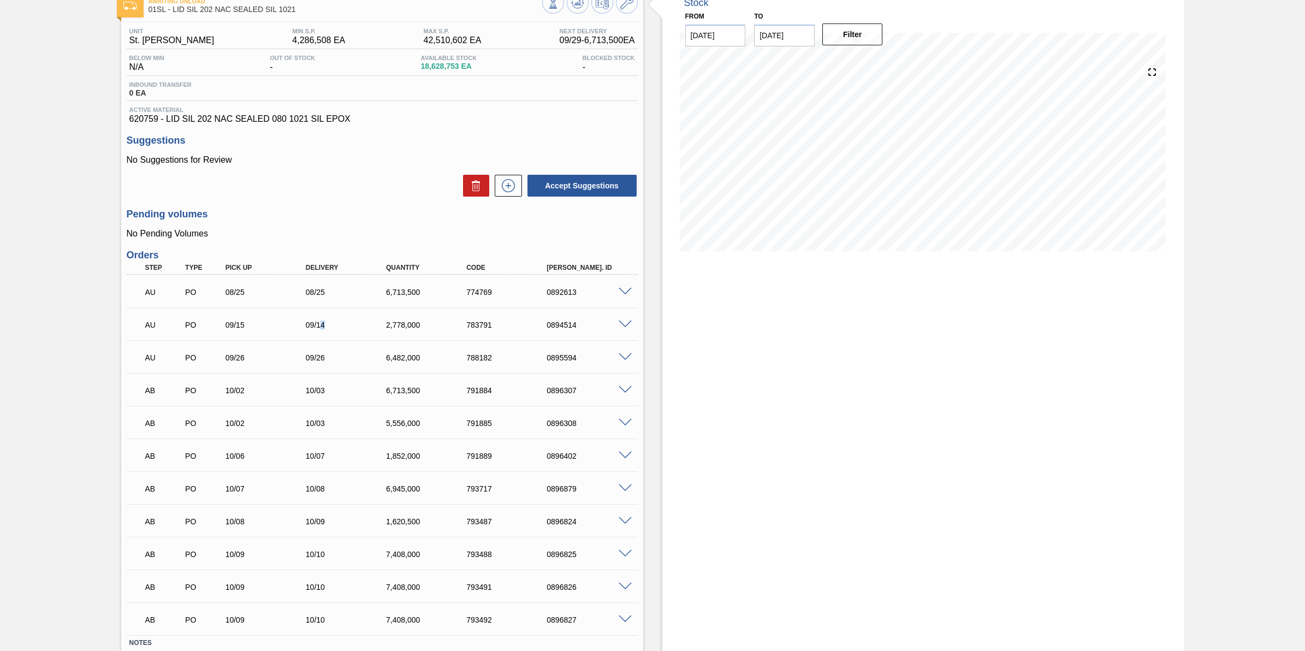
drag, startPoint x: 319, startPoint y: 331, endPoint x: 355, endPoint y: 331, distance: 35.5
click at [355, 331] on div "AU PO 09/15 09/14 2,778,000 783791 0894514" at bounding box center [379, 324] width 482 height 22
drag, startPoint x: 355, startPoint y: 331, endPoint x: 331, endPoint y: 335, distance: 23.7
click at [331, 335] on div "AU PO 09/15 09/14 2,778,000 783791 0894514" at bounding box center [379, 324] width 482 height 22
drag, startPoint x: 311, startPoint y: 358, endPoint x: 329, endPoint y: 358, distance: 18.0
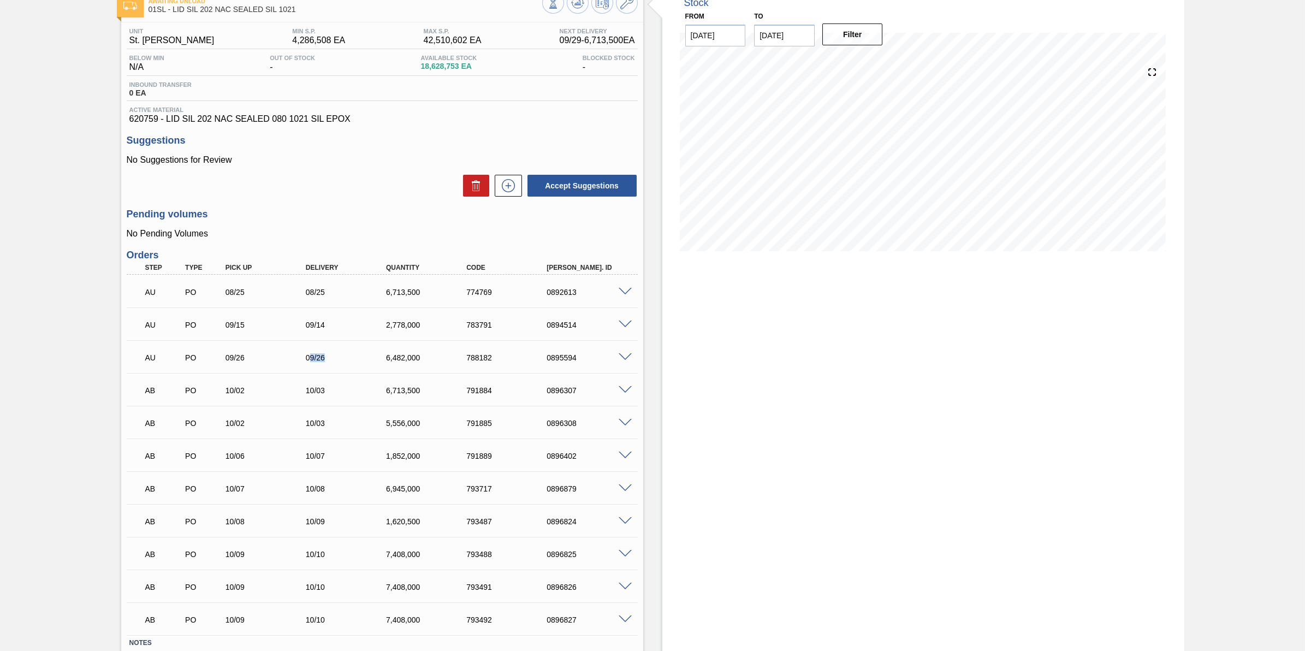
click at [329, 358] on div "09/26" at bounding box center [348, 357] width 91 height 9
drag, startPoint x: 312, startPoint y: 328, endPoint x: 321, endPoint y: 328, distance: 9.3
click at [321, 328] on div "09/14" at bounding box center [348, 324] width 91 height 9
drag, startPoint x: 321, startPoint y: 328, endPoint x: 321, endPoint y: 350, distance: 22.4
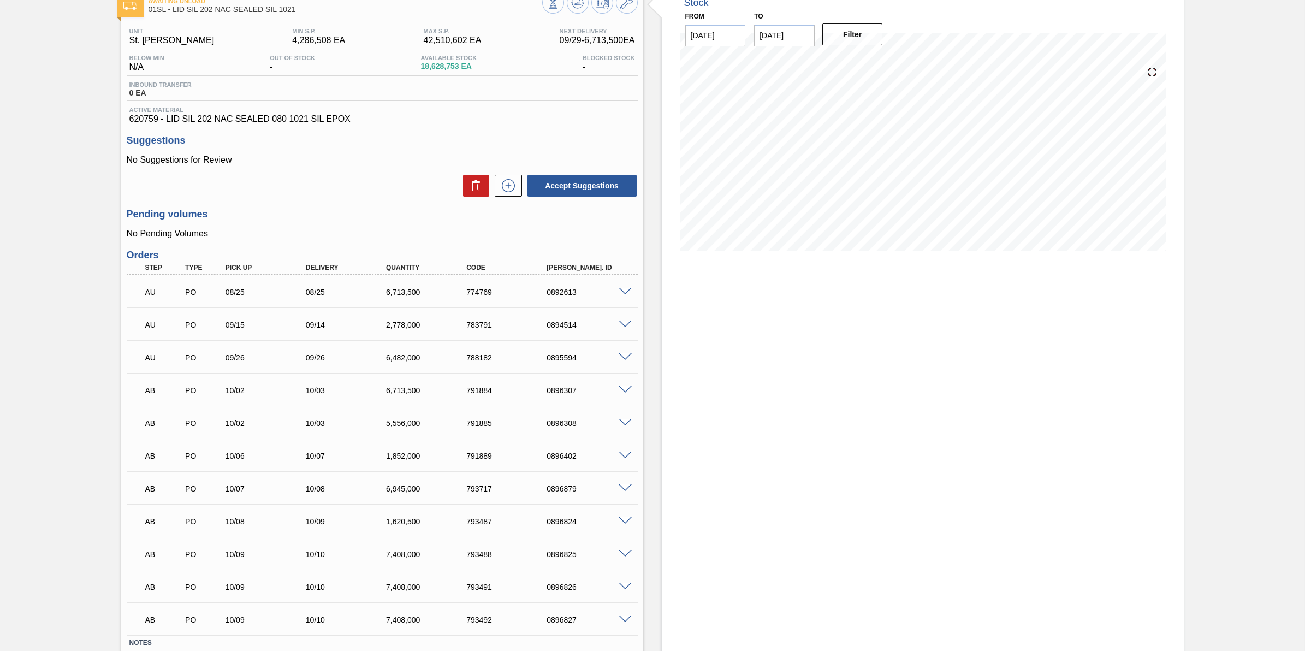
click at [321, 350] on div "AU PO 09/26 09/26 6,482,000 788182 0895594" at bounding box center [379, 357] width 482 height 22
drag, startPoint x: 312, startPoint y: 295, endPoint x: 328, endPoint y: 293, distance: 16.0
click at [328, 293] on div "08/25" at bounding box center [348, 292] width 91 height 9
drag, startPoint x: 328, startPoint y: 293, endPoint x: 342, endPoint y: 319, distance: 30.3
click at [342, 319] on div "AU PO 09/15 09/14 2,778,000 783791 0894514" at bounding box center [379, 324] width 482 height 22
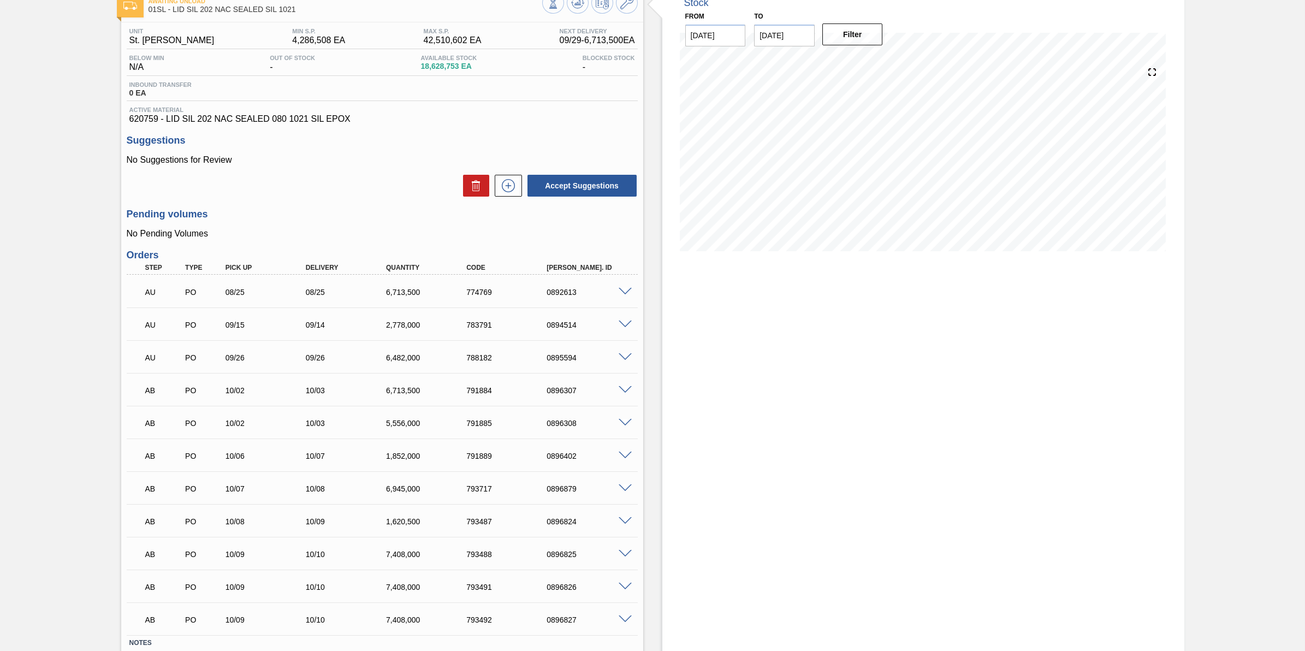
click at [626, 324] on span at bounding box center [624, 324] width 13 height 8
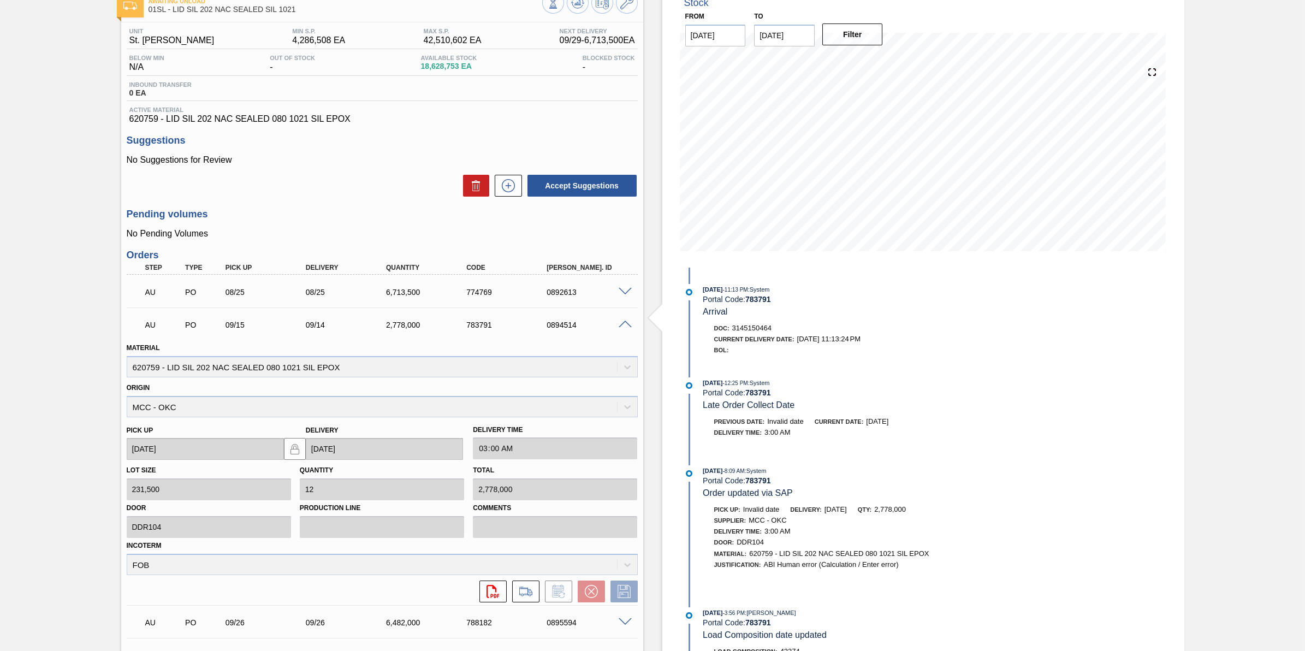
click at [626, 294] on span at bounding box center [624, 292] width 13 height 8
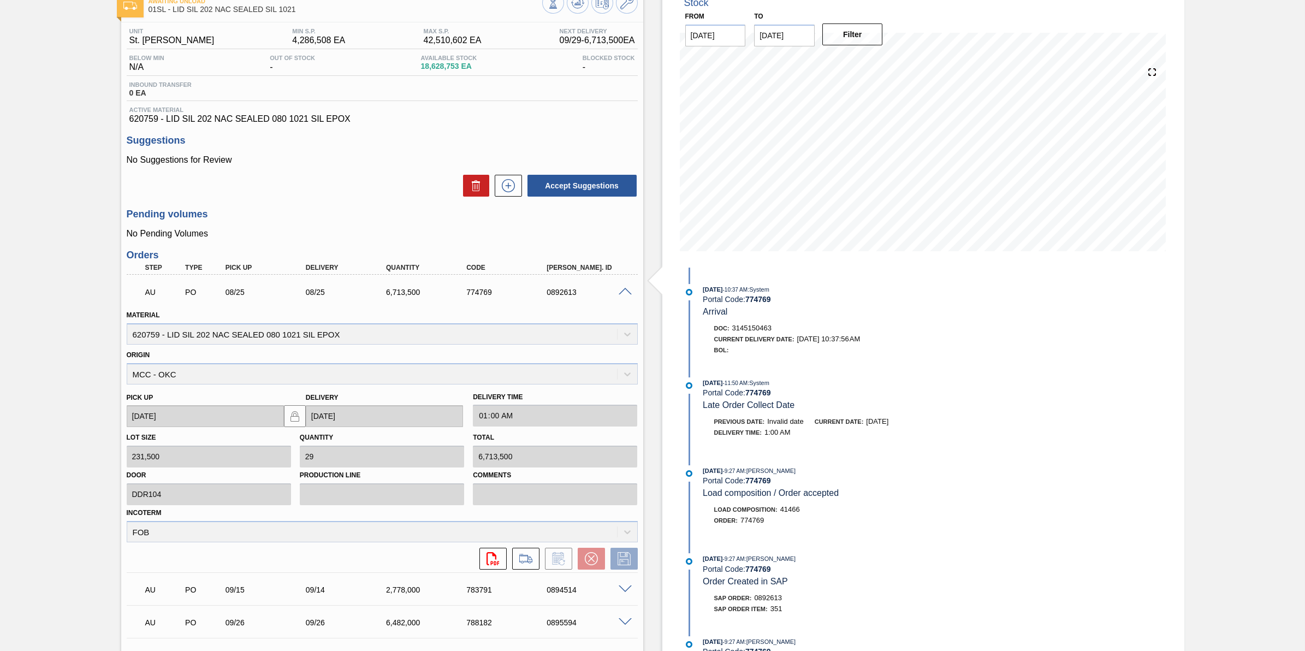
click at [626, 296] on span at bounding box center [624, 292] width 13 height 8
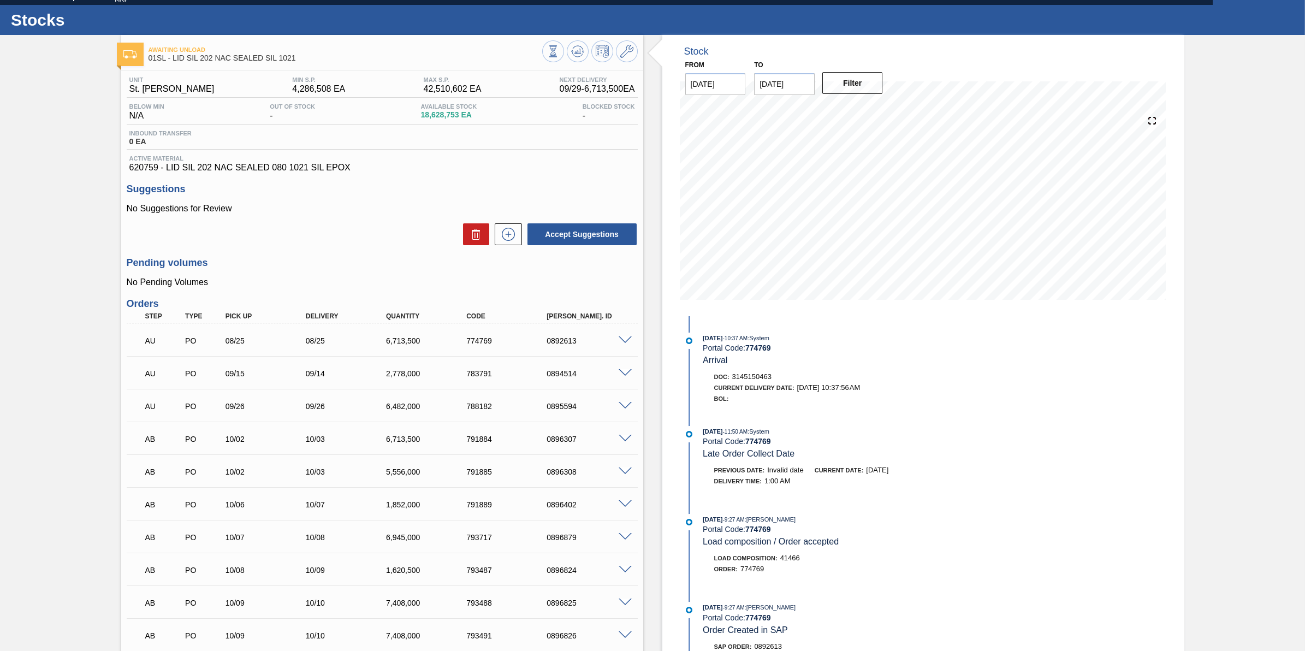
scroll to position [0, 0]
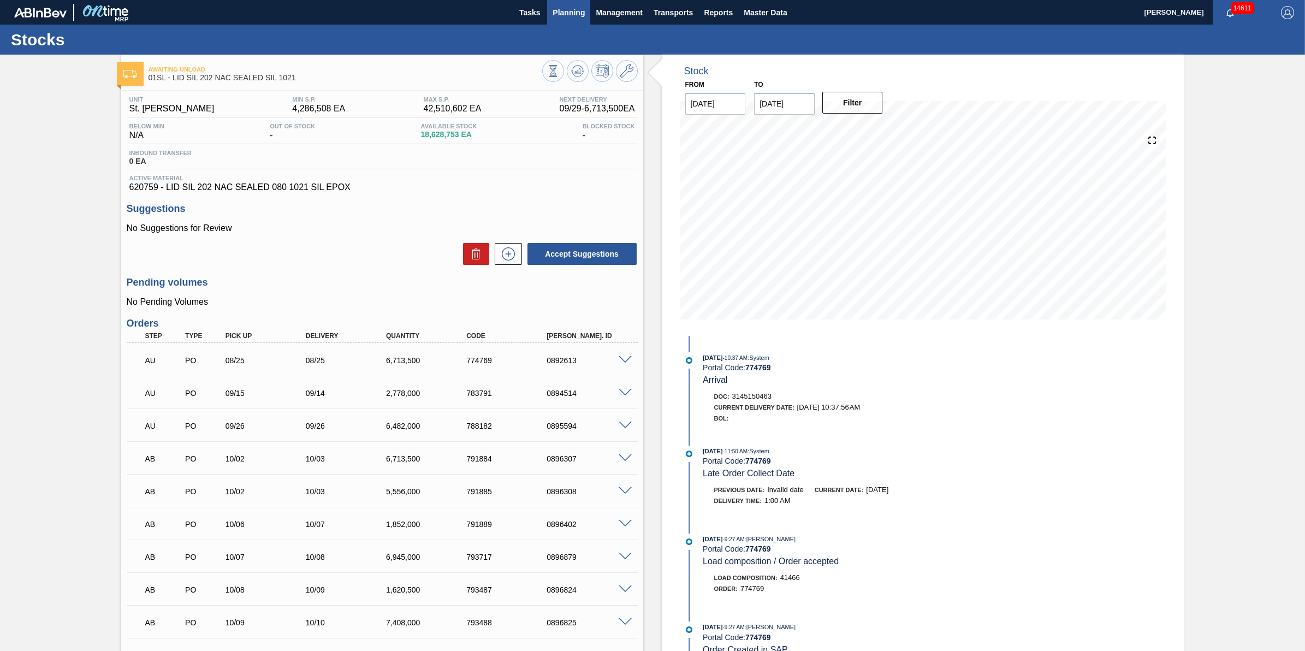
click at [580, 7] on span "Planning" at bounding box center [568, 12] width 32 height 13
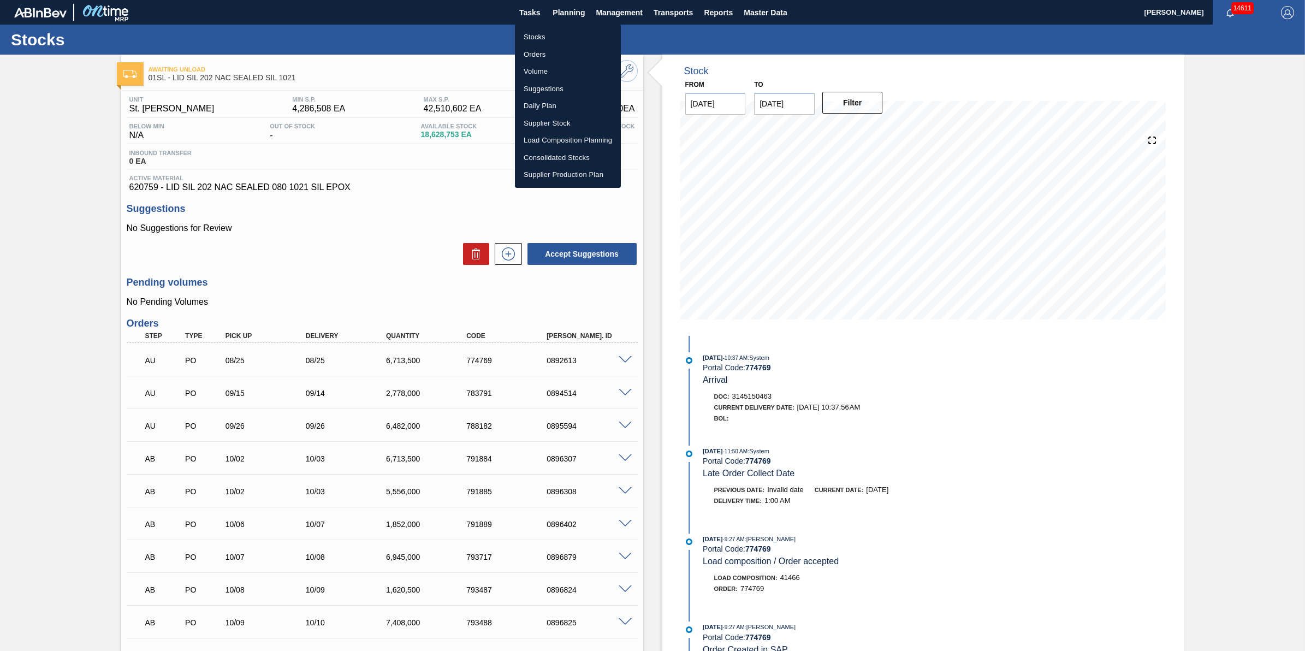
drag, startPoint x: 573, startPoint y: 22, endPoint x: 574, endPoint y: 33, distance: 11.0
click at [573, 23] on div at bounding box center [652, 325] width 1305 height 651
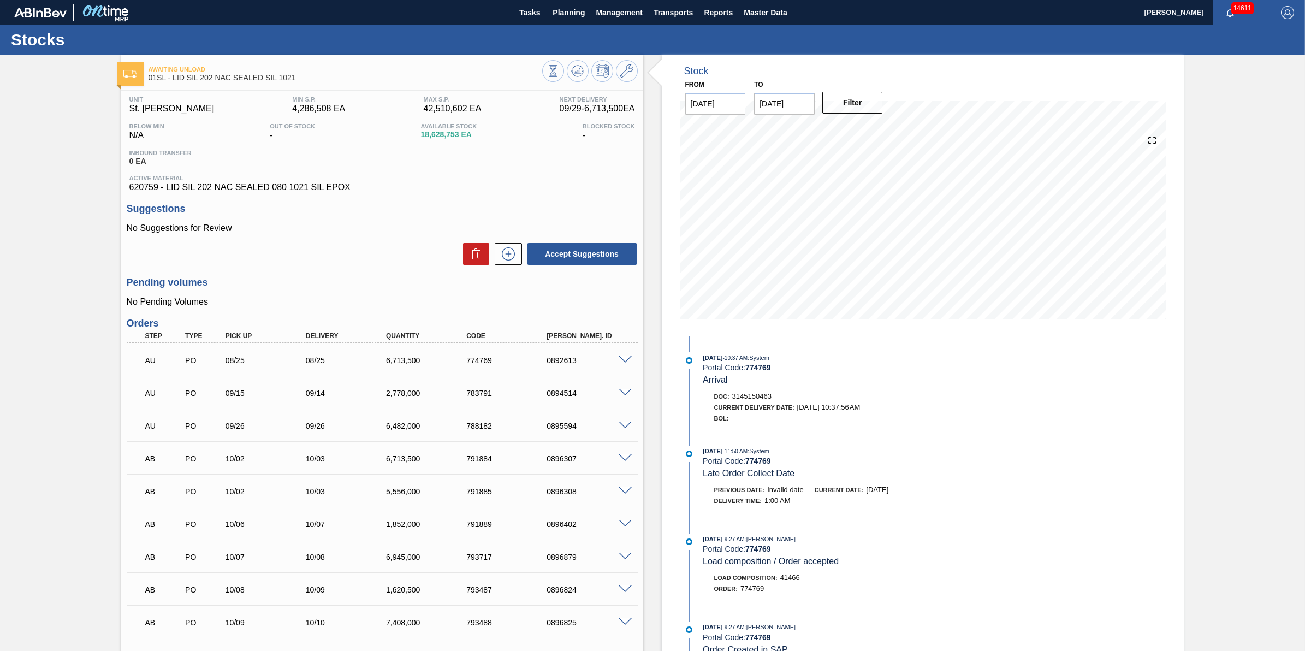
click at [574, 33] on li "Stocks" at bounding box center [568, 38] width 80 height 10
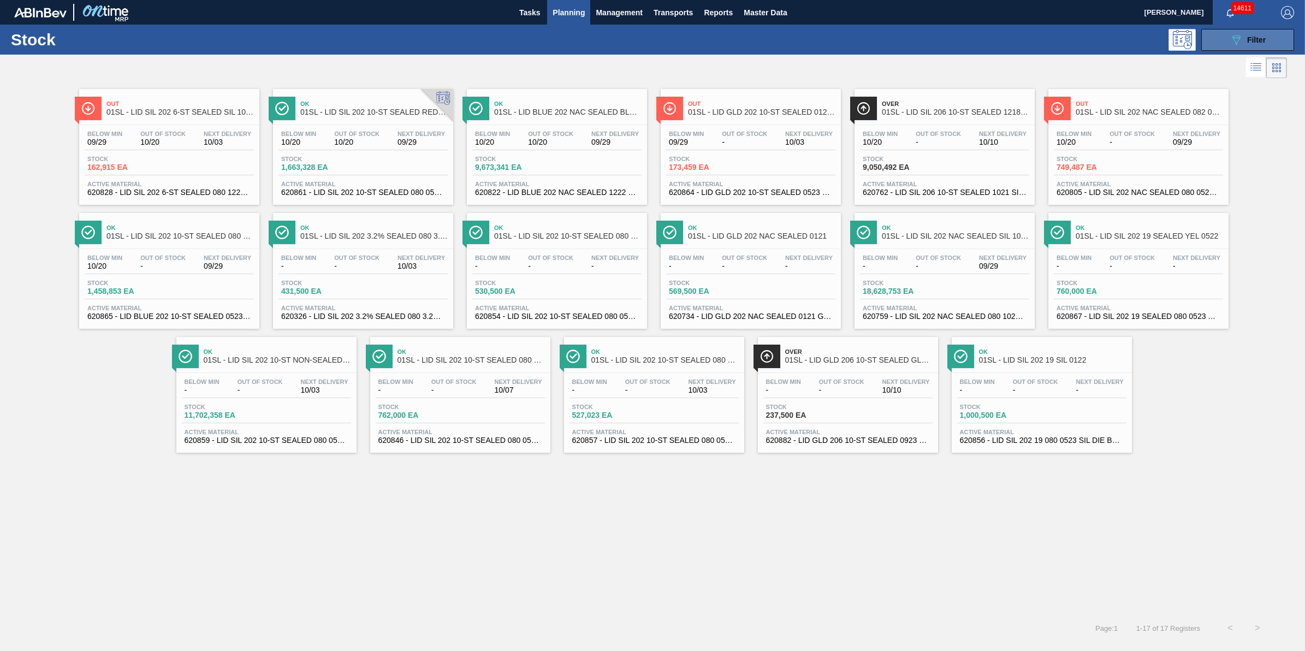
click at [1227, 39] on button "089F7B8B-B2A5-4AFE-B5C0-19BA573D28AC Filter" at bounding box center [1247, 40] width 93 height 22
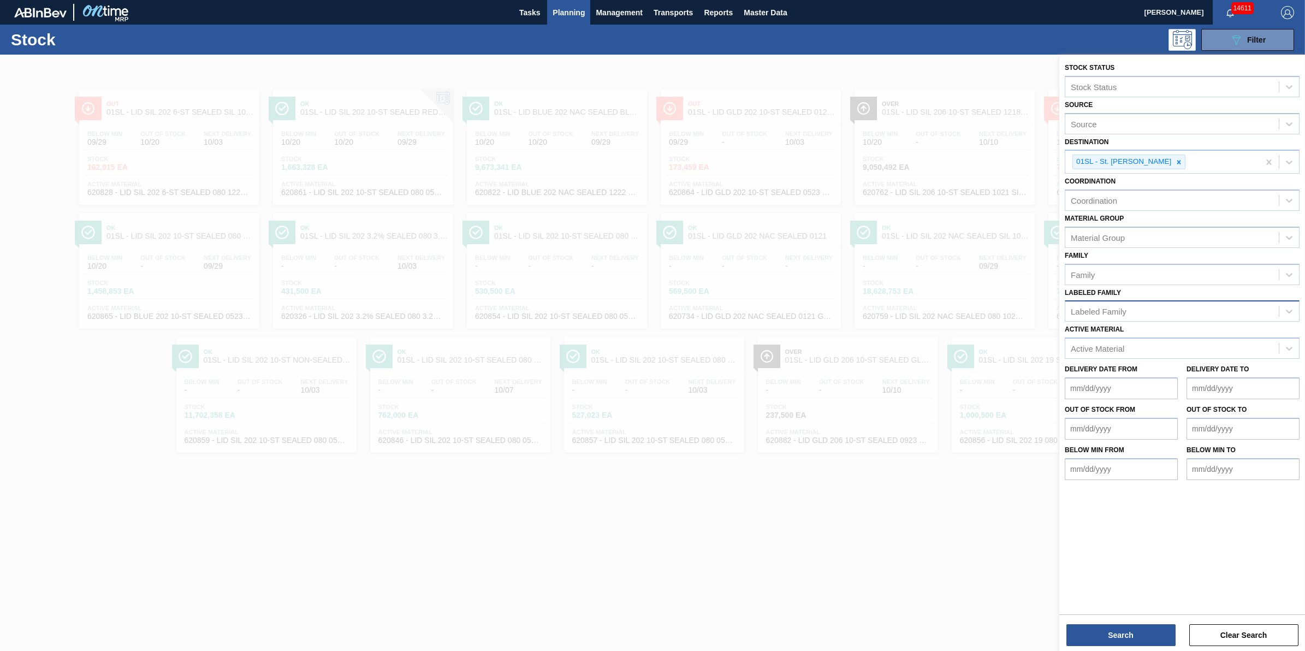
click at [1138, 312] on div "Labeled Family" at bounding box center [1171, 311] width 213 height 16
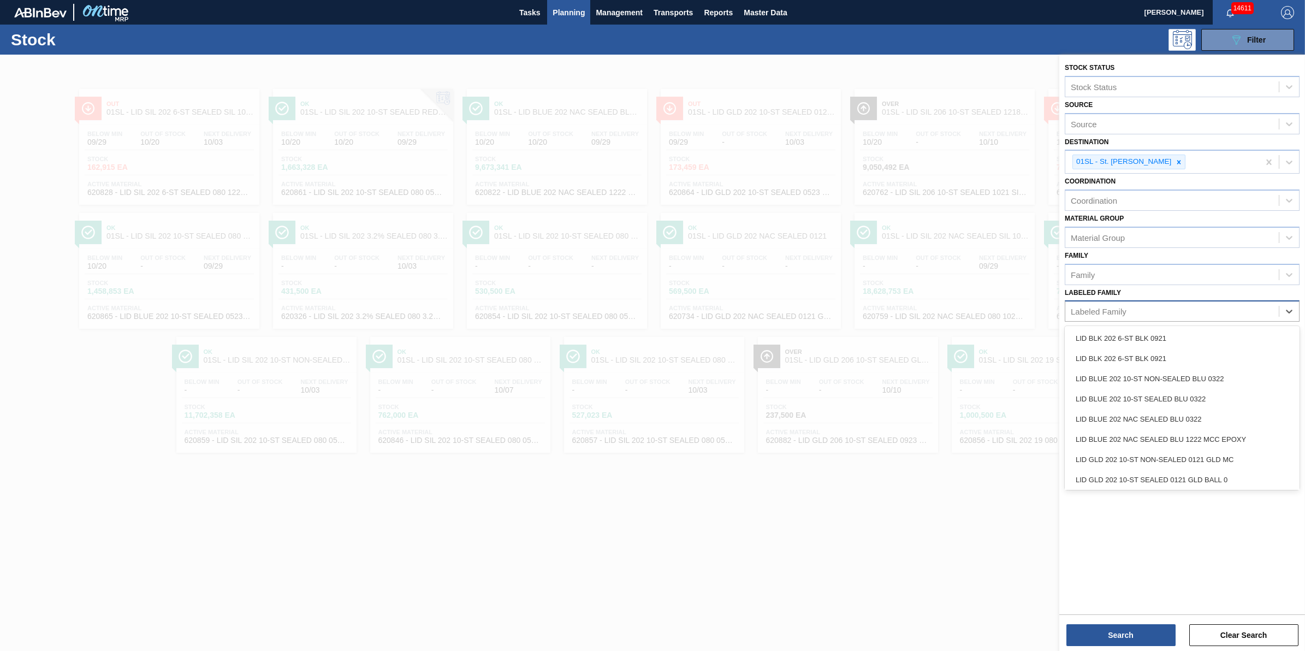
click at [1156, 308] on div "Labeled Family" at bounding box center [1171, 311] width 213 height 16
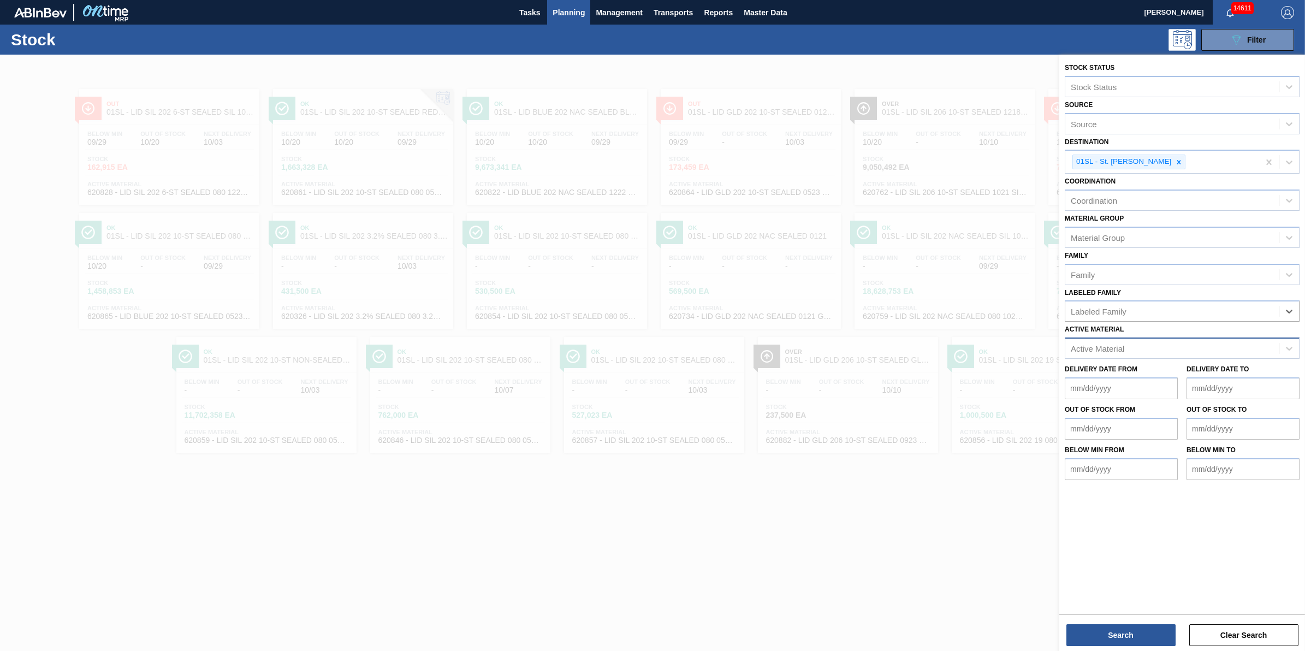
click at [1144, 347] on div "Active Material" at bounding box center [1171, 349] width 213 height 16
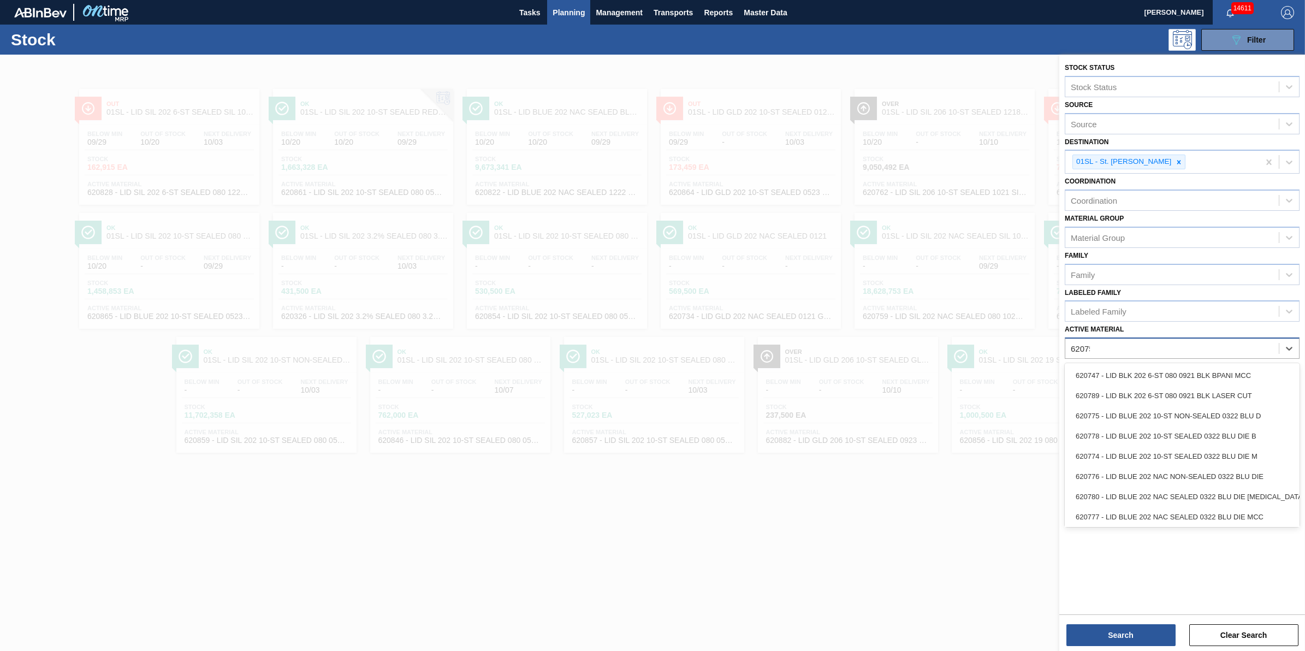
type Material "620759"
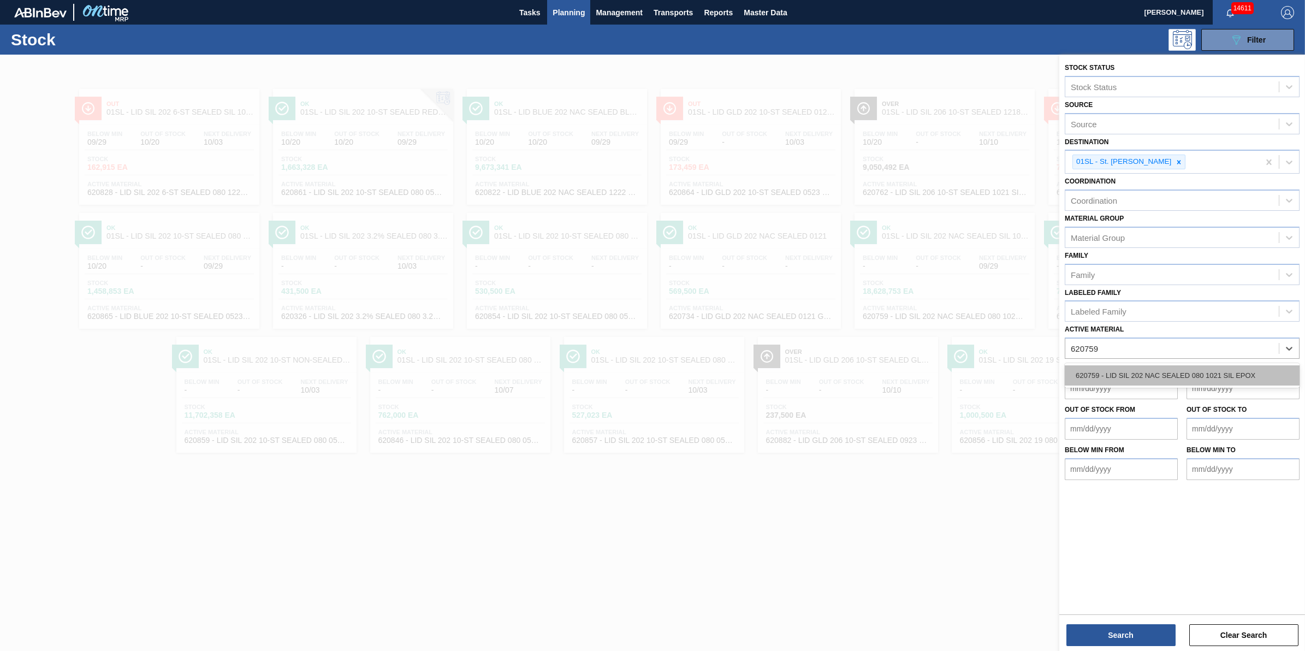
click at [1148, 374] on div "620759 - LID SIL 202 NAC SEALED 080 1021 SIL EPOX" at bounding box center [1181, 375] width 235 height 20
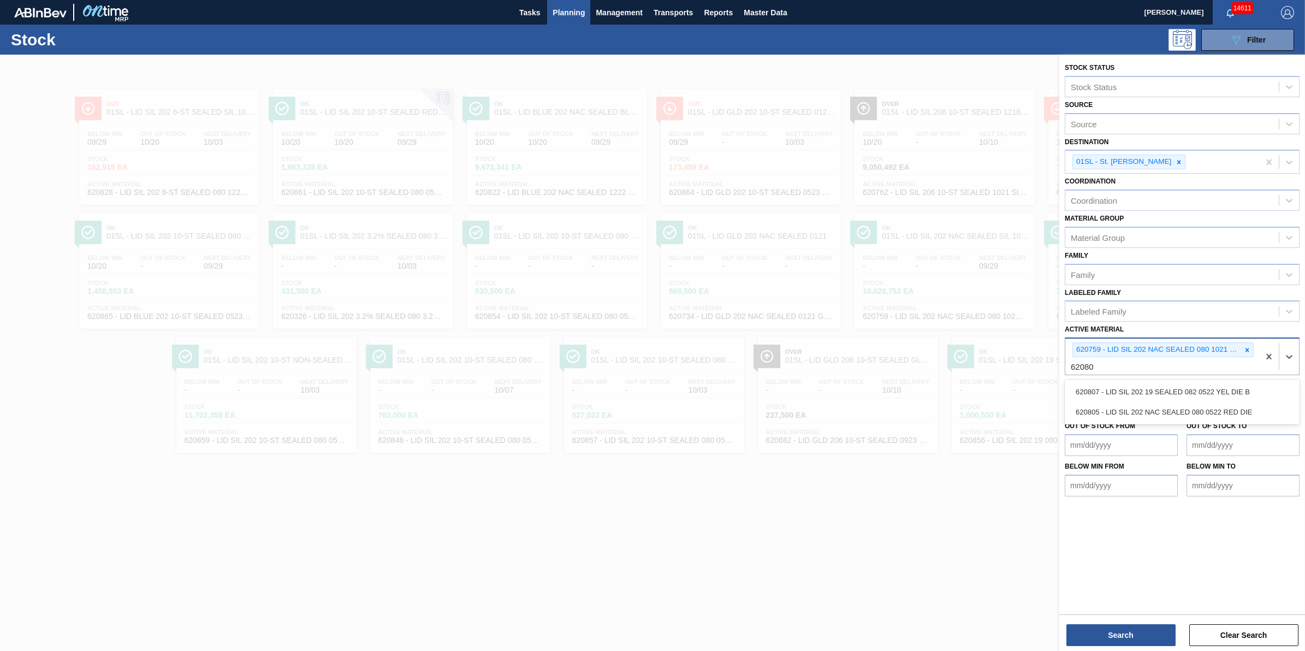
type Material "620805"
click at [1151, 393] on div "620805 - LID SIL 202 NAC SEALED 080 0522 RED DIE" at bounding box center [1181, 392] width 235 height 20
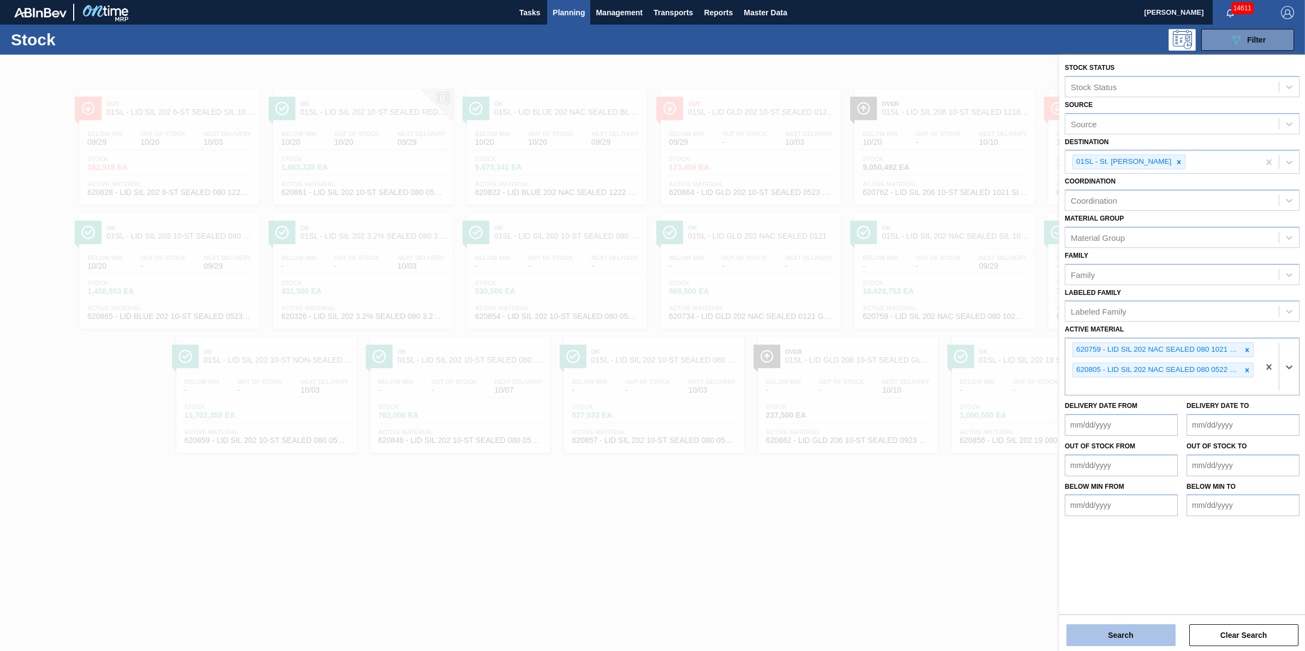
click at [1120, 627] on button "Search" at bounding box center [1120, 635] width 109 height 22
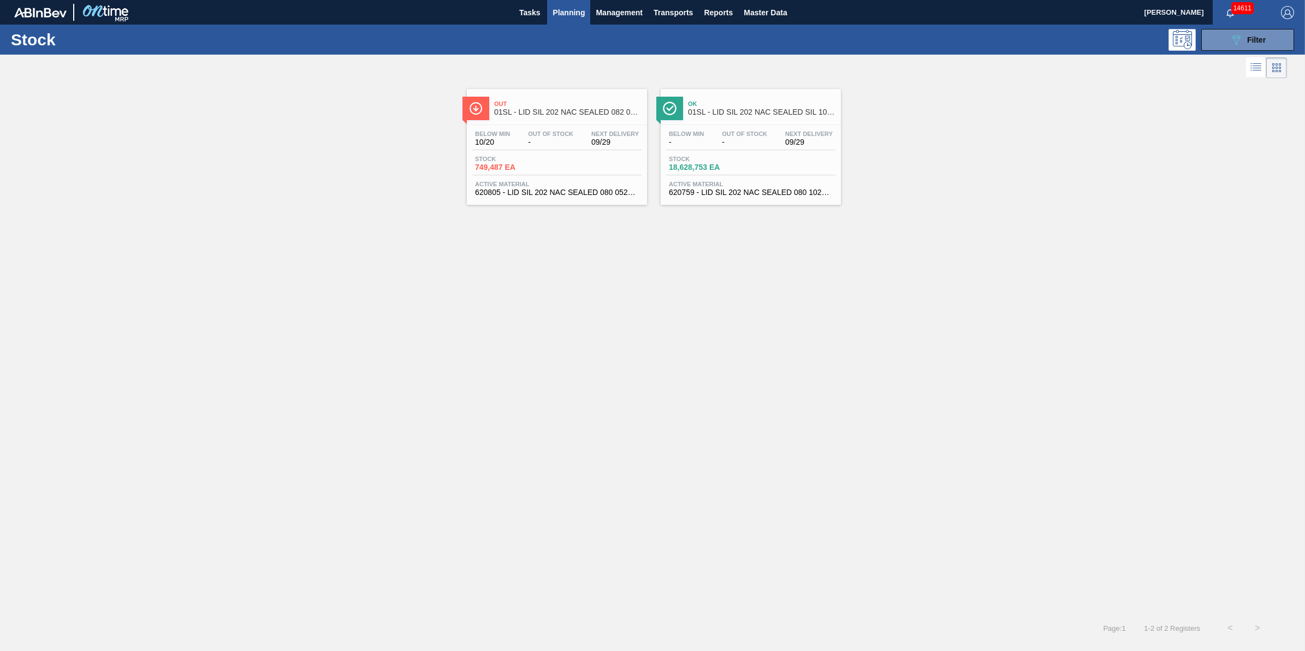
click at [524, 169] on span "749,487 EA" at bounding box center [513, 167] width 76 height 8
click at [715, 194] on span "620759 - LID SIL 202 NAC SEALED 080 1021 SIL EPOX" at bounding box center [751, 192] width 164 height 8
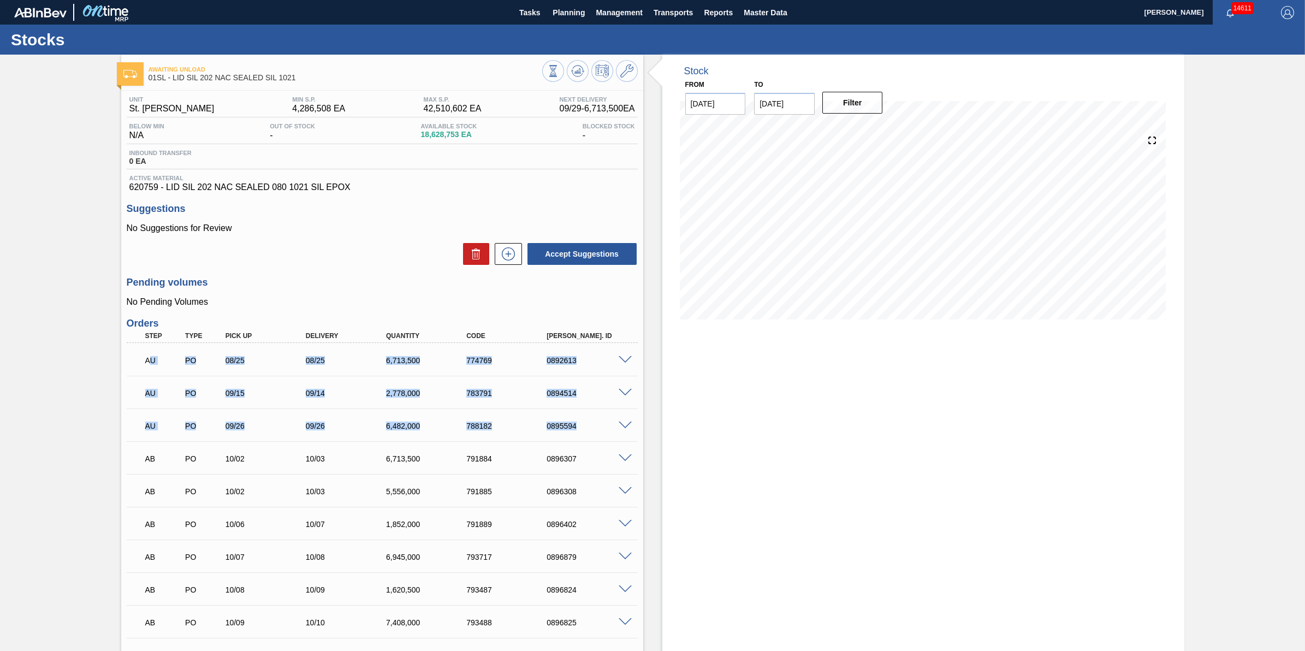
drag, startPoint x: 151, startPoint y: 359, endPoint x: 636, endPoint y: 423, distance: 489.4
click at [636, 423] on div "AU PO 08/25 08/25 6,713,500 774769 0892613 Material 620759 - LID SIL 202 NAC SE…" at bounding box center [382, 523] width 511 height 360
click at [585, 71] on button at bounding box center [578, 71] width 22 height 22
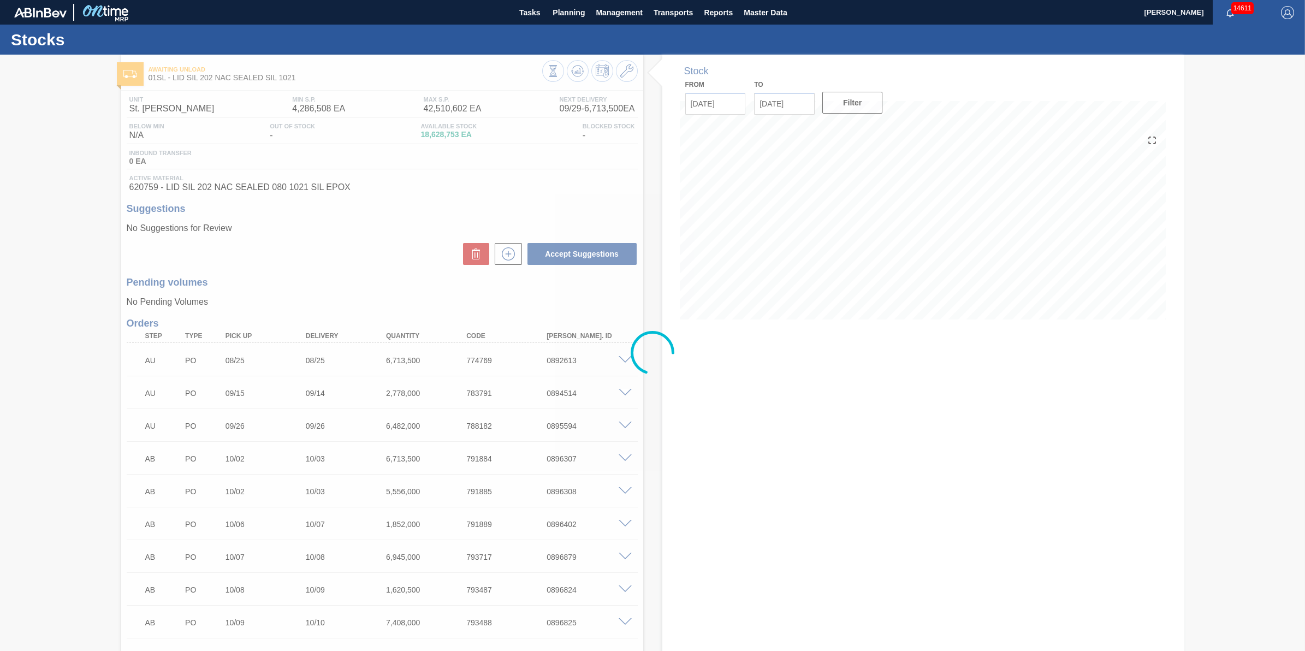
click at [573, 25] on div "Stocks" at bounding box center [652, 40] width 1305 height 30
click at [576, 18] on span "Planning" at bounding box center [568, 12] width 32 height 13
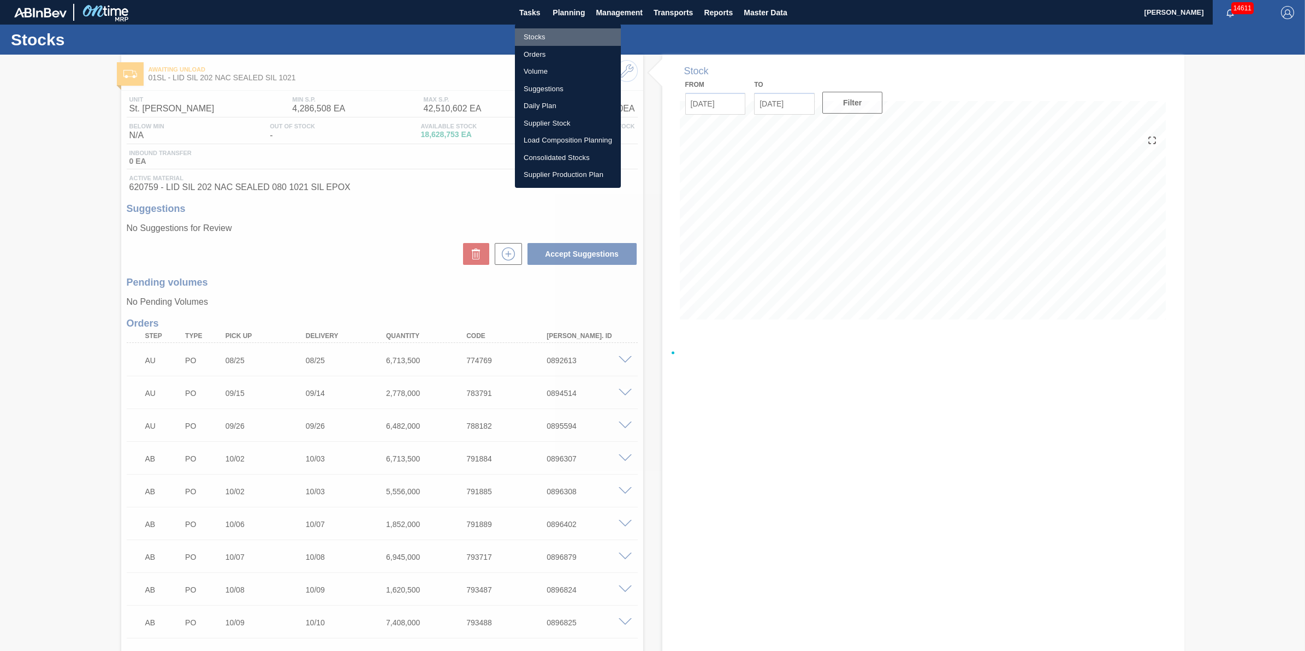
click at [574, 33] on li "Stocks" at bounding box center [568, 36] width 106 height 17
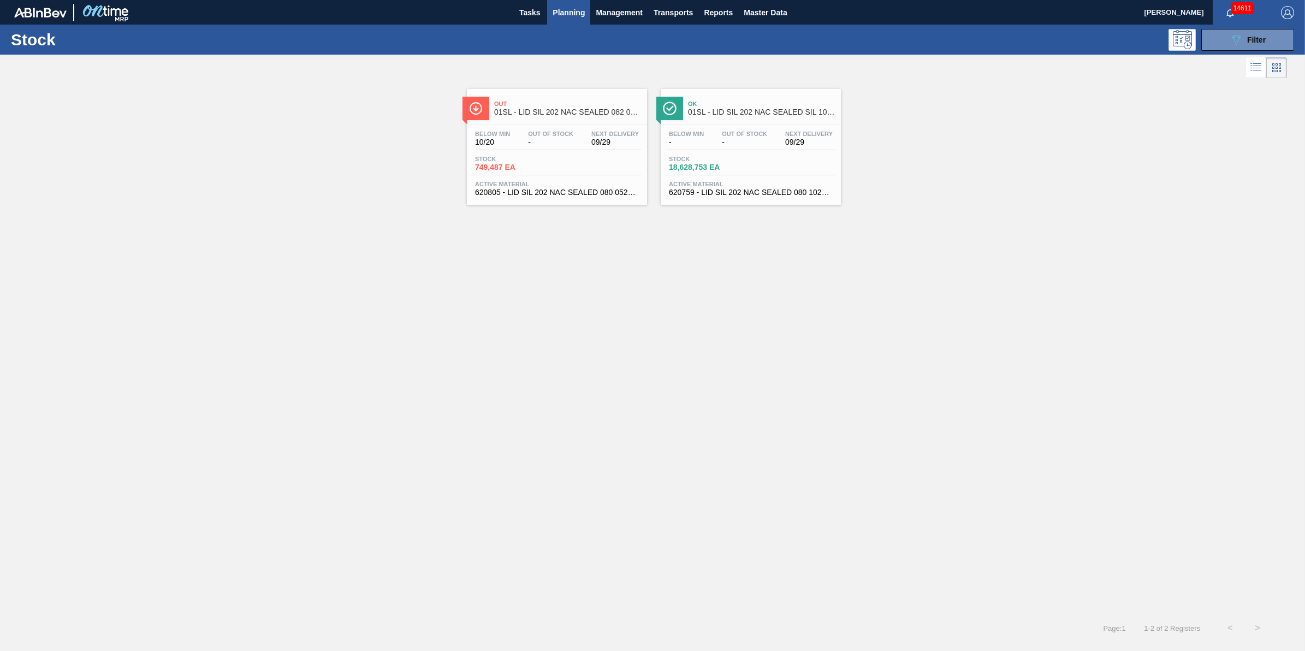
click at [710, 153] on div "Below Min - Out Of Stock - Next Delivery 09/29 Stock 18,628,753 EA Active Mater…" at bounding box center [750, 162] width 180 height 74
click at [585, 146] on div "Below Min 10/20 Out Of Stock - Next Delivery 09/29" at bounding box center [556, 140] width 169 height 20
click at [735, 147] on div "Below Min - Out Of Stock - Next Delivery 09/29" at bounding box center [750, 140] width 169 height 20
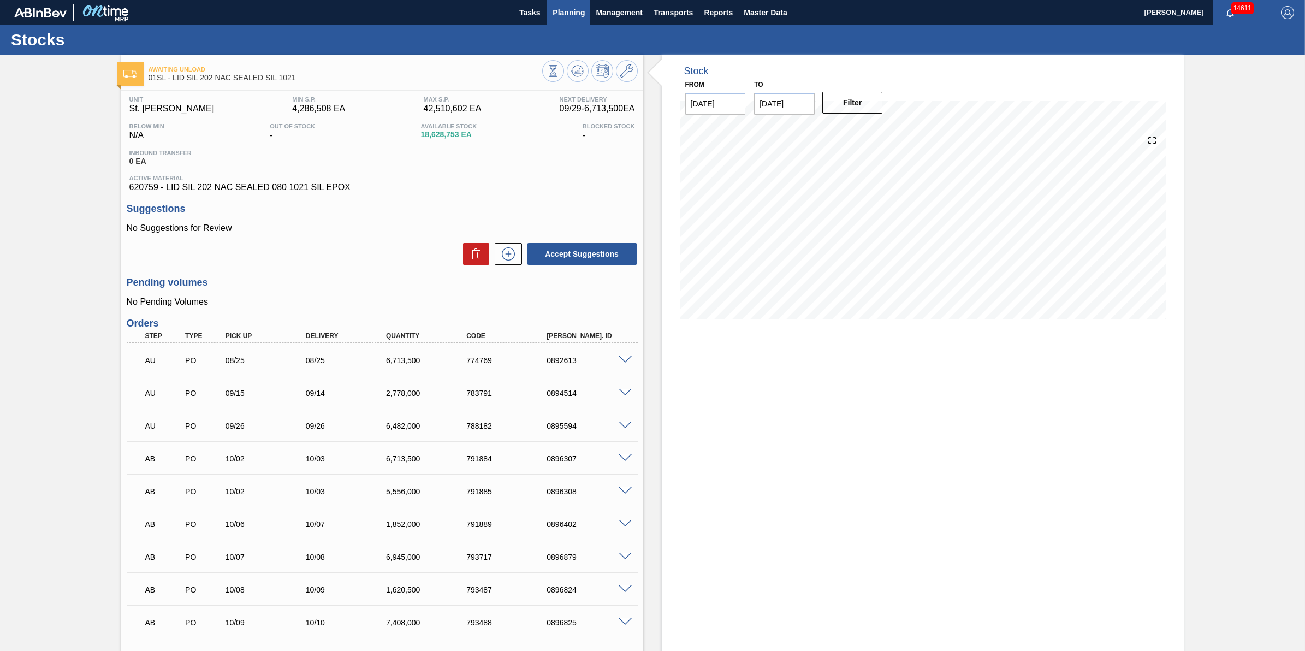
click at [580, 15] on span "Planning" at bounding box center [568, 12] width 32 height 13
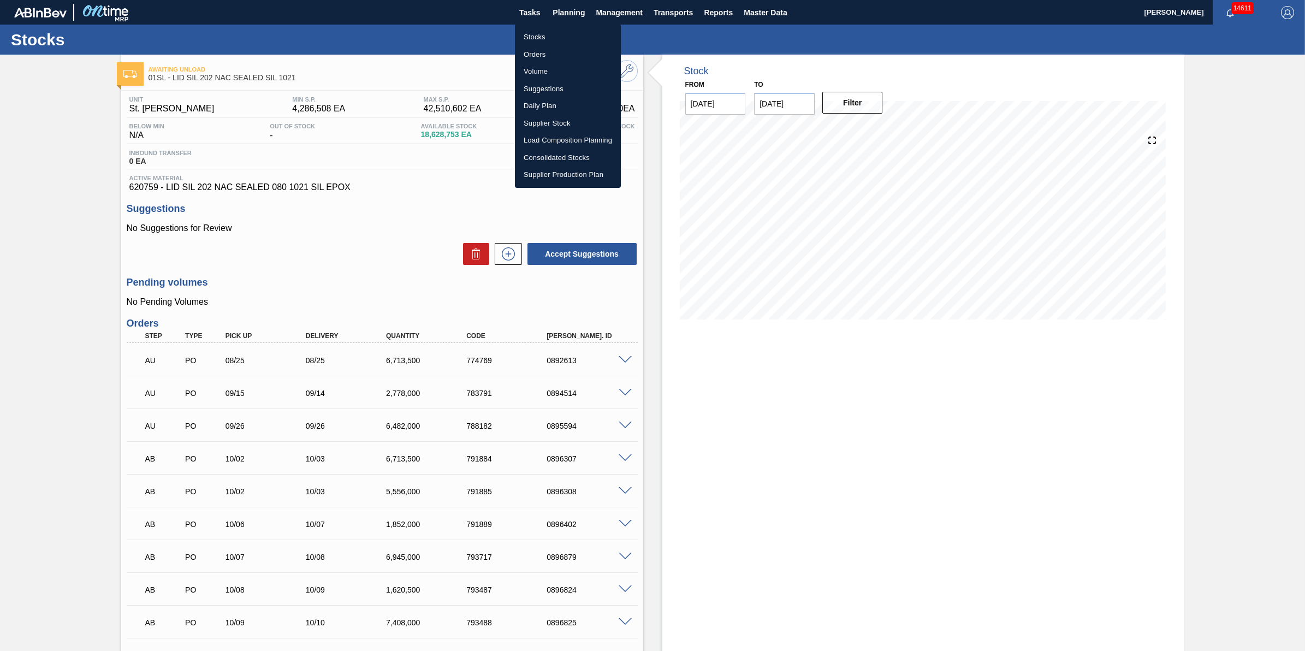
click at [574, 36] on li "Stocks" at bounding box center [568, 36] width 106 height 17
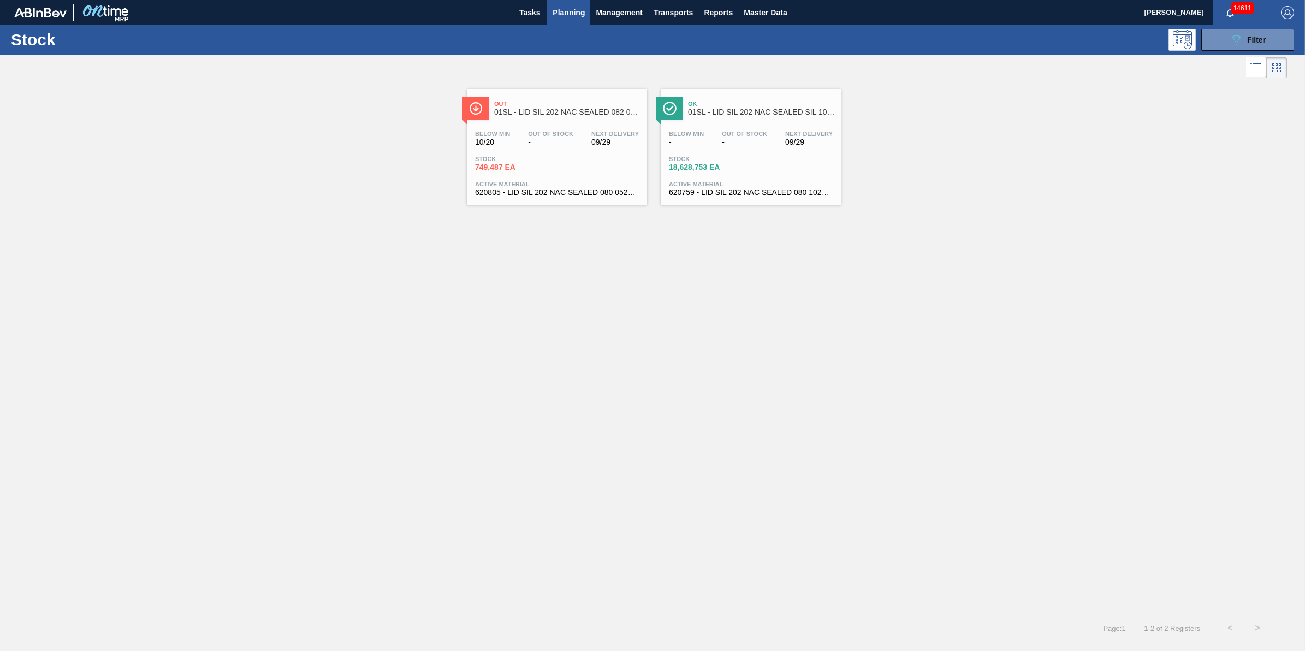
click at [743, 175] on div "Stock 18,628,753 EA" at bounding box center [750, 166] width 169 height 20
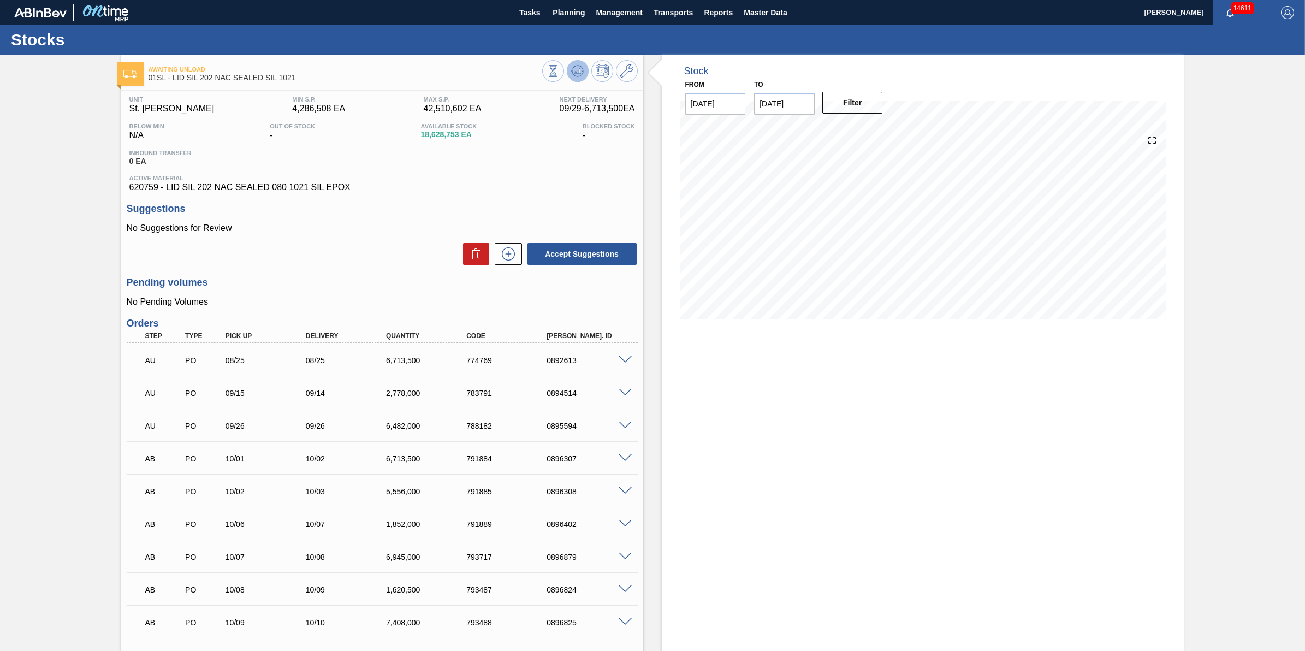
click at [581, 71] on icon at bounding box center [582, 72] width 2 height 2
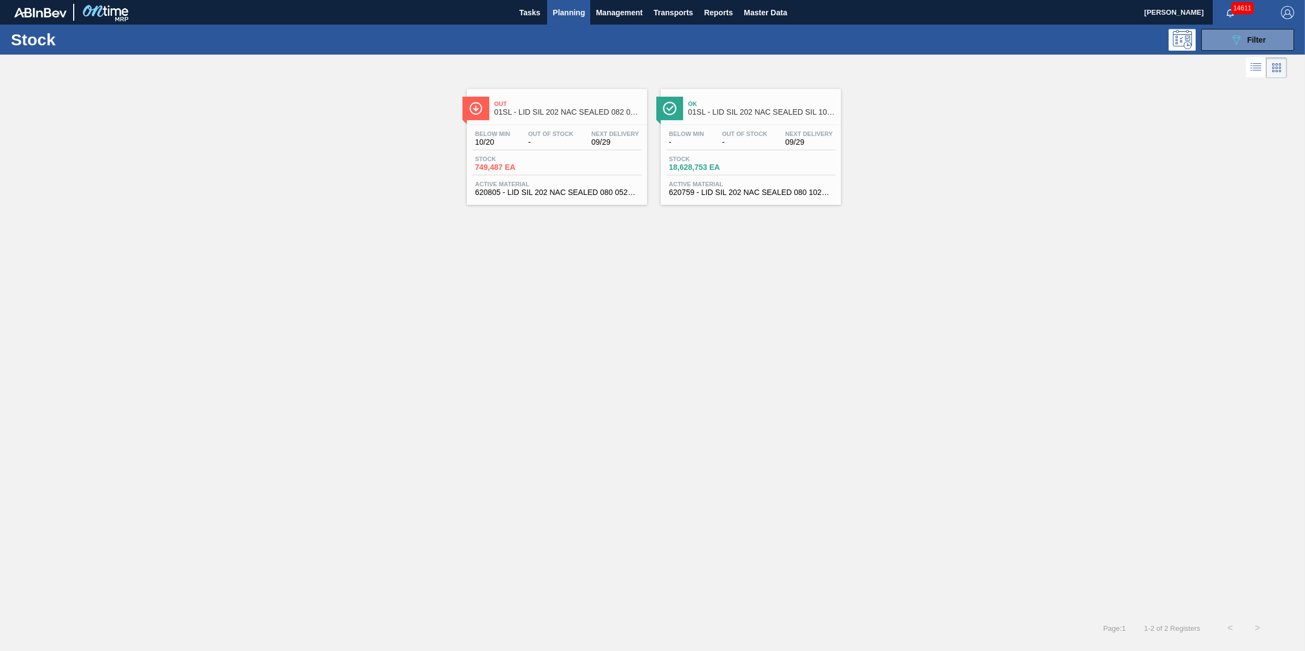
click at [528, 154] on div "Below Min 10/20 Out Of Stock - Next Delivery 09/29 Stock 749,487 EA Active Mate…" at bounding box center [557, 162] width 180 height 74
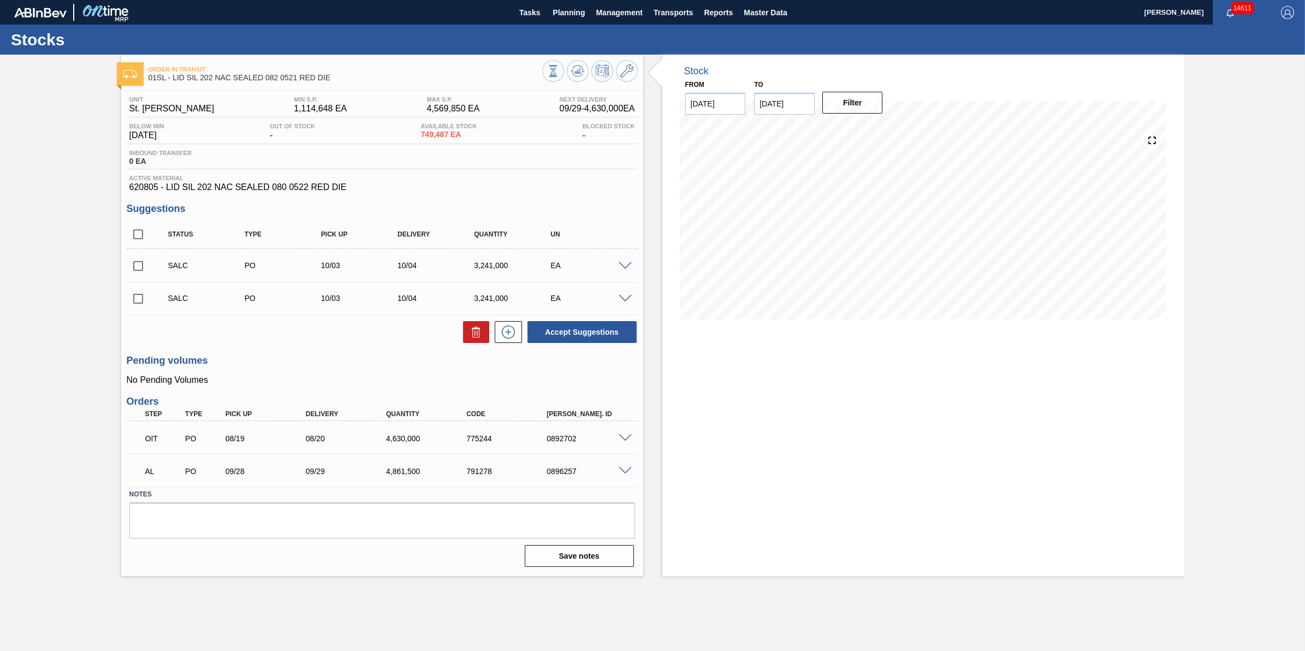
click at [622, 265] on span at bounding box center [624, 266] width 13 height 8
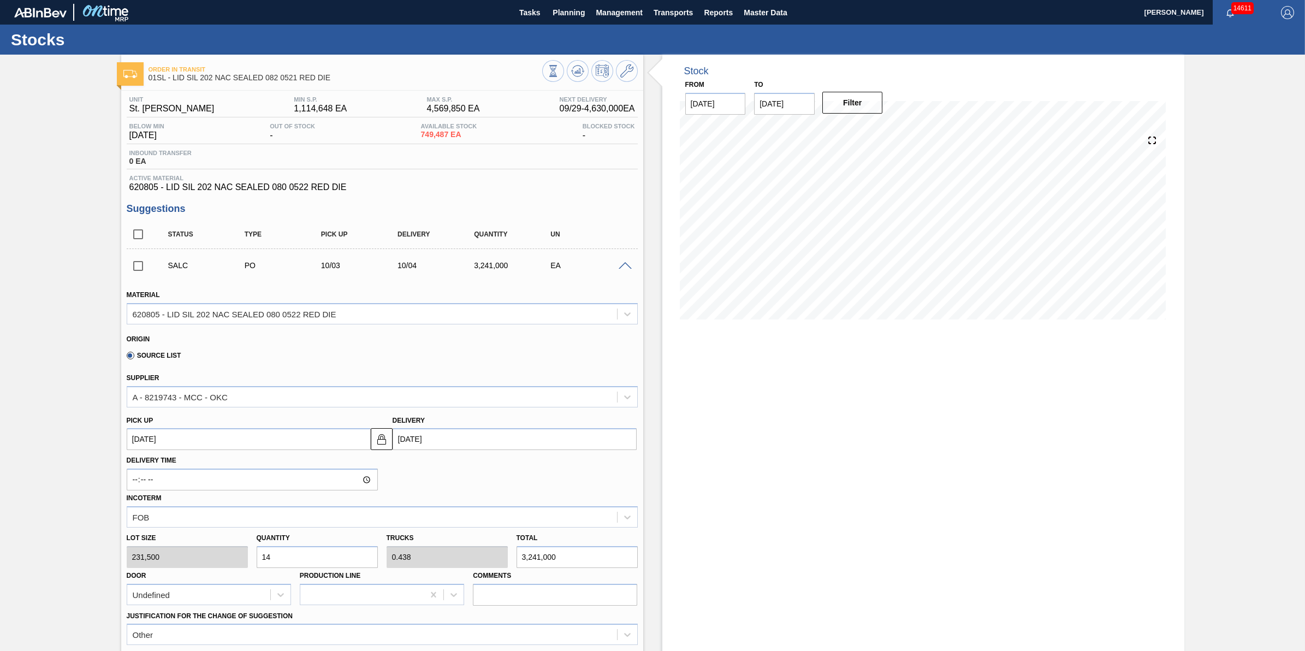
click at [617, 266] on div at bounding box center [627, 265] width 22 height 8
click at [623, 268] on span at bounding box center [624, 266] width 13 height 8
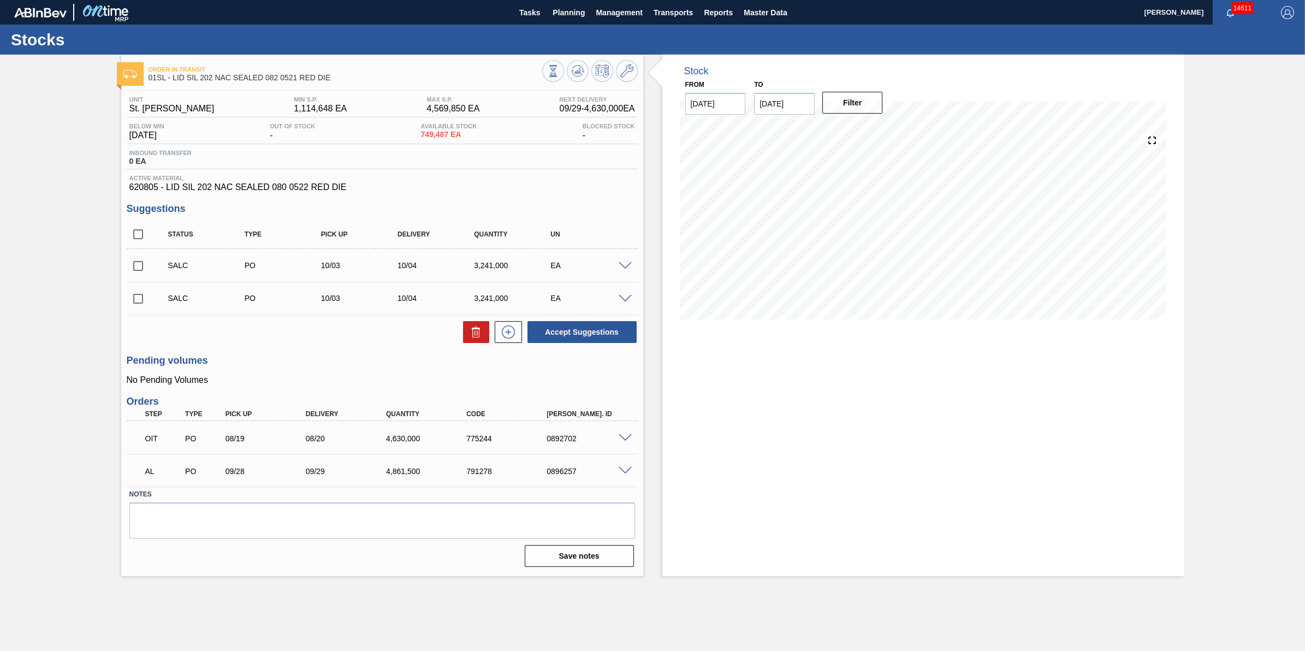
click at [624, 303] on span at bounding box center [624, 299] width 13 height 8
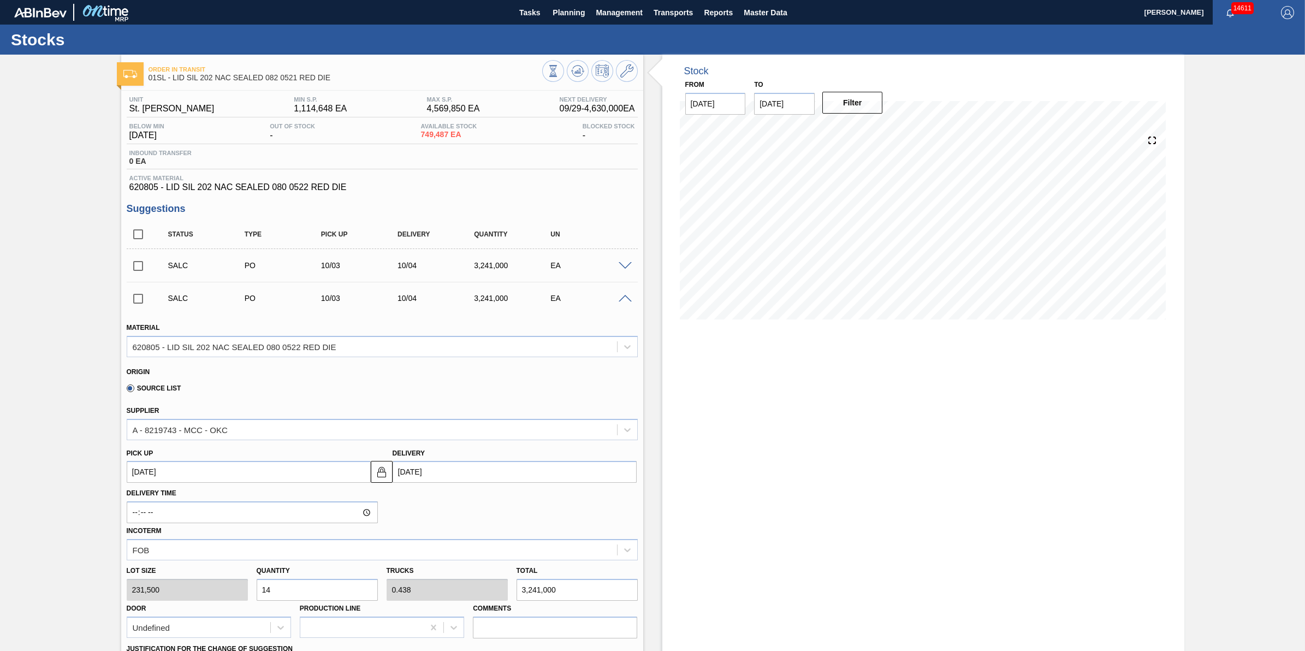
click at [616, 266] on div at bounding box center [627, 265] width 22 height 8
click at [623, 293] on div "SALC PO 10/03 10/04 3,241,000 EA" at bounding box center [382, 297] width 511 height 27
click at [623, 269] on span at bounding box center [624, 266] width 13 height 8
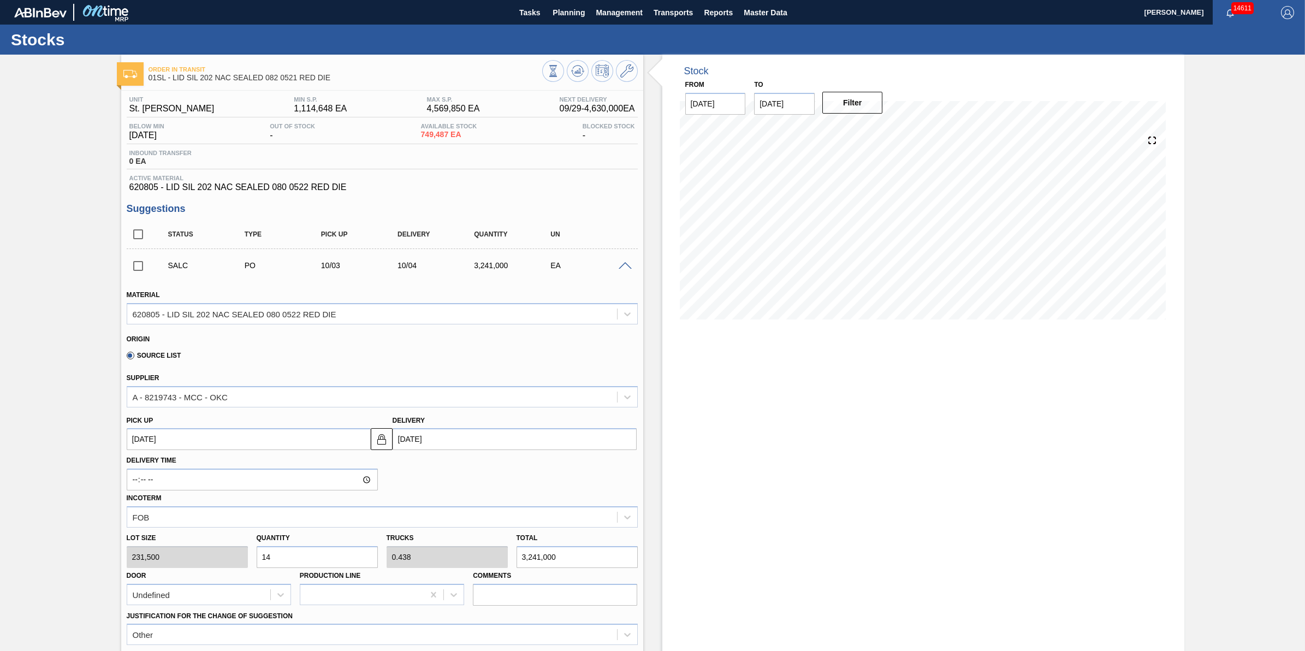
click at [626, 265] on span at bounding box center [624, 266] width 13 height 8
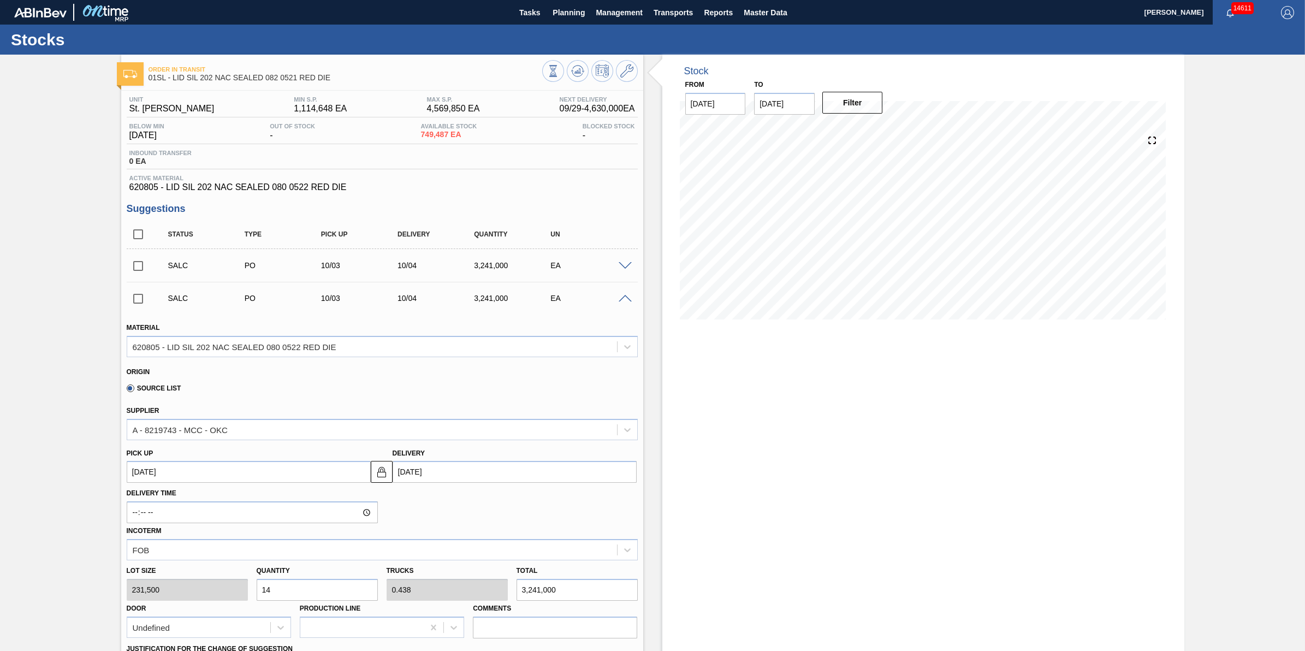
click at [626, 265] on span at bounding box center [624, 266] width 13 height 8
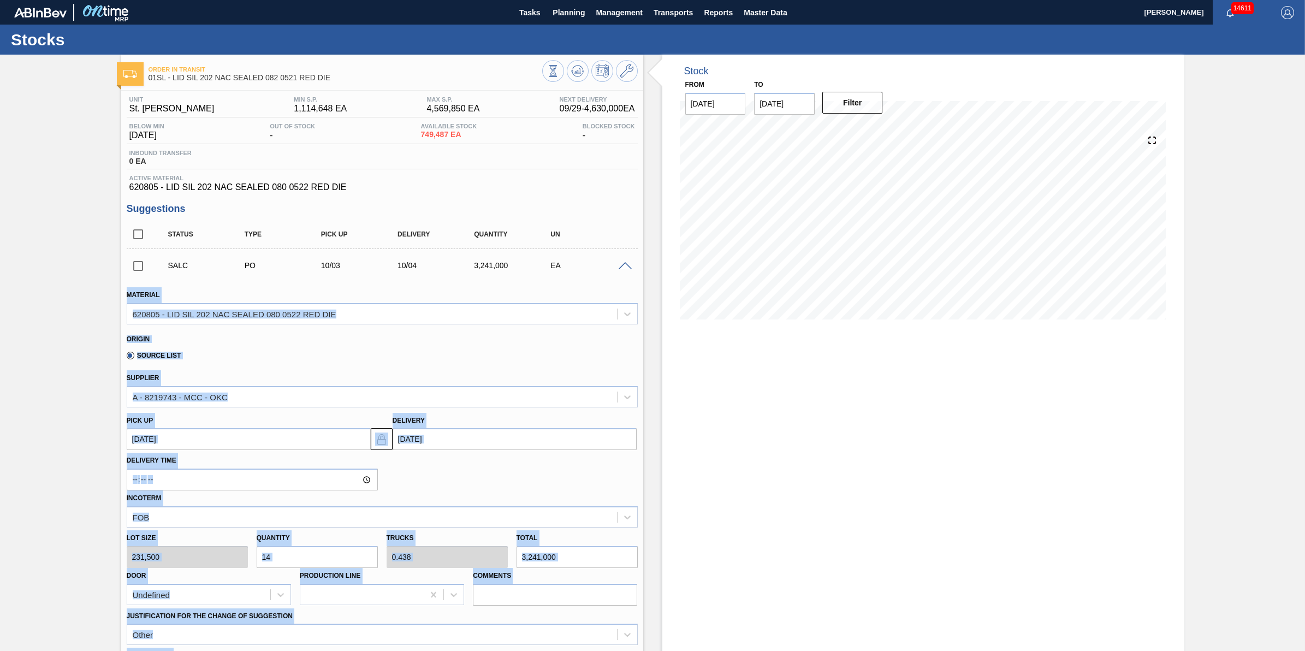
click at [628, 265] on span at bounding box center [624, 266] width 13 height 8
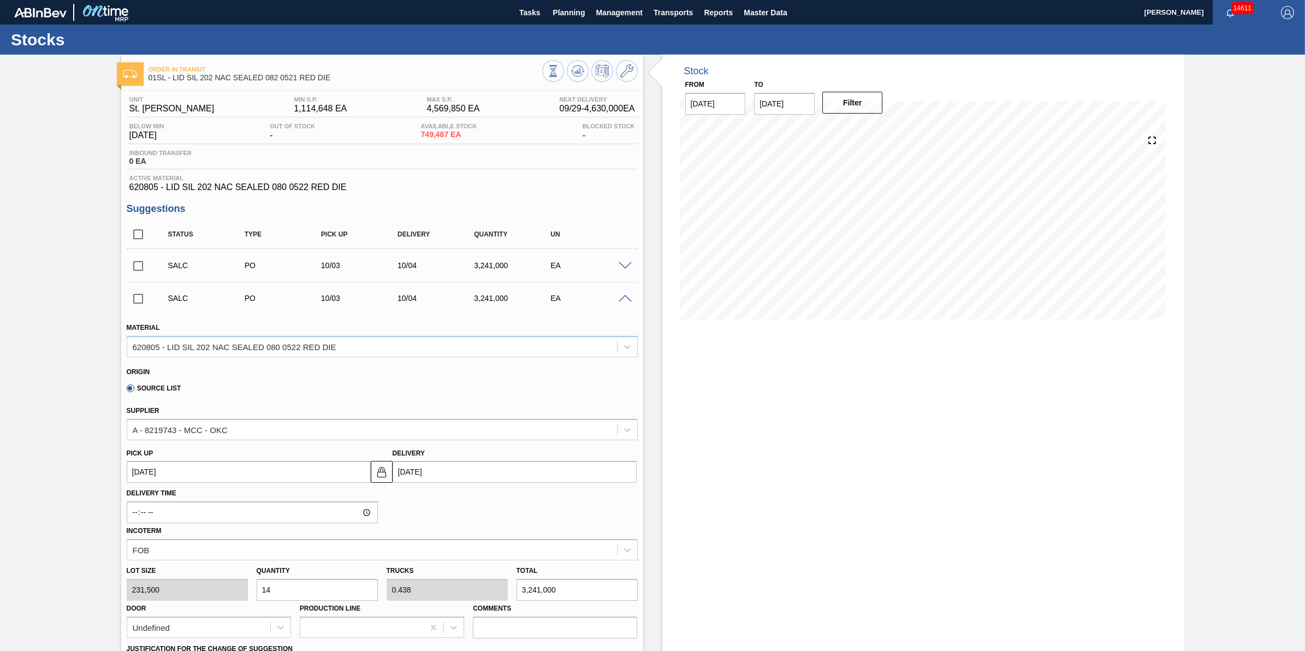
click at [921, 443] on div "Stock From [DATE] to [DATE] Filter 10/05 Stock Projection 12,872,449 SAP Planni…" at bounding box center [923, 539] width 522 height 969
click at [564, 17] on span "Planning" at bounding box center [568, 12] width 32 height 13
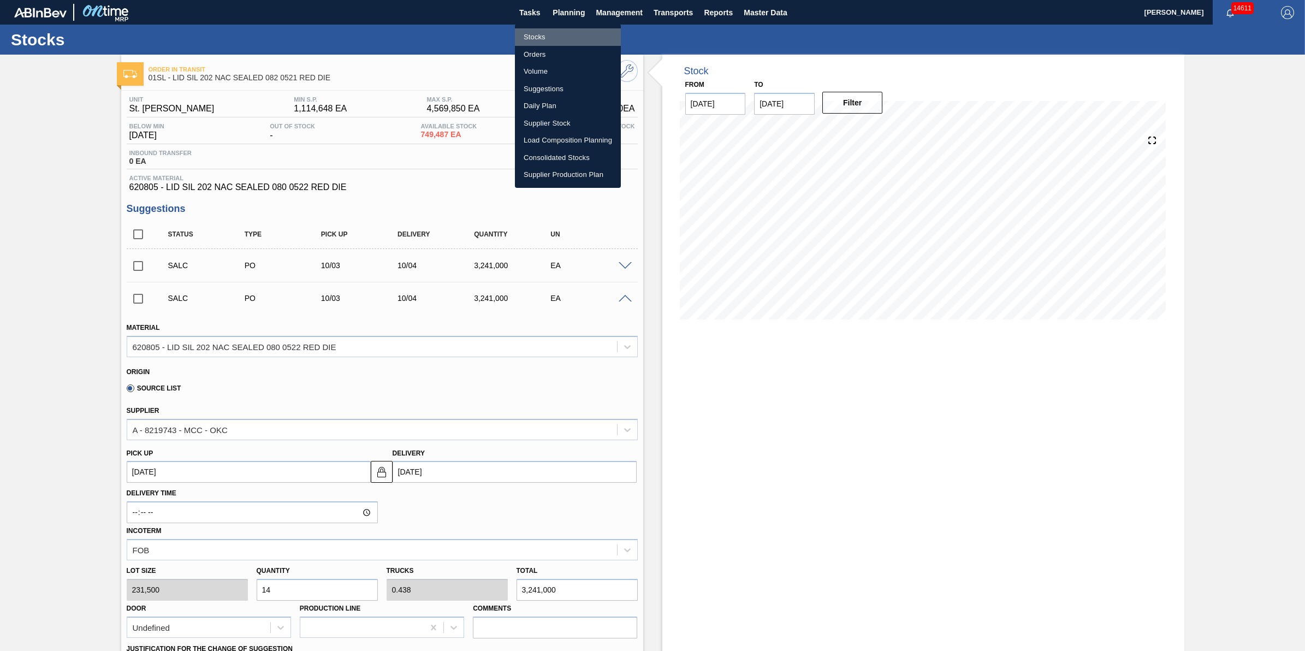
click at [568, 36] on li "Stocks" at bounding box center [568, 36] width 106 height 17
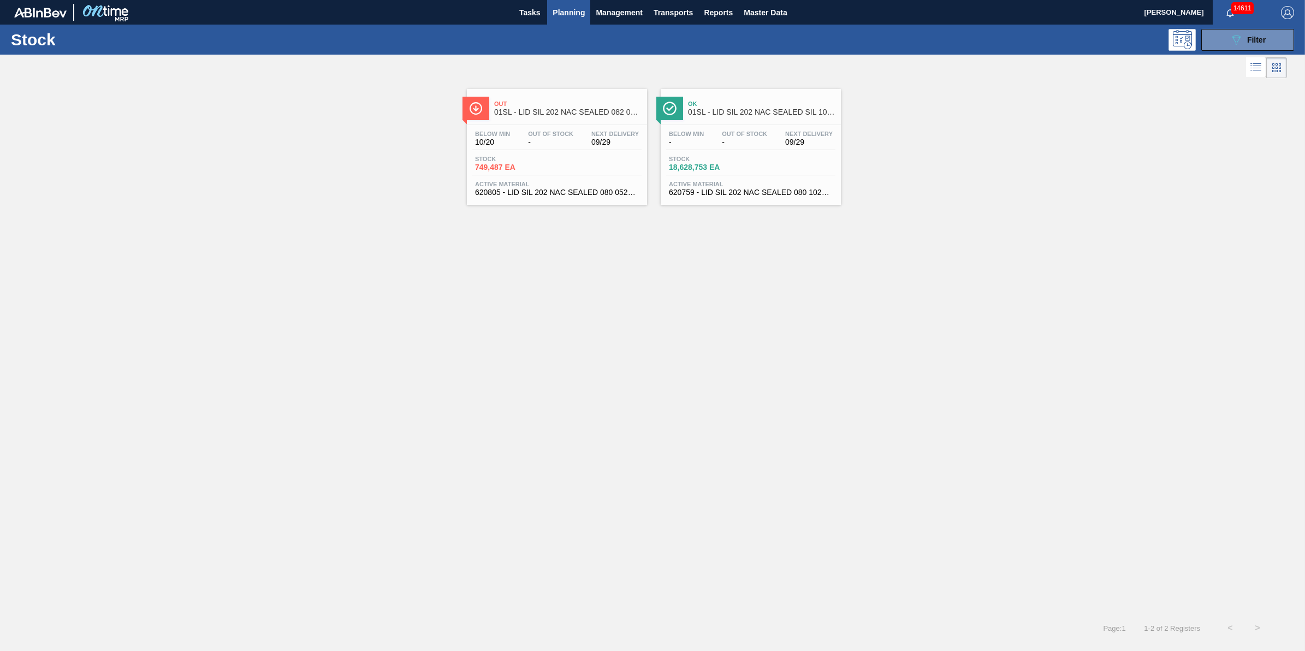
click at [546, 171] on span "749,487 EA" at bounding box center [513, 167] width 76 height 8
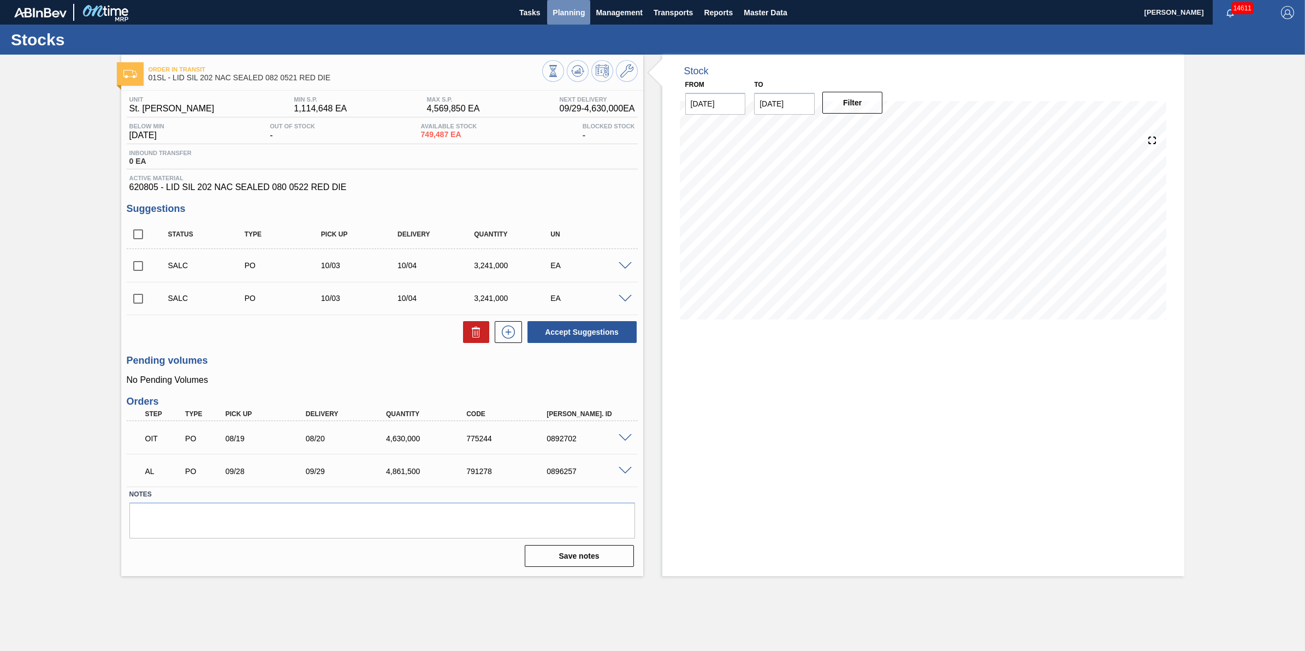
click at [570, 14] on span "Planning" at bounding box center [568, 12] width 32 height 13
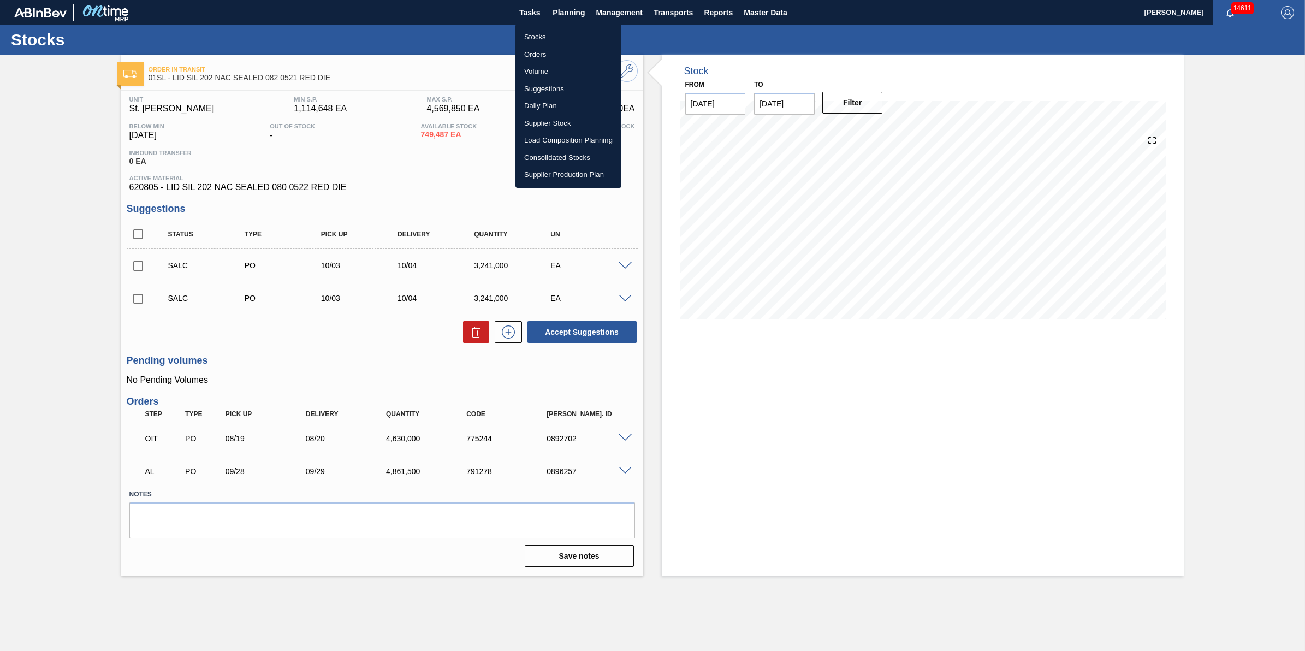
click at [568, 85] on li "Suggestions" at bounding box center [568, 88] width 106 height 17
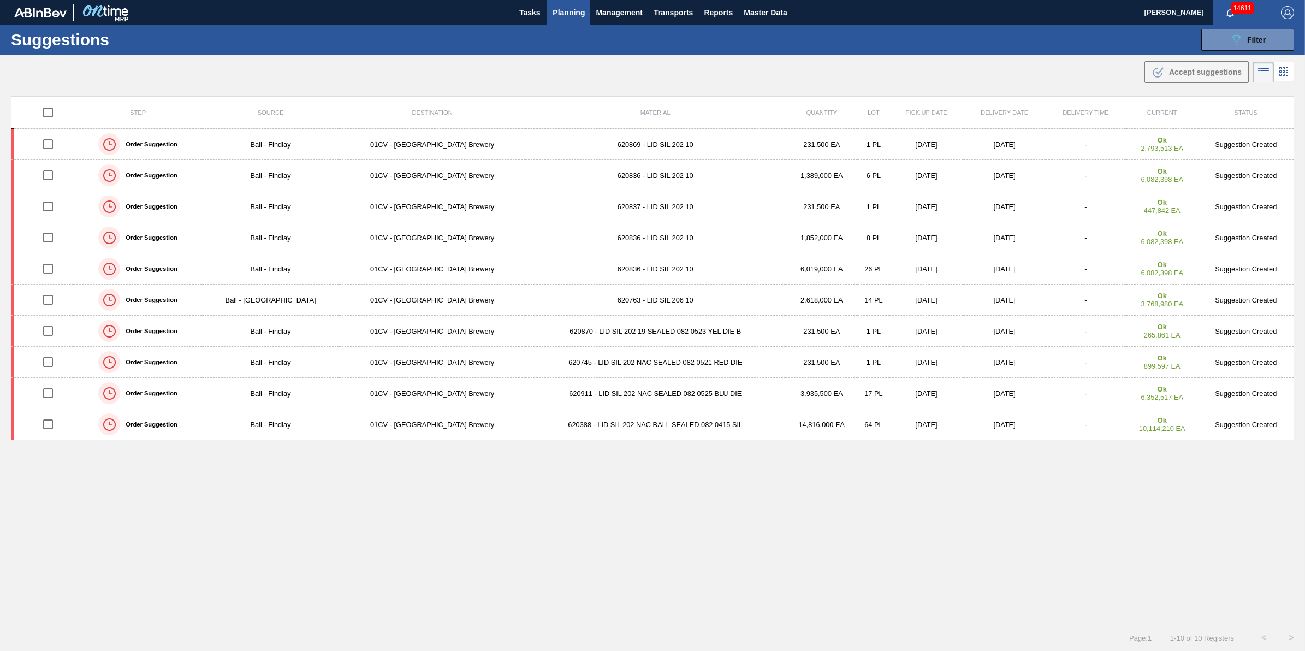
click at [561, 14] on span "Planning" at bounding box center [568, 12] width 32 height 13
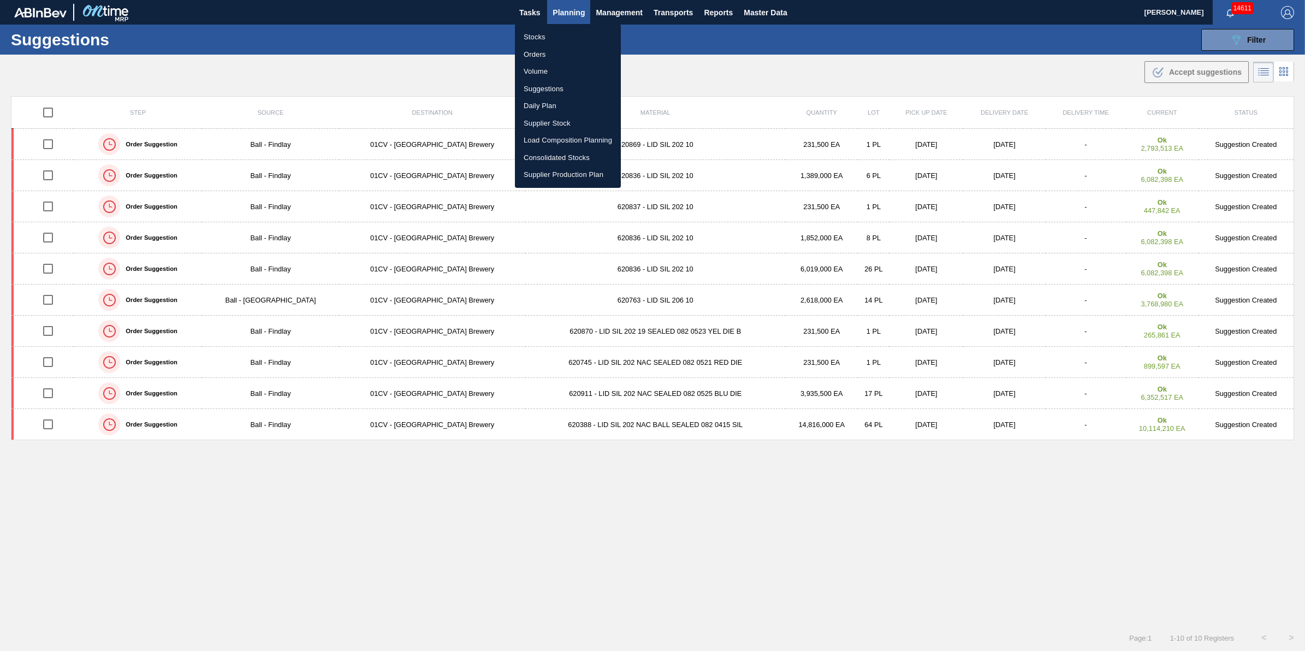
click at [561, 30] on li "Stocks" at bounding box center [568, 36] width 106 height 17
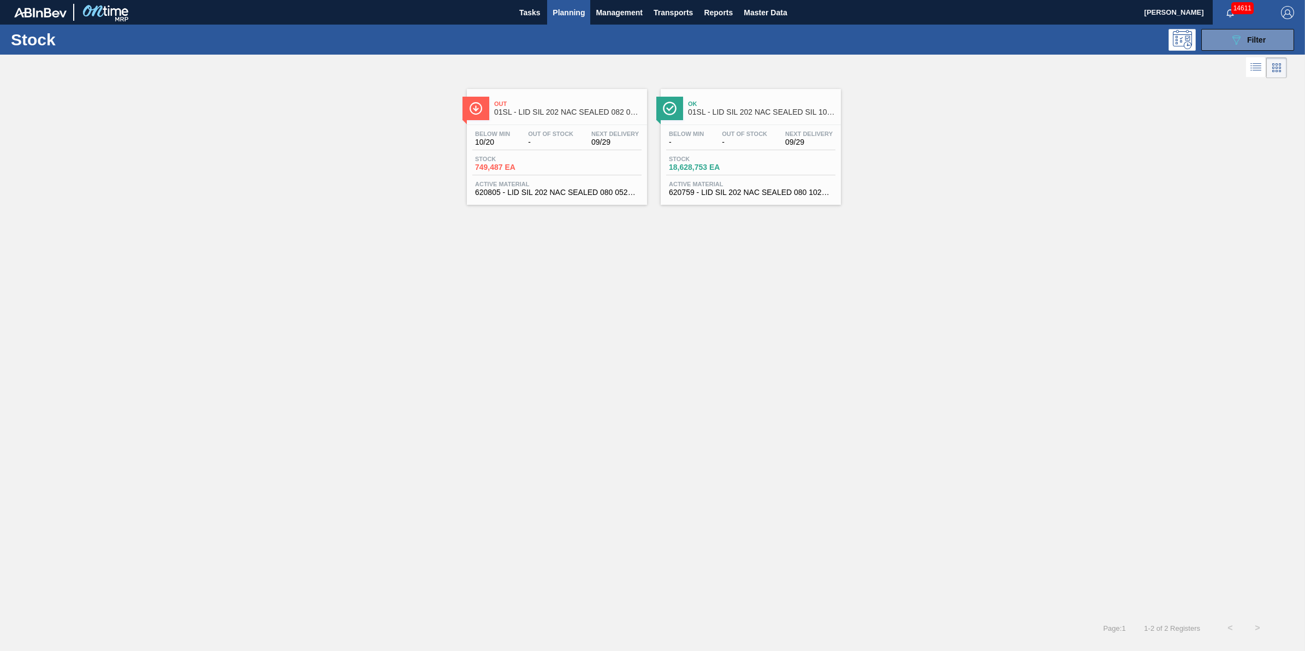
click at [522, 122] on div "Out 01SL - LID SIL 202 NAC SEALED 082 0521 RED DIE Below Min 10/20 Out Of Stock…" at bounding box center [557, 147] width 180 height 116
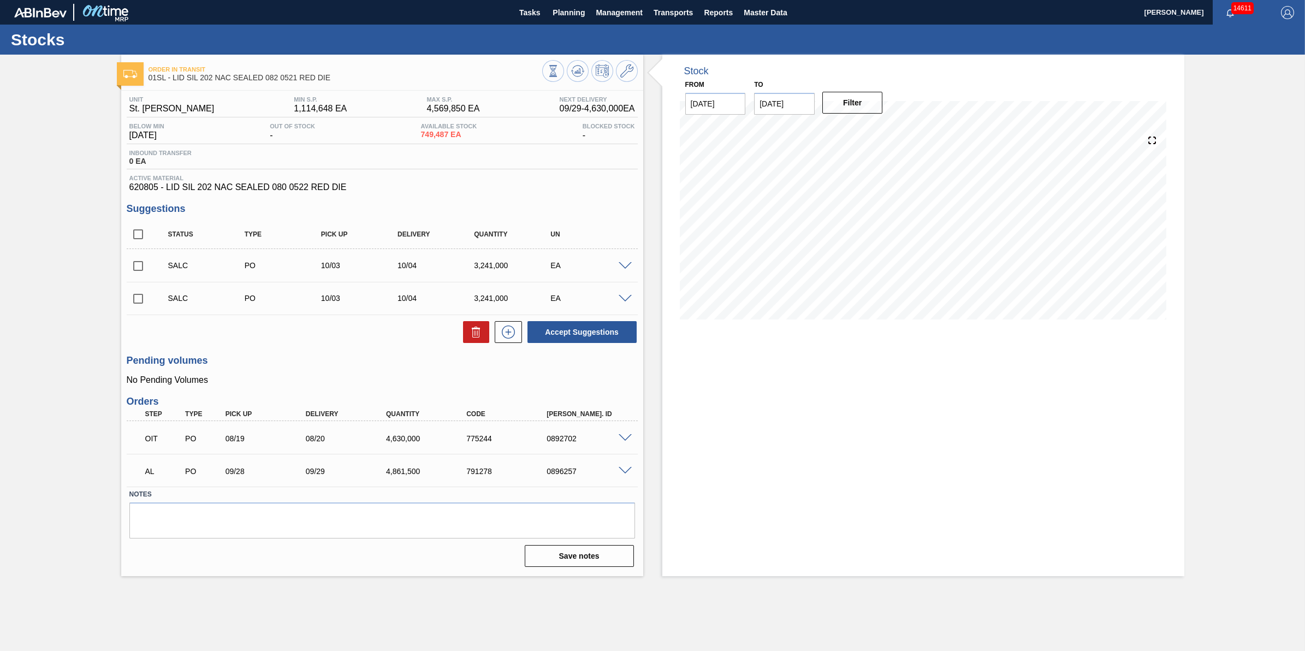
click at [140, 239] on input "checkbox" at bounding box center [138, 234] width 23 height 23
checkbox input "true"
click at [484, 331] on button at bounding box center [476, 332] width 26 height 22
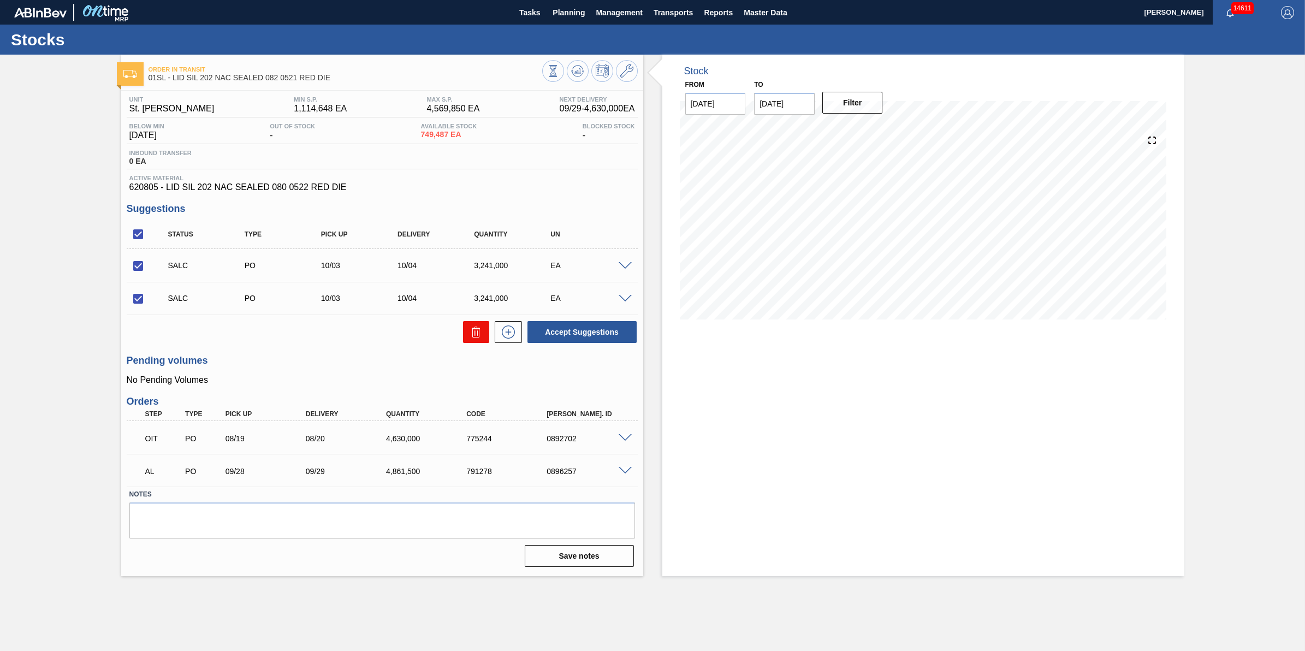
checkbox input "false"
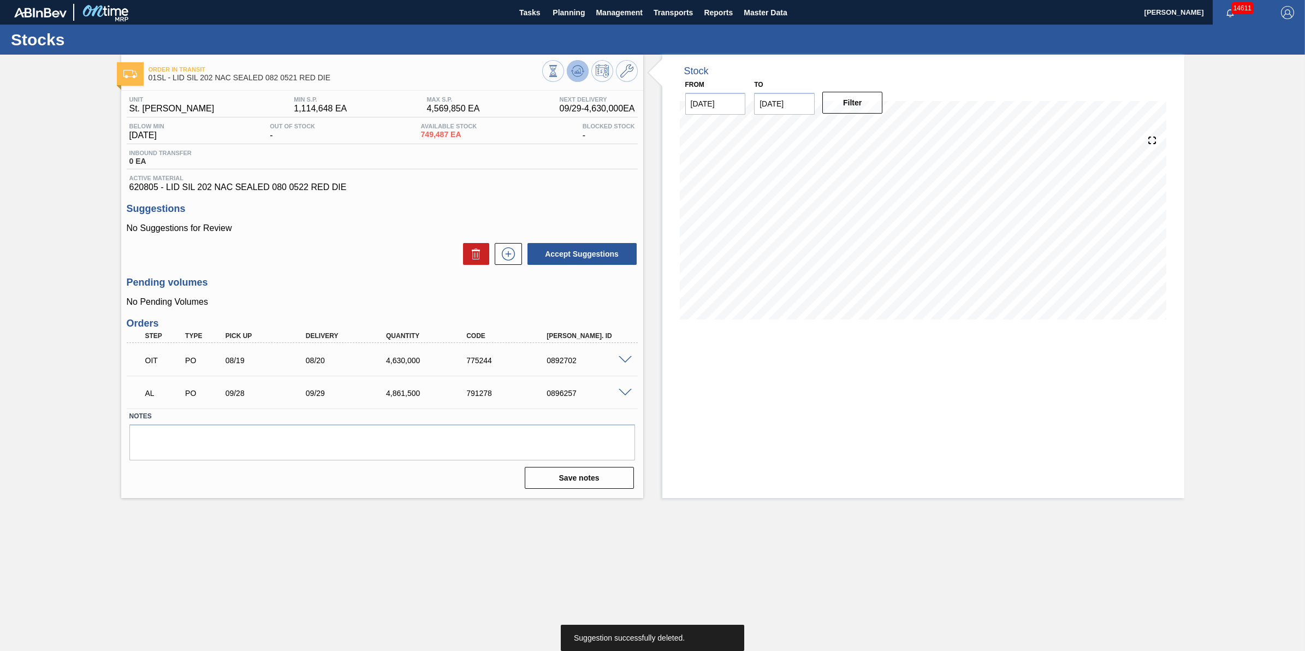
click at [583, 78] on span at bounding box center [577, 70] width 13 height 13
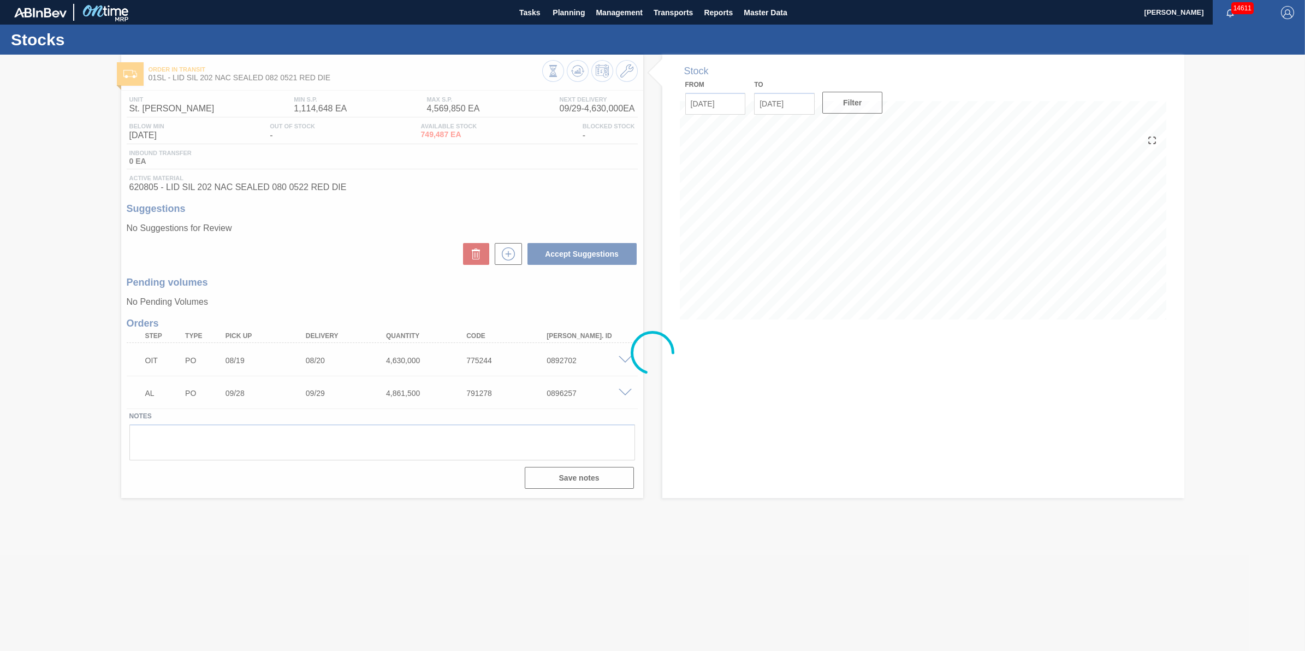
click at [572, 79] on div at bounding box center [652, 353] width 1305 height 596
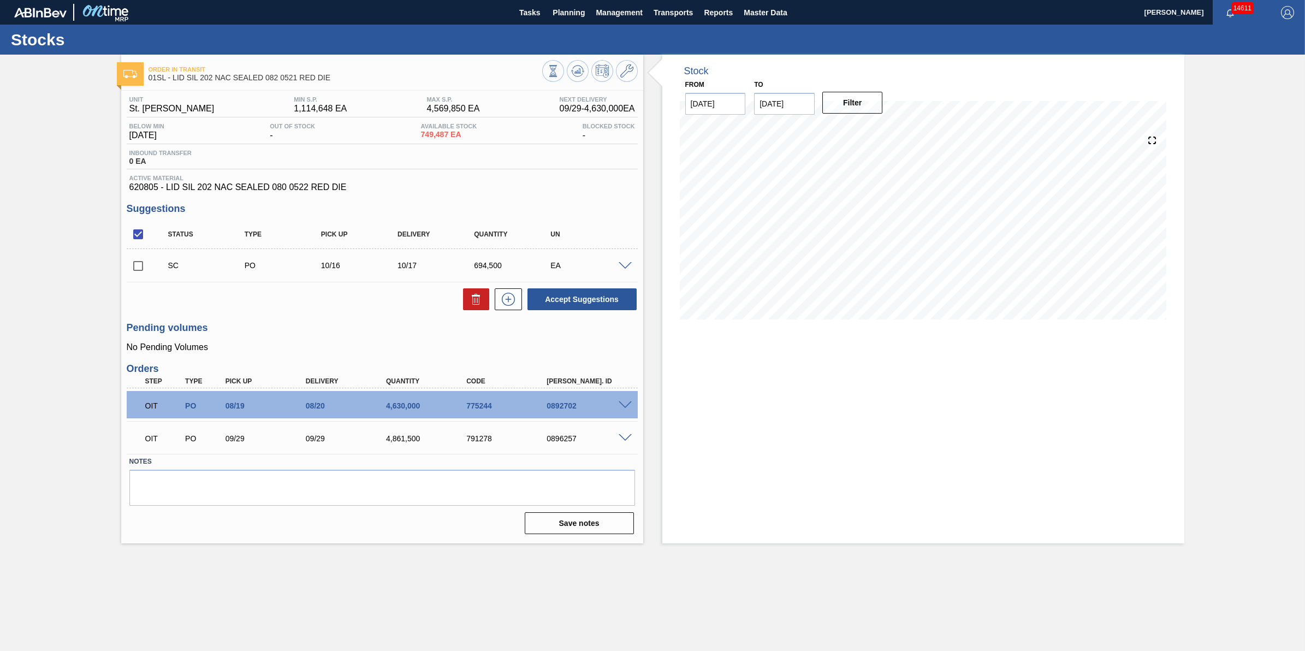
click at [623, 403] on span at bounding box center [624, 405] width 13 height 8
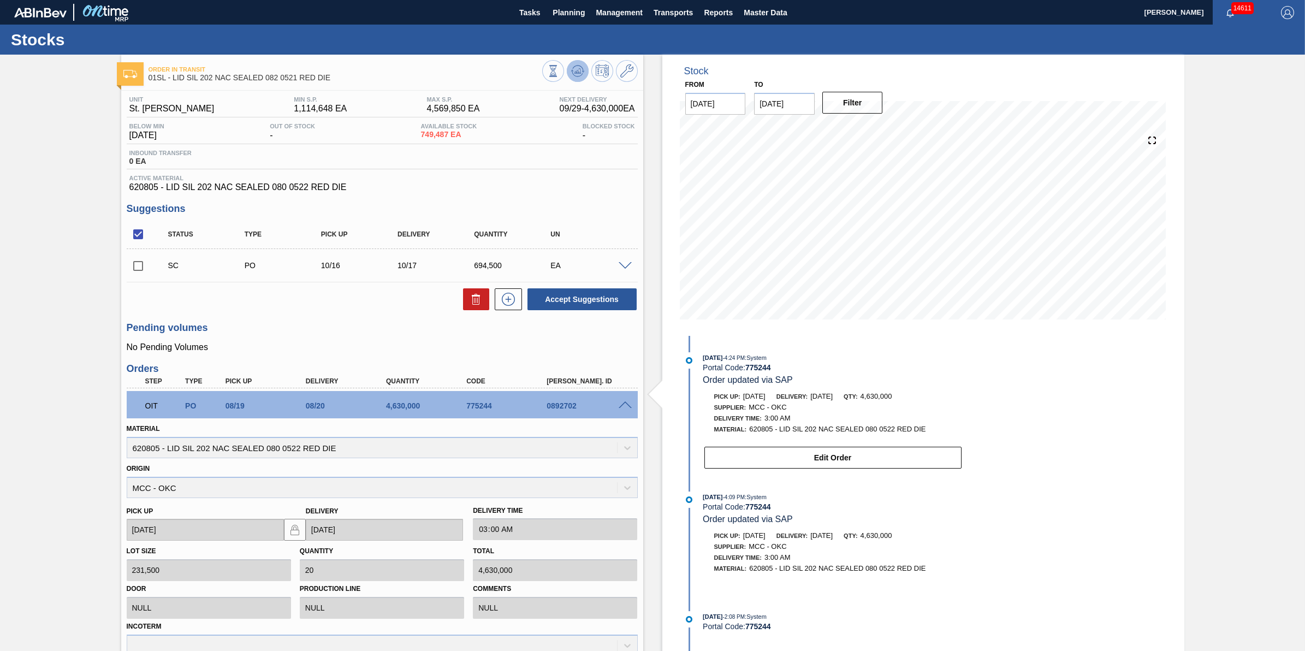
click at [577, 74] on icon at bounding box center [577, 70] width 13 height 13
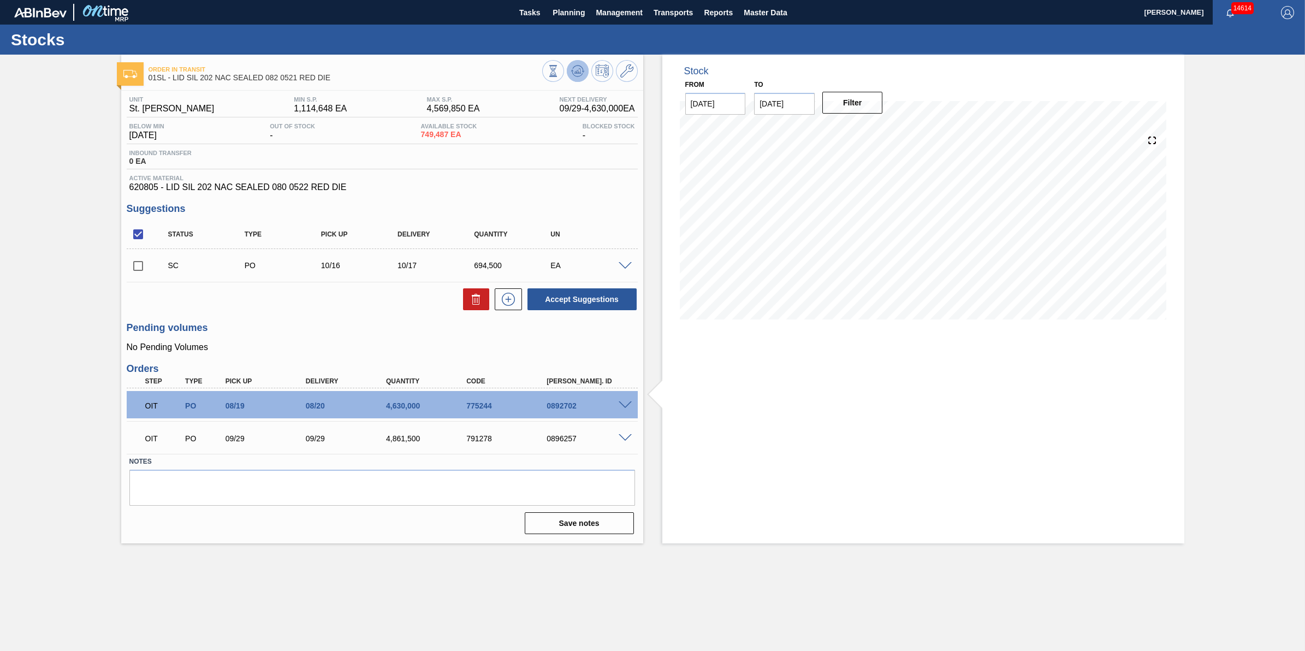
click at [574, 80] on button at bounding box center [578, 71] width 22 height 22
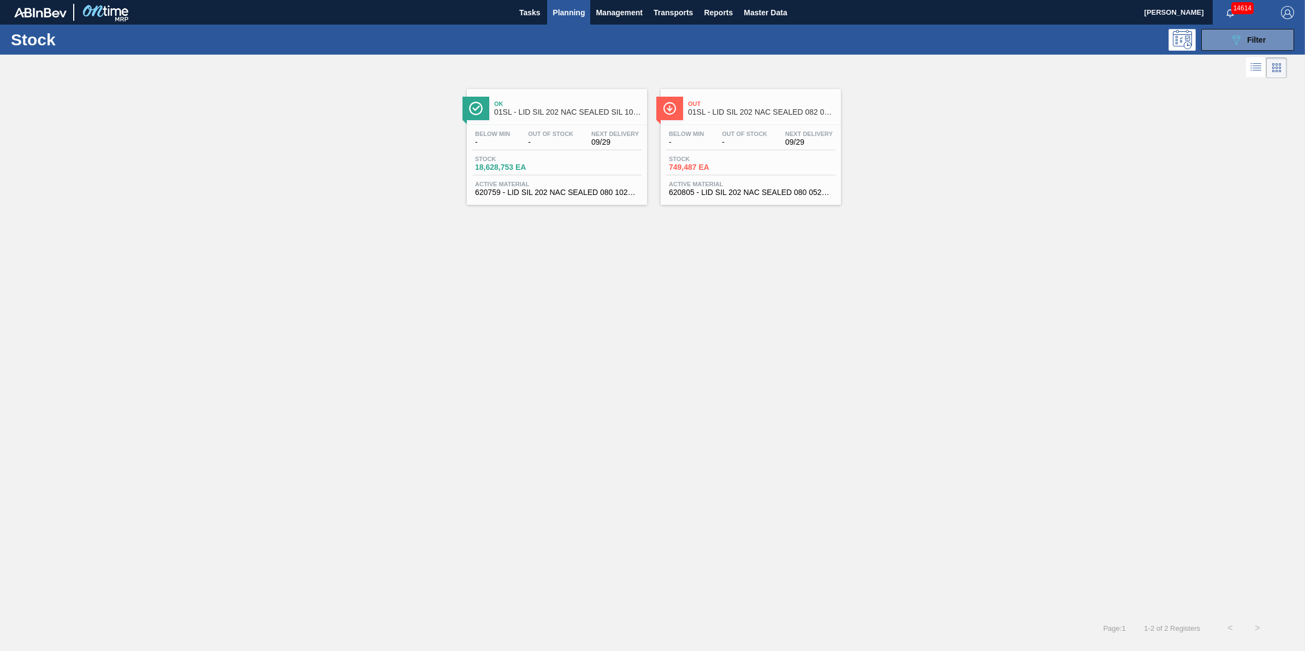
click at [515, 134] on div "Below Min - Out Of Stock - Next Delivery 09/29" at bounding box center [556, 140] width 169 height 20
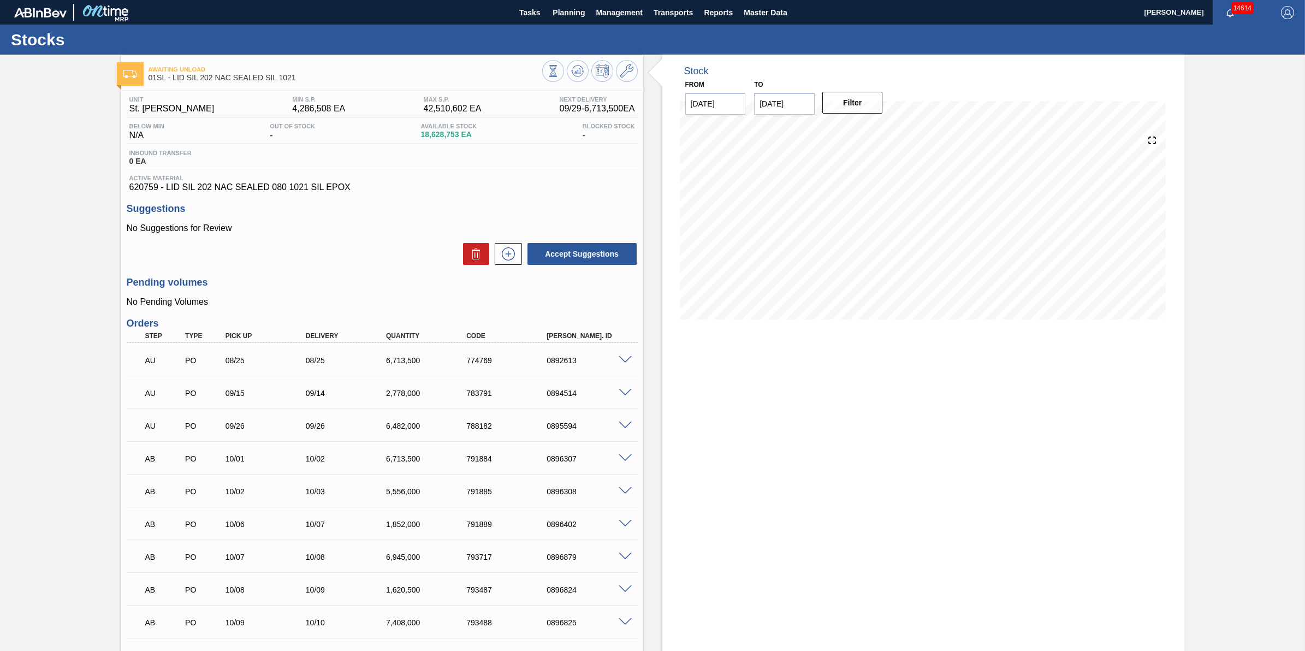
click at [713, 481] on div "Stock From 09/29/2025 to 11/01/2025 Filter" at bounding box center [923, 424] width 522 height 738
click at [574, 79] on button at bounding box center [578, 71] width 22 height 22
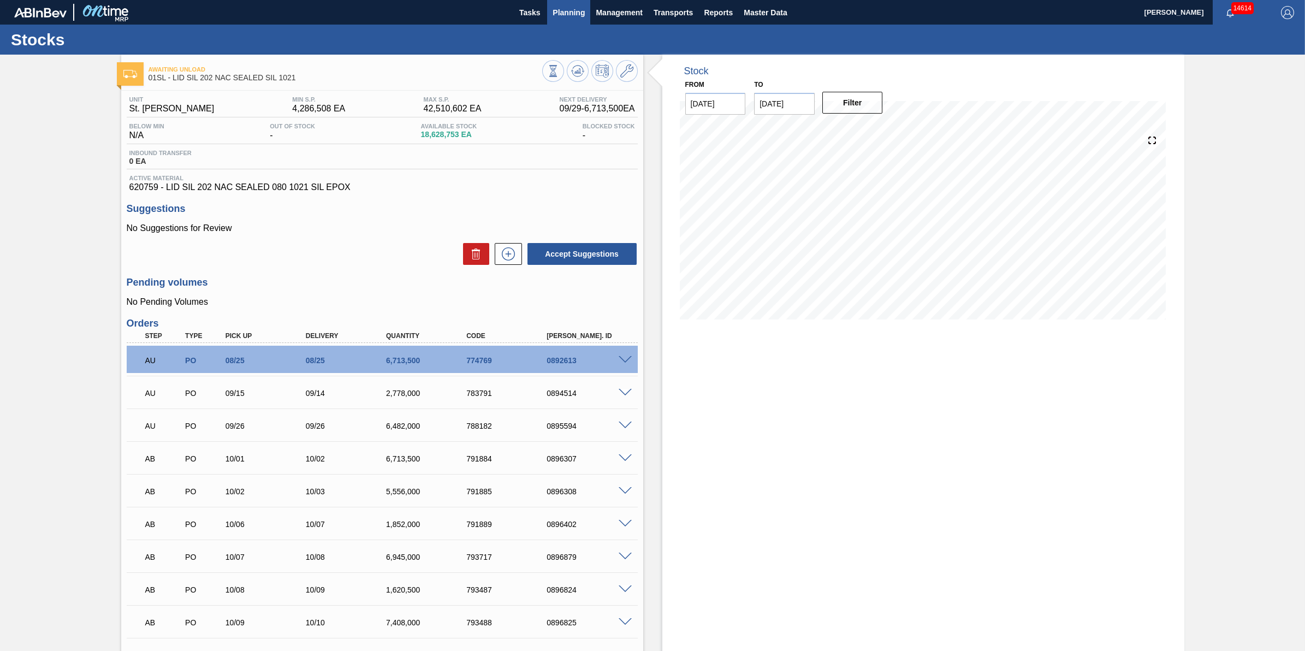
click at [561, 21] on button "Planning" at bounding box center [568, 12] width 43 height 25
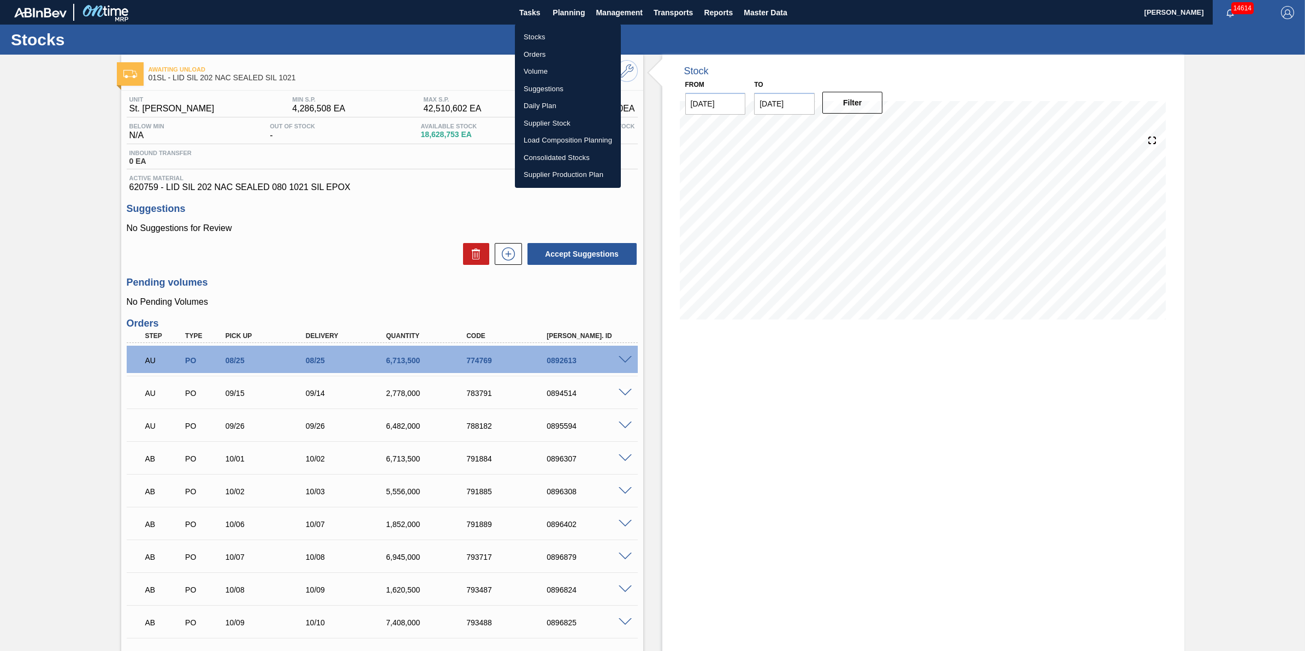
click at [555, 37] on li "Stocks" at bounding box center [568, 36] width 106 height 17
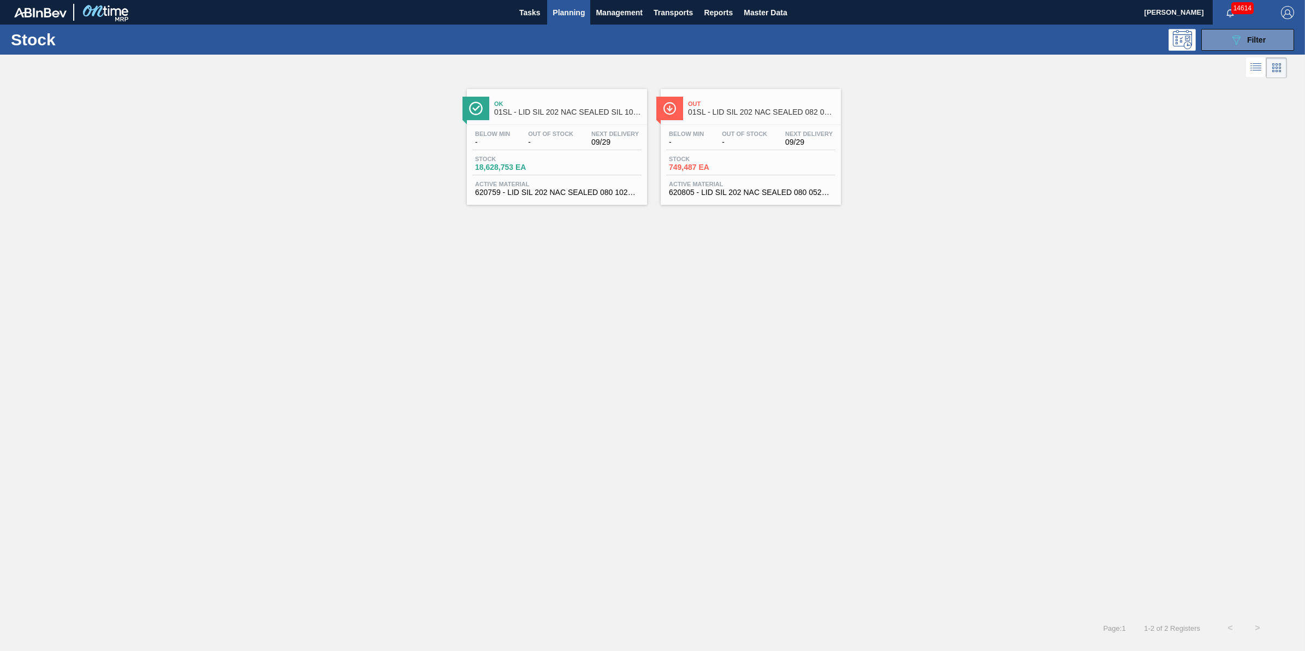
click at [582, 3] on button "Planning" at bounding box center [568, 12] width 43 height 25
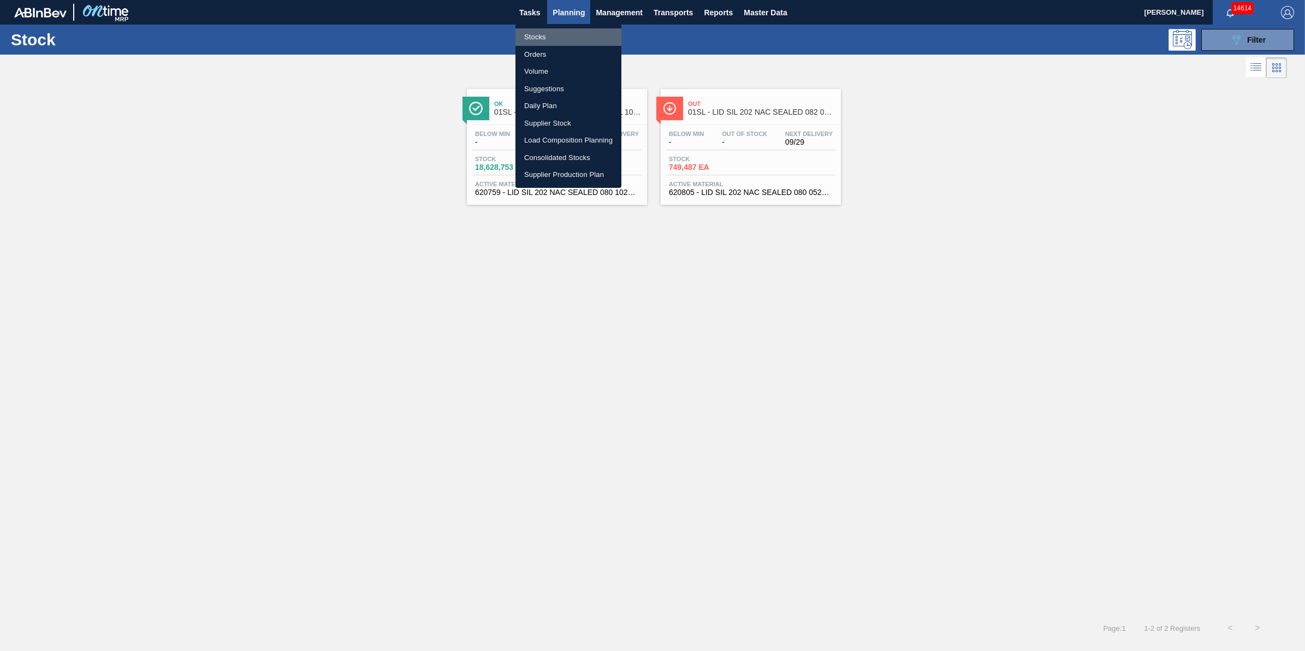
click at [569, 36] on li "Stocks" at bounding box center [568, 36] width 106 height 17
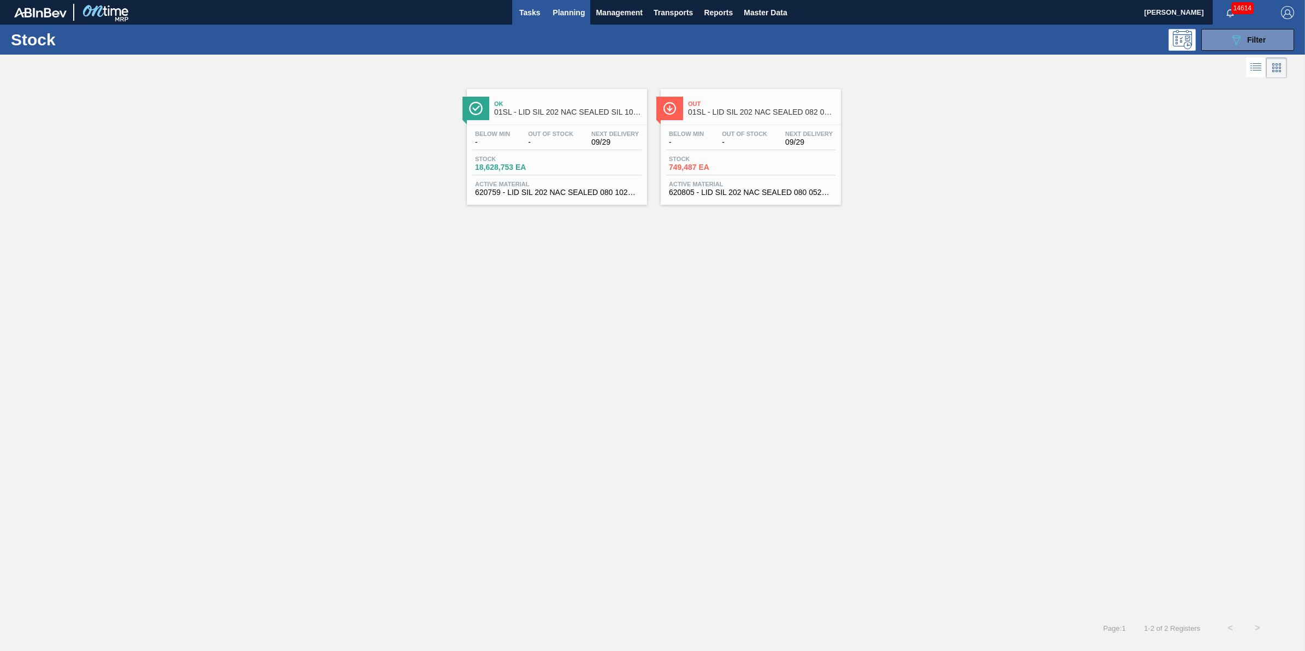
click at [535, 22] on button "Tasks" at bounding box center [529, 12] width 35 height 25
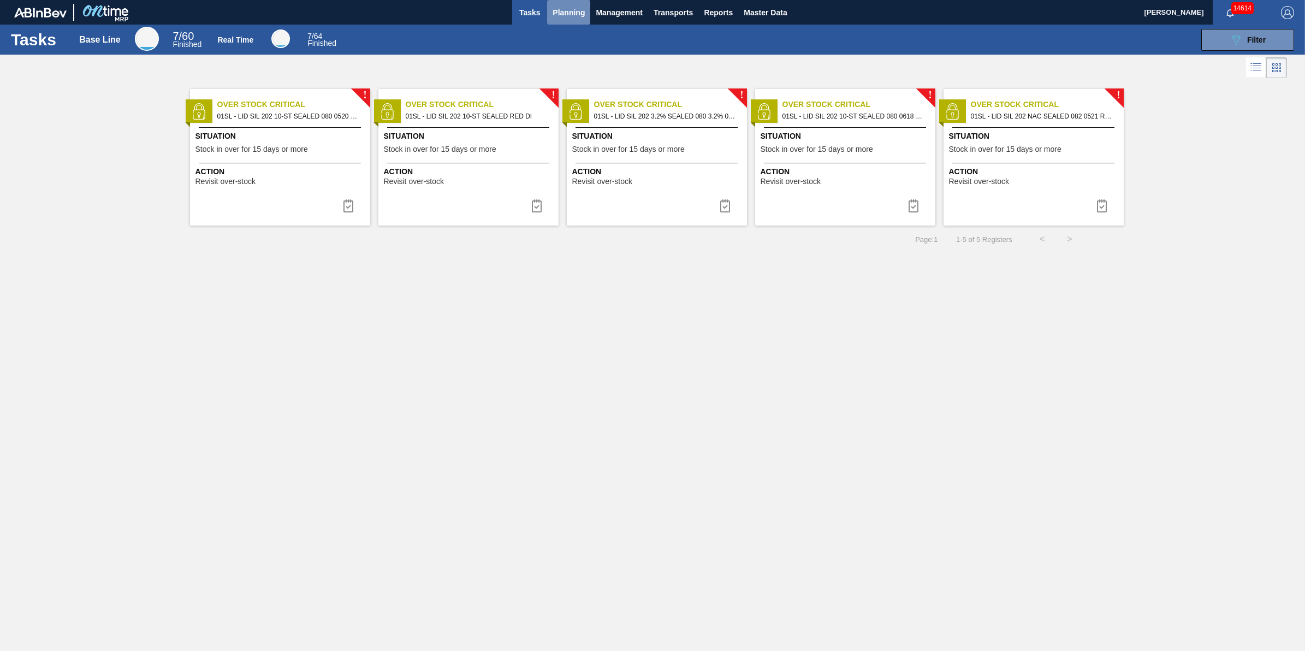
click at [563, 20] on button "Planning" at bounding box center [568, 12] width 43 height 25
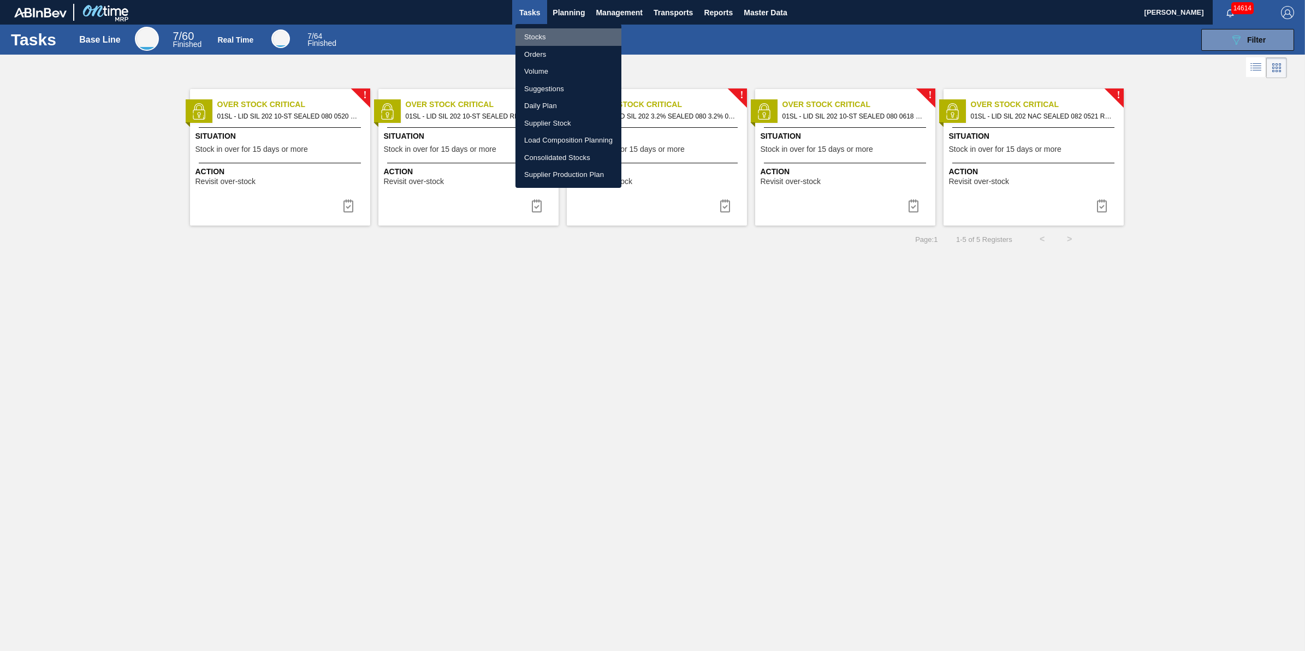
click at [530, 37] on li "Stocks" at bounding box center [568, 36] width 106 height 17
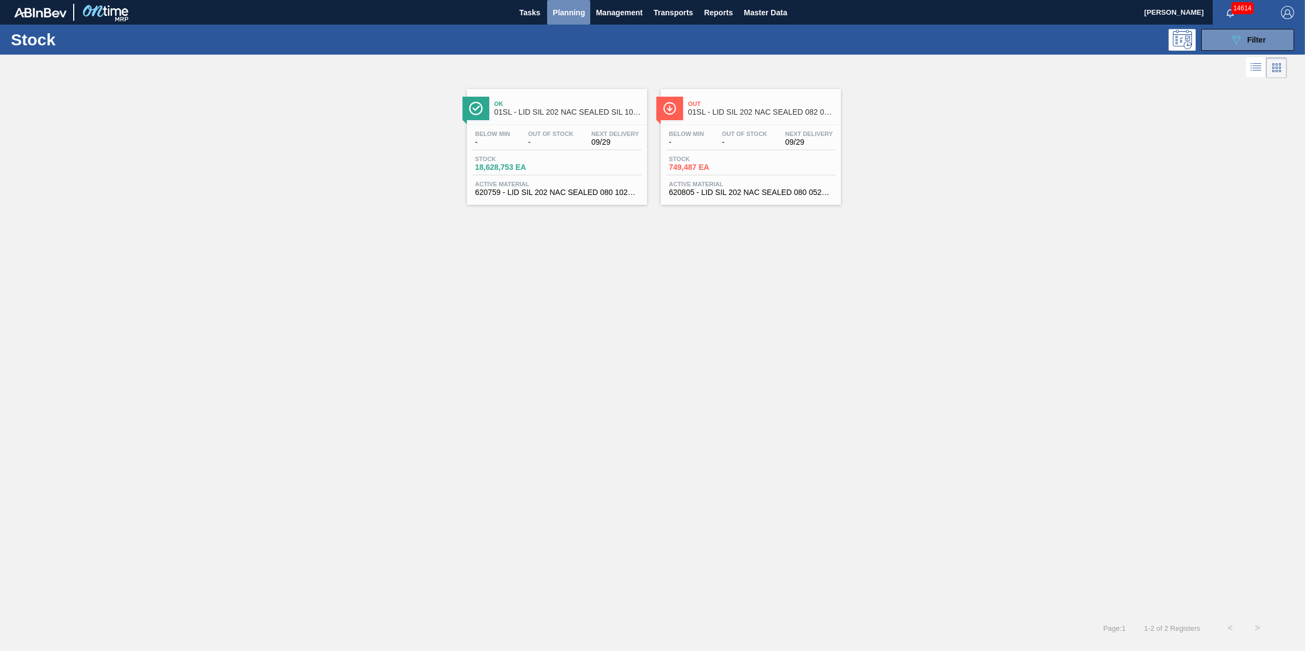
click at [558, 20] on button "Planning" at bounding box center [568, 12] width 43 height 25
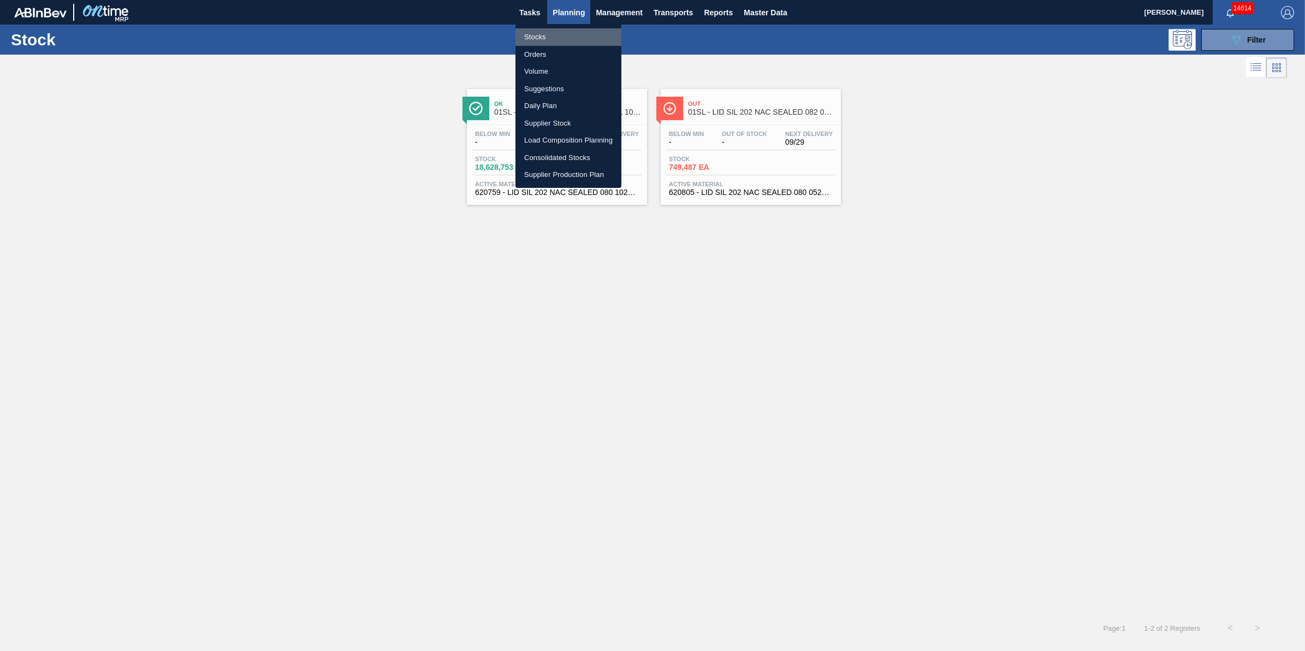
click at [552, 33] on li "Stocks" at bounding box center [568, 36] width 106 height 17
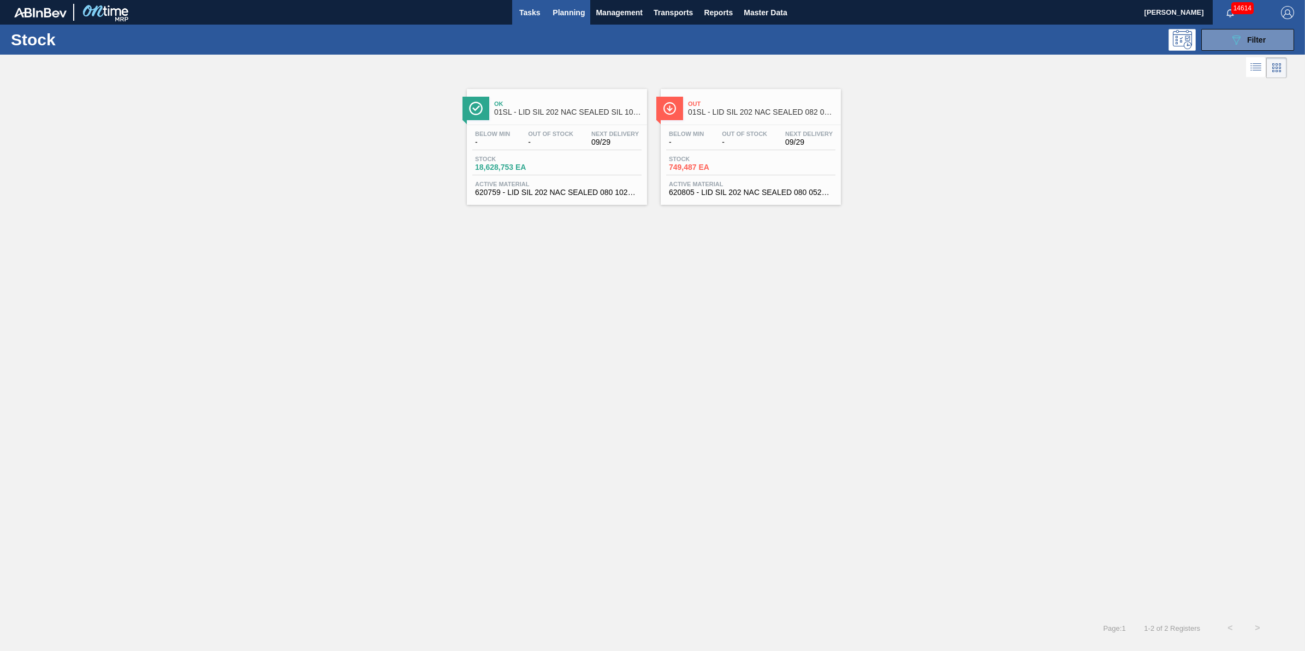
click at [542, 22] on button "Tasks" at bounding box center [529, 12] width 35 height 25
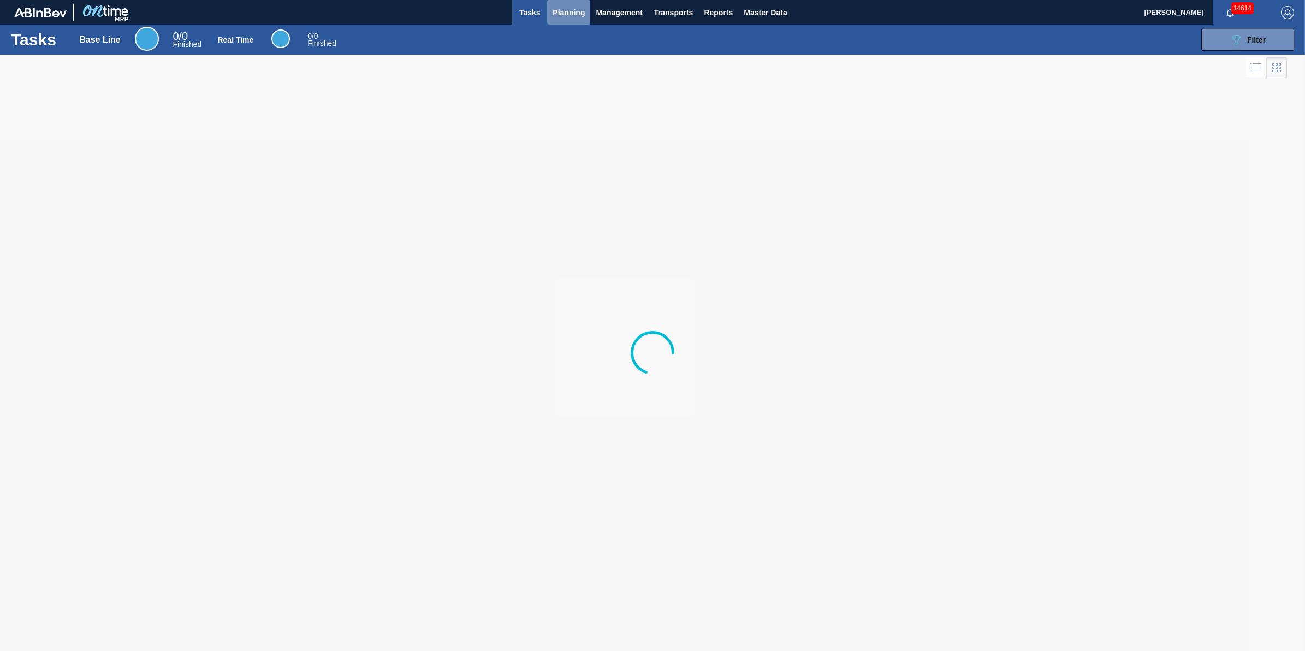
click at [555, 18] on span "Planning" at bounding box center [568, 12] width 32 height 13
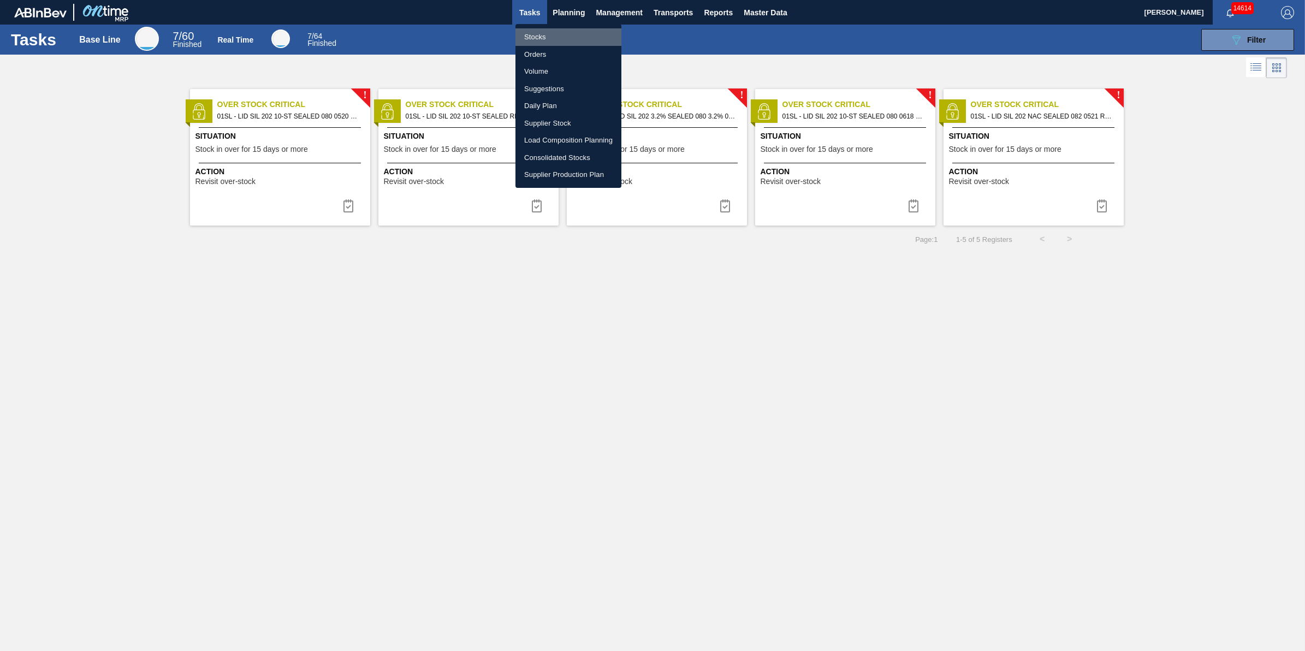
click at [560, 37] on li "Stocks" at bounding box center [568, 36] width 106 height 17
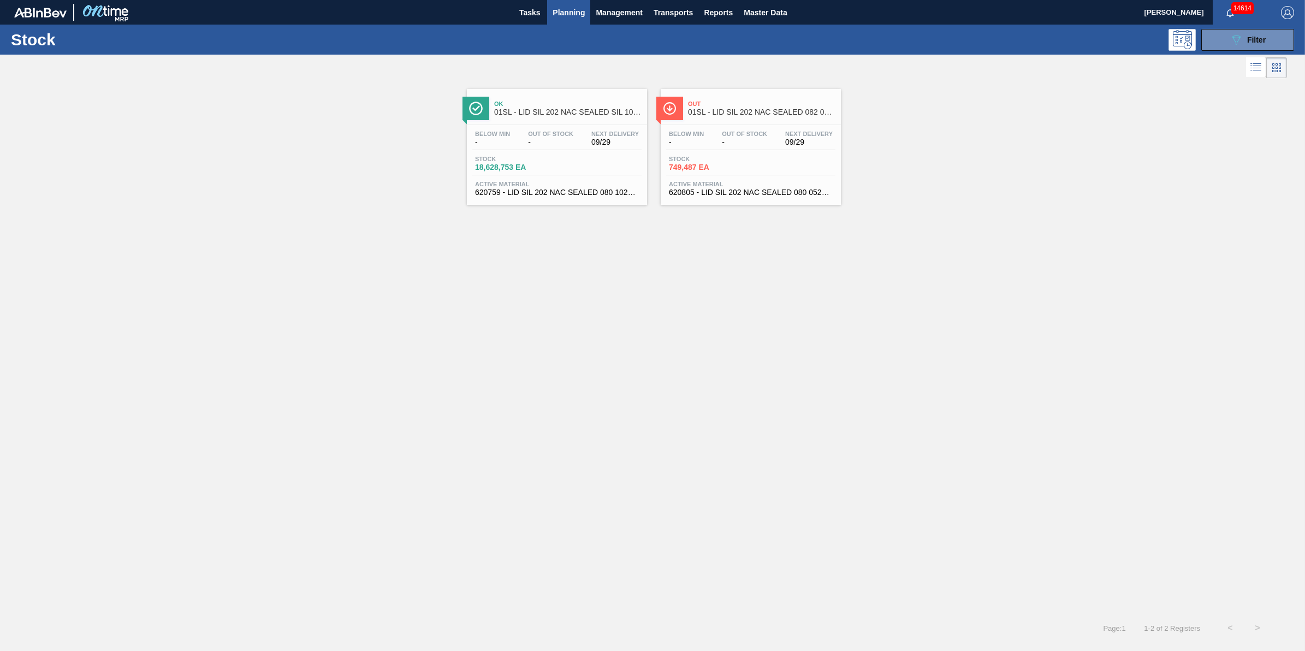
click at [547, 25] on div "Stock 089F7B8B-B2A5-4AFE-B5C0-19BA573D28AC Filter" at bounding box center [652, 40] width 1305 height 30
click at [577, 16] on span "Planning" at bounding box center [568, 12] width 32 height 13
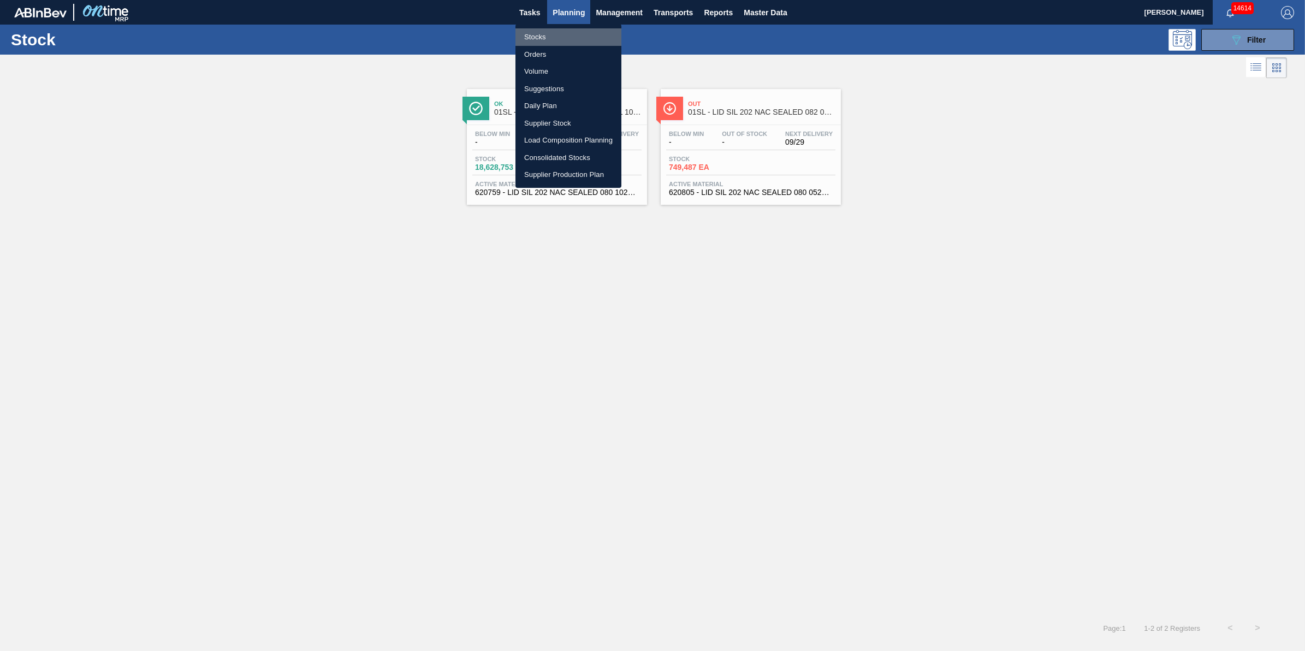
click at [576, 39] on li "Stocks" at bounding box center [568, 36] width 106 height 17
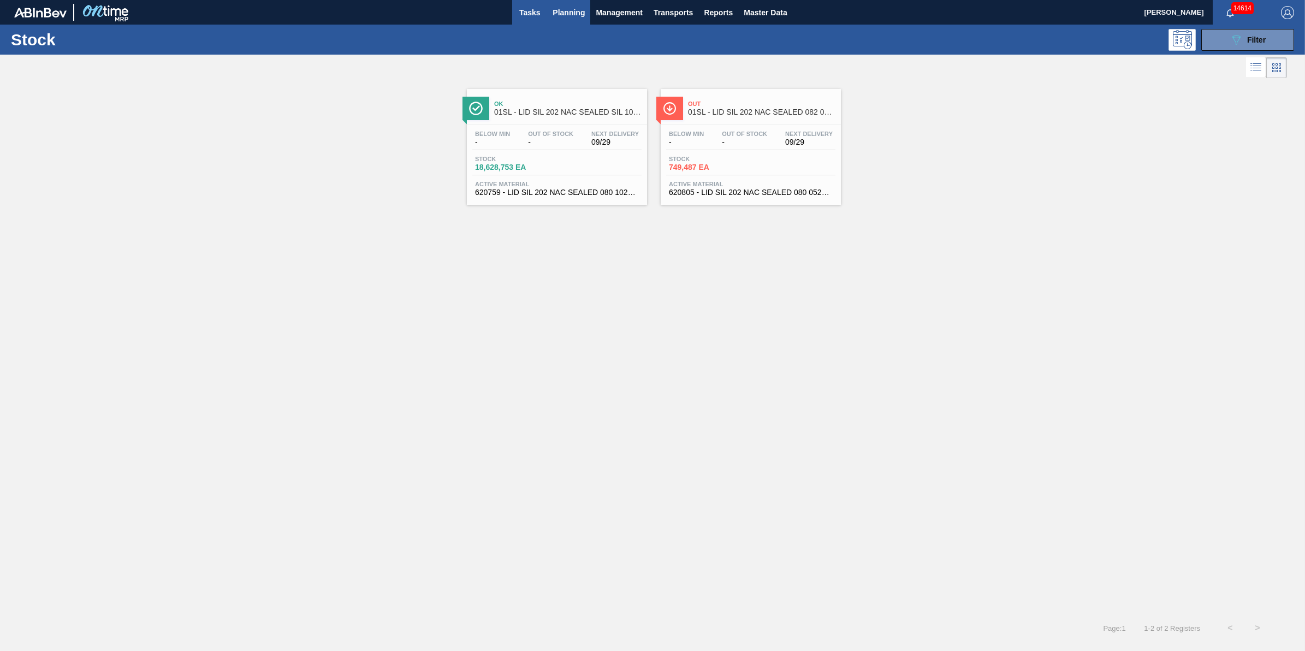
click at [534, 19] on button "Tasks" at bounding box center [529, 12] width 35 height 25
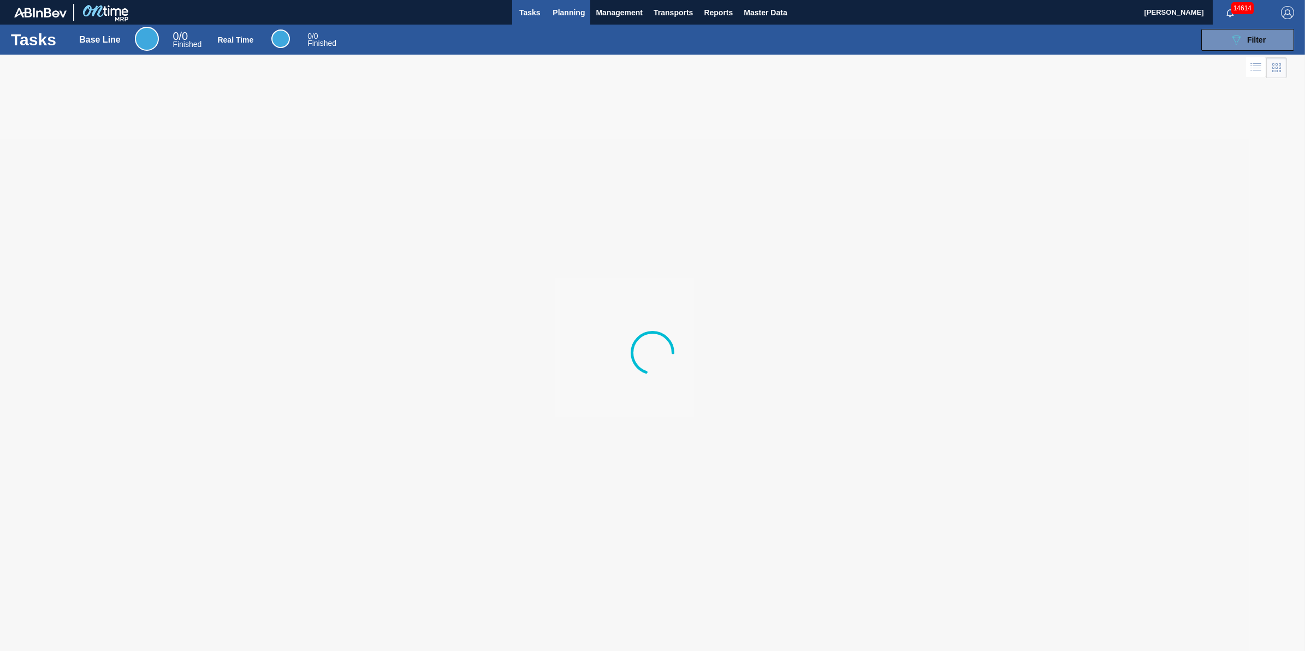
click at [557, 13] on span "Planning" at bounding box center [568, 12] width 32 height 13
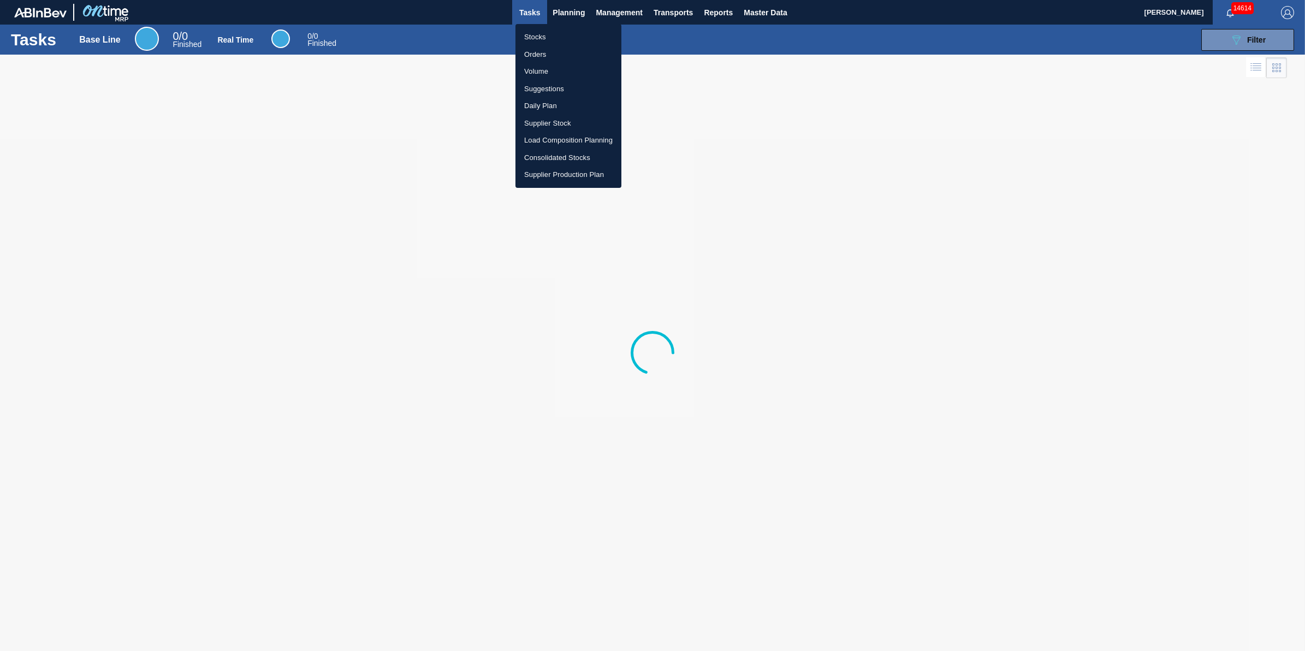
click at [553, 33] on li "Stocks" at bounding box center [568, 36] width 106 height 17
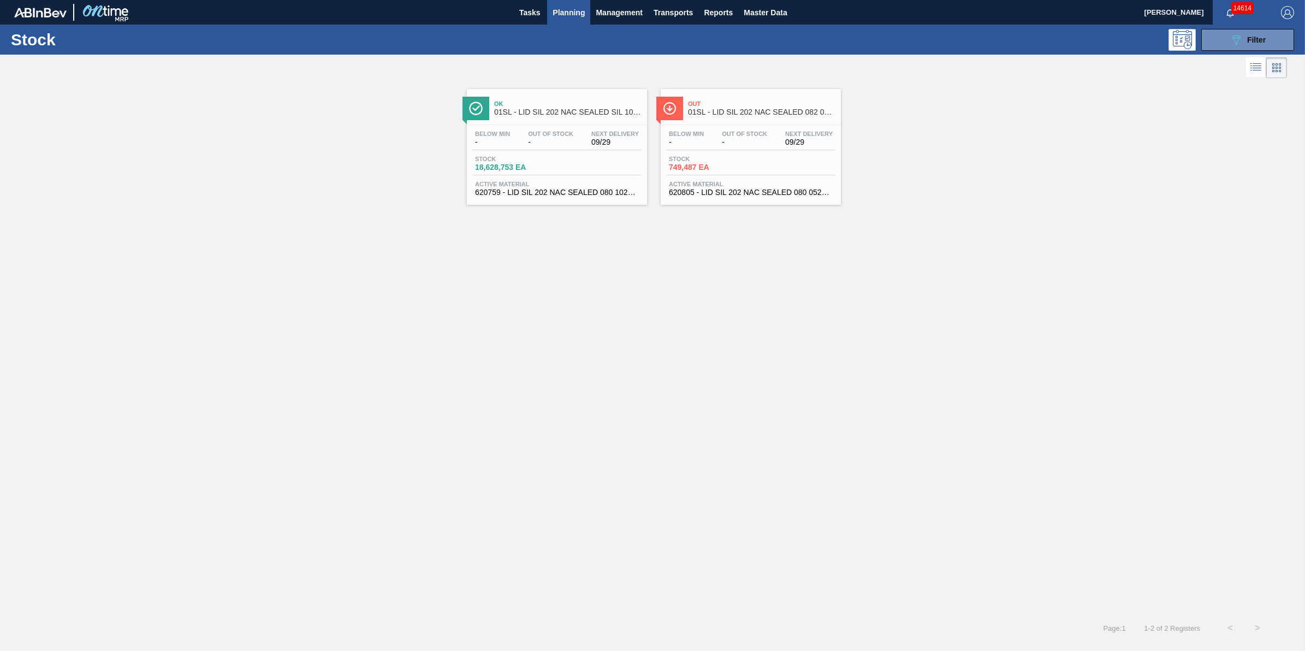
click at [555, 163] on div "Stock 18,628,753 EA" at bounding box center [556, 166] width 169 height 20
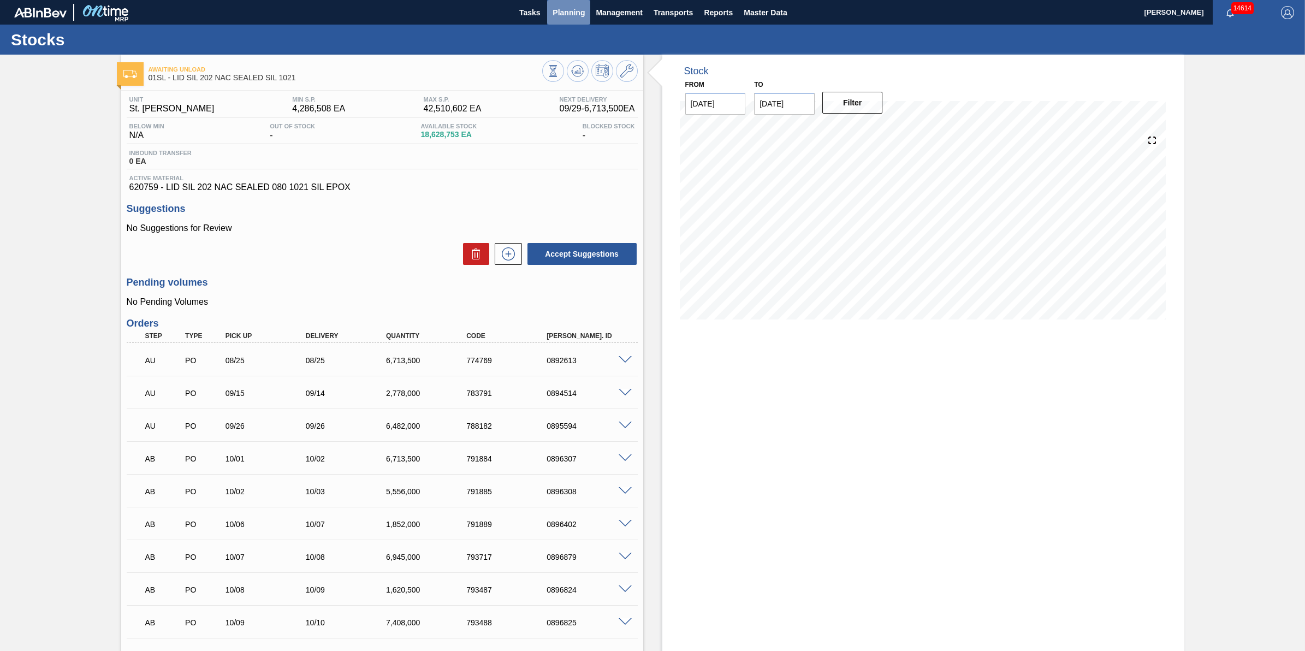
click at [587, 17] on button "Planning" at bounding box center [568, 12] width 43 height 25
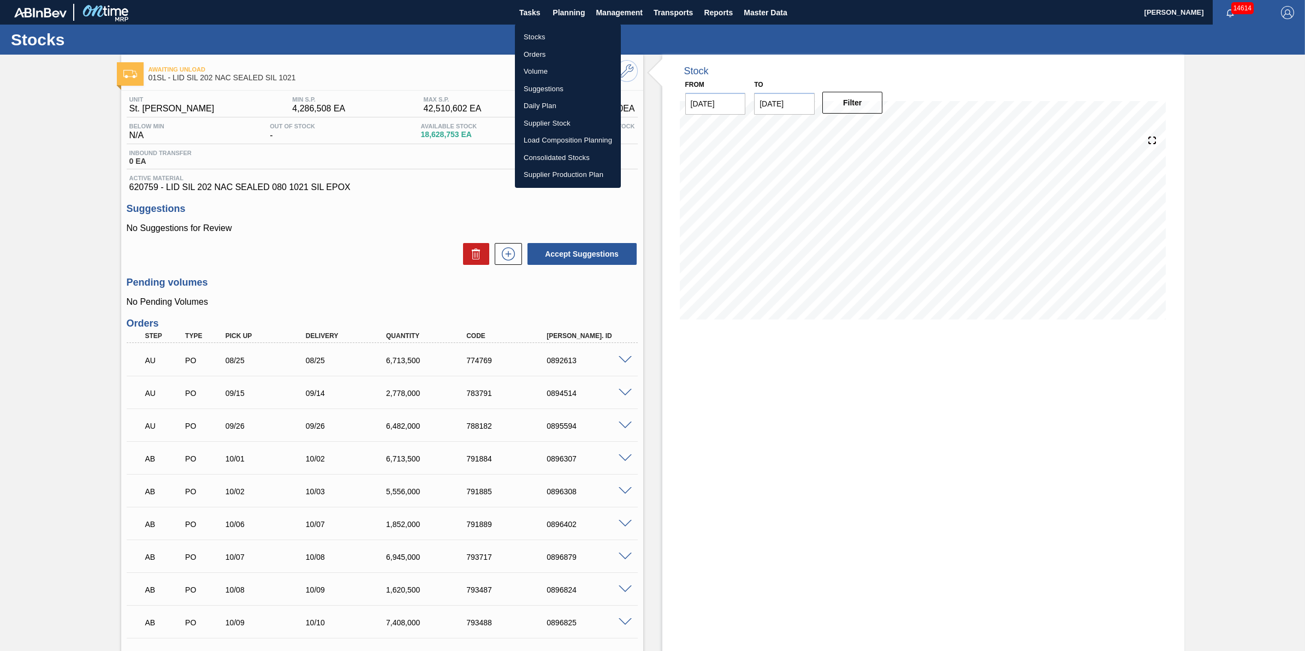
drag, startPoint x: 575, startPoint y: 34, endPoint x: 569, endPoint y: 34, distance: 5.5
click at [575, 34] on li "Stocks" at bounding box center [568, 36] width 106 height 17
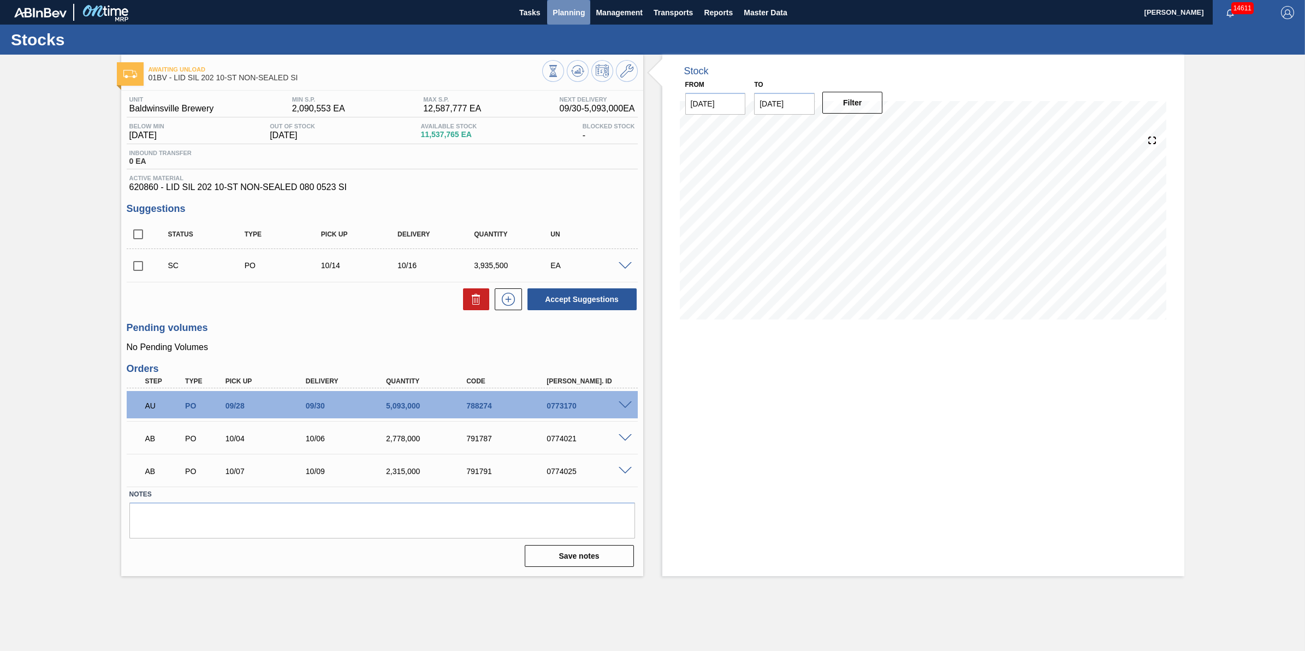
click at [583, 14] on span "Planning" at bounding box center [568, 12] width 32 height 13
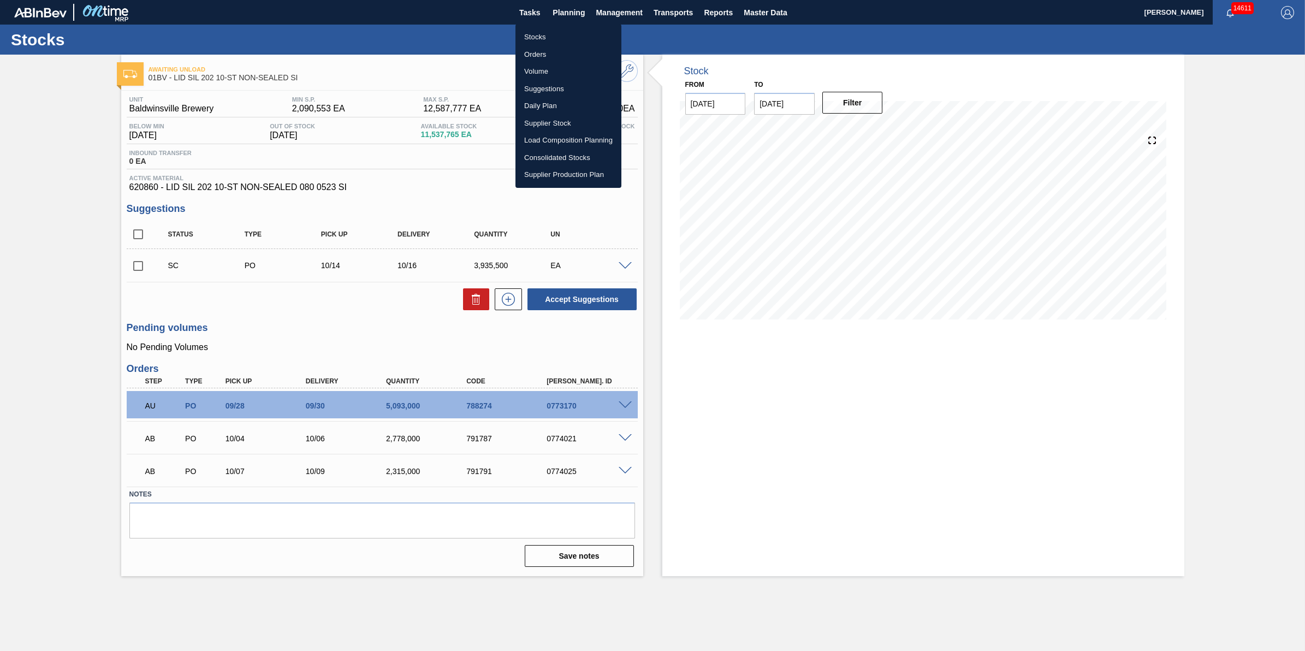
click at [579, 138] on li "Load Composition Planning" at bounding box center [568, 140] width 106 height 17
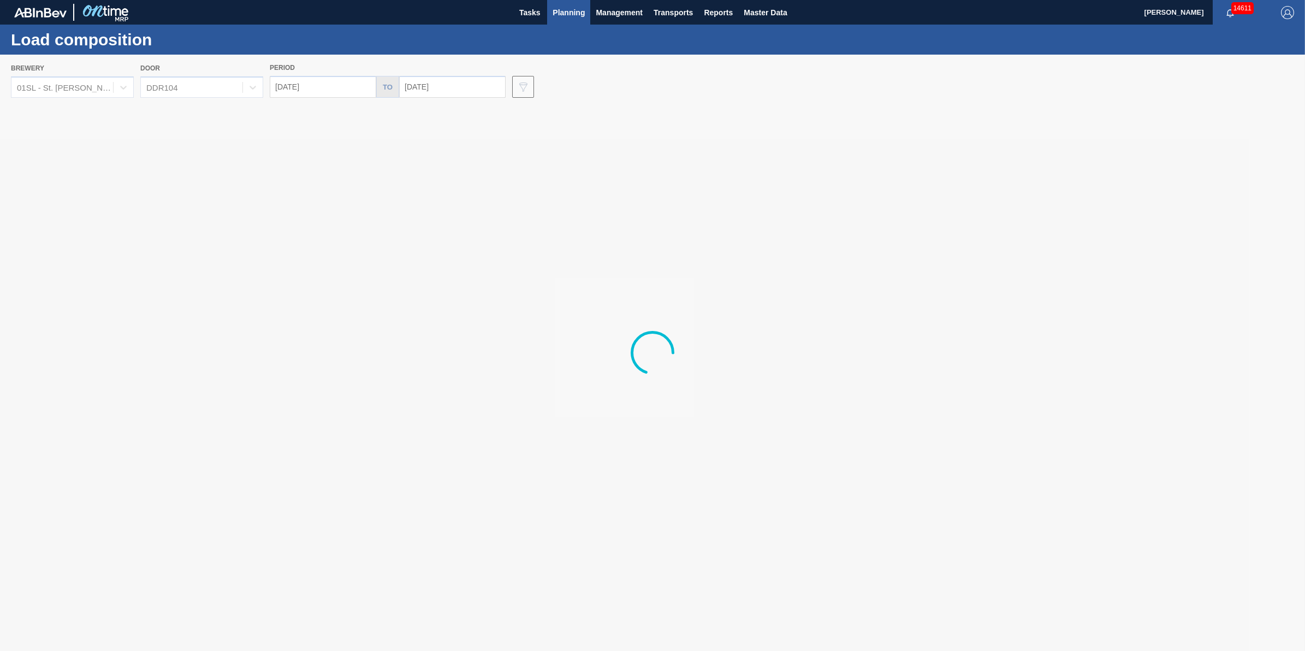
click at [74, 89] on div at bounding box center [652, 353] width 1305 height 596
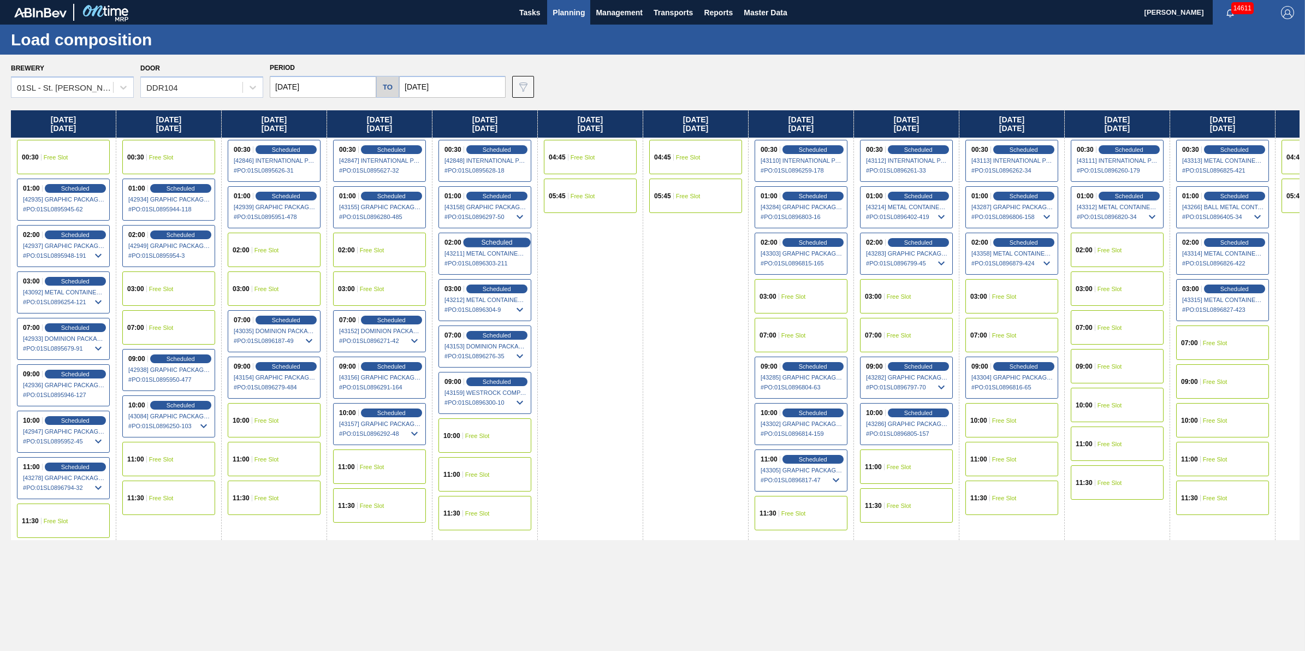
click at [513, 237] on div "Scheduled" at bounding box center [496, 242] width 67 height 10
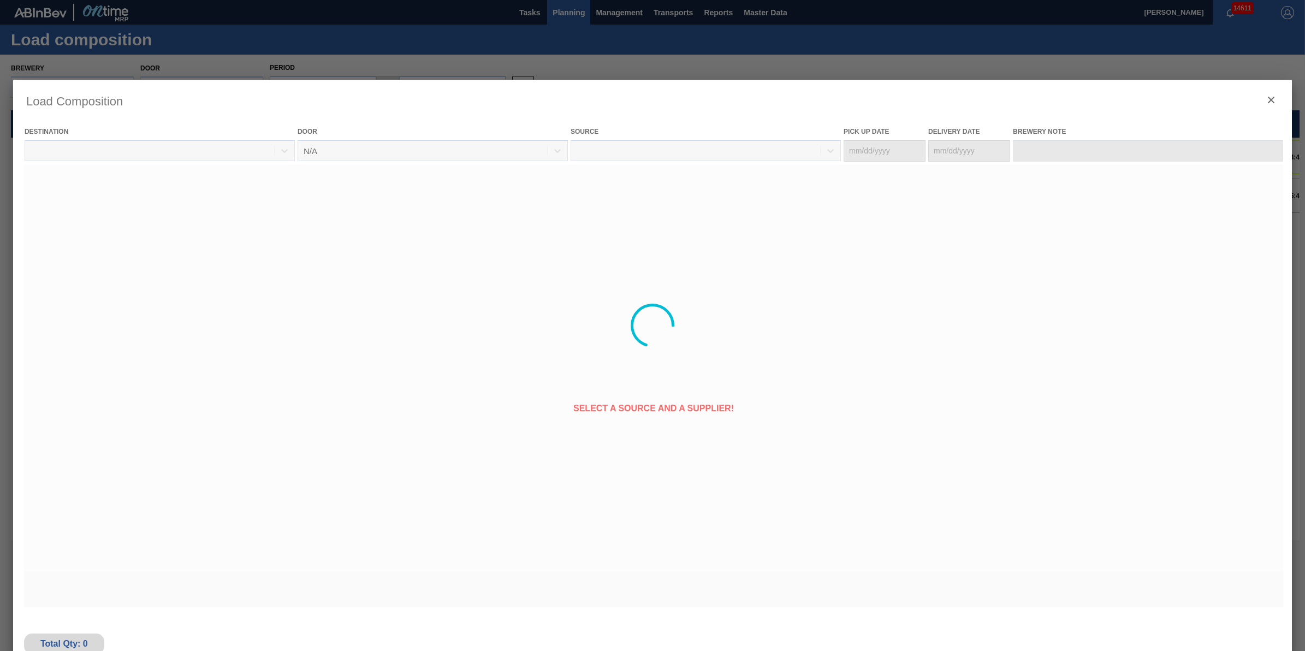
type Date "[DATE]"
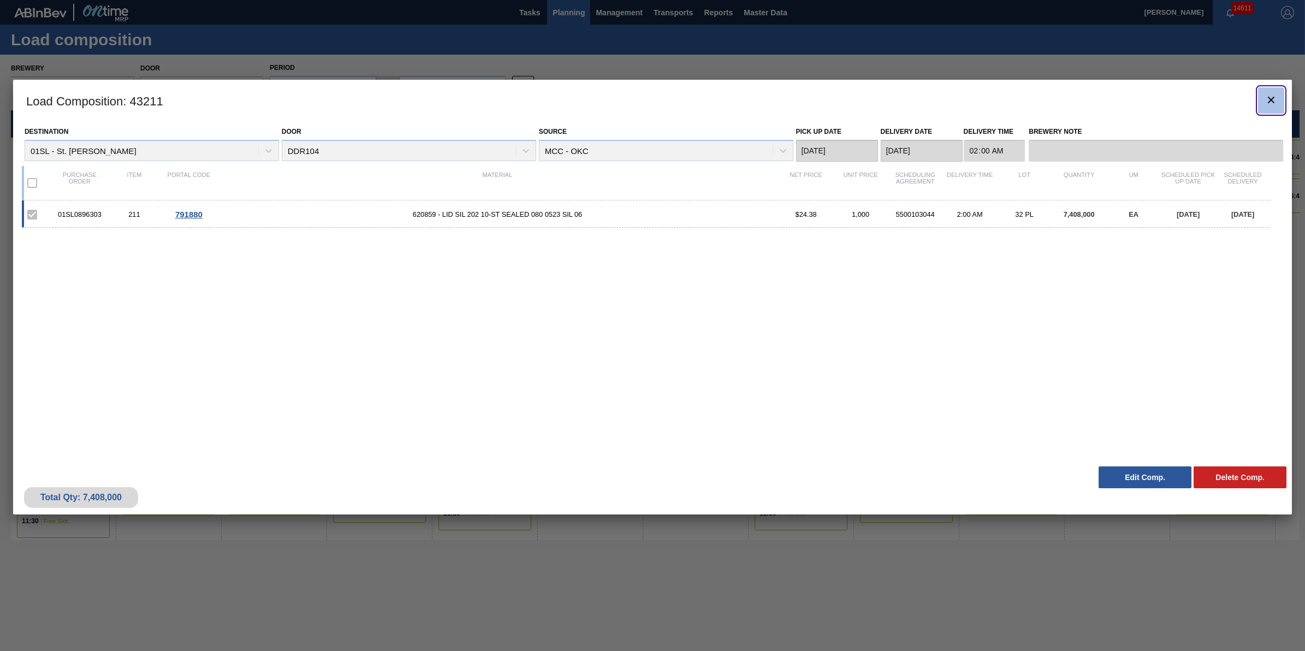
click at [1267, 103] on icon "botão de ícone" at bounding box center [1270, 99] width 13 height 13
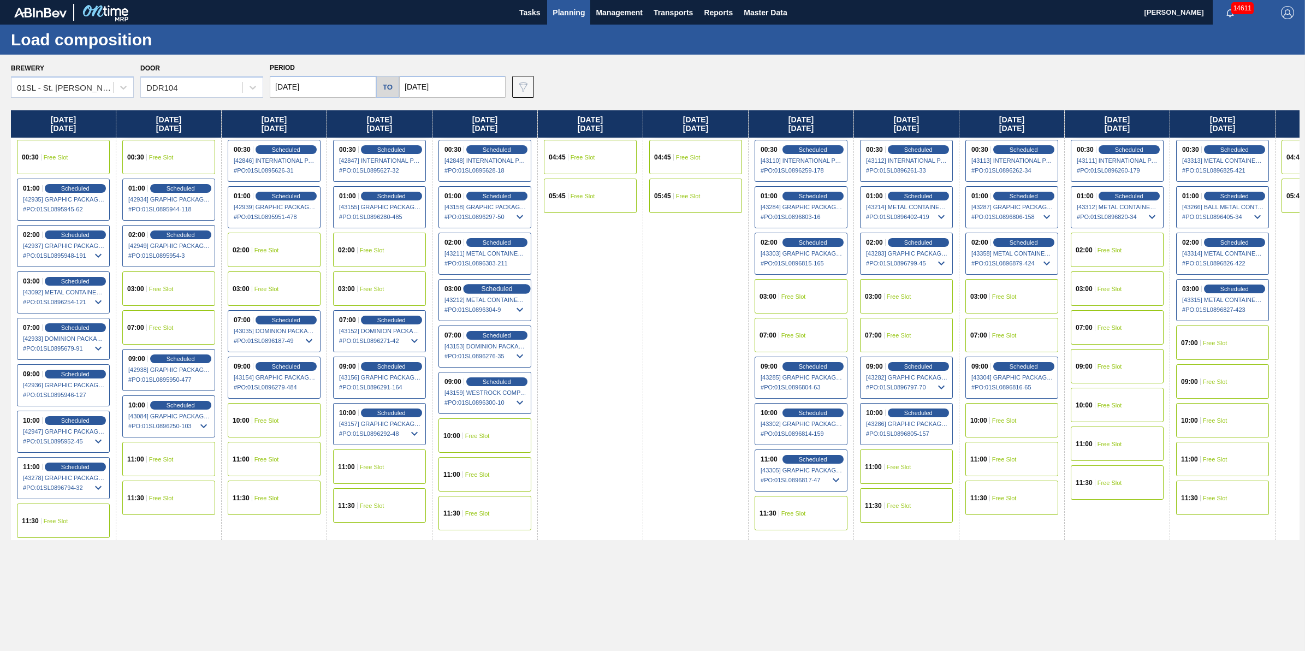
click at [509, 287] on span "Scheduled" at bounding box center [496, 288] width 31 height 7
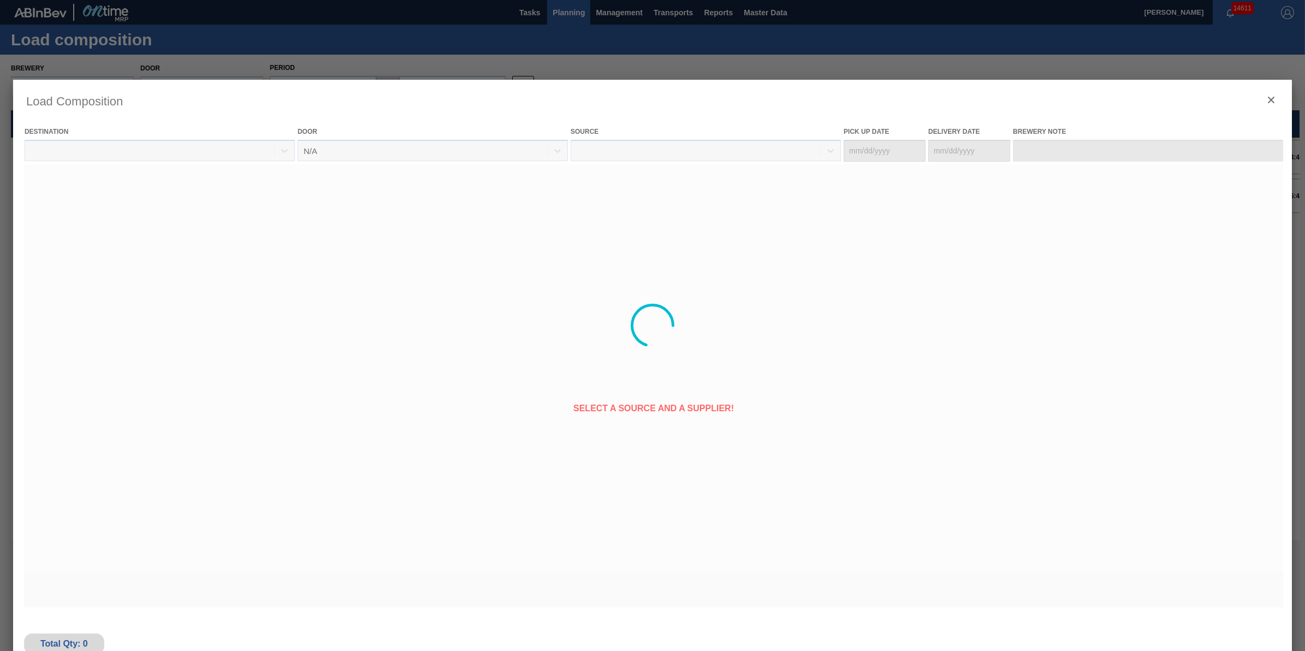
type Date "[DATE]"
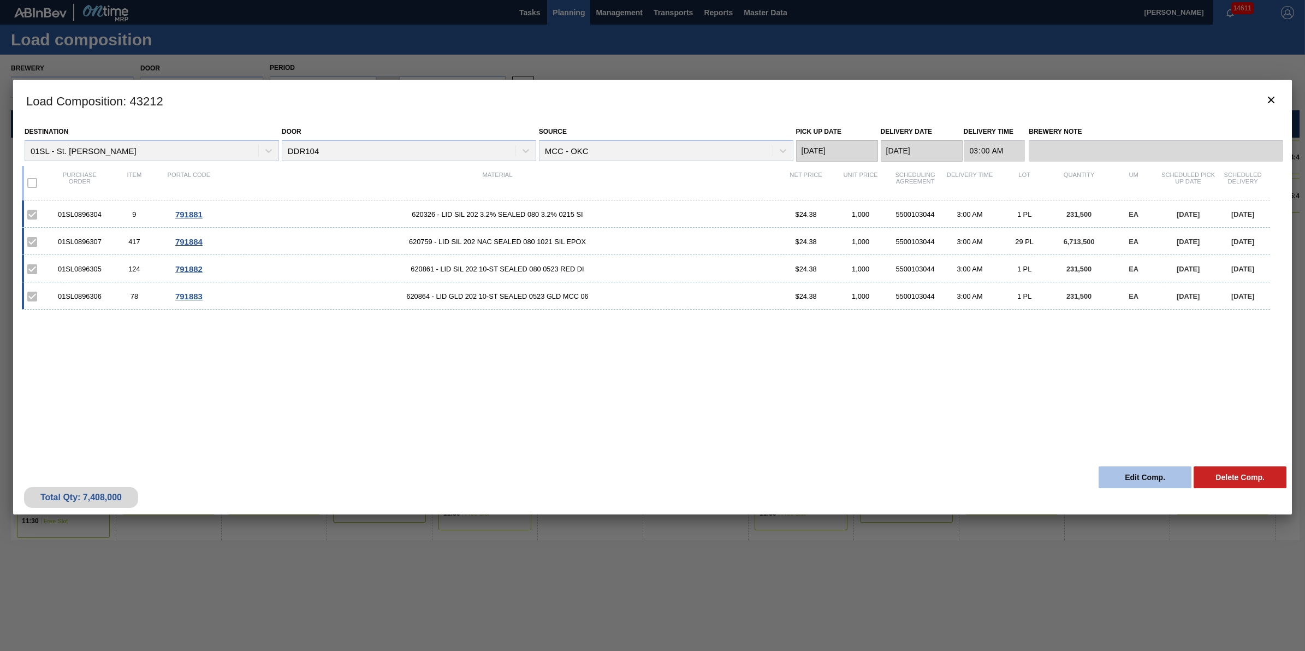
click at [1169, 475] on button "Edit Comp." at bounding box center [1144, 477] width 93 height 22
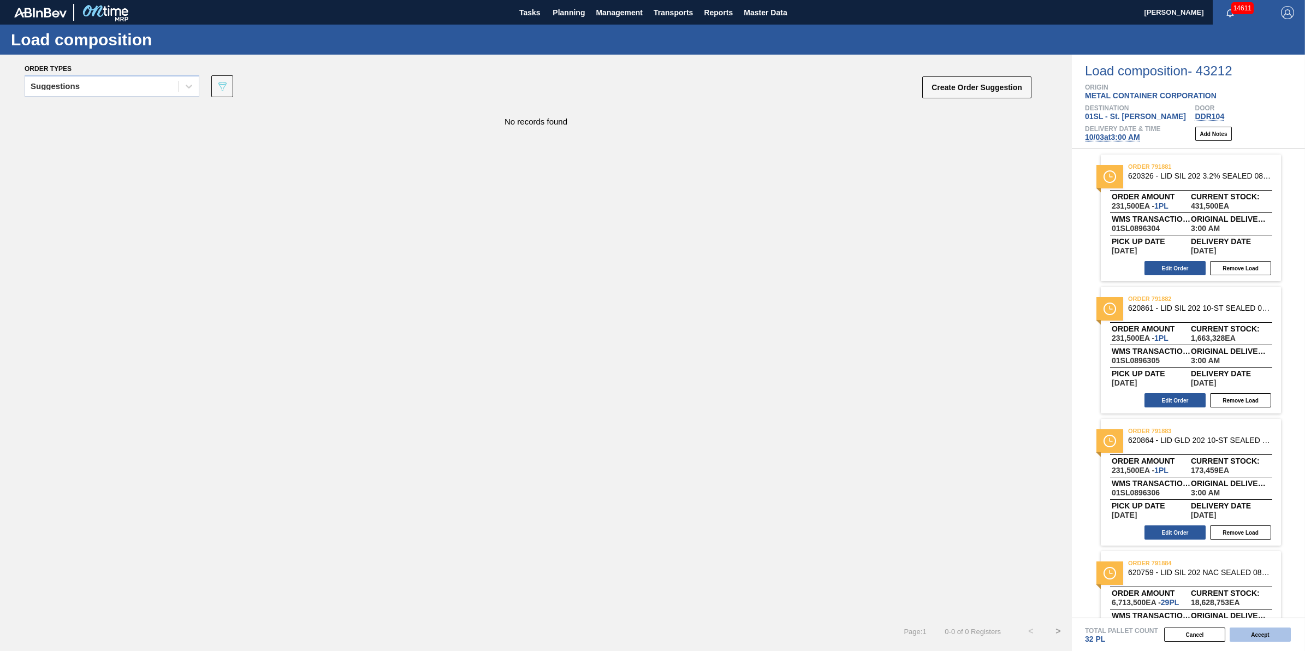
click at [1251, 640] on button "Accept" at bounding box center [1259, 634] width 61 height 14
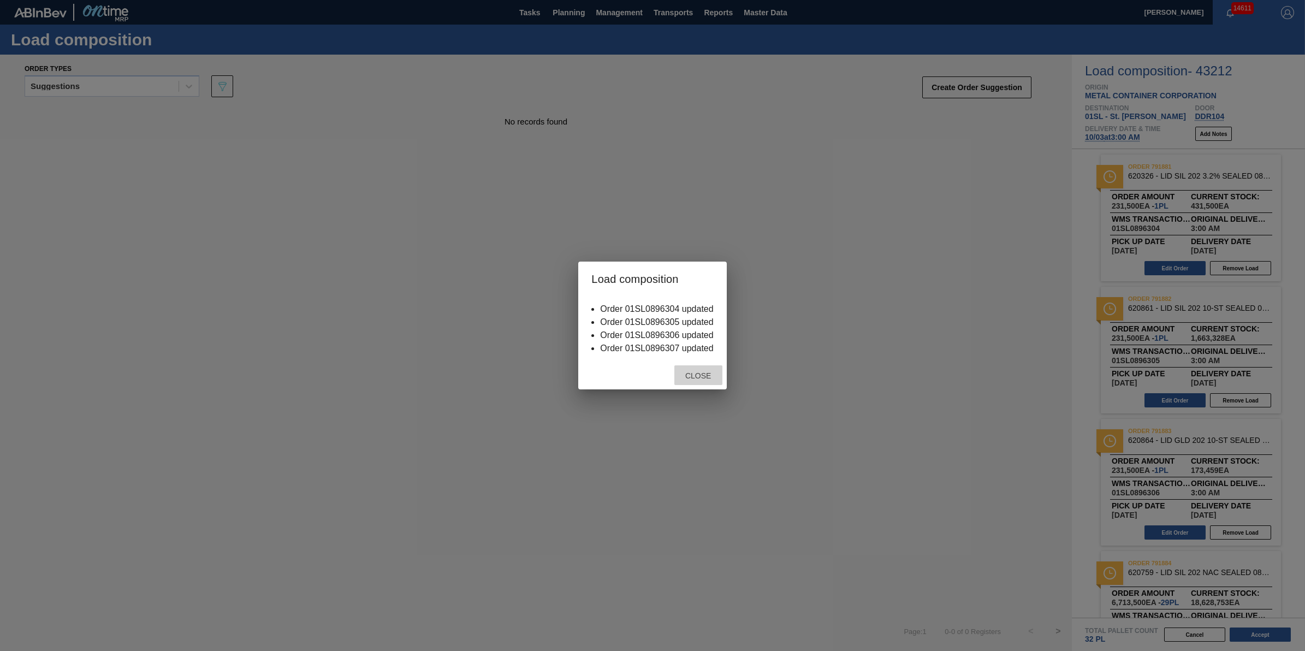
click at [688, 374] on span "Close" at bounding box center [697, 375] width 43 height 9
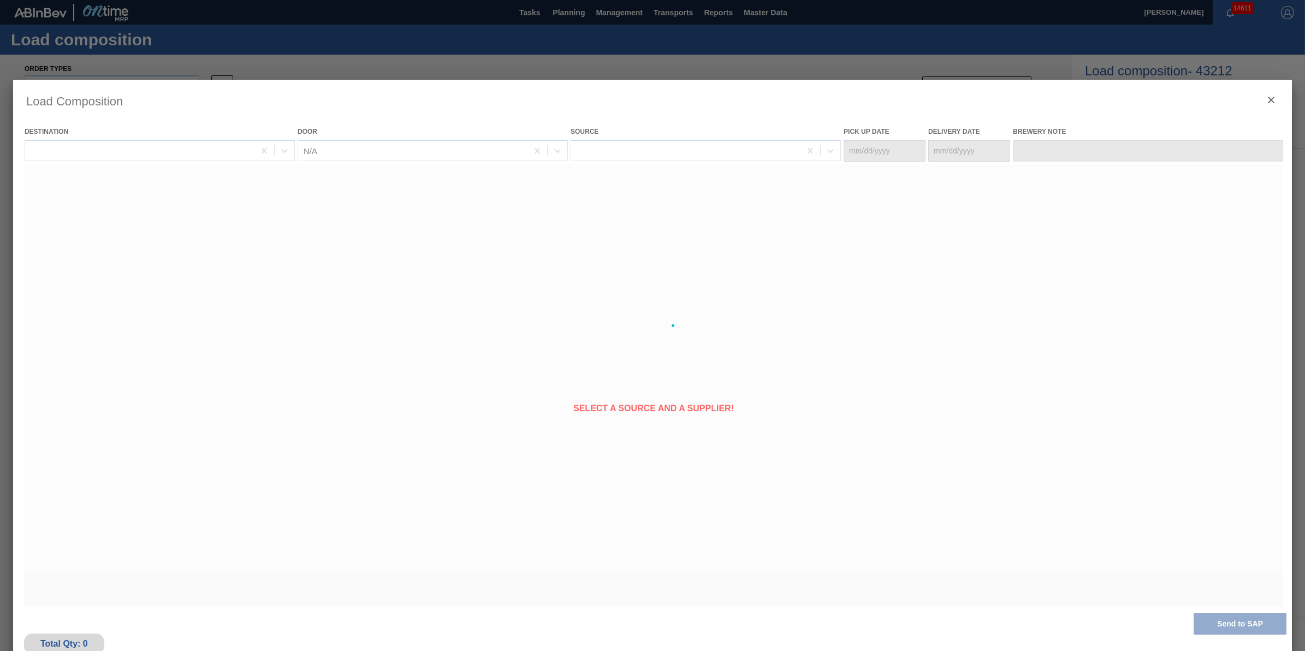
type Date "[DATE]"
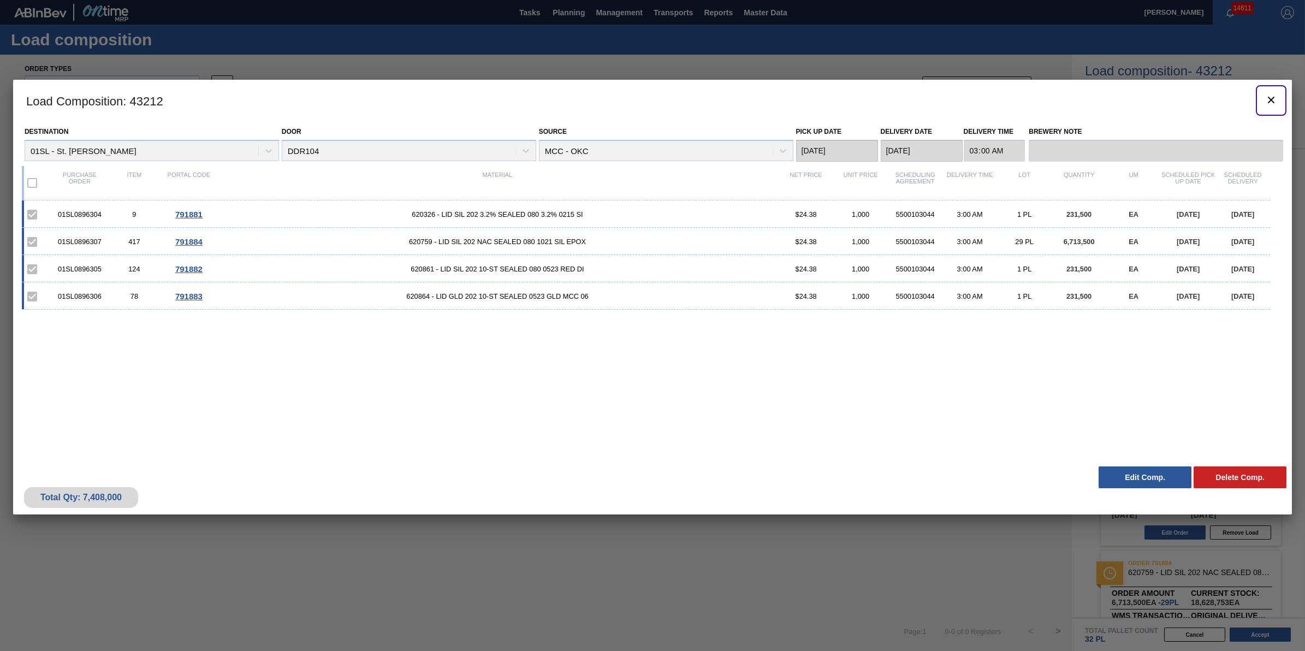
drag, startPoint x: 1272, startPoint y: 106, endPoint x: 891, endPoint y: 2, distance: 394.6
click at [1272, 106] on clb-icon "botão de ícone" at bounding box center [1270, 100] width 13 height 15
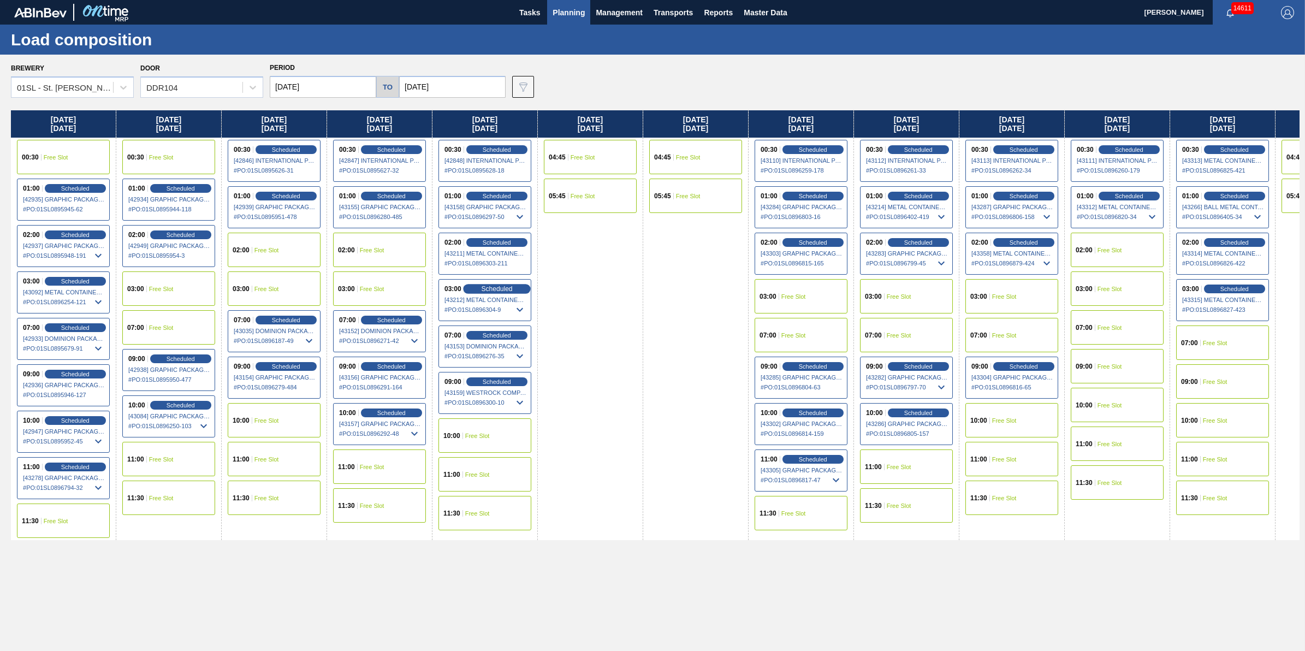
click at [499, 292] on span "Scheduled" at bounding box center [496, 288] width 31 height 7
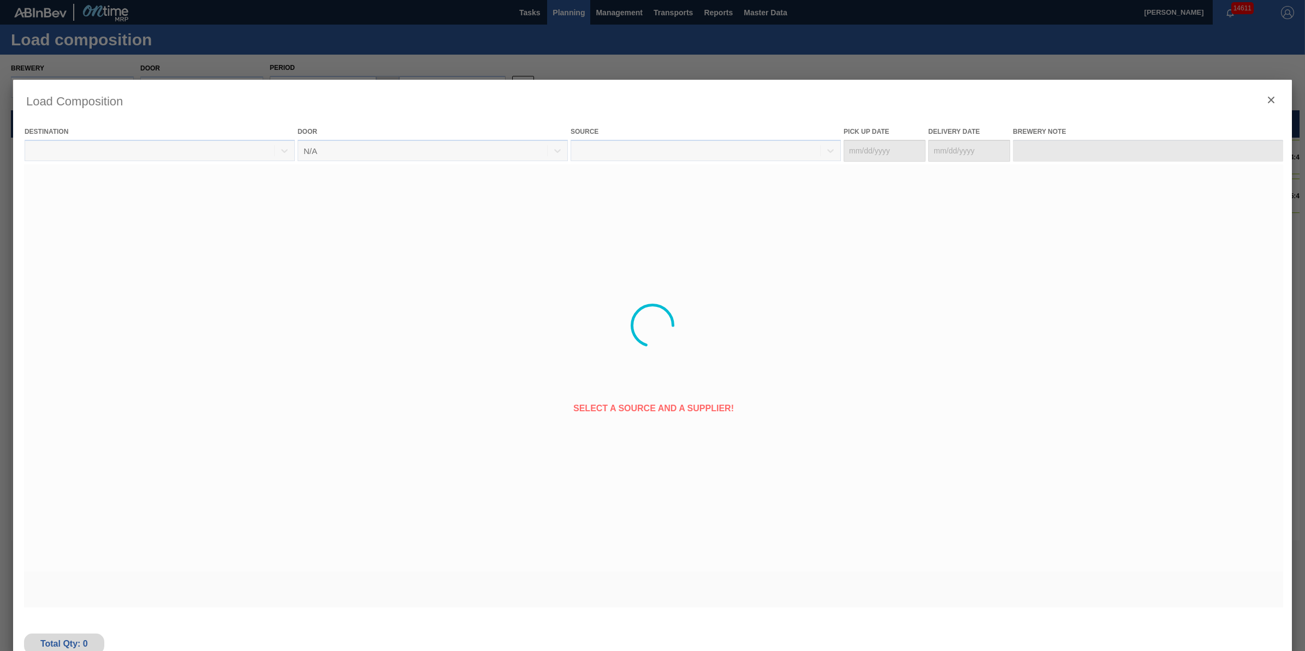
type Date "[DATE]"
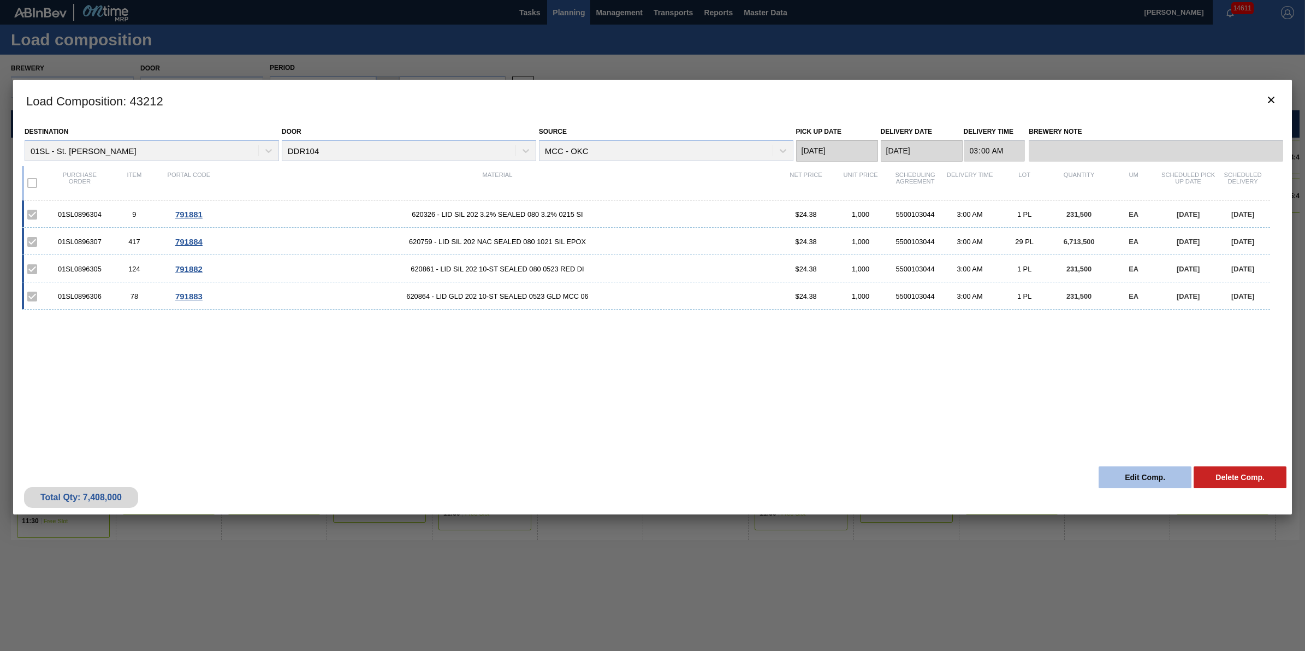
click at [1147, 482] on button "Edit Comp." at bounding box center [1144, 477] width 93 height 22
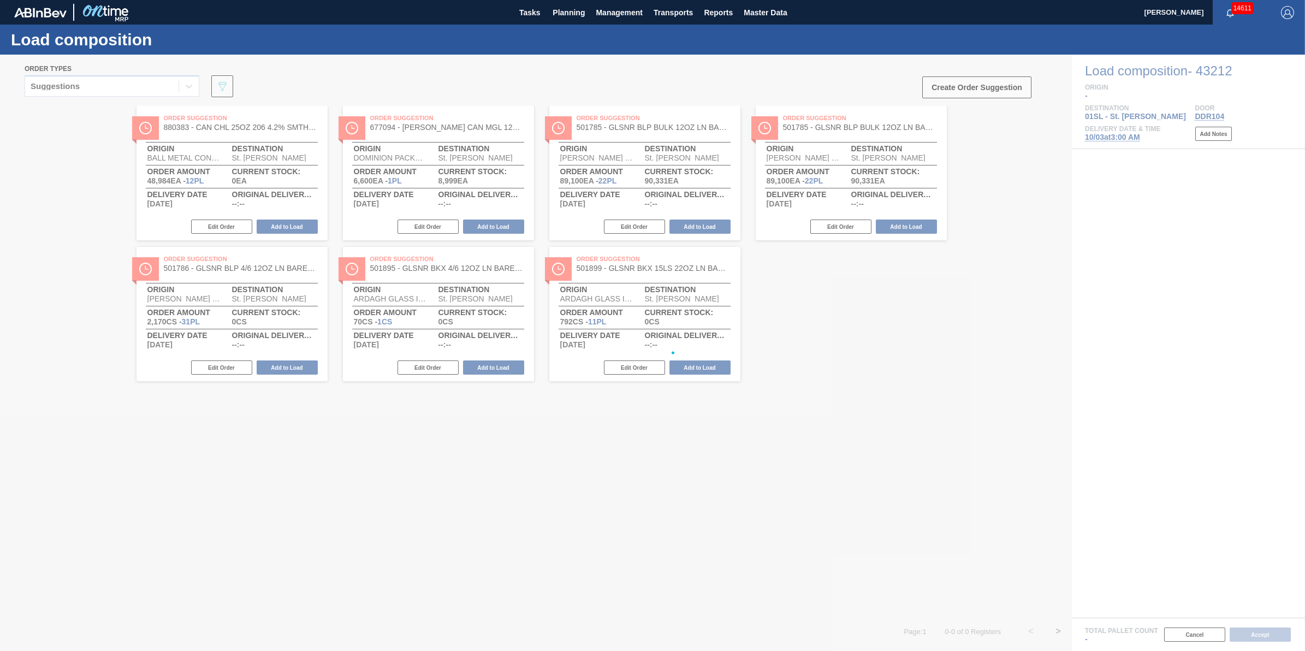
click at [1115, 137] on main "Tasks Planning Management Transports Reports Master Data Jack Schuld 14611 Mark…" at bounding box center [652, 325] width 1305 height 651
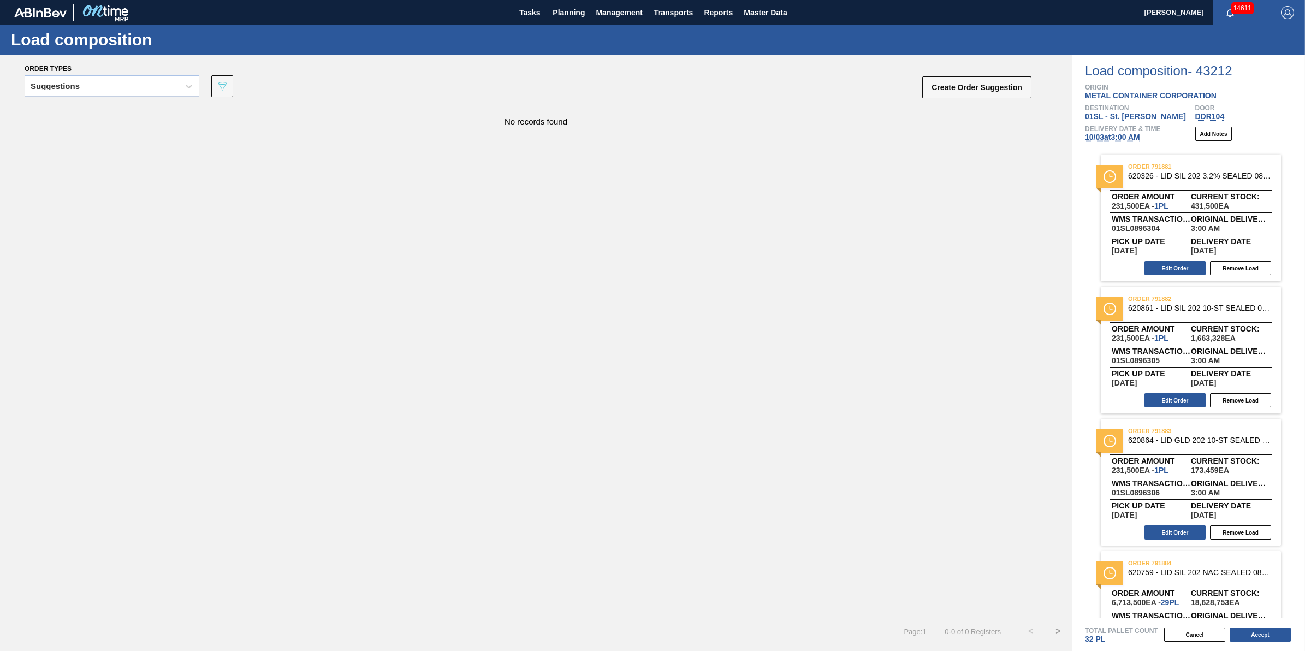
click at [1098, 140] on span "10/03 at 3:00 AM" at bounding box center [1112, 137] width 55 height 9
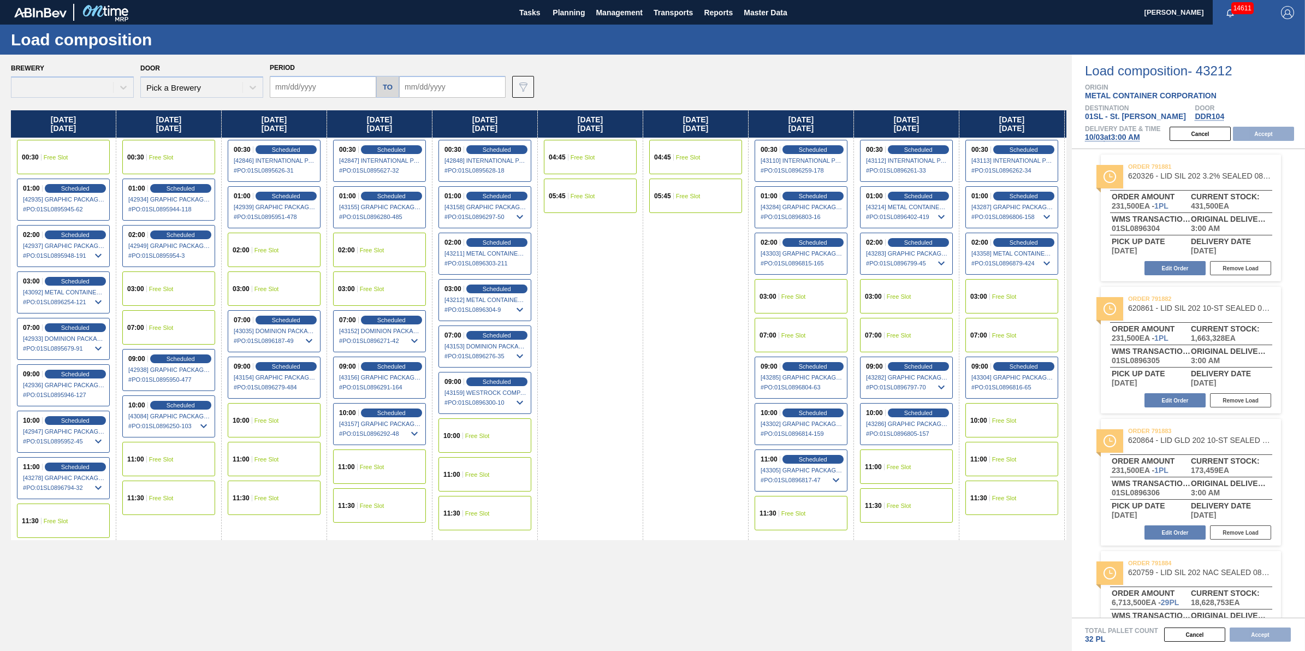
type input "[DATE]"
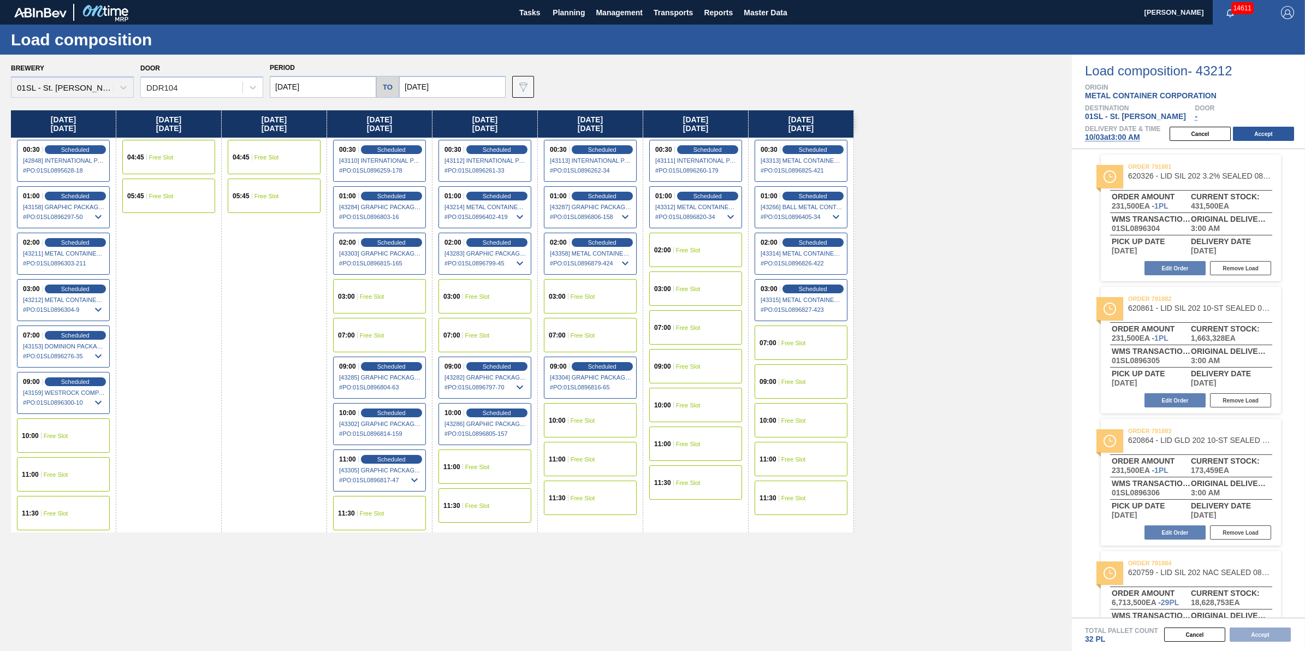
click at [329, 89] on input "[DATE]" at bounding box center [323, 87] width 106 height 22
click at [338, 151] on div "1" at bounding box center [335, 148] width 15 height 15
type input "[DATE]"
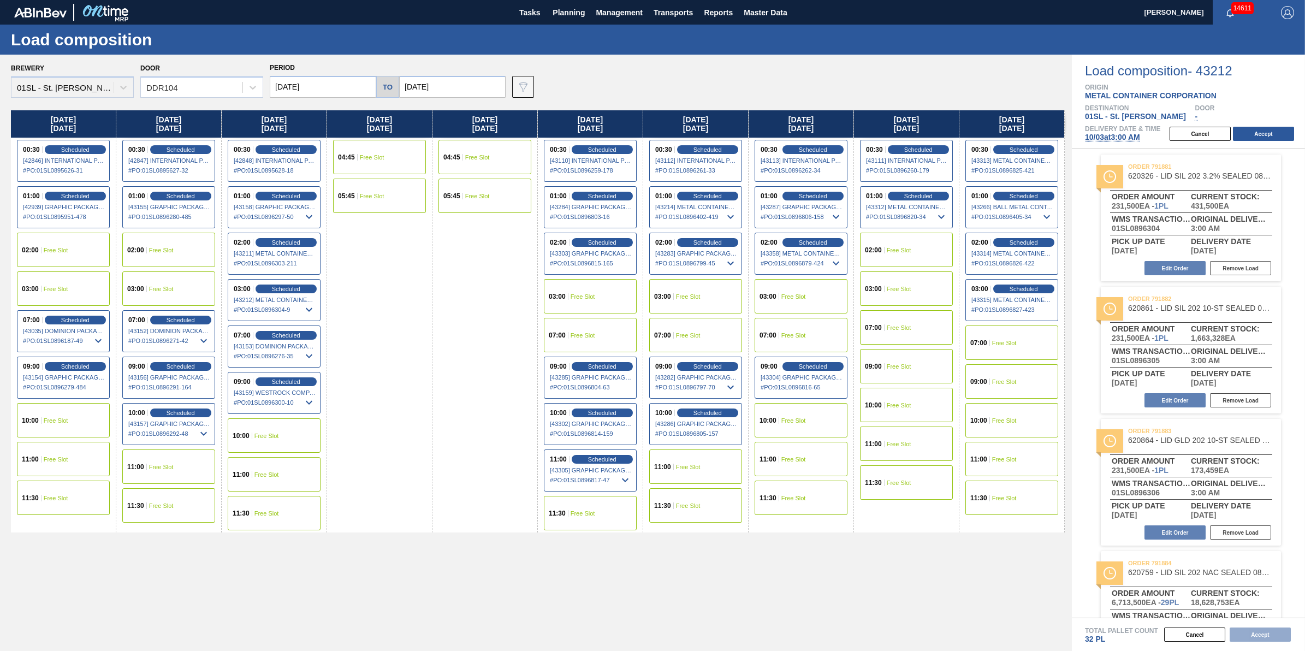
click at [174, 291] on div "03:00 Free Slot" at bounding box center [168, 288] width 93 height 34
click at [1251, 129] on button "Accept" at bounding box center [1263, 134] width 61 height 14
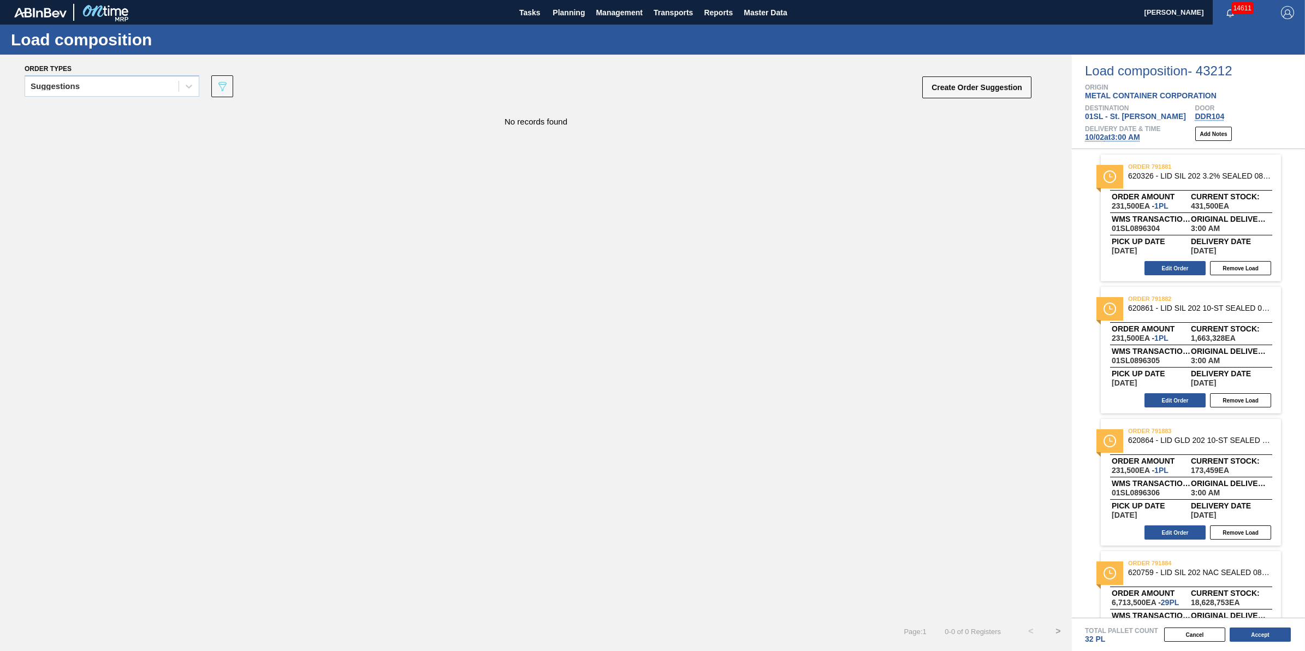
click at [1248, 629] on button "Accept" at bounding box center [1259, 634] width 61 height 14
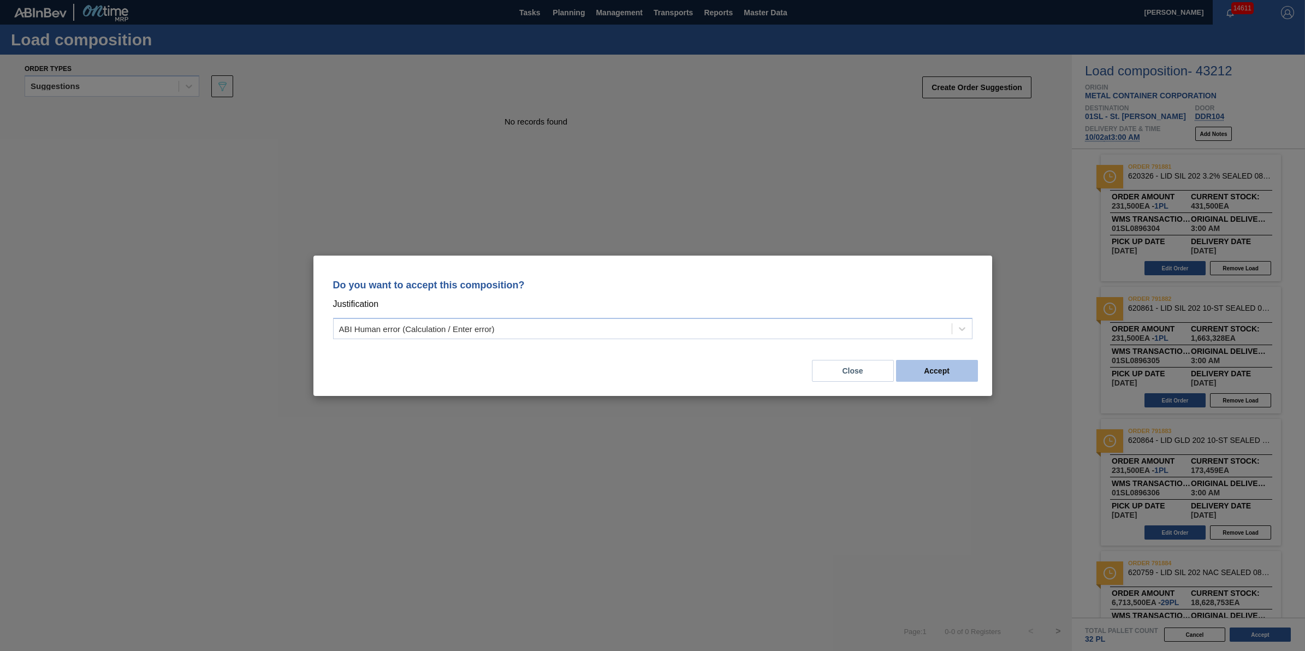
click at [921, 377] on button "Accept" at bounding box center [937, 371] width 82 height 22
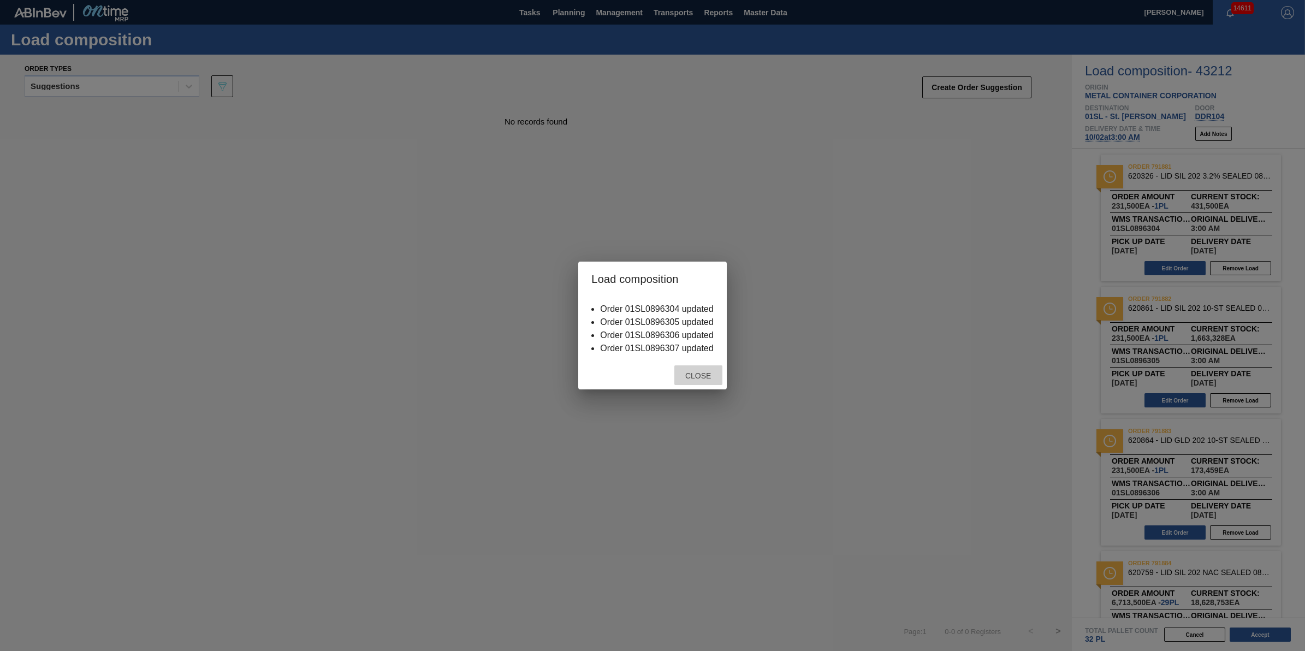
click at [702, 380] on div "Close" at bounding box center [698, 375] width 48 height 20
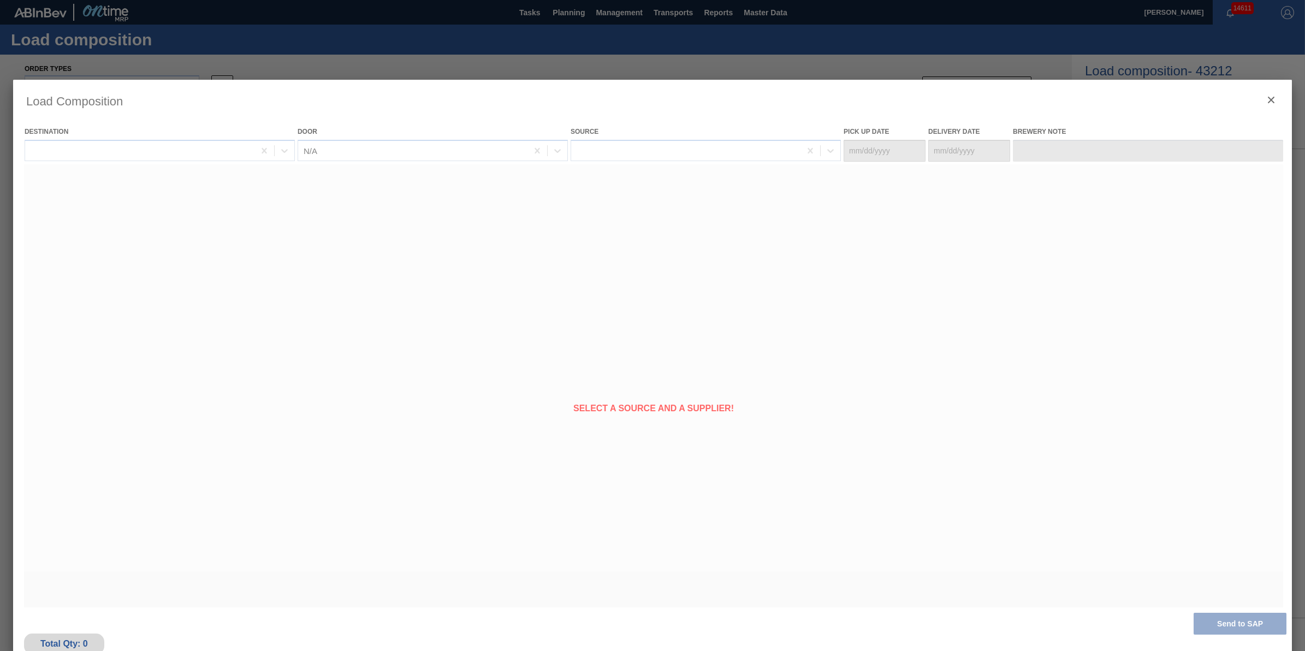
type Date "[DATE]"
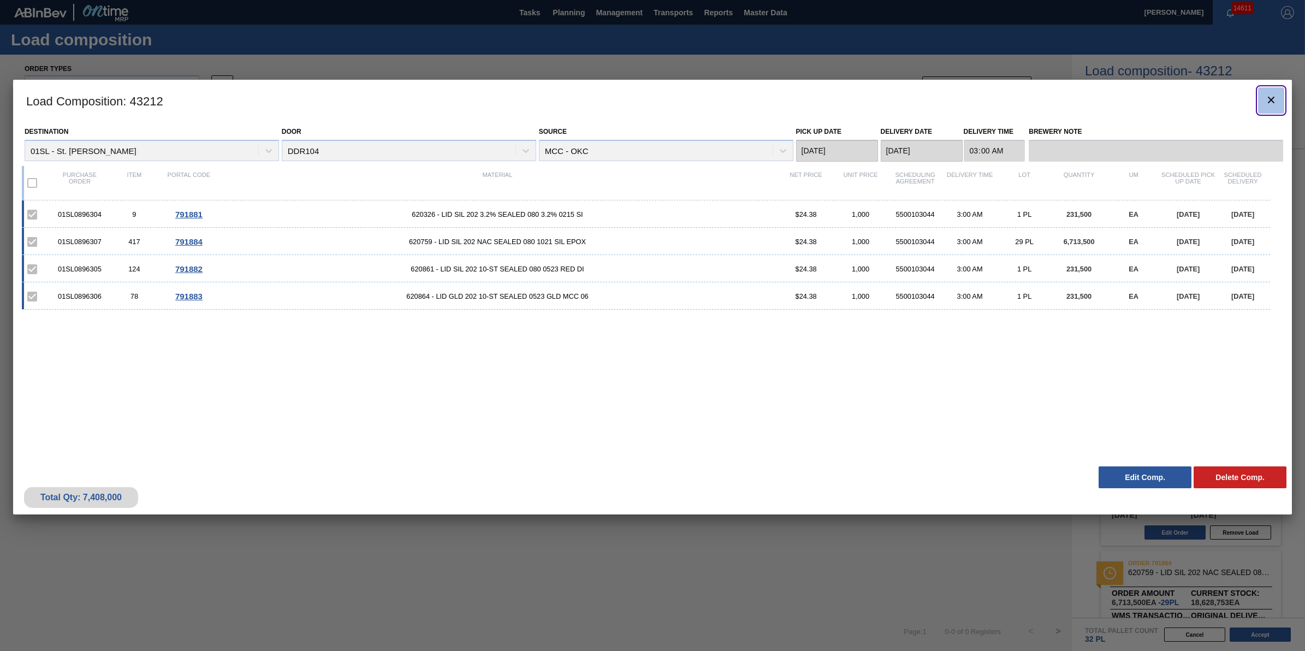
click at [1270, 94] on icon "botão de ícone" at bounding box center [1270, 99] width 13 height 13
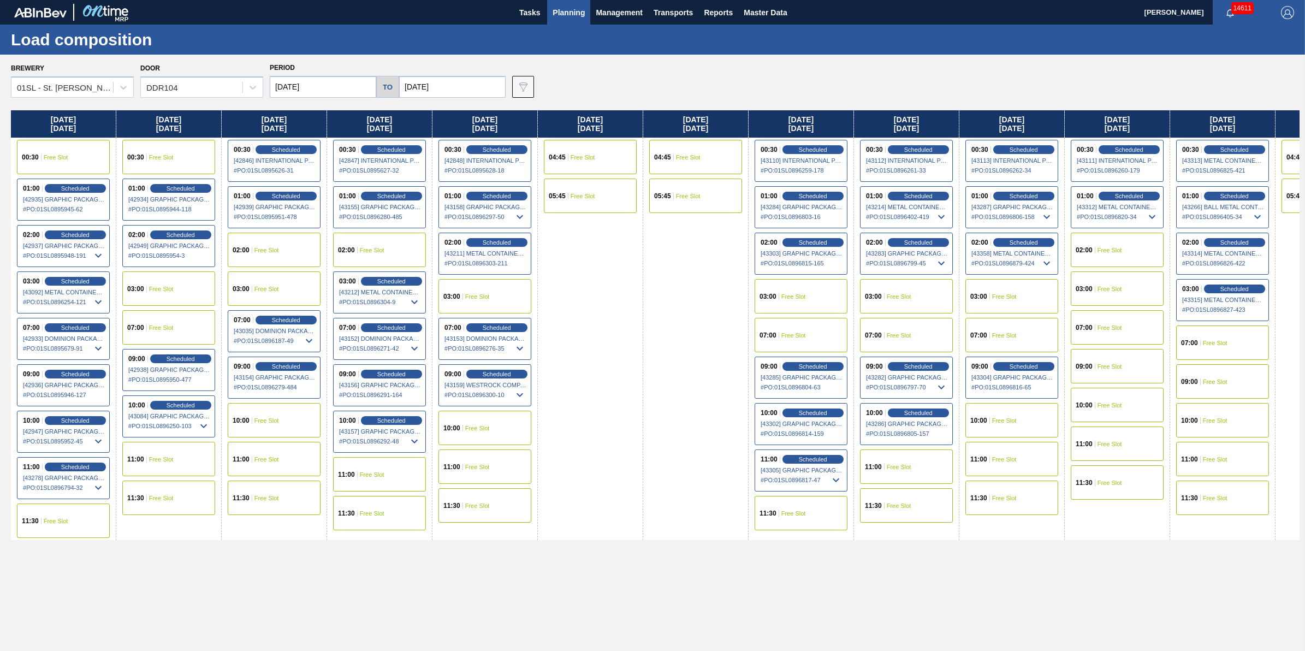
click at [561, 19] on button "Planning" at bounding box center [568, 12] width 43 height 25
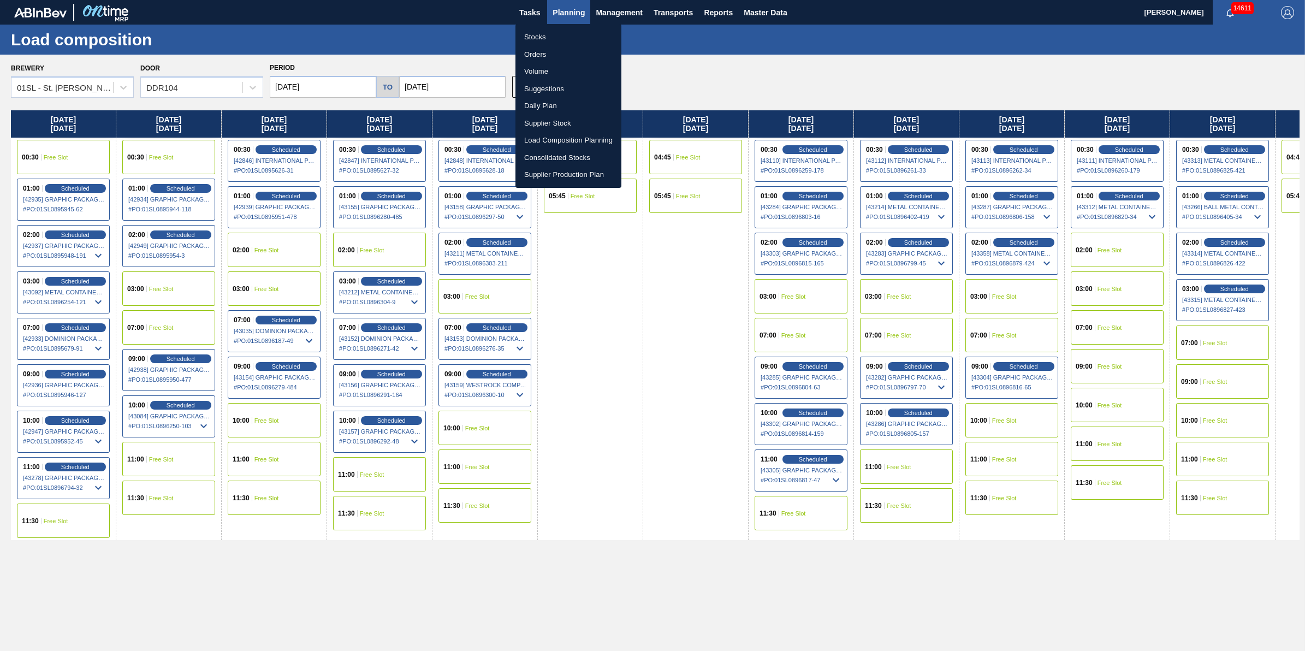
click at [550, 37] on li "Stocks" at bounding box center [568, 36] width 106 height 17
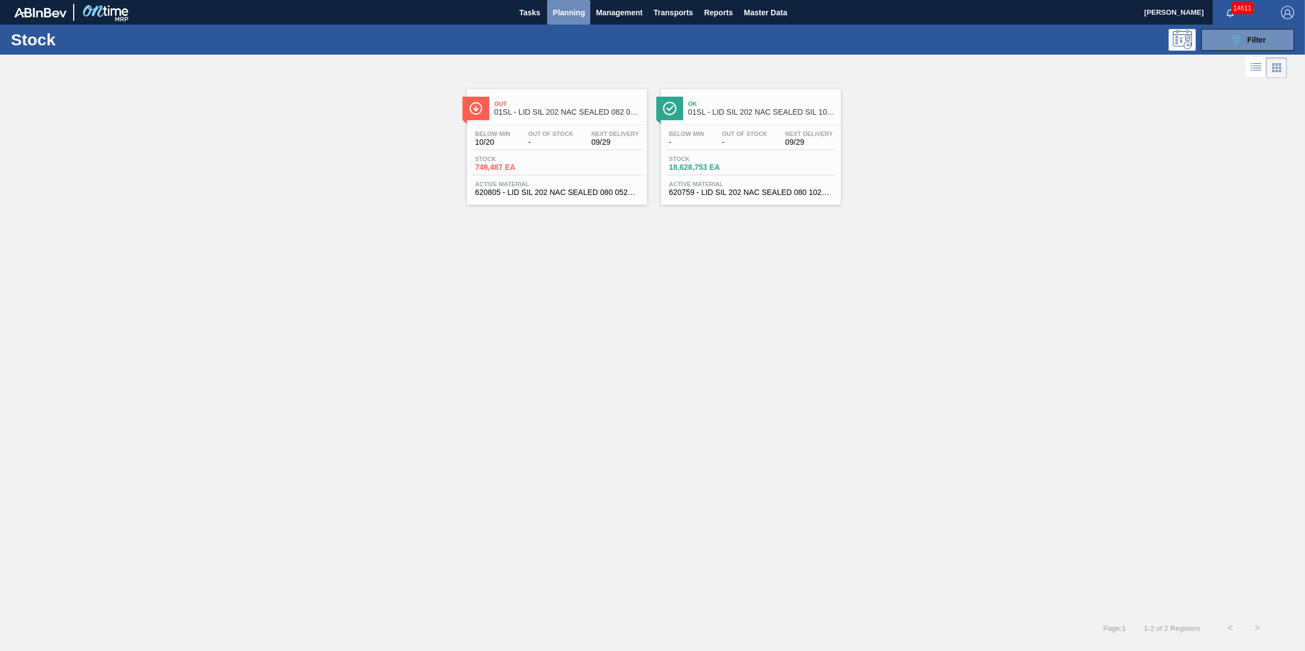
click at [551, 17] on button "Planning" at bounding box center [568, 12] width 43 height 25
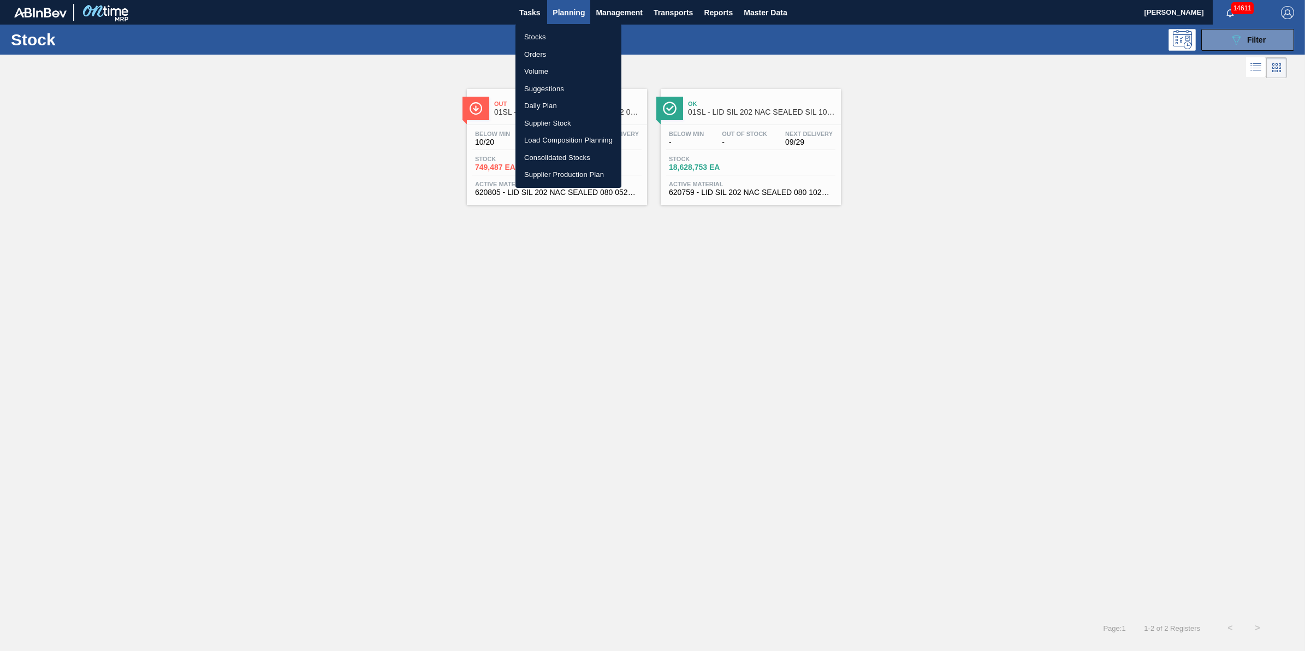
click at [555, 31] on li "Stocks" at bounding box center [568, 36] width 106 height 17
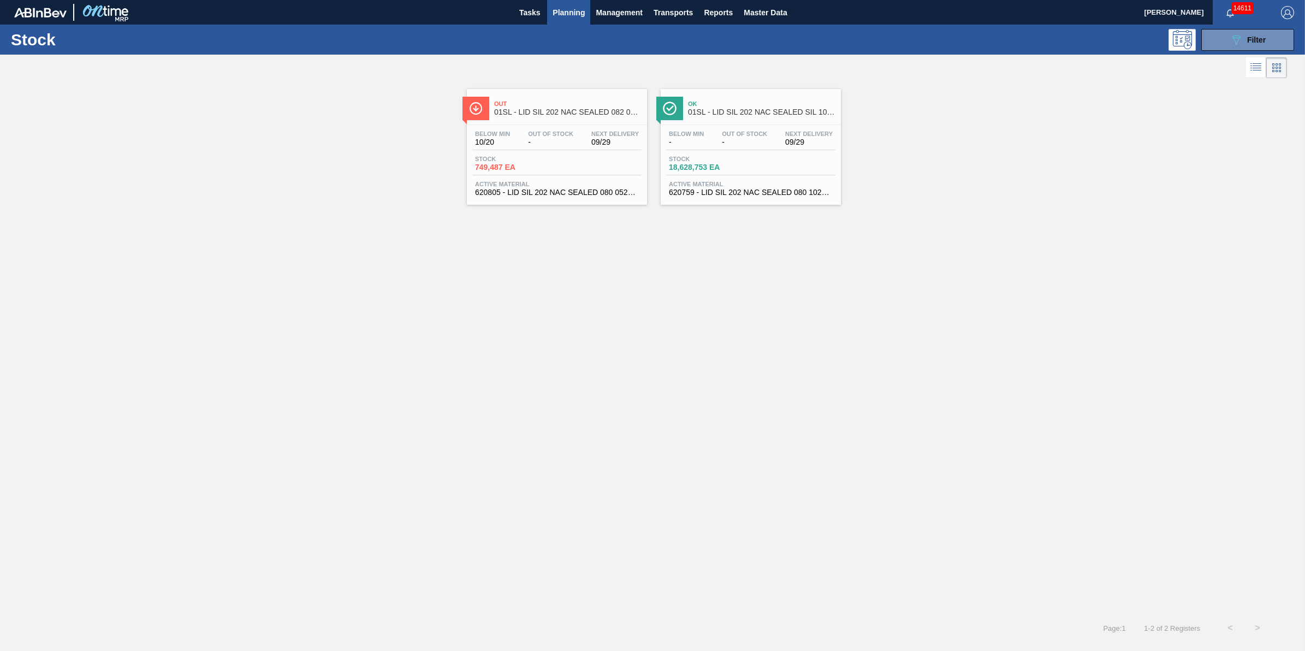
click at [531, 153] on div "Below Min 10/20 Out Of Stock - Next Delivery 09/29 Stock 749,487 EA Active Mate…" at bounding box center [557, 162] width 180 height 74
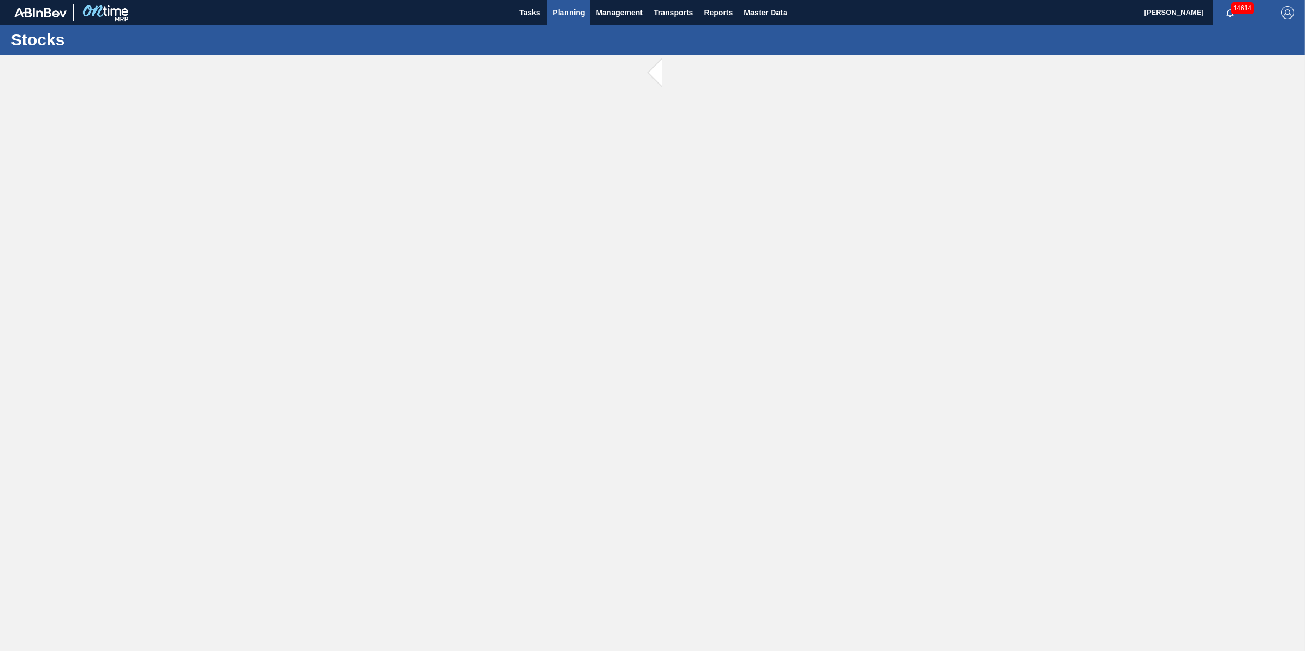
click at [566, 10] on span "Planning" at bounding box center [568, 12] width 32 height 13
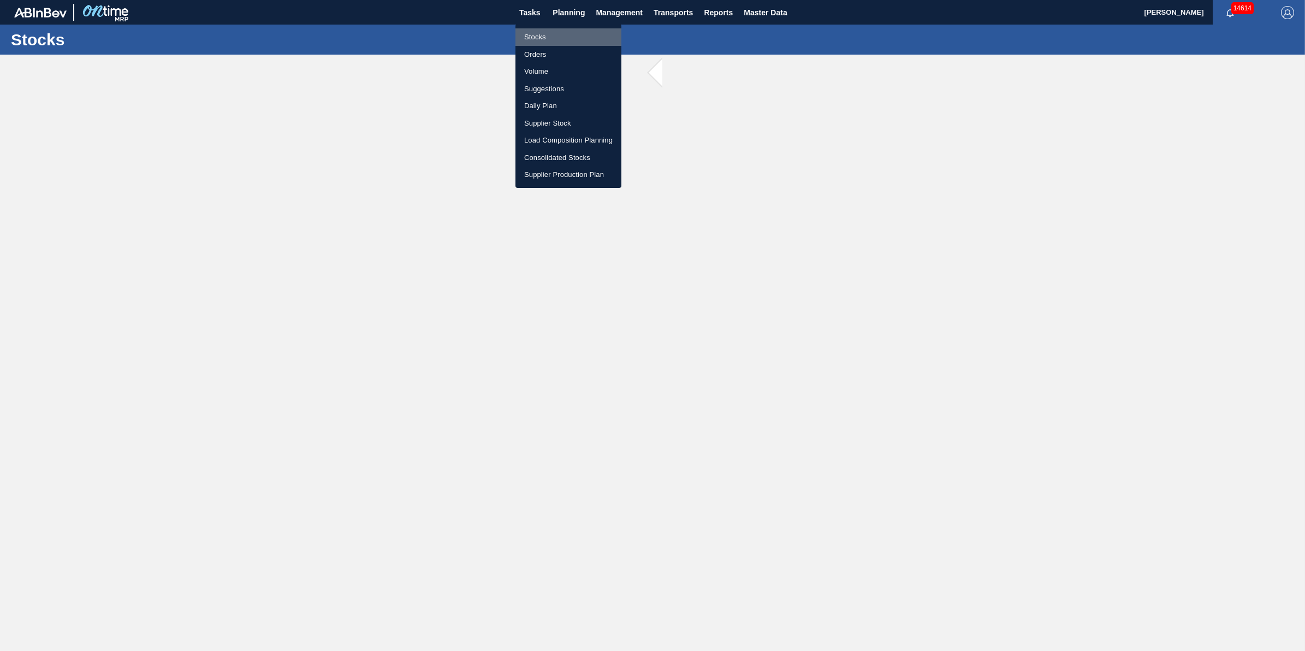
click at [568, 31] on li "Stocks" at bounding box center [568, 36] width 106 height 17
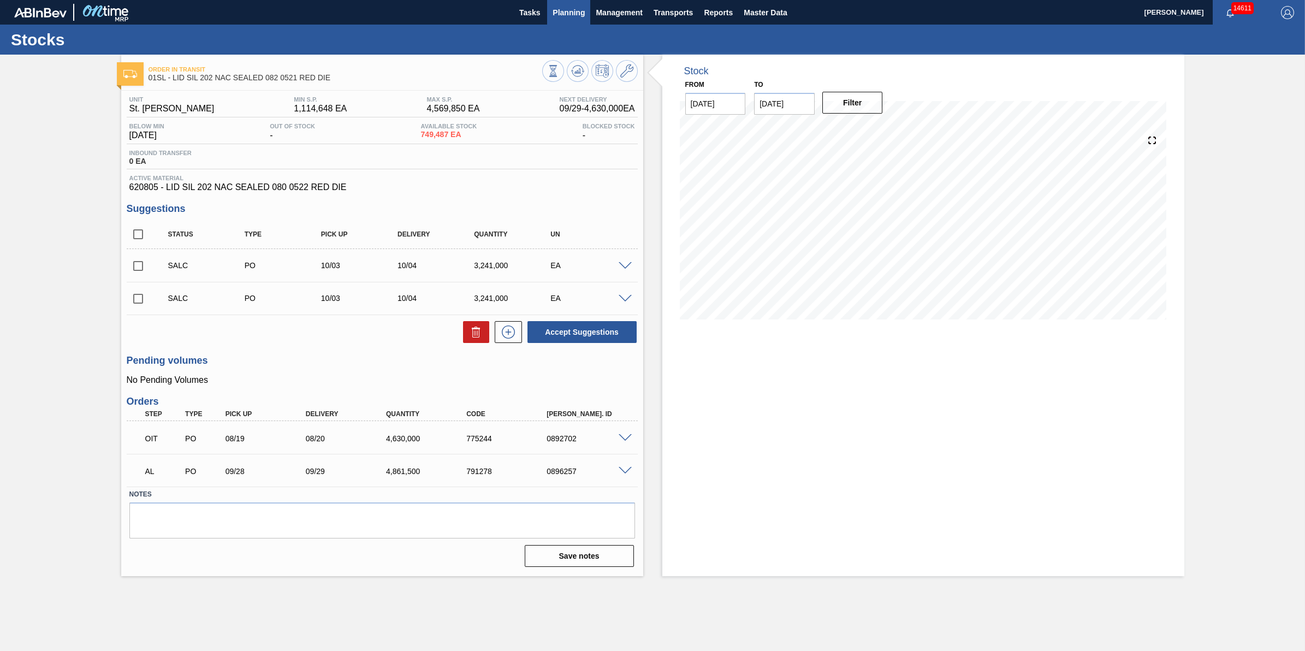
click at [573, 15] on span "Planning" at bounding box center [568, 12] width 32 height 13
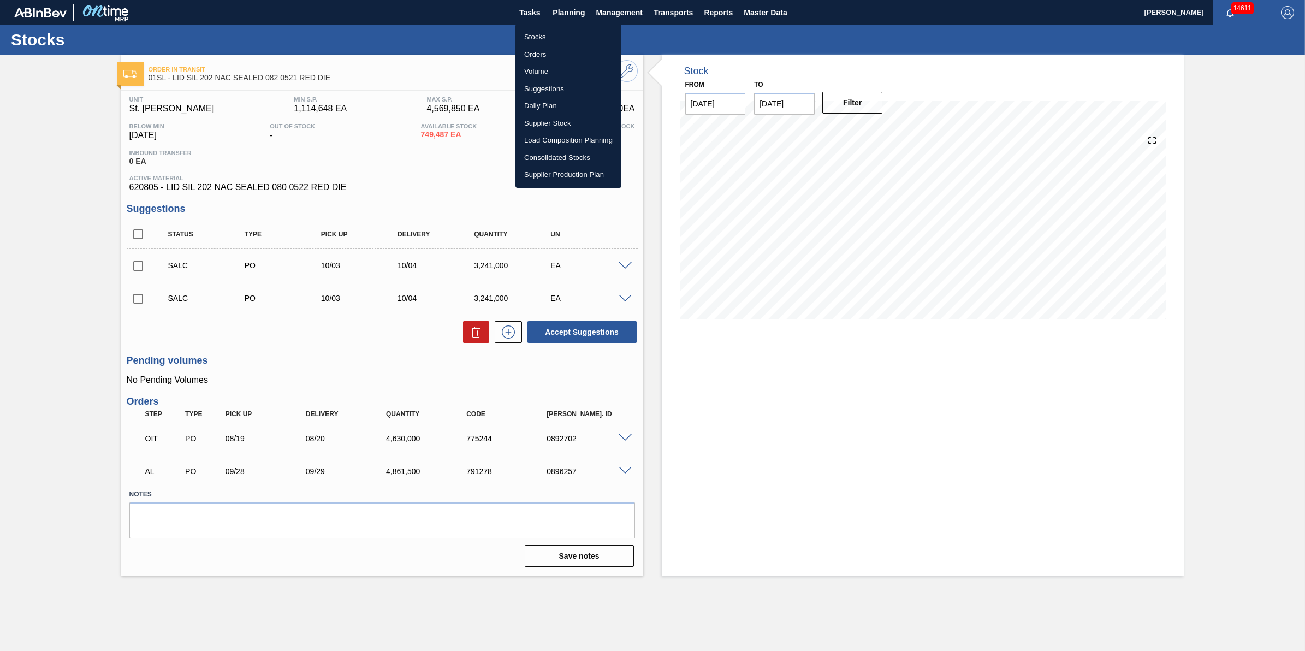
click at [547, 132] on li "Load Composition Planning" at bounding box center [568, 140] width 106 height 17
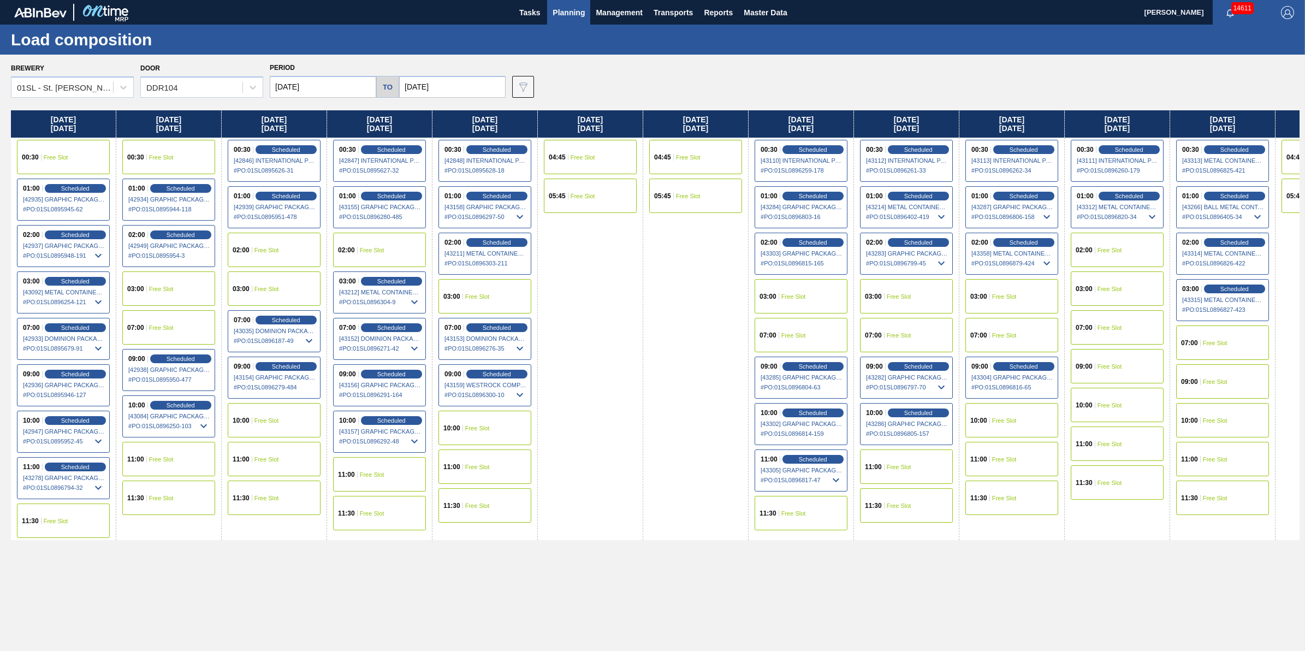
click at [803, 297] on span "Free Slot" at bounding box center [793, 296] width 25 height 7
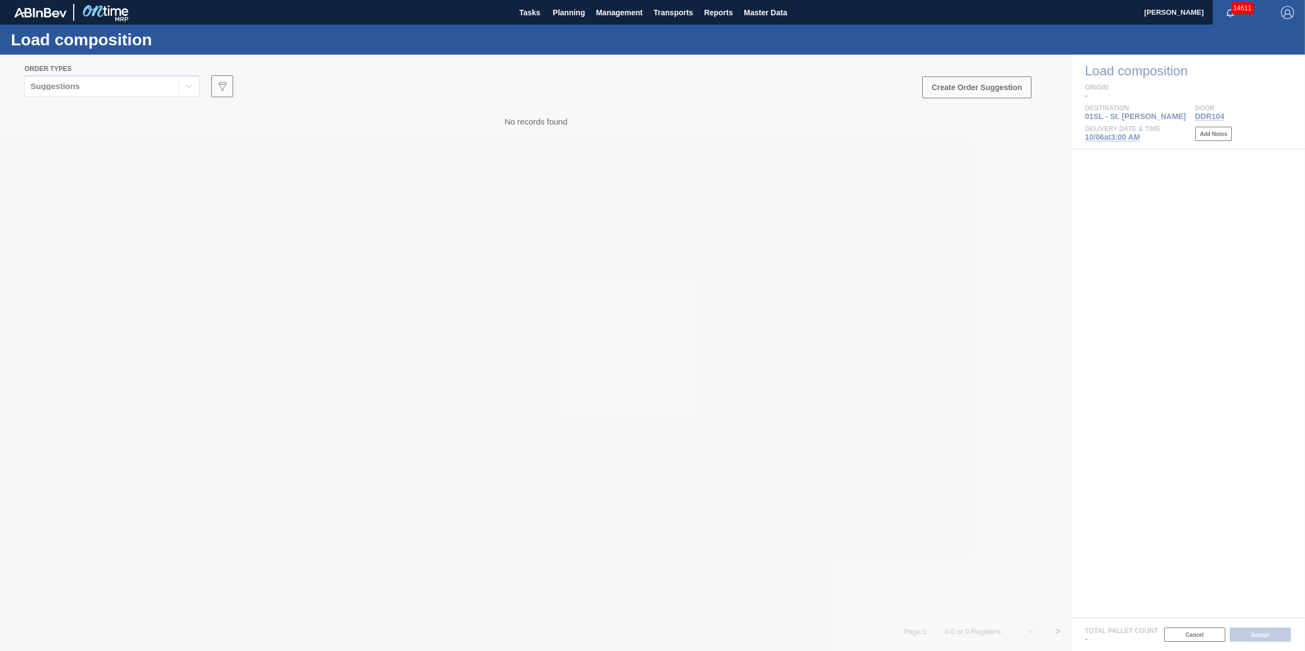
click at [163, 92] on div at bounding box center [652, 353] width 1305 height 596
drag, startPoint x: 163, startPoint y: 92, endPoint x: 170, endPoint y: 90, distance: 7.8
click at [170, 90] on div at bounding box center [652, 353] width 1305 height 596
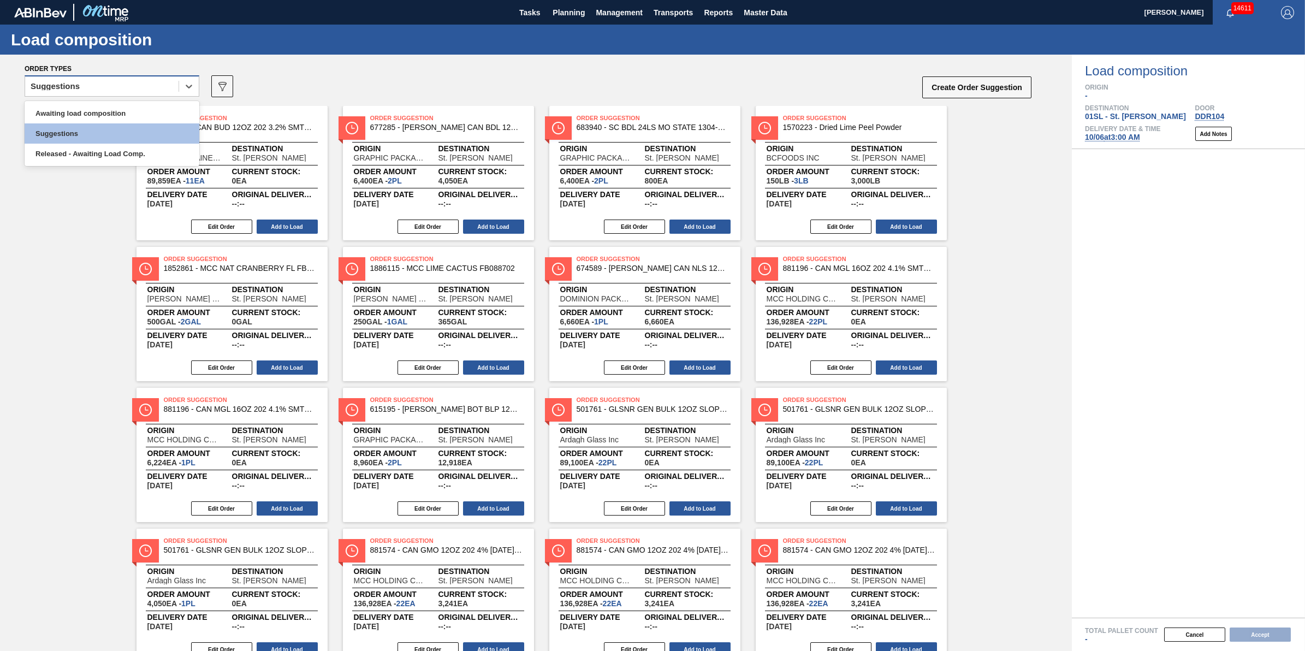
click at [172, 89] on div "Suggestions" at bounding box center [101, 87] width 153 height 16
click at [170, 115] on div "Awaiting load composition" at bounding box center [112, 113] width 175 height 20
click at [225, 88] on icon "089F7B8B-B2A5-4AFE-B5C0-19BA573D28AC" at bounding box center [222, 86] width 13 height 13
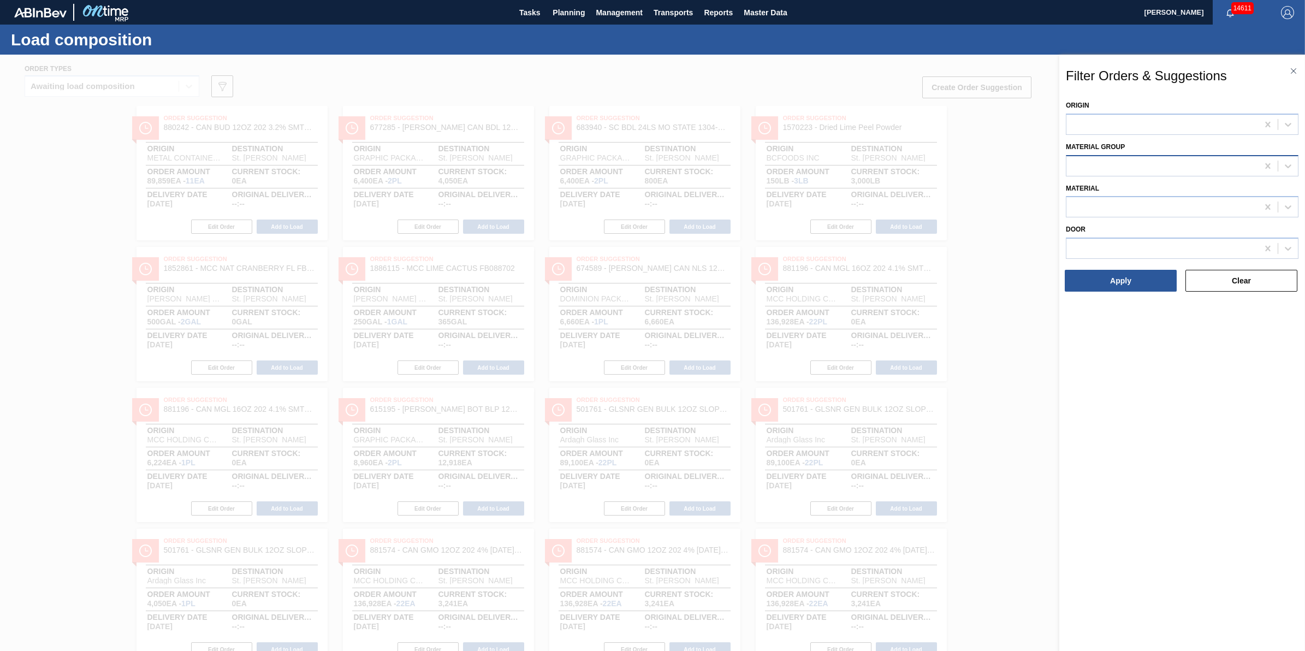
click at [1175, 169] on div at bounding box center [1162, 166] width 192 height 16
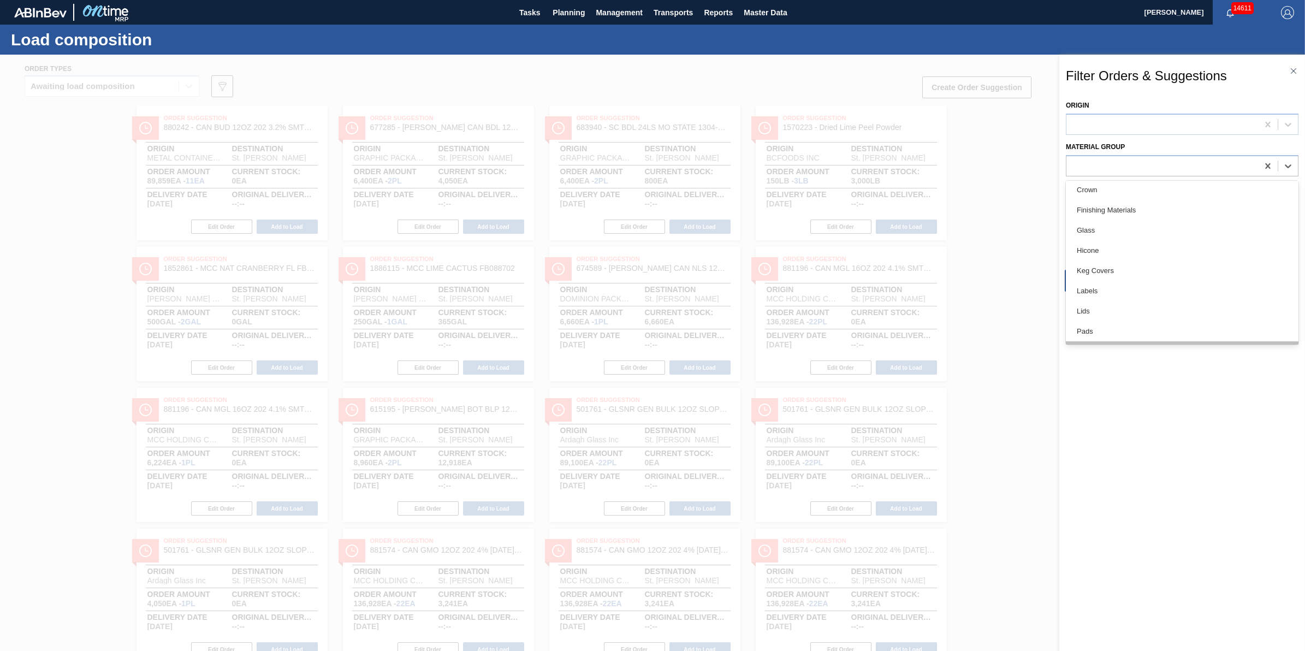
scroll to position [224, 0]
click at [1180, 188] on div "Lids" at bounding box center [1181, 191] width 233 height 20
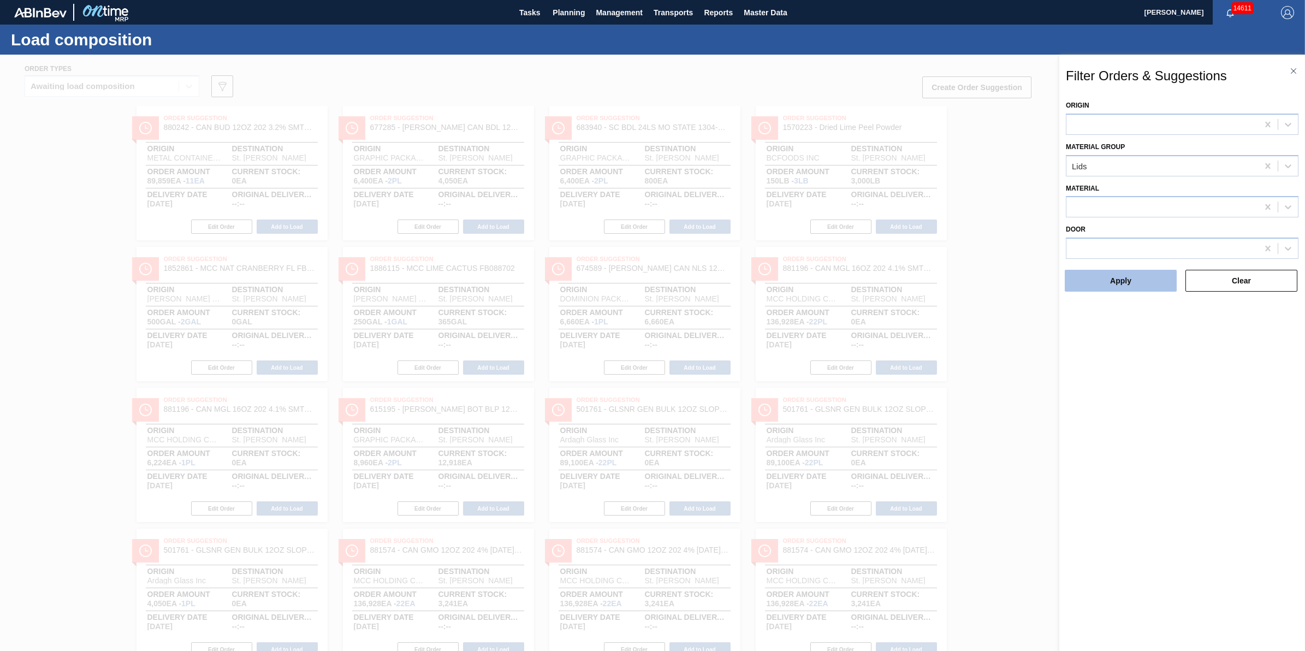
click at [1133, 277] on button "Apply" at bounding box center [1120, 281] width 112 height 22
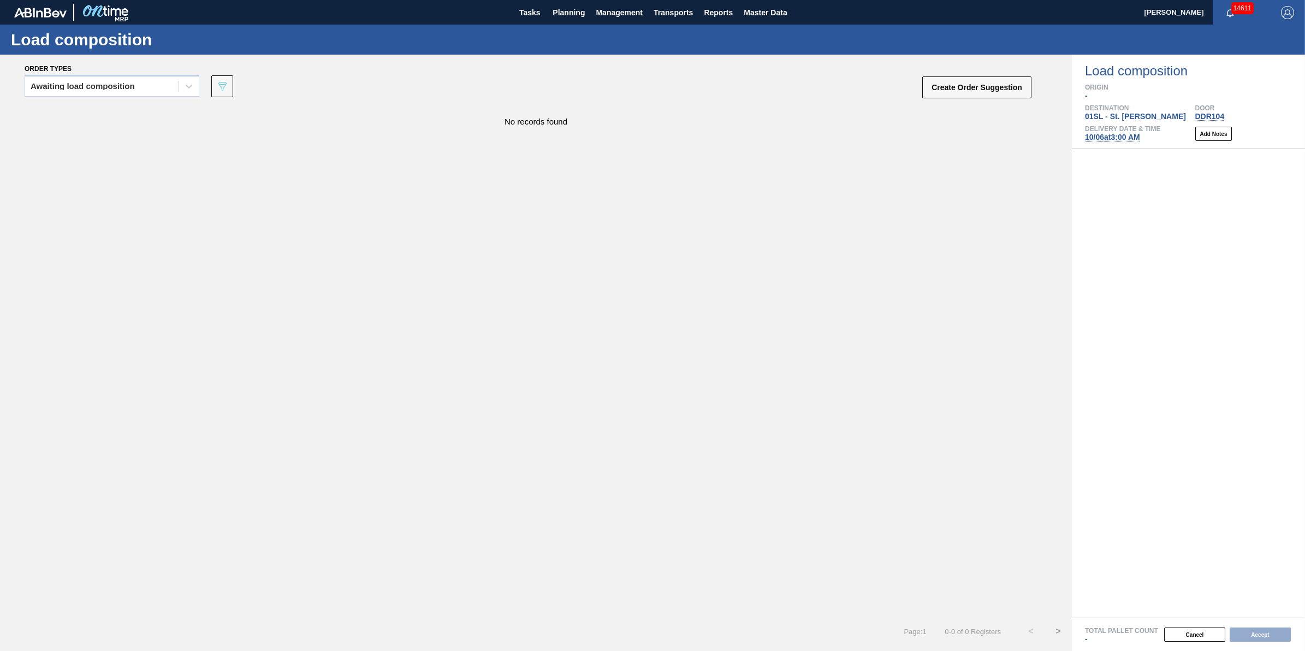
click at [479, 140] on div "No records found" at bounding box center [535, 361] width 1071 height 511
